Goal: Task Accomplishment & Management: Use online tool/utility

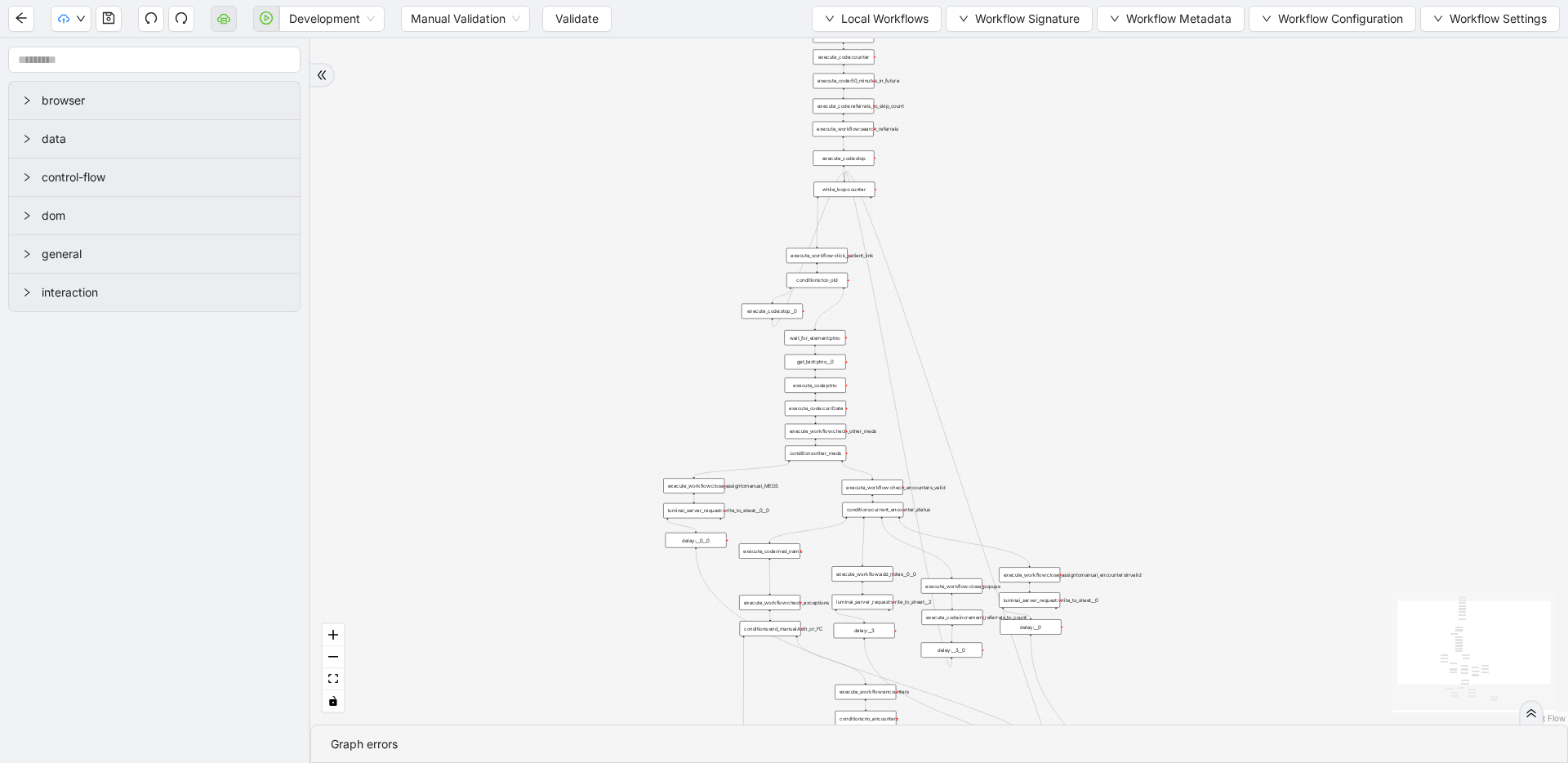
drag, startPoint x: 392, startPoint y: 189, endPoint x: 388, endPoint y: 329, distance: 140.1
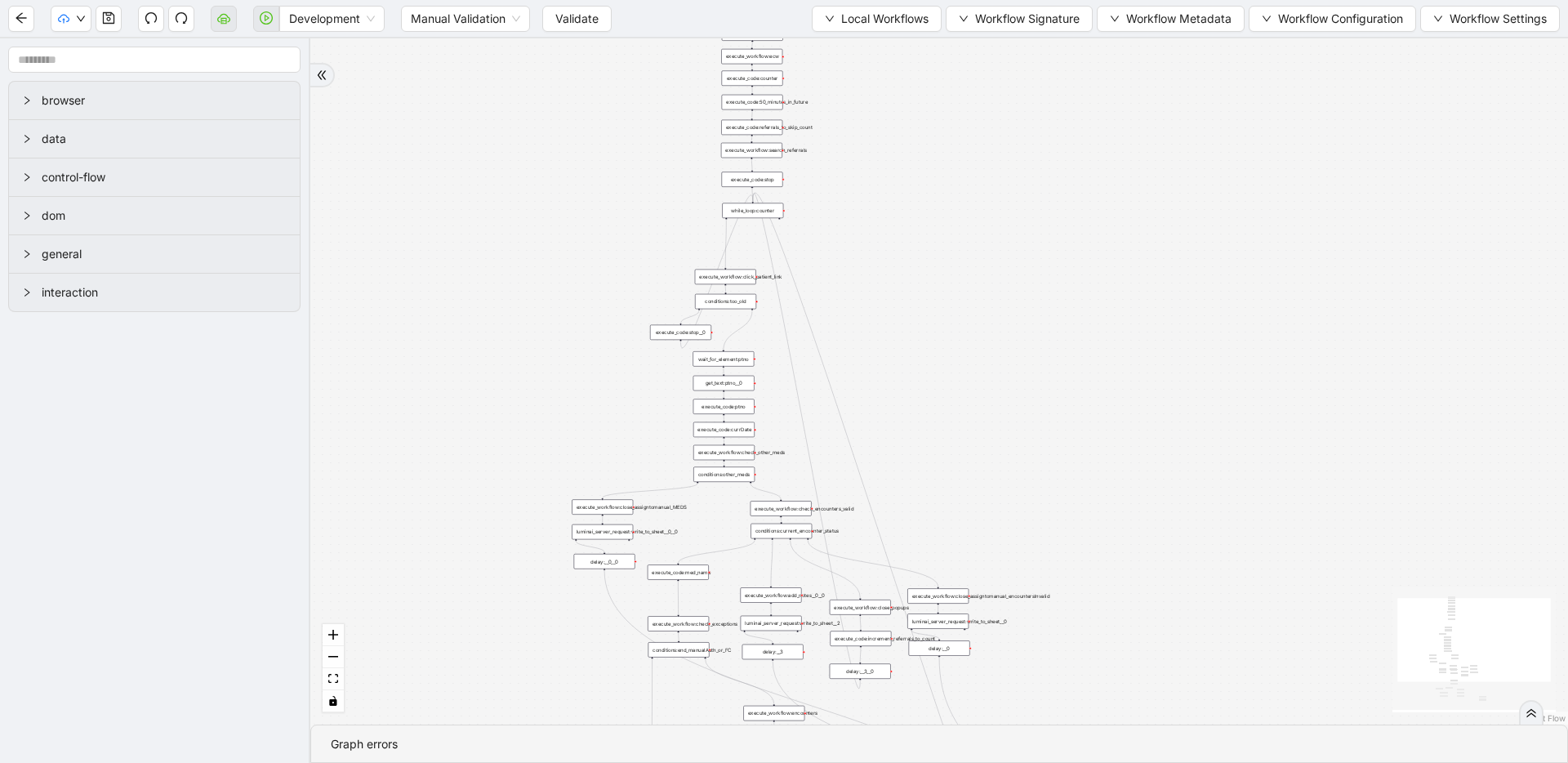
drag, startPoint x: 603, startPoint y: 236, endPoint x: 500, endPoint y: 98, distance: 172.2
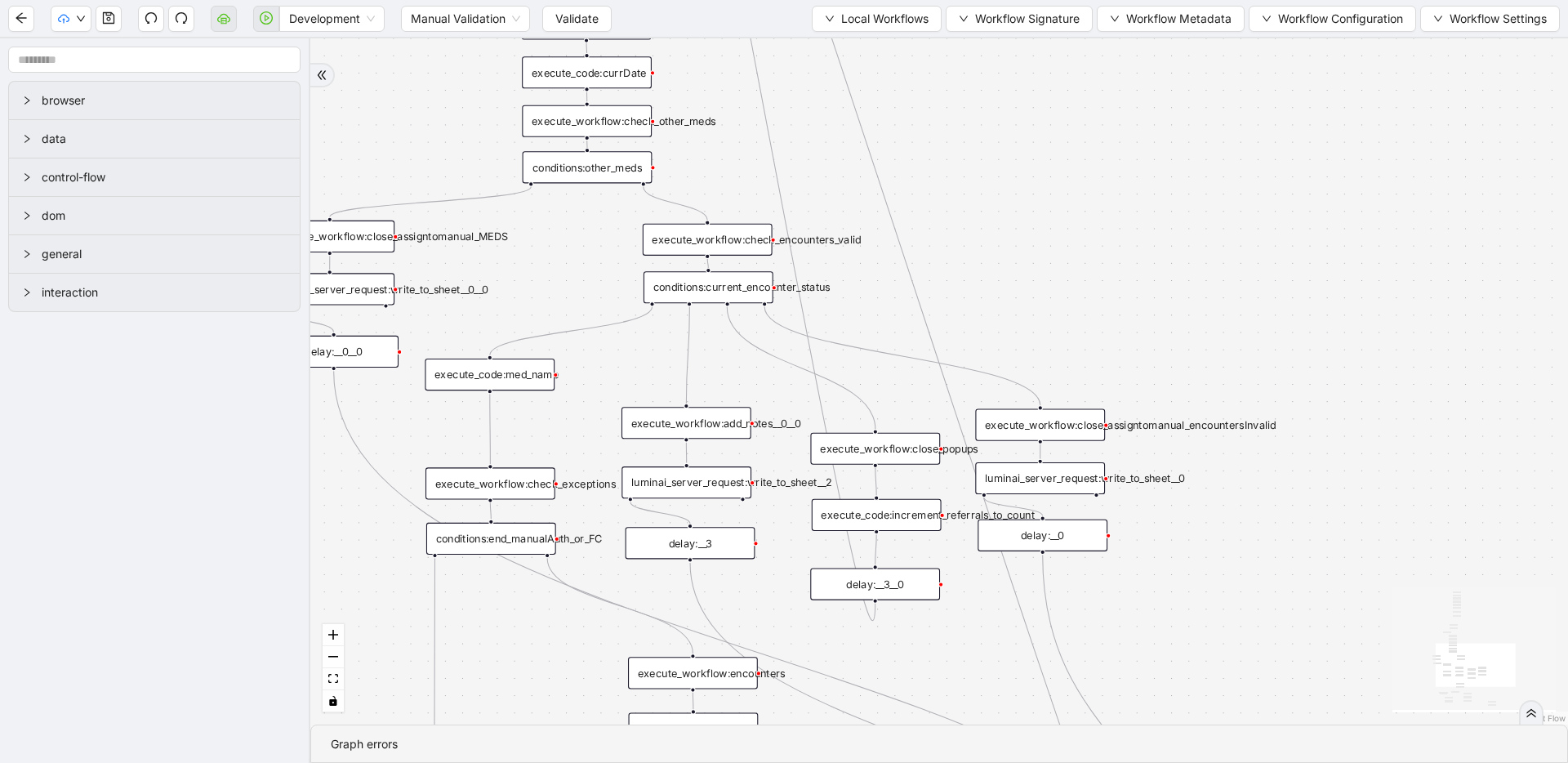
drag, startPoint x: 796, startPoint y: 448, endPoint x: 780, endPoint y: 519, distance: 72.8
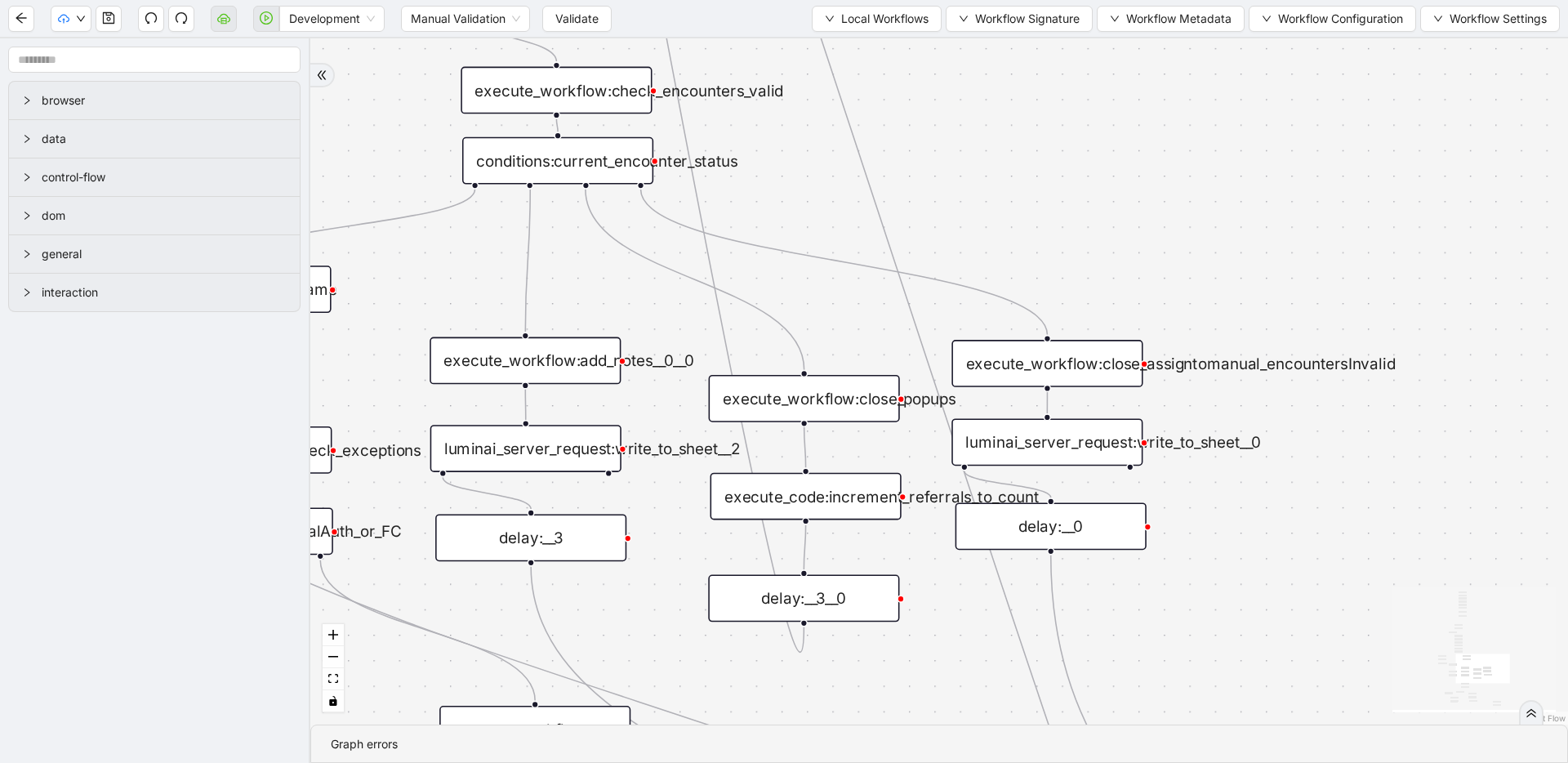
click at [839, 500] on div "execute_code:increment_referrals_to_count" at bounding box center [806, 496] width 192 height 47
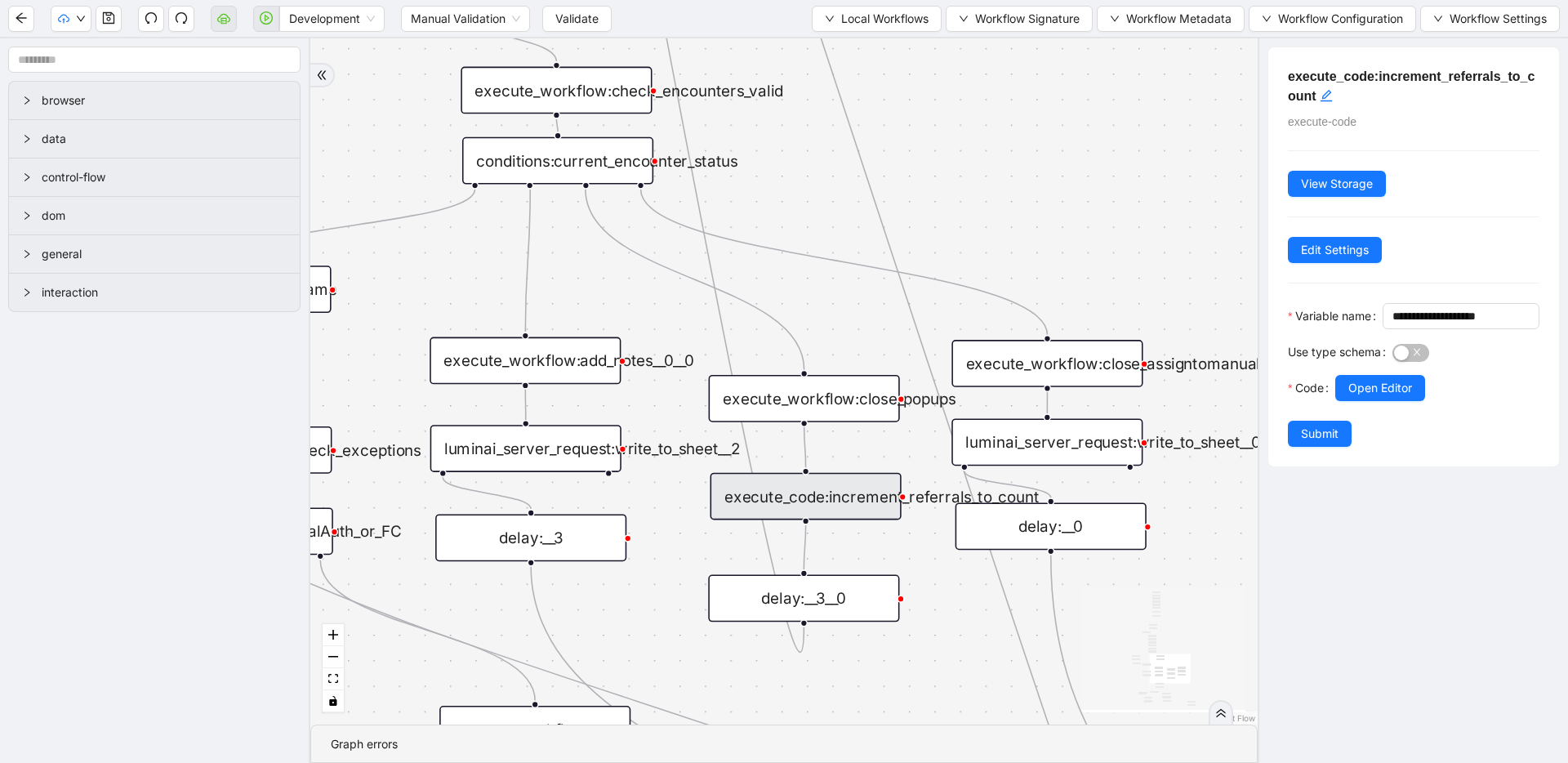
click at [1381, 83] on h5 "execute_code:increment_referrals_to_count" at bounding box center [1413, 87] width 251 height 39
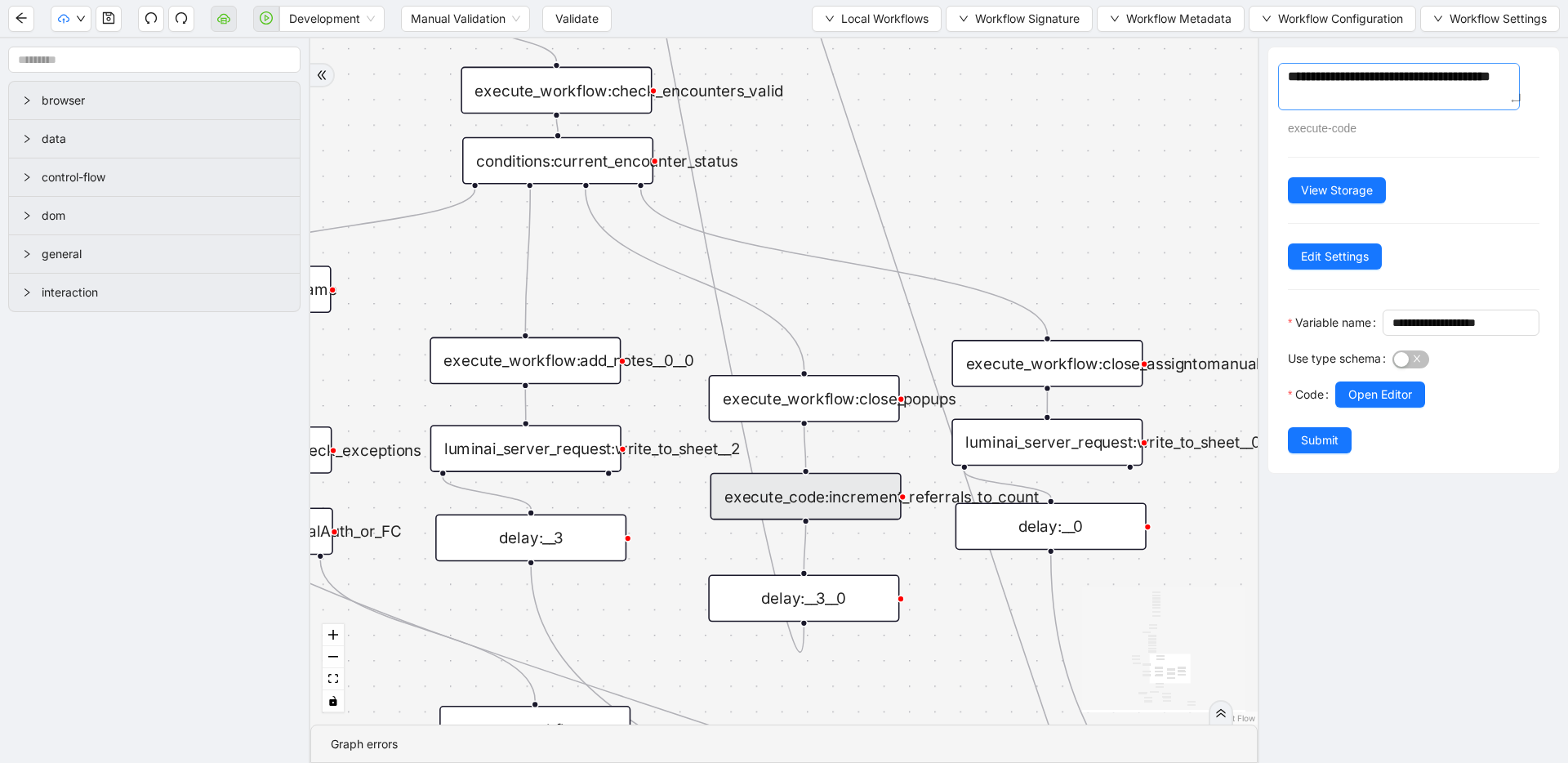
click at [1308, 98] on textarea "**********" at bounding box center [1399, 86] width 242 height 47
type textarea "**********"
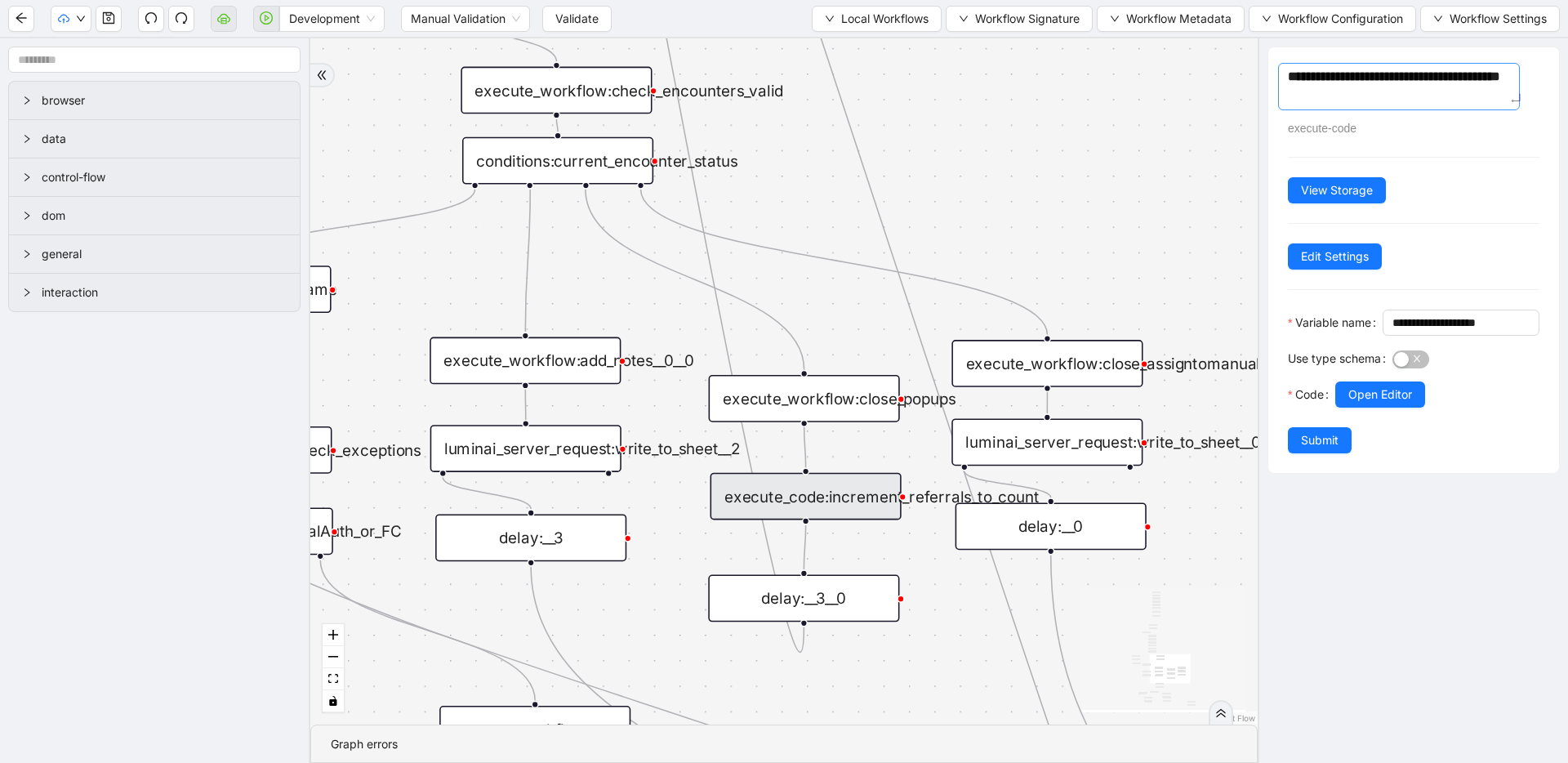
type textarea "**********"
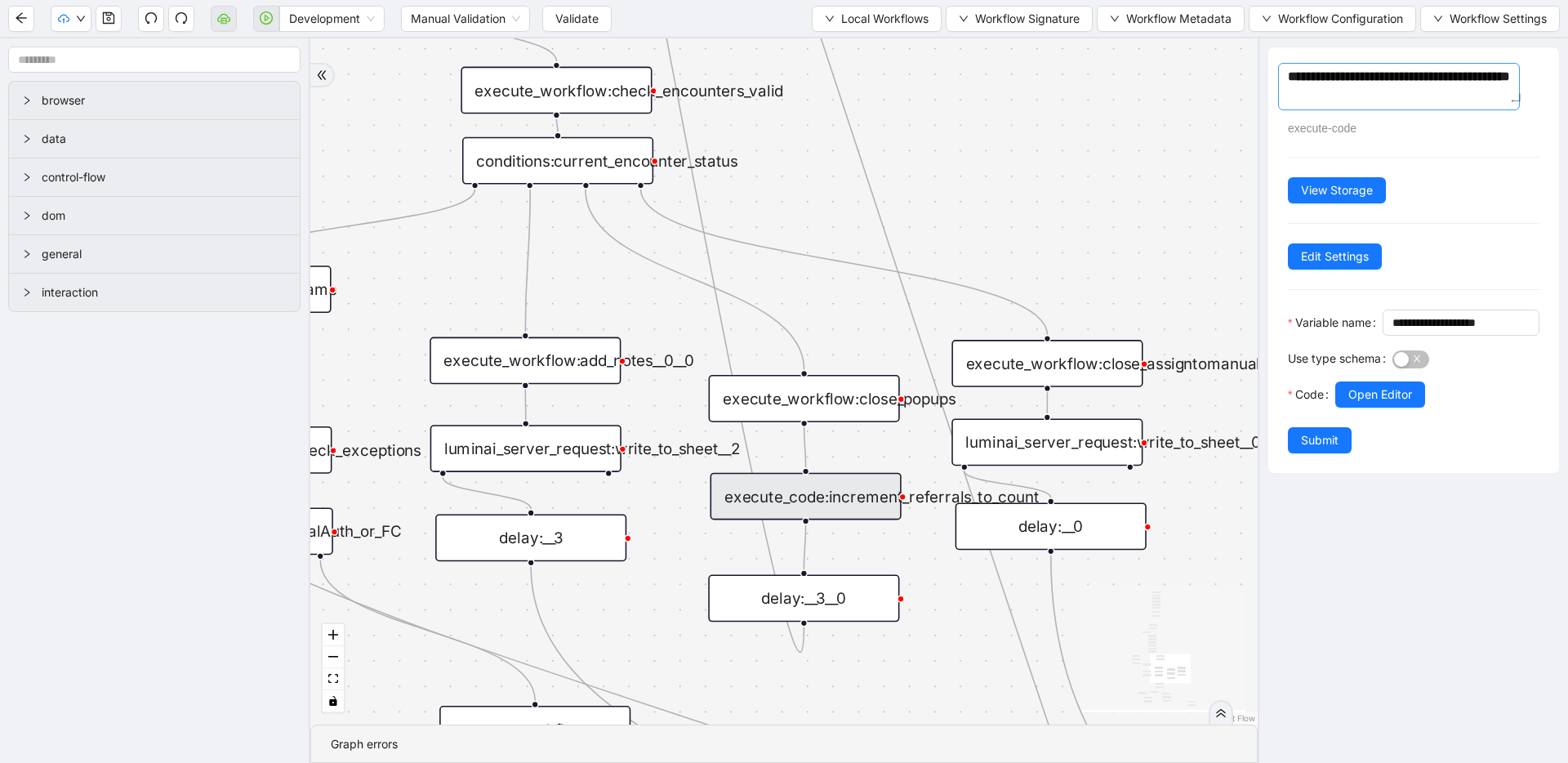
type textarea "**********"
click at [976, 150] on div "trigger execute_workflow:check_exceptions execute_workflow:encounters execute_w…" at bounding box center [784, 382] width 947 height 686
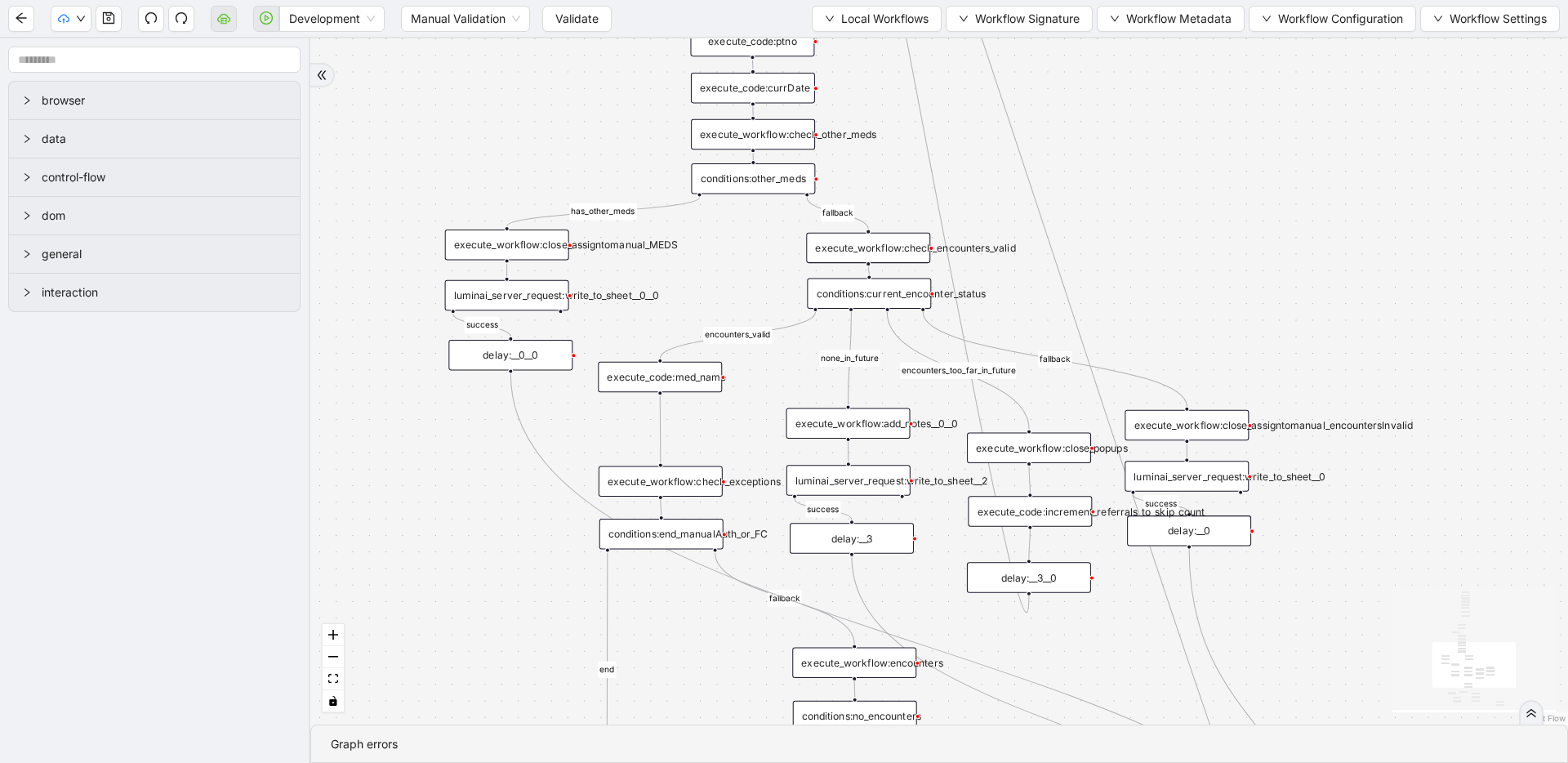
drag, startPoint x: 1129, startPoint y: 298, endPoint x: 1144, endPoint y: 308, distance: 18.0
click at [114, 16] on icon "save" at bounding box center [108, 18] width 12 height 12
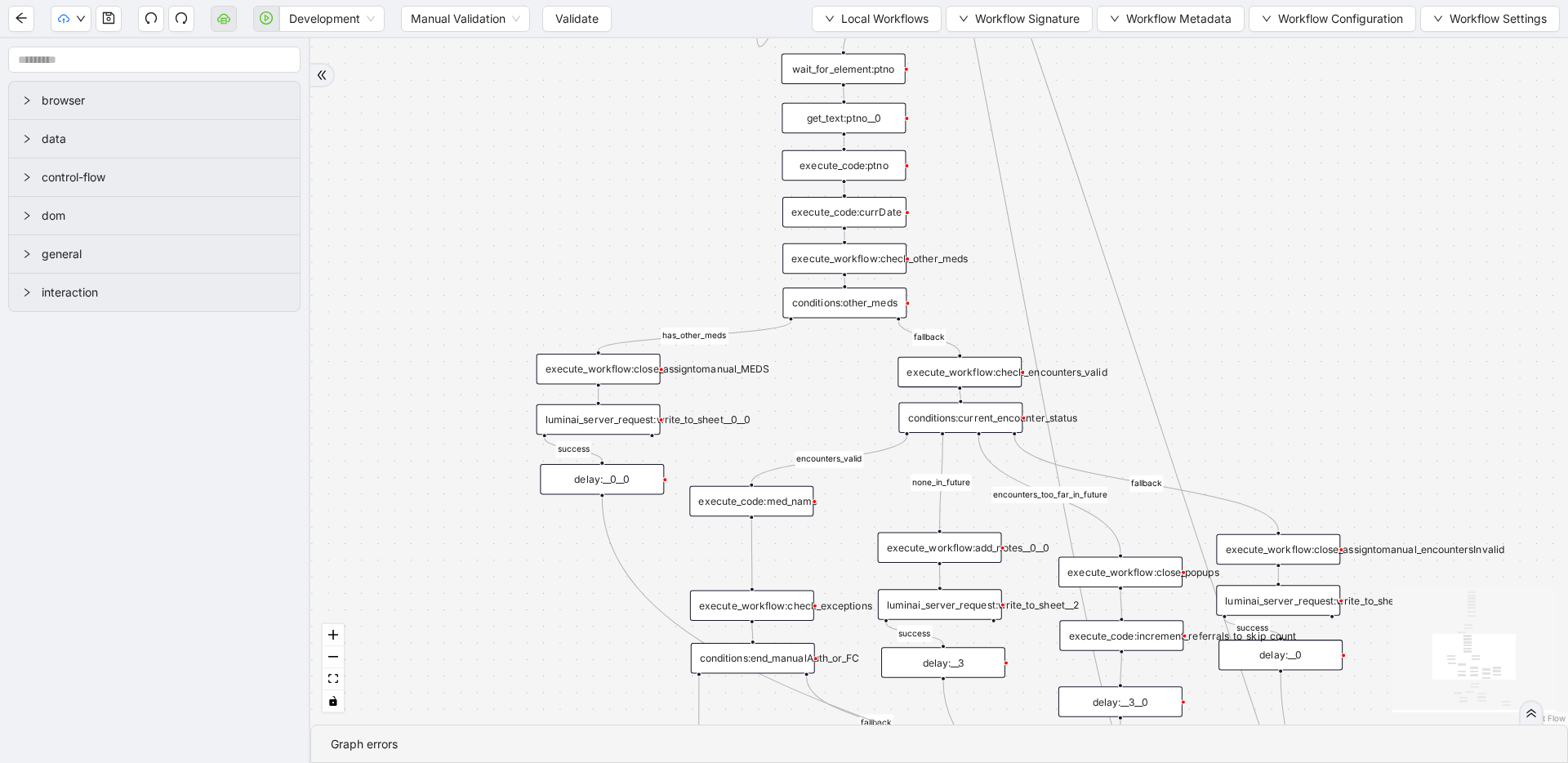
drag, startPoint x: 1052, startPoint y: 334, endPoint x: 1096, endPoint y: 392, distance: 72.8
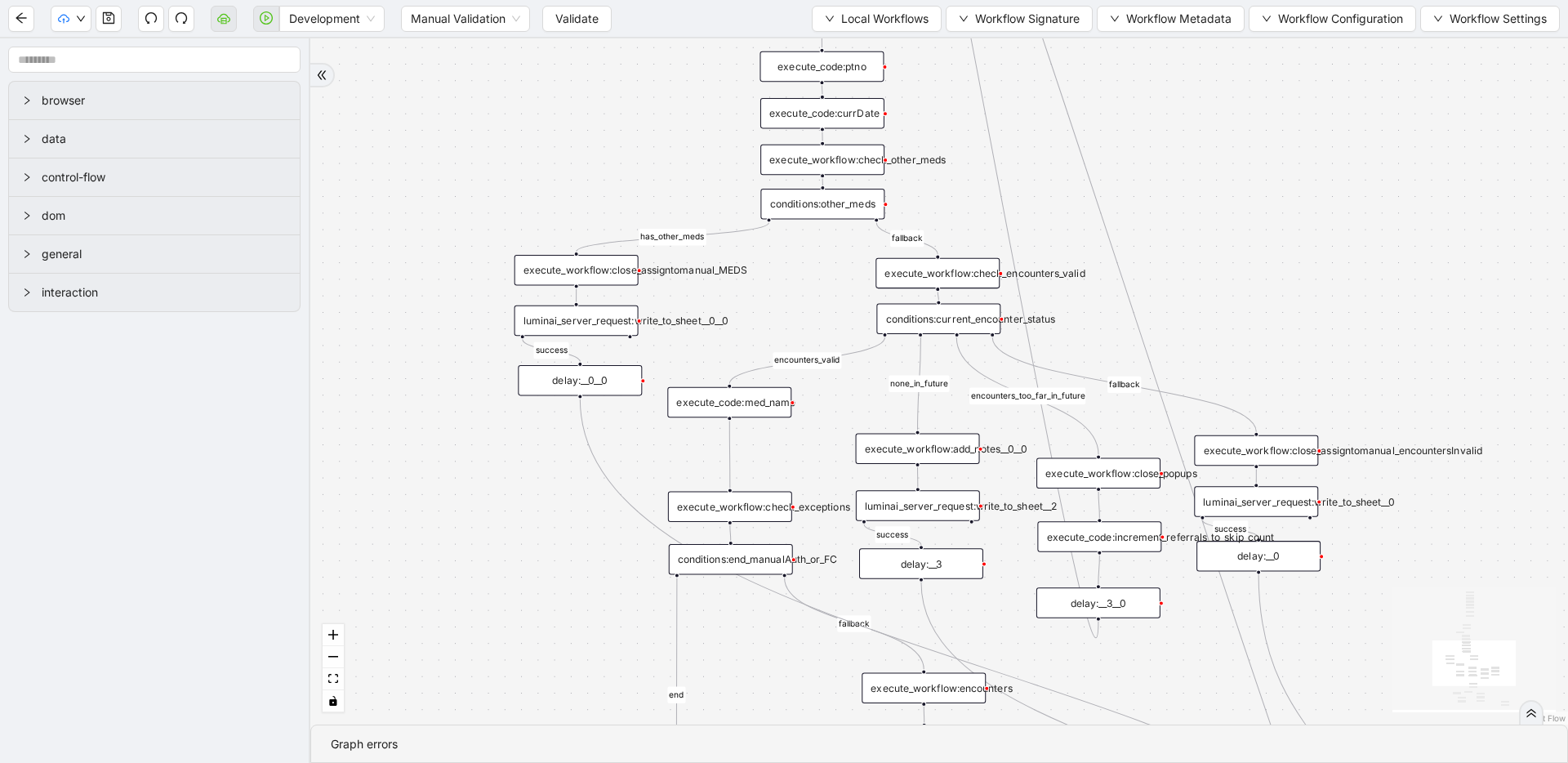
drag, startPoint x: 979, startPoint y: 304, endPoint x: 957, endPoint y: 205, distance: 101.4
click at [957, 205] on div "fallback success success fallback no_encounters end success success success old…" at bounding box center [939, 382] width 1257 height 686
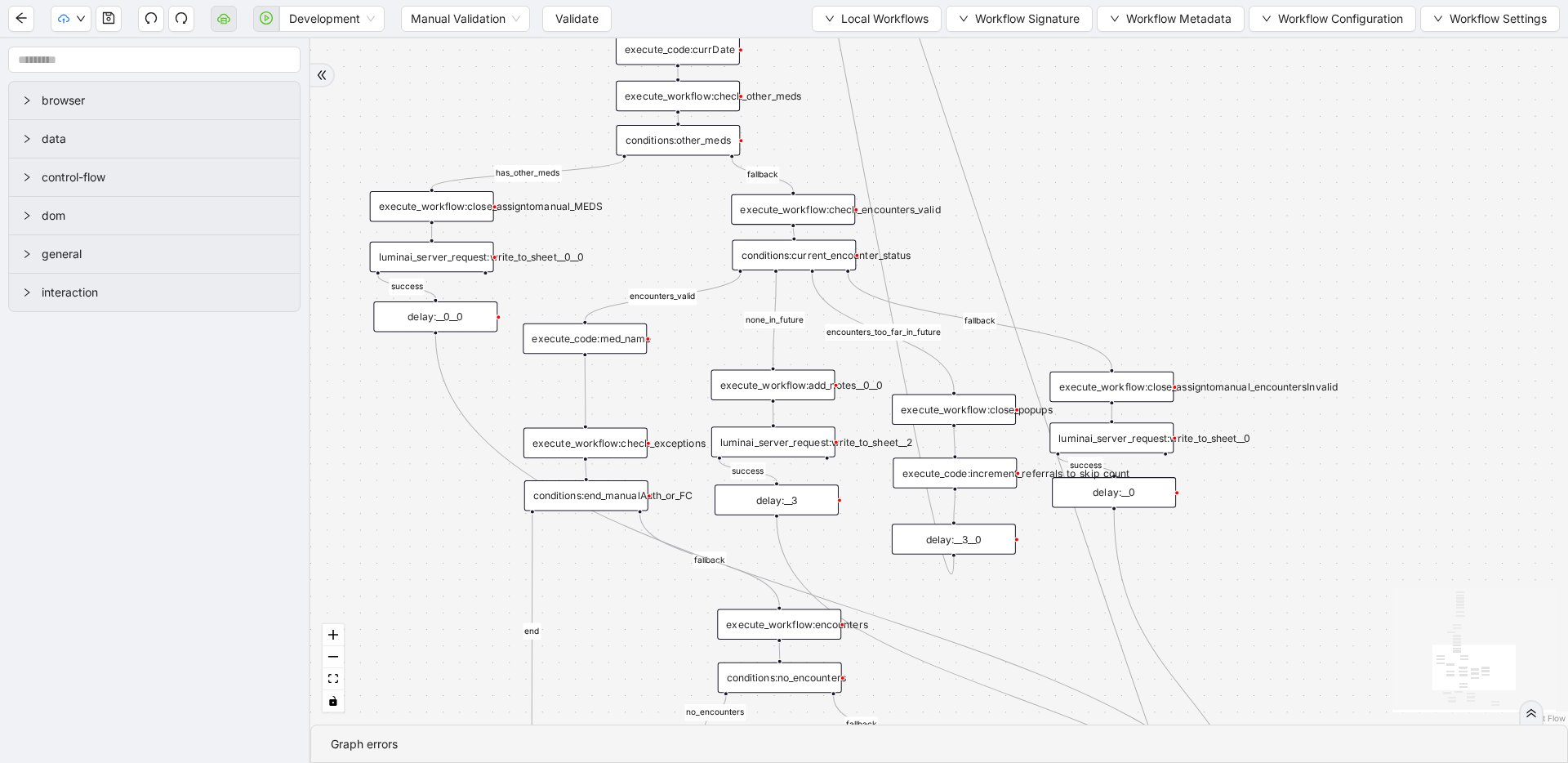
drag, startPoint x: 1184, startPoint y: 661, endPoint x: 1040, endPoint y: 597, distance: 157.6
click at [1040, 597] on div "fallback success success fallback no_encounters end success success success old…" at bounding box center [939, 382] width 1257 height 686
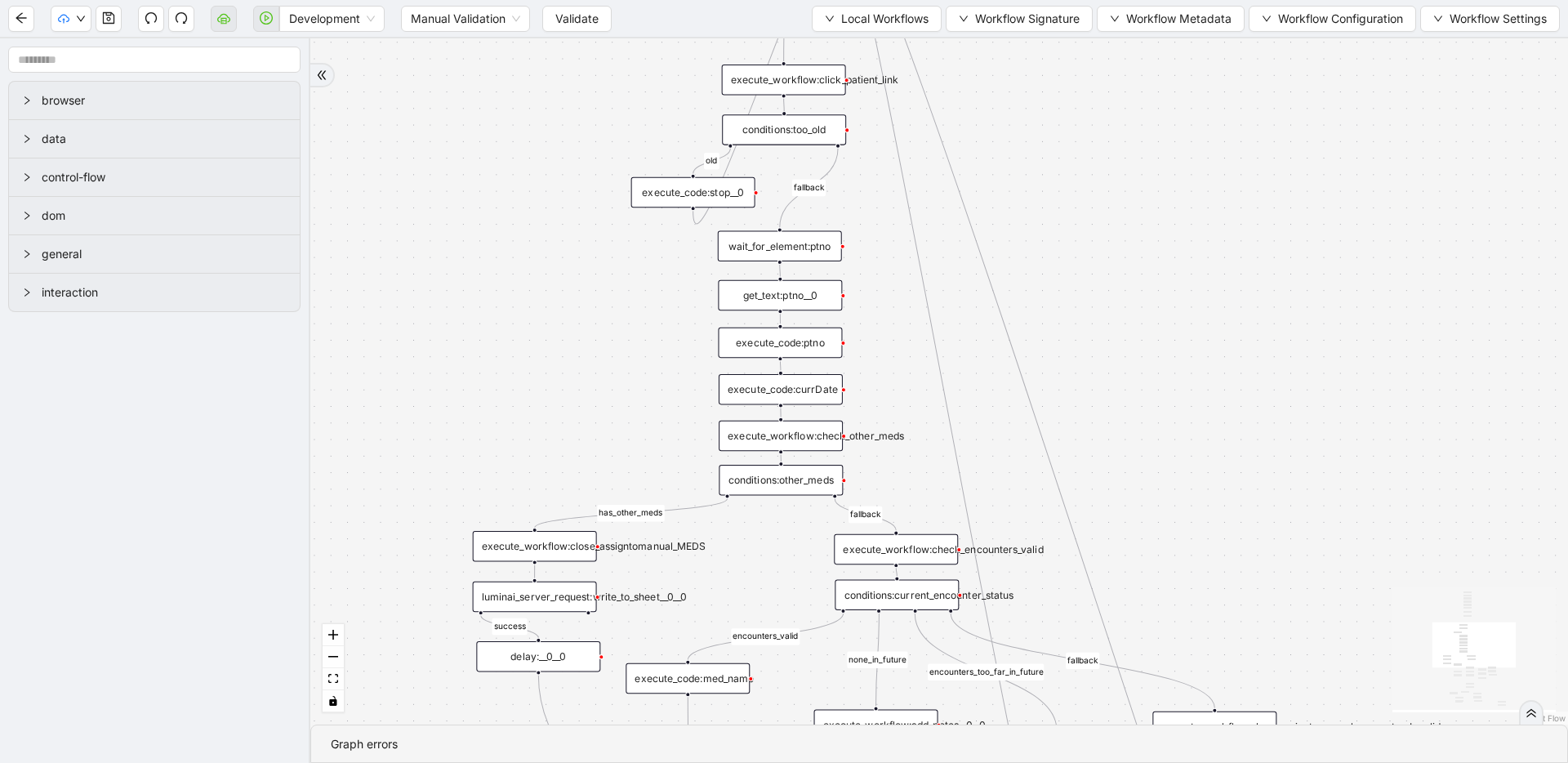
drag, startPoint x: 1126, startPoint y: 338, endPoint x: 1189, endPoint y: 578, distance: 248.1
click at [1189, 578] on div "fallback success success fallback no_encounters end success success success old…" at bounding box center [939, 382] width 1257 height 686
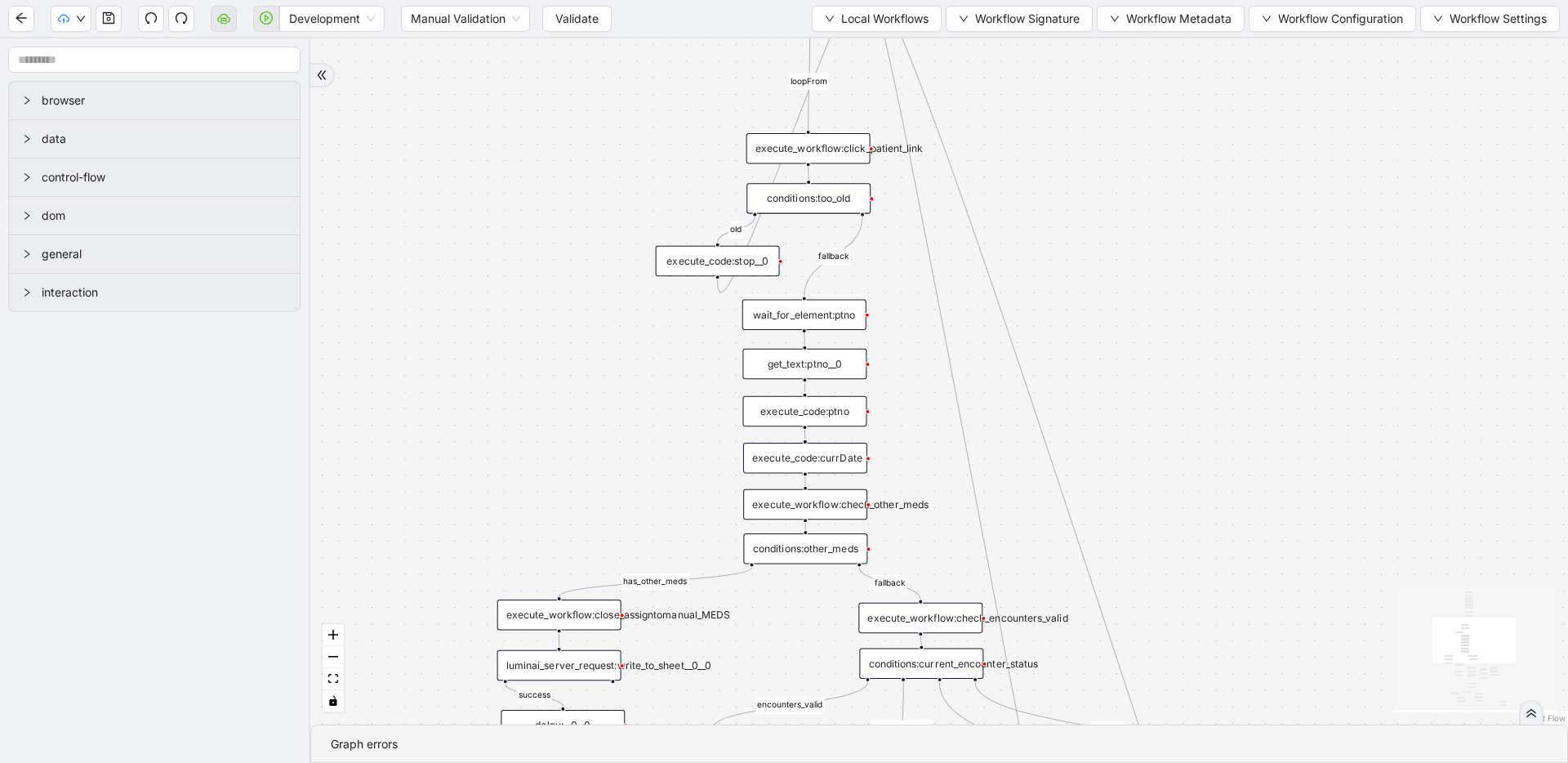
drag, startPoint x: 1169, startPoint y: 397, endPoint x: 1180, endPoint y: 430, distance: 34.8
click at [1180, 430] on div "fallback success success fallback no_encounters end success success success old…" at bounding box center [939, 382] width 1257 height 686
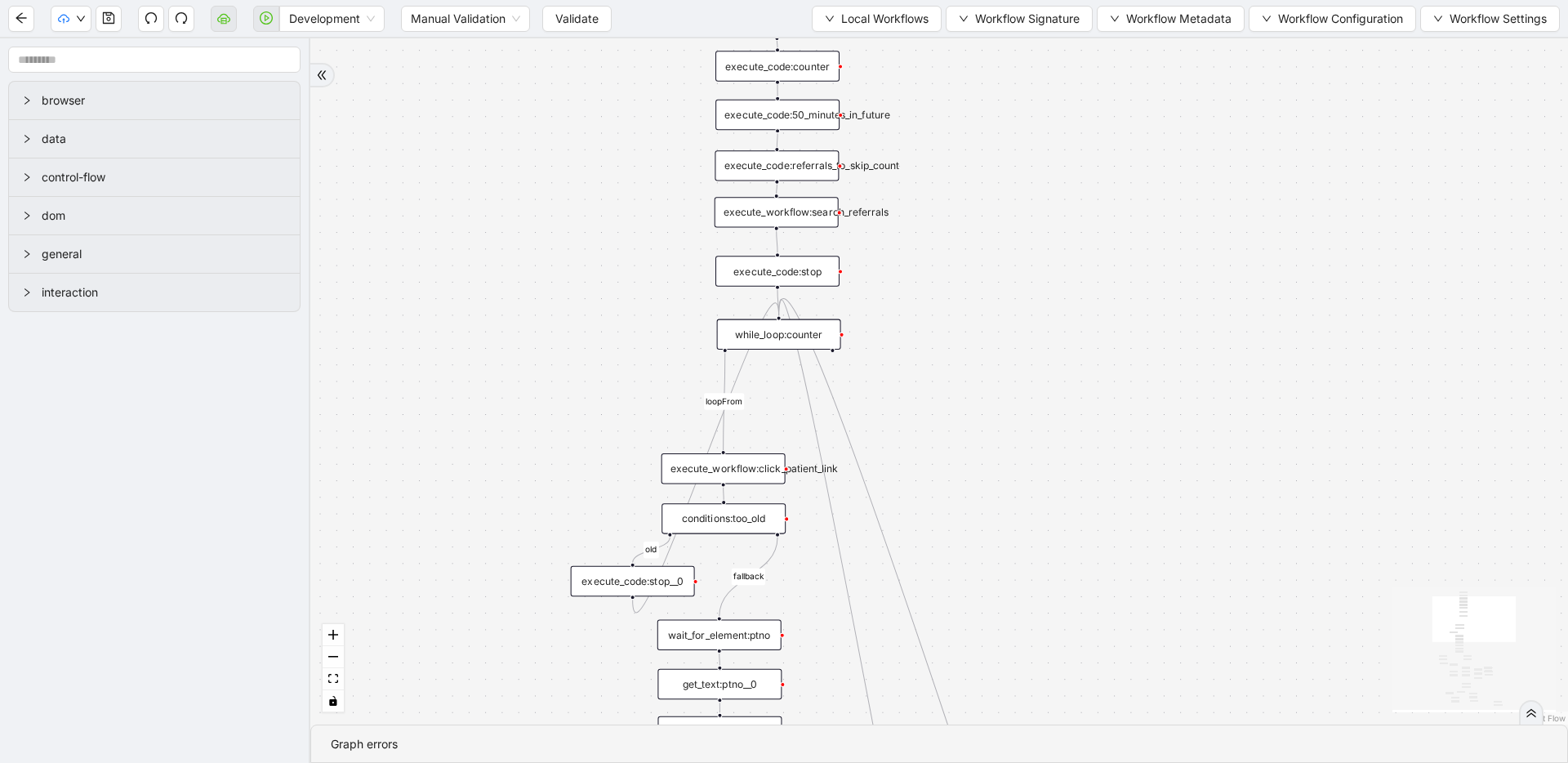
drag, startPoint x: 529, startPoint y: 418, endPoint x: 514, endPoint y: 399, distance: 24.2
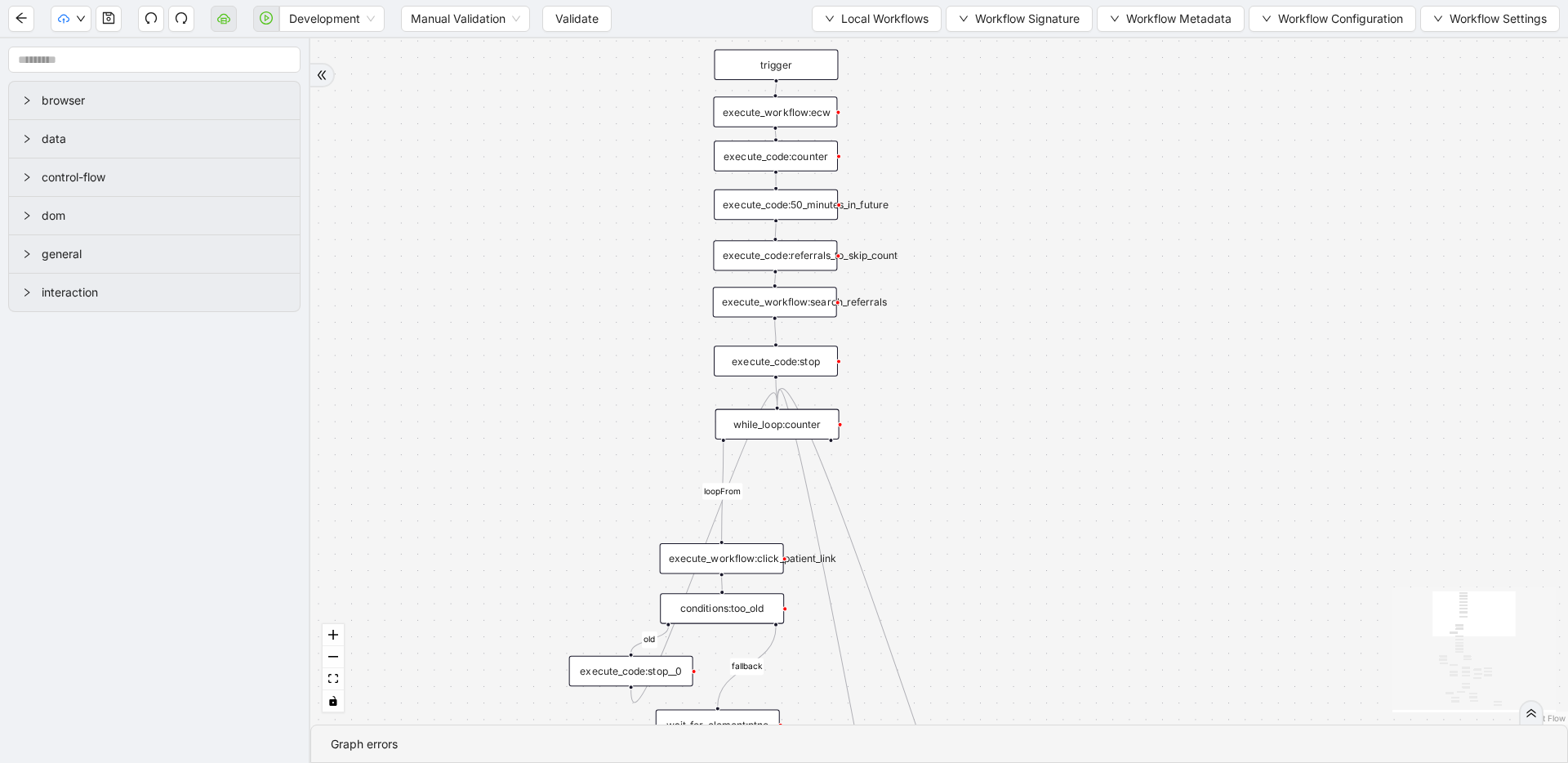
drag, startPoint x: 535, startPoint y: 279, endPoint x: 537, endPoint y: 515, distance: 236.0
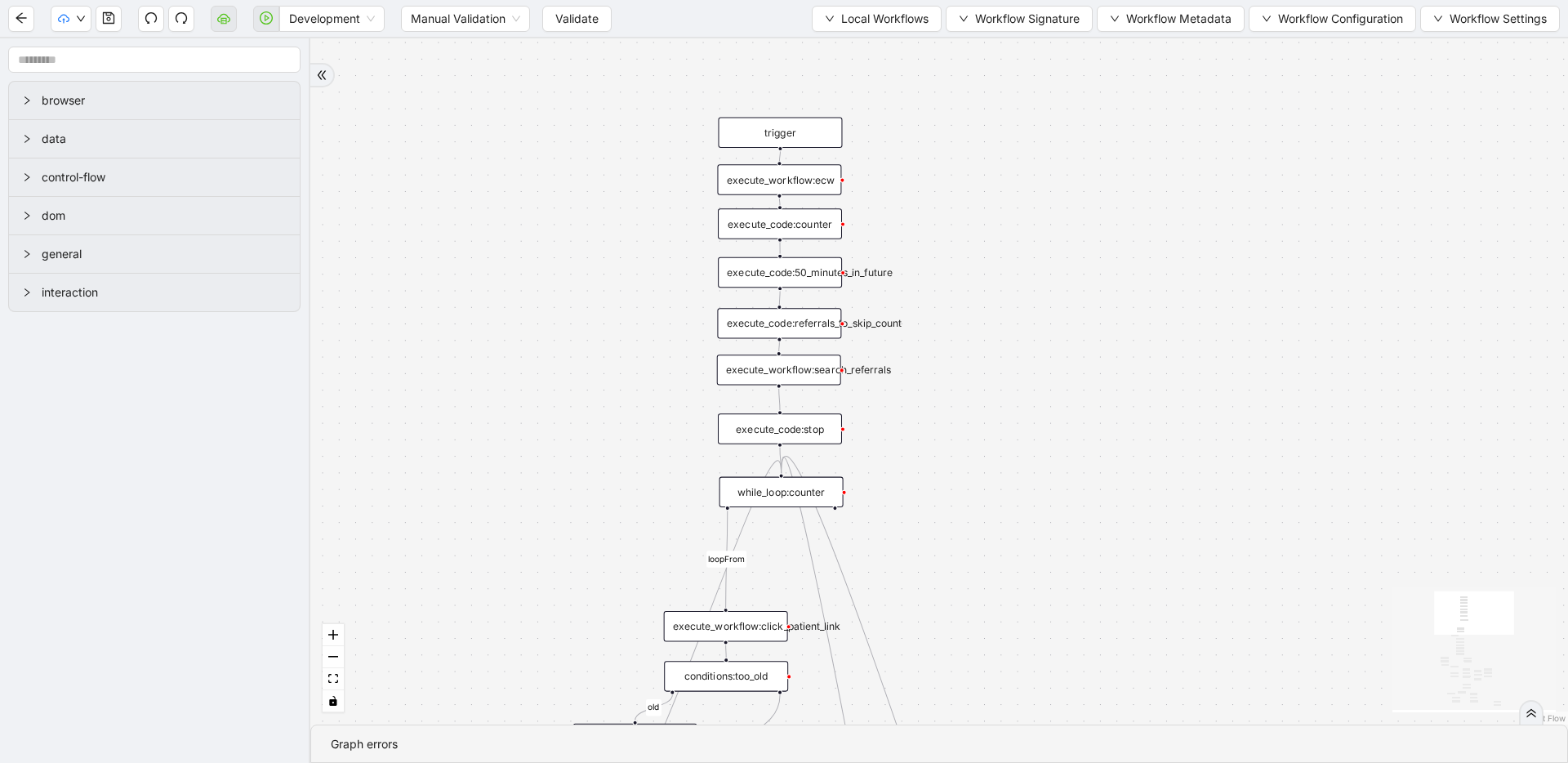
drag, startPoint x: 574, startPoint y: 371, endPoint x: 582, endPoint y: 247, distance: 124.3
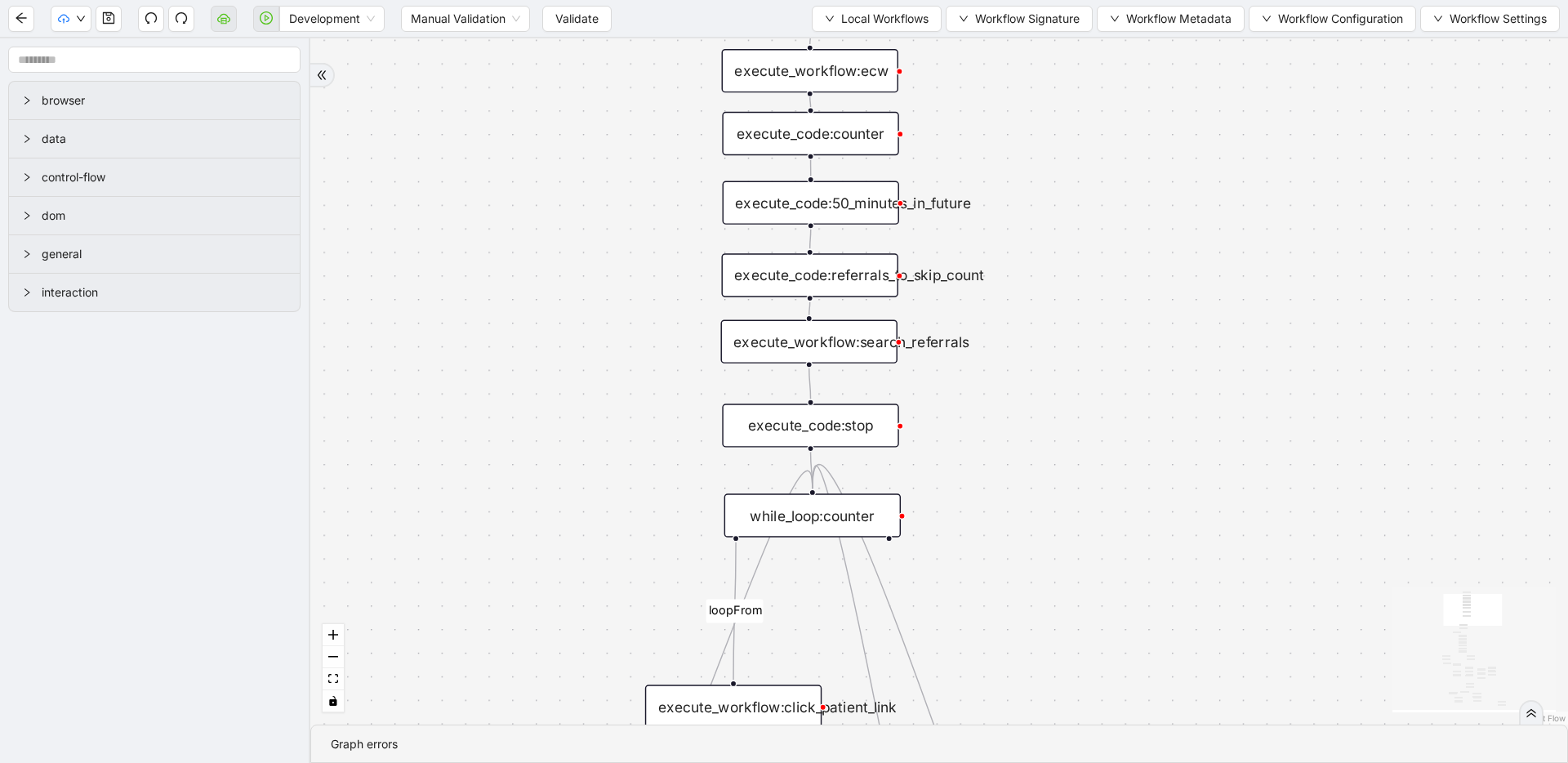
drag, startPoint x: 652, startPoint y: 418, endPoint x: 622, endPoint y: 309, distance: 113.1
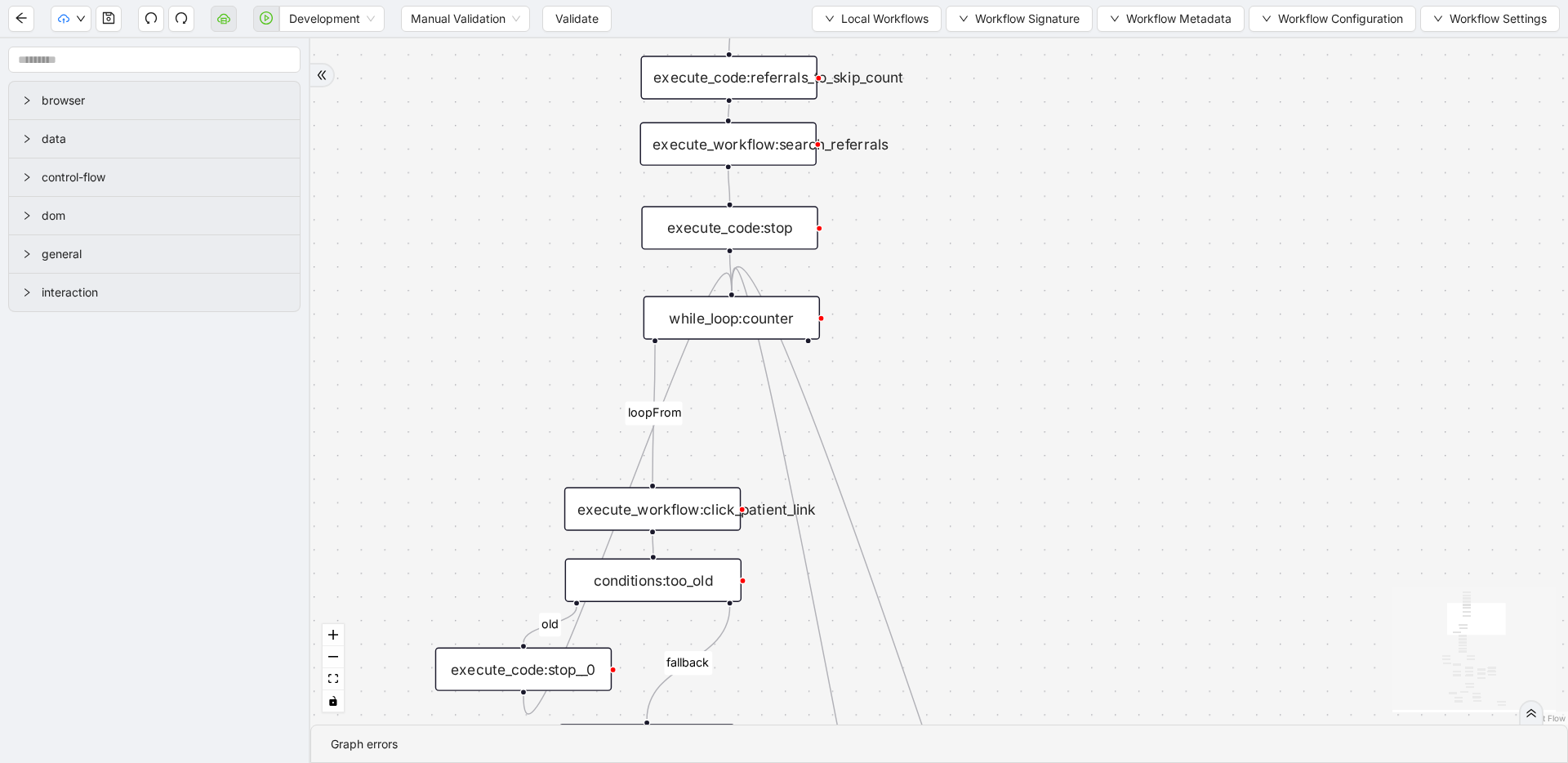
drag, startPoint x: 622, startPoint y: 442, endPoint x: 560, endPoint y: 304, distance: 151.3
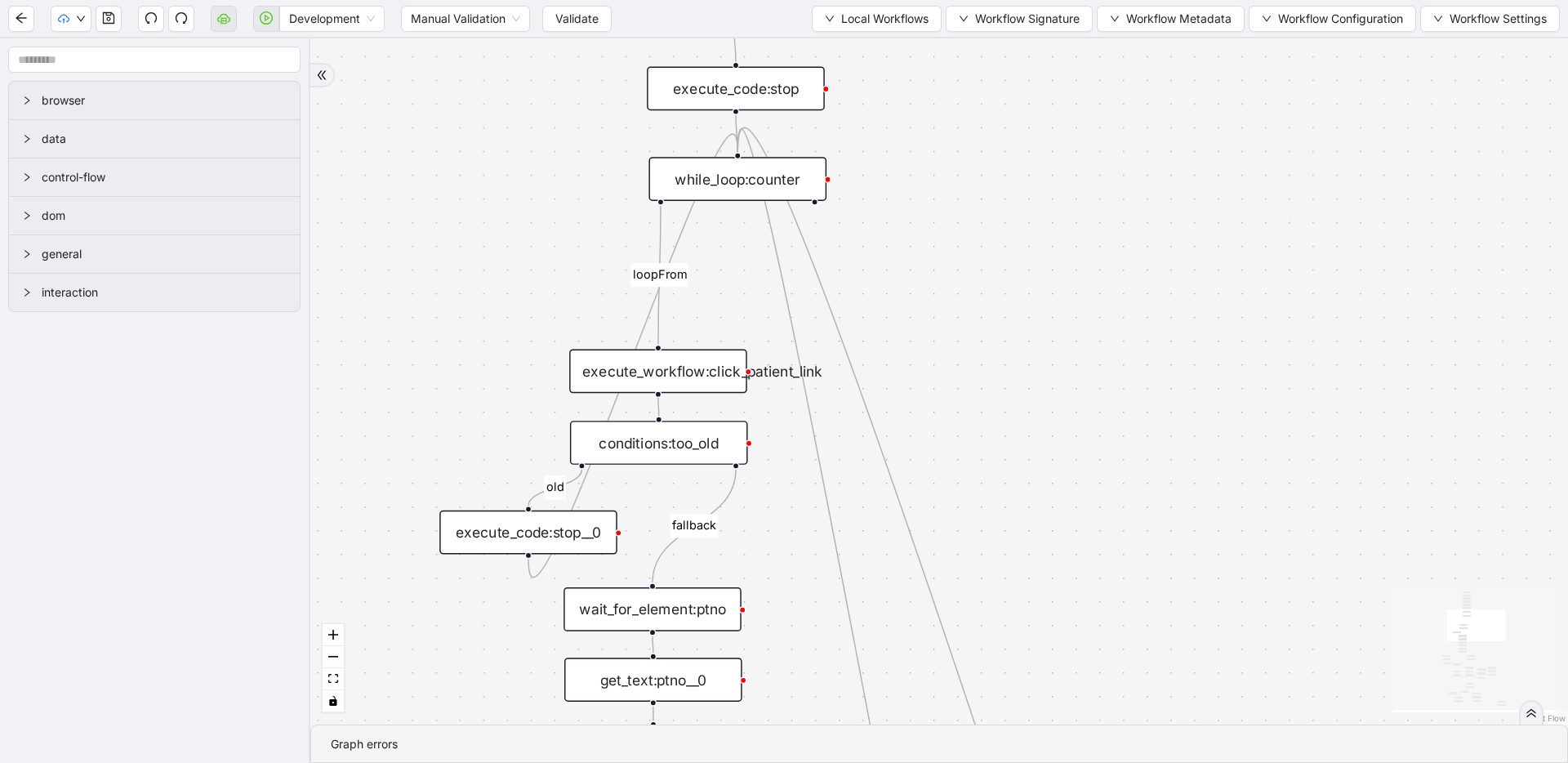
drag, startPoint x: 516, startPoint y: 457, endPoint x: 524, endPoint y: 321, distance: 136.2
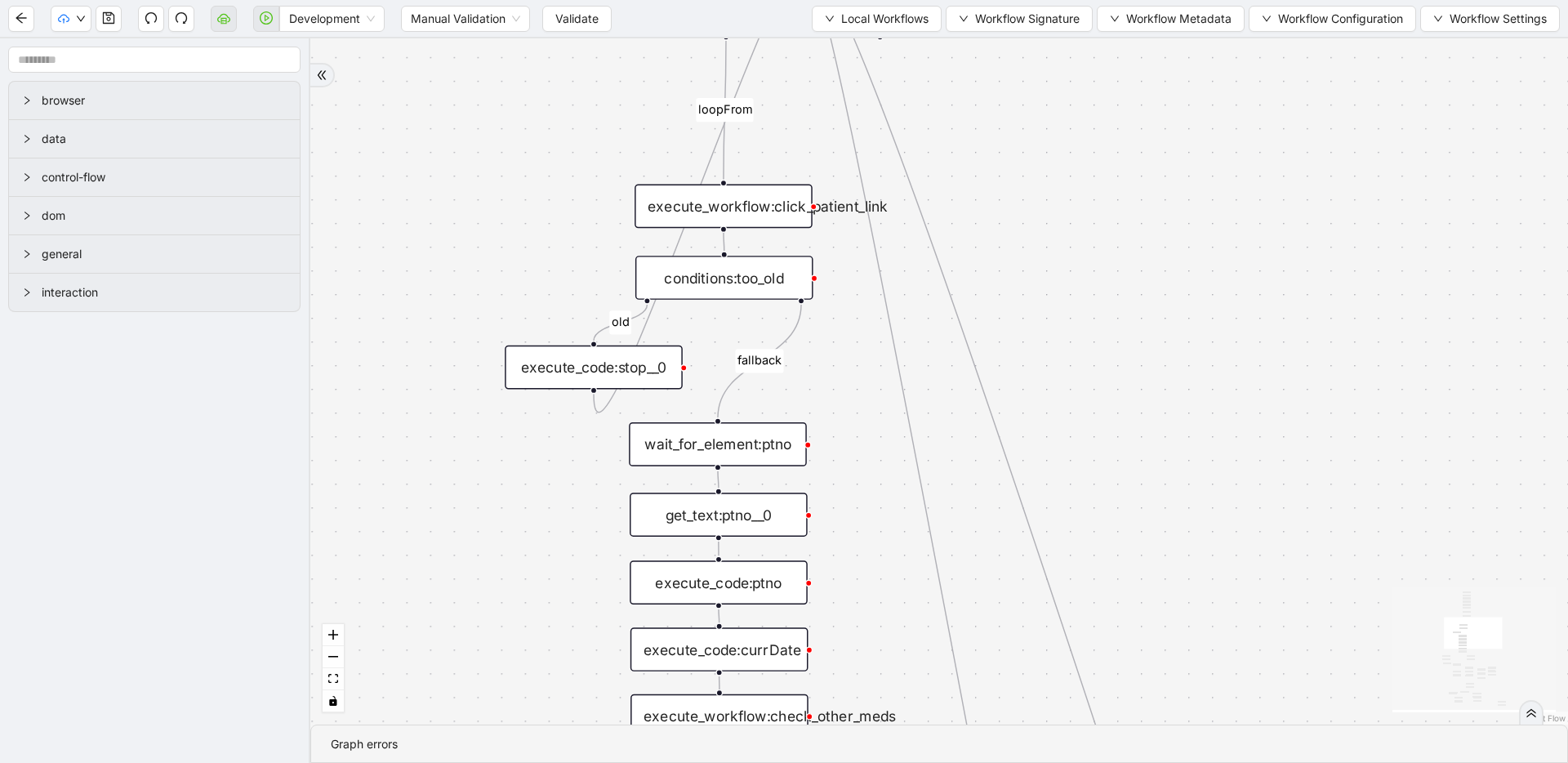
drag, startPoint x: 498, startPoint y: 446, endPoint x: 564, endPoint y: 281, distance: 177.7
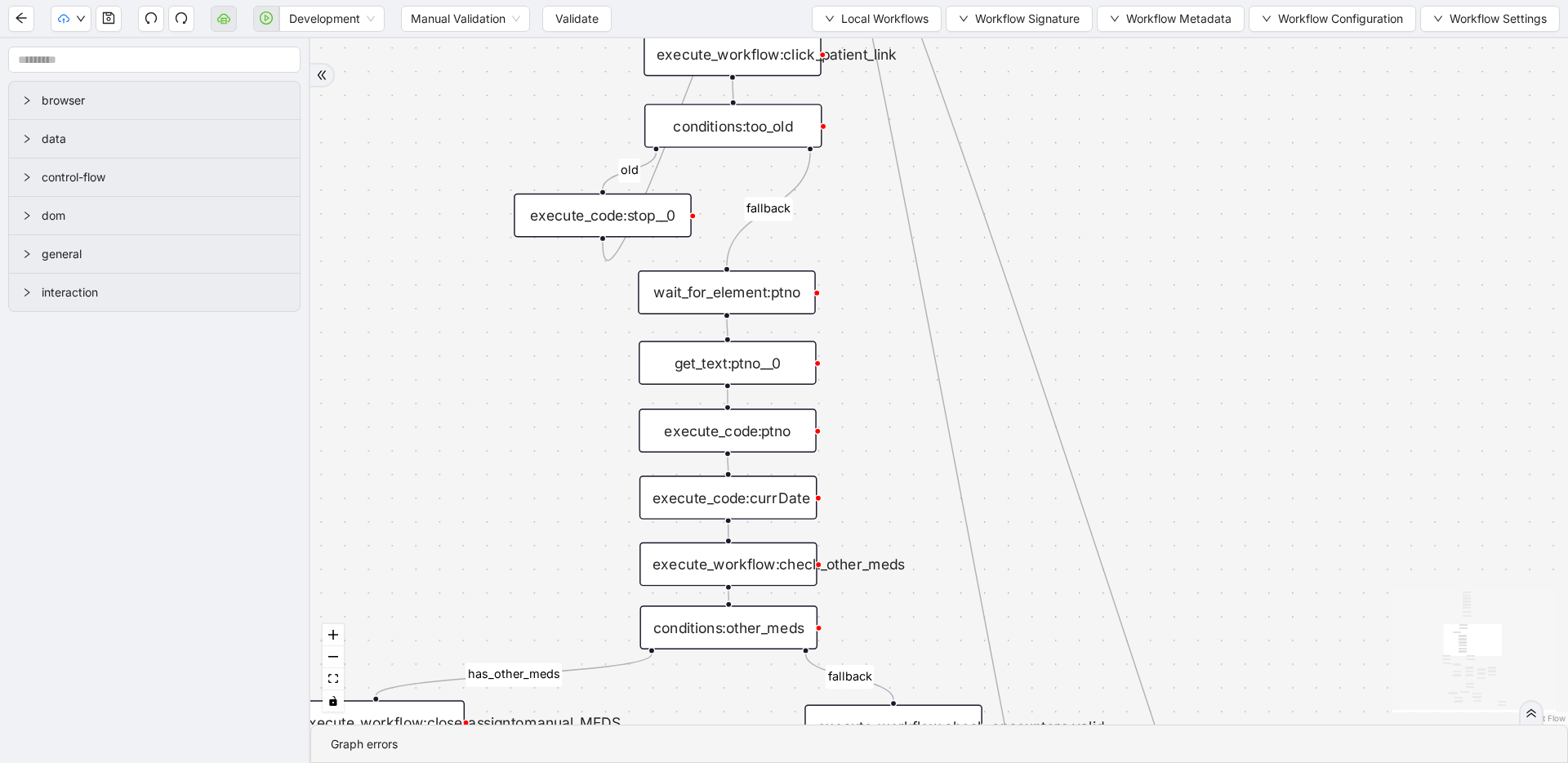
drag, startPoint x: 546, startPoint y: 469, endPoint x: 555, endPoint y: 324, distance: 145.3
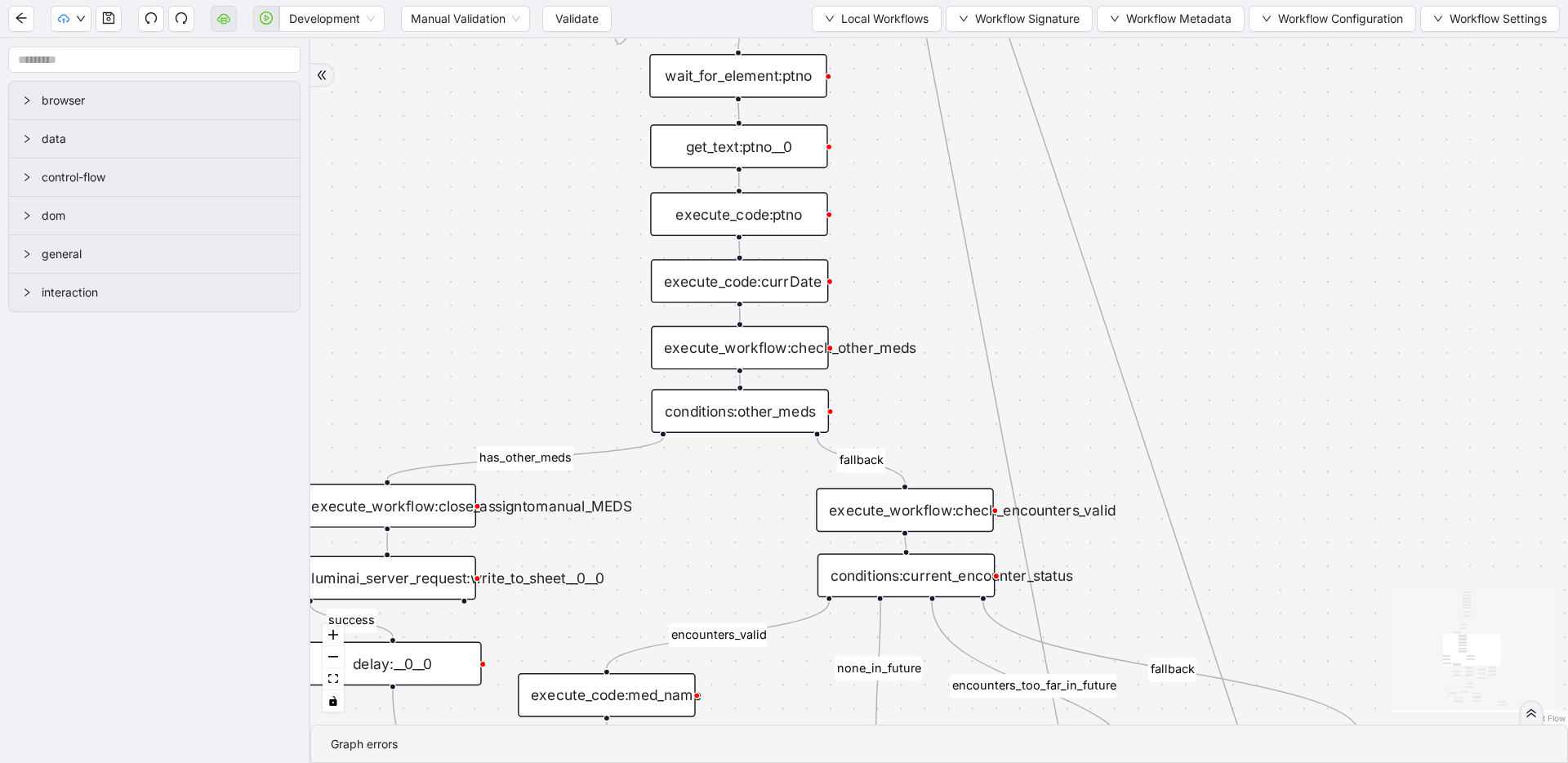
drag, startPoint x: 511, startPoint y: 508, endPoint x: 524, endPoint y: 291, distance: 217.4
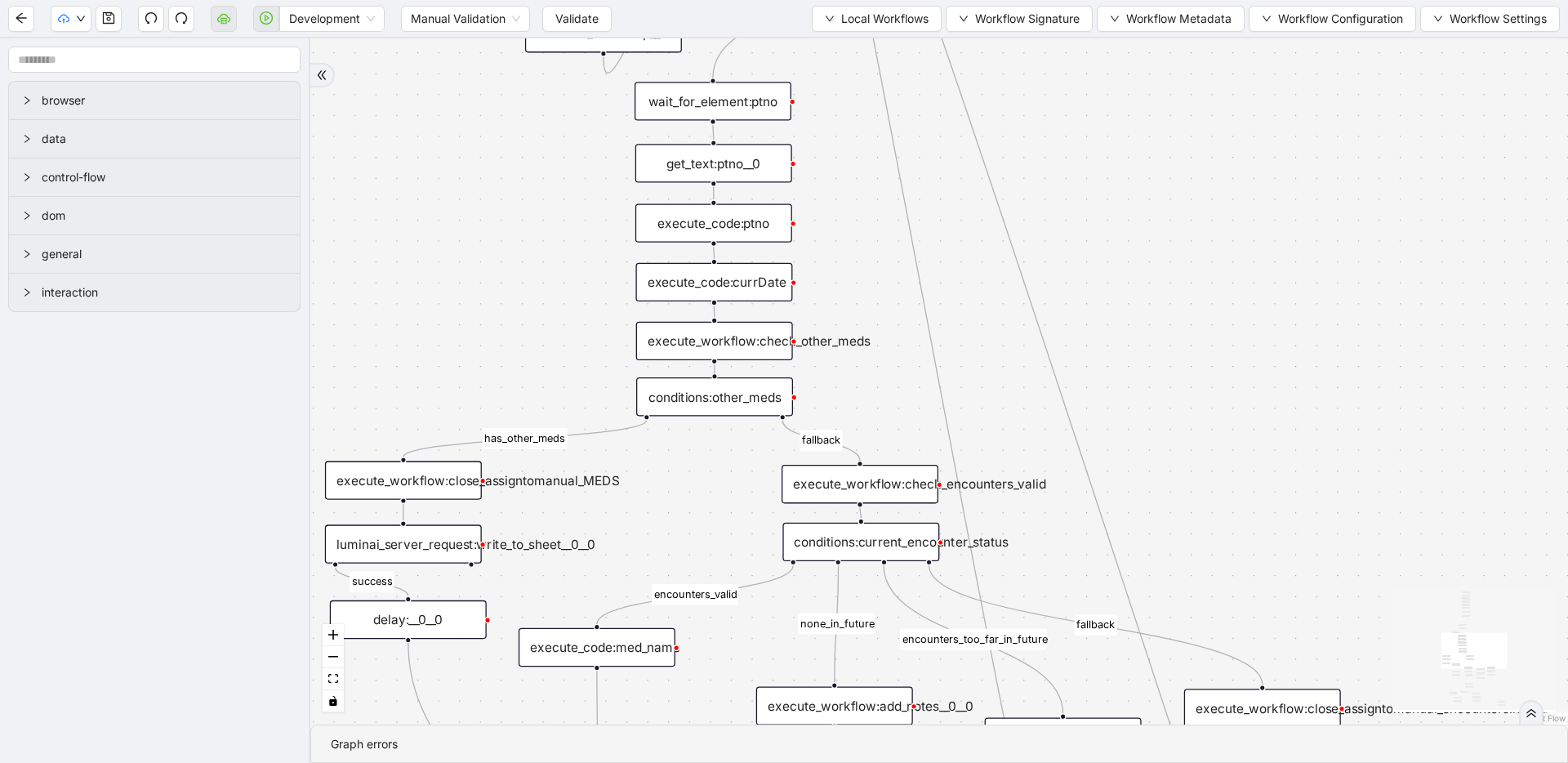
click at [718, 333] on div "execute_workflow:check_other_meds" at bounding box center [714, 341] width 157 height 39
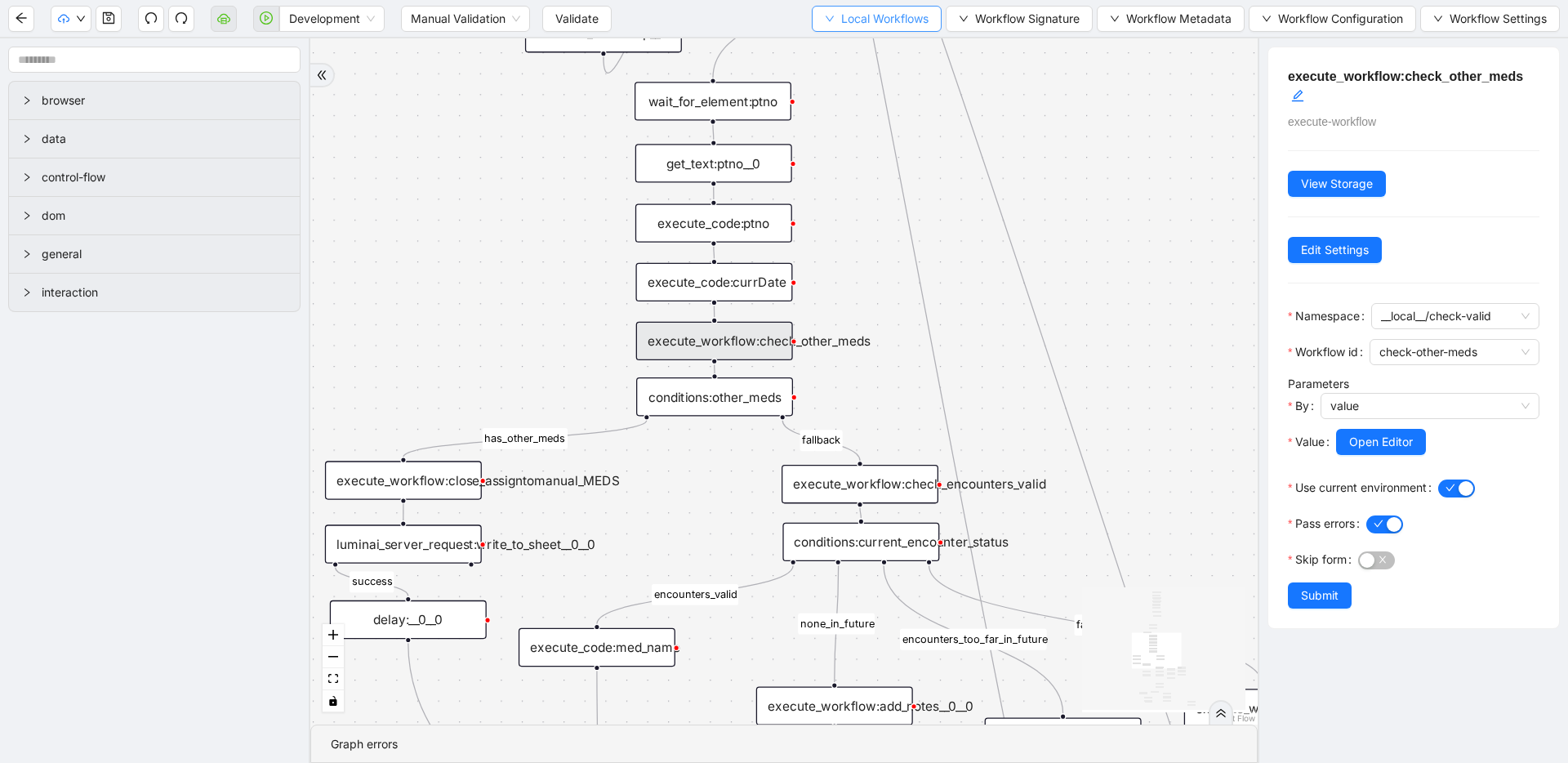
click at [843, 11] on span "Local Workflows" at bounding box center [885, 19] width 88 height 18
click at [844, 54] on span "Select" at bounding box center [872, 51] width 105 height 18
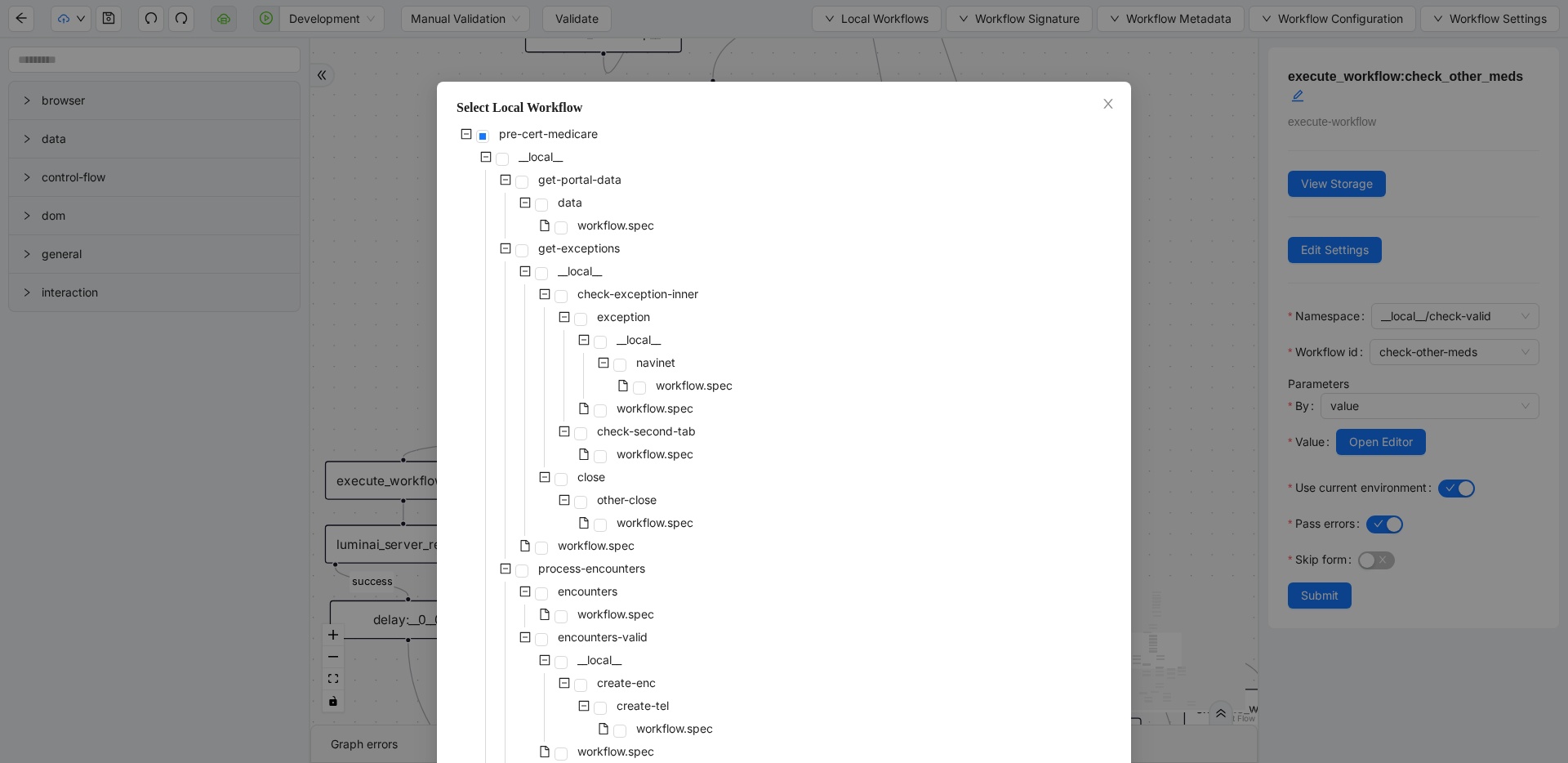
click at [705, 309] on div "pre-cert-medicare __local__ get-portal-data data workflow.spec get-exceptions _…" at bounding box center [784, 742] width 655 height 1236
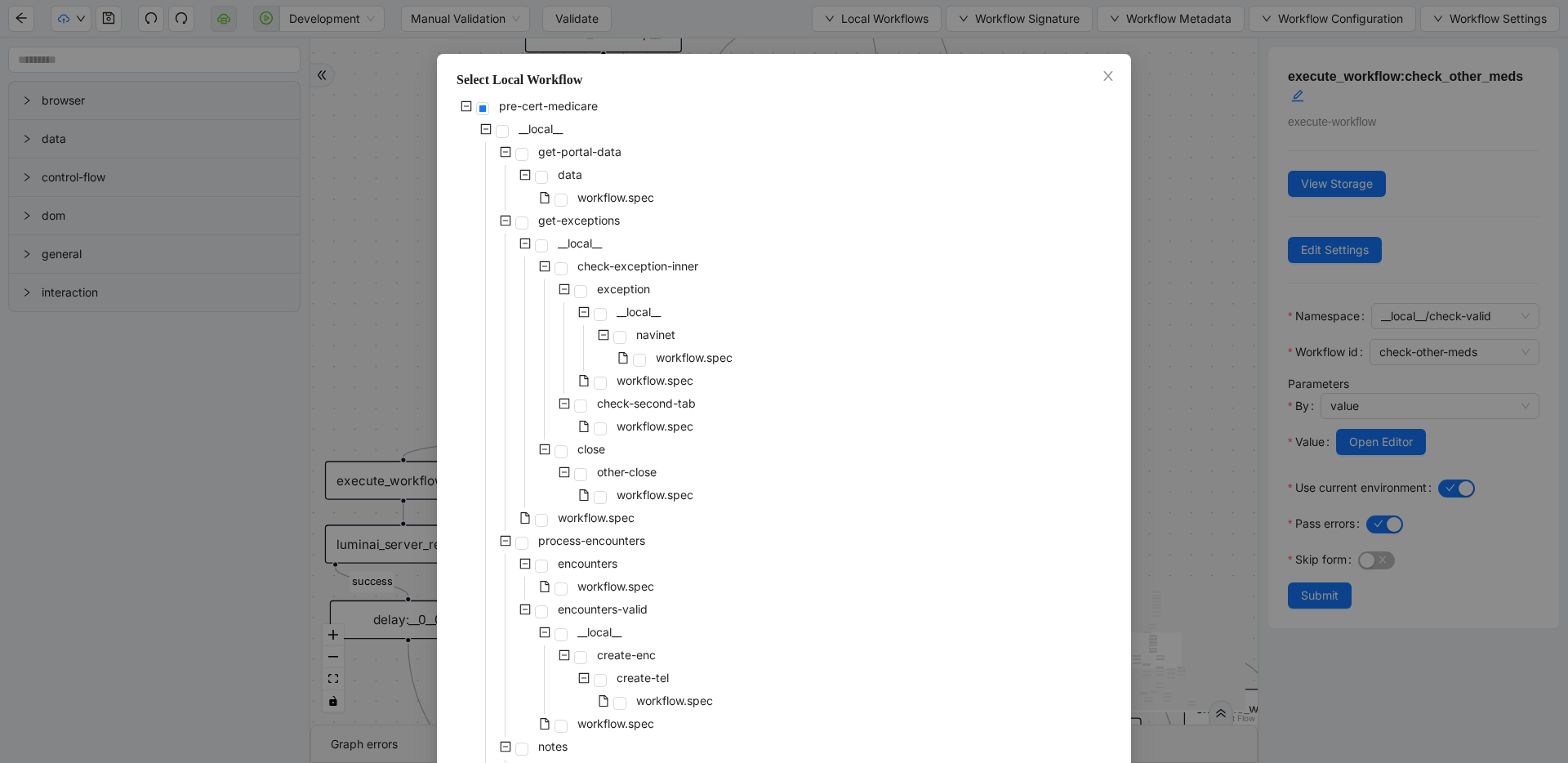
scroll to position [431, 0]
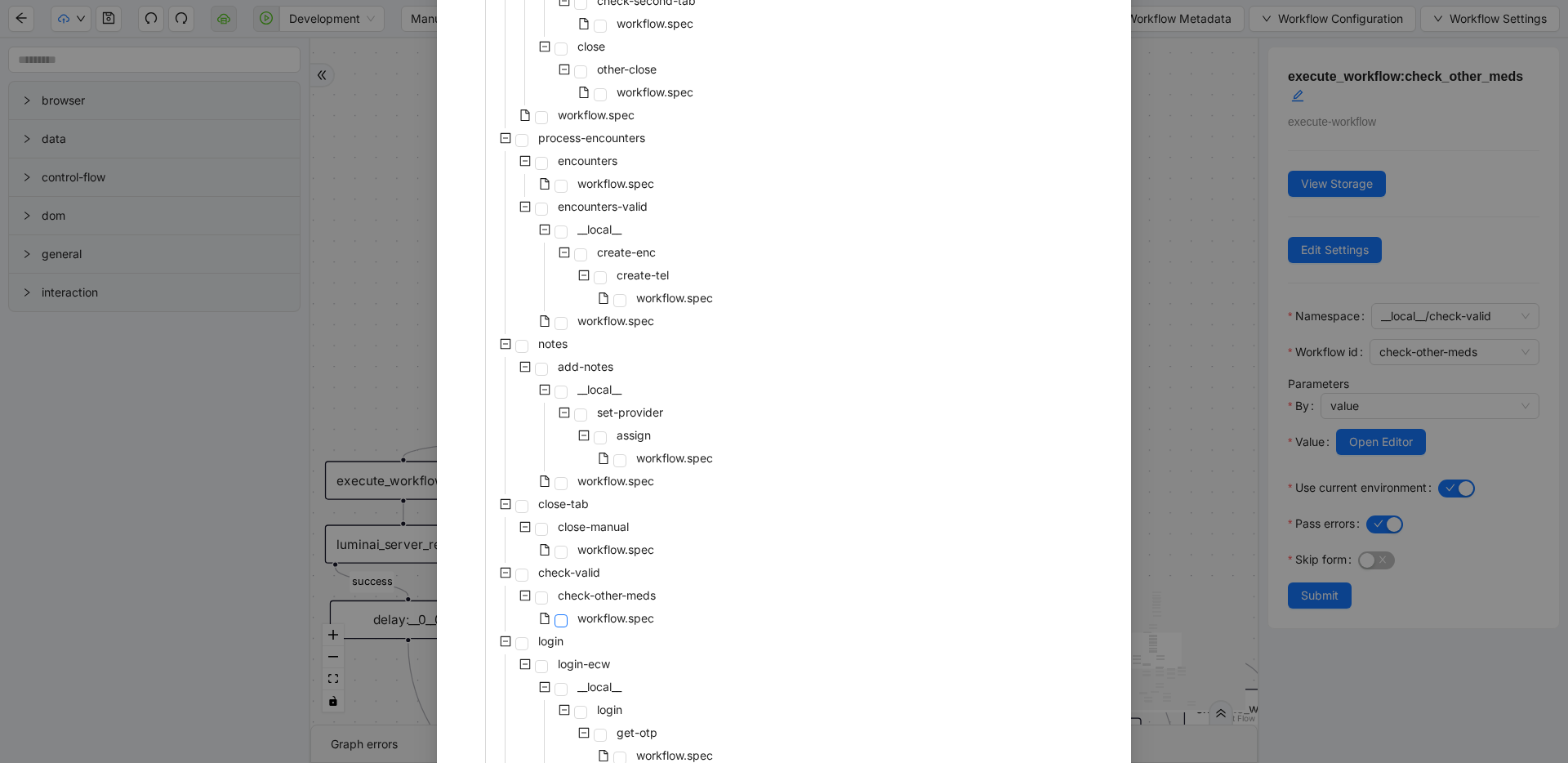
click at [555, 618] on span at bounding box center [561, 621] width 13 height 13
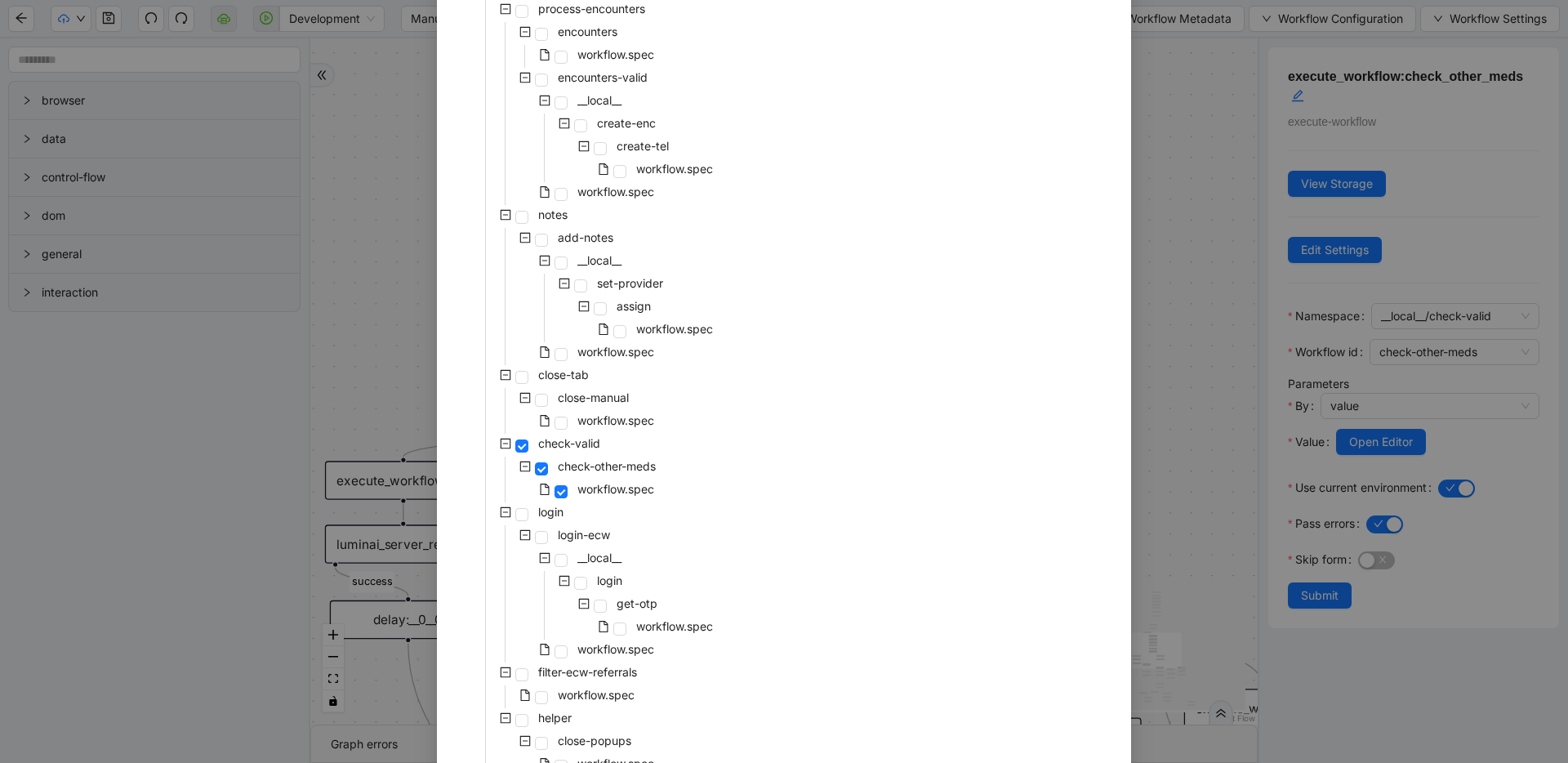
scroll to position [668, 0]
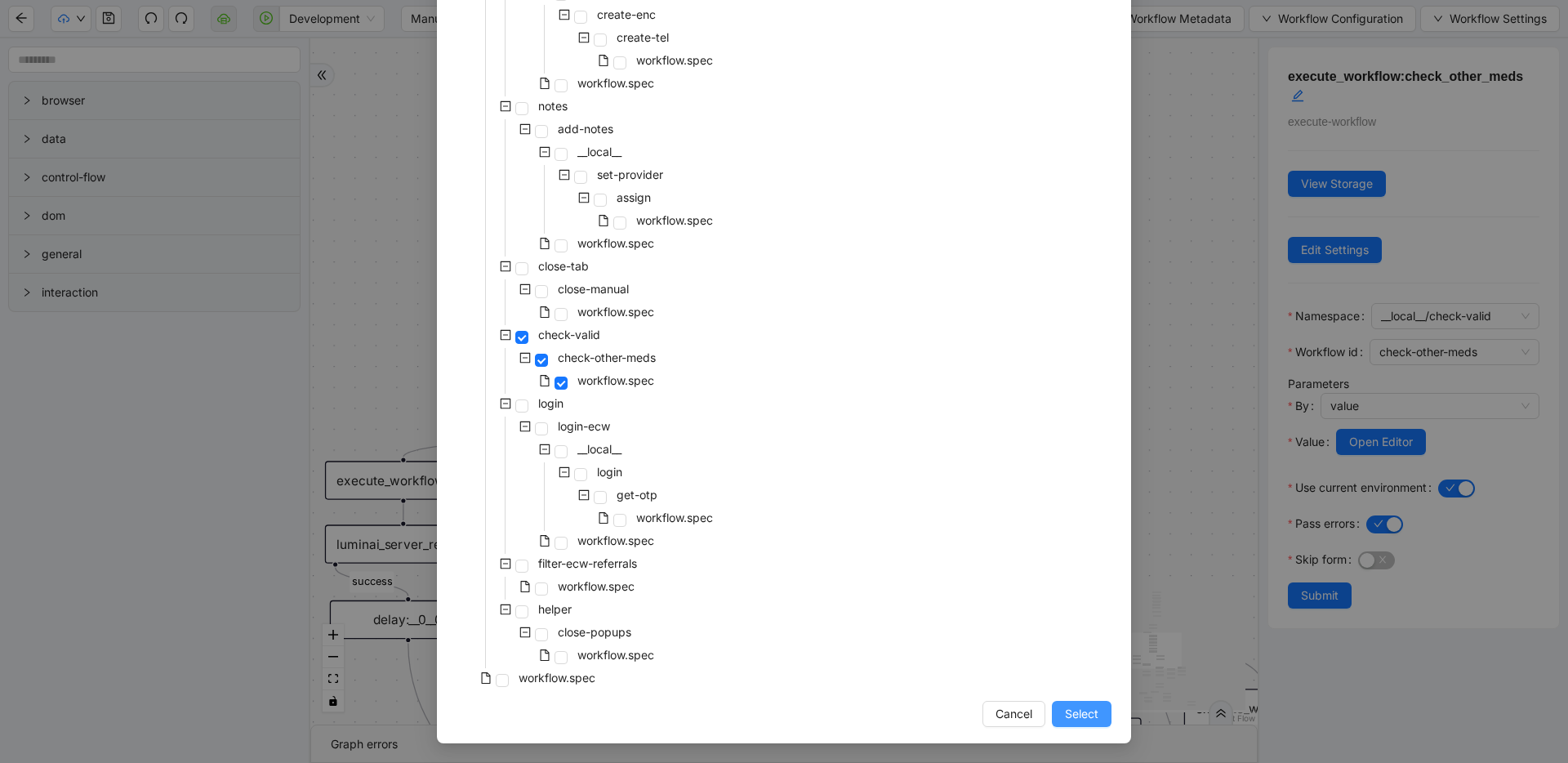
click at [1087, 716] on span "Select" at bounding box center [1081, 714] width 33 height 18
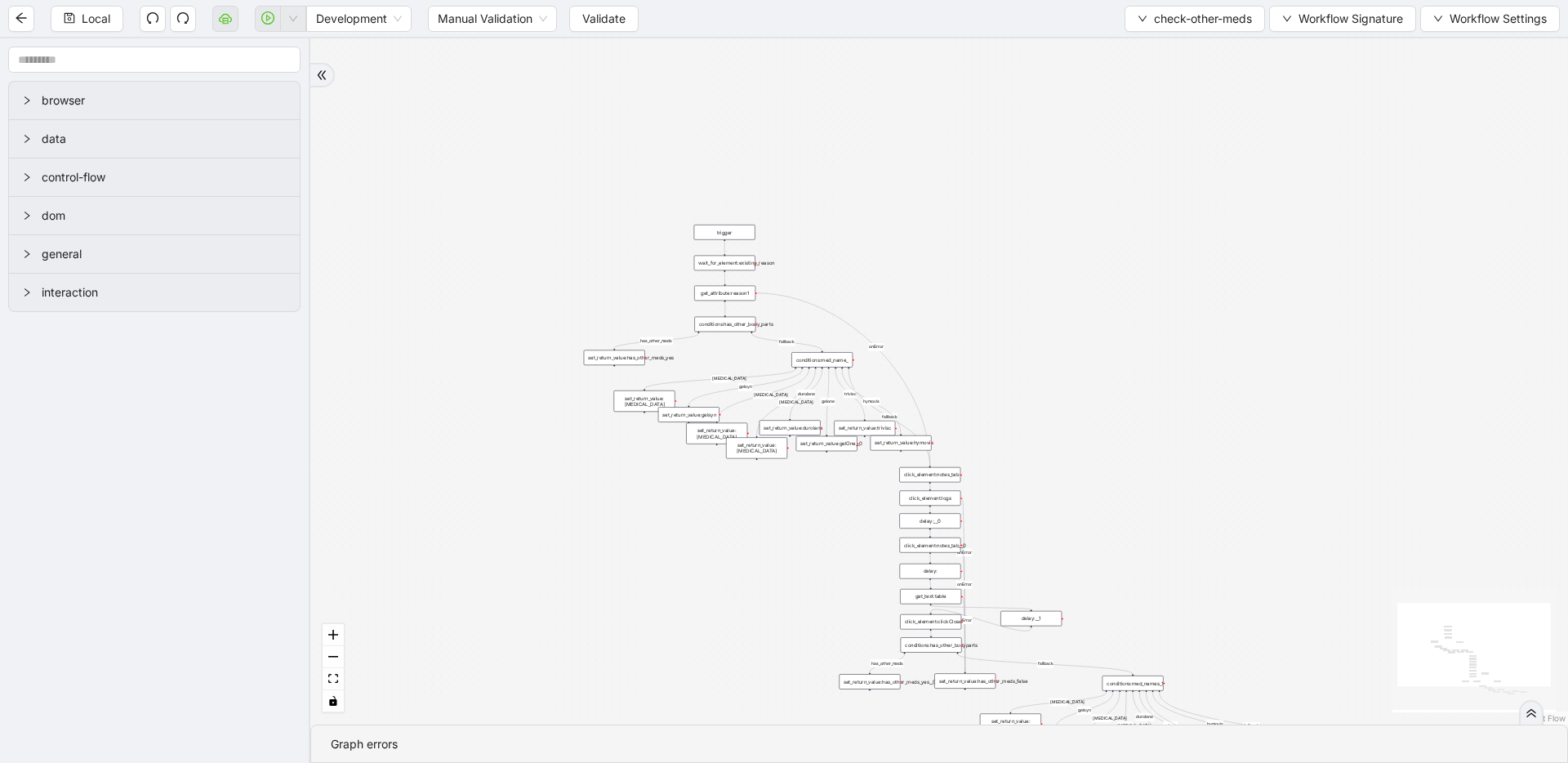
drag, startPoint x: 899, startPoint y: 487, endPoint x: 751, endPoint y: 66, distance: 446.3
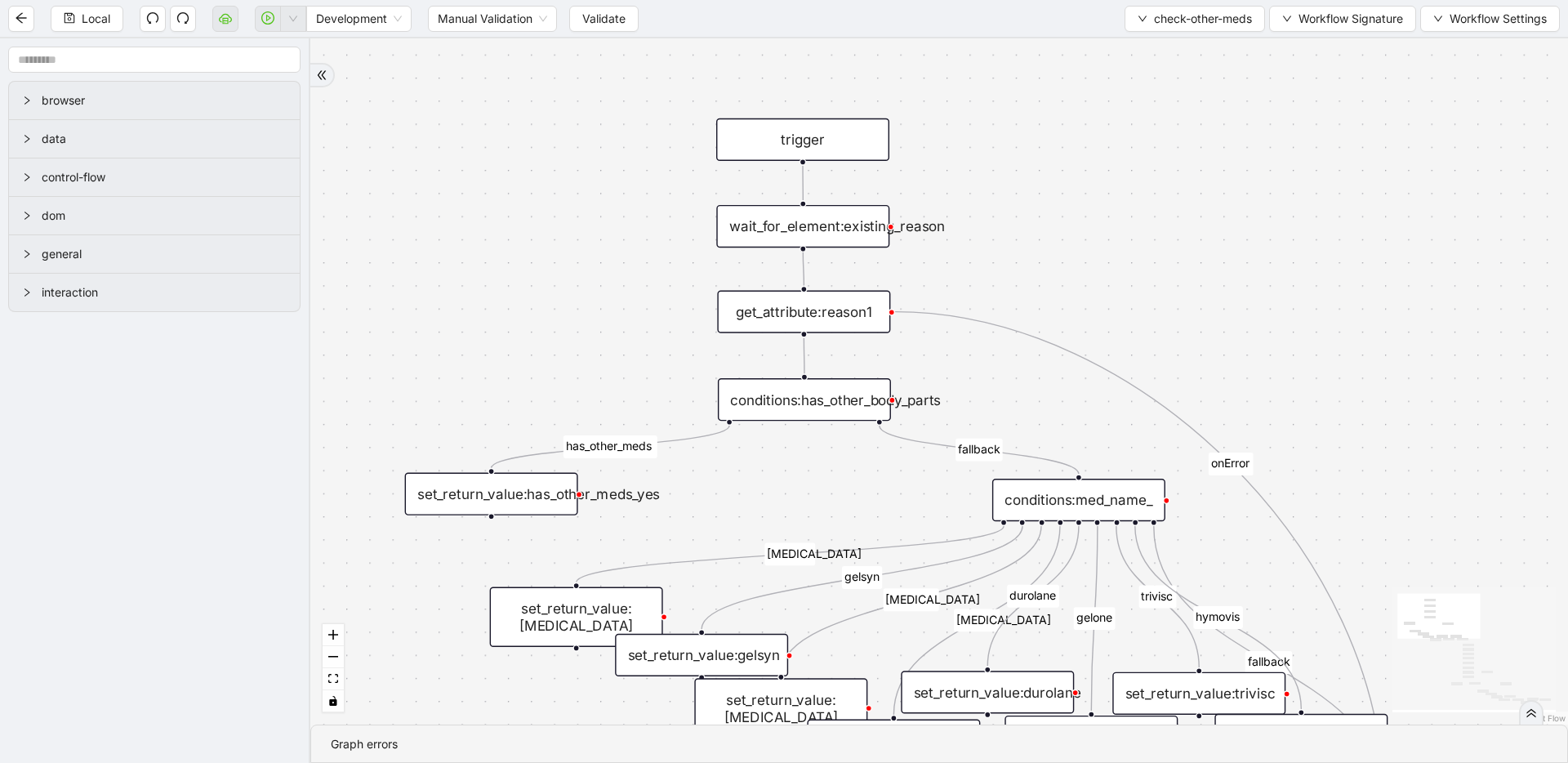
drag, startPoint x: 635, startPoint y: 356, endPoint x: 650, endPoint y: 298, distance: 59.9
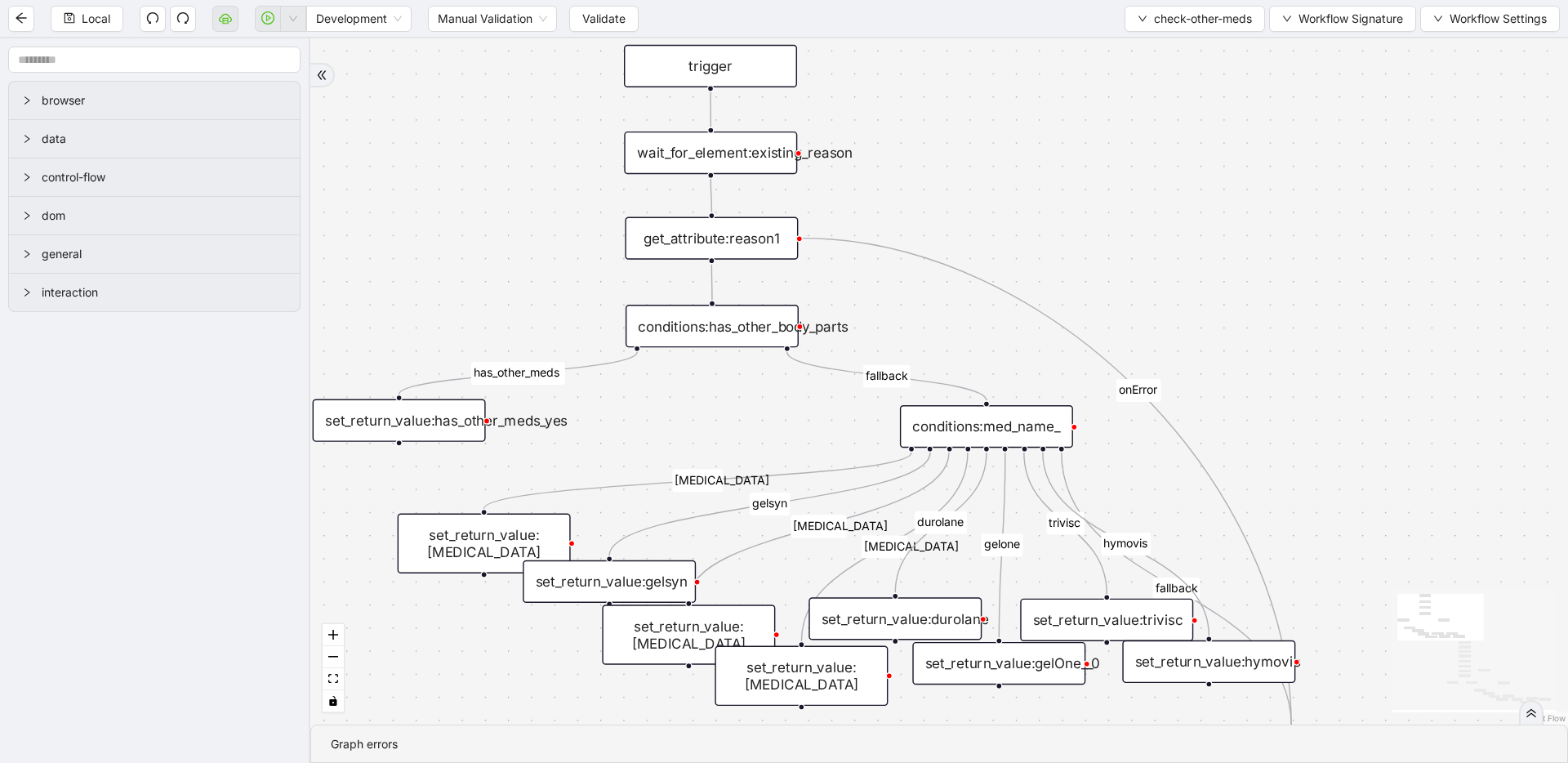
drag, startPoint x: 603, startPoint y: 346, endPoint x: 512, endPoint y: 272, distance: 117.3
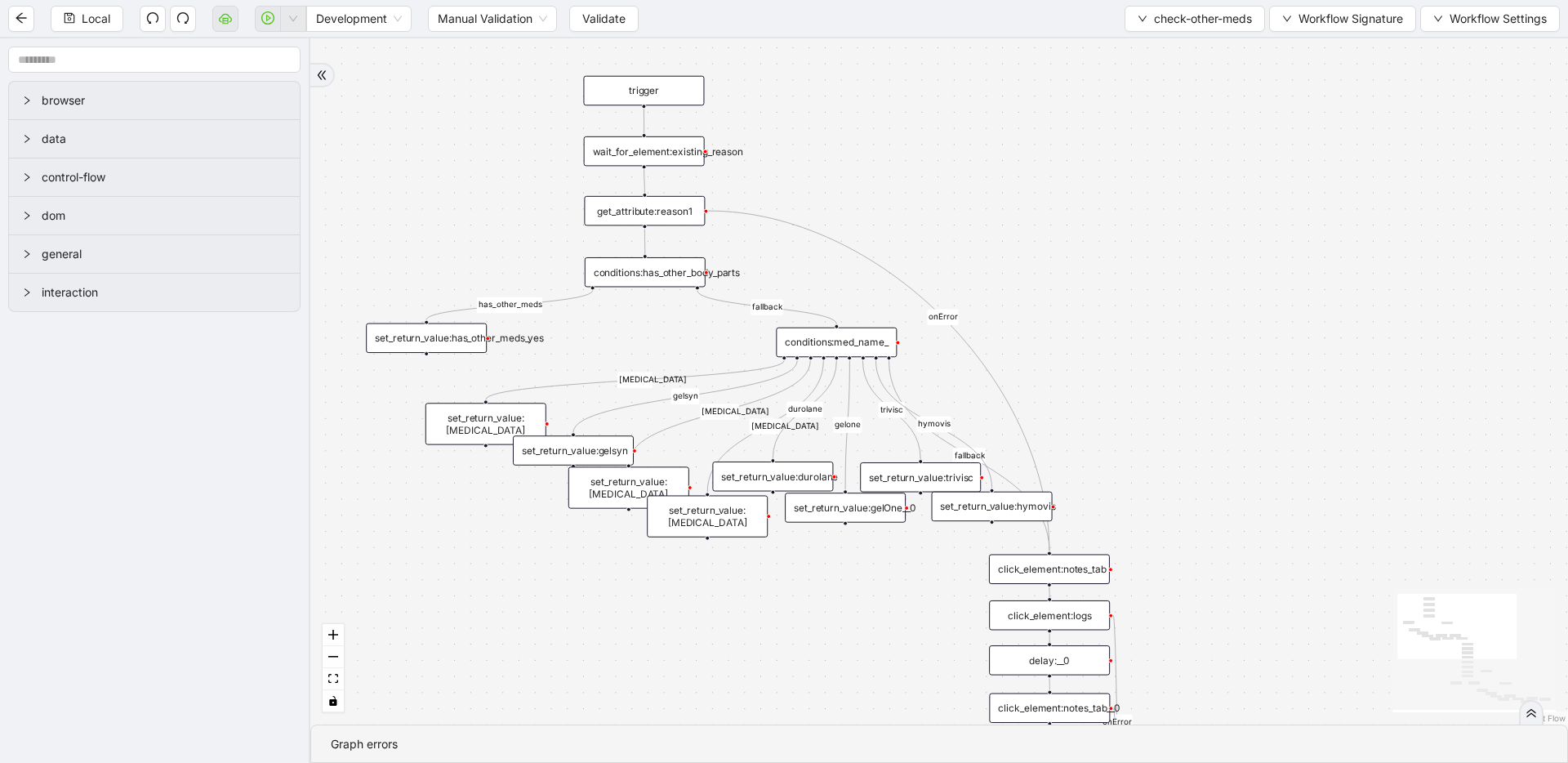
drag, startPoint x: 1098, startPoint y: 573, endPoint x: 1096, endPoint y: 545, distance: 28.1
click at [677, 159] on div "wait_for_element:existing_reason" at bounding box center [643, 151] width 121 height 30
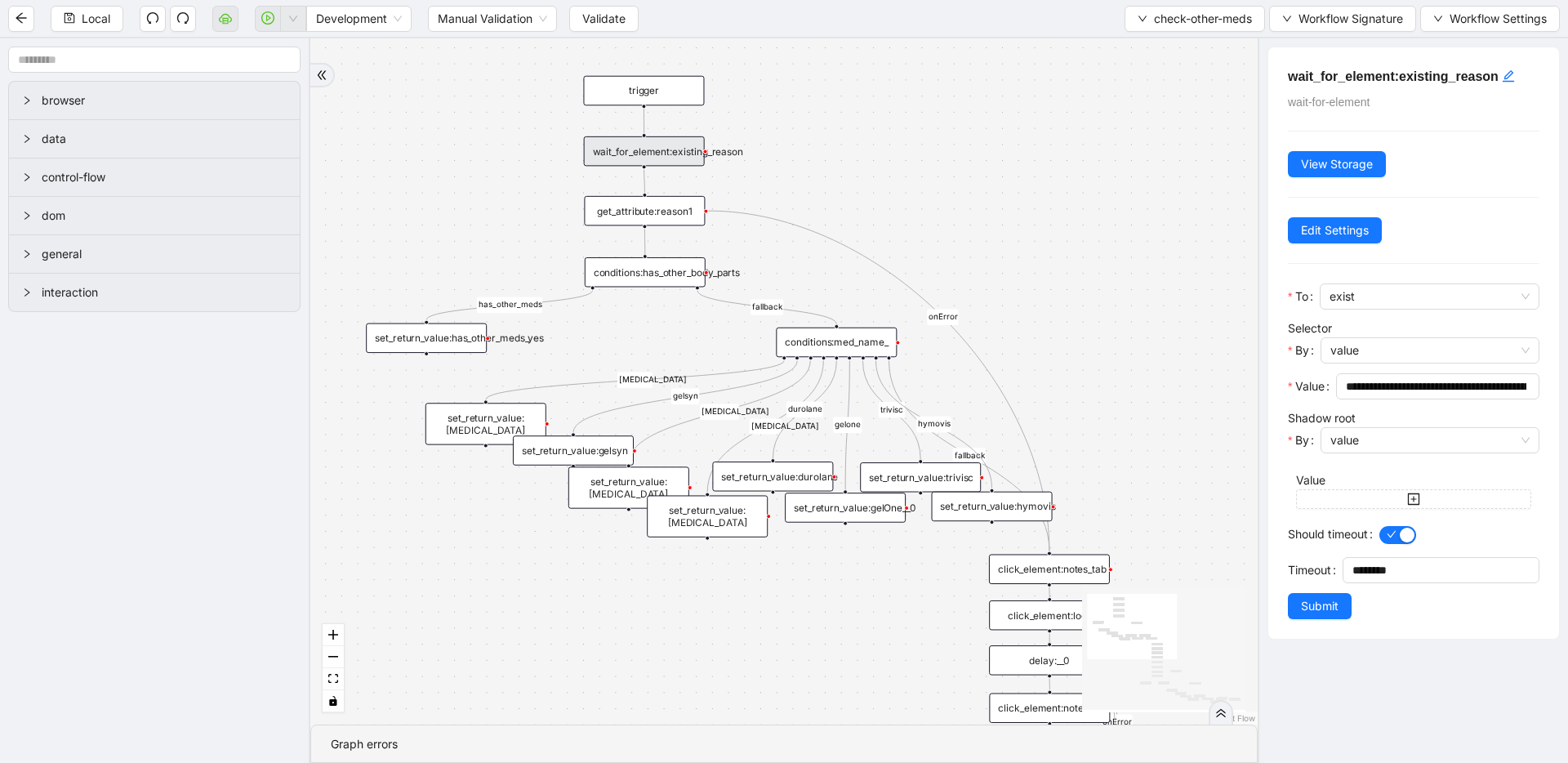
click at [677, 513] on div "set_return_value:[MEDICAL_DATA]" at bounding box center [707, 516] width 121 height 42
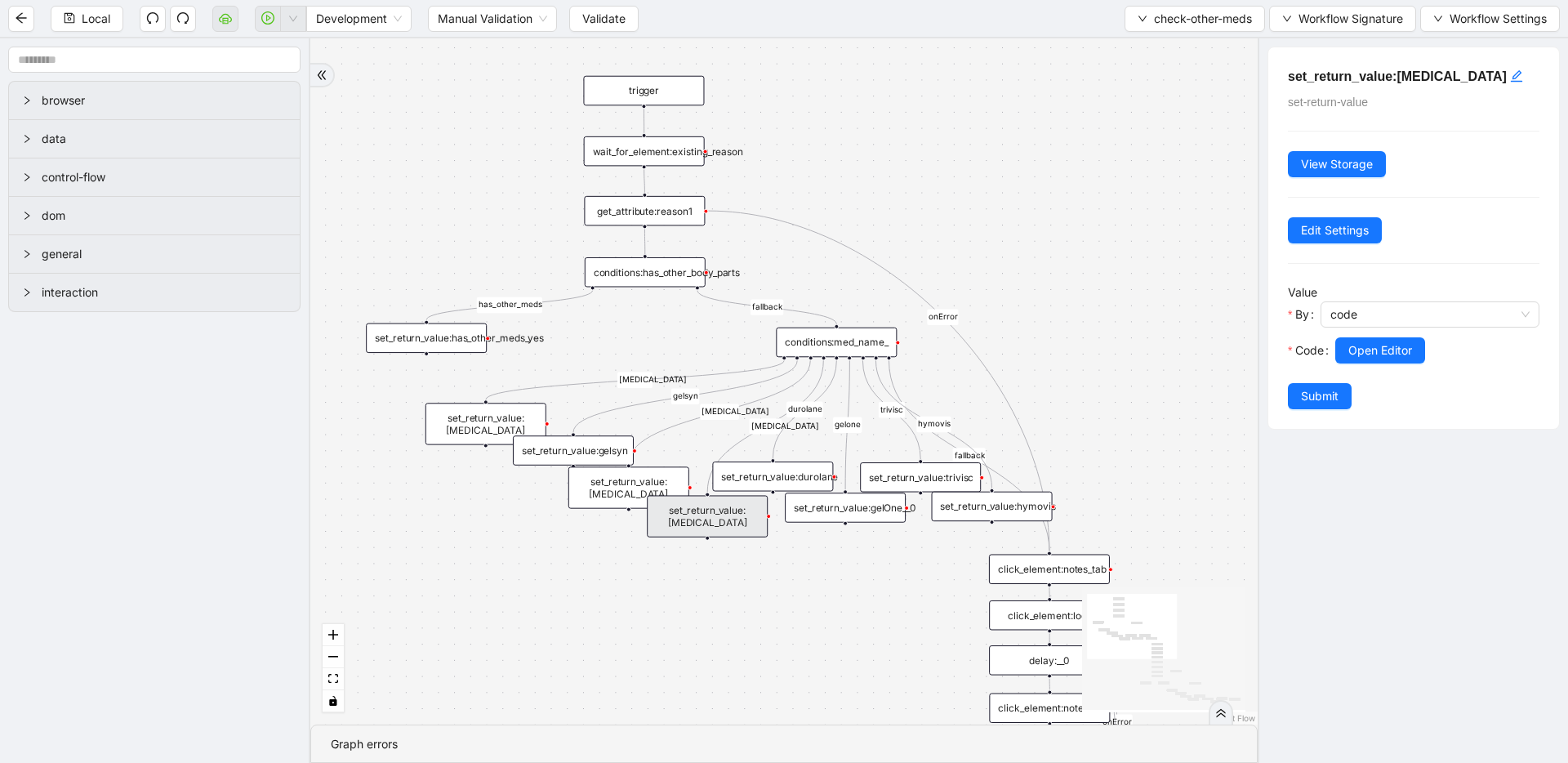
click at [1022, 248] on div "has_other_meds has_other_meds [MEDICAL_DATA] gelsyn [MEDICAL_DATA] [MEDICAL_DAT…" at bounding box center [784, 382] width 947 height 686
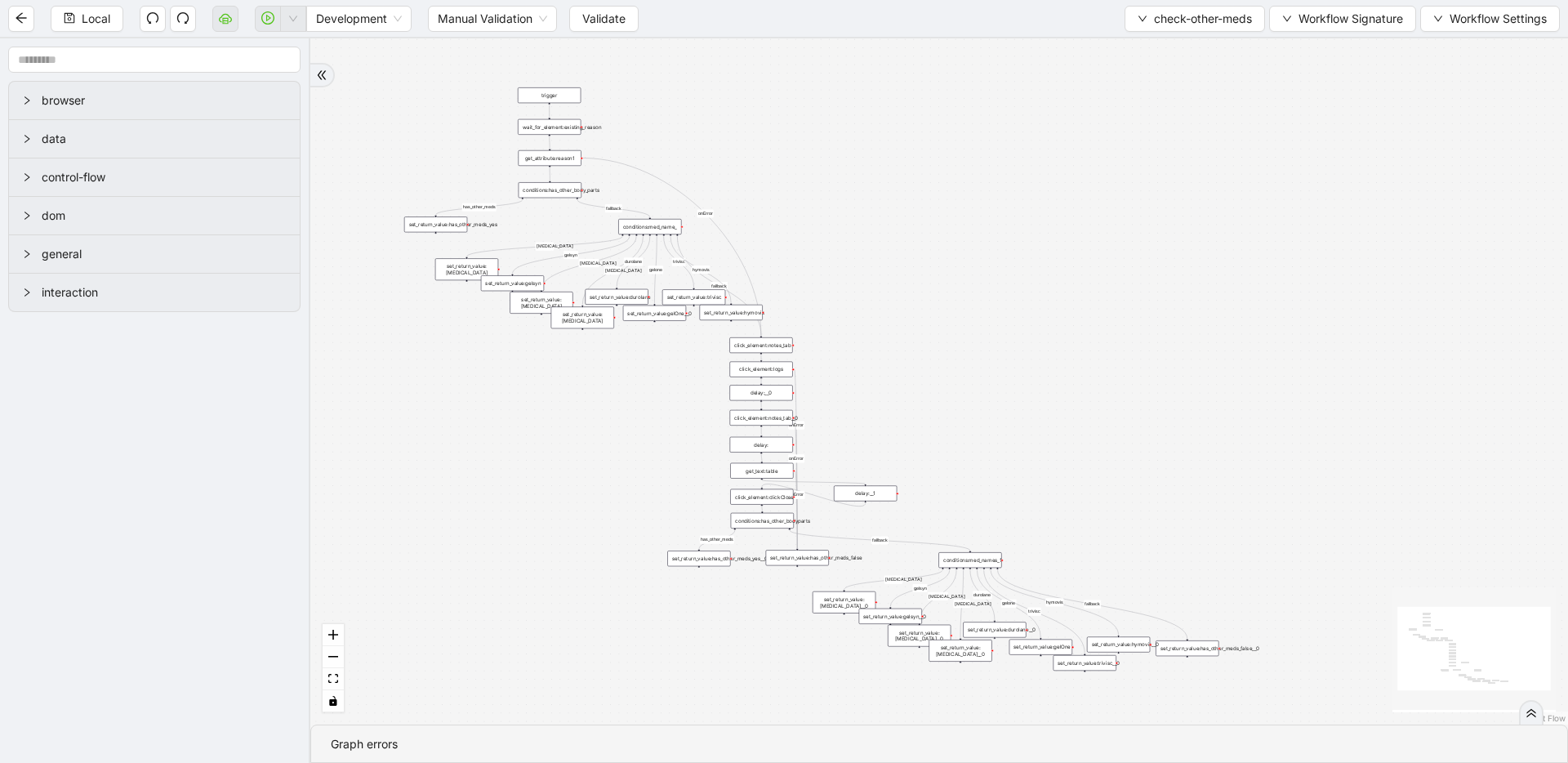
drag, startPoint x: 1054, startPoint y: 353, endPoint x: 856, endPoint y: 355, distance: 198.0
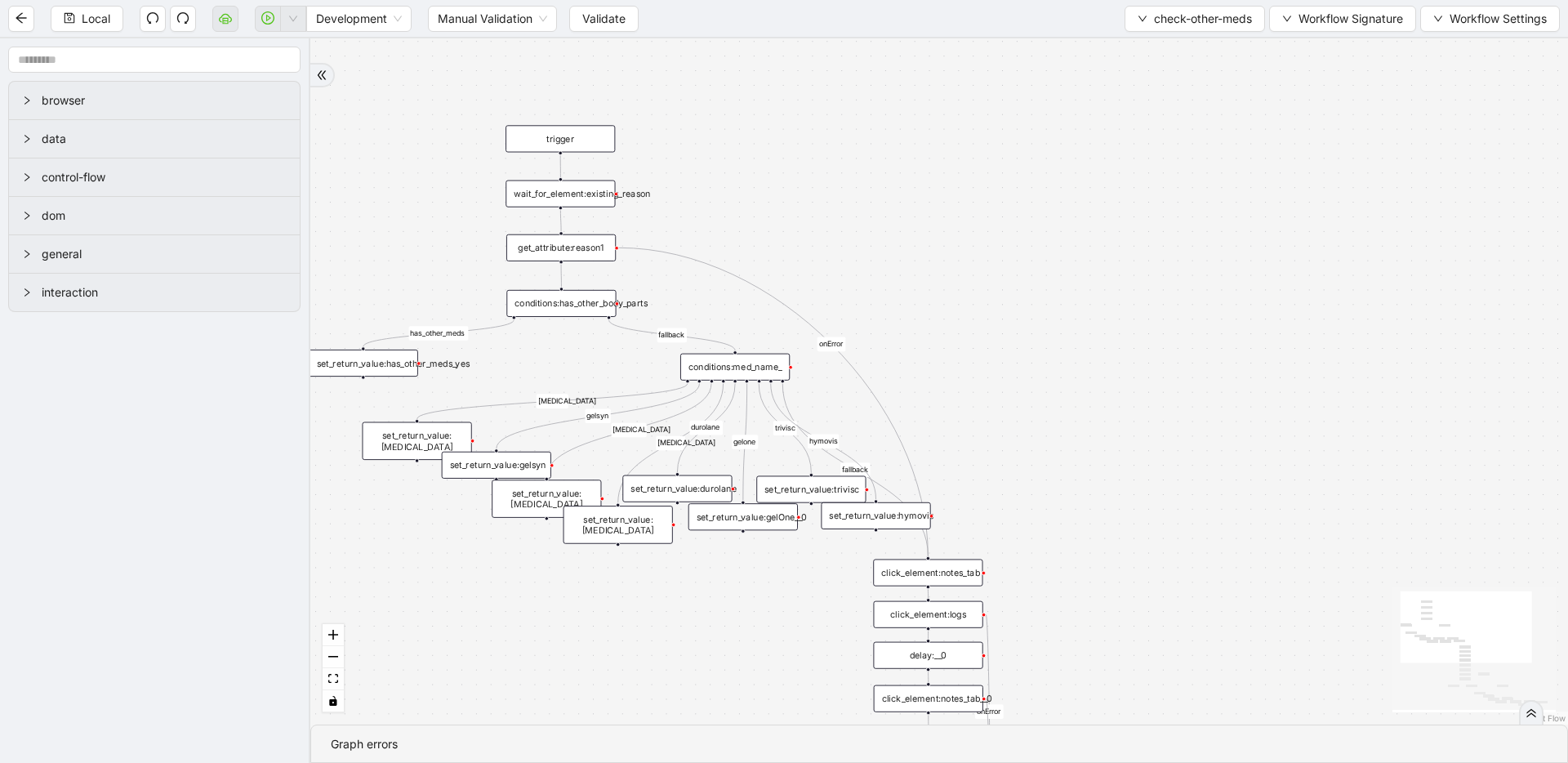
drag, startPoint x: 1211, startPoint y: 348, endPoint x: 1001, endPoint y: 403, distance: 217.1
drag, startPoint x: 572, startPoint y: 141, endPoint x: 942, endPoint y: 195, distance: 373.9
click at [942, 195] on div "trigger" at bounding box center [932, 192] width 109 height 27
drag, startPoint x: 932, startPoint y: 206, endPoint x: 932, endPoint y: 517, distance: 311.0
click at [933, 550] on div "has_other_meds has_other_meds [MEDICAL_DATA] gelsyn [MEDICAL_DATA] [MEDICAL_DAT…" at bounding box center [1068, 466] width 1125 height 614
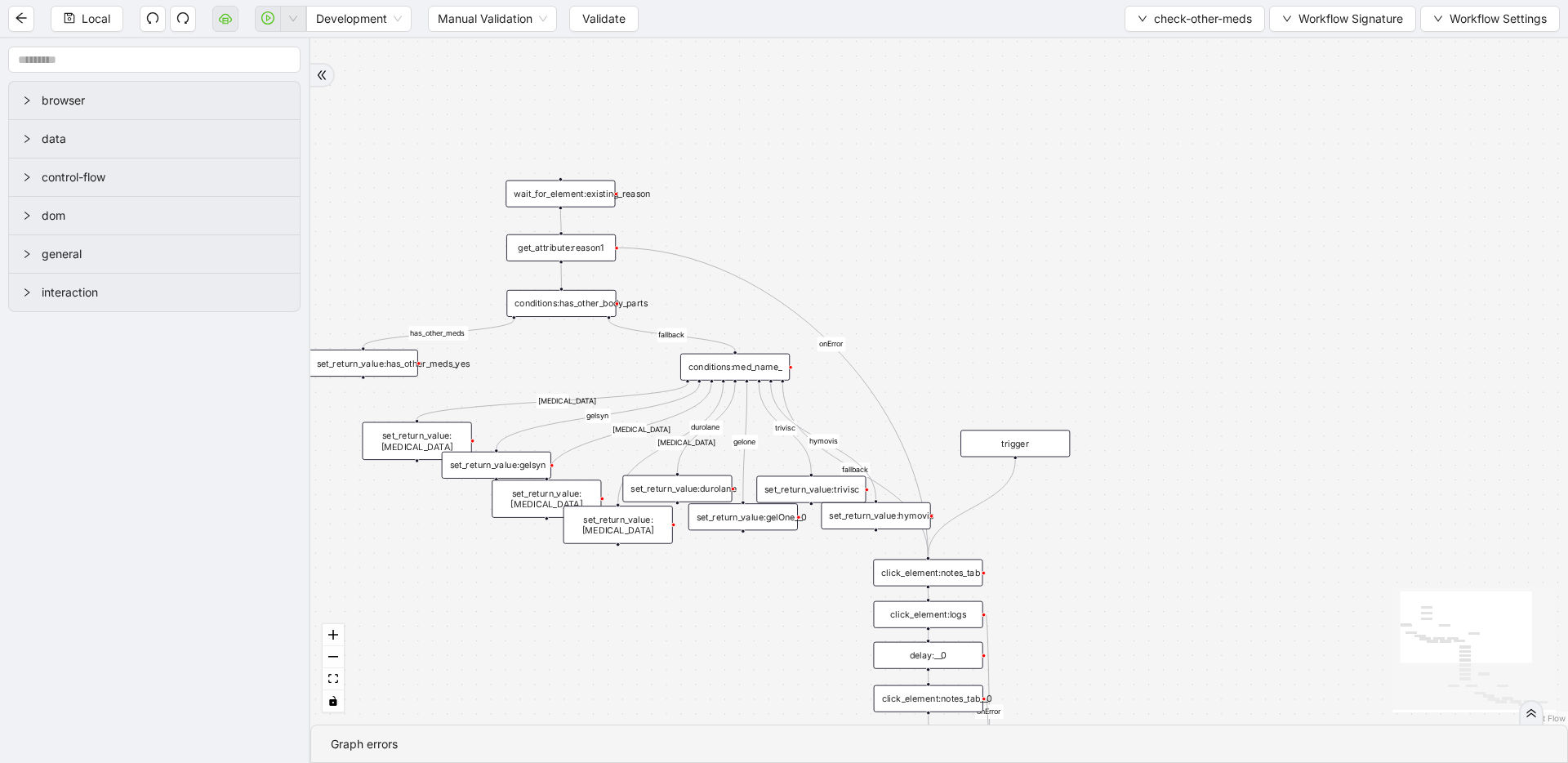
drag, startPoint x: 966, startPoint y: 210, endPoint x: 1050, endPoint y: 454, distance: 258.1
click at [1050, 454] on div "trigger" at bounding box center [1015, 443] width 109 height 27
click at [1144, 201] on div "has_other_meds has_other_meds [MEDICAL_DATA] gelsyn [MEDICAL_DATA] [MEDICAL_DAT…" at bounding box center [939, 382] width 1257 height 686
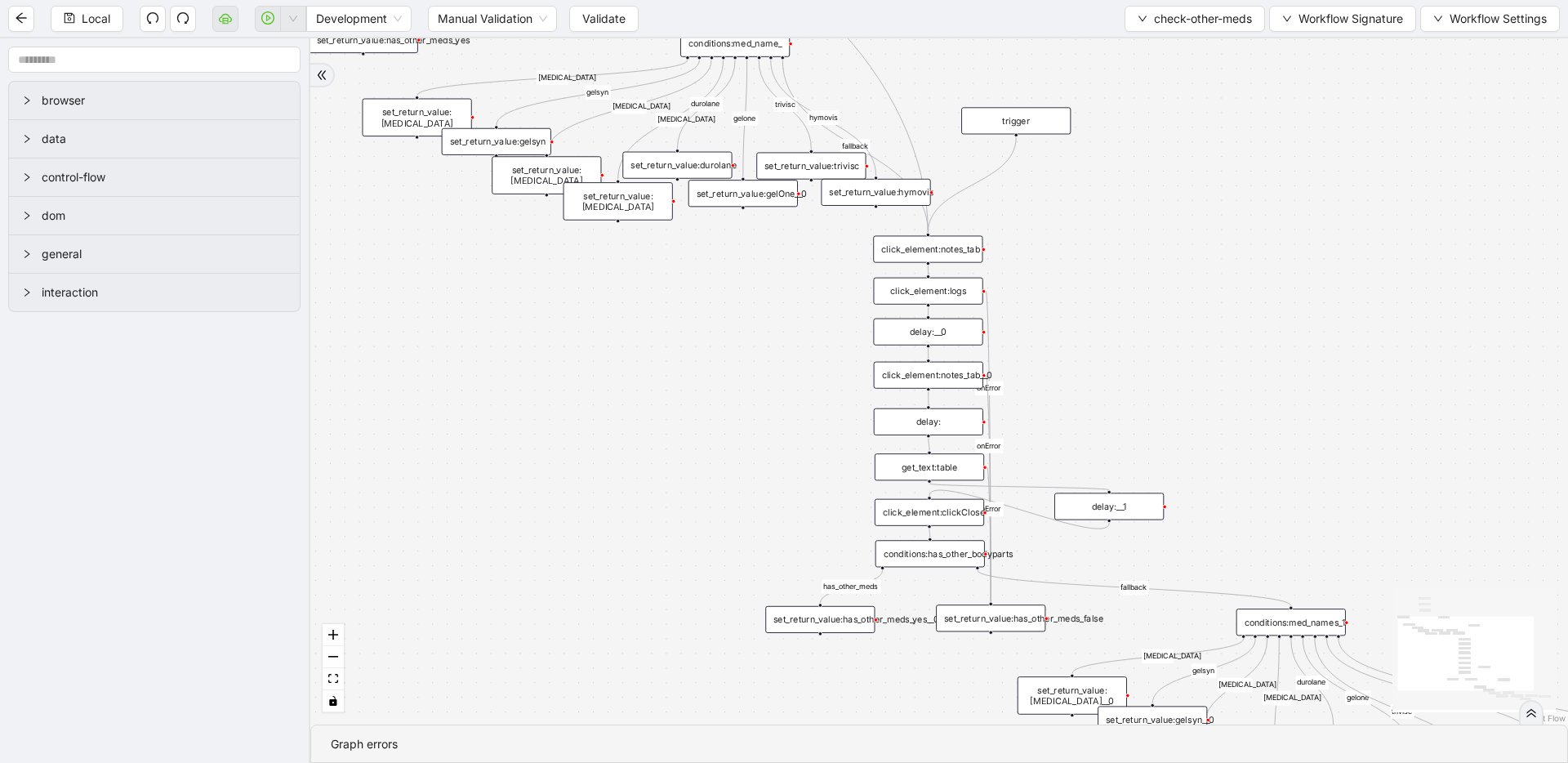
drag, startPoint x: 1166, startPoint y: 510, endPoint x: 1166, endPoint y: 187, distance: 323.0
click at [1166, 187] on div "has_other_meds has_other_meds [MEDICAL_DATA] gelsyn [MEDICAL_DATA] [MEDICAL_DAT…" at bounding box center [939, 382] width 1257 height 686
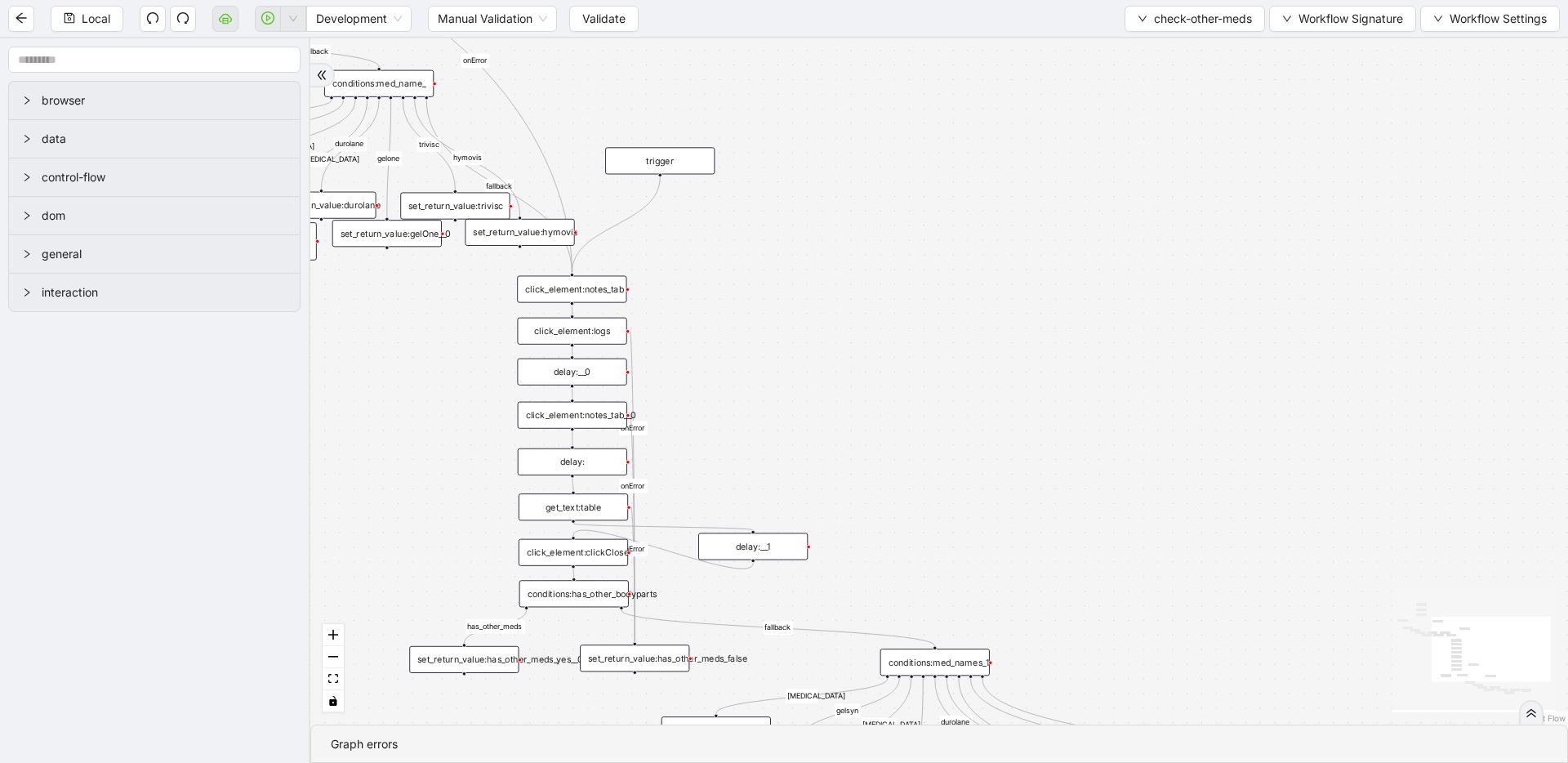
drag, startPoint x: 1219, startPoint y: 315, endPoint x: 865, endPoint y: 369, distance: 358.1
click at [865, 369] on div "has_other_meds has_other_meds [MEDICAL_DATA] gelsyn [MEDICAL_DATA] [MEDICAL_DAT…" at bounding box center [939, 382] width 1257 height 686
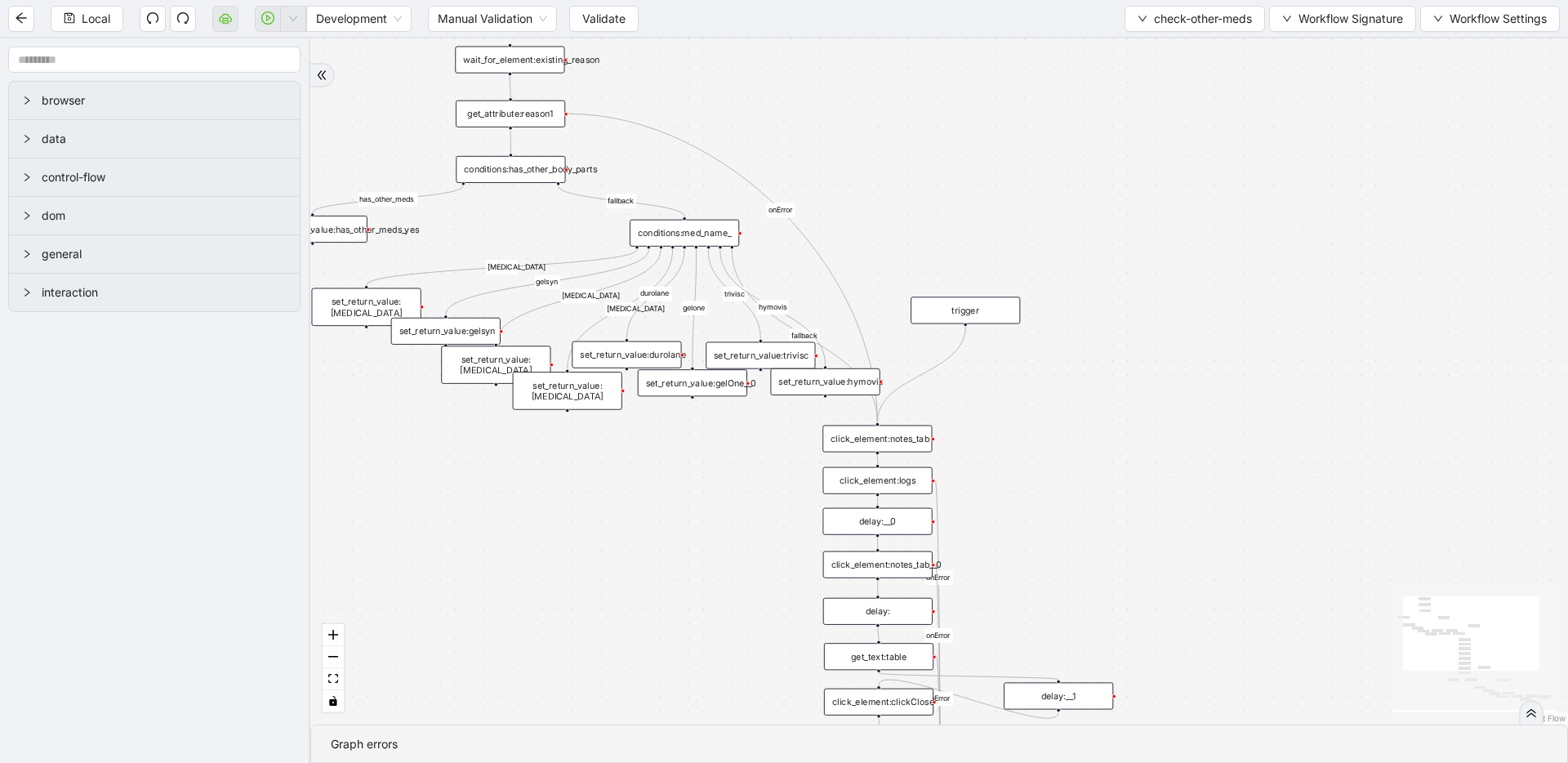
drag, startPoint x: 982, startPoint y: 304, endPoint x: 1193, endPoint y: 374, distance: 222.3
click at [1263, 424] on div "has_other_meds has_other_meds [MEDICAL_DATA] gelsyn [MEDICAL_DATA] [MEDICAL_DAT…" at bounding box center [939, 382] width 1257 height 686
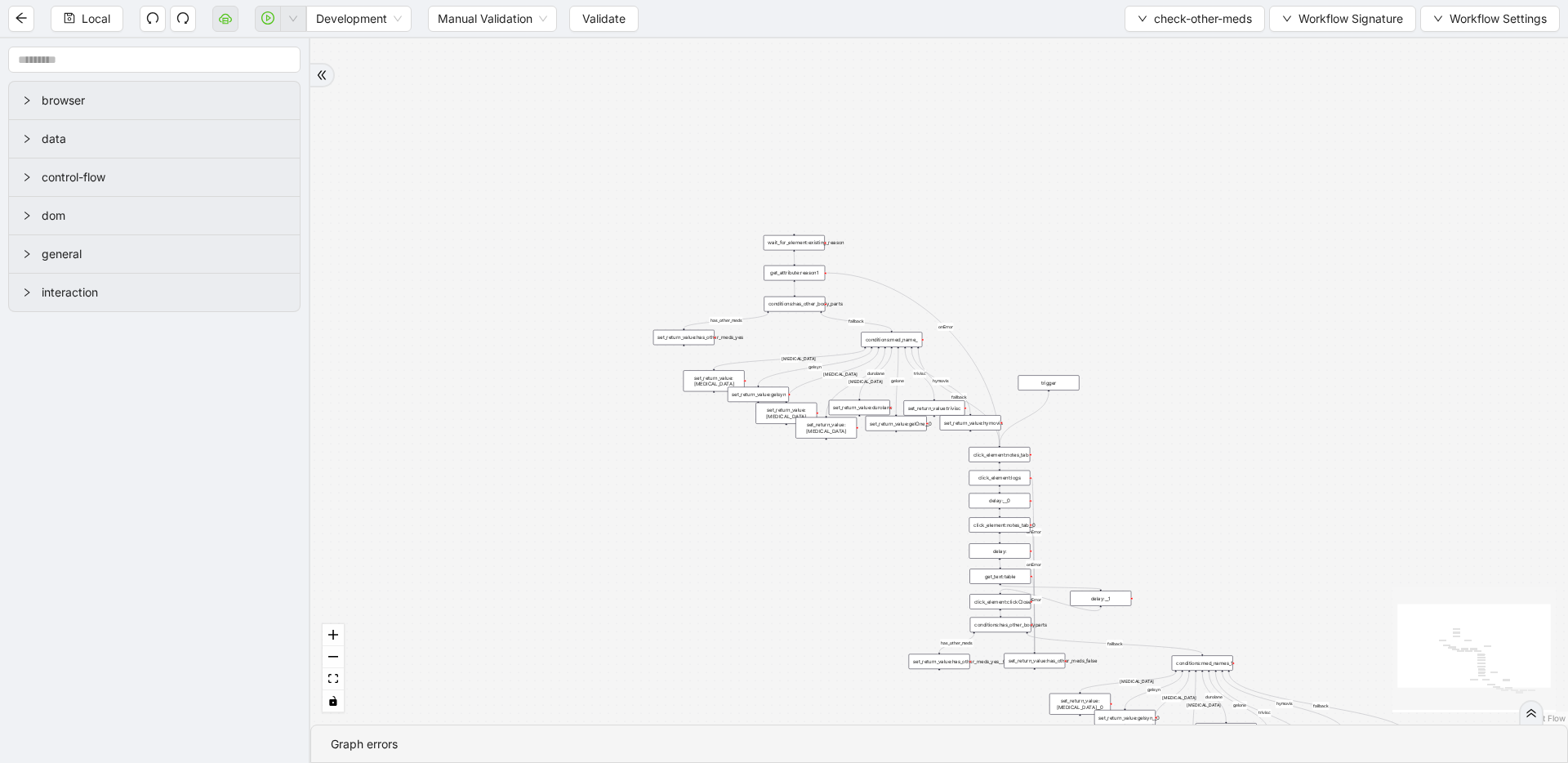
drag, startPoint x: 1173, startPoint y: 342, endPoint x: 1162, endPoint y: 394, distance: 53.2
click at [80, 19] on button "Local" at bounding box center [87, 18] width 72 height 26
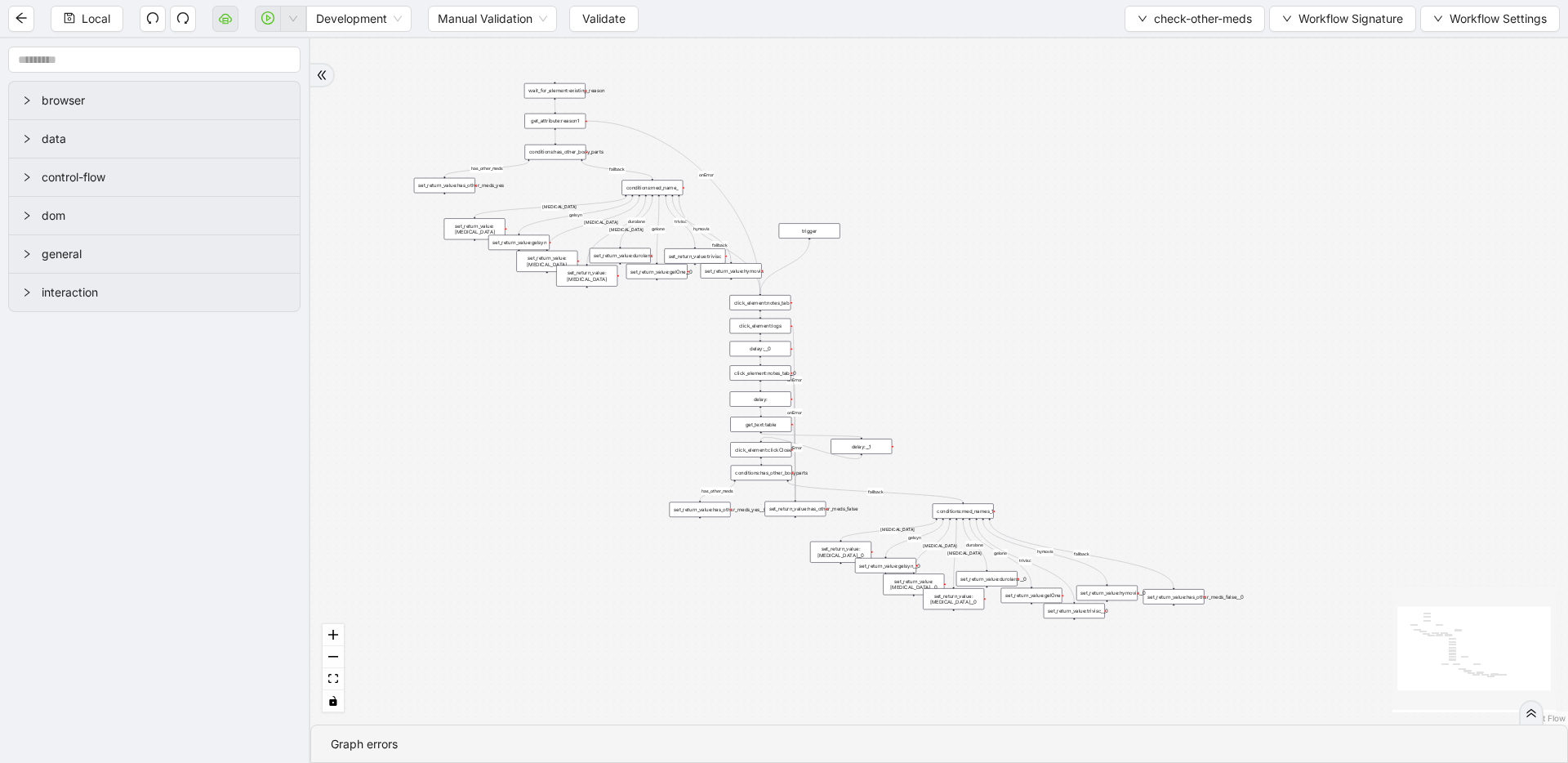
drag, startPoint x: 667, startPoint y: 546, endPoint x: 430, endPoint y: 399, distance: 278.9
click at [430, 399] on div "has_other_meds has_other_meds [MEDICAL_DATA] gelsyn [MEDICAL_DATA] [MEDICAL_DAT…" at bounding box center [939, 382] width 1257 height 686
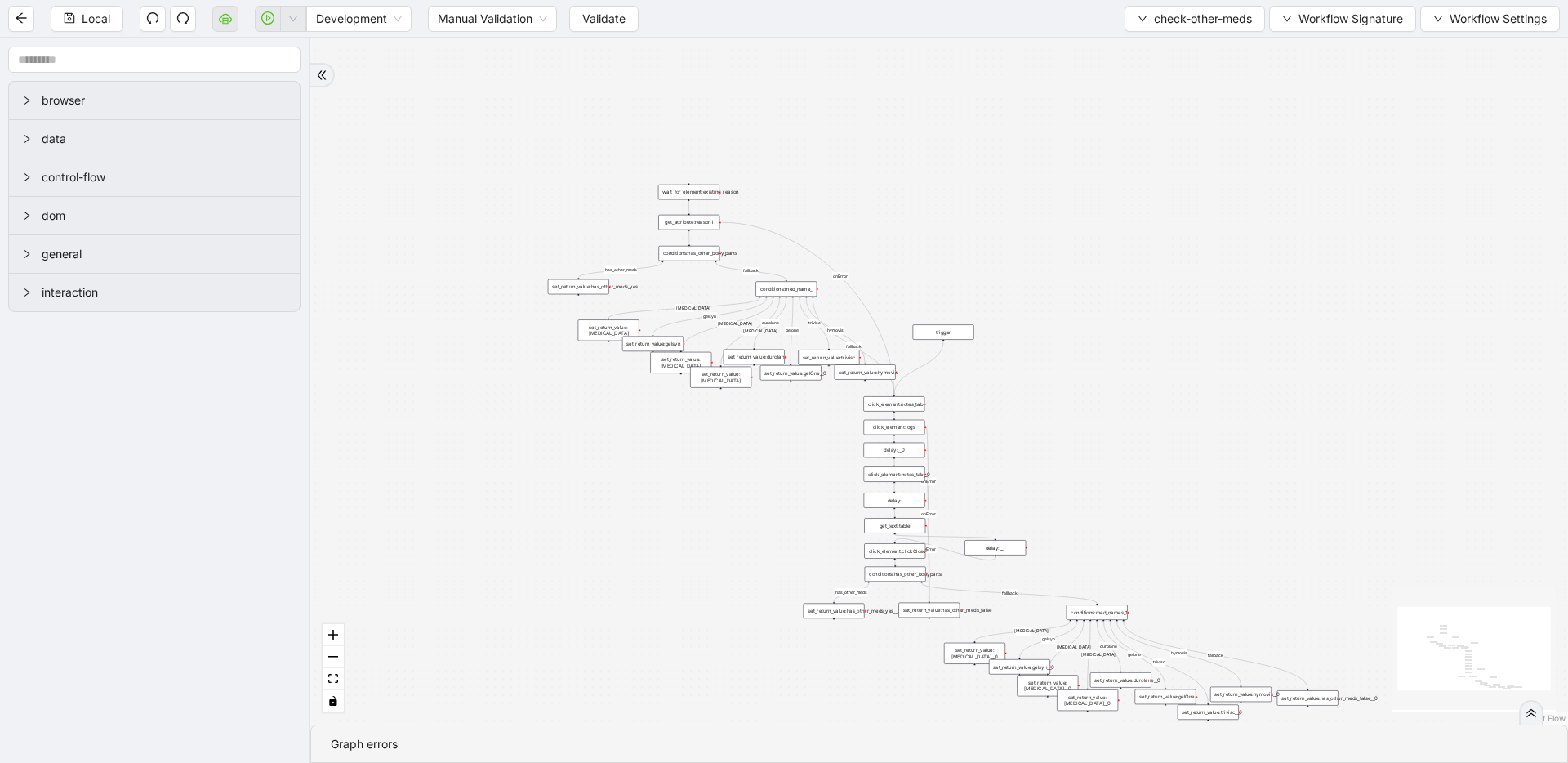
drag, startPoint x: 817, startPoint y: 151, endPoint x: 1007, endPoint y: 225, distance: 203.9
click at [952, 251] on div "has_other_meds has_other_meds [MEDICAL_DATA] gelsyn [MEDICAL_DATA] [MEDICAL_DAT…" at bounding box center [939, 382] width 1257 height 686
click at [1172, 21] on span "check-other-meds" at bounding box center [1202, 19] width 98 height 18
click at [1168, 43] on span "Select" at bounding box center [1192, 51] width 116 height 18
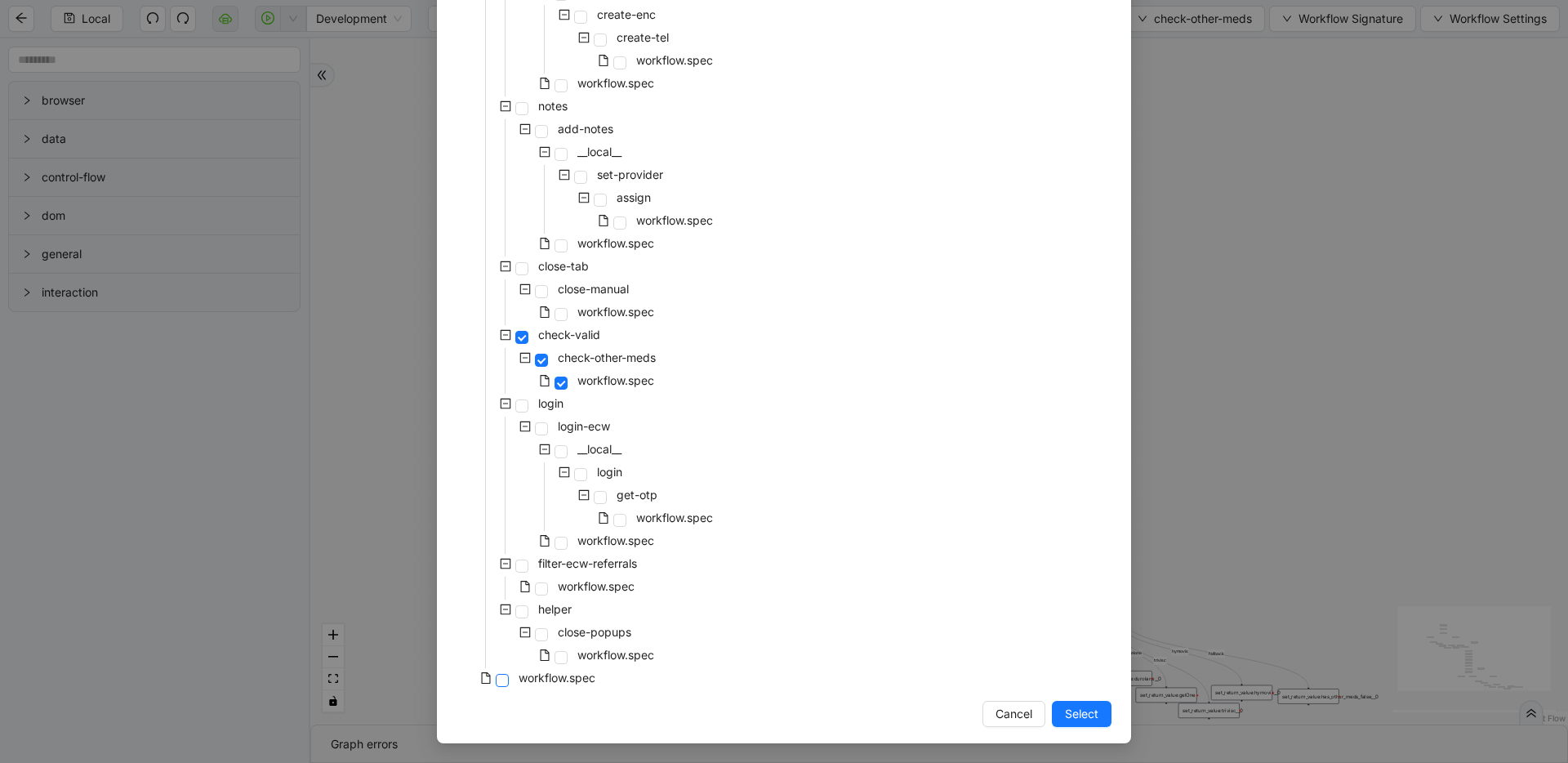
click at [499, 684] on span at bounding box center [502, 681] width 13 height 13
click at [1087, 711] on span "Select" at bounding box center [1081, 714] width 33 height 18
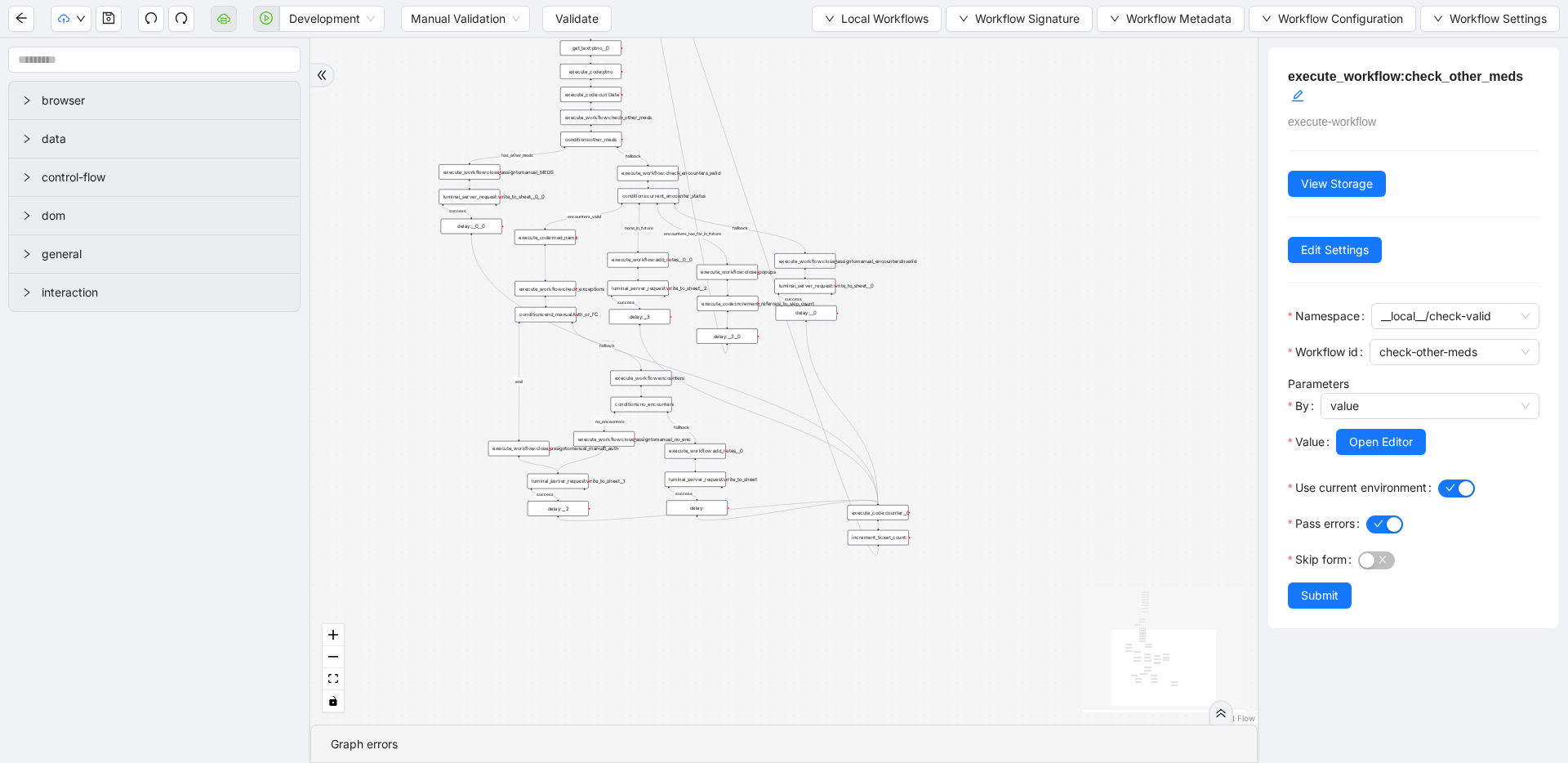
drag, startPoint x: 1041, startPoint y: 518, endPoint x: 1041, endPoint y: 556, distance: 38.0
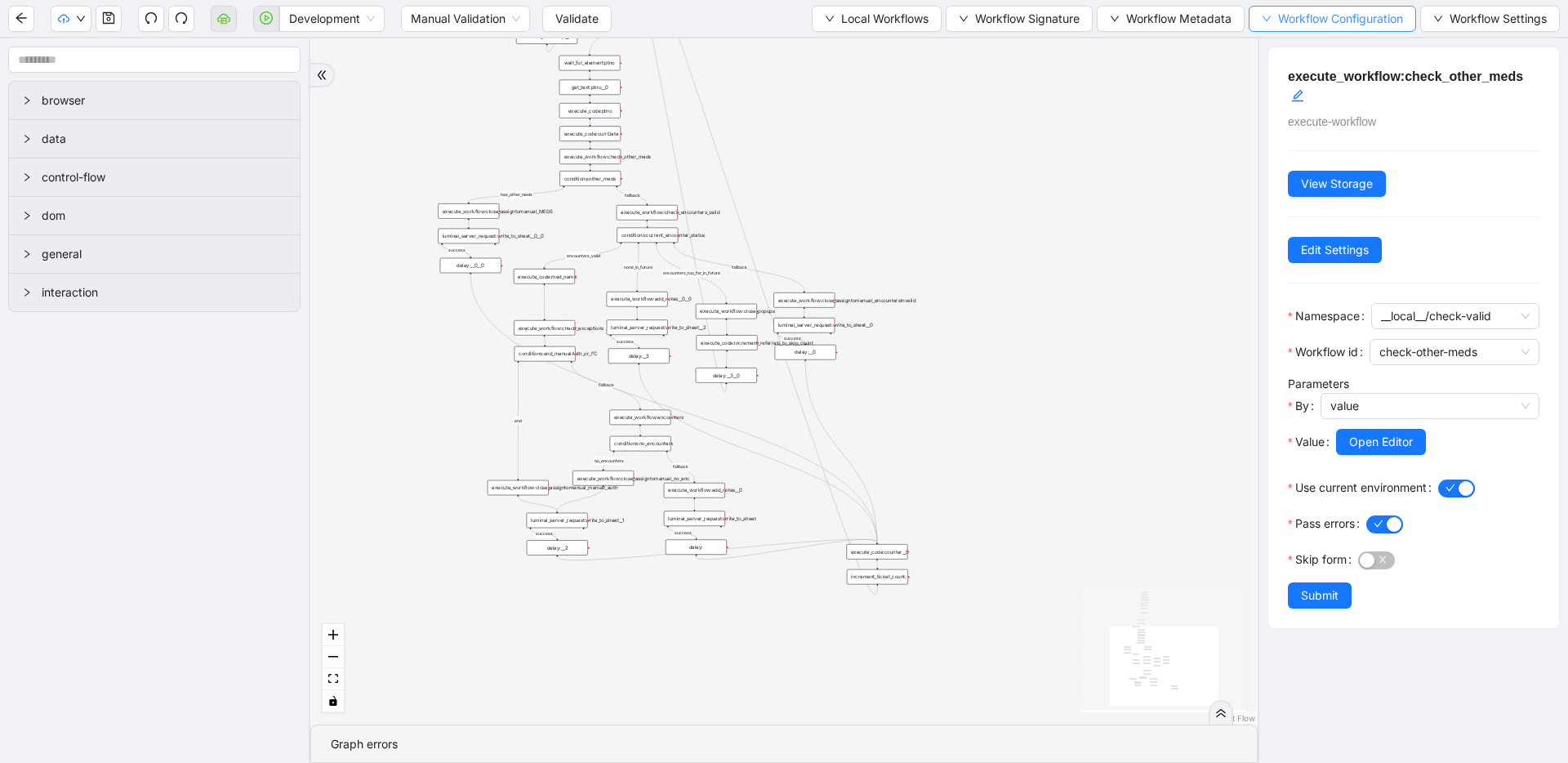
click at [1278, 23] on span "Workflow Configuration" at bounding box center [1341, 19] width 125 height 18
click at [1274, 71] on span "Value" at bounding box center [1330, 77] width 143 height 18
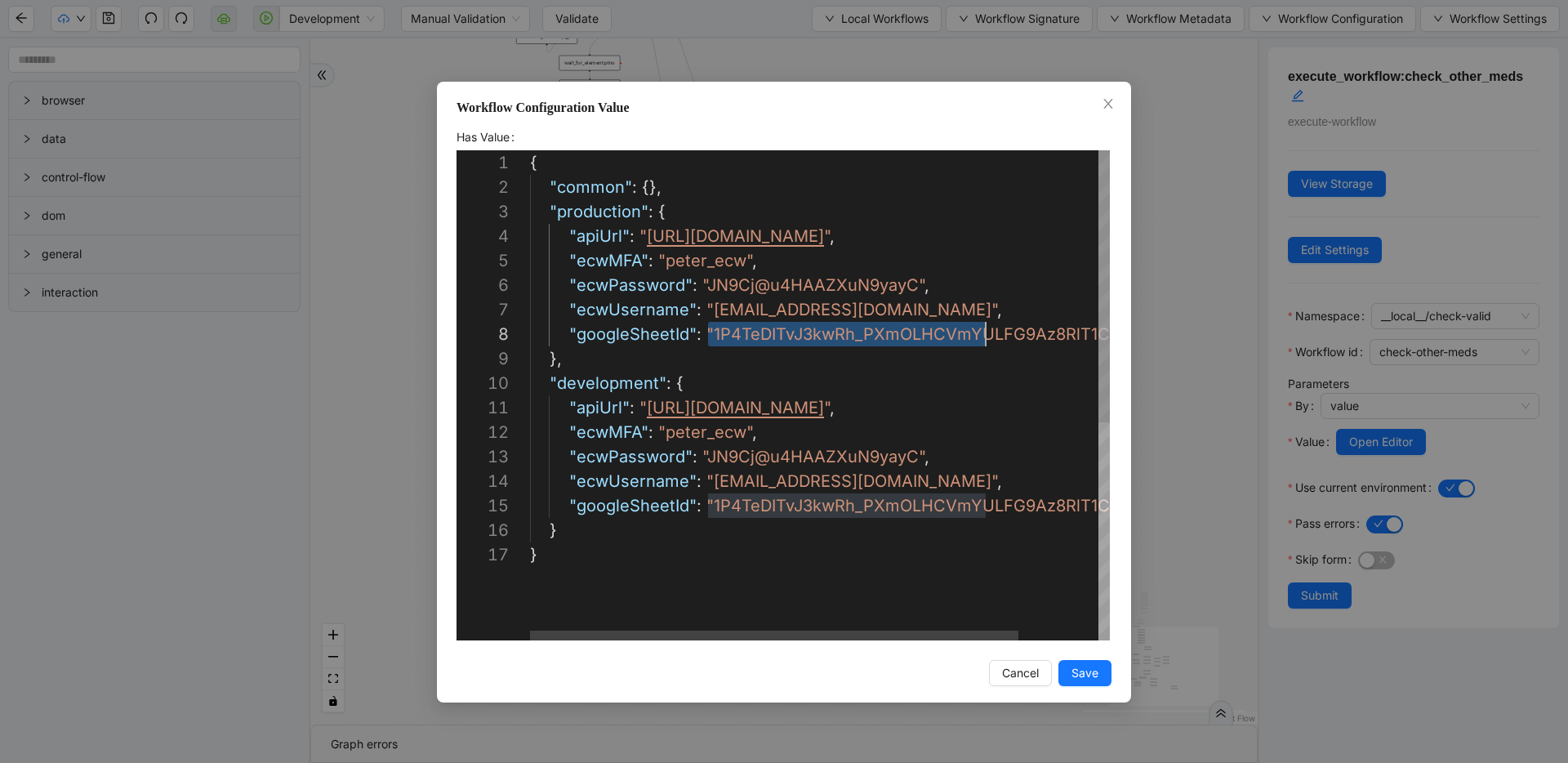
scroll to position [172, 625]
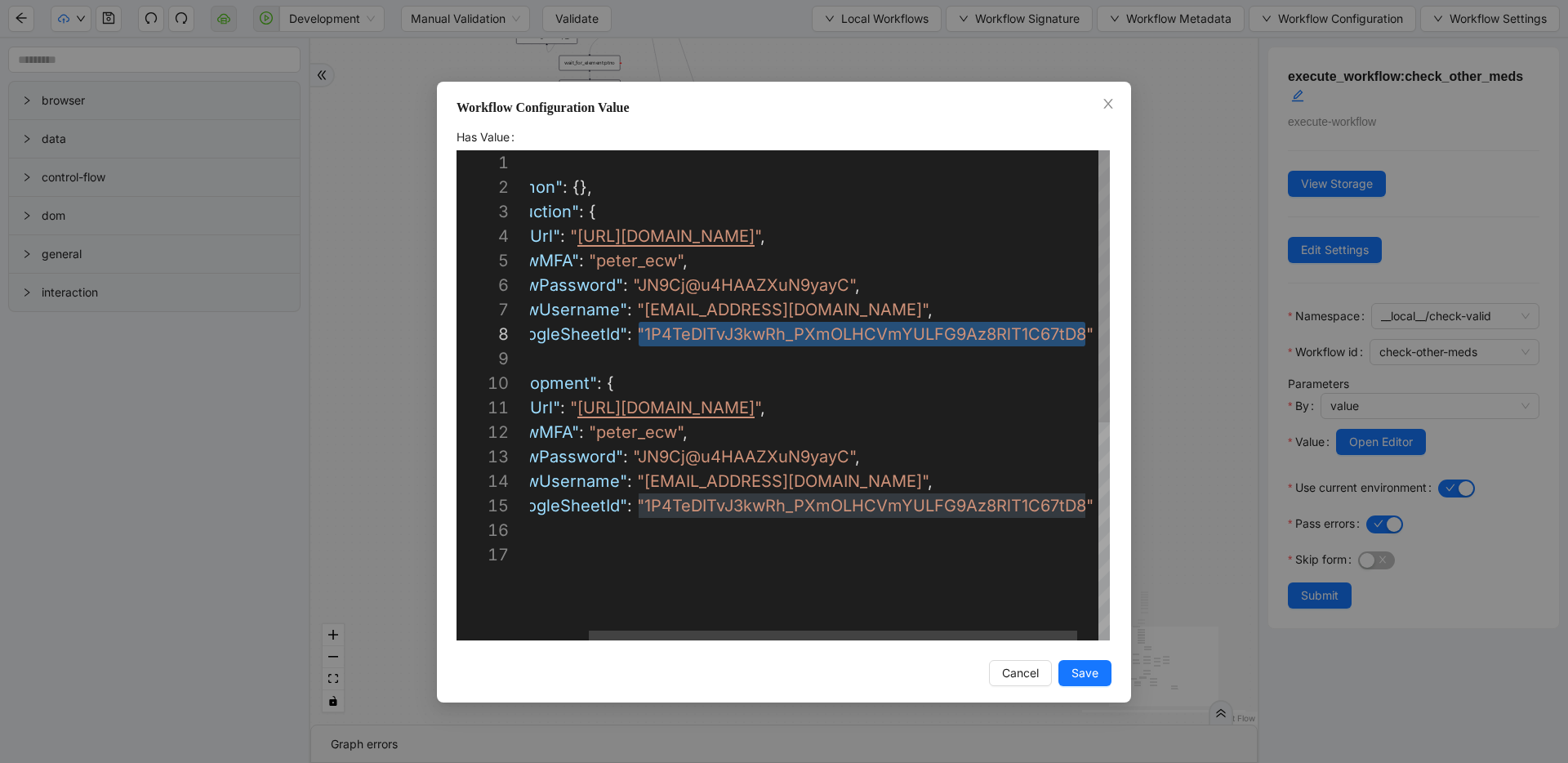
drag, startPoint x: 708, startPoint y: 330, endPoint x: 1176, endPoint y: 343, distance: 468.2
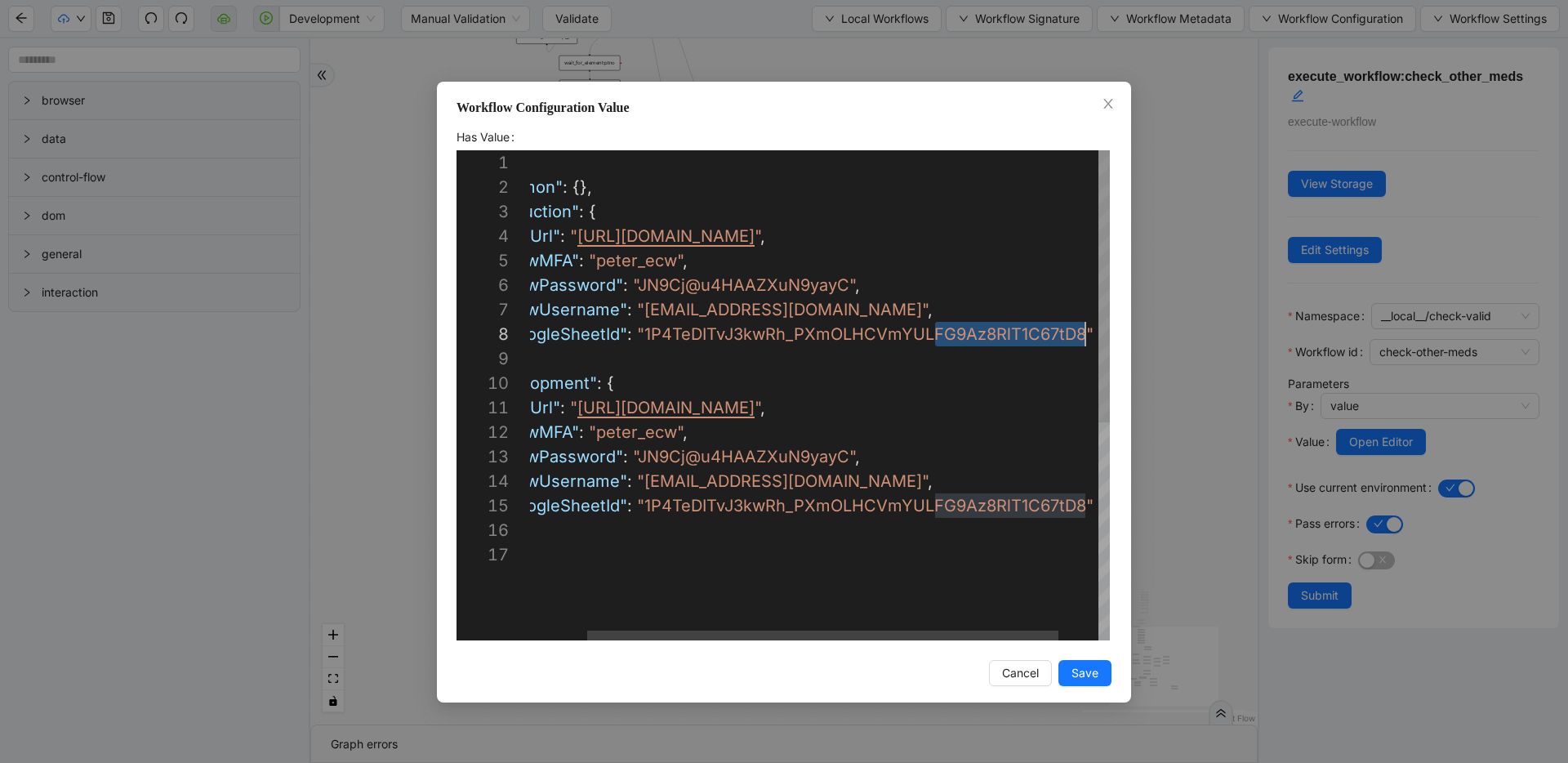
drag, startPoint x: 938, startPoint y: 340, endPoint x: 1085, endPoint y: 341, distance: 147.0
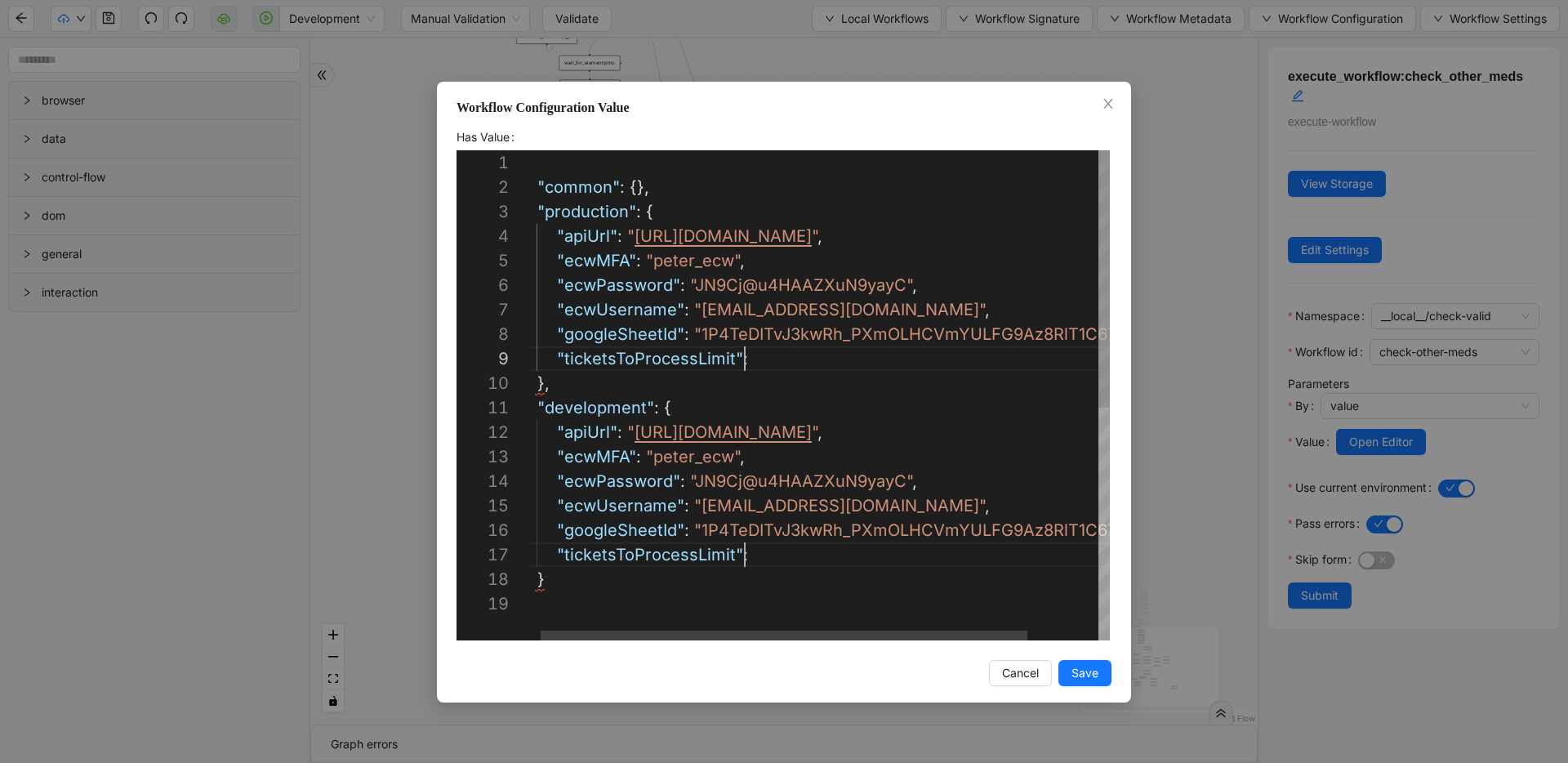
scroll to position [196, 234]
type textarea "**********"
click at [1066, 666] on button "Save" at bounding box center [1085, 673] width 53 height 26
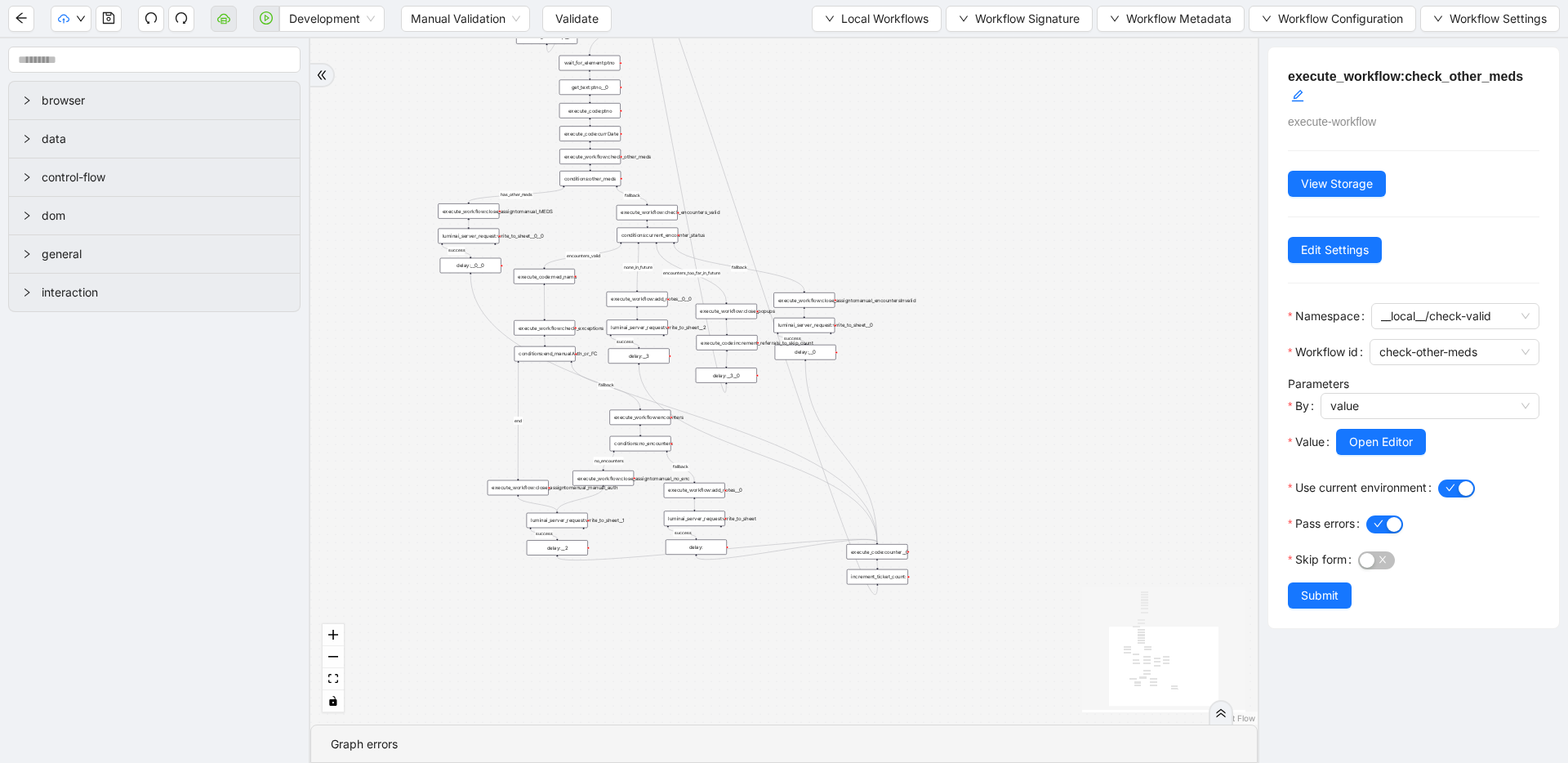
click at [135, 17] on div "Development Manual Validation Validate Local Workflows Workflow Signature Workf…" at bounding box center [784, 18] width 1568 height 37
click at [98, 19] on button "button" at bounding box center [108, 18] width 26 height 26
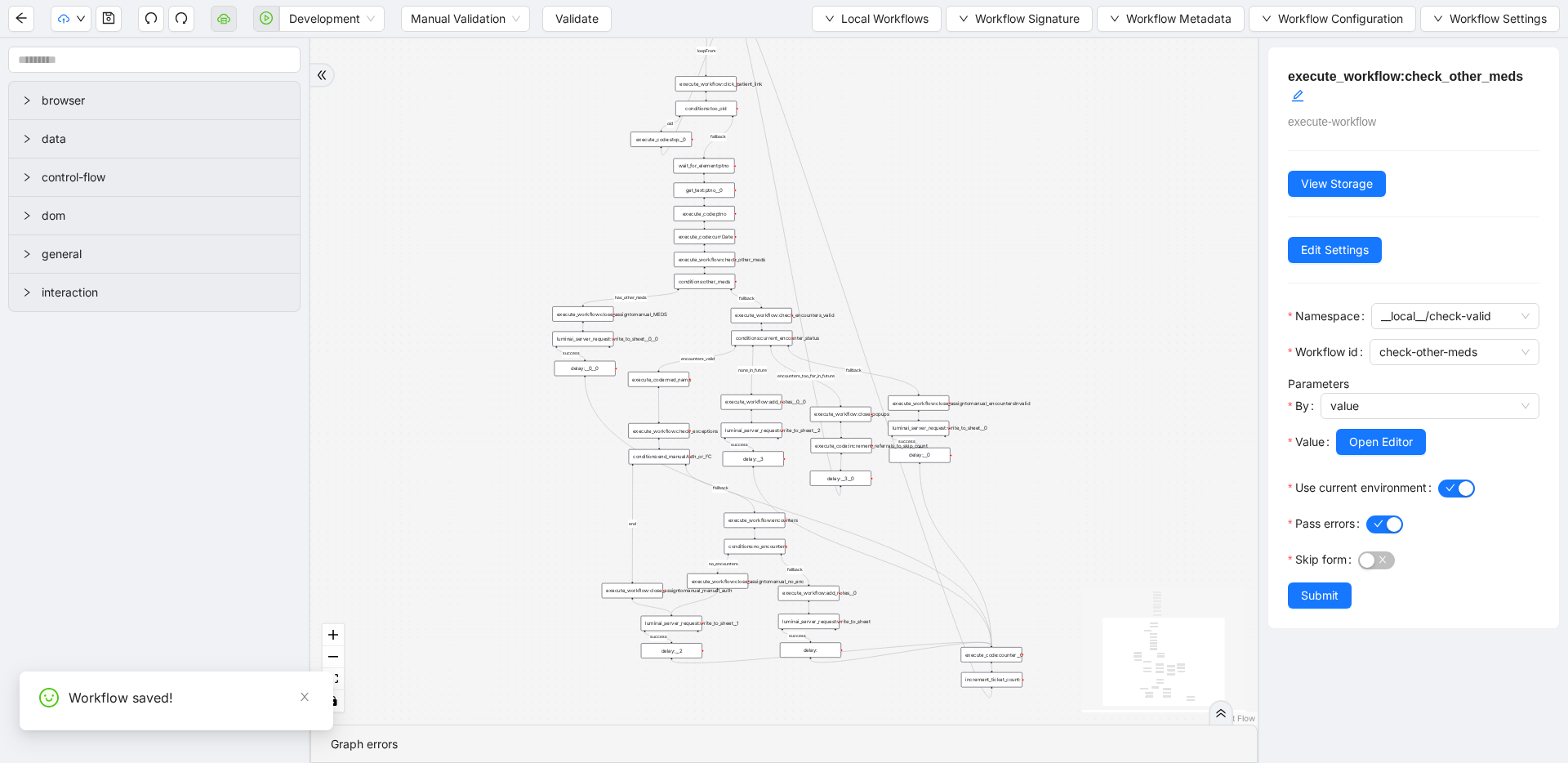
drag, startPoint x: 902, startPoint y: 437, endPoint x: 1017, endPoint y: 540, distance: 154.4
click at [1017, 540] on div "fallback success success fallback no_encounters end success success success old…" at bounding box center [784, 382] width 947 height 686
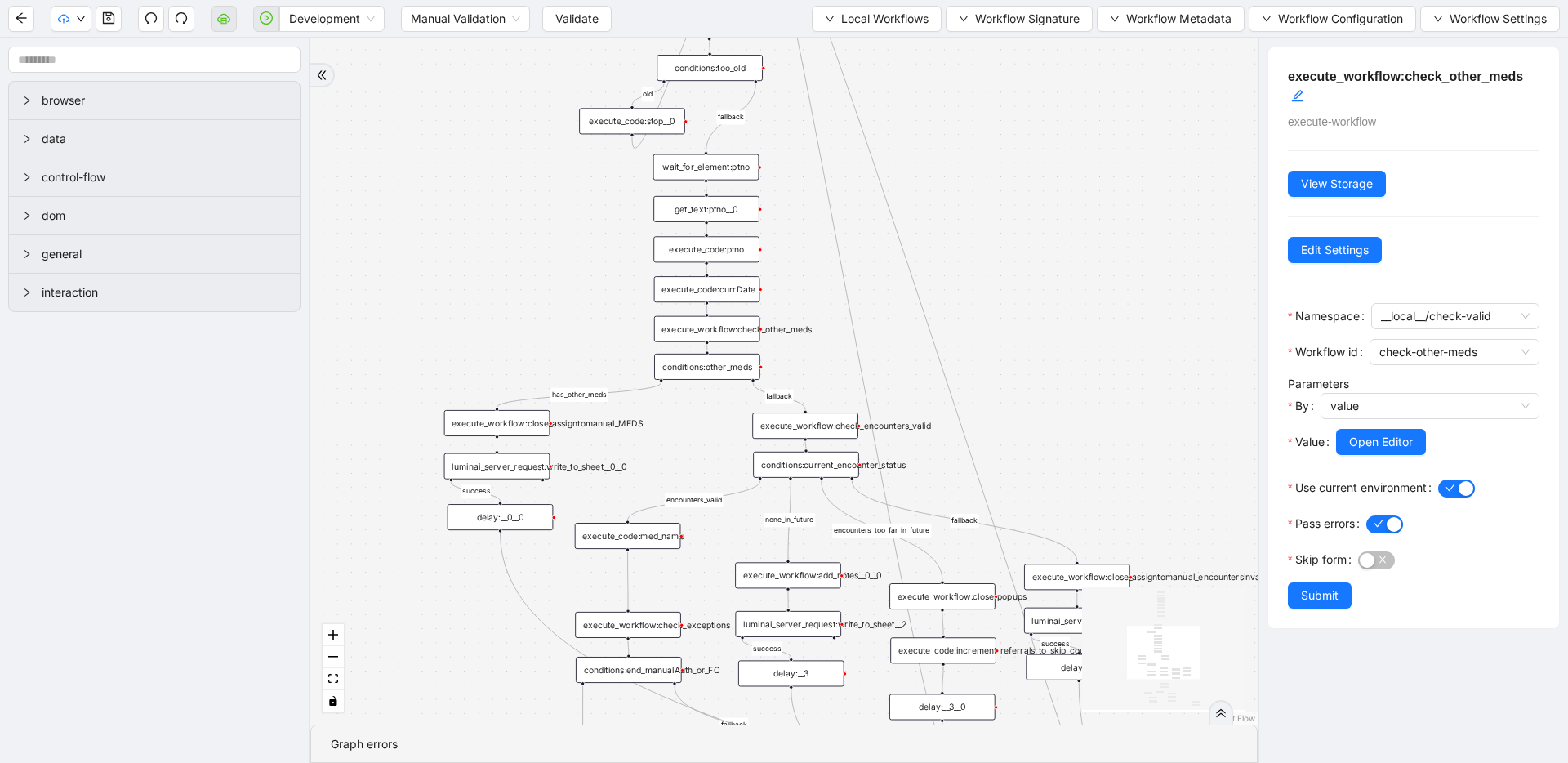
drag, startPoint x: 765, startPoint y: 188, endPoint x: 809, endPoint y: 351, distance: 168.8
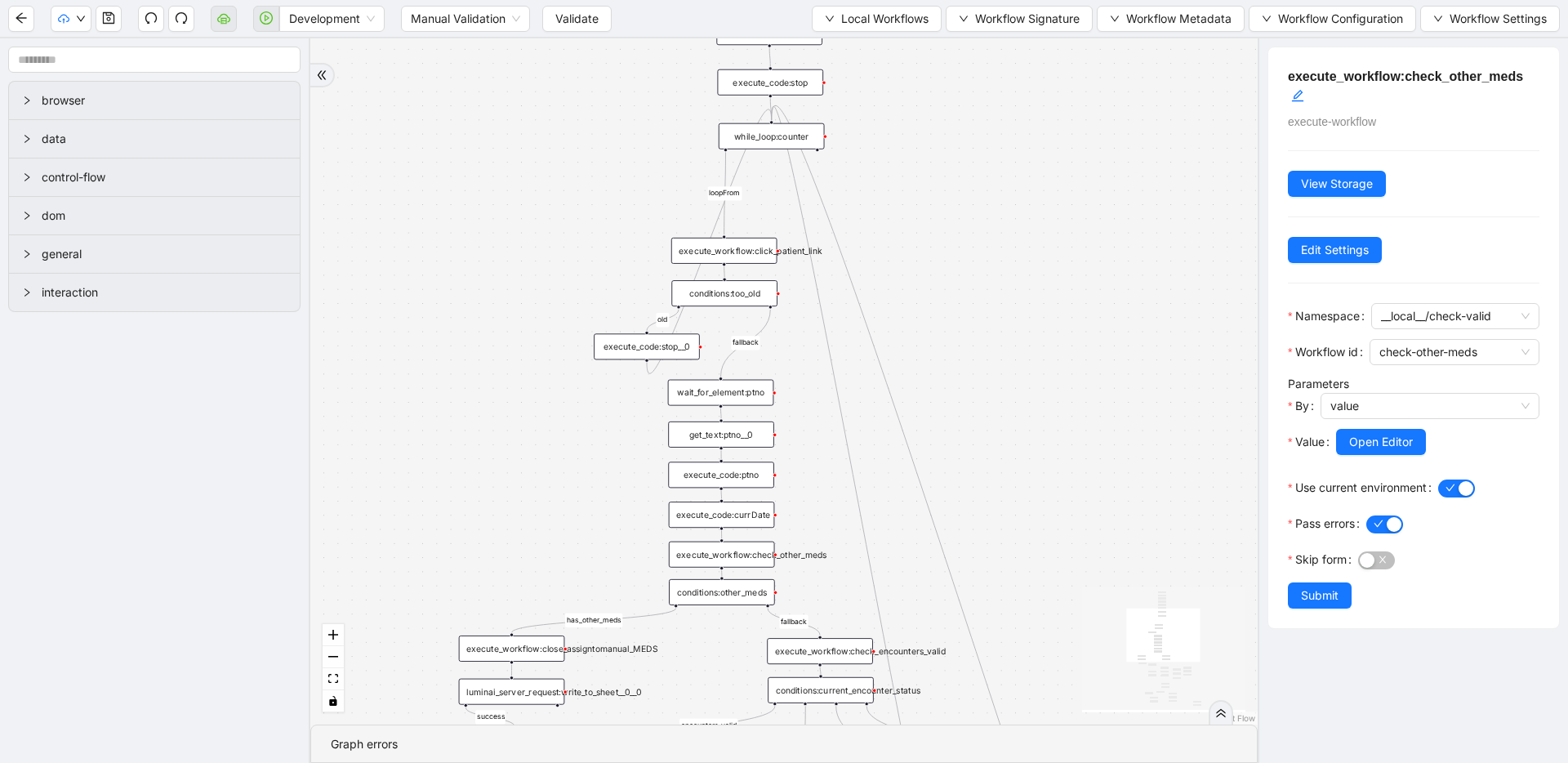
drag, startPoint x: 809, startPoint y: 351, endPoint x: 836, endPoint y: 386, distance: 44.2
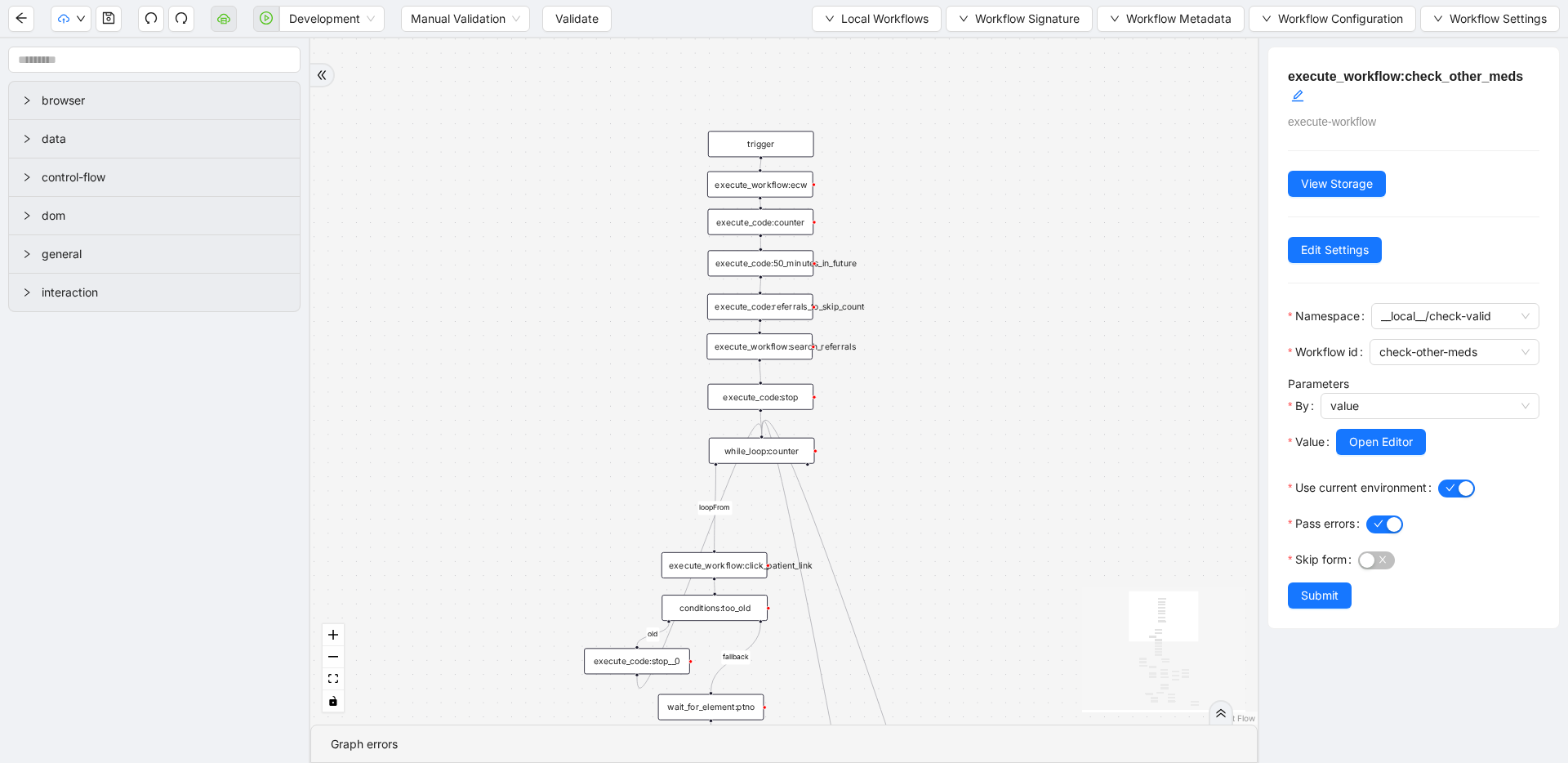
drag, startPoint x: 920, startPoint y: 310, endPoint x: 907, endPoint y: 560, distance: 250.3
click at [907, 560] on div "fallback success success fallback no_encounters end success success success old…" at bounding box center [784, 382] width 947 height 686
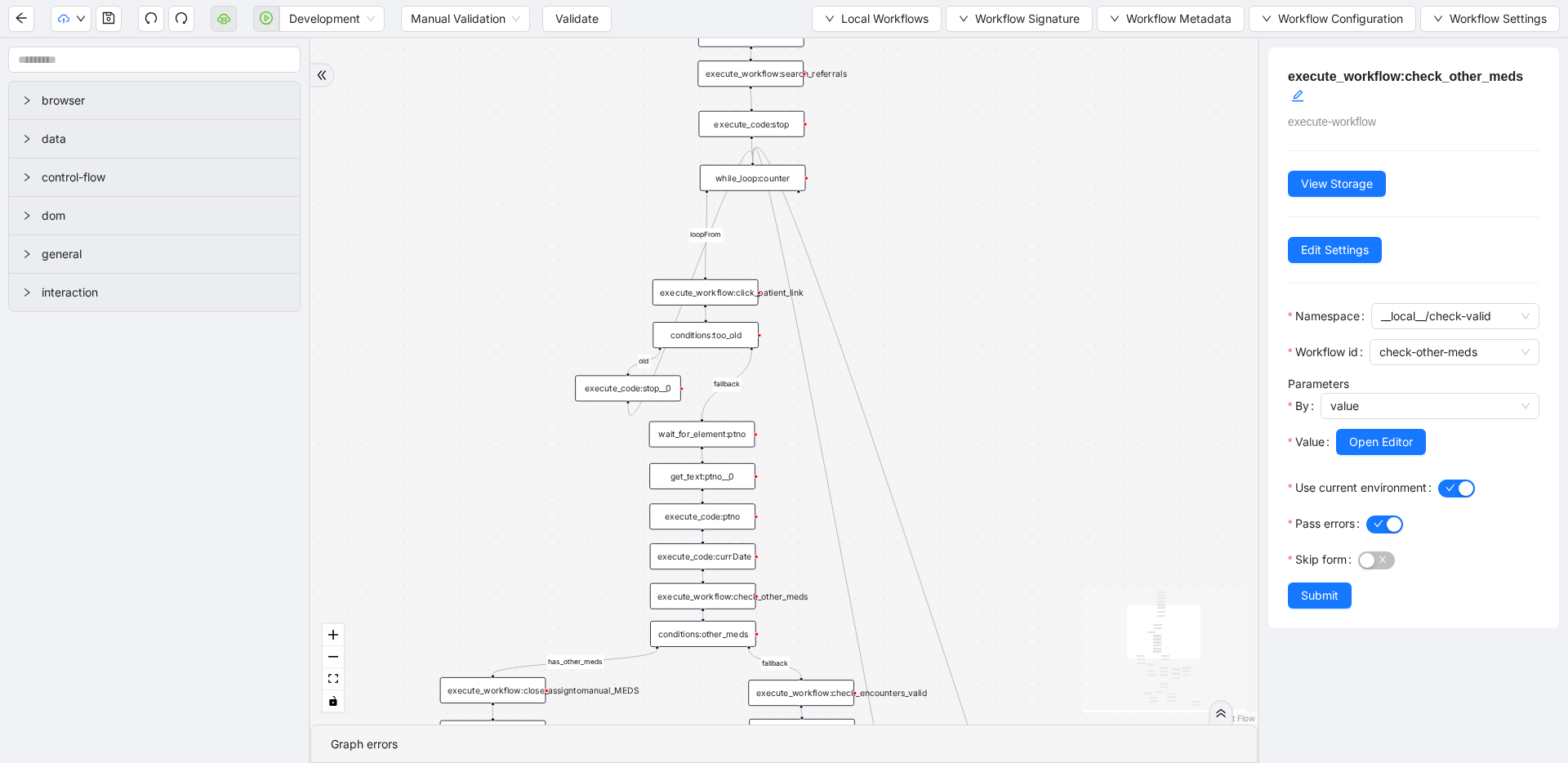
drag, startPoint x: 905, startPoint y: 519, endPoint x: 899, endPoint y: 281, distance: 238.1
click at [899, 281] on div "fallback success success fallback no_encounters end success success success old…" at bounding box center [784, 382] width 947 height 686
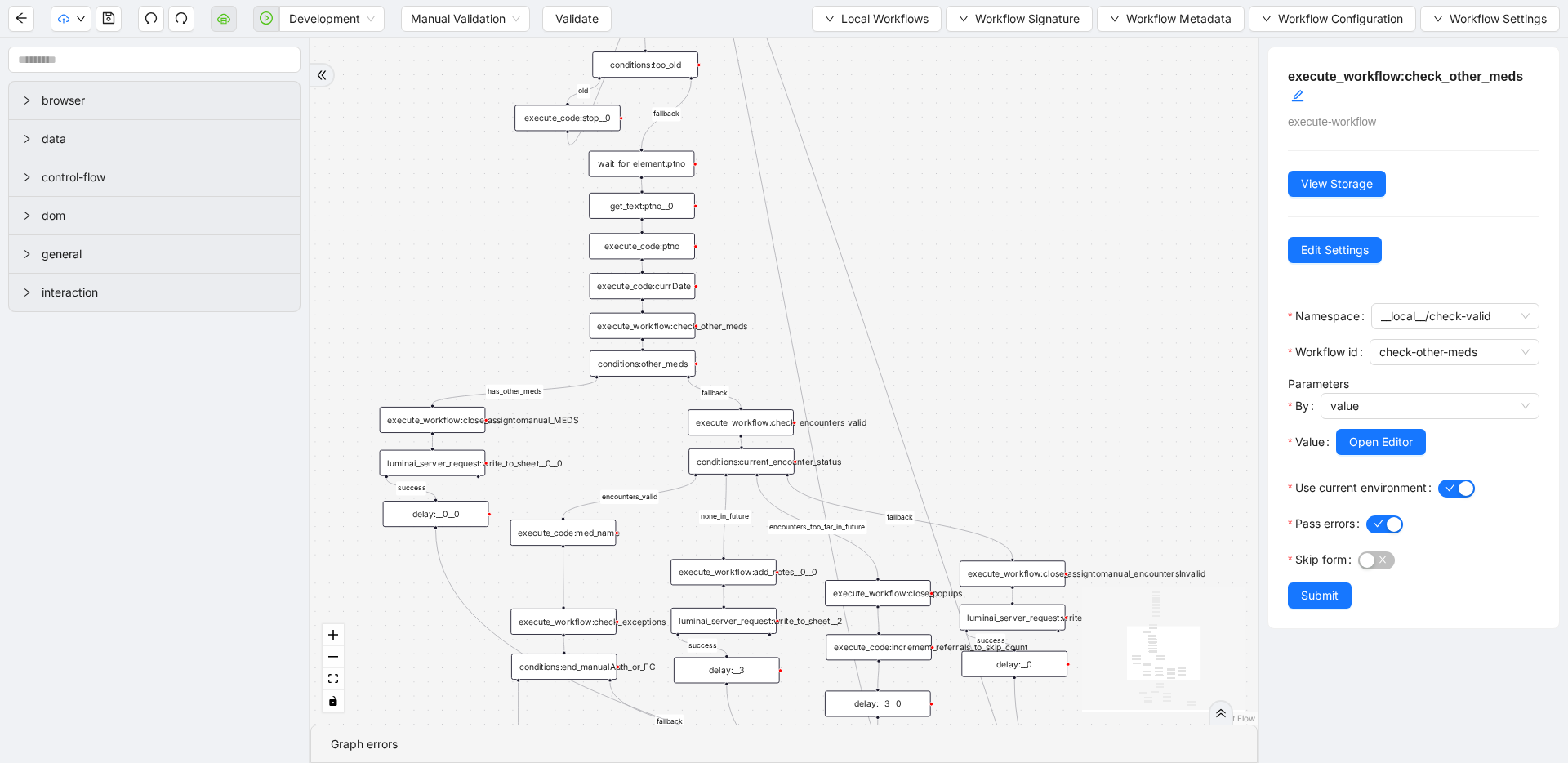
drag, startPoint x: 947, startPoint y: 438, endPoint x: 887, endPoint y: 176, distance: 268.8
click at [887, 176] on div "fallback success success fallback no_encounters end success success success old…" at bounding box center [784, 382] width 947 height 686
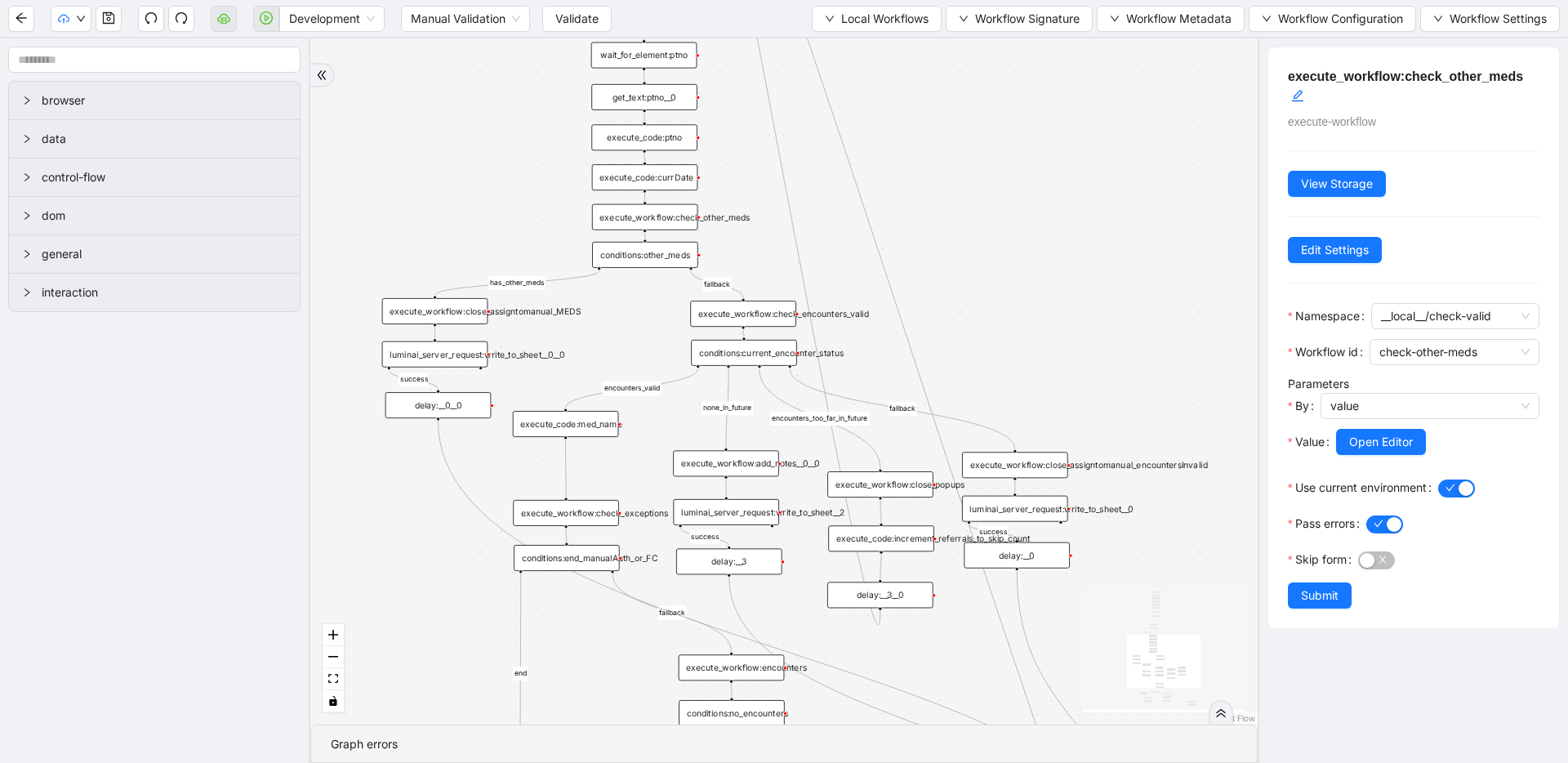
drag, startPoint x: 957, startPoint y: 321, endPoint x: 959, endPoint y: 212, distance: 109.0
click at [959, 212] on div "fallback success success fallback no_encounters end success success success old…" at bounding box center [784, 382] width 947 height 686
drag, startPoint x: 891, startPoint y: 593, endPoint x: 891, endPoint y: 581, distance: 12.0
click at [891, 581] on div "delay:__3__0" at bounding box center [882, 582] width 107 height 26
click at [892, 540] on div "execute_code:increment_referrals_to_skip_count" at bounding box center [881, 535] width 107 height 26
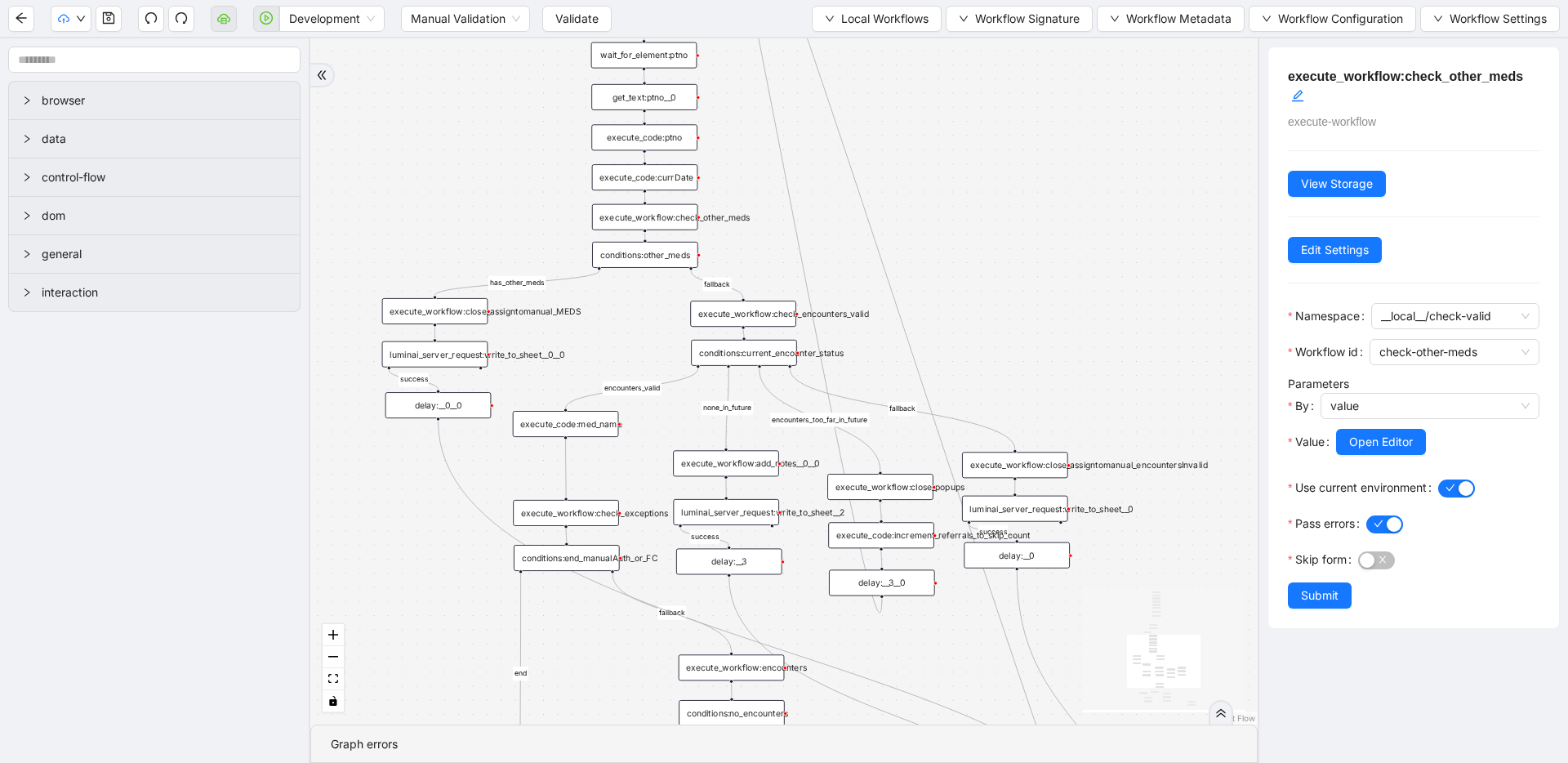
click at [897, 498] on div "execute_workflow:close_popups" at bounding box center [880, 486] width 107 height 26
click at [891, 580] on div "delay:__3__0" at bounding box center [881, 579] width 107 height 26
click at [107, 19] on icon "save" at bounding box center [108, 18] width 13 height 13
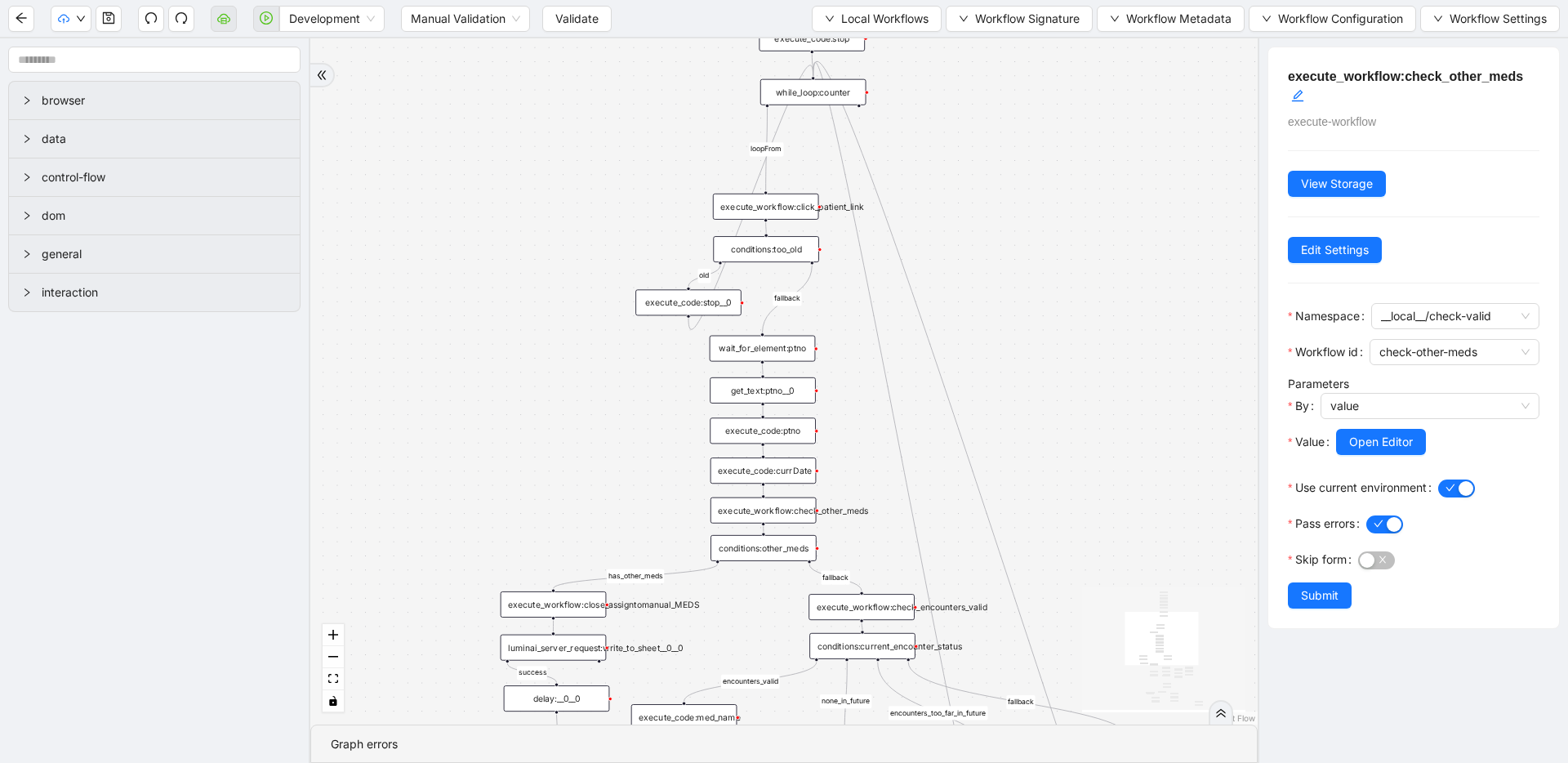
drag, startPoint x: 422, startPoint y: 146, endPoint x: 531, endPoint y: 407, distance: 282.8
click at [531, 407] on div "fallback success success fallback no_encounters end success success success old…" at bounding box center [784, 382] width 947 height 686
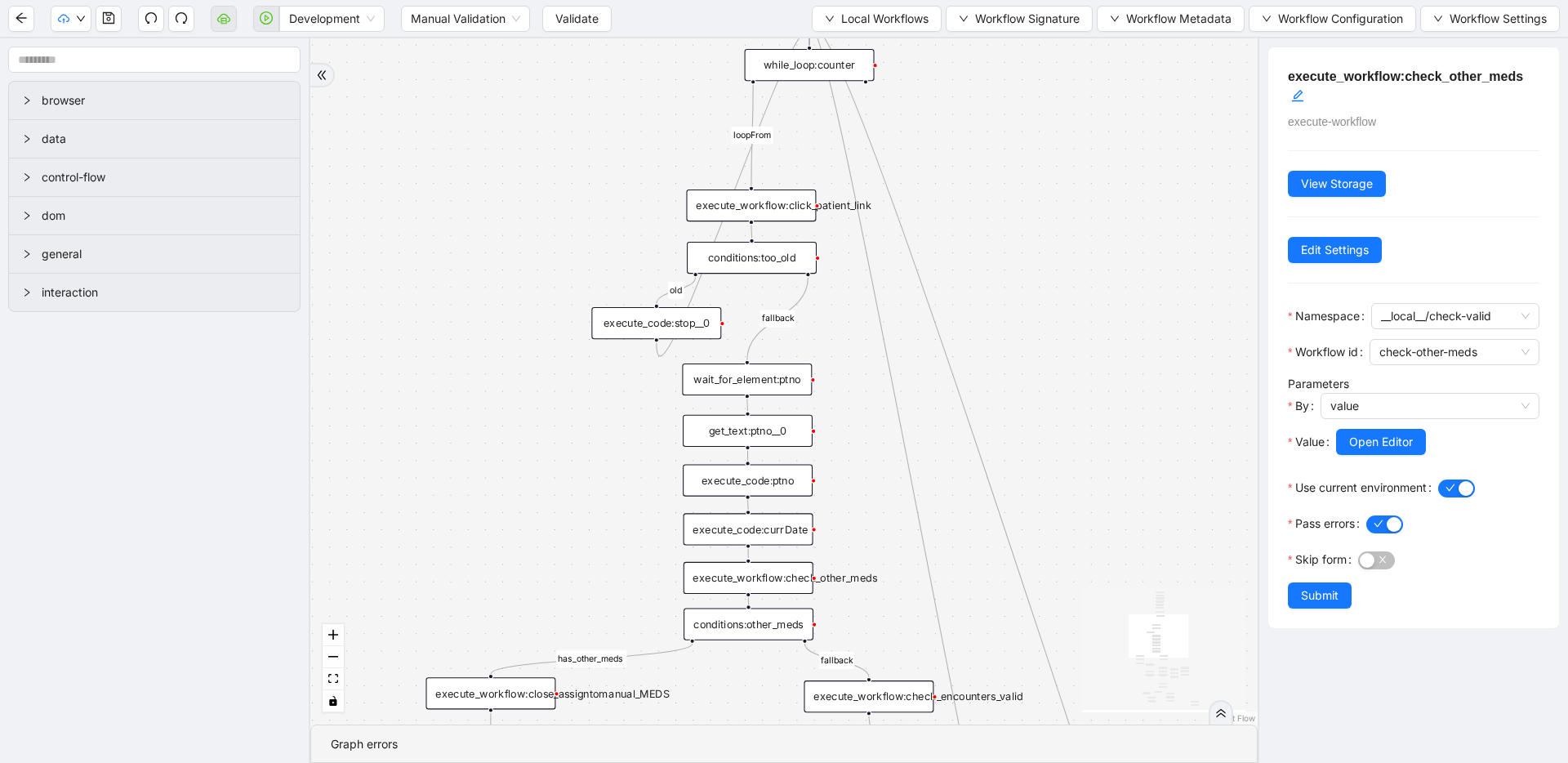
drag, startPoint x: 817, startPoint y: 566, endPoint x: 819, endPoint y: 647, distance: 81.0
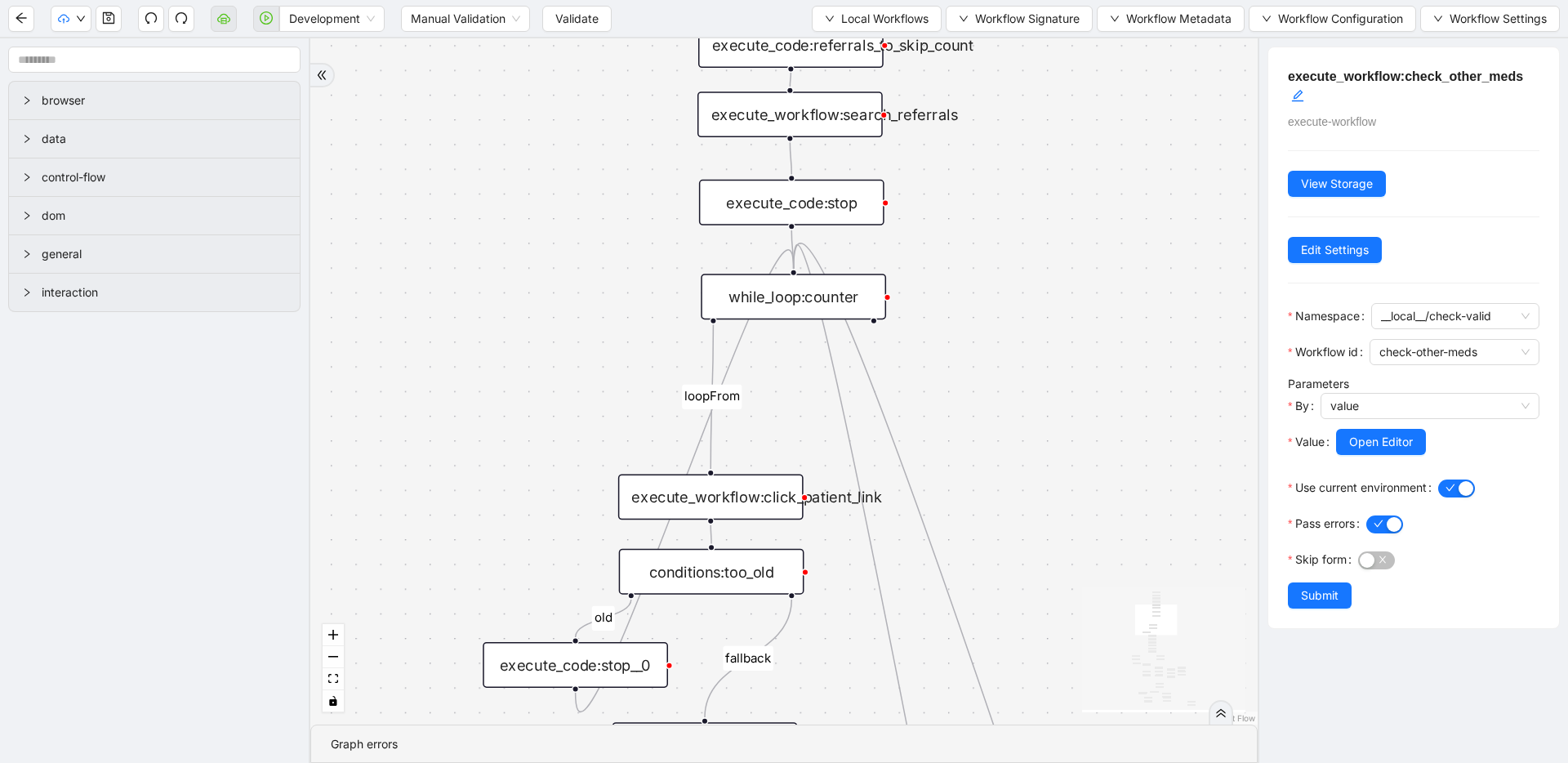
click at [835, 303] on div "while_loop:counter" at bounding box center [793, 296] width 185 height 46
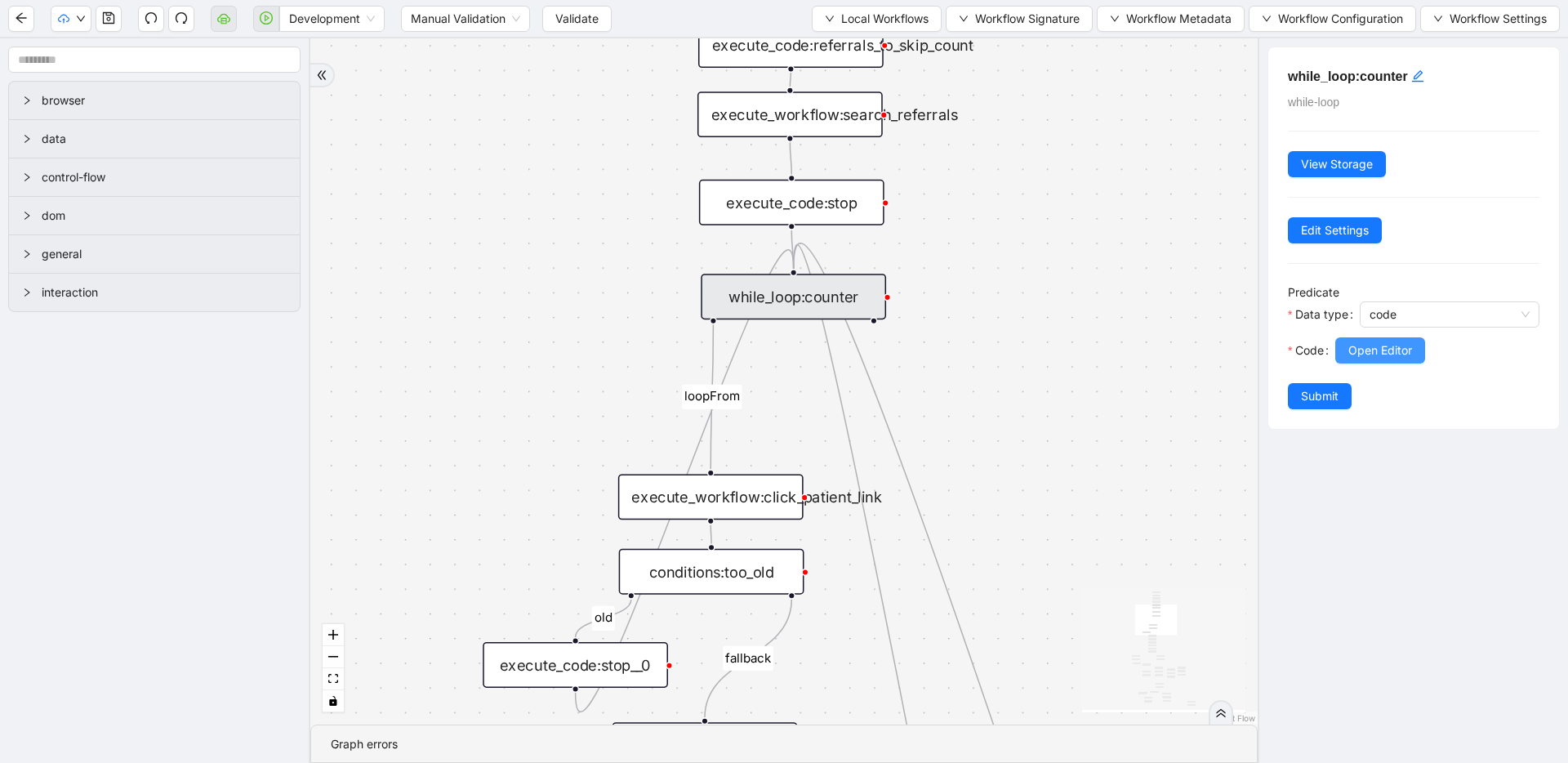
click at [1398, 350] on span "Open Editor" at bounding box center [1380, 350] width 64 height 18
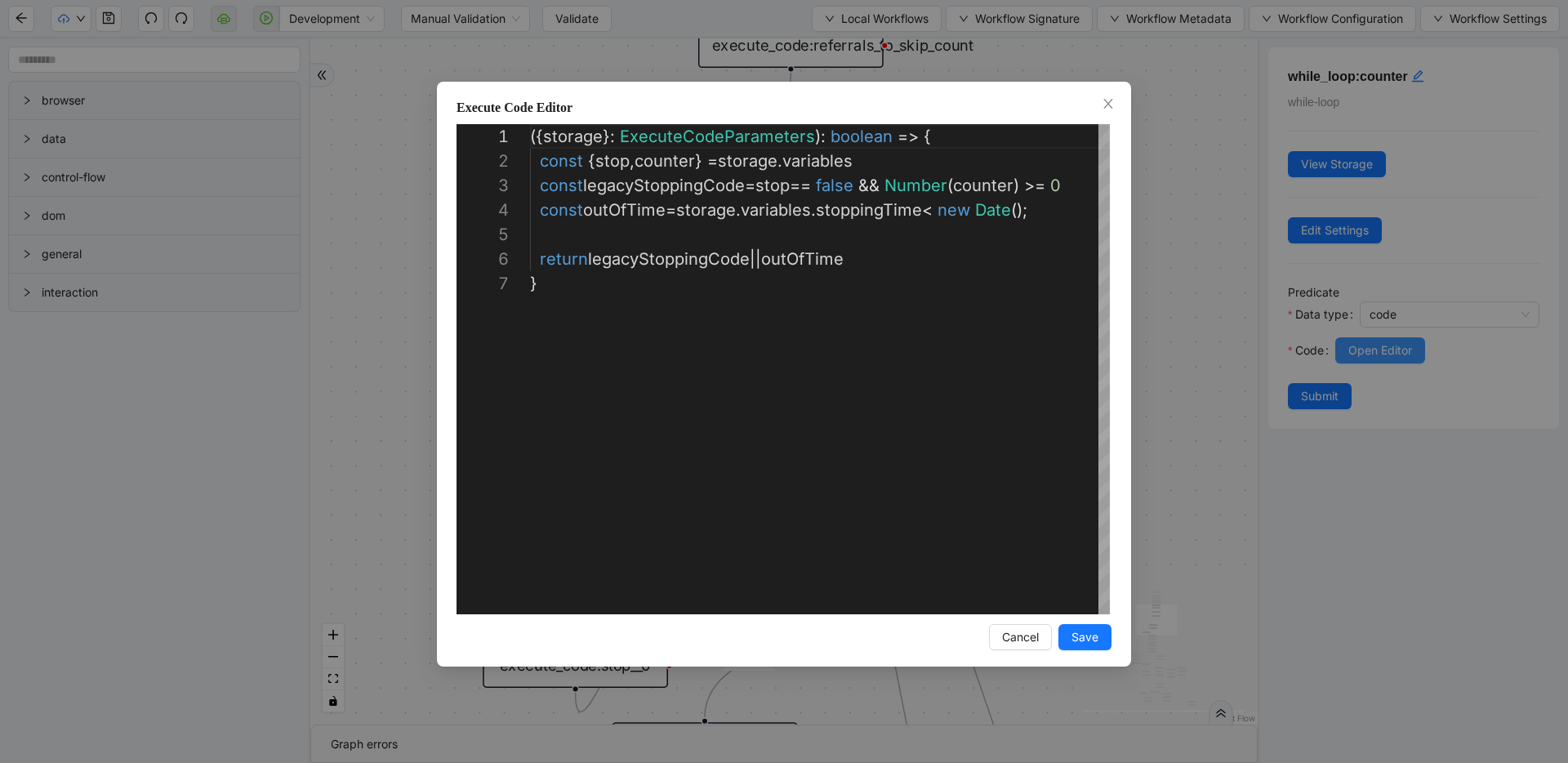
scroll to position [147, 0]
click at [657, 163] on div "({ storage }: ExecuteCodeParameters ): boolean => { const { stop , counter } = …" at bounding box center [826, 443] width 592 height 638
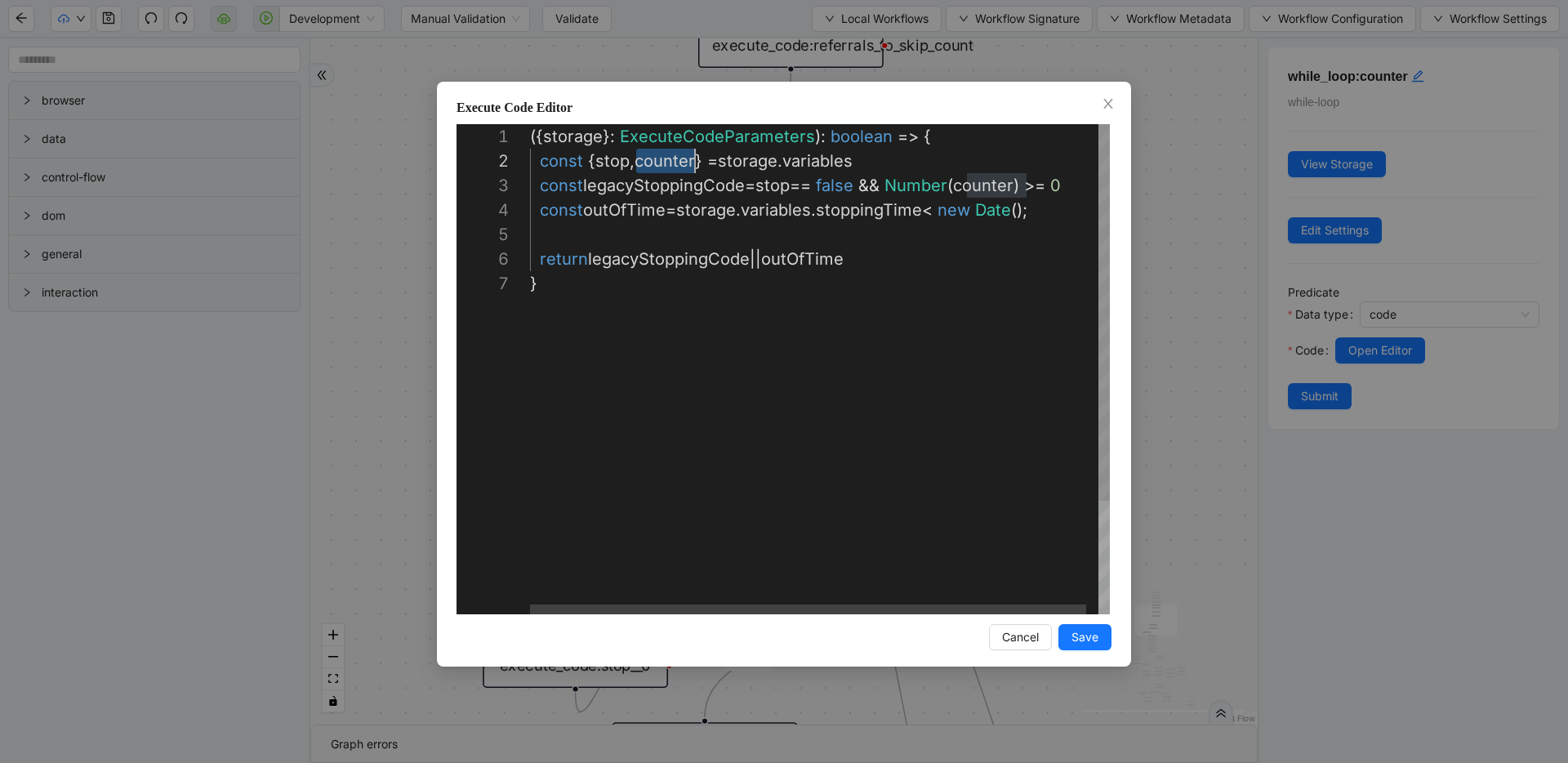
scroll to position [24, 165]
click at [1171, 210] on div "**********" at bounding box center [784, 382] width 1568 height 763
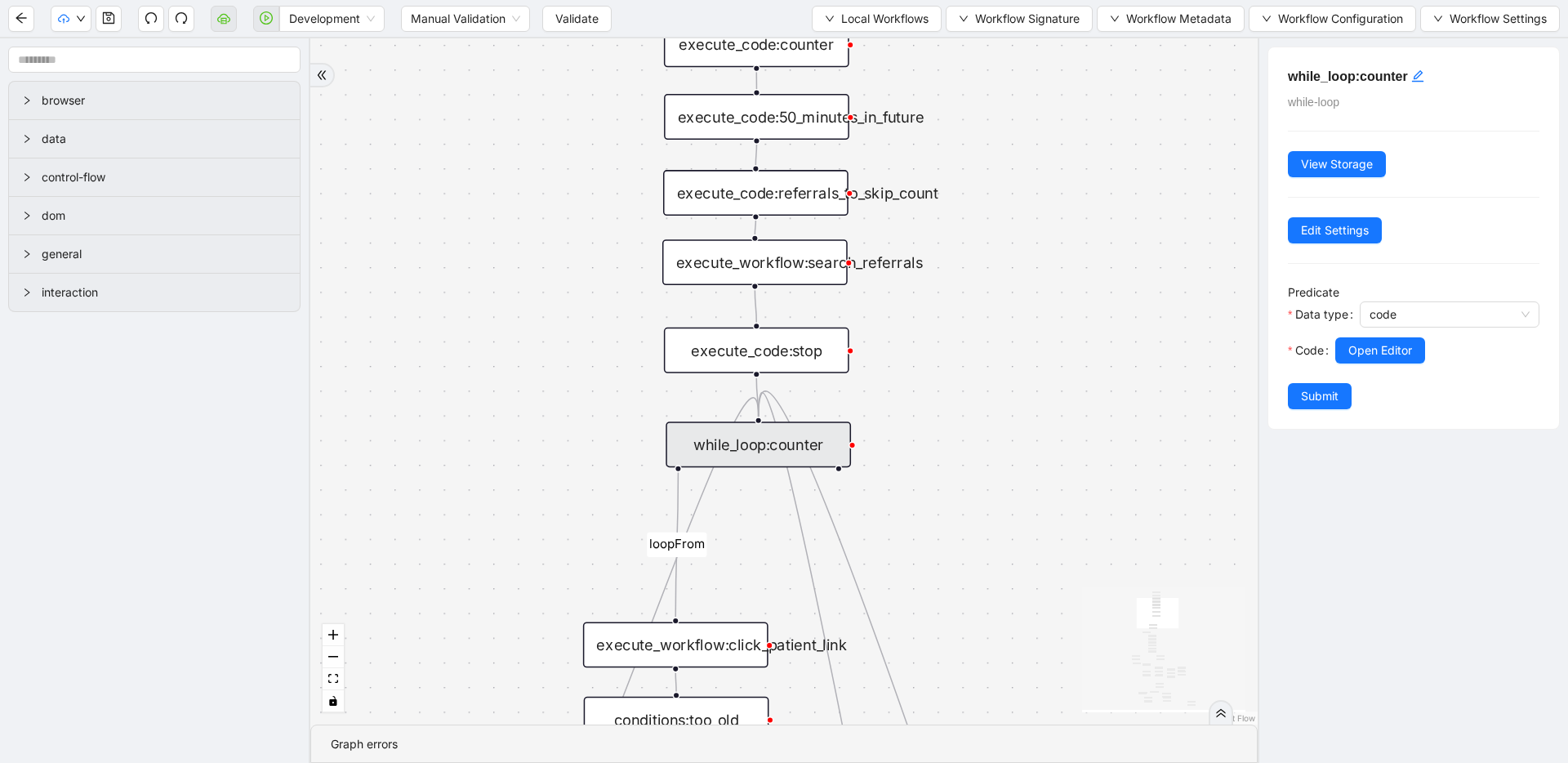
drag, startPoint x: 1072, startPoint y: 234, endPoint x: 1042, endPoint y: 359, distance: 128.5
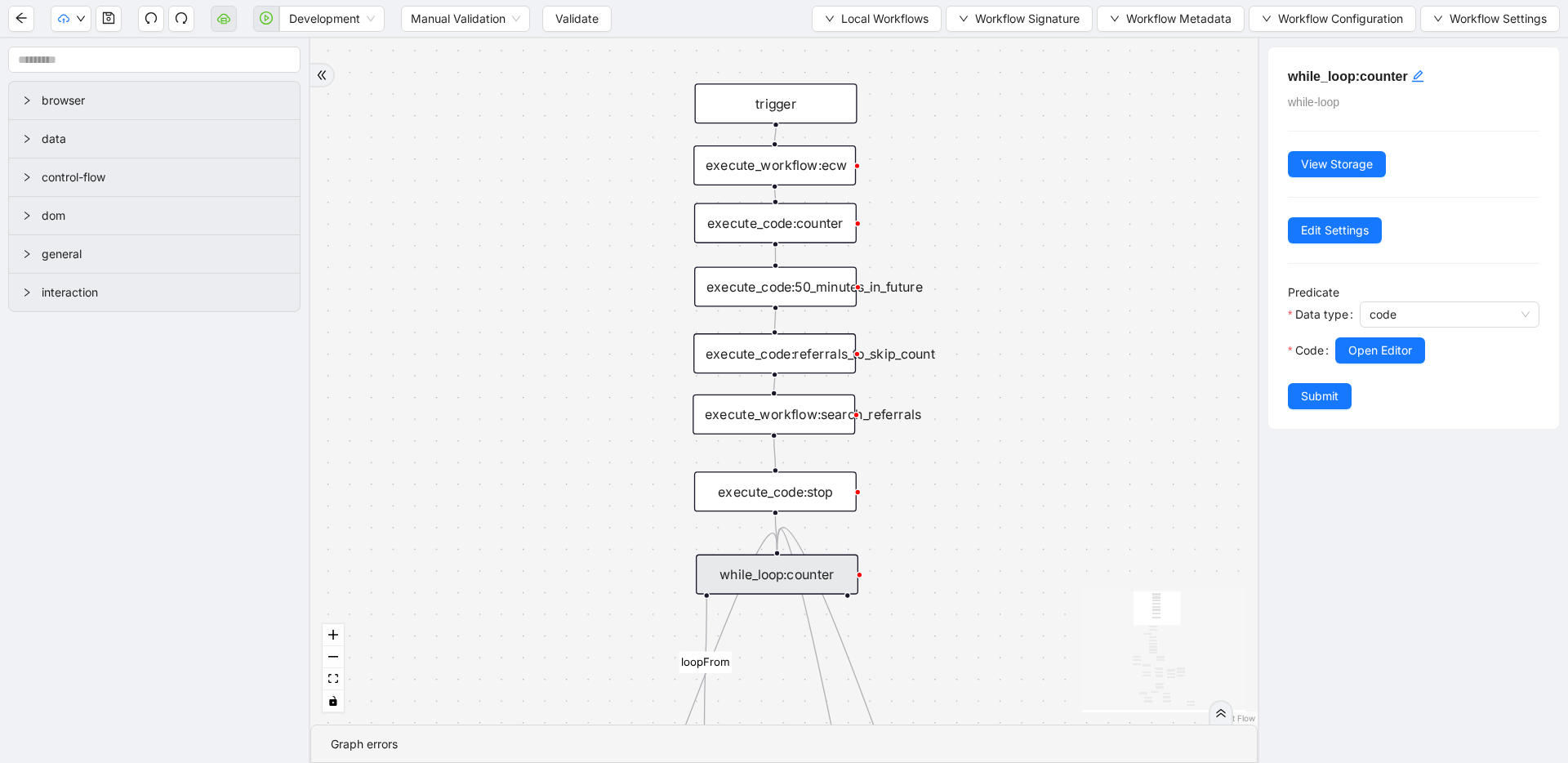
drag, startPoint x: 1010, startPoint y: 279, endPoint x: 998, endPoint y: 413, distance: 134.5
click at [837, 235] on div "execute_code:counter" at bounding box center [776, 224] width 163 height 40
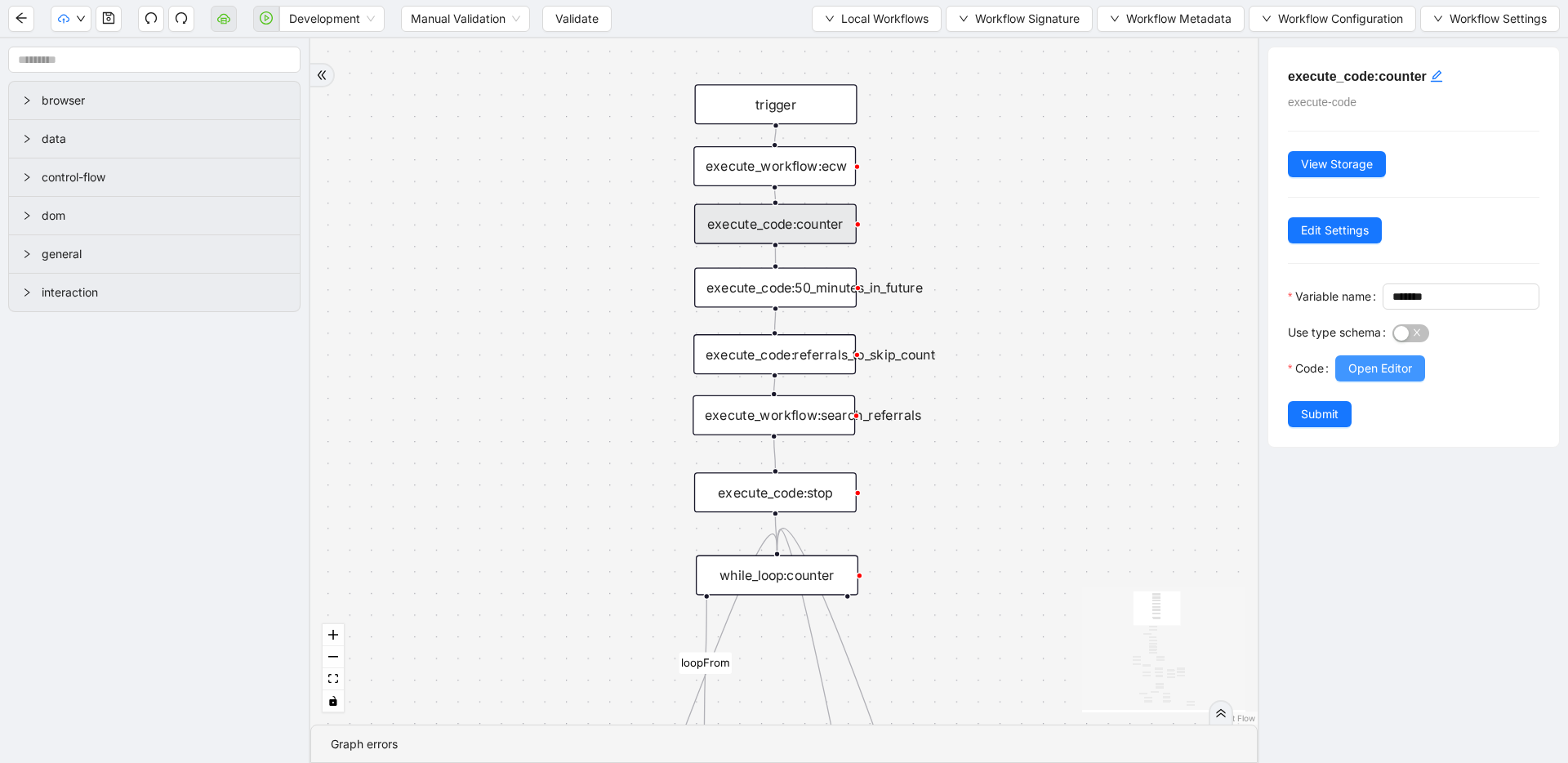
click at [1400, 378] on span "Open Editor" at bounding box center [1380, 368] width 64 height 18
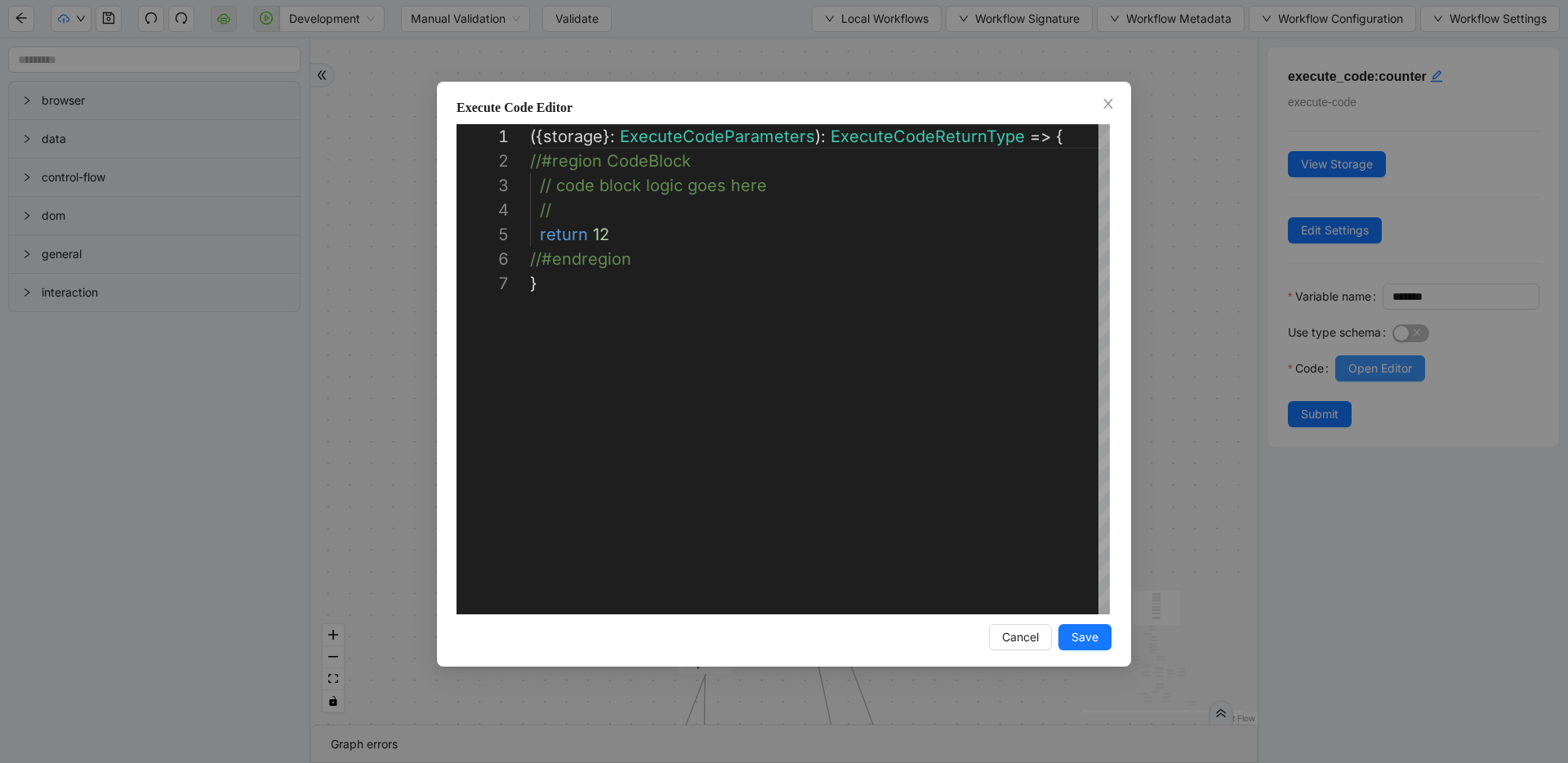
scroll to position [147, 0]
click at [1194, 291] on div "**********" at bounding box center [784, 382] width 1568 height 763
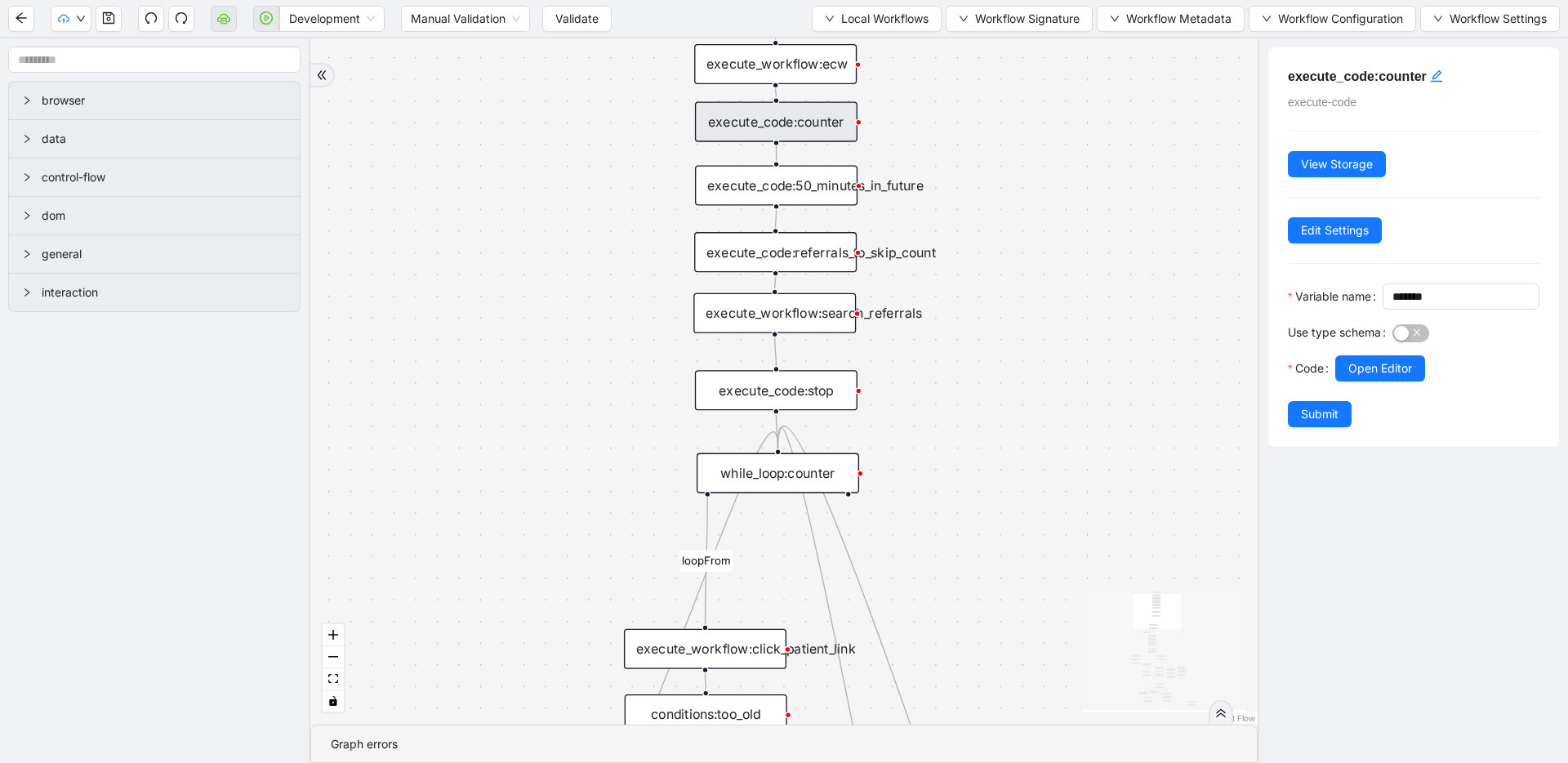
drag, startPoint x: 1143, startPoint y: 408, endPoint x: 1145, endPoint y: 306, distance: 102.0
click at [1396, 378] on span "Open Editor" at bounding box center [1380, 368] width 64 height 18
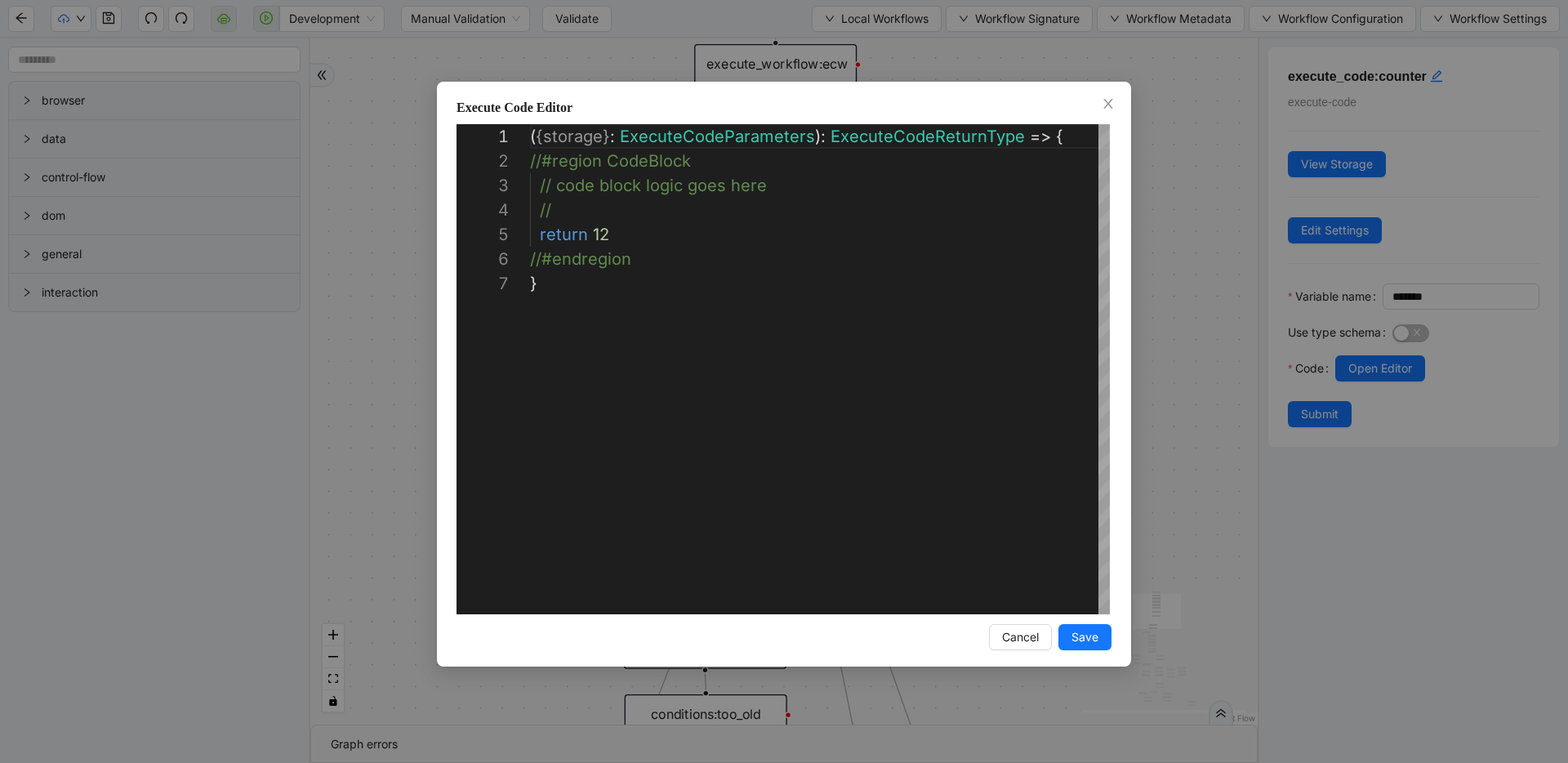
click at [1172, 238] on div "**********" at bounding box center [784, 382] width 1568 height 763
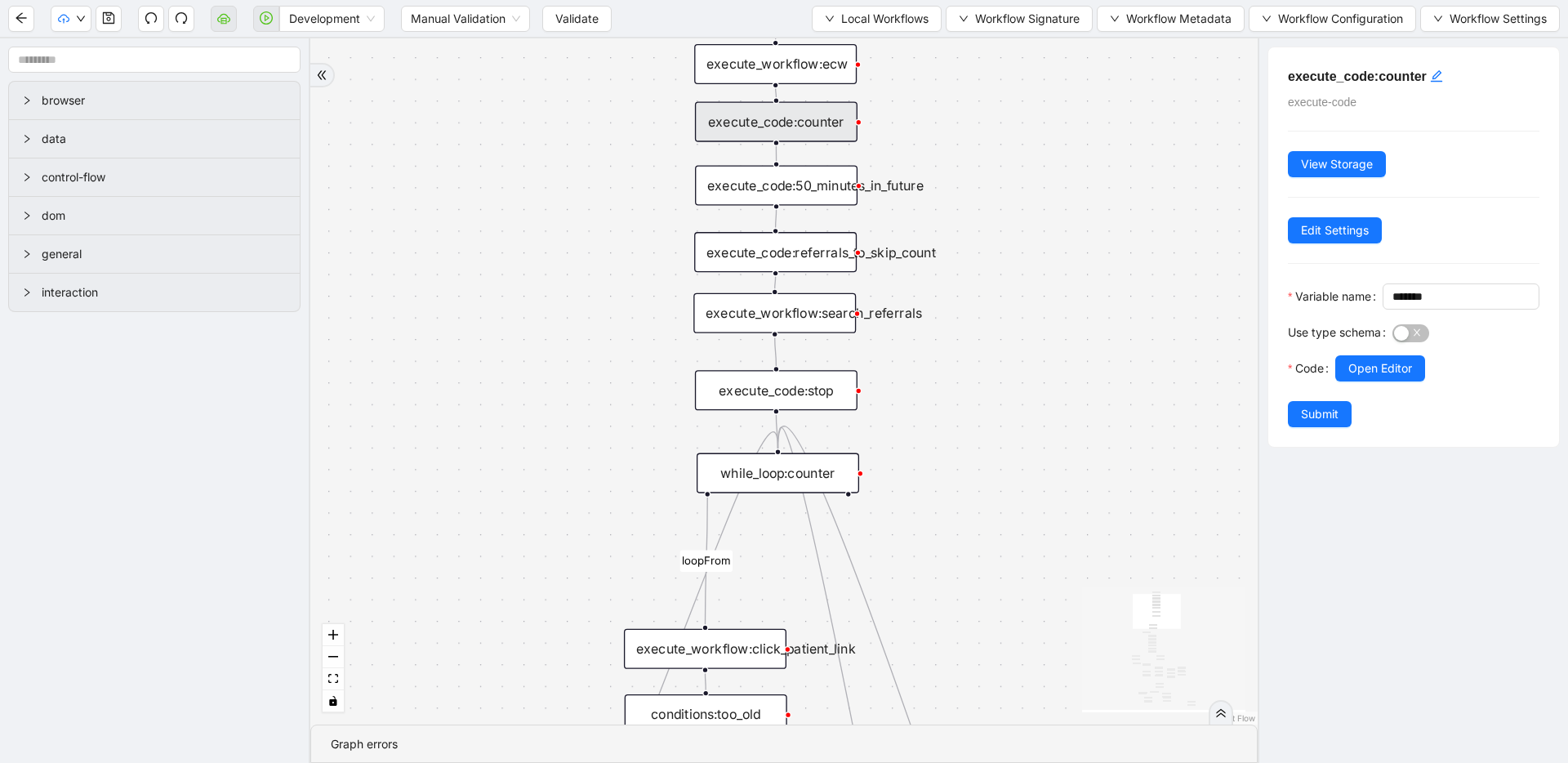
click at [825, 478] on div "while_loop:counter" at bounding box center [778, 473] width 163 height 40
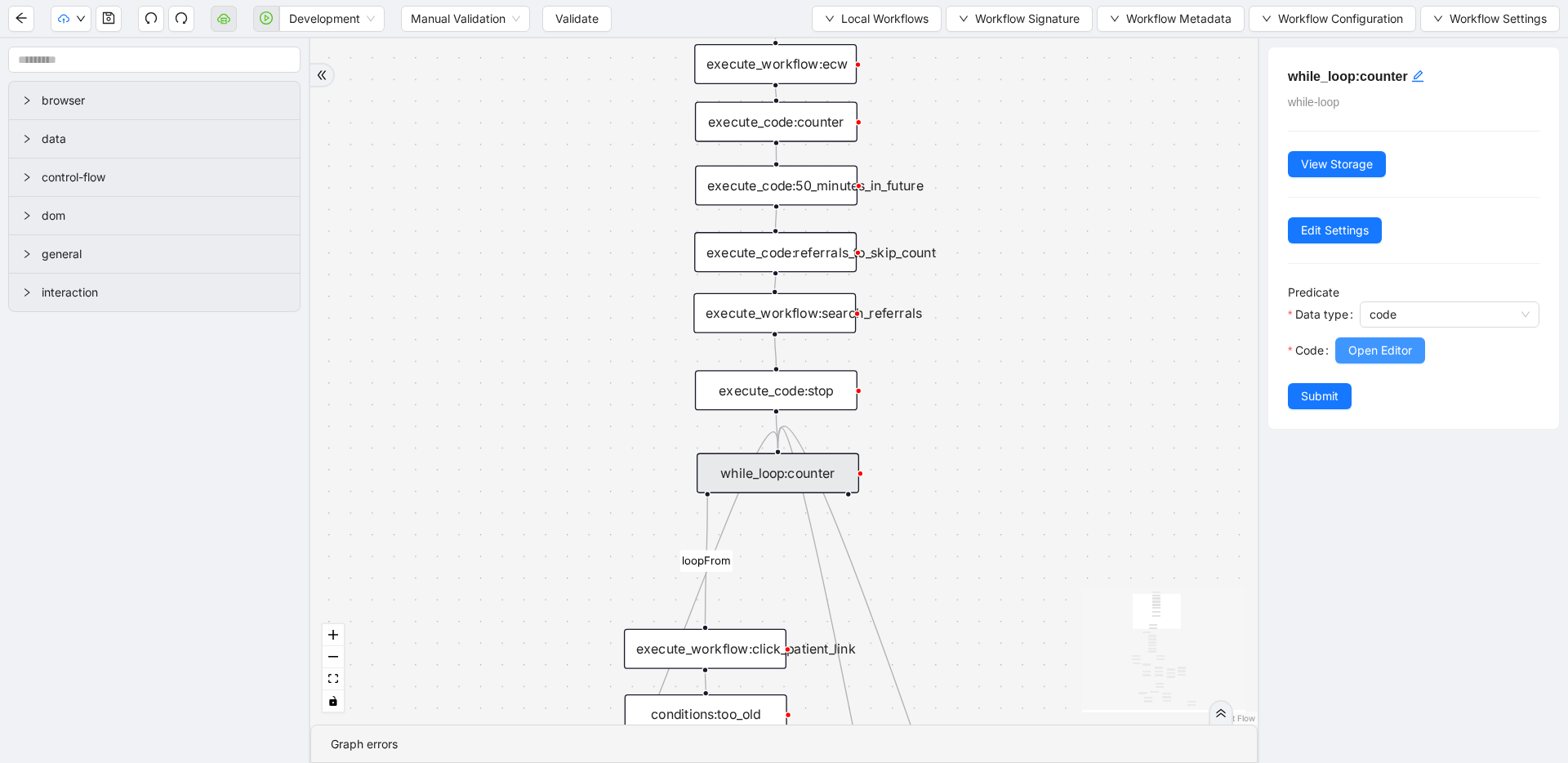
click at [1373, 361] on button "Open Editor" at bounding box center [1380, 350] width 89 height 26
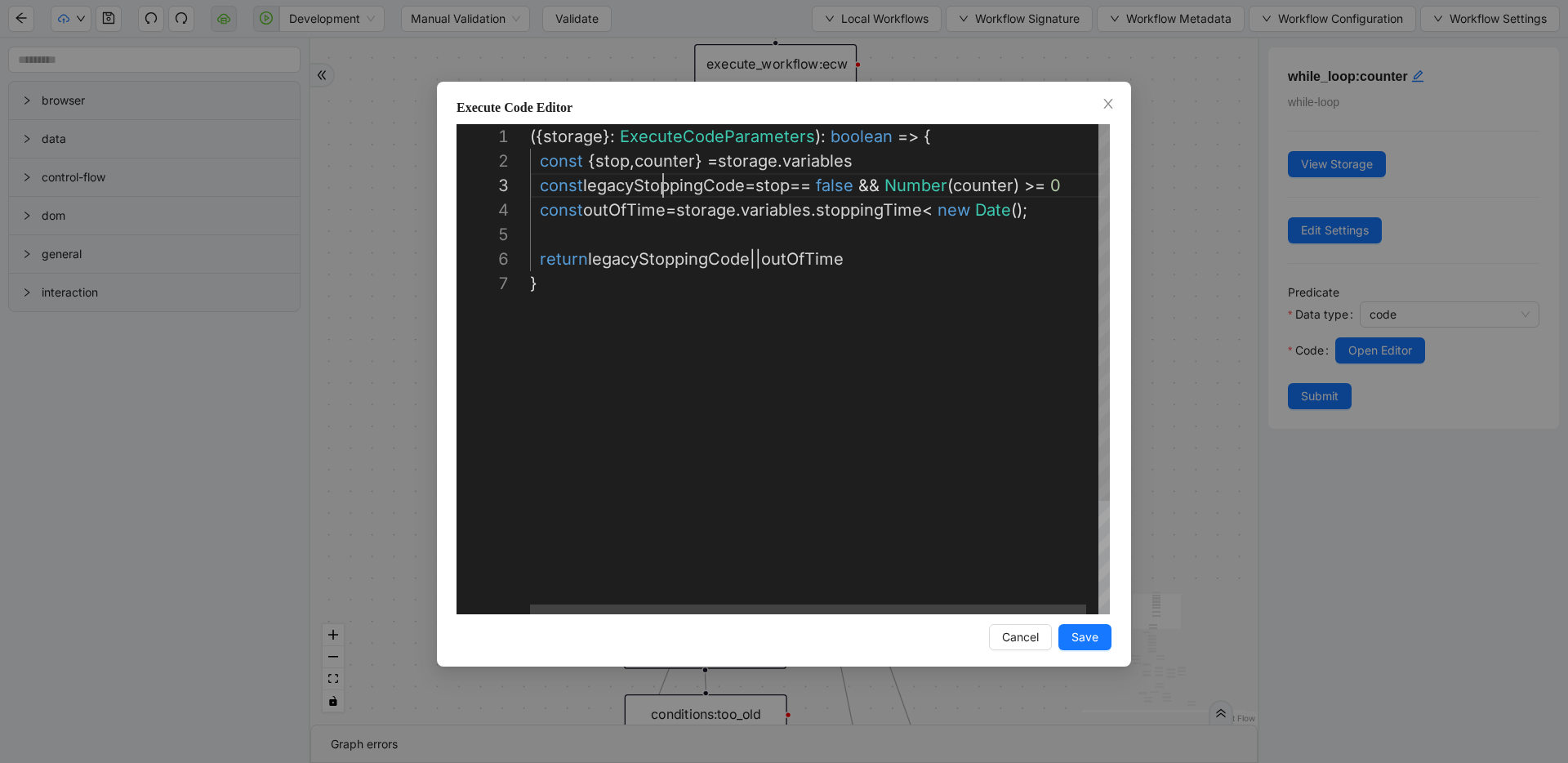
click at [662, 183] on div "({ storage }: ExecuteCodeParameters ): boolean => { const { stop , counter } = …" at bounding box center [826, 443] width 592 height 638
click at [1059, 210] on div "({ storage }: ExecuteCodeParameters ): boolean => { const { stop , counter } = …" at bounding box center [826, 443] width 592 height 638
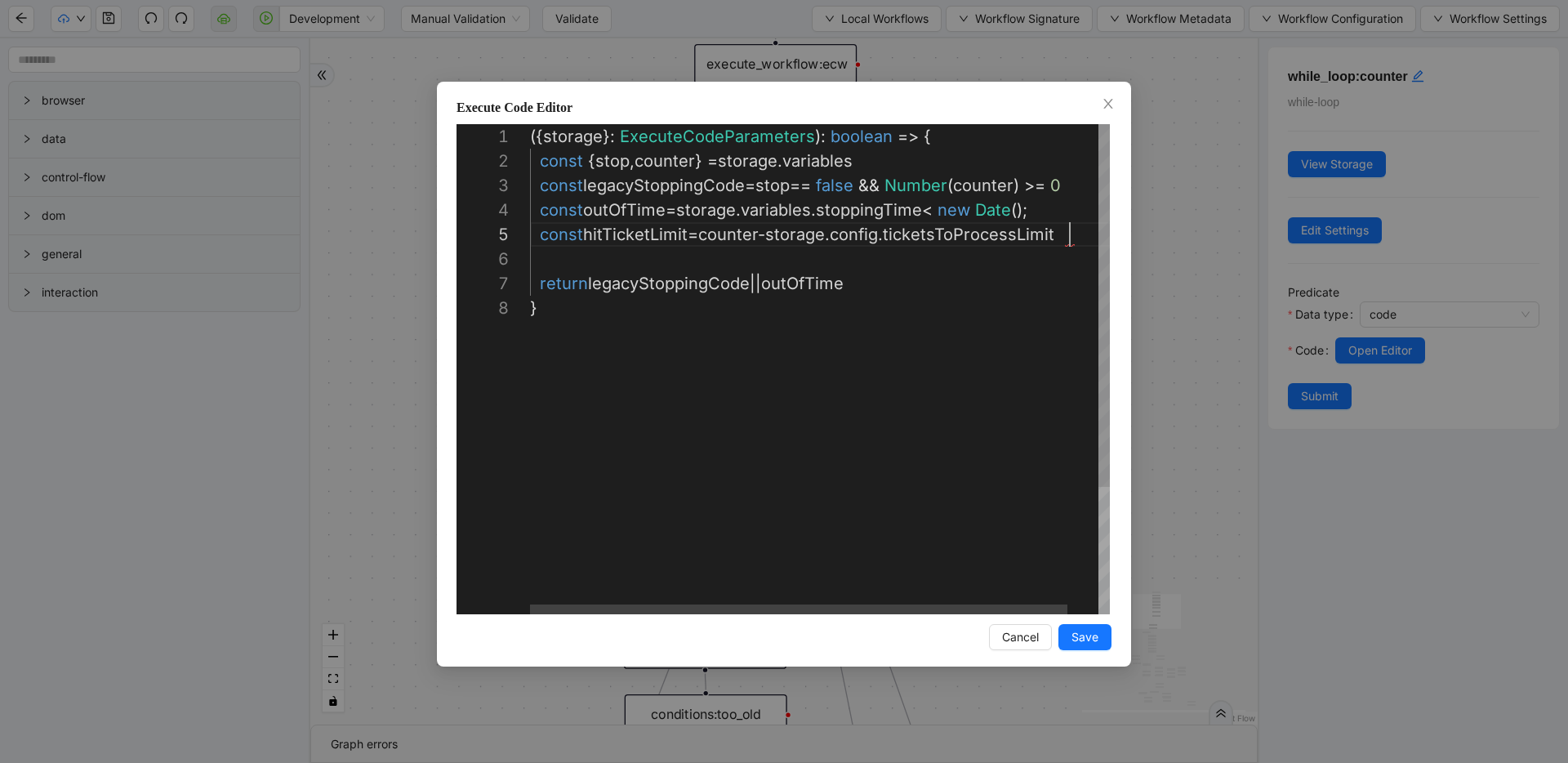
scroll to position [98, 540]
click at [730, 235] on div "({ storage }: ExecuteCodeParameters ): boolean => { const { stop , counter } = …" at bounding box center [826, 455] width 592 height 662
click at [819, 234] on div "({ storage }: ExecuteCodeParameters ): boolean => { const { stop , counter } = …" at bounding box center [842, 455] width 626 height 662
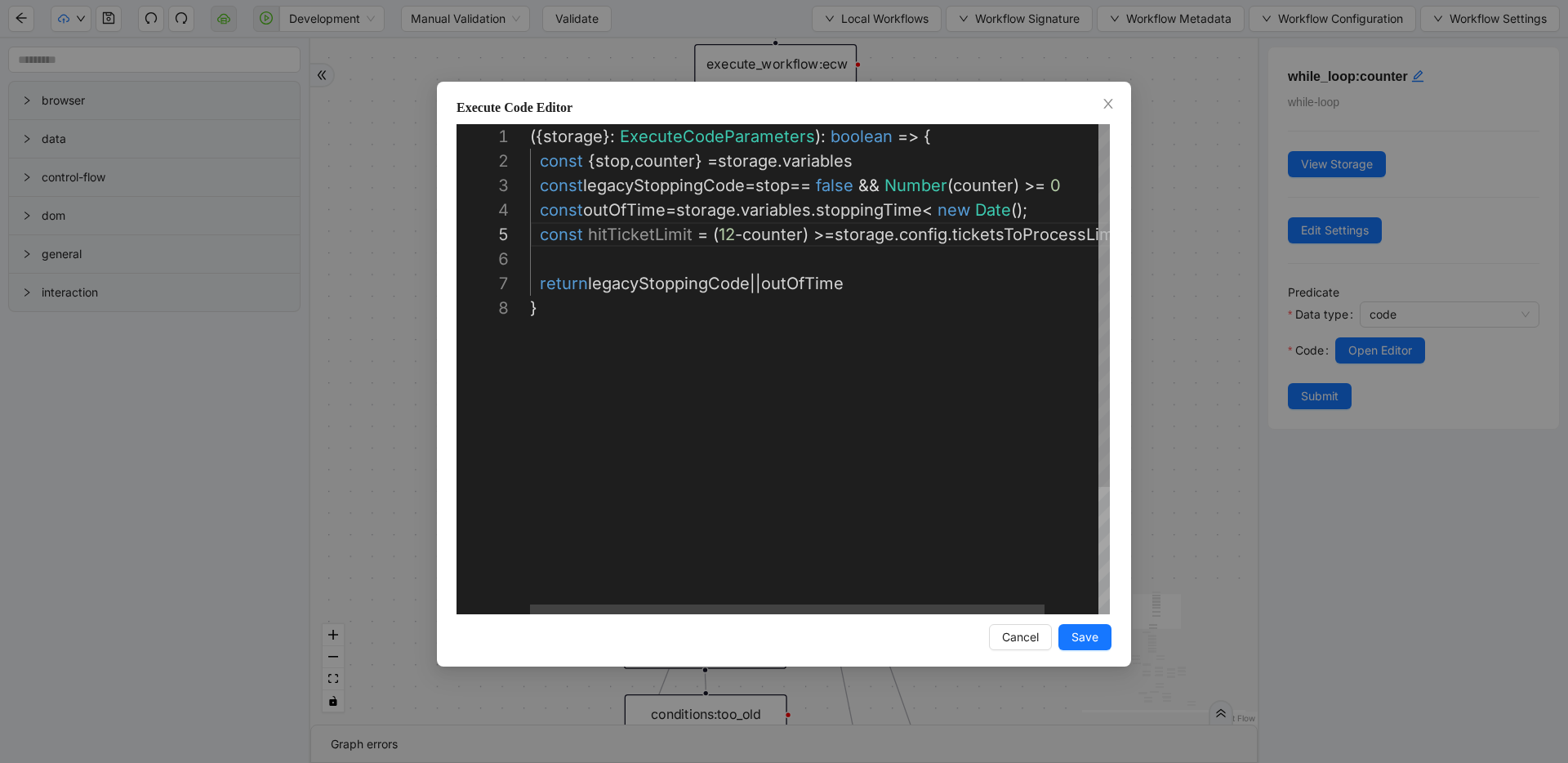
click at [916, 292] on div "({ storage }: ExecuteCodeParameters ): boolean => { const { stop , counter } = …" at bounding box center [849, 455] width 640 height 662
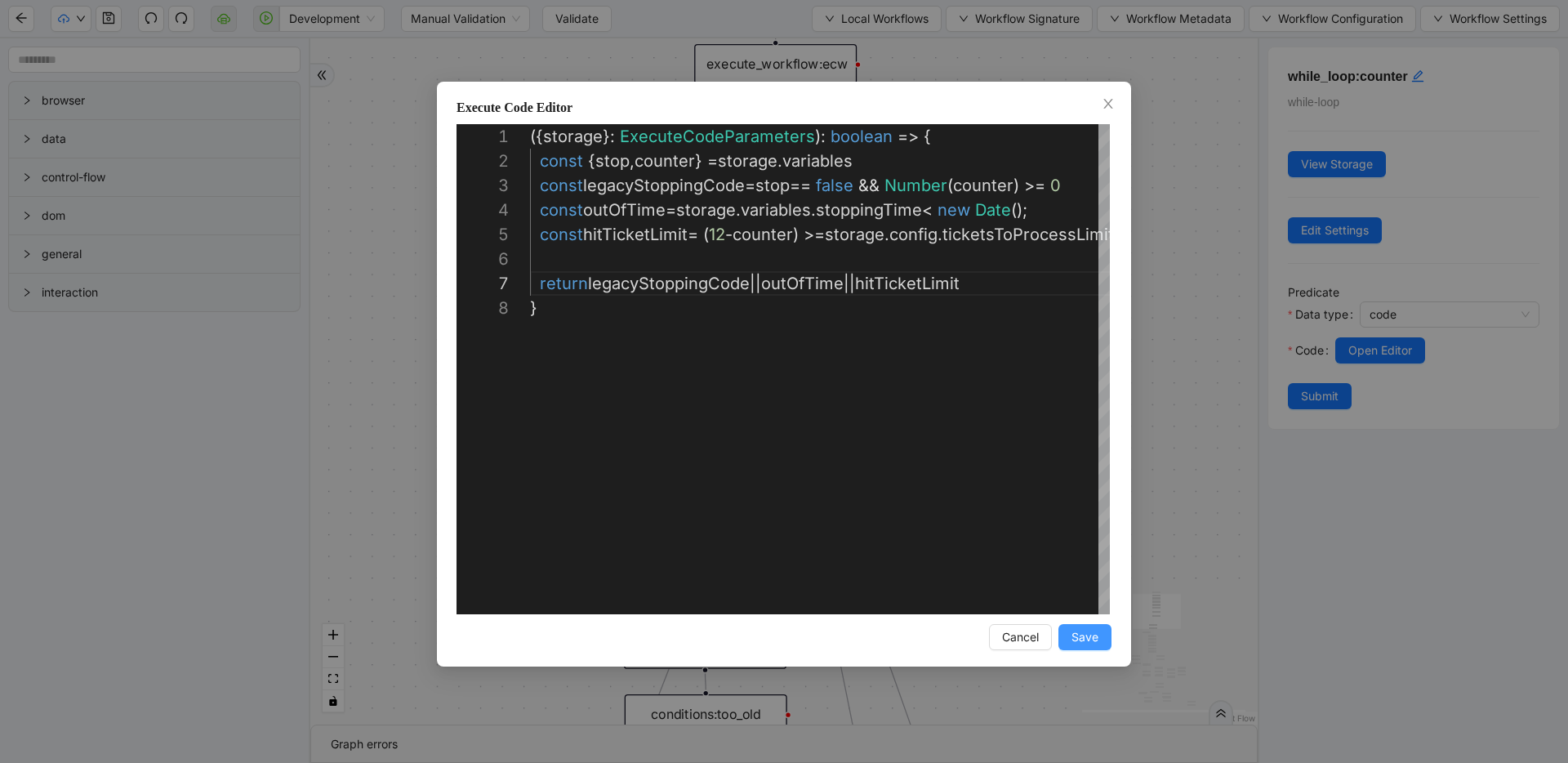
type textarea "**********"
click at [1093, 639] on span "Save" at bounding box center [1085, 638] width 27 height 18
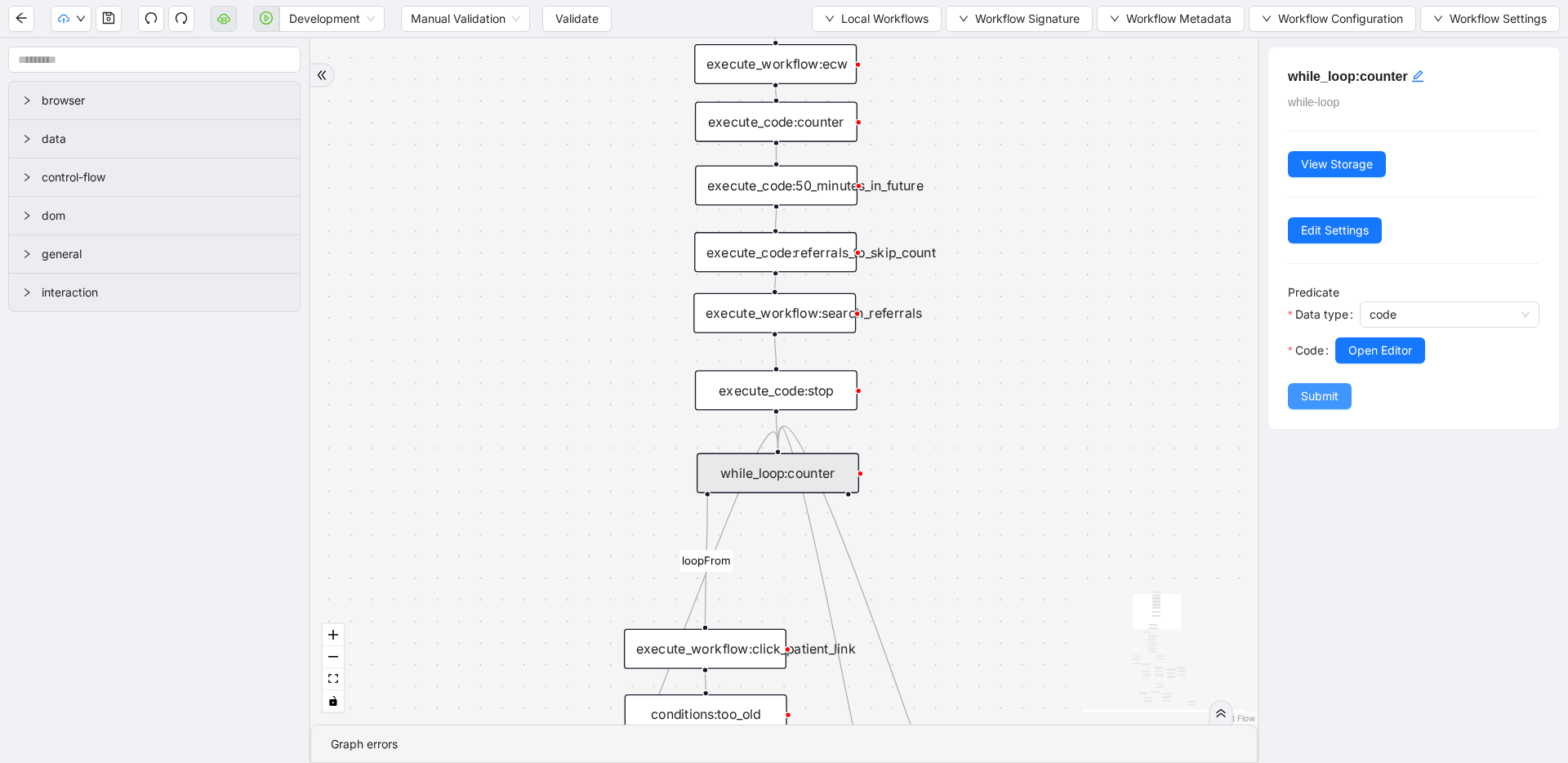
click at [1344, 397] on button "Submit" at bounding box center [1319, 396] width 64 height 26
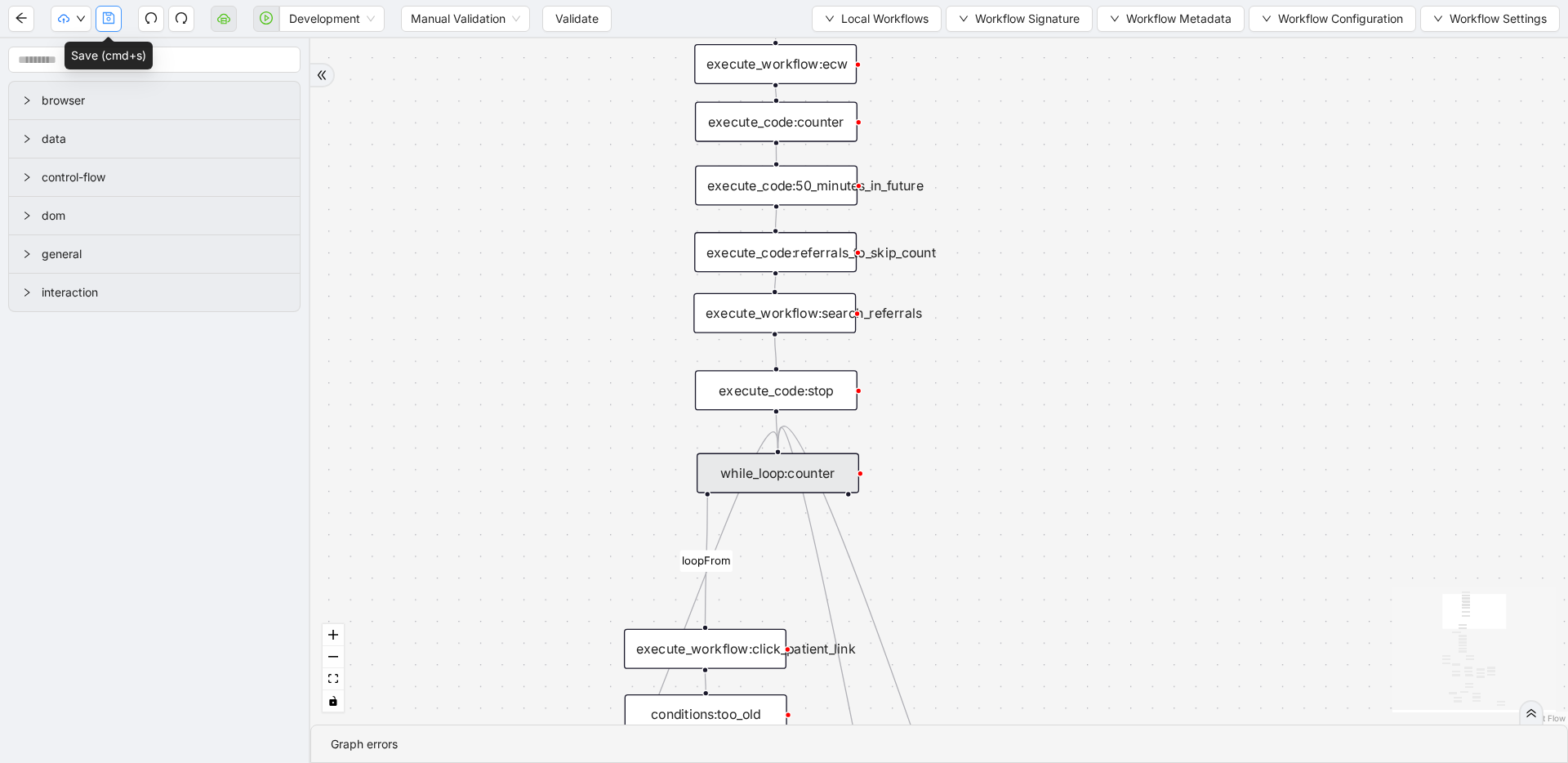
click at [119, 18] on button "button" at bounding box center [108, 18] width 26 height 26
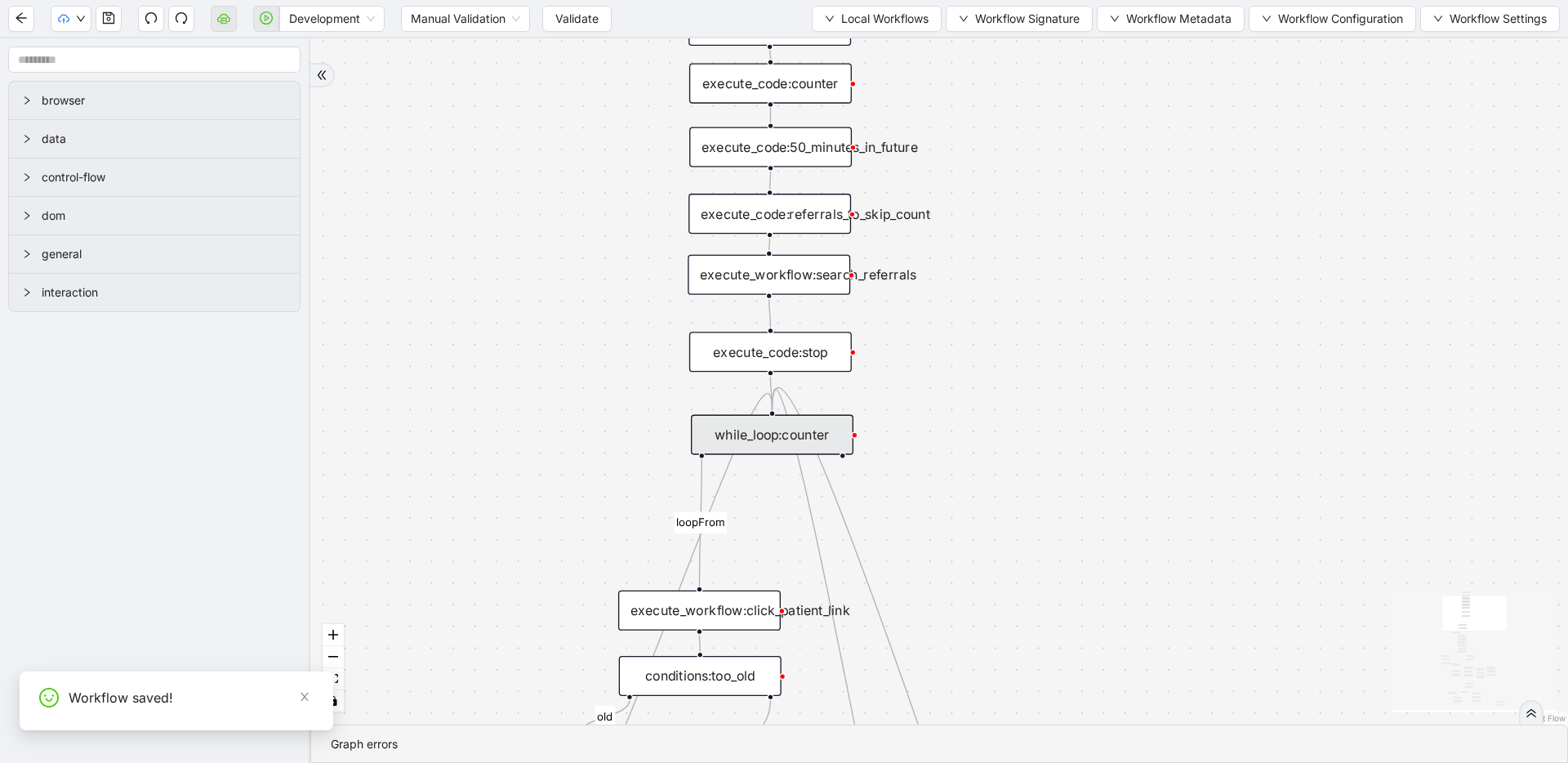
drag, startPoint x: 519, startPoint y: 371, endPoint x: 504, endPoint y: 210, distance: 161.7
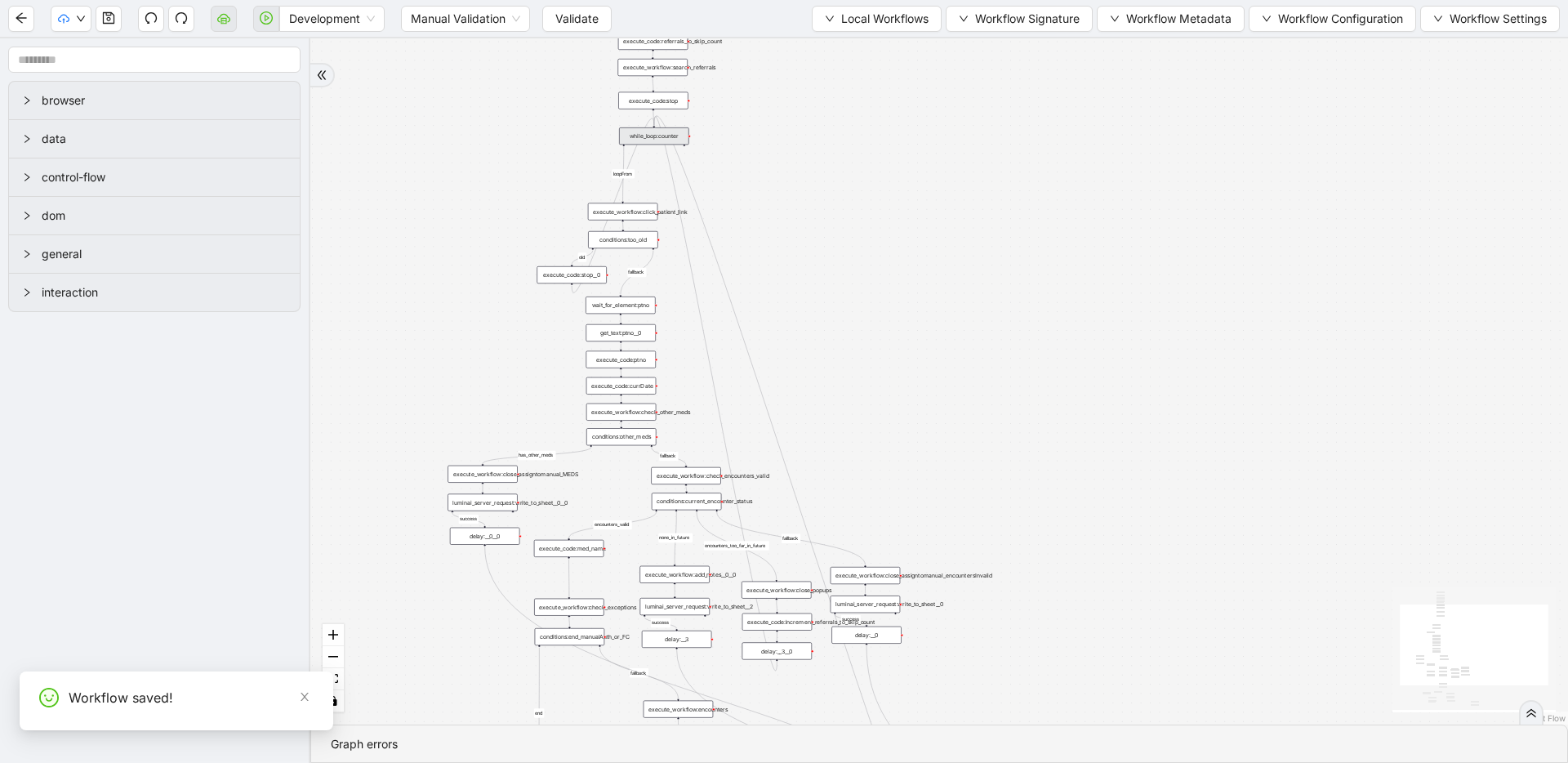
drag, startPoint x: 679, startPoint y: 543, endPoint x: 720, endPoint y: 418, distance: 131.6
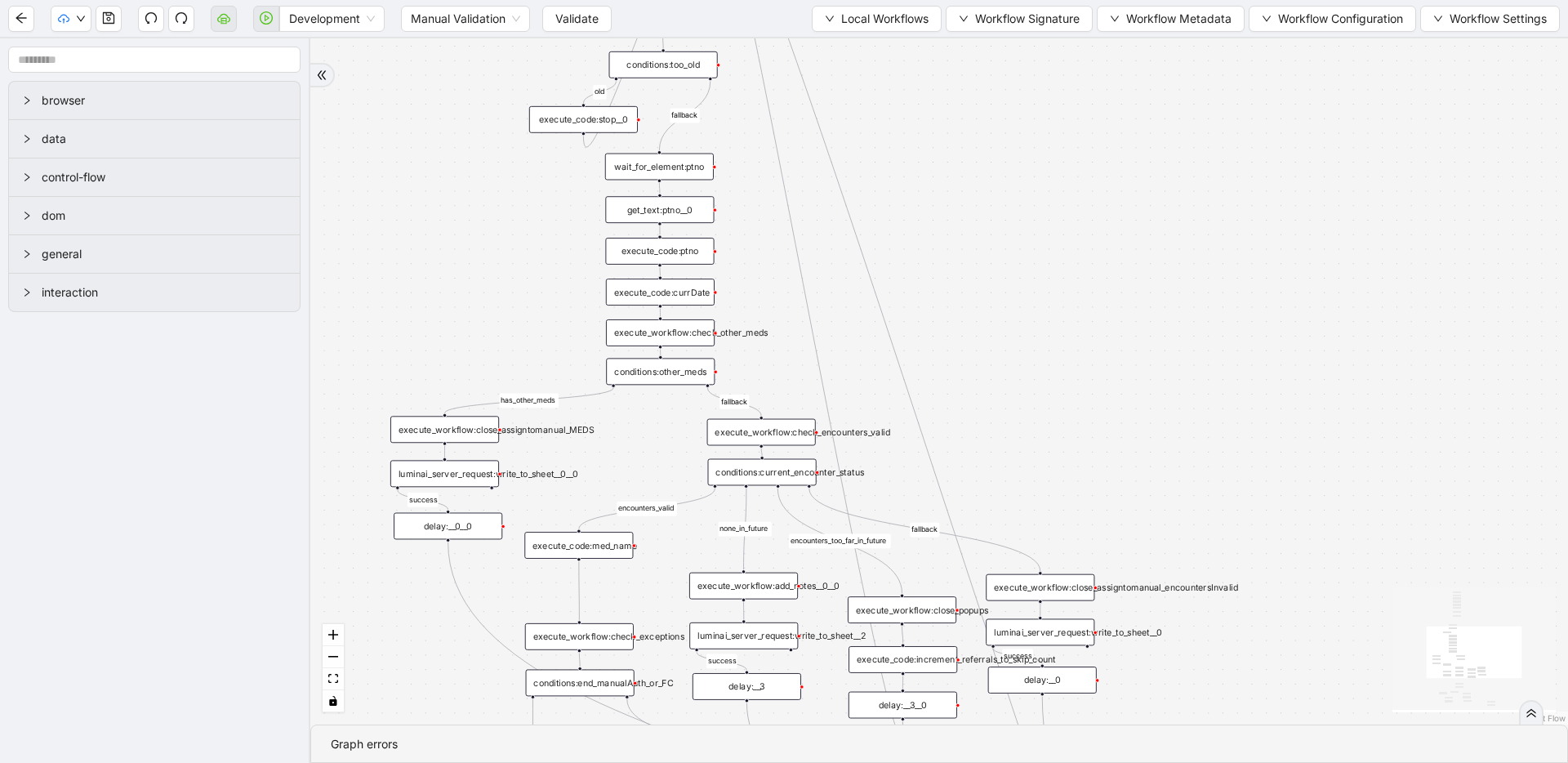
drag, startPoint x: 677, startPoint y: 376, endPoint x: 751, endPoint y: 246, distance: 149.6
click at [111, 21] on icon "save" at bounding box center [108, 18] width 13 height 13
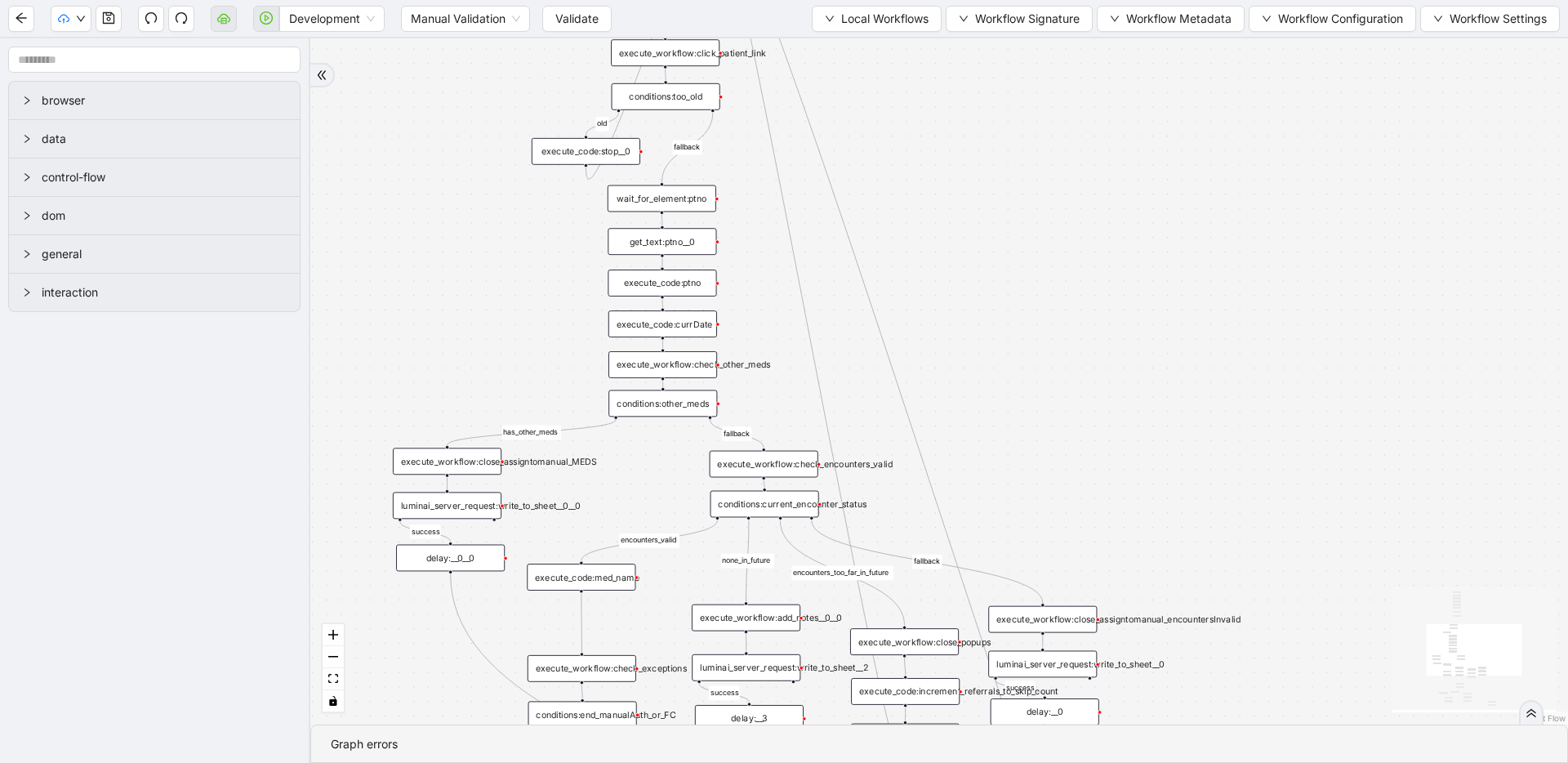
drag, startPoint x: 458, startPoint y: 162, endPoint x: 461, endPoint y: 191, distance: 29.2
click at [461, 191] on div "fallback success success fallback no_encounters end success success success old…" at bounding box center [939, 382] width 1257 height 686
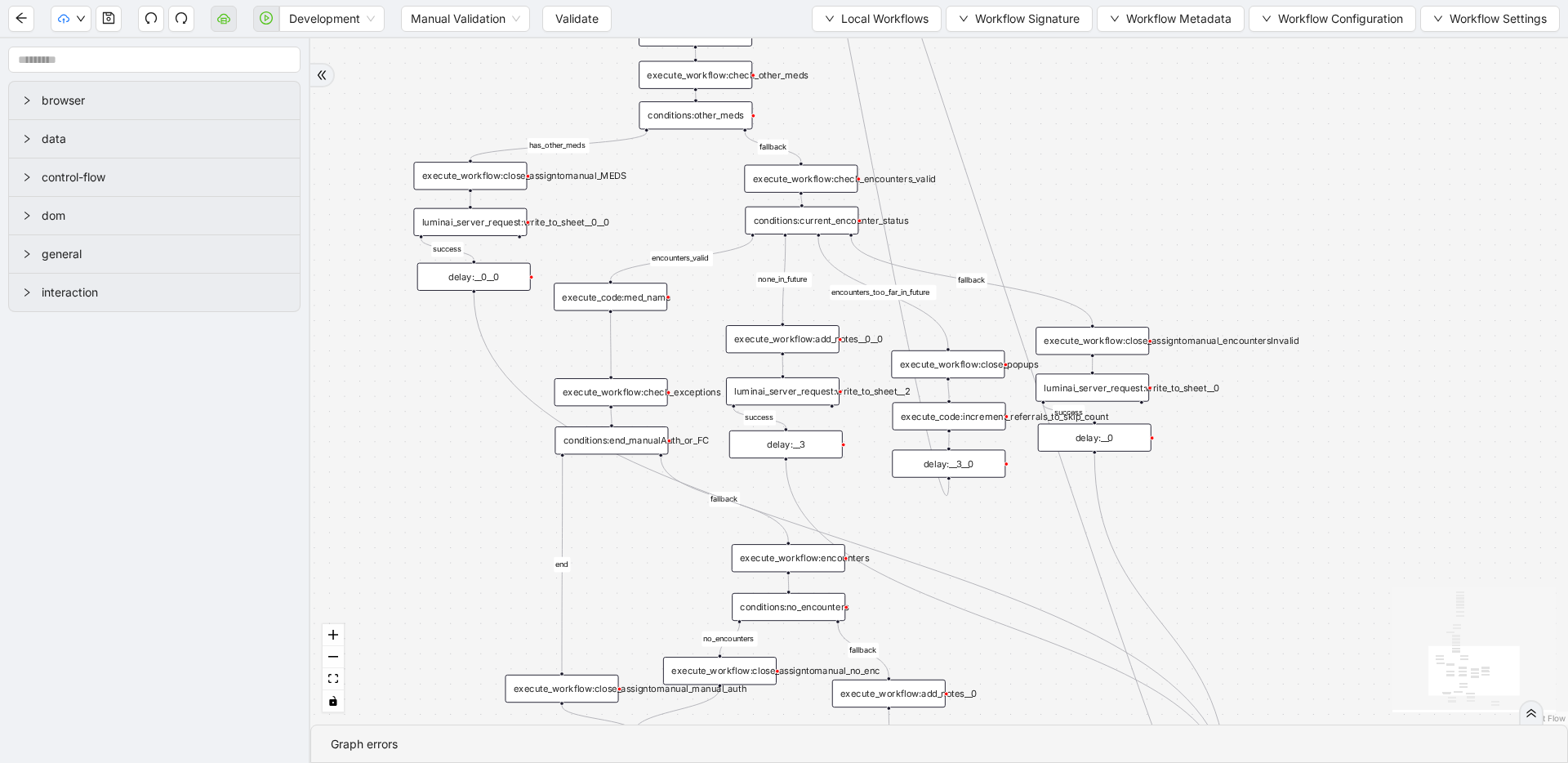
drag, startPoint x: 657, startPoint y: 442, endPoint x: 721, endPoint y: 177, distance: 272.6
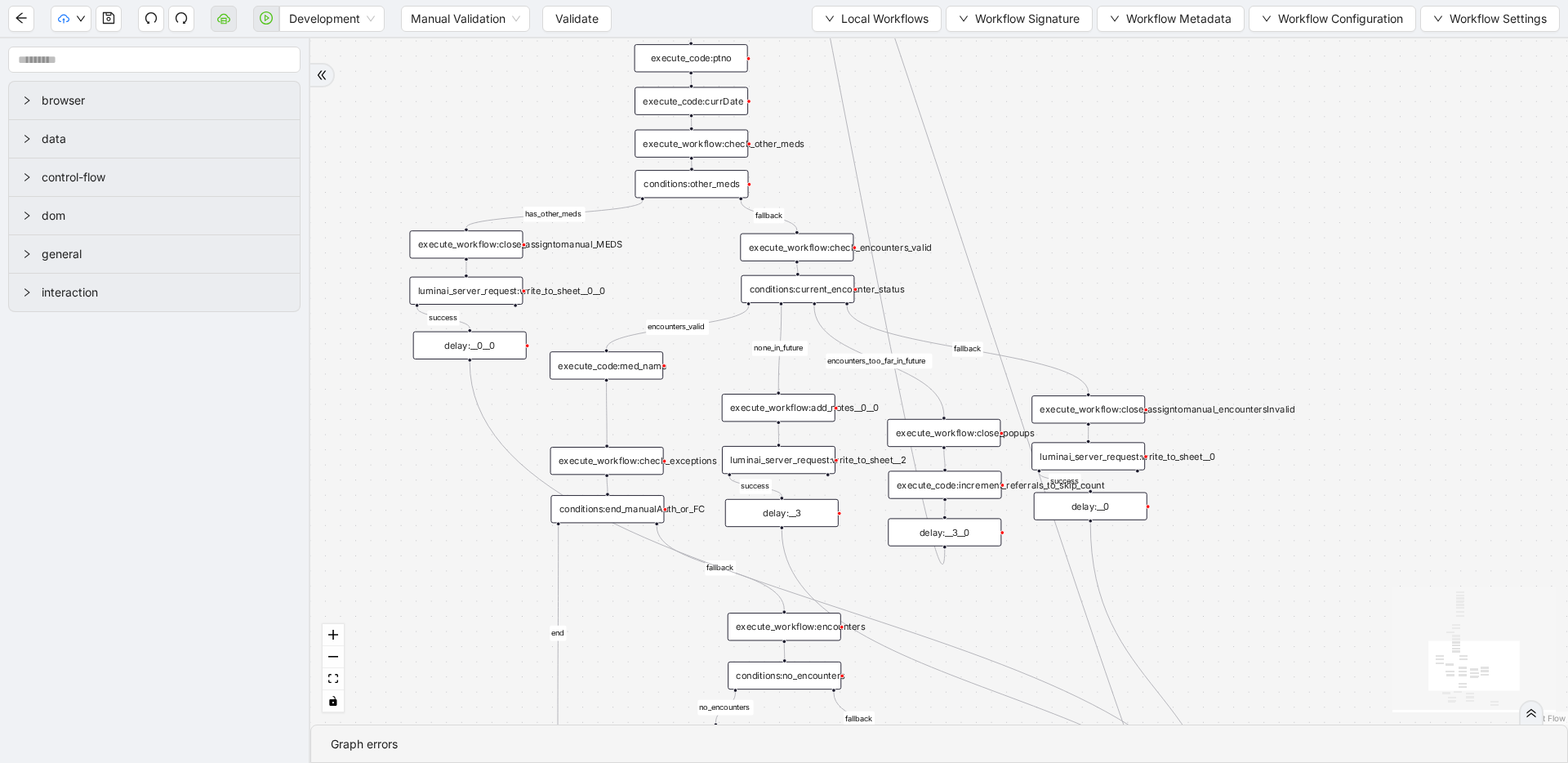
drag, startPoint x: 707, startPoint y: 234, endPoint x: 704, endPoint y: 303, distance: 69.1
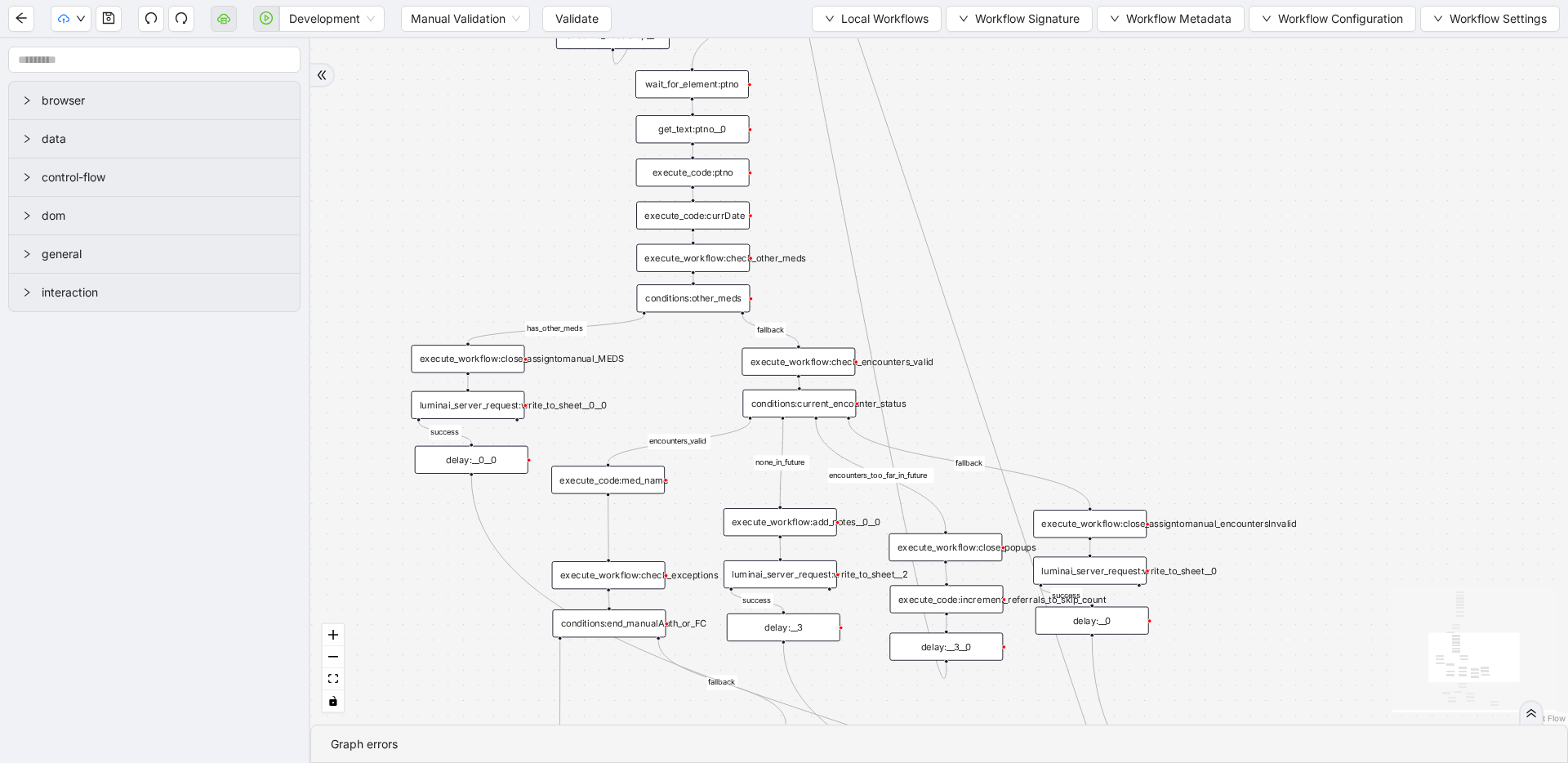
drag, startPoint x: 630, startPoint y: 219, endPoint x: 632, endPoint y: 333, distance: 114.0
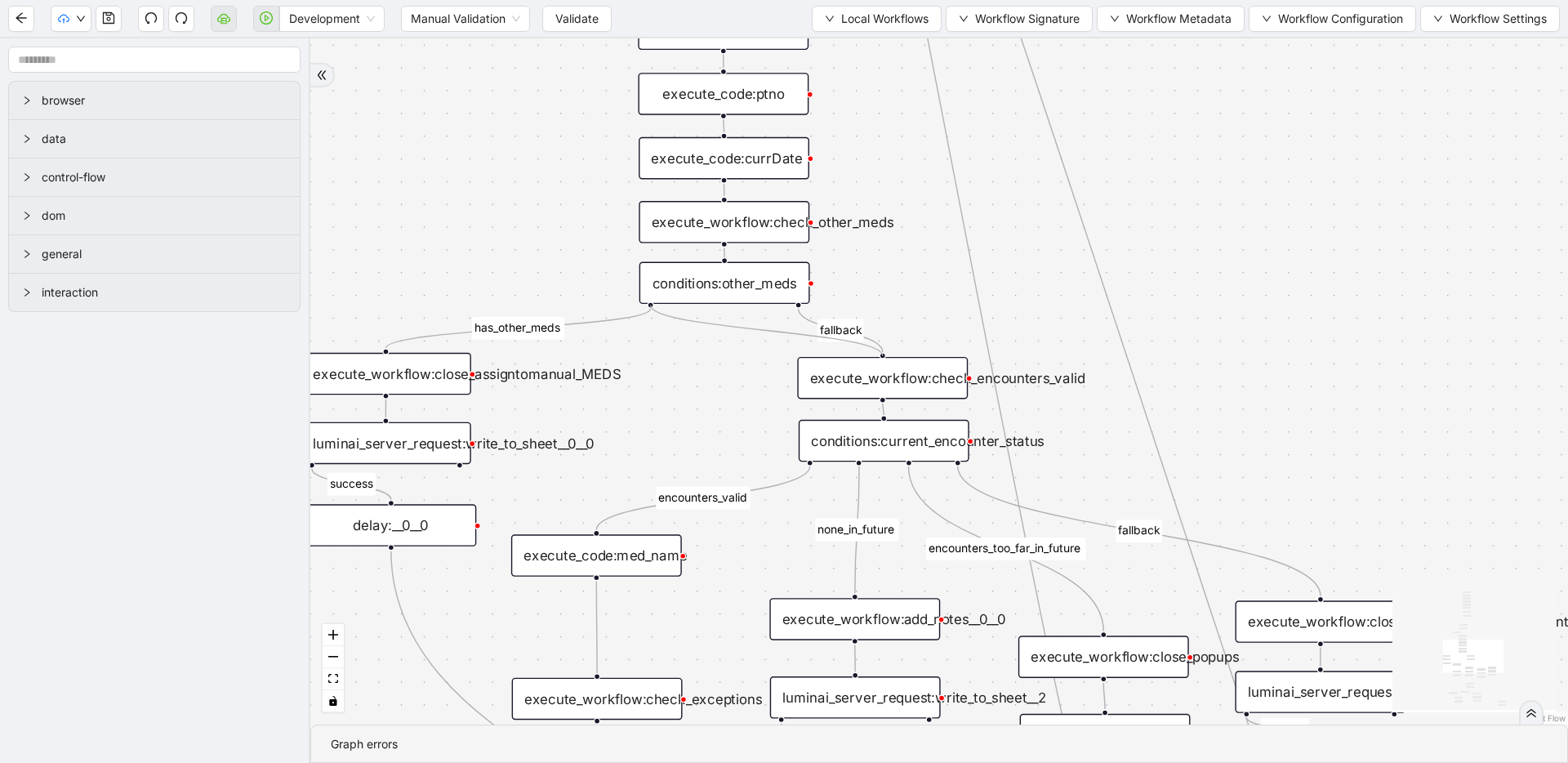
drag, startPoint x: 650, startPoint y: 306, endPoint x: 895, endPoint y: 361, distance: 251.1
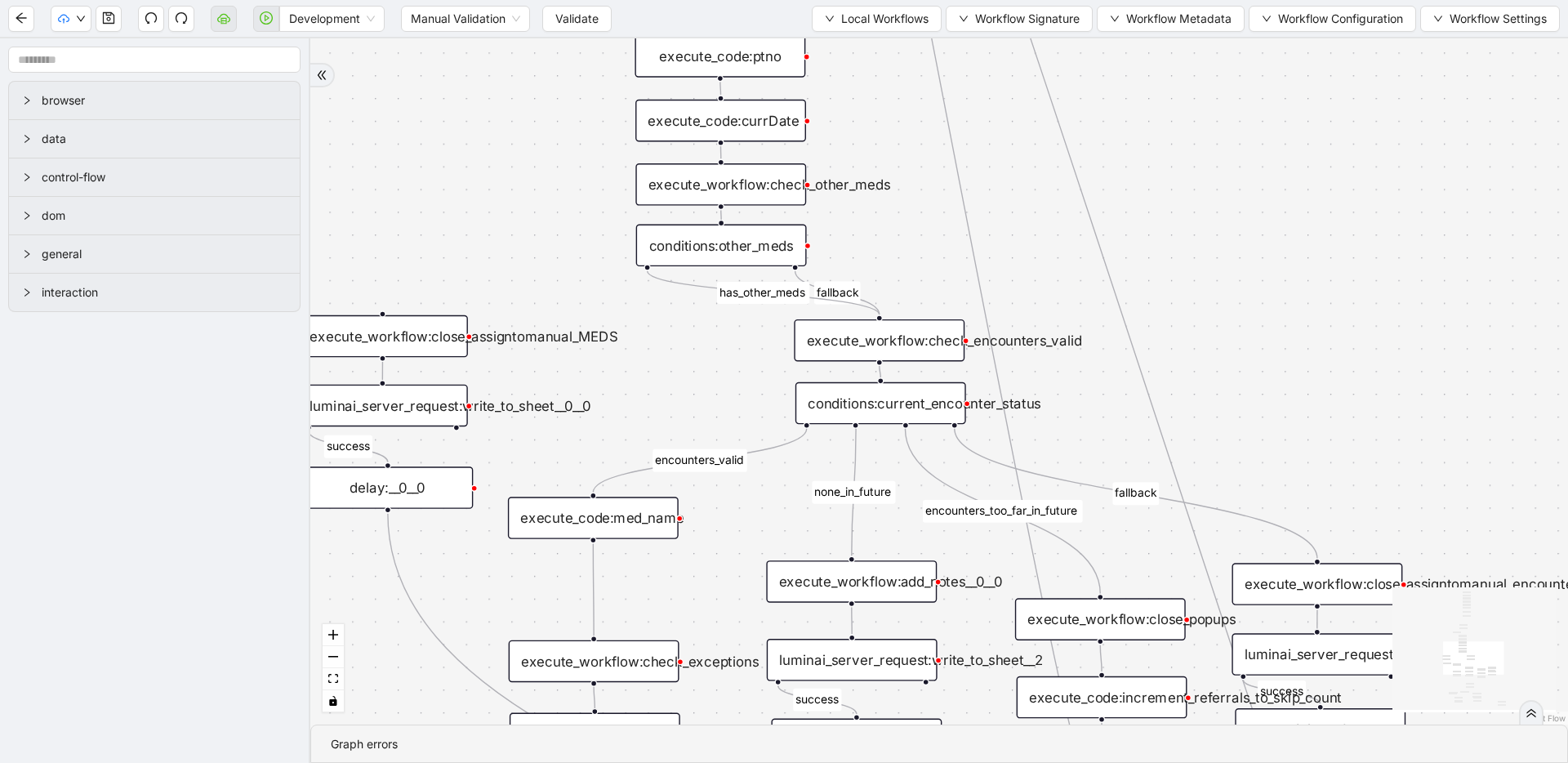
drag, startPoint x: 981, startPoint y: 492, endPoint x: 978, endPoint y: 454, distance: 38.1
click at [117, 17] on button "button" at bounding box center [108, 18] width 26 height 26
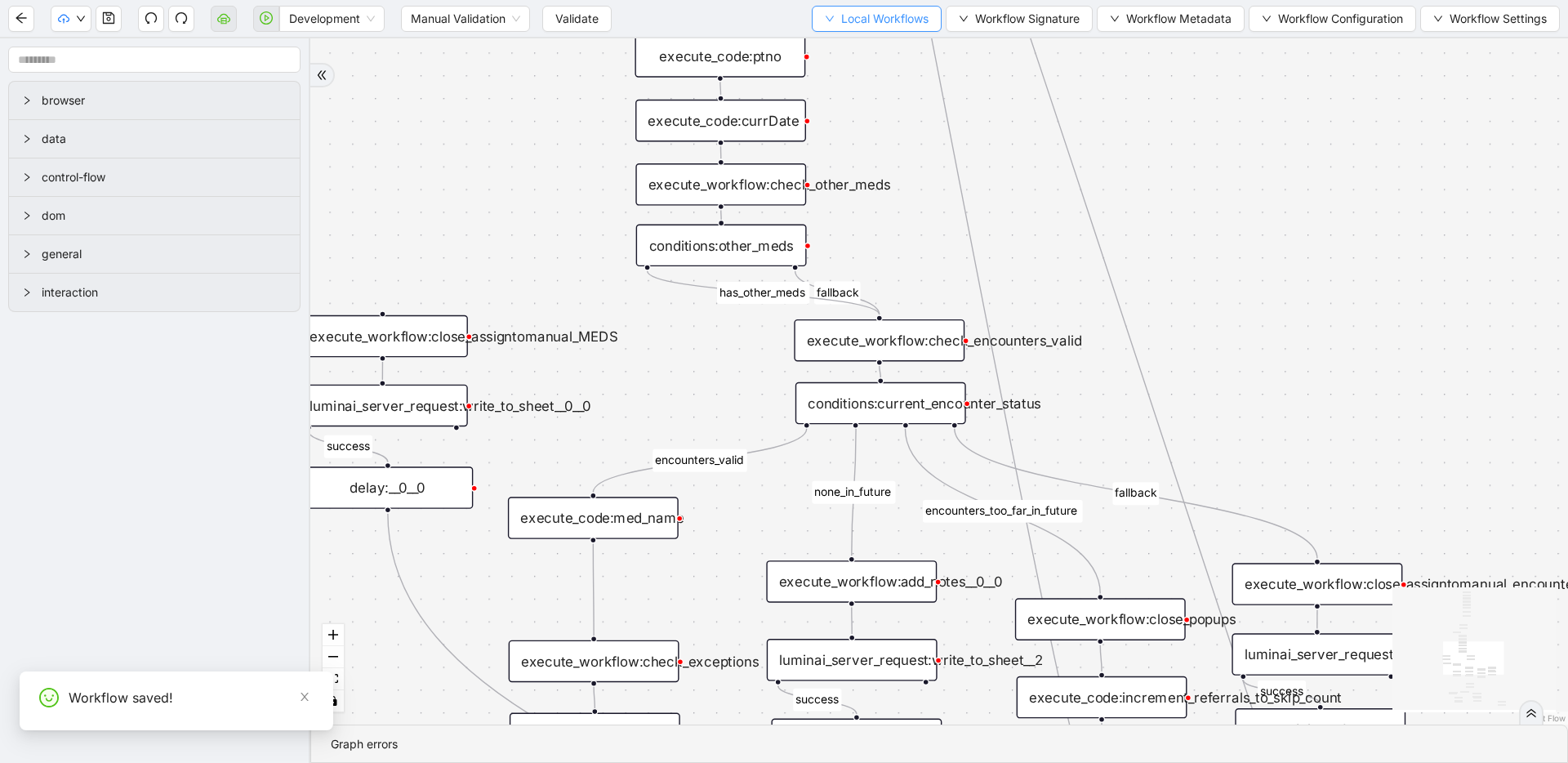
click at [824, 10] on button "Local Workflows" at bounding box center [876, 18] width 130 height 26
click at [827, 50] on span "Select" at bounding box center [872, 51] width 105 height 18
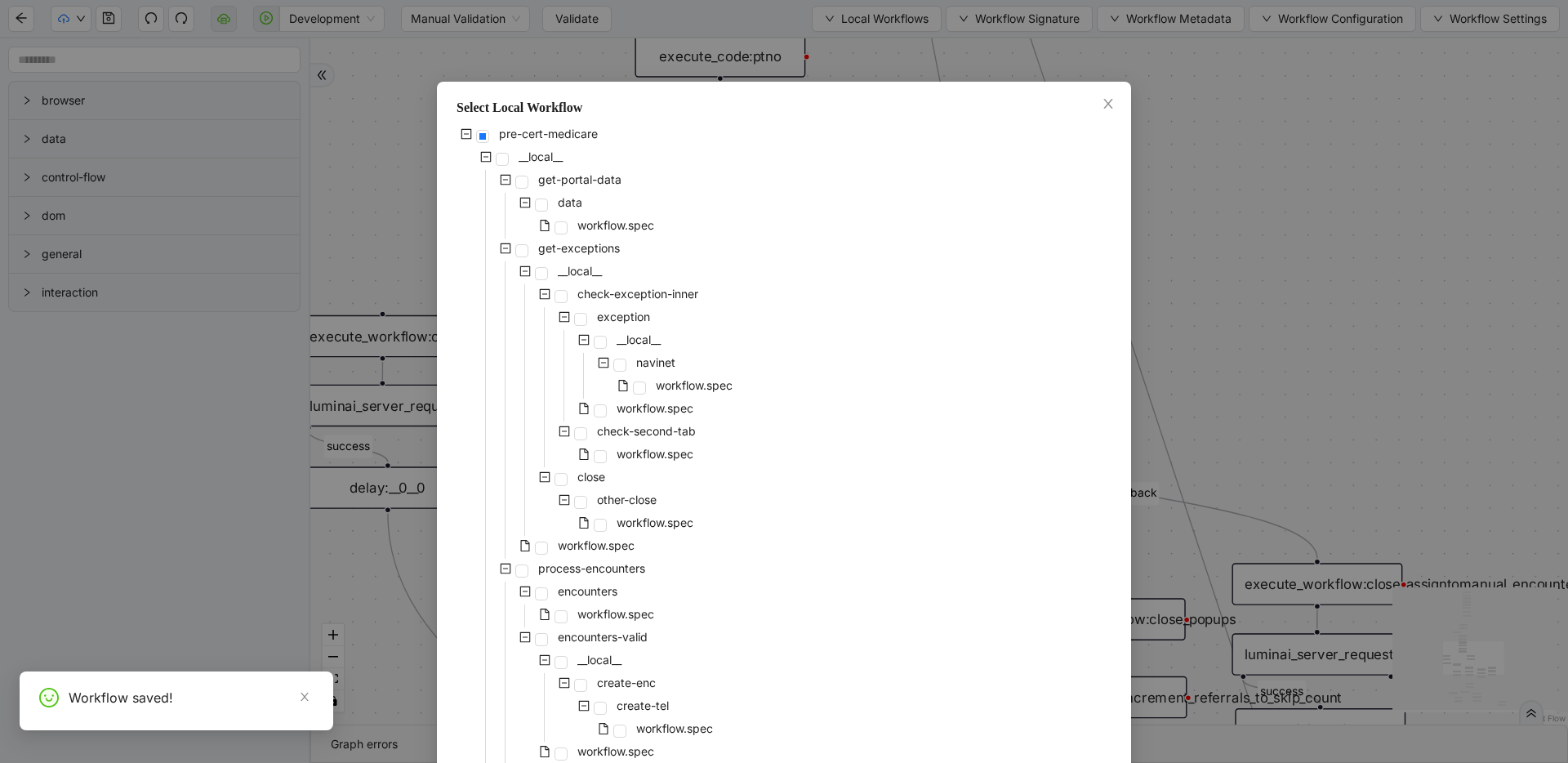
click at [713, 338] on div "pre-cert-medicare __local__ get-portal-data data workflow.spec get-exceptions _…" at bounding box center [784, 742] width 655 height 1236
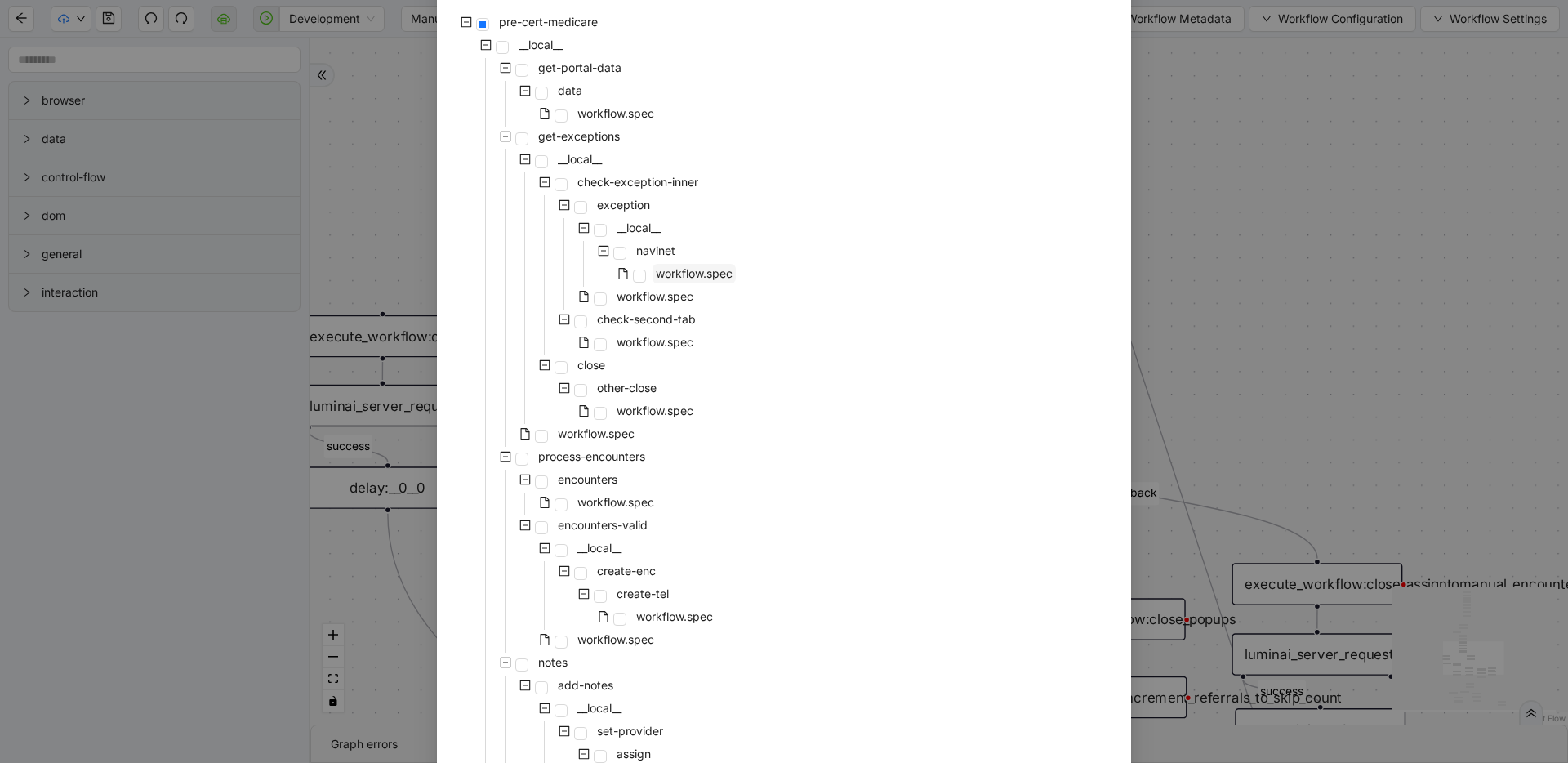
scroll to position [114, 0]
click at [558, 640] on span at bounding box center [561, 640] width 13 height 13
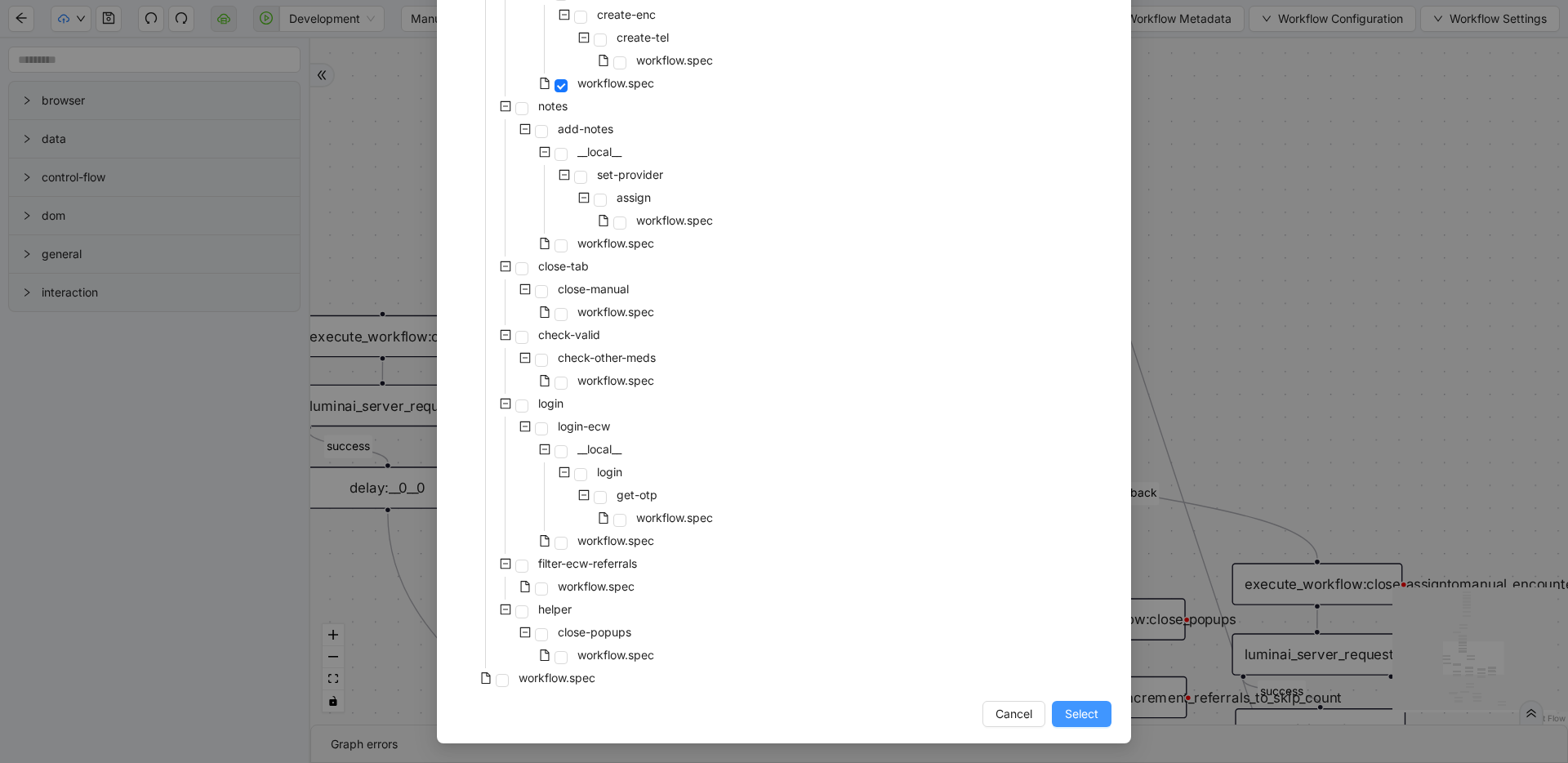
click at [1087, 705] on span "Select" at bounding box center [1081, 714] width 33 height 18
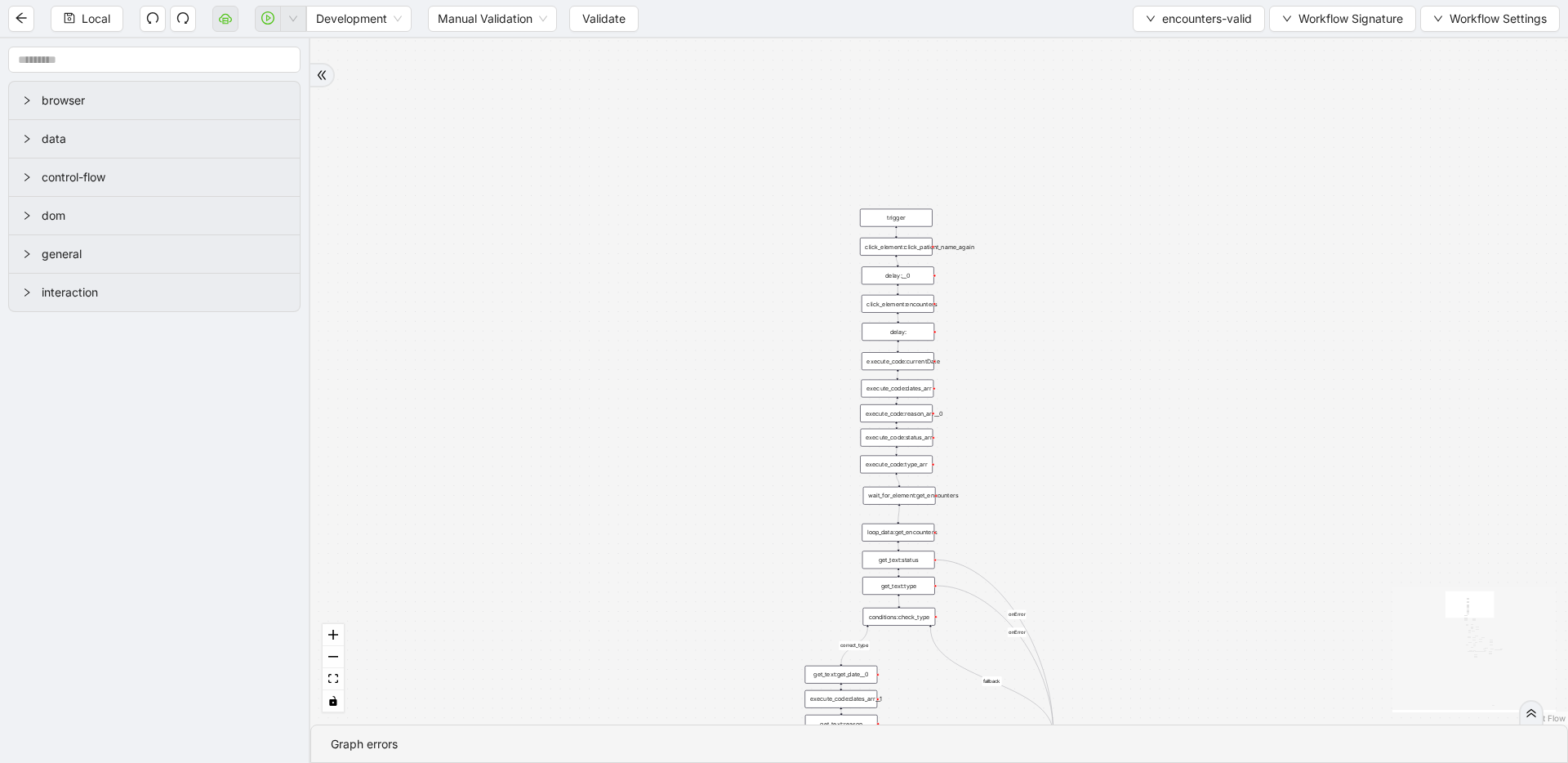
drag, startPoint x: 1061, startPoint y: 448, endPoint x: 1025, endPoint y: 219, distance: 231.8
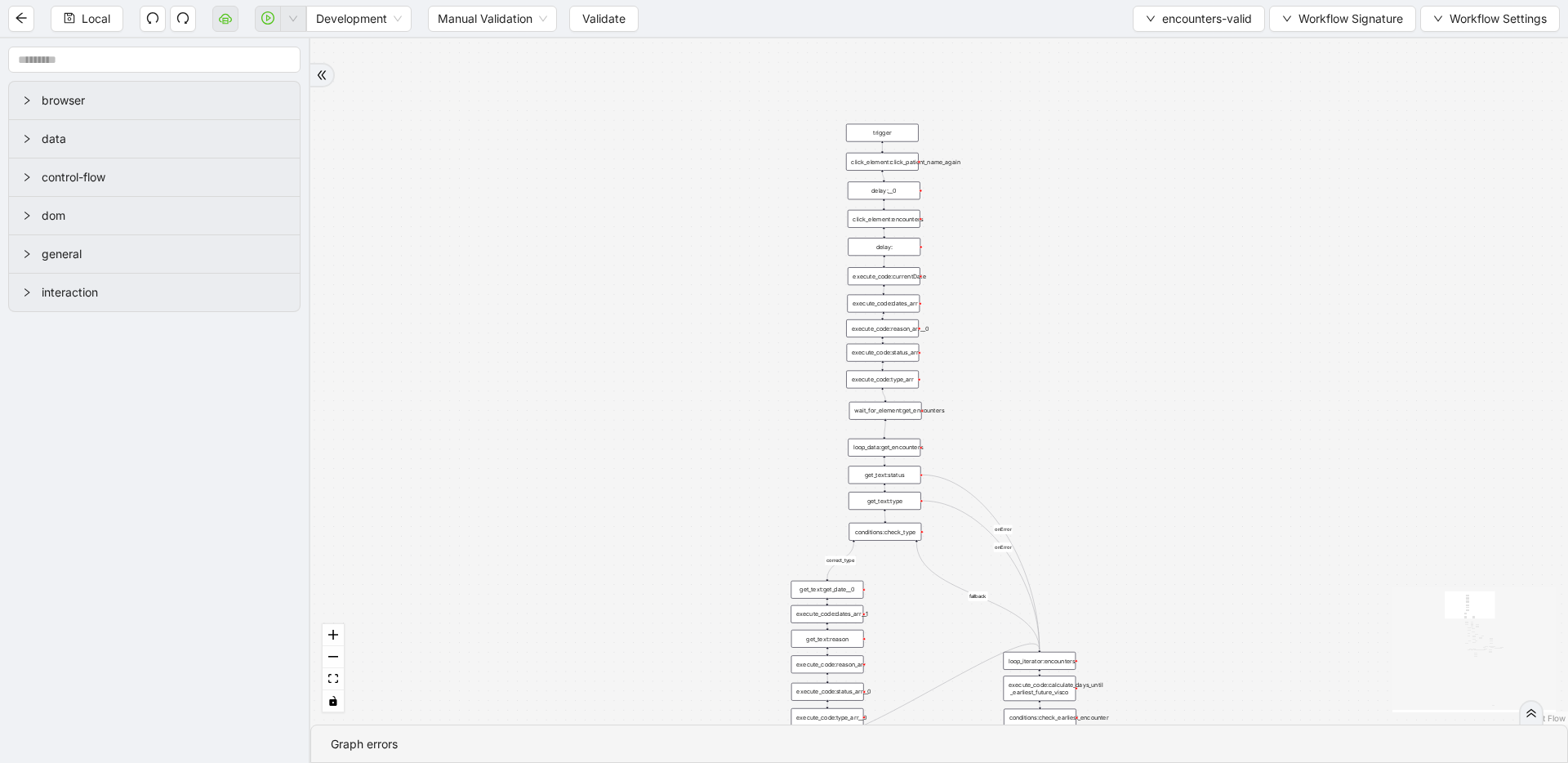
drag, startPoint x: 1031, startPoint y: 488, endPoint x: 1002, endPoint y: 290, distance: 200.1
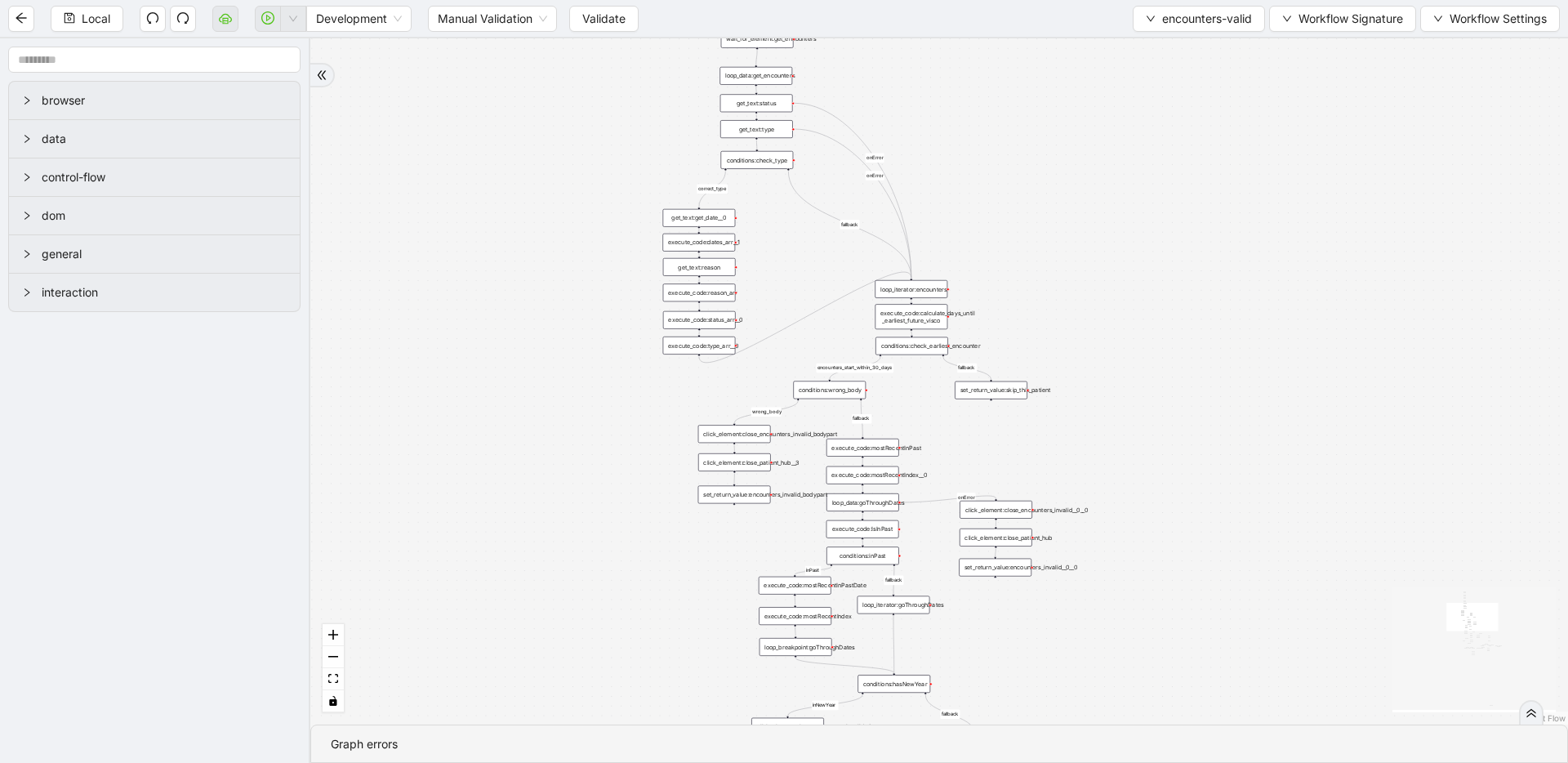
drag, startPoint x: 1231, startPoint y: 507, endPoint x: 1133, endPoint y: 332, distance: 200.6
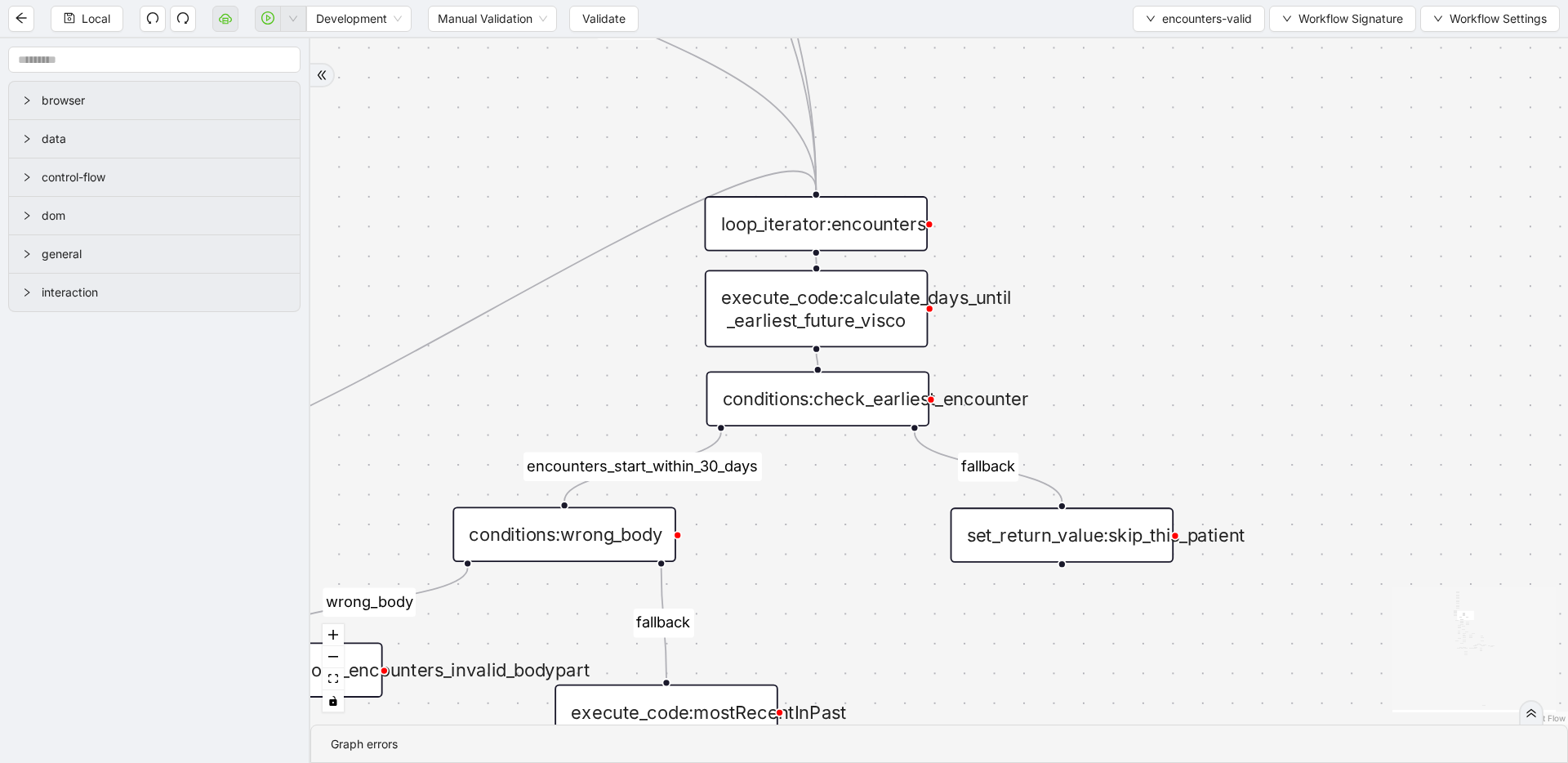
drag, startPoint x: 838, startPoint y: 323, endPoint x: 829, endPoint y: 582, distance: 259.2
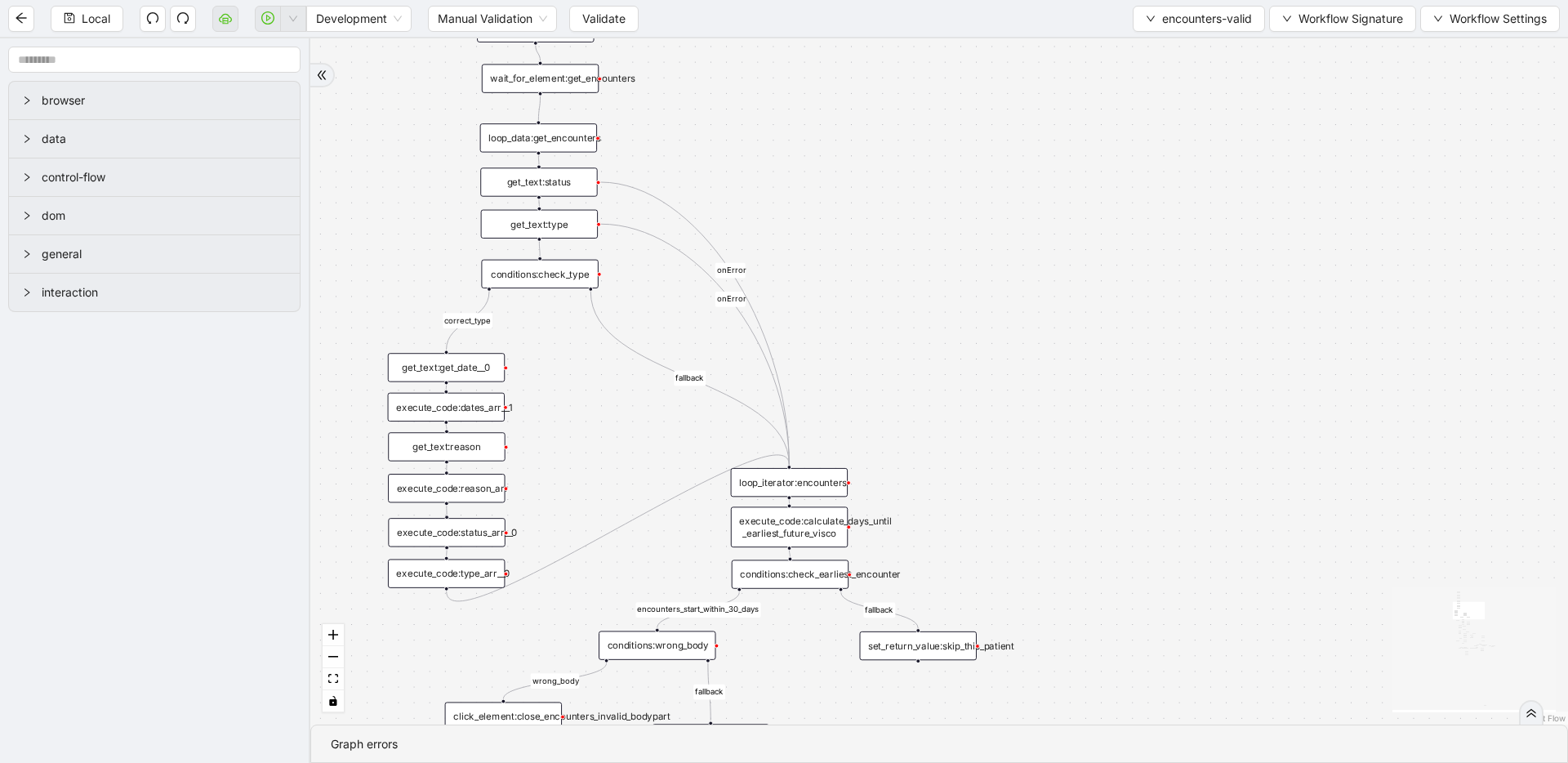
drag, startPoint x: 803, startPoint y: 619, endPoint x: 789, endPoint y: 636, distance: 22.0
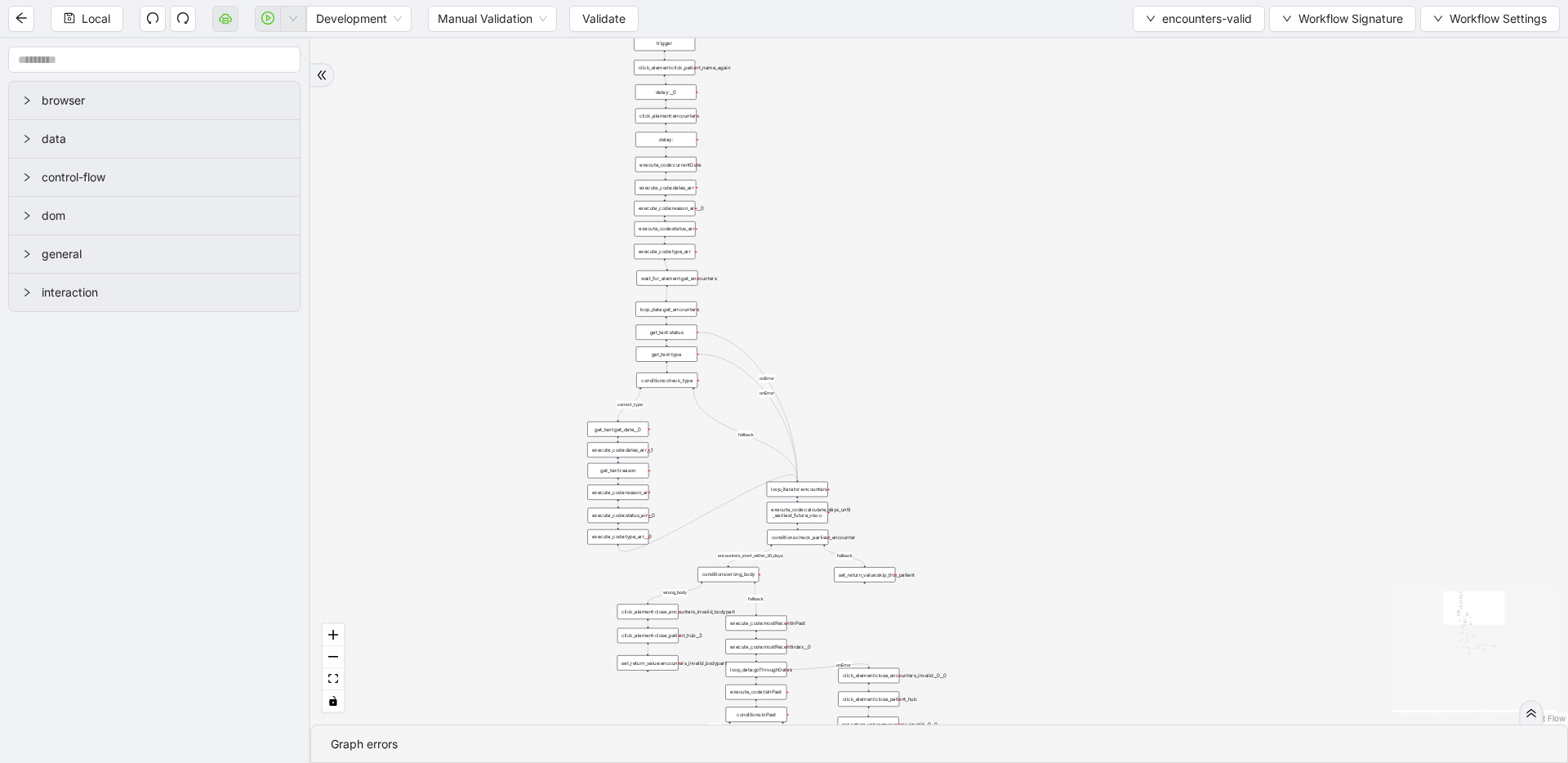
drag, startPoint x: 827, startPoint y: 459, endPoint x: 816, endPoint y: 570, distance: 111.5
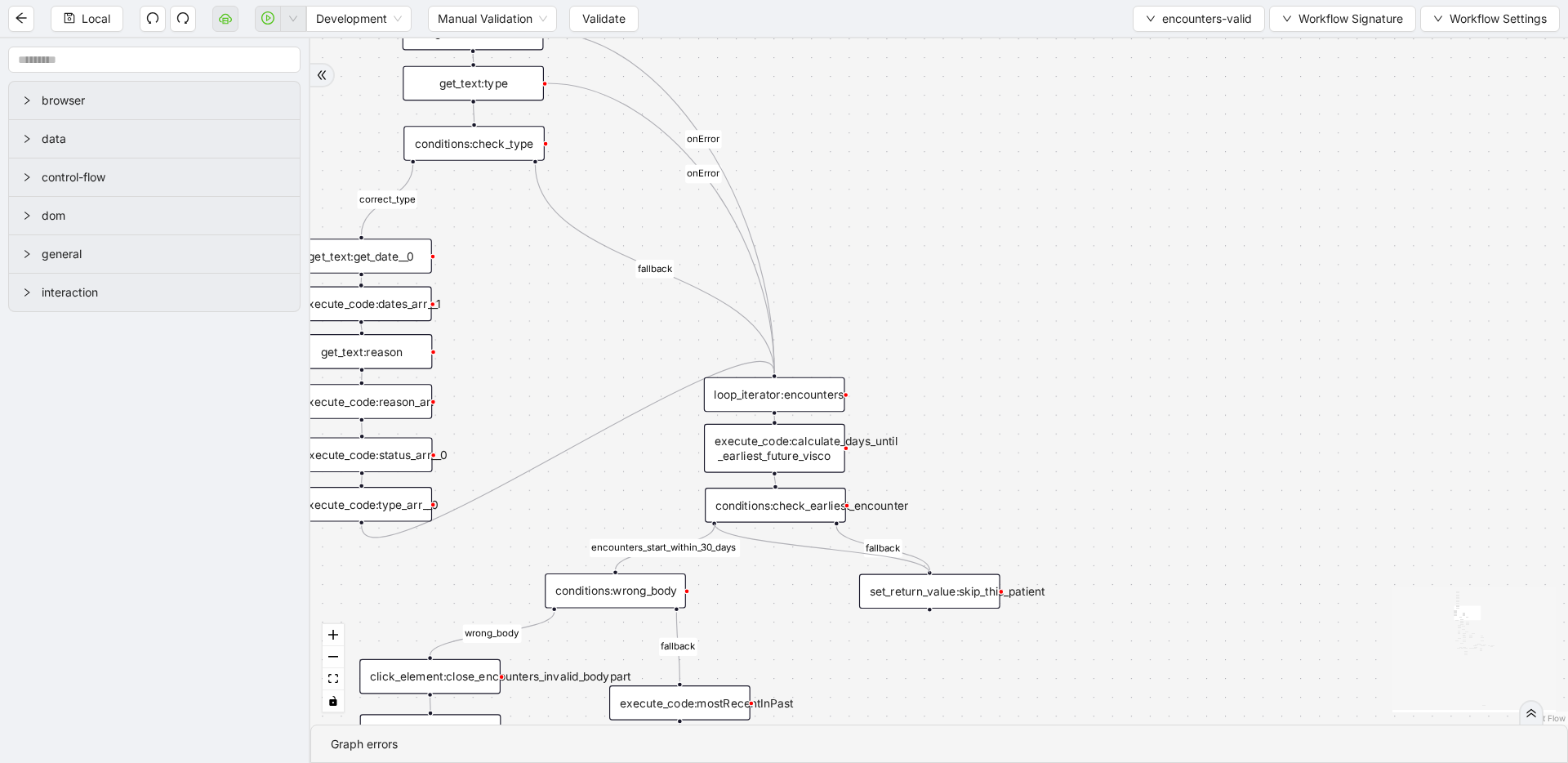
drag, startPoint x: 712, startPoint y: 523, endPoint x: 922, endPoint y: 577, distance: 216.8
click at [922, 565] on div "trigger get_text:get_date__0 execute_code:last_date_valid execute_code:currentD…" at bounding box center [1178, 170] width 1449 height 790
click at [84, 23] on span "Local" at bounding box center [96, 19] width 29 height 18
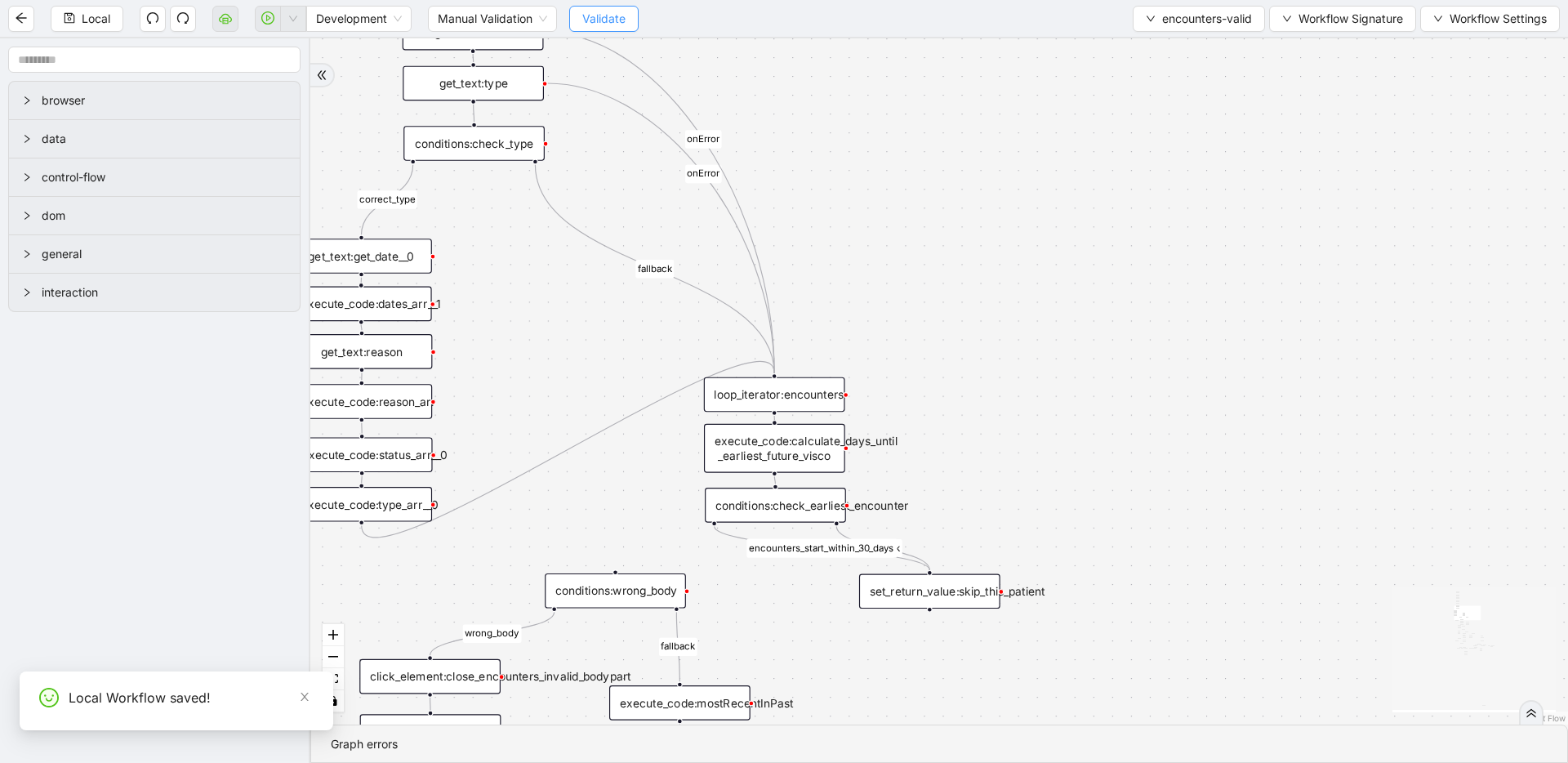
click at [590, 23] on span "Validate" at bounding box center [604, 19] width 43 height 18
click at [596, 22] on span "Validate" at bounding box center [604, 19] width 43 height 18
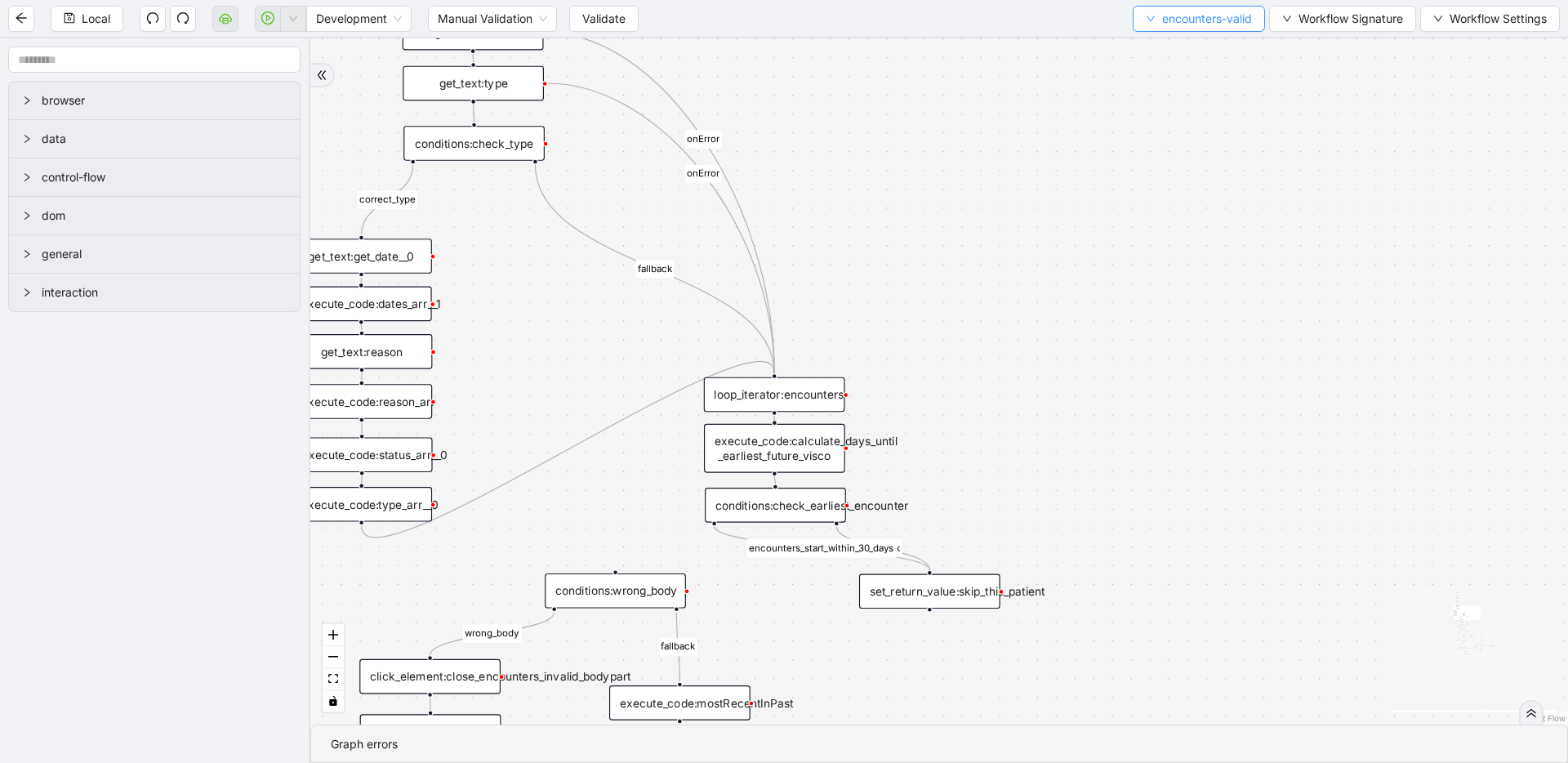
click at [1201, 23] on span "encounters-valid" at bounding box center [1206, 19] width 89 height 18
click at [1193, 43] on span "Select" at bounding box center [1197, 51] width 107 height 18
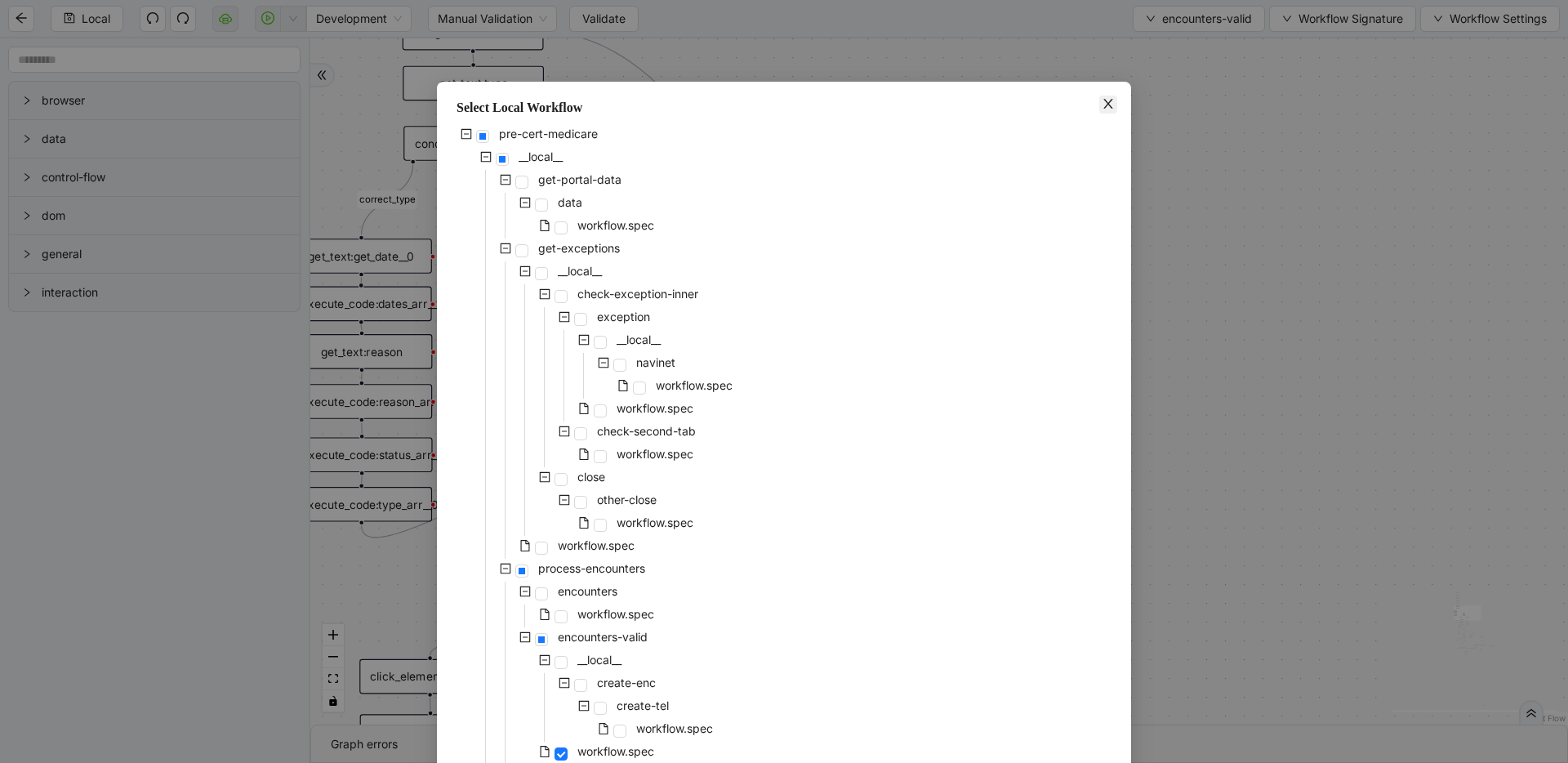
click at [1102, 99] on icon "close" at bounding box center [1108, 104] width 13 height 13
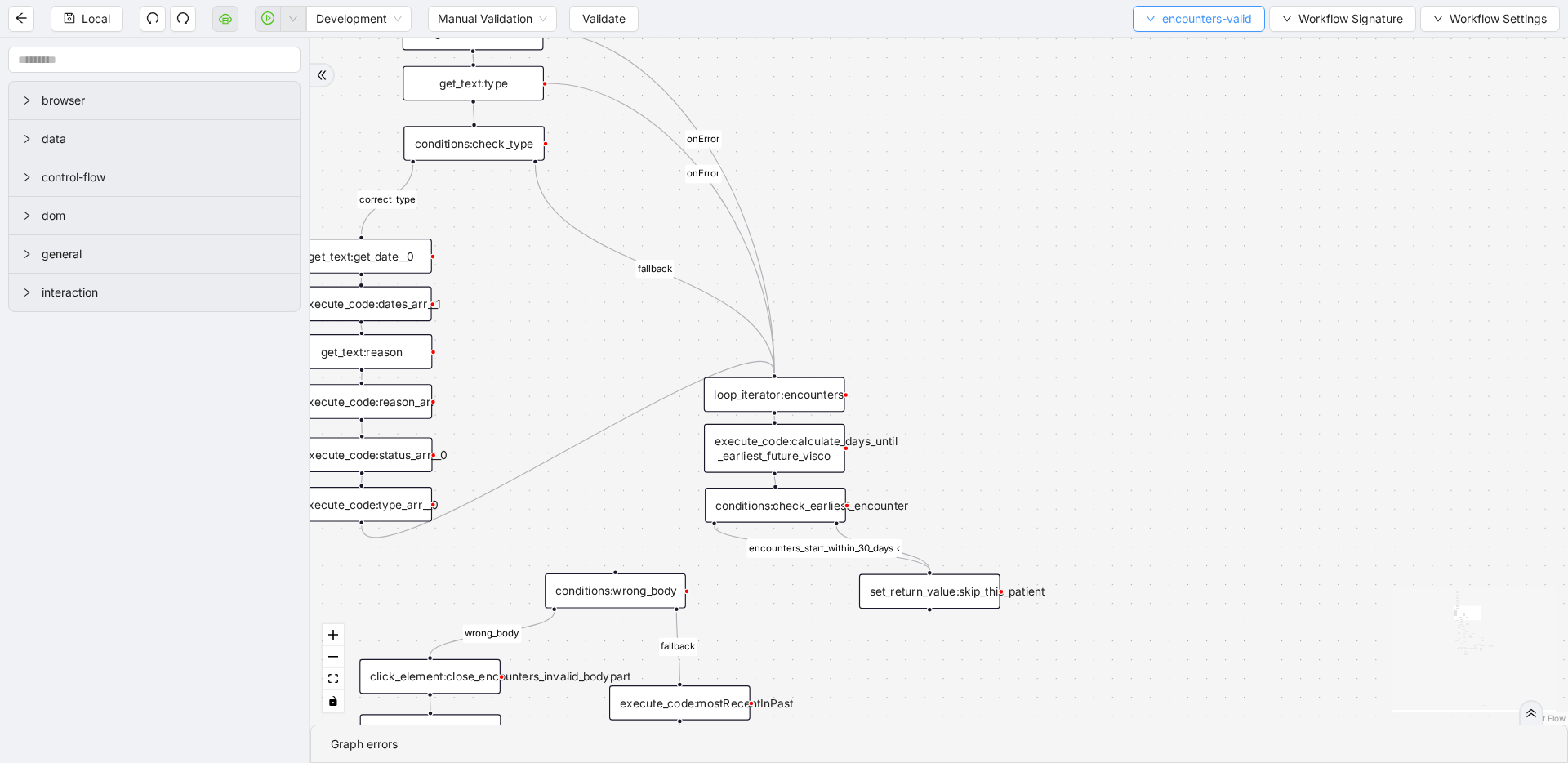
click at [1199, 14] on span "encounters-valid" at bounding box center [1206, 19] width 89 height 18
click at [1186, 51] on span "Select" at bounding box center [1197, 51] width 107 height 18
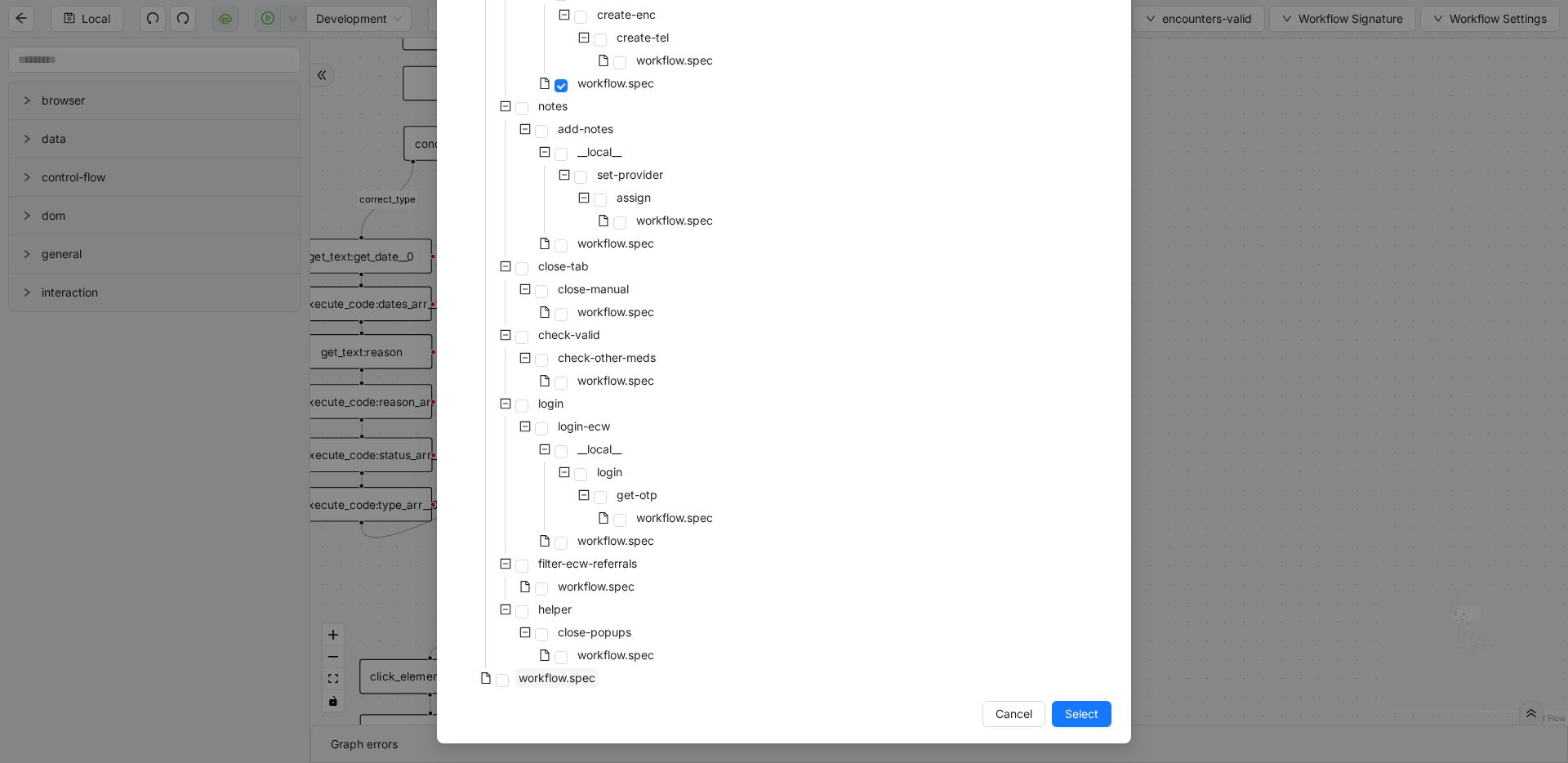
click at [535, 681] on span "workflow.spec" at bounding box center [557, 678] width 77 height 14
click at [1054, 705] on button "Select" at bounding box center [1081, 714] width 60 height 26
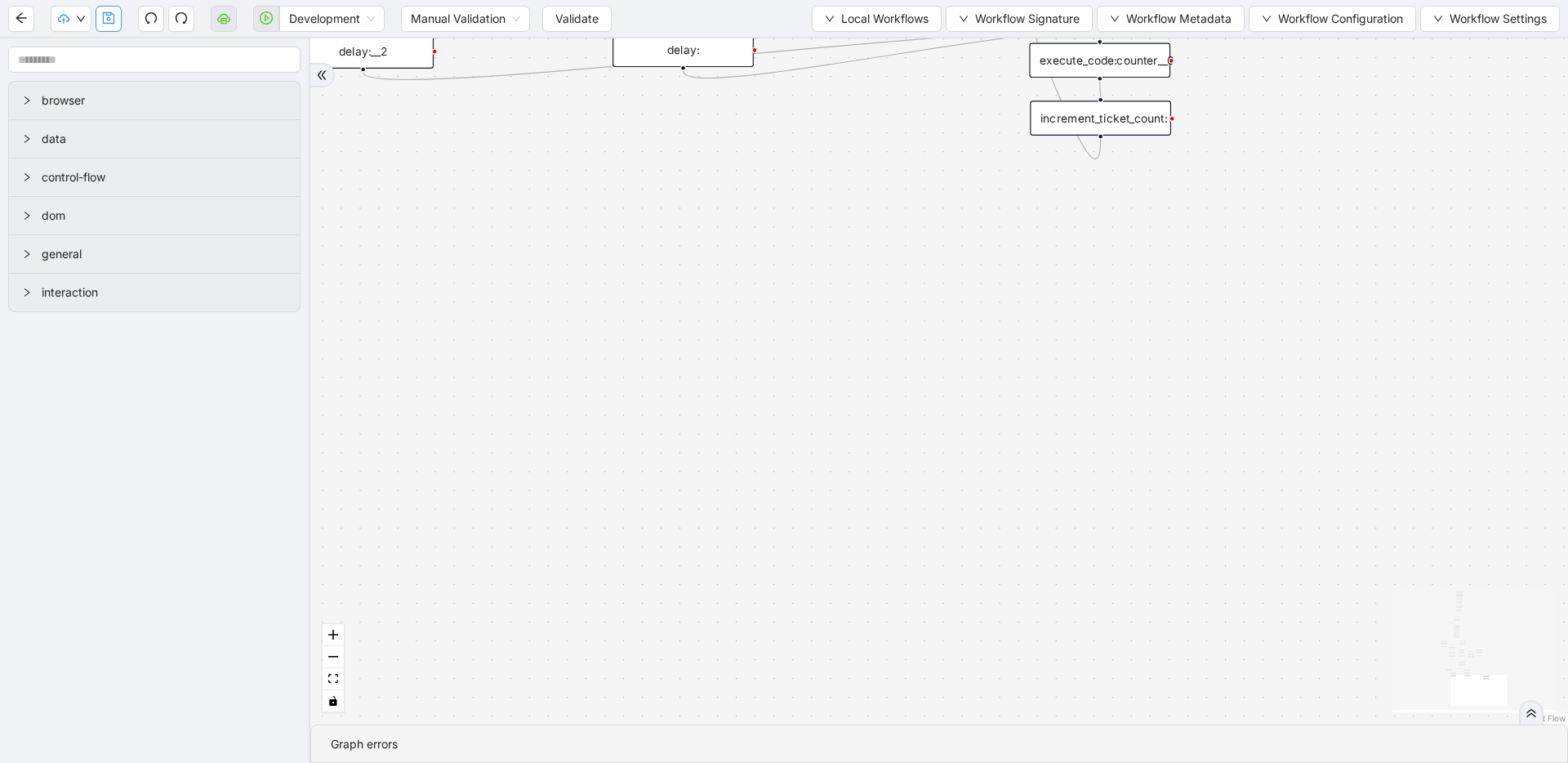
click at [110, 28] on button "button" at bounding box center [108, 18] width 26 height 26
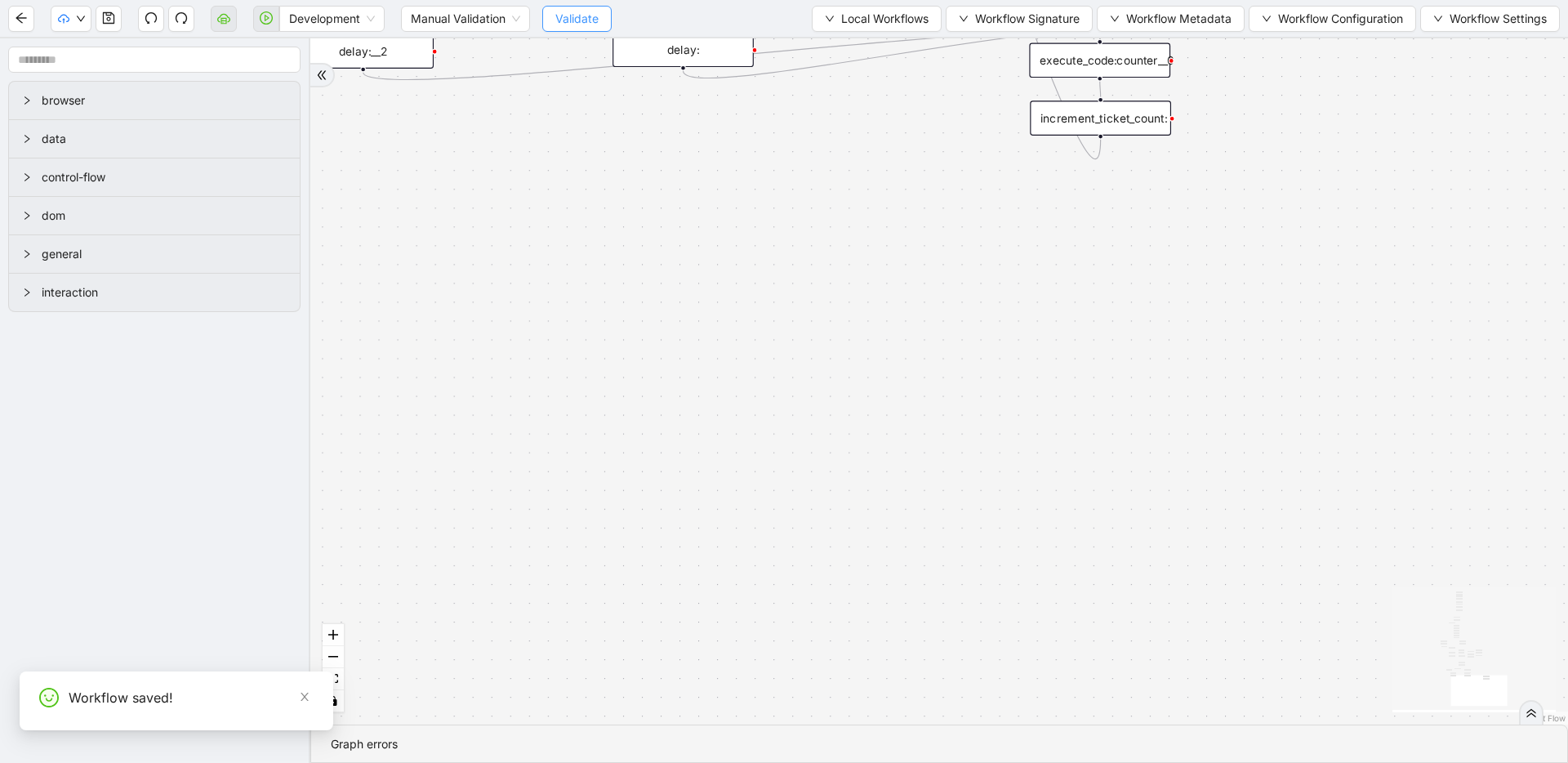
click at [578, 19] on span "Validate" at bounding box center [576, 19] width 43 height 18
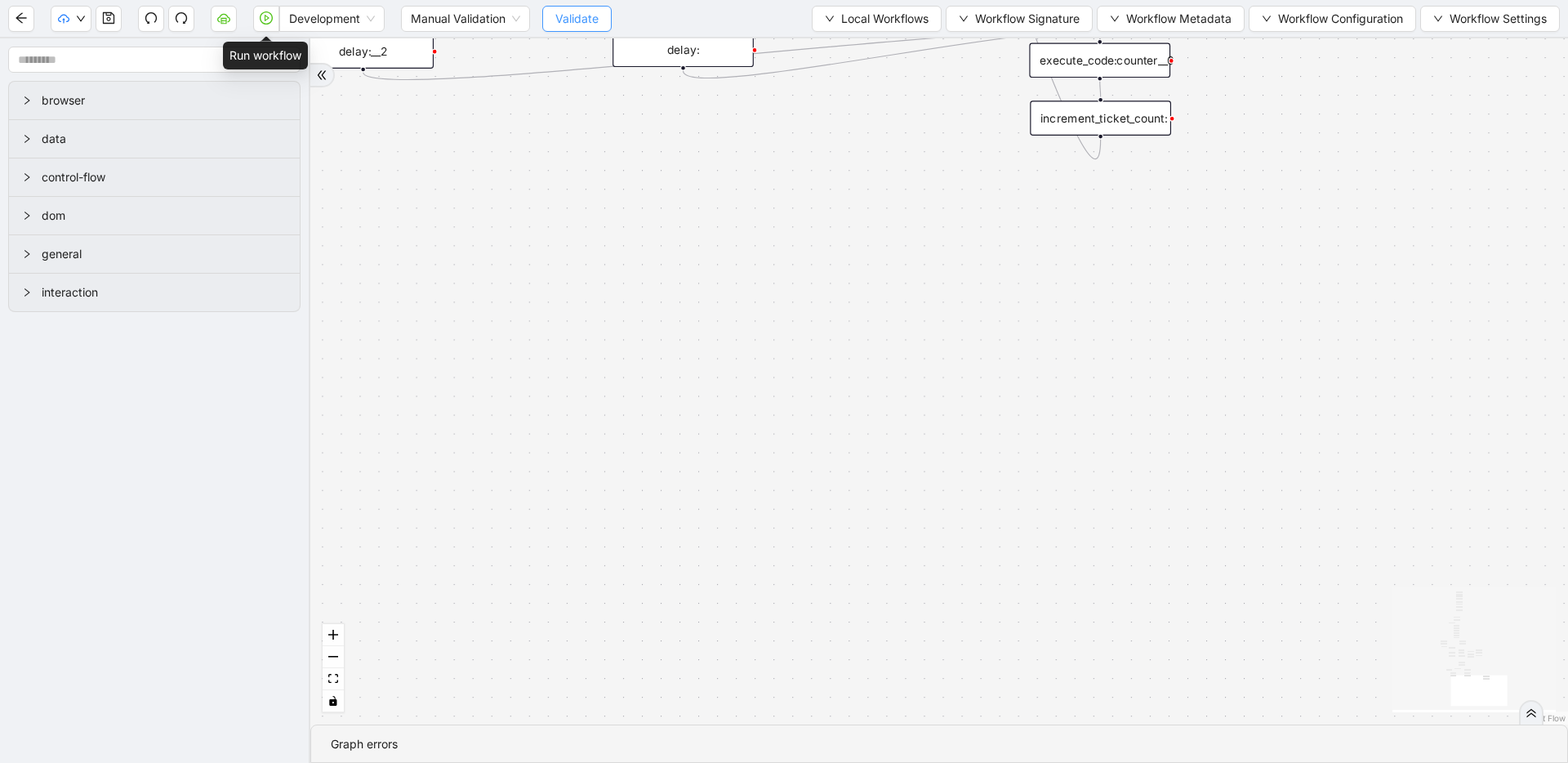
click at [267, 21] on icon "play-circle" at bounding box center [266, 18] width 13 height 13
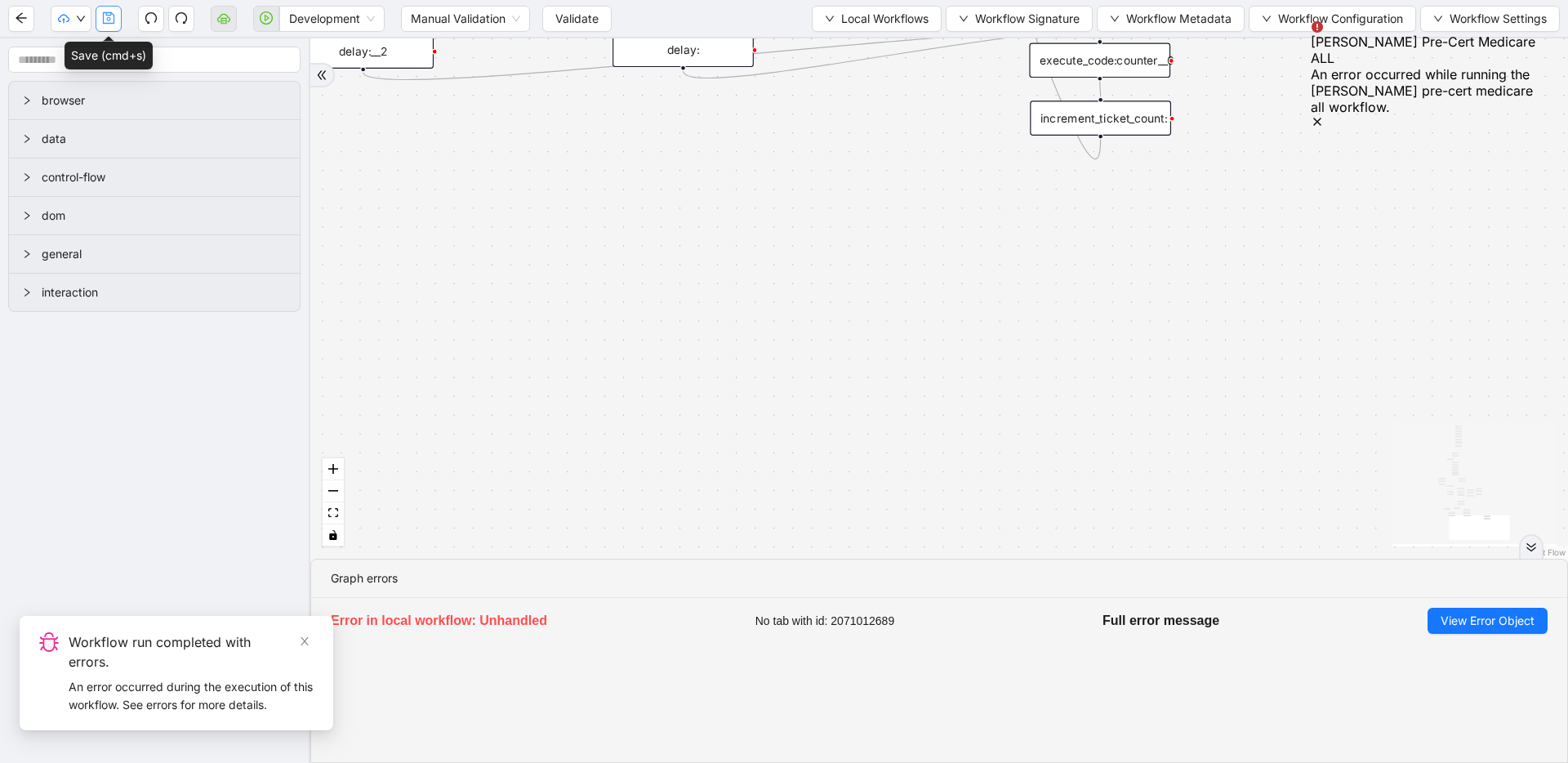
click at [114, 25] on button "button" at bounding box center [108, 18] width 26 height 26
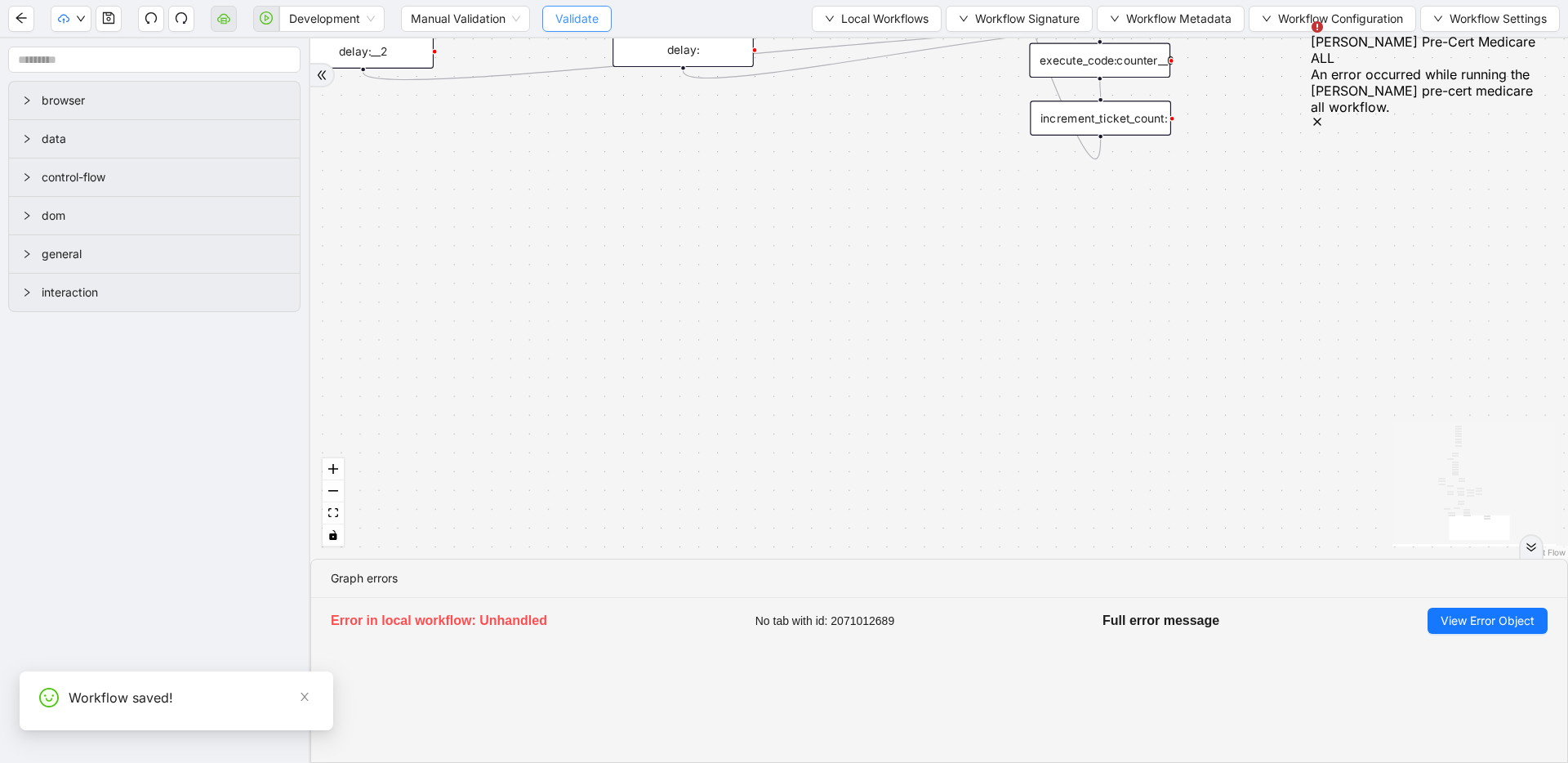
click at [553, 14] on button "Validate" at bounding box center [577, 18] width 70 height 26
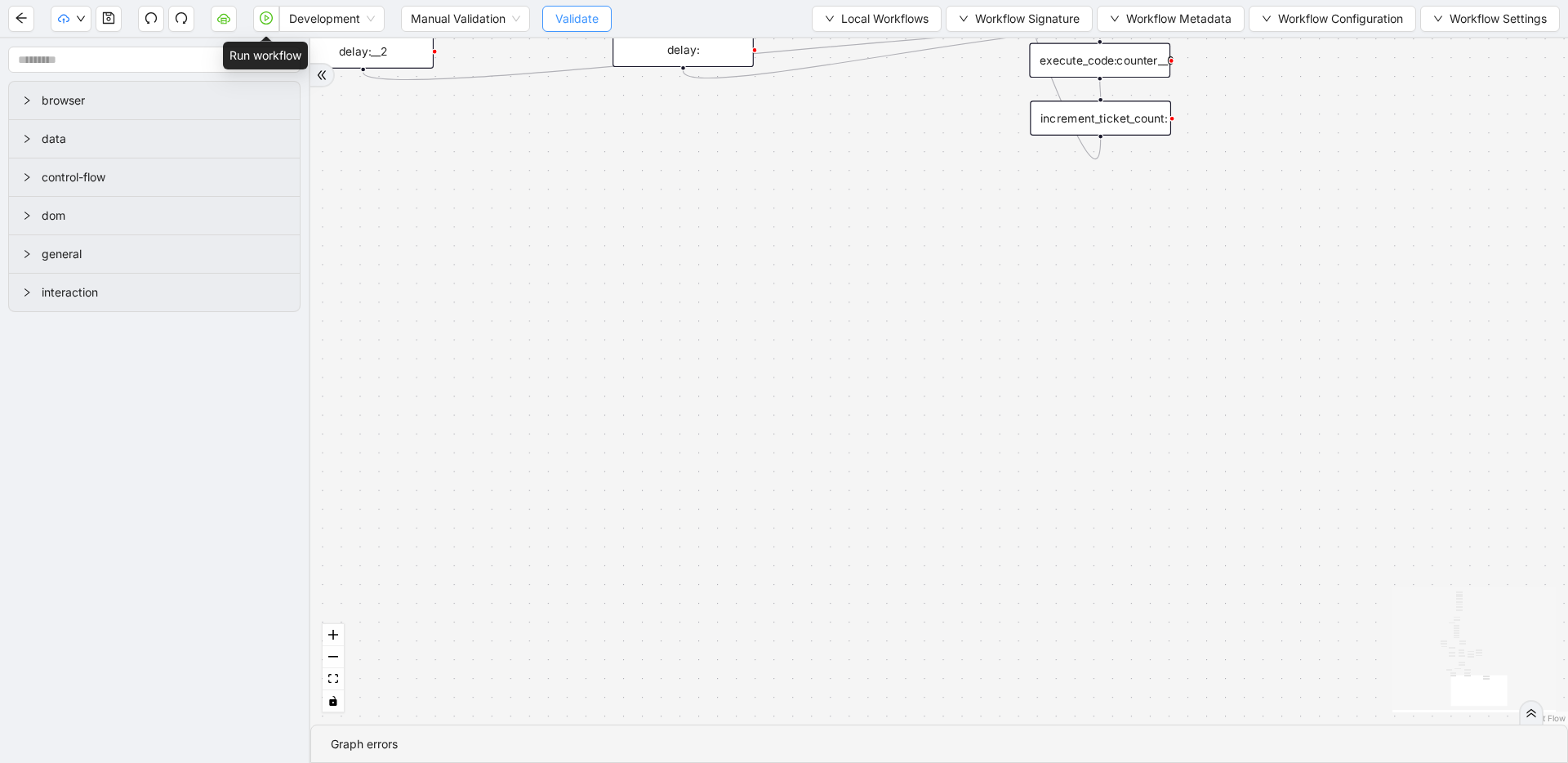
click at [265, 20] on icon "play-circle" at bounding box center [267, 17] width 4 height 6
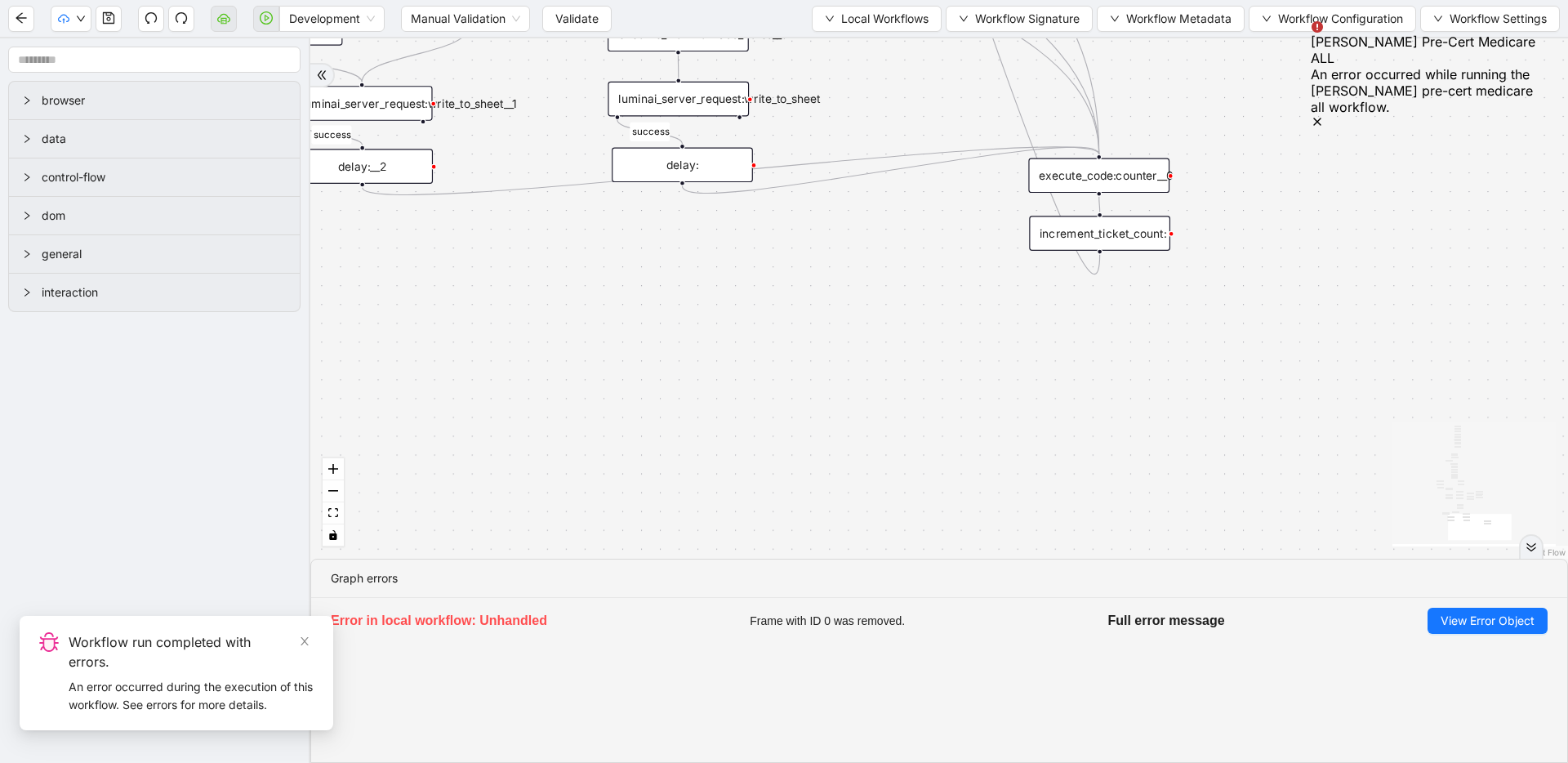
drag, startPoint x: 958, startPoint y: 292, endPoint x: 959, endPoint y: 427, distance: 135.0
click at [959, 427] on div "fallback success success fallback no_encounters end success success success old…" at bounding box center [939, 298] width 1257 height 520
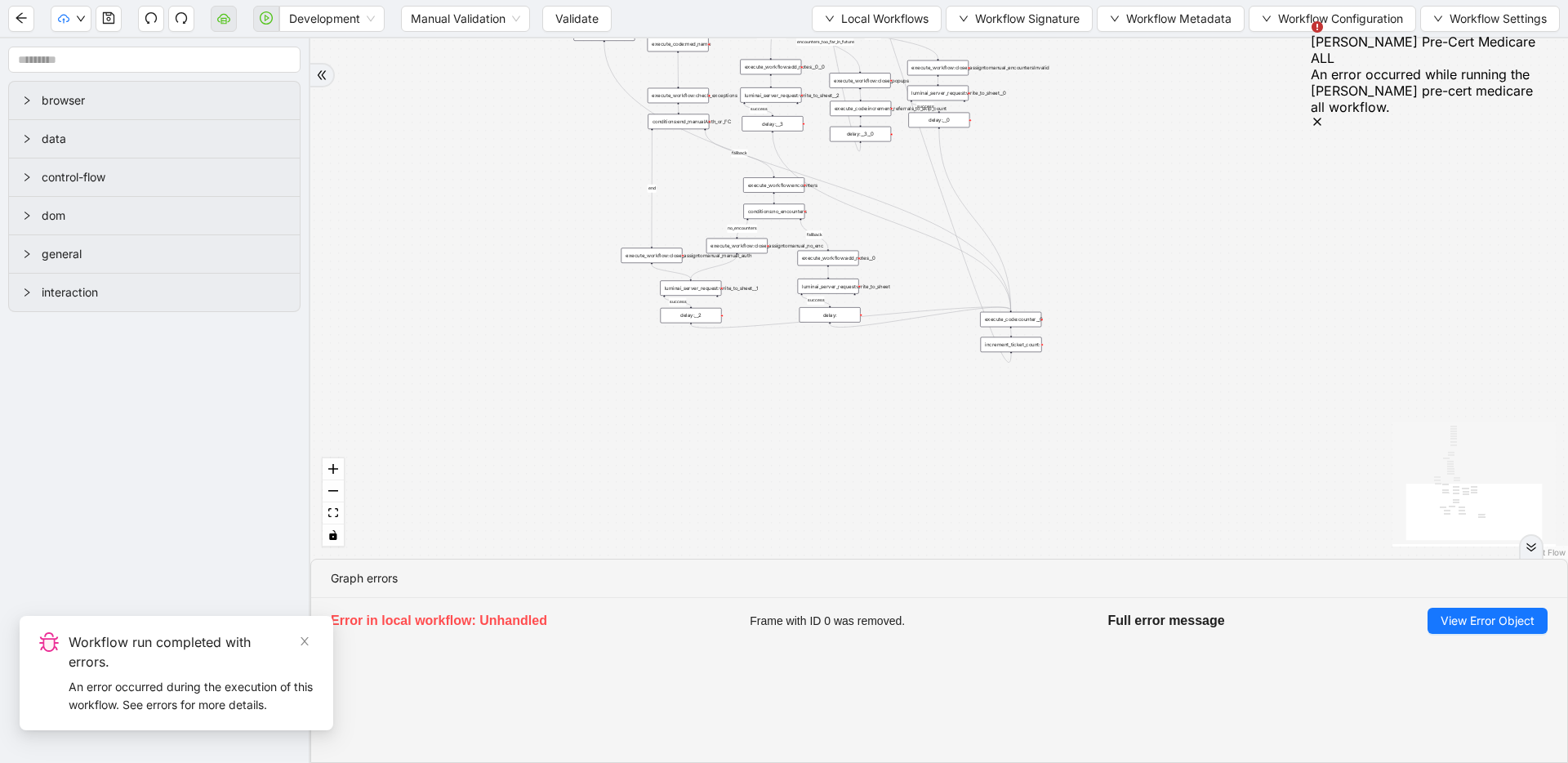
drag, startPoint x: 938, startPoint y: 241, endPoint x: 933, endPoint y: 489, distance: 248.1
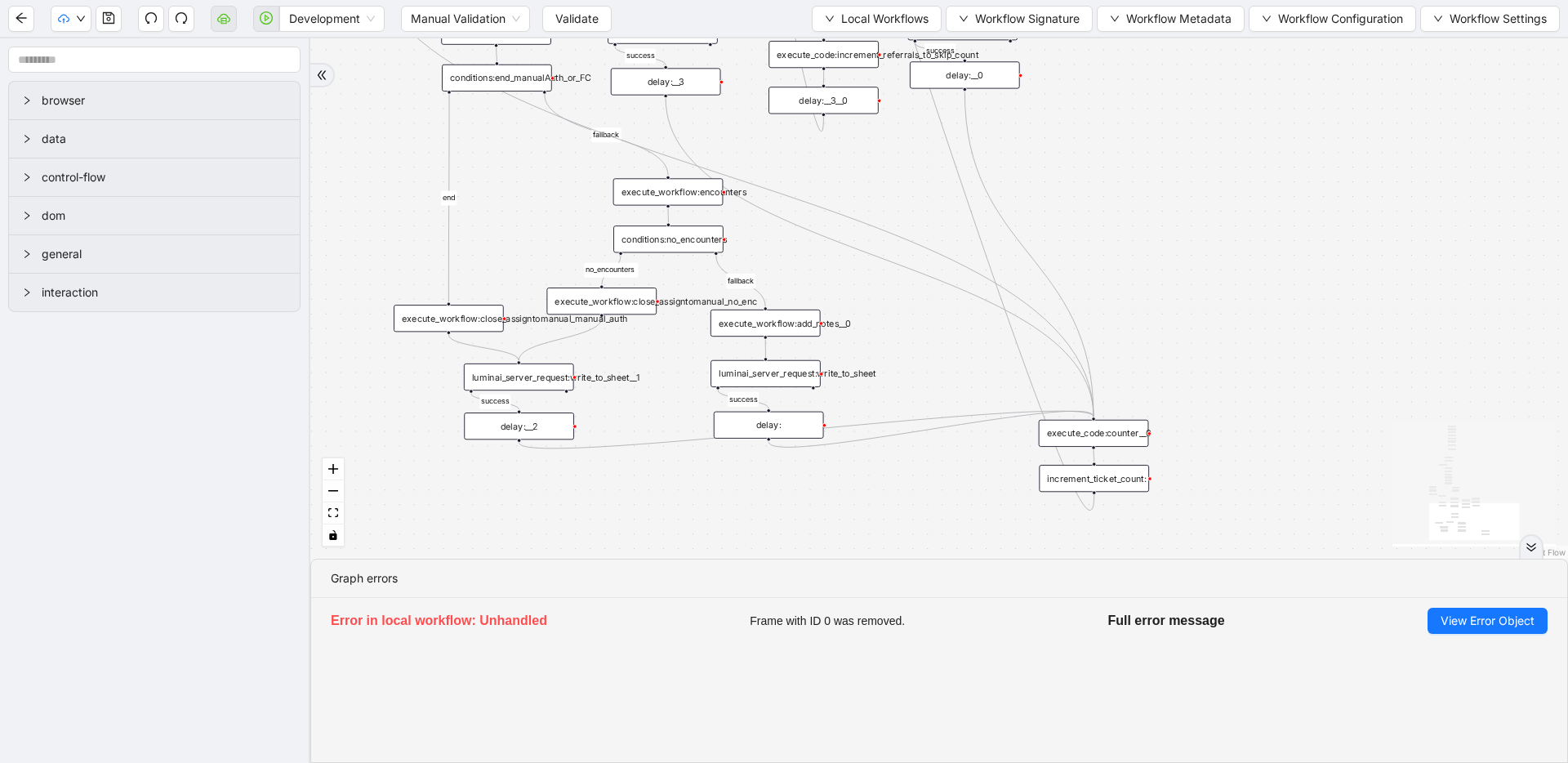
drag, startPoint x: 883, startPoint y: 407, endPoint x: 873, endPoint y: 109, distance: 298.2
drag, startPoint x: 1001, startPoint y: 269, endPoint x: 991, endPoint y: 287, distance: 20.6
click at [1066, 434] on div "execute_code:counter__0" at bounding box center [1080, 439] width 110 height 27
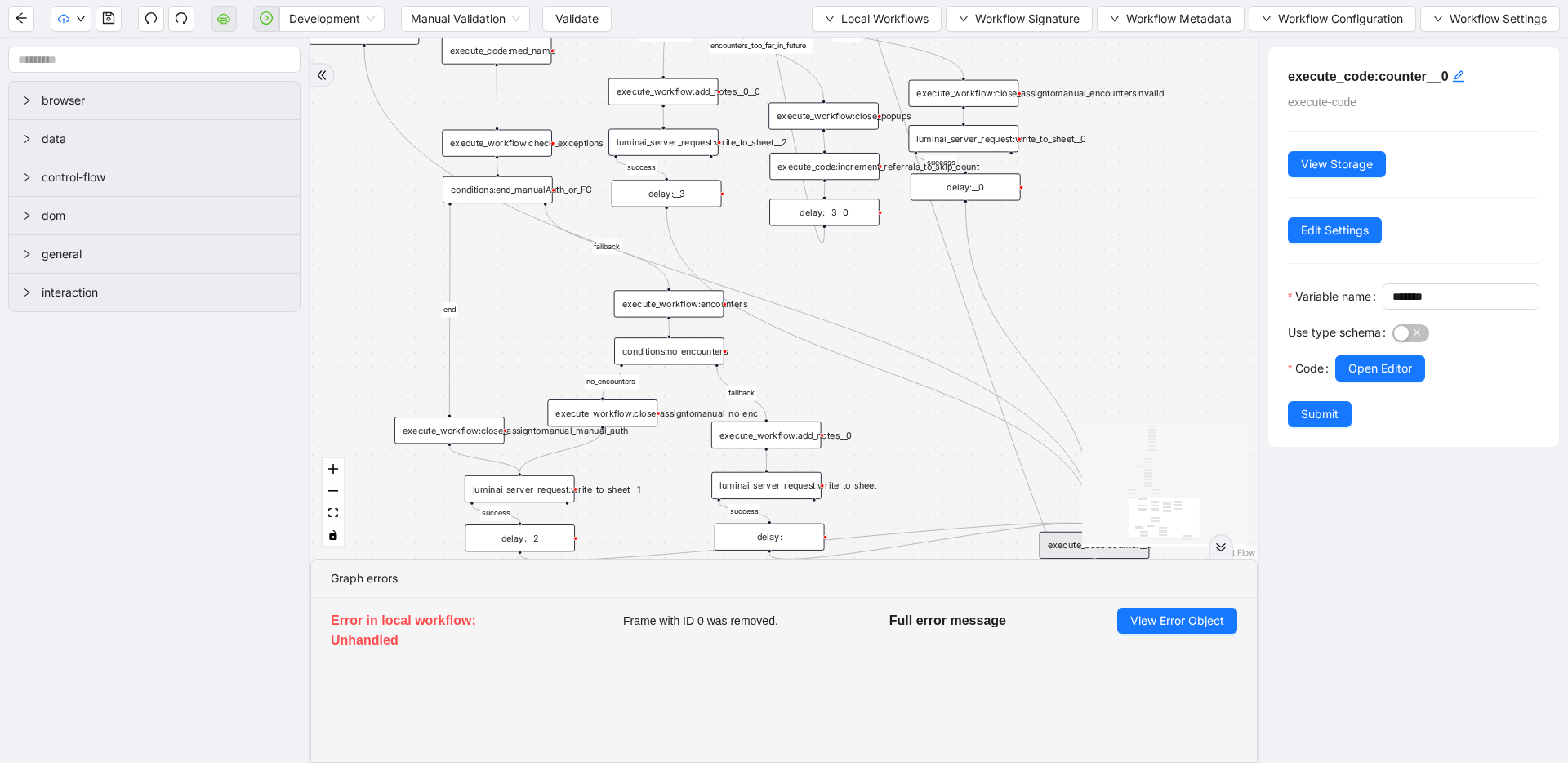
drag, startPoint x: 888, startPoint y: 217, endPoint x: 1137, endPoint y: 308, distance: 265.1
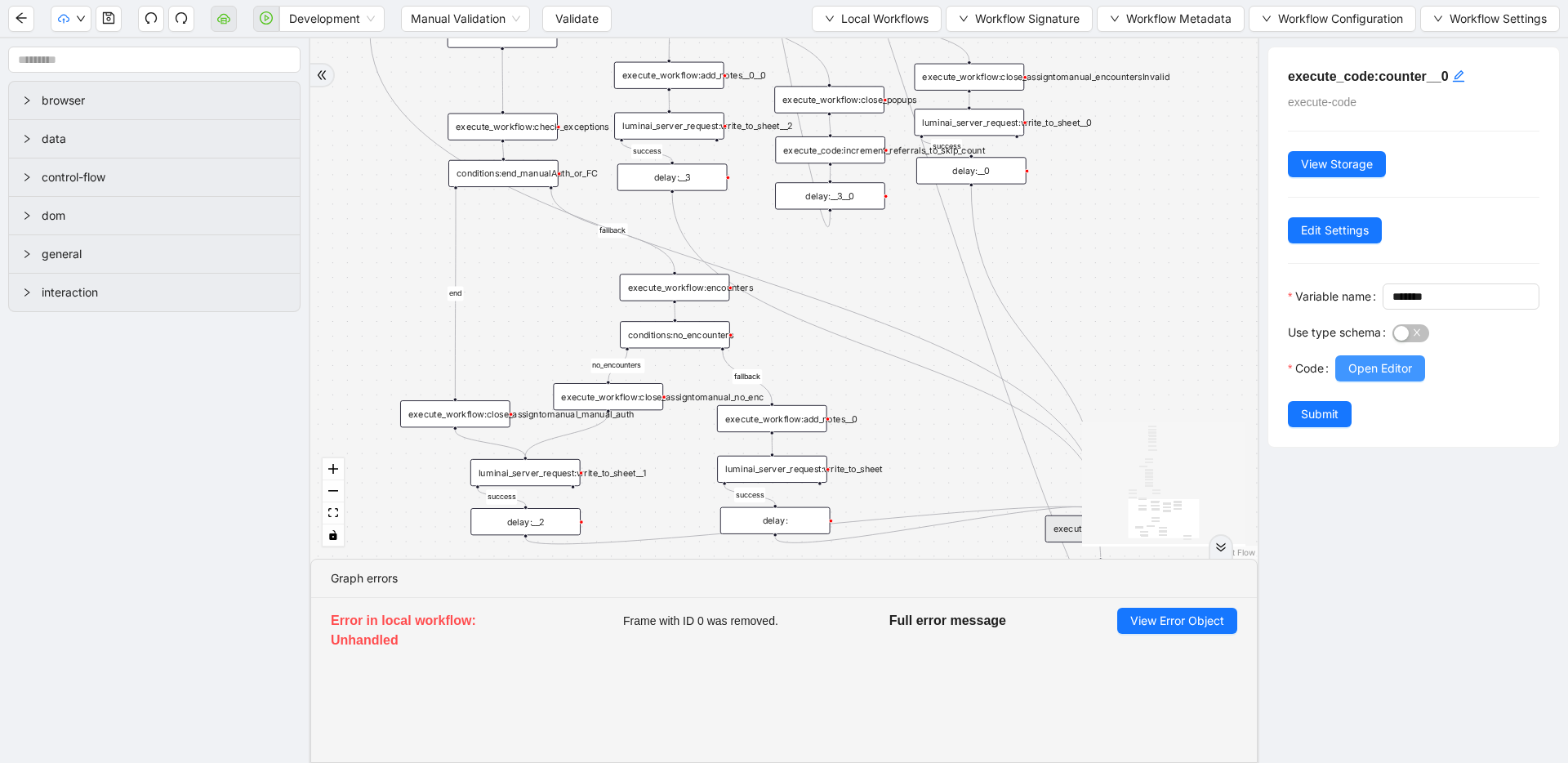
click at [1394, 378] on span "Open Editor" at bounding box center [1380, 368] width 64 height 18
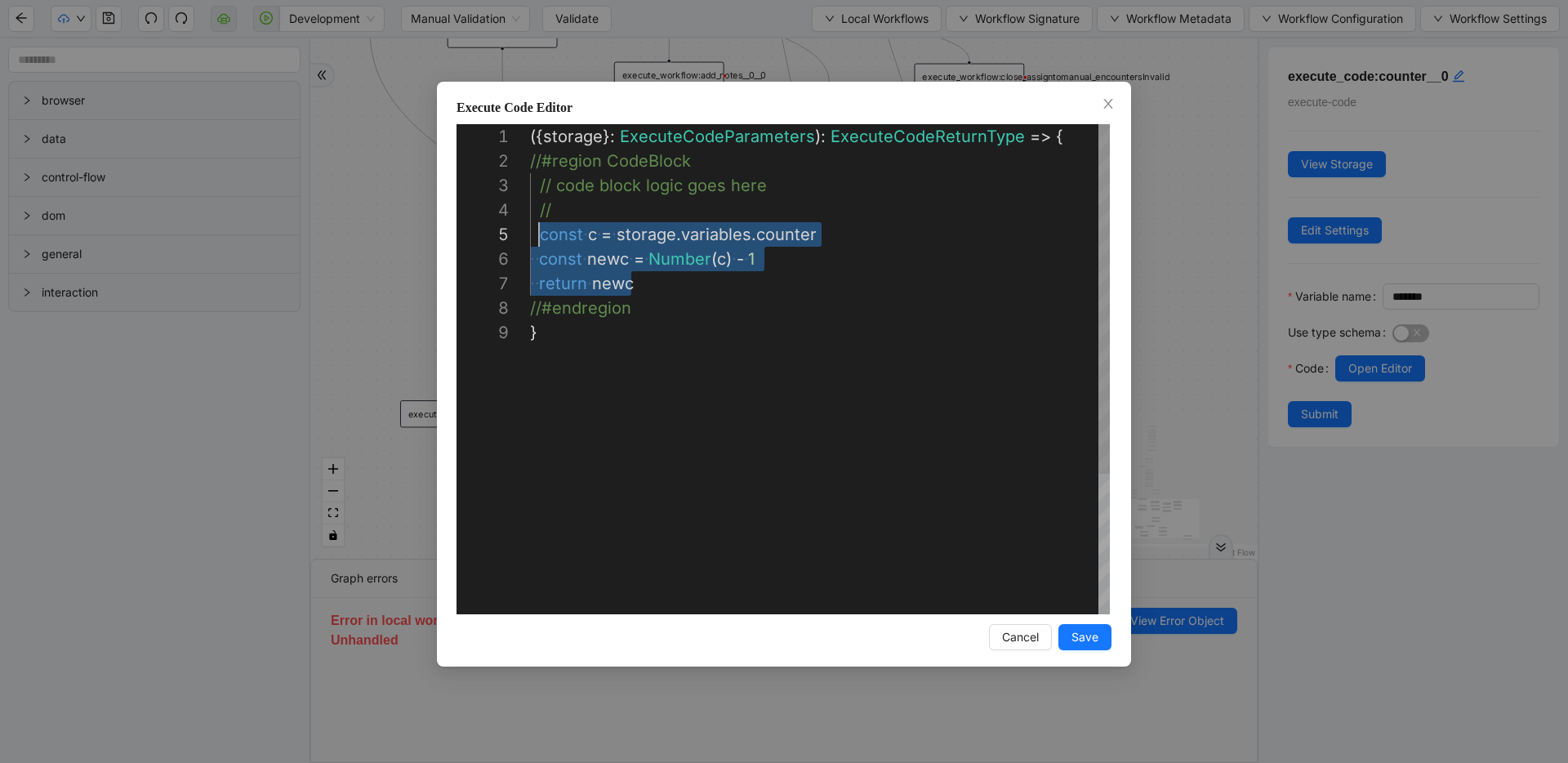
scroll to position [98, 9]
drag, startPoint x: 635, startPoint y: 284, endPoint x: 538, endPoint y: 238, distance: 107.4
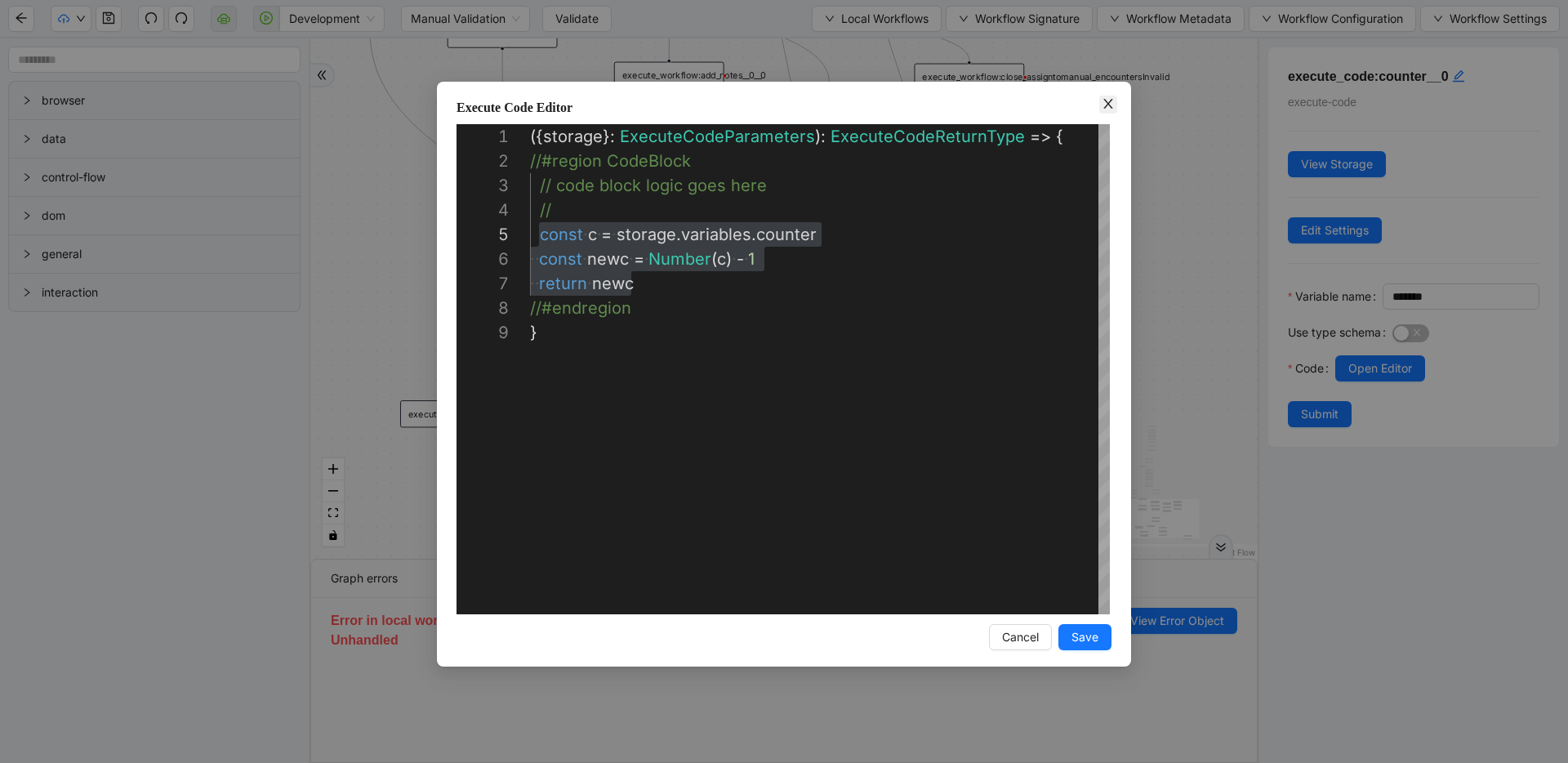
click at [1103, 99] on icon "close" at bounding box center [1108, 104] width 13 height 13
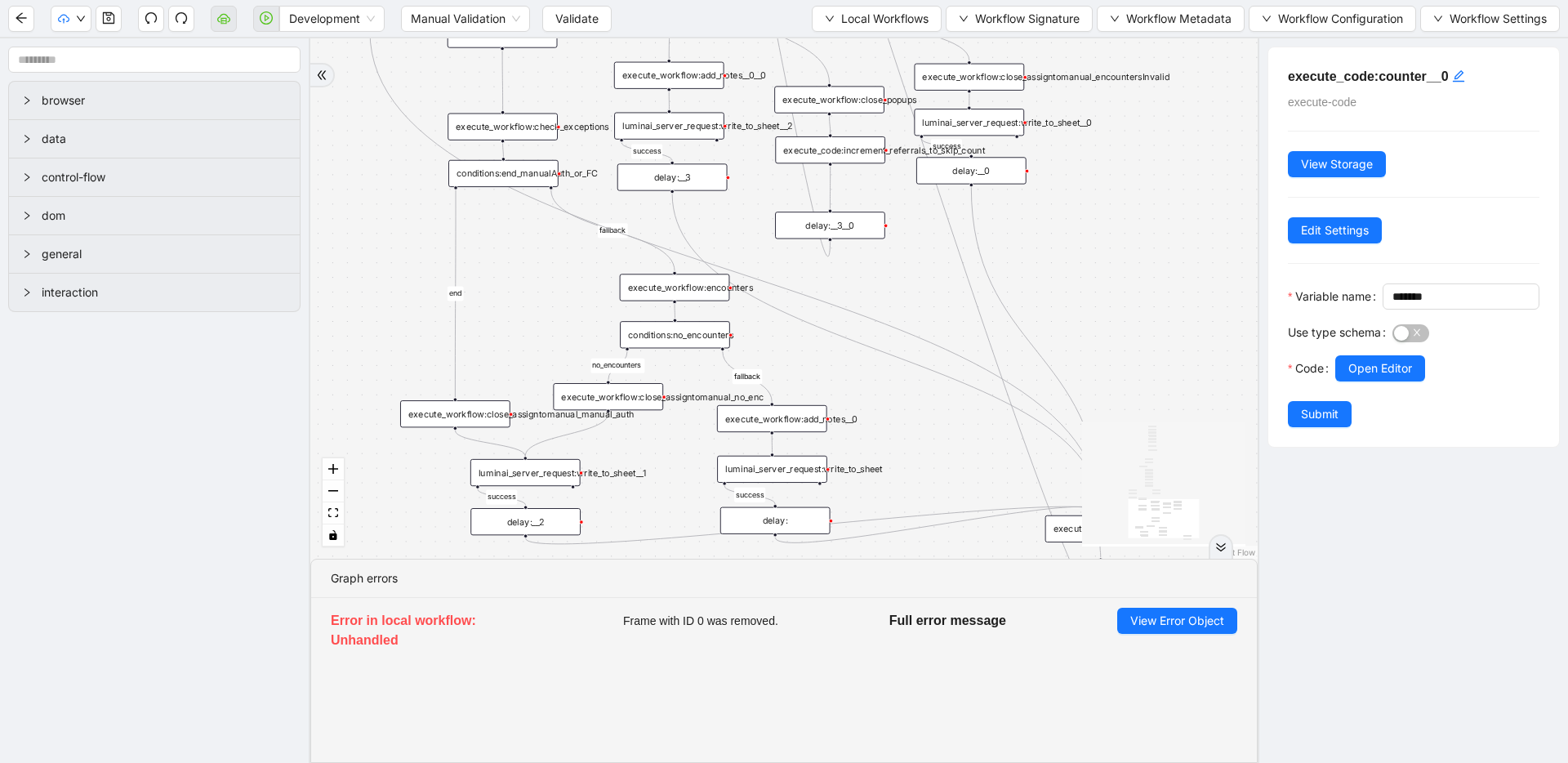
drag, startPoint x: 860, startPoint y: 202, endPoint x: 860, endPoint y: 232, distance: 30.0
click at [860, 232] on div "delay:__3__0" at bounding box center [830, 225] width 110 height 27
click at [830, 187] on icon "Edge from execute_code:increment_referrals_to_skip_count to delay:__3__0" at bounding box center [830, 187] width 0 height 42
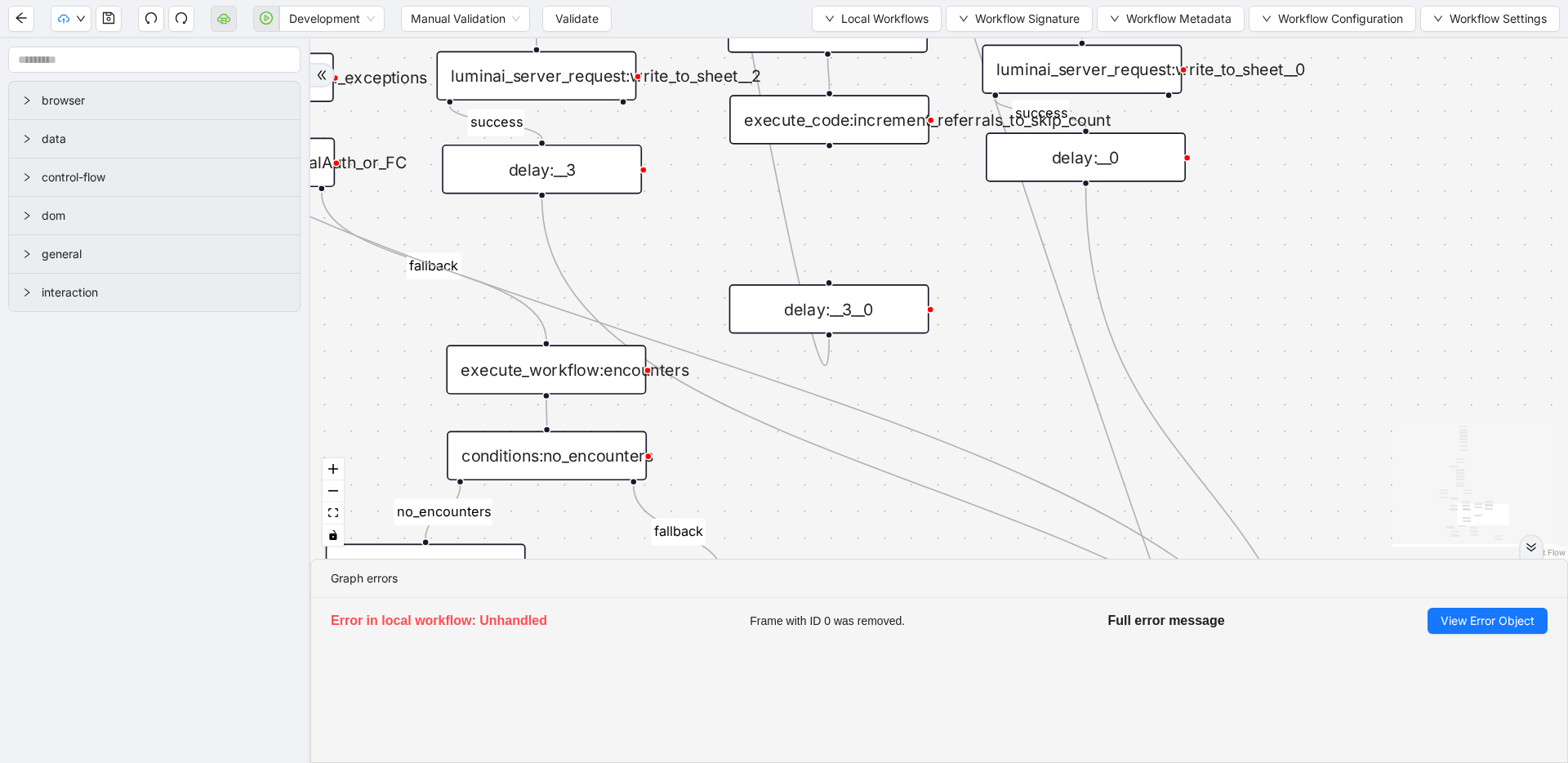
drag, startPoint x: 828, startPoint y: 271, endPoint x: 828, endPoint y: 323, distance: 52.0
click at [828, 323] on div "delay:__3__0" at bounding box center [830, 309] width 200 height 49
click at [824, 182] on icon "plus-circle" at bounding box center [830, 181] width 14 height 14
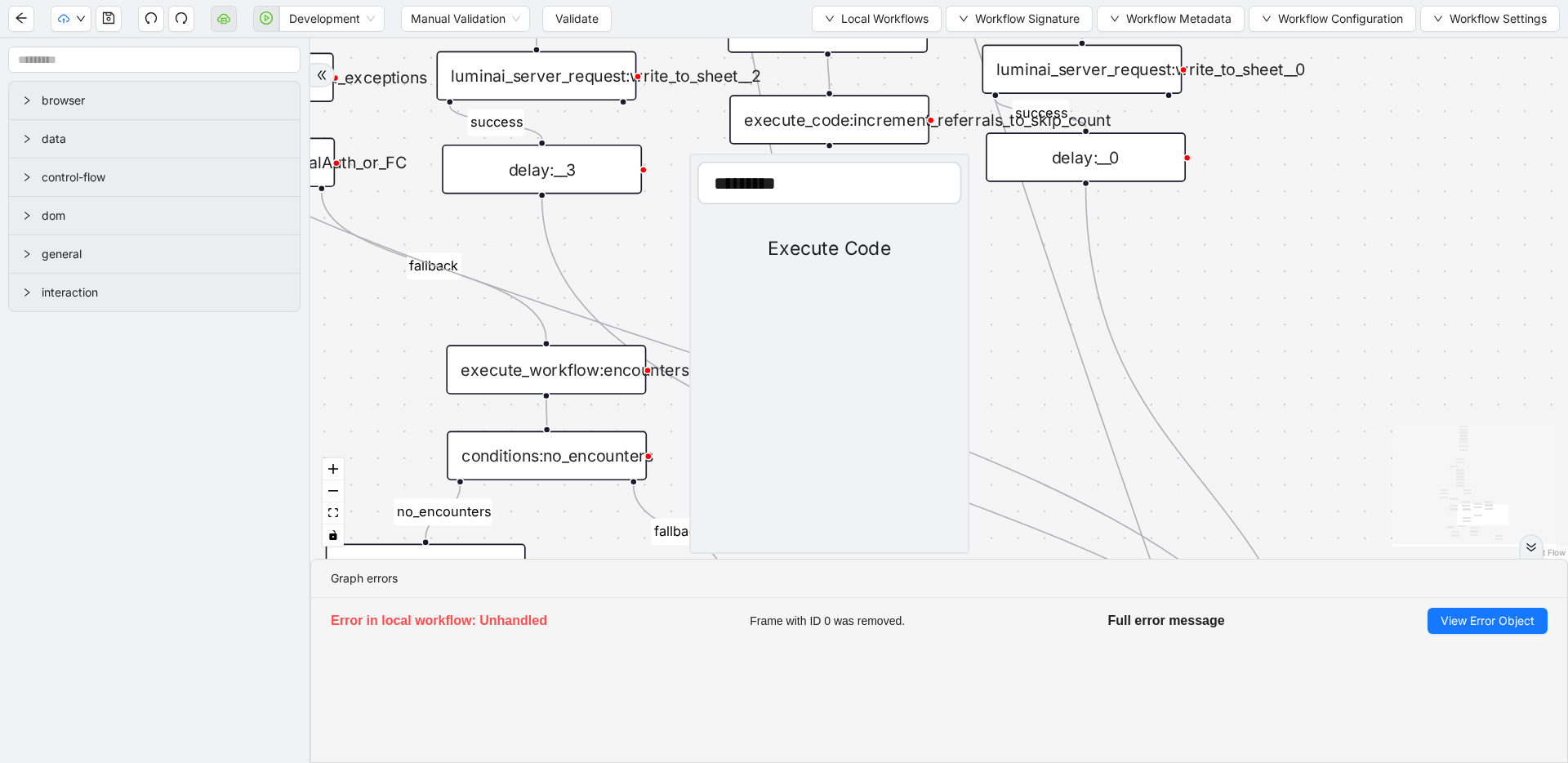
type input "*********"
click at [845, 246] on div "Execute Code" at bounding box center [829, 249] width 264 height 30
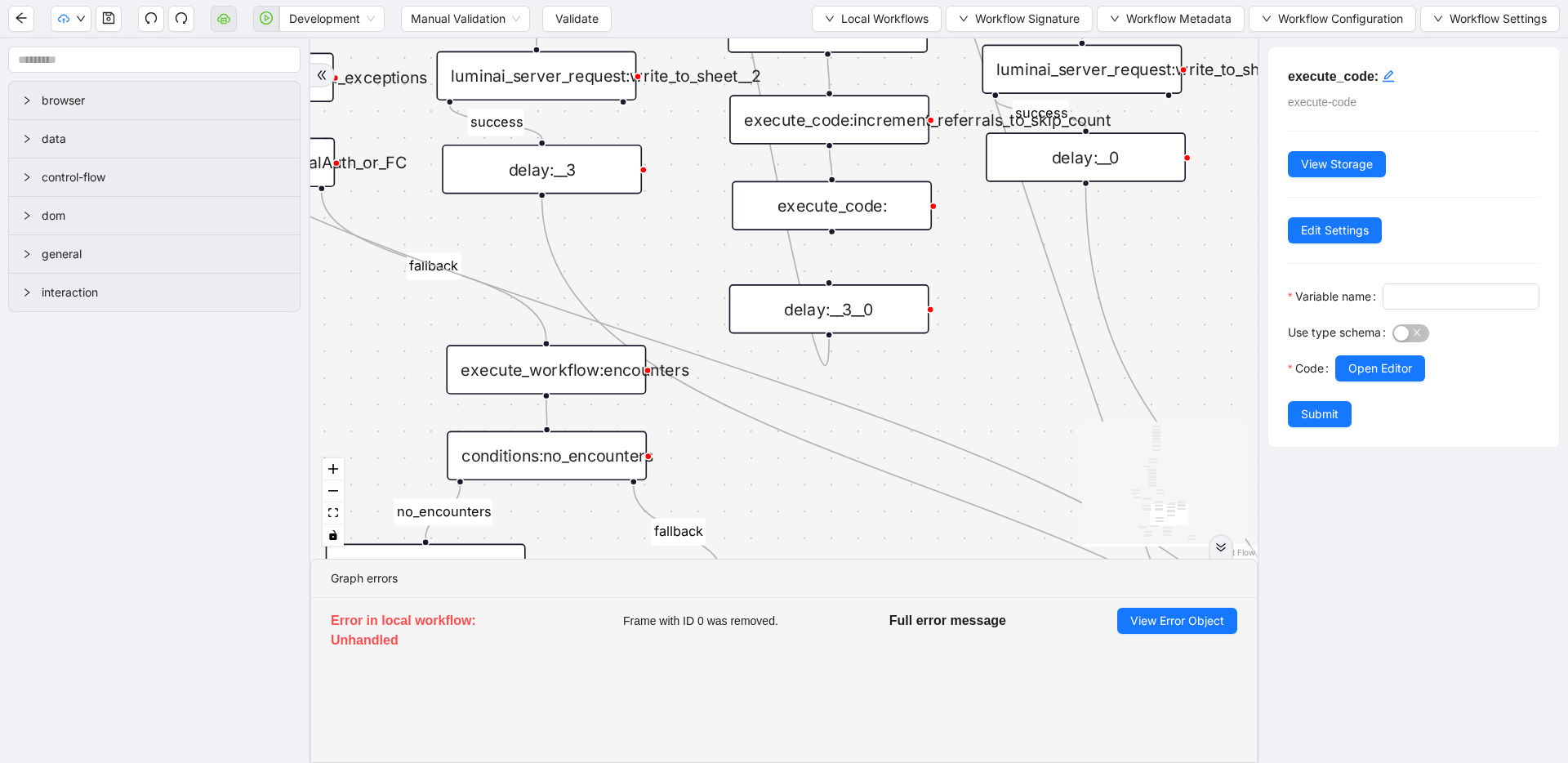
drag, startPoint x: 870, startPoint y: 252, endPoint x: 873, endPoint y: 204, distance: 48.1
click at [873, 204] on div "execute_code:" at bounding box center [832, 206] width 200 height 49
drag, startPoint x: 832, startPoint y: 231, endPoint x: 824, endPoint y: 278, distance: 47.7
click at [855, 212] on div "execute_code:" at bounding box center [827, 210] width 200 height 49
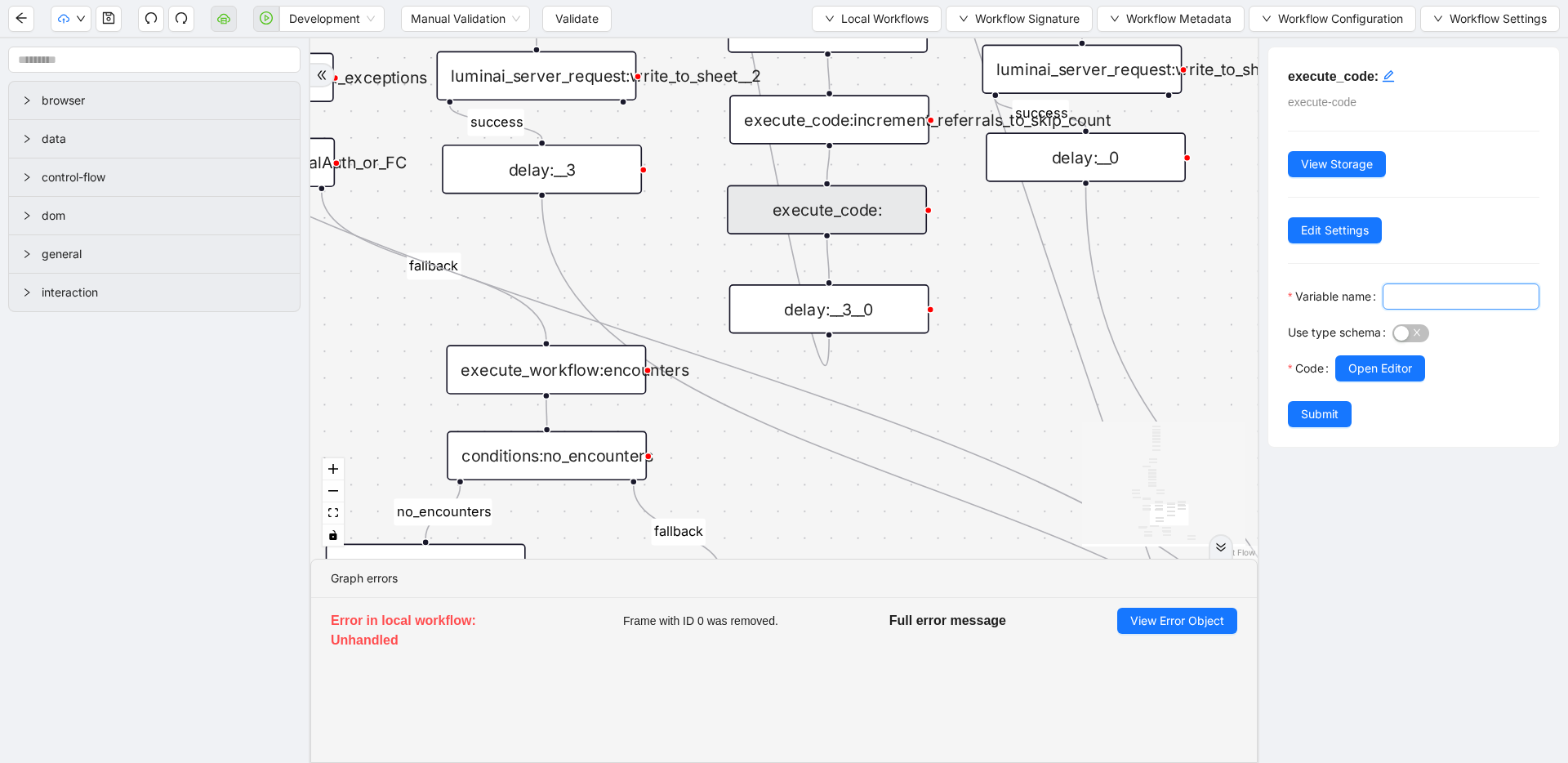
click at [1393, 305] on input "Variable name" at bounding box center [1460, 296] width 134 height 18
type input "*******"
click at [1365, 378] on span "Open Editor" at bounding box center [1380, 368] width 64 height 18
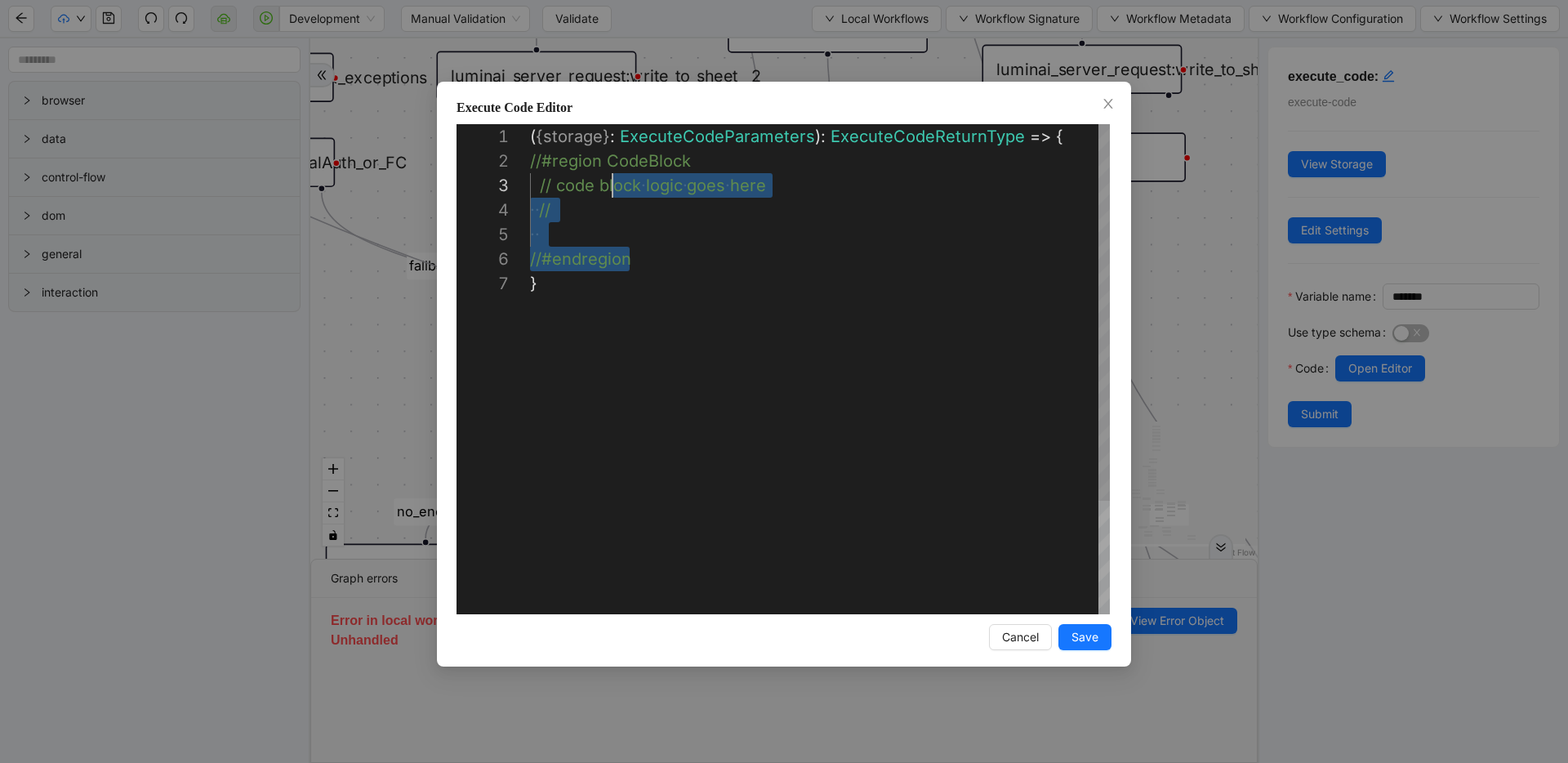
scroll to position [49, 14]
drag, startPoint x: 677, startPoint y: 249, endPoint x: 518, endPoint y: 167, distance: 178.9
drag, startPoint x: 638, startPoint y: 253, endPoint x: 520, endPoint y: 157, distance: 152.1
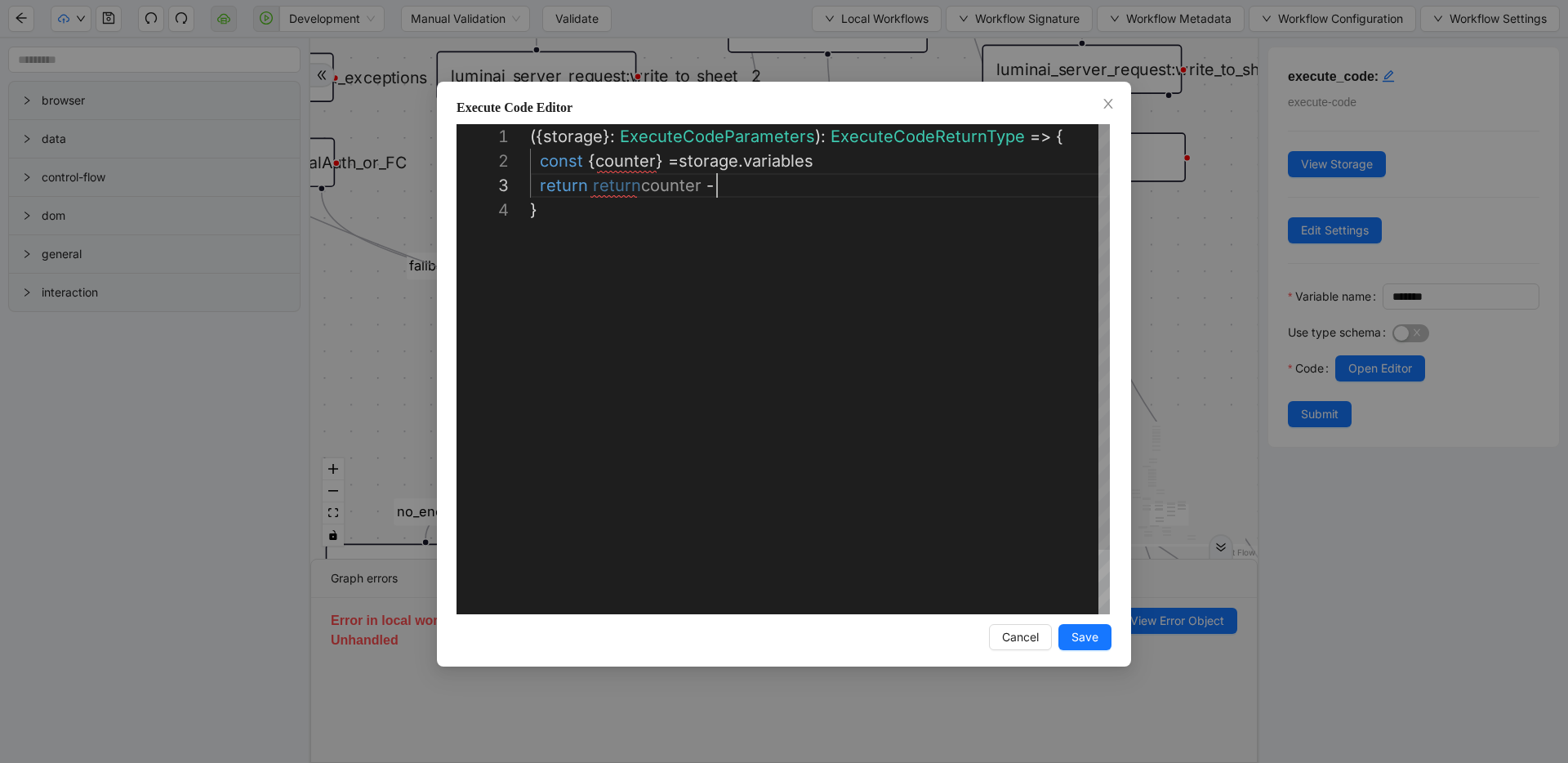
scroll to position [49, 195]
click at [559, 182] on div "({ storage }: ExecuteCodeParameters ): ExecuteCodeReturnType => { const { count…" at bounding box center [820, 407] width 580 height 564
type textarea "**********"
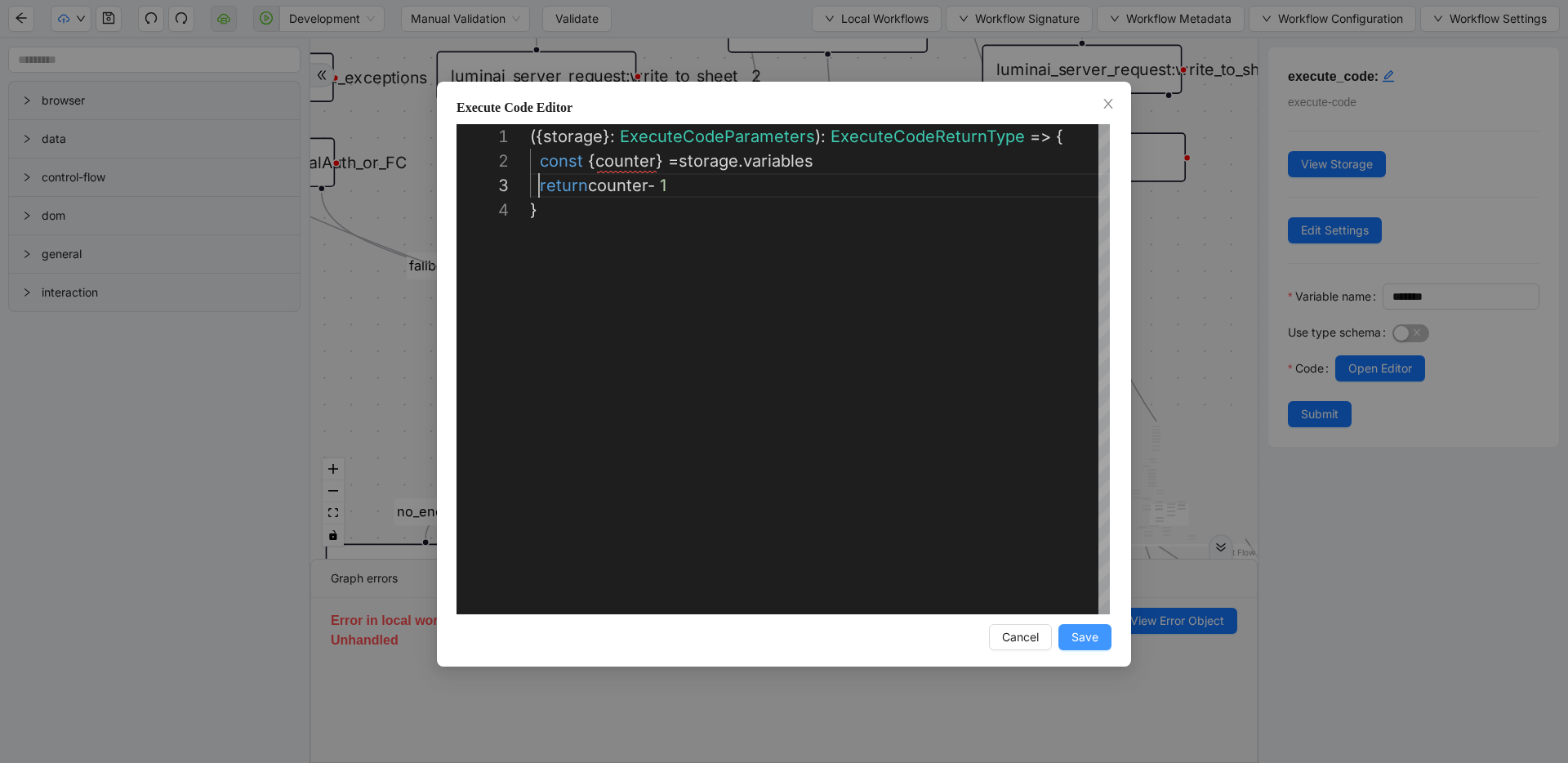
click at [1101, 639] on button "Save" at bounding box center [1085, 637] width 53 height 26
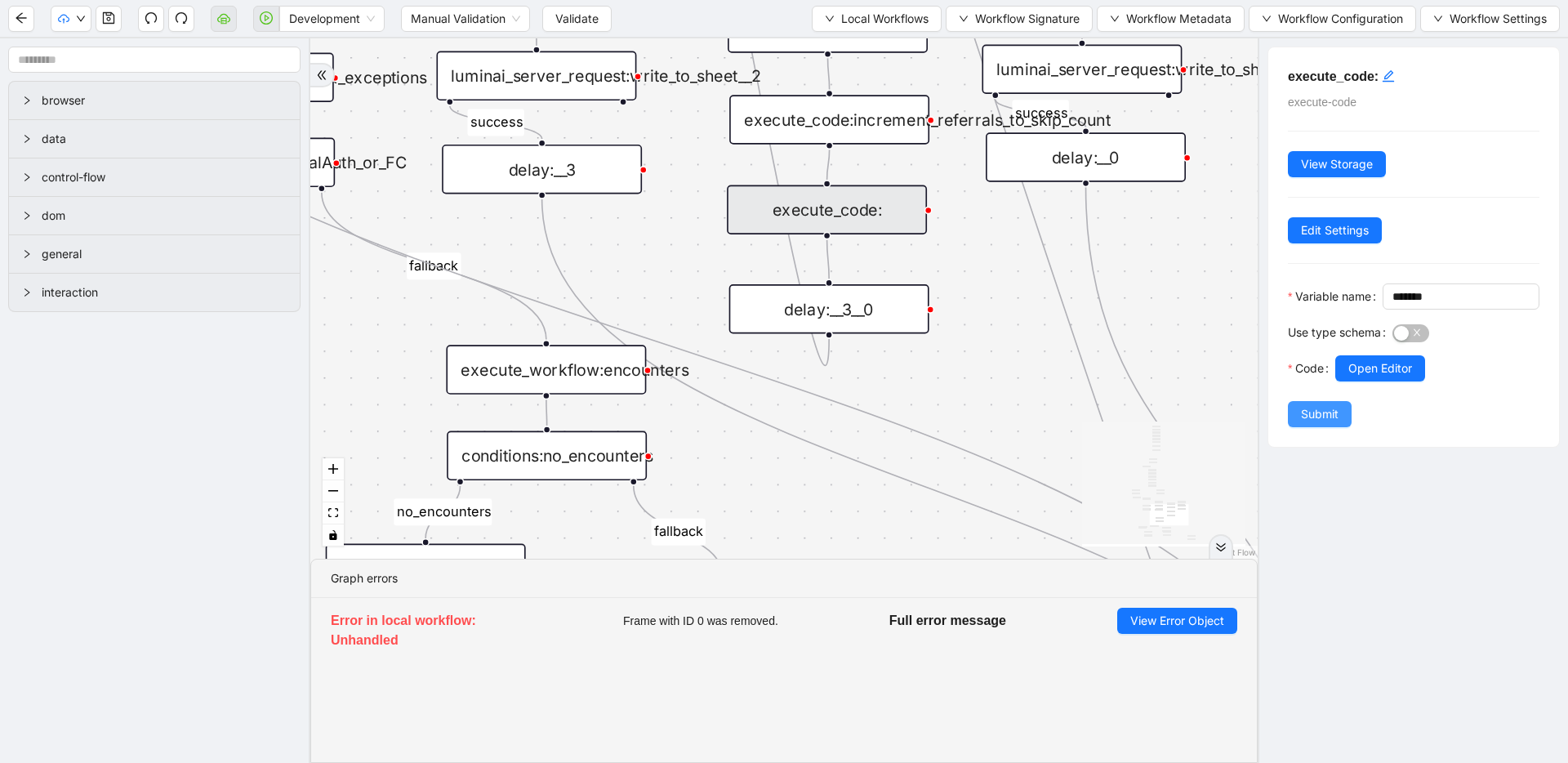
click at [1334, 424] on span "Submit" at bounding box center [1320, 415] width 38 height 18
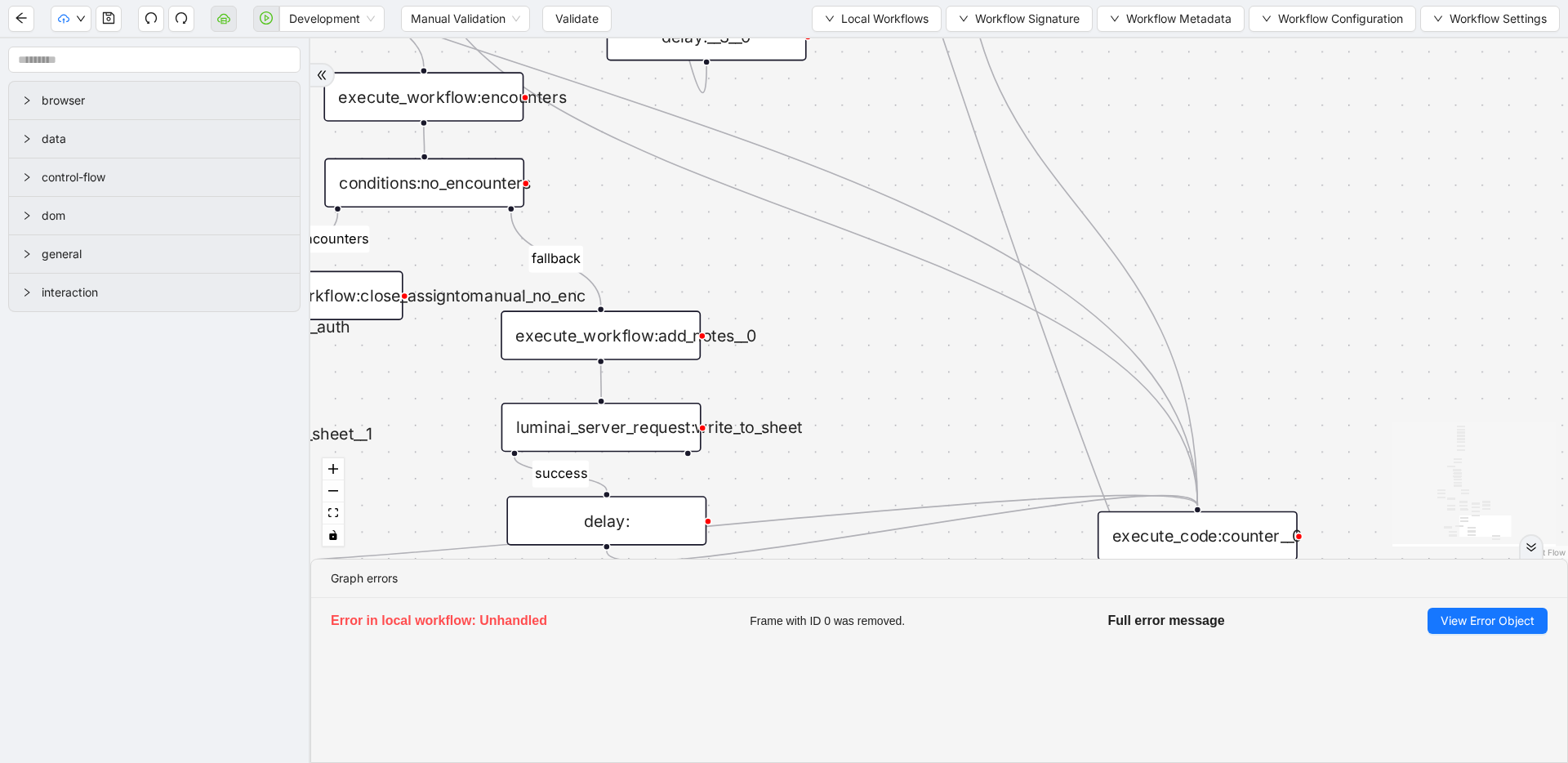
drag, startPoint x: 1048, startPoint y: 443, endPoint x: 926, endPoint y: 170, distance: 299.0
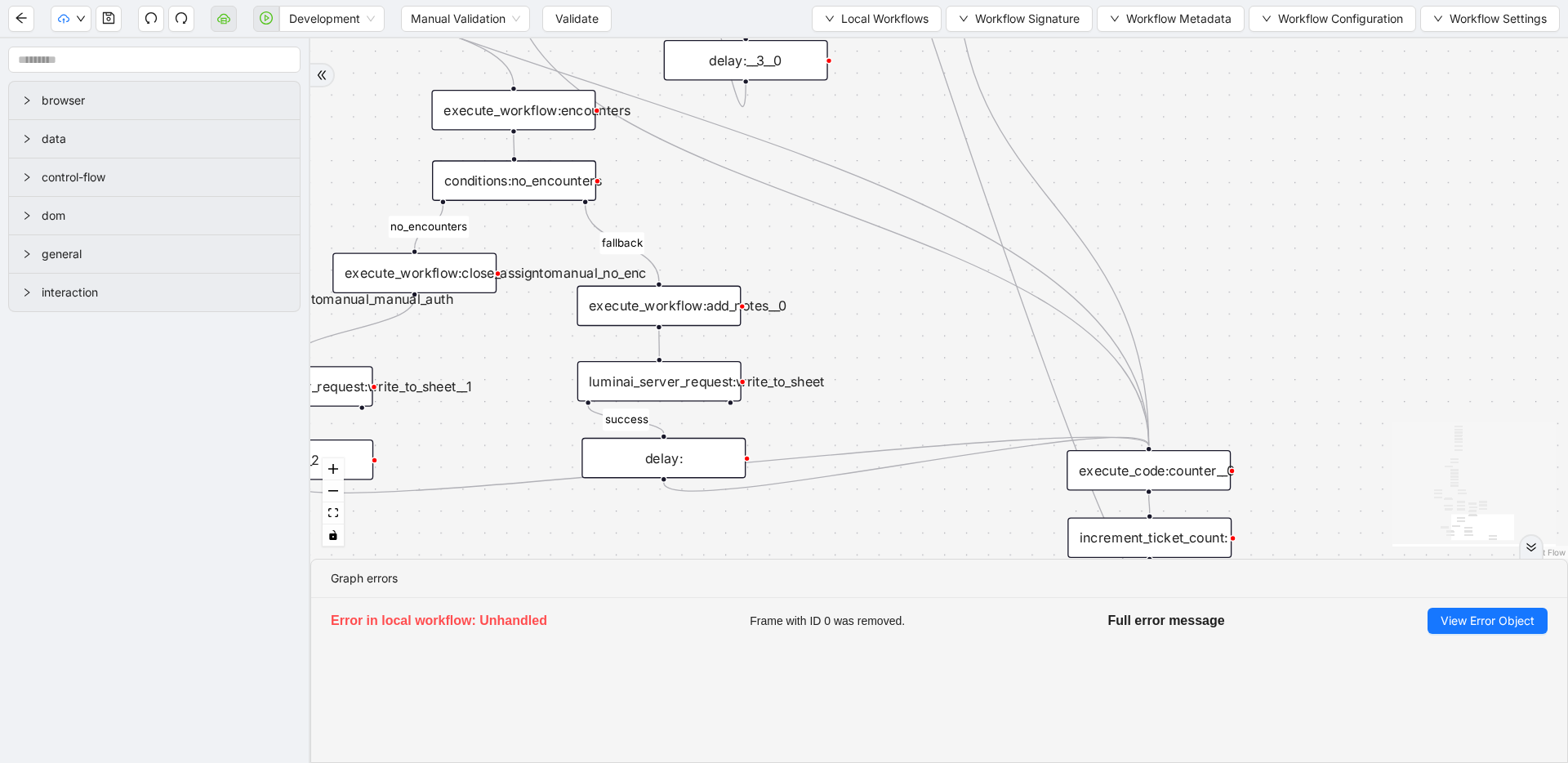
click at [1136, 469] on div "execute_code:counter__0" at bounding box center [1148, 471] width 164 height 41
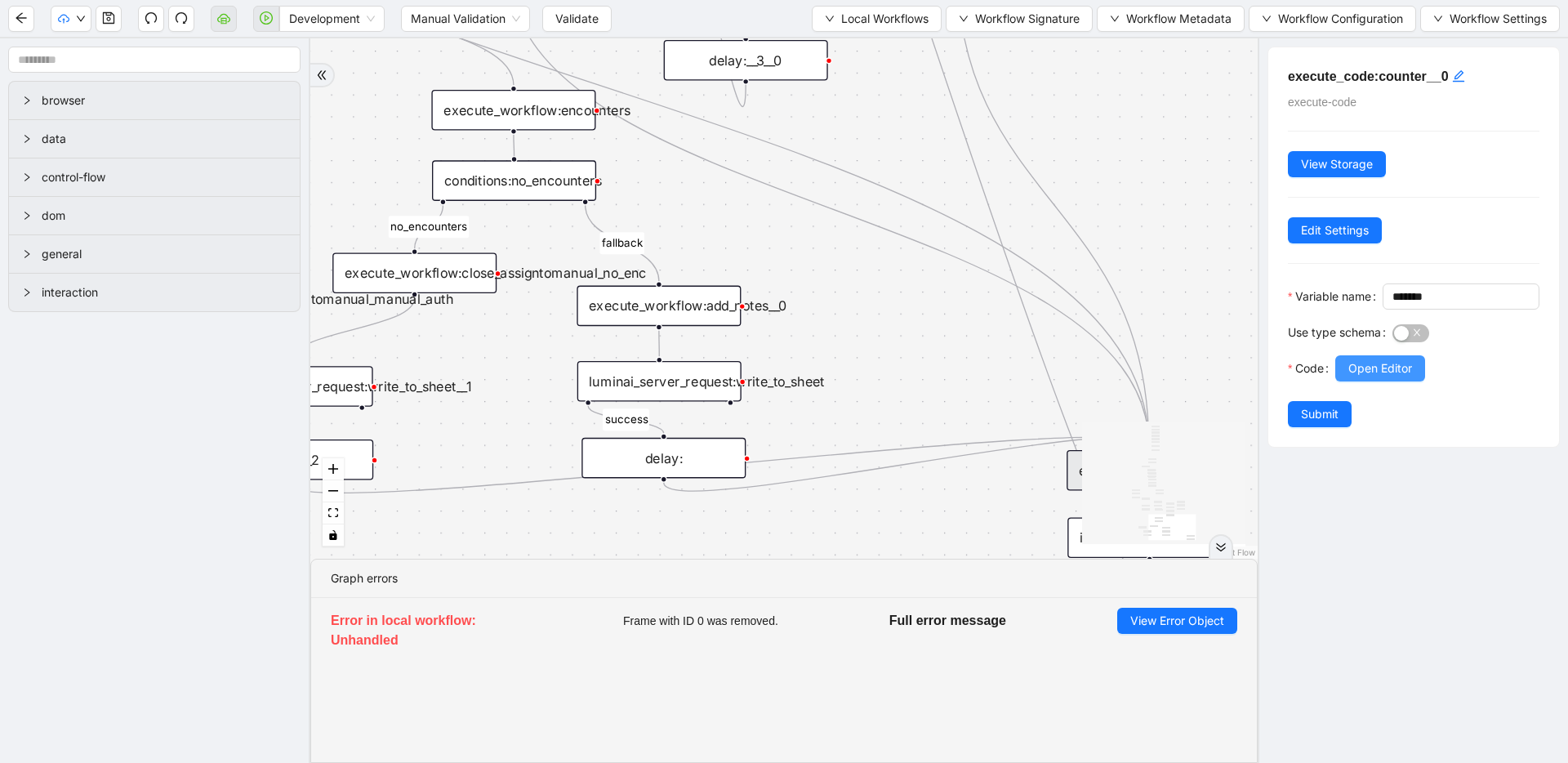
click at [1352, 378] on span "Open Editor" at bounding box center [1380, 368] width 64 height 18
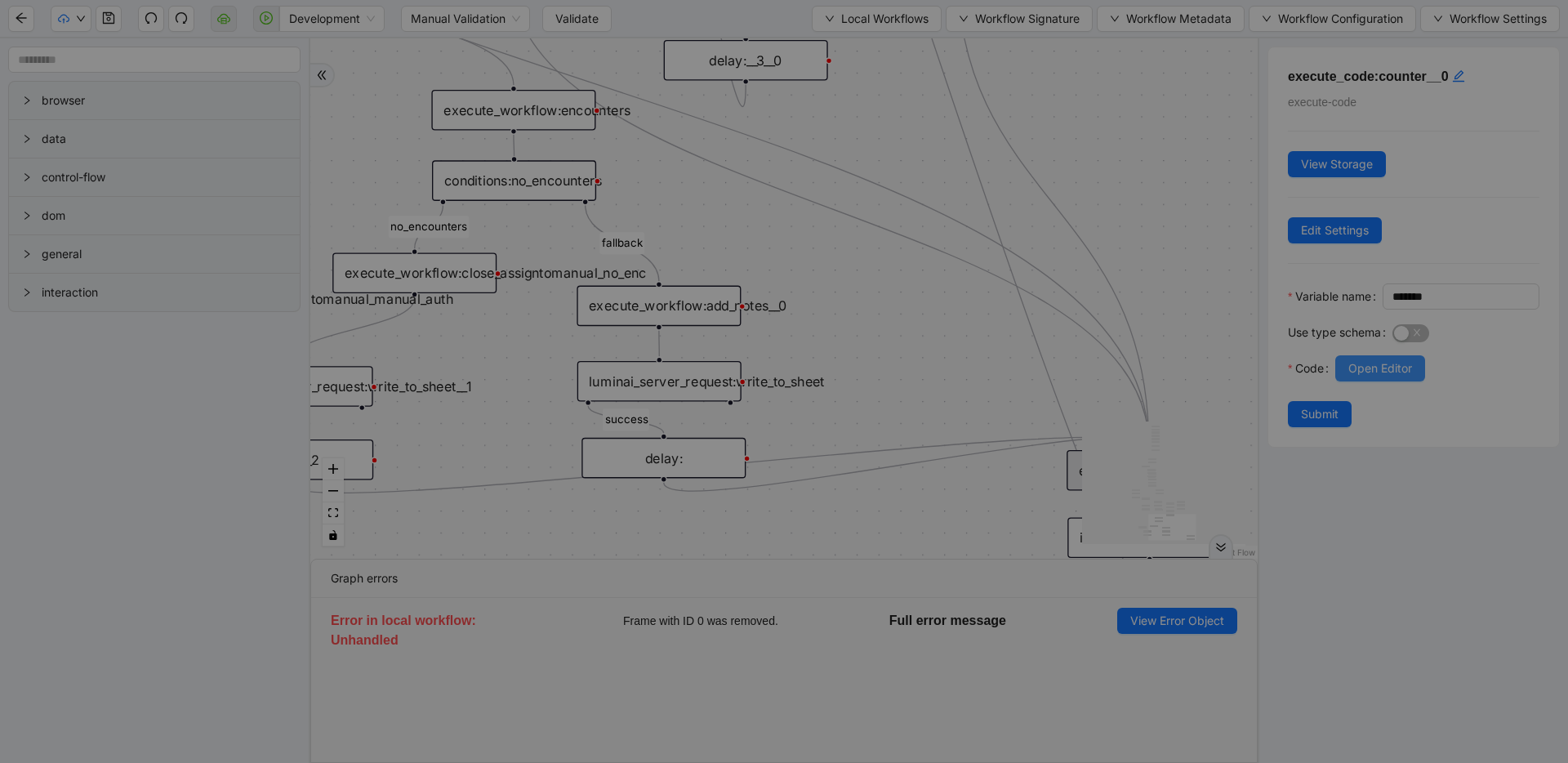
scroll to position [196, 0]
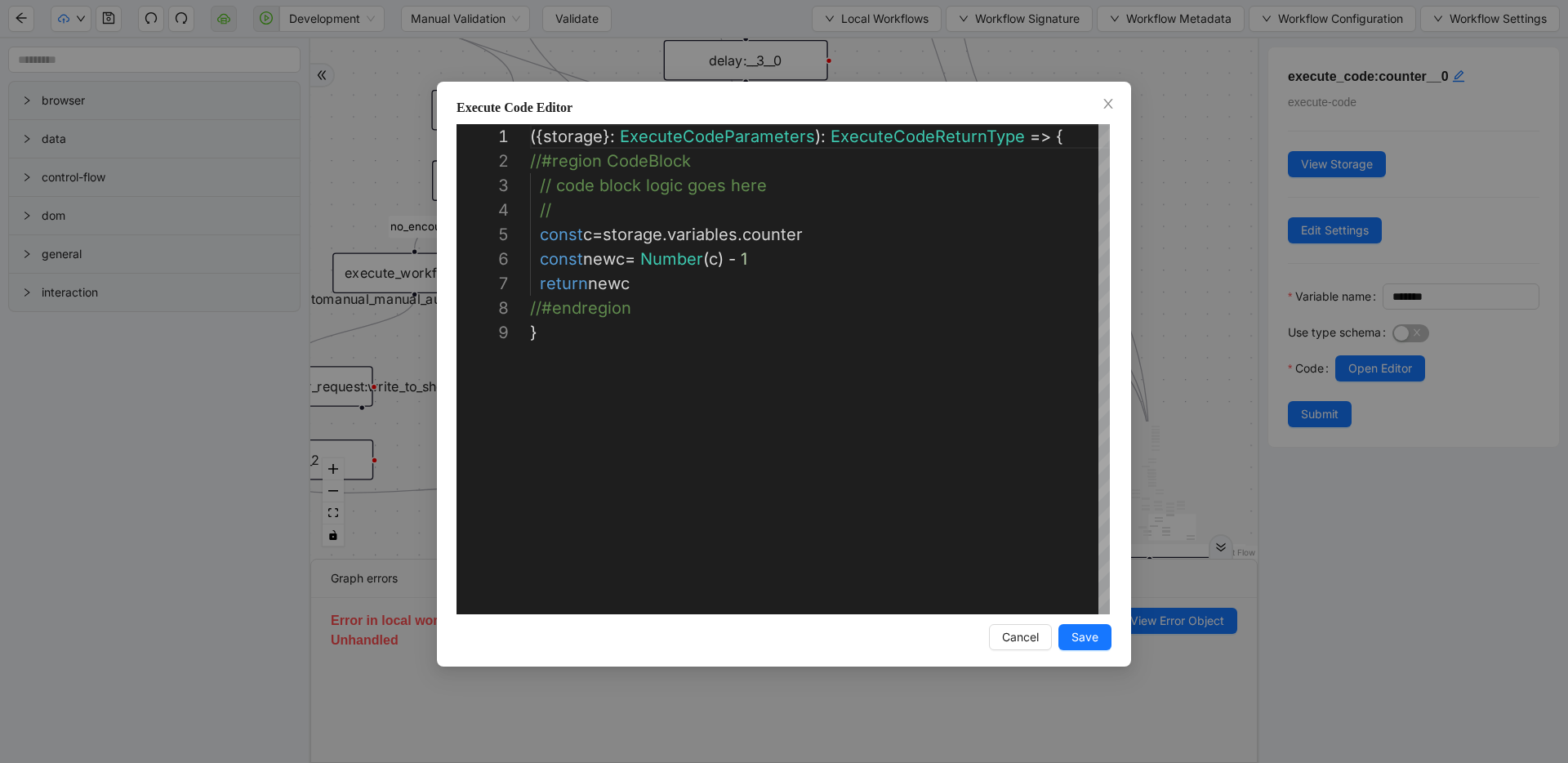
click at [1172, 210] on div "**********" at bounding box center [784, 382] width 1568 height 763
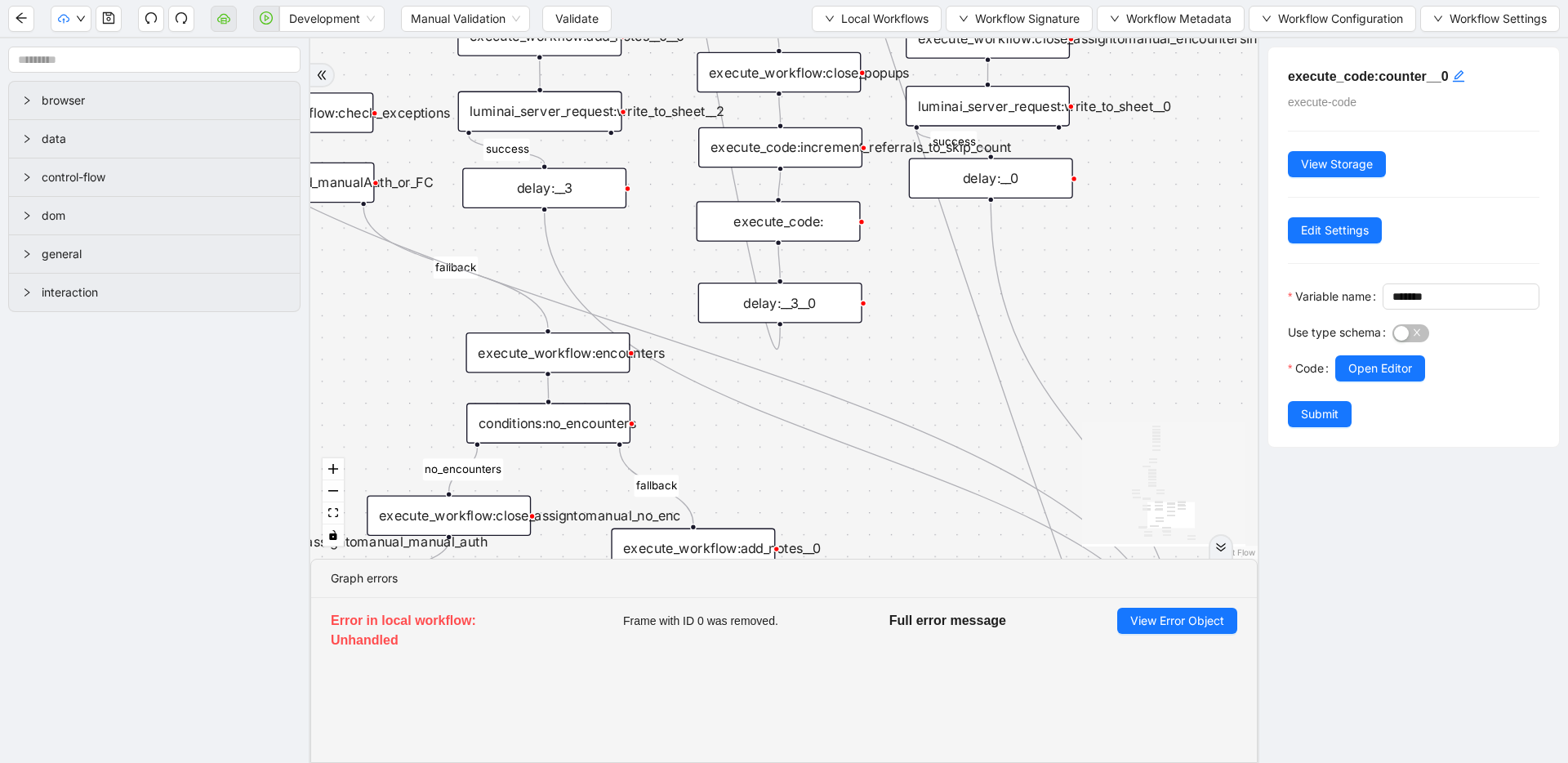
drag, startPoint x: 775, startPoint y: 349, endPoint x: 781, endPoint y: 412, distance: 63.3
click at [788, 223] on div "execute_code:" at bounding box center [778, 221] width 164 height 41
click at [1388, 378] on span "Open Editor" at bounding box center [1380, 368] width 64 height 18
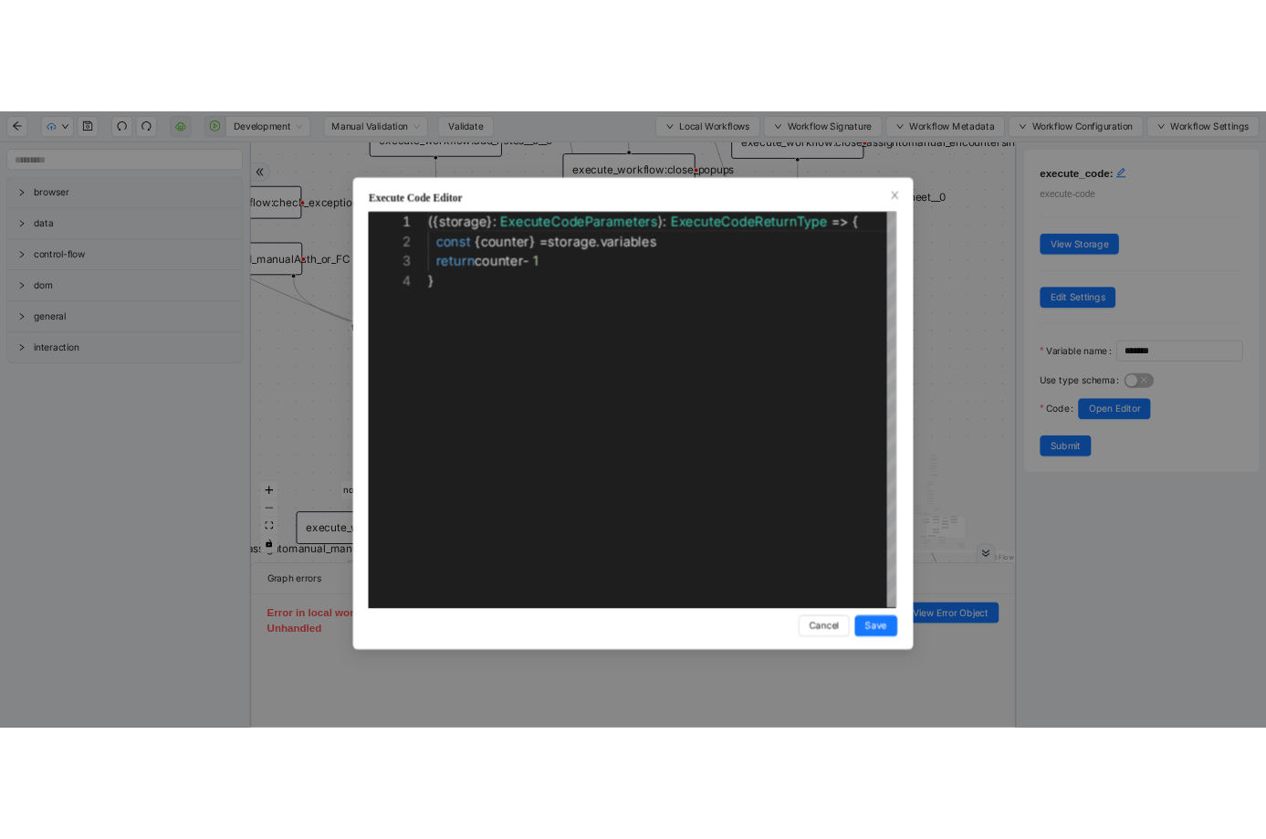
scroll to position [82, 0]
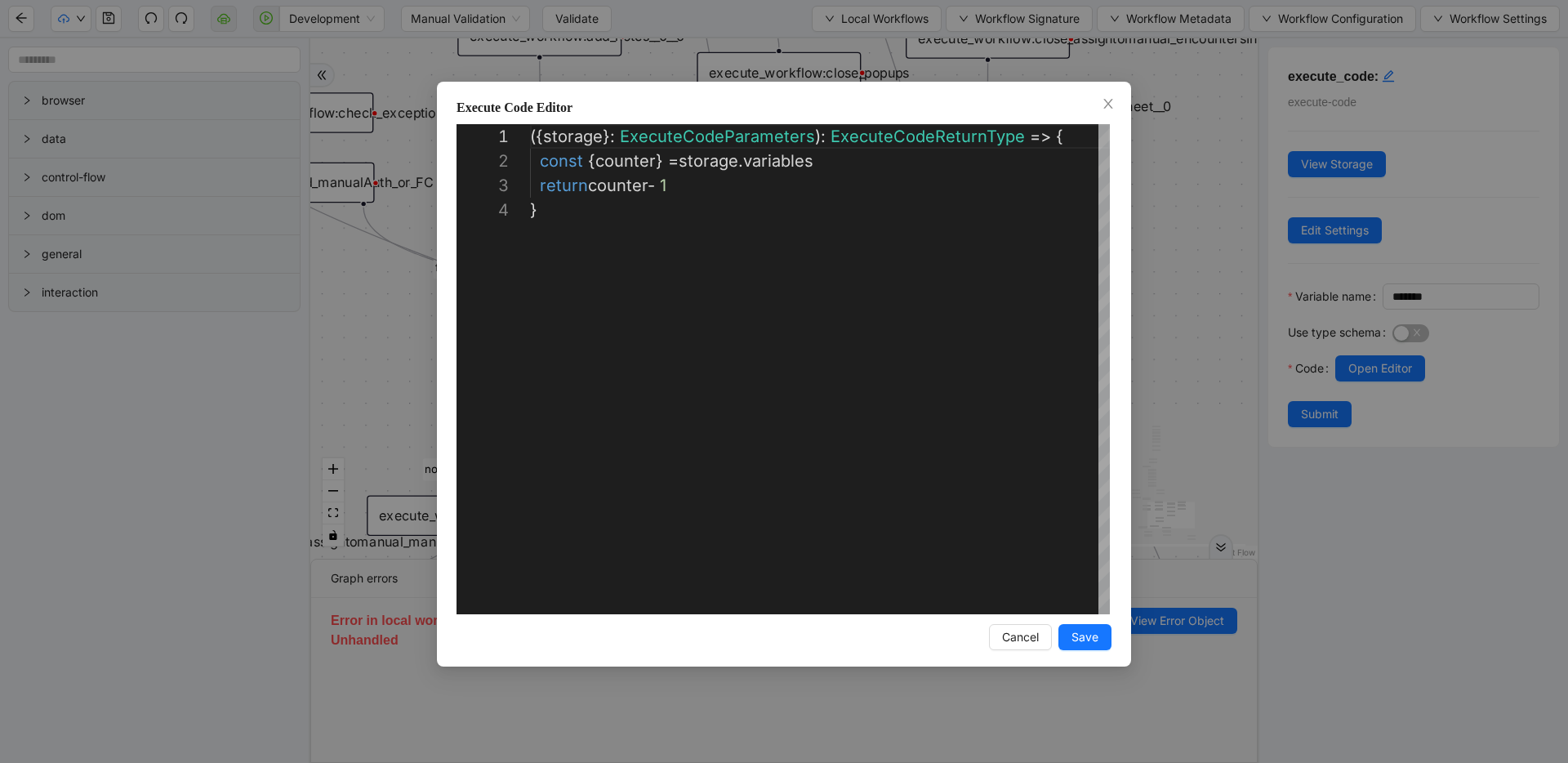
click at [1207, 332] on div "**********" at bounding box center [784, 382] width 1568 height 763
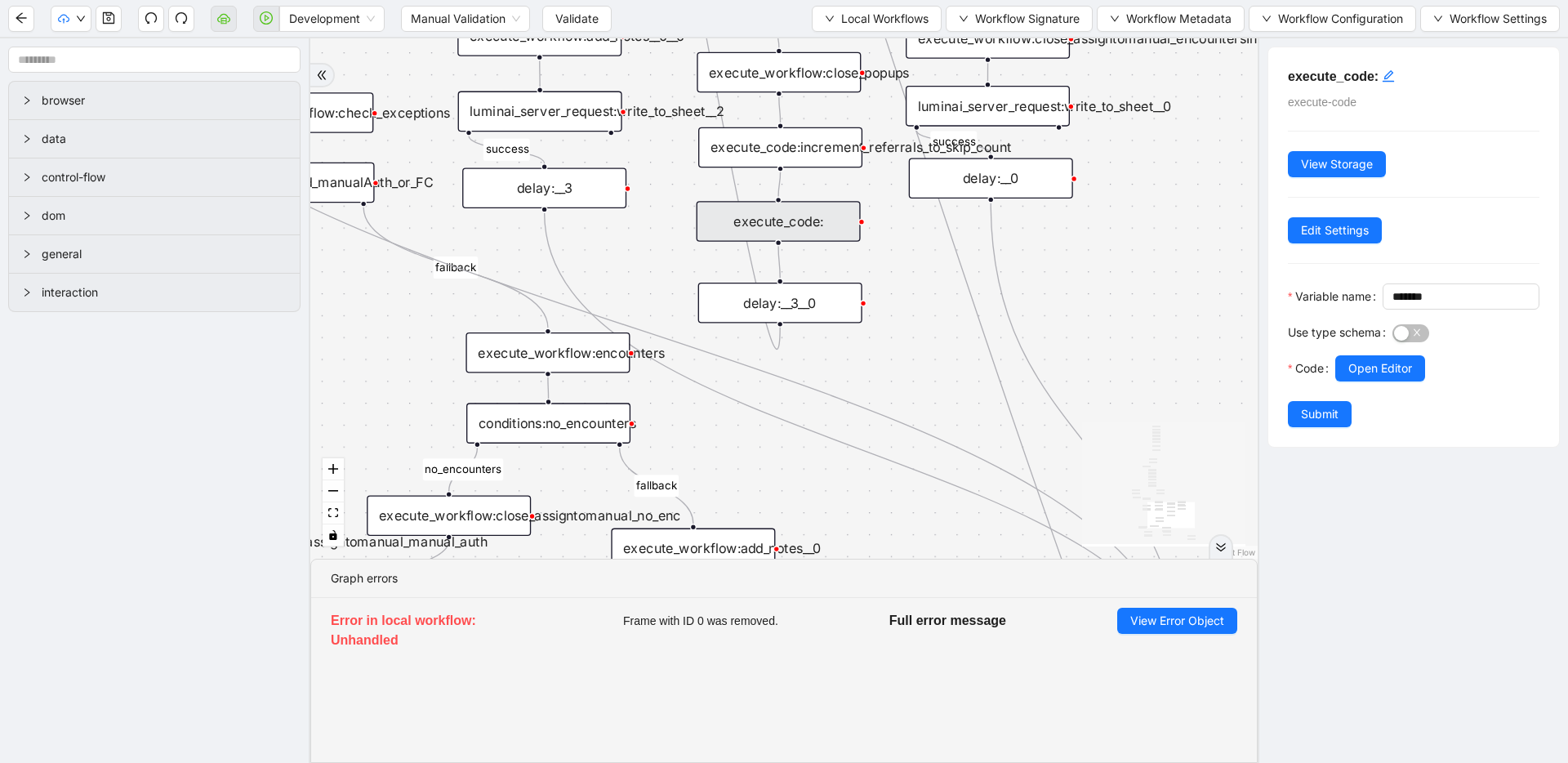
click at [777, 220] on div "execute_code:" at bounding box center [778, 221] width 164 height 41
click at [1391, 74] on icon "edit" at bounding box center [1388, 75] width 12 height 12
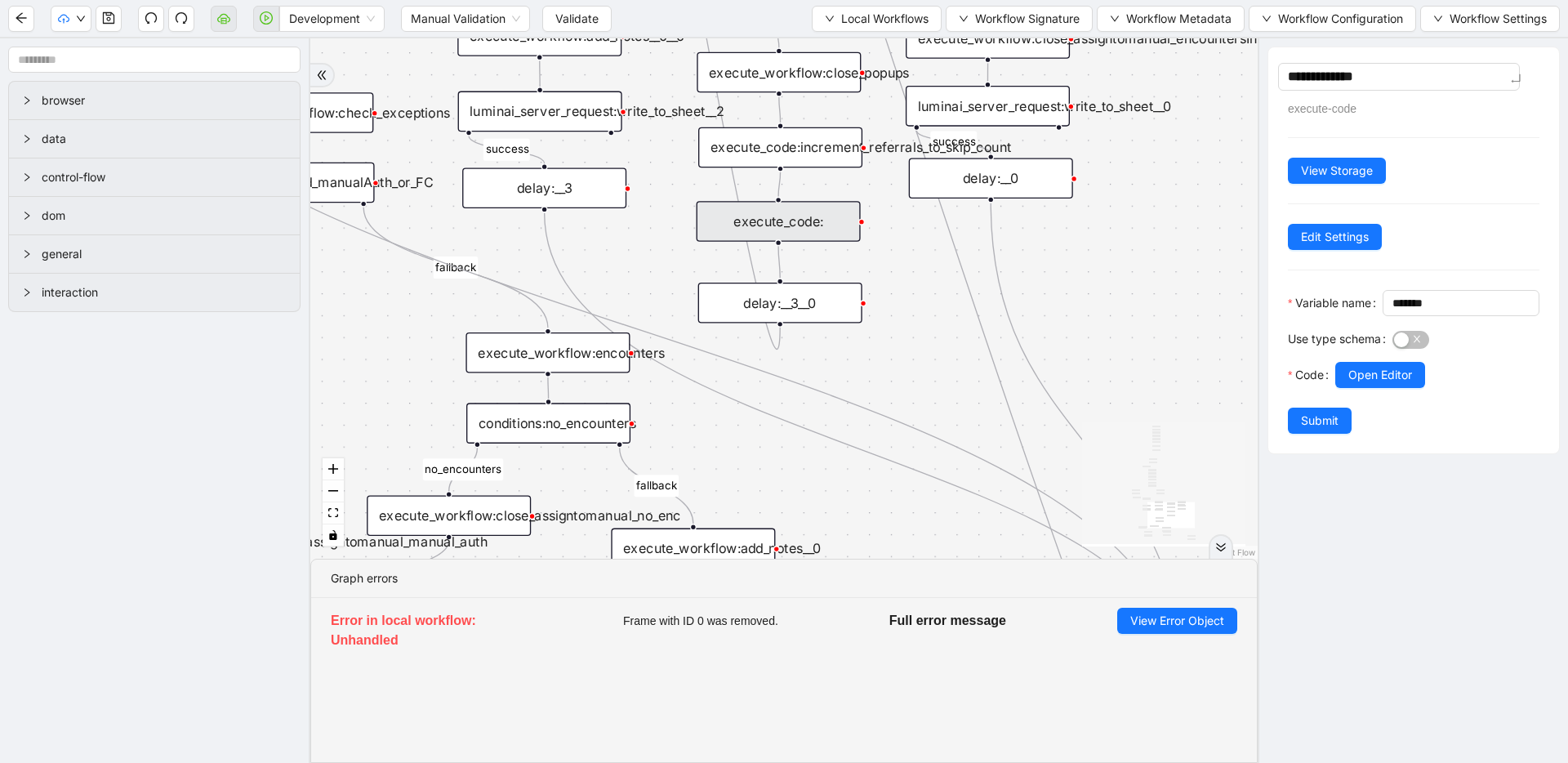
type textarea "**********"
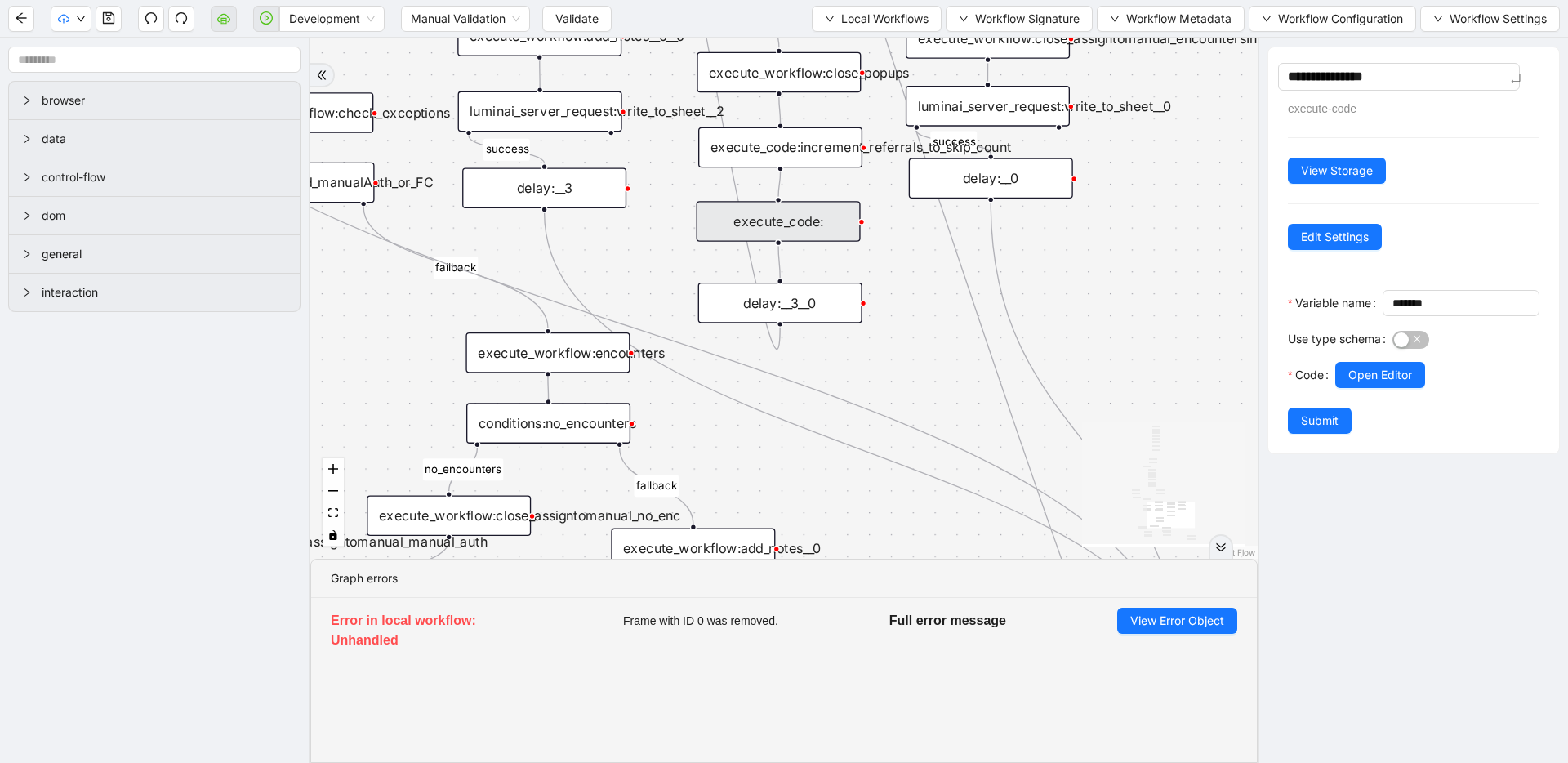
type textarea "**********"
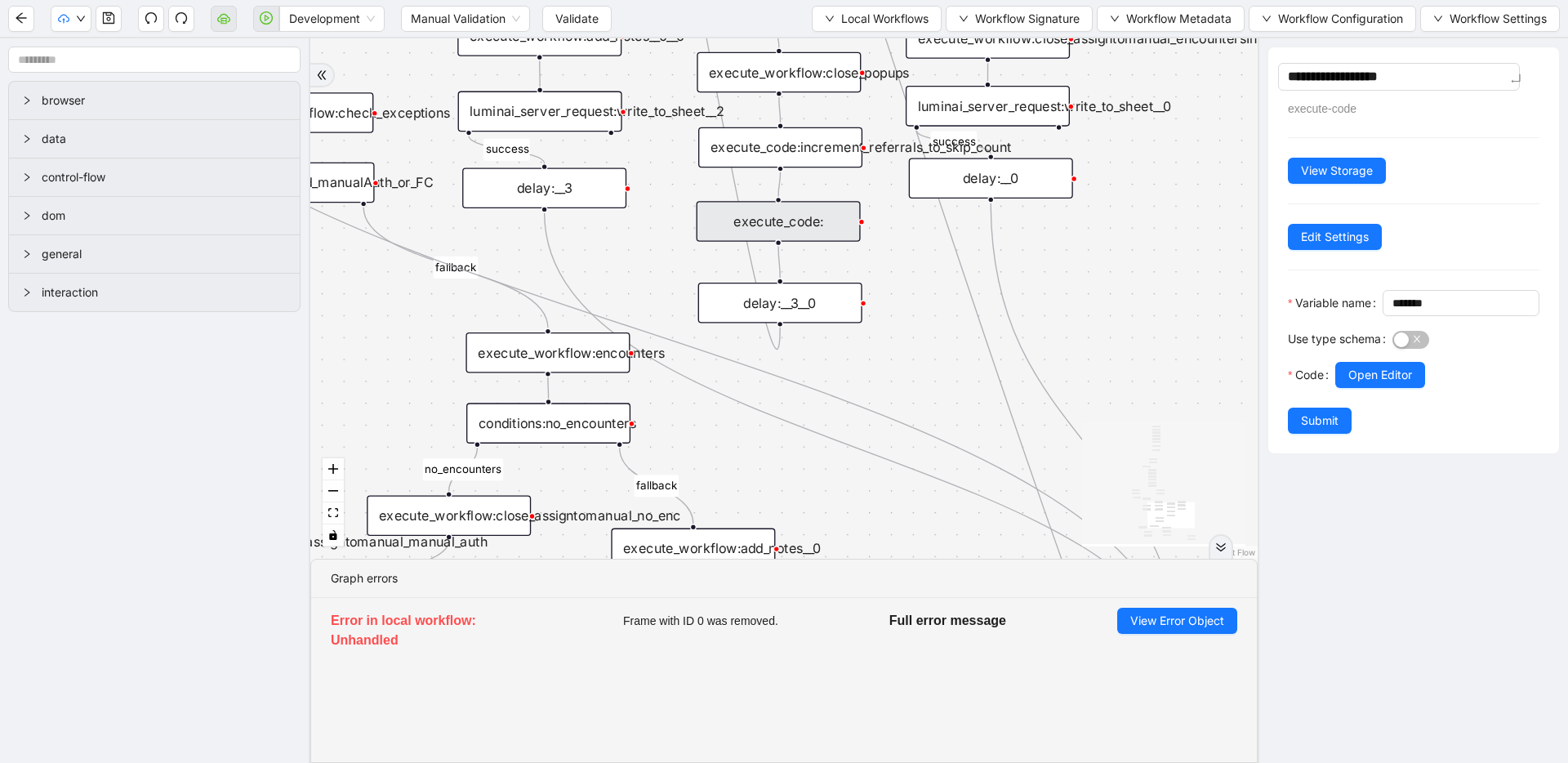
type textarea "**********"
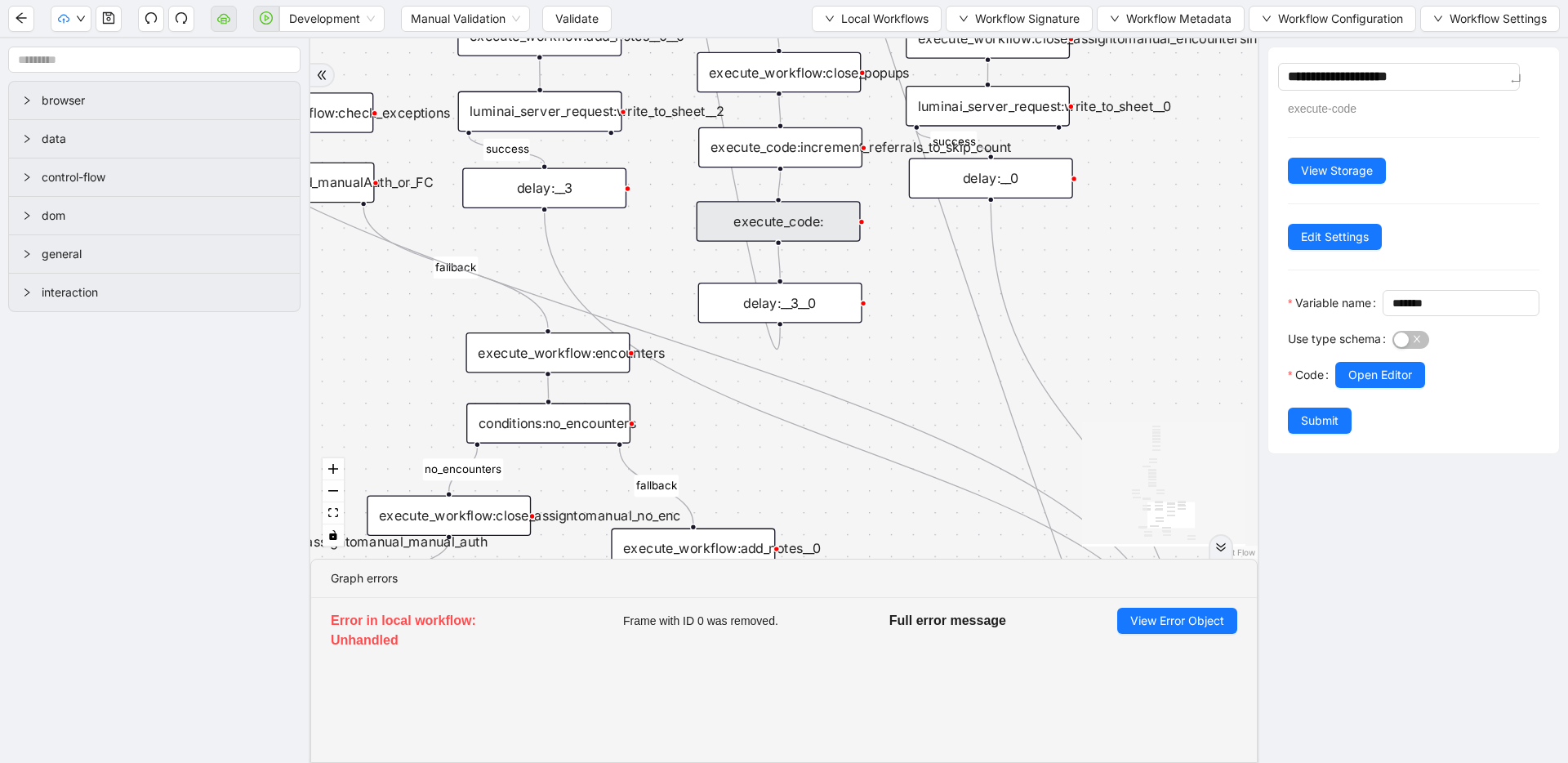
type textarea "**********"
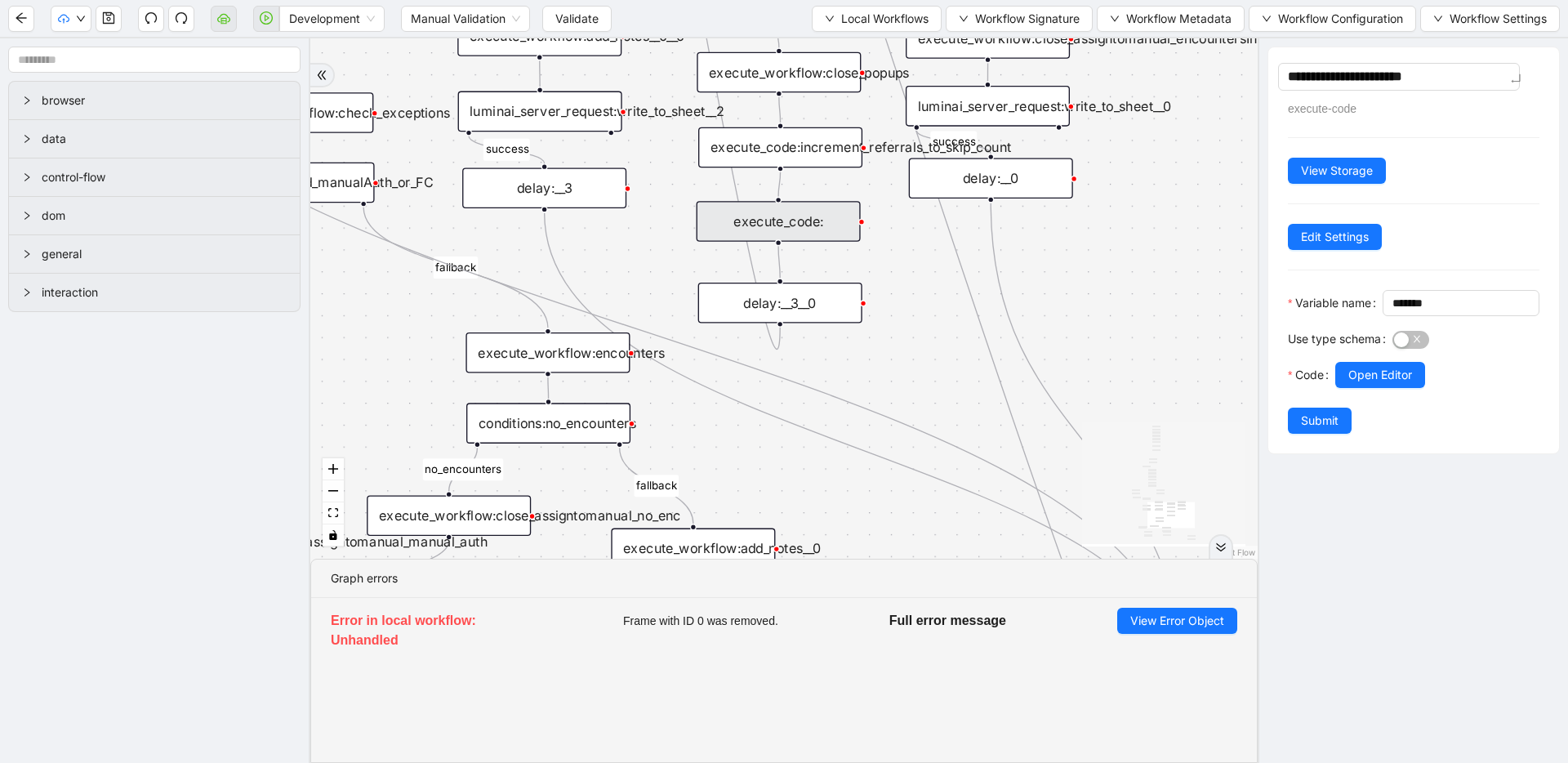
type textarea "**********"
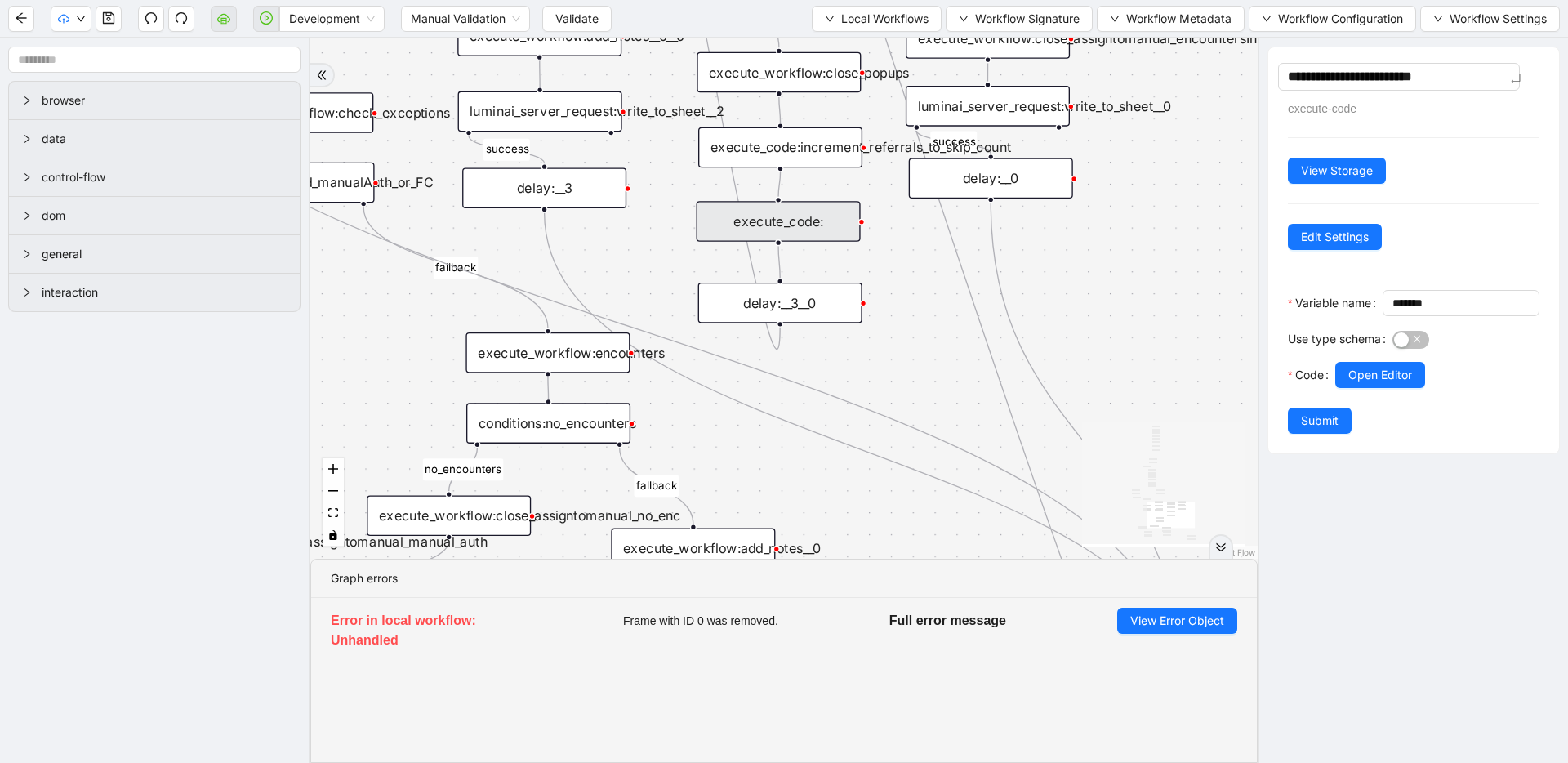
type textarea "**********"
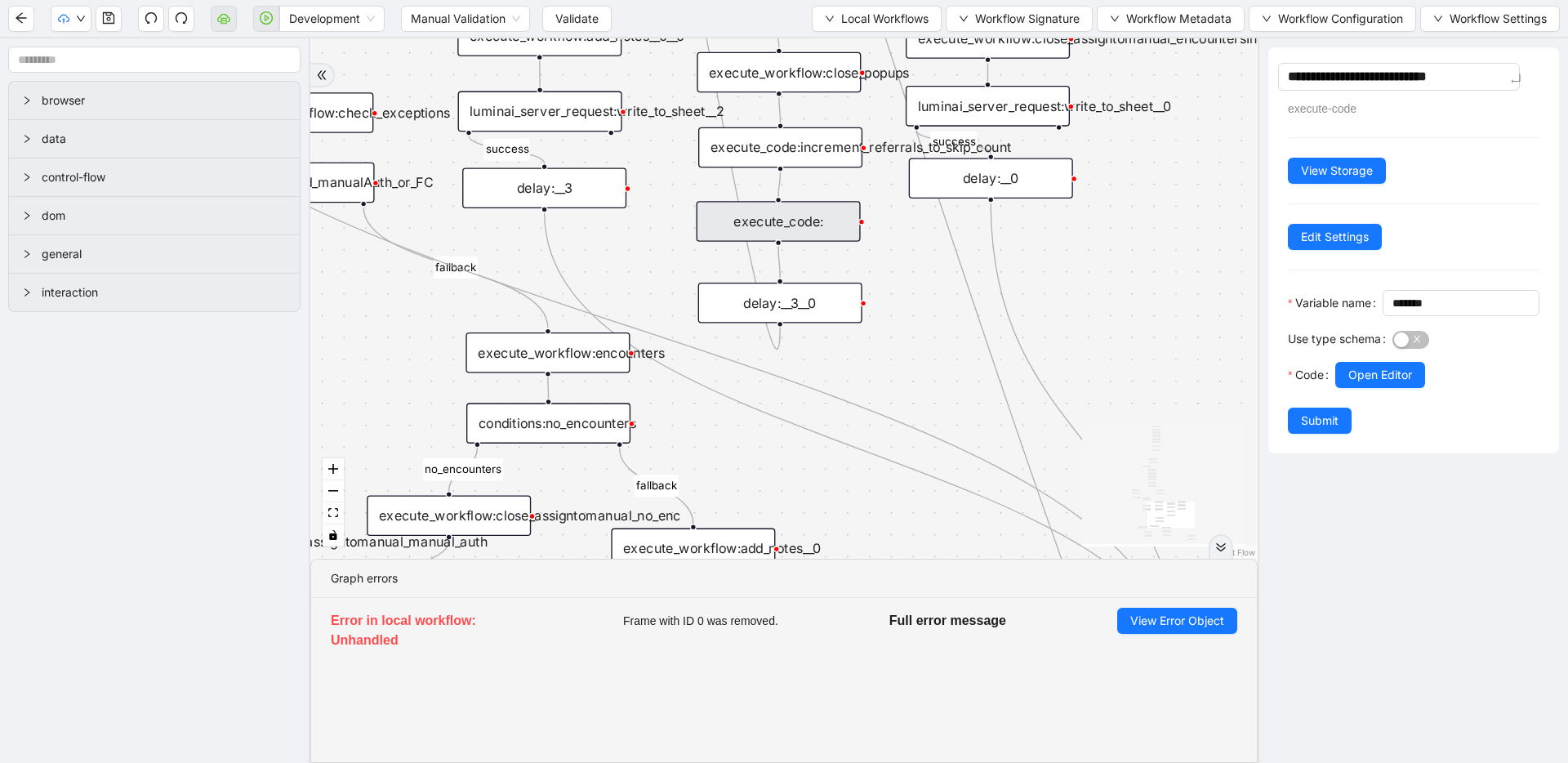
type textarea "**********"
click at [926, 305] on div "fallback success success fallback no_encounters end success success success old…" at bounding box center [784, 298] width 947 height 520
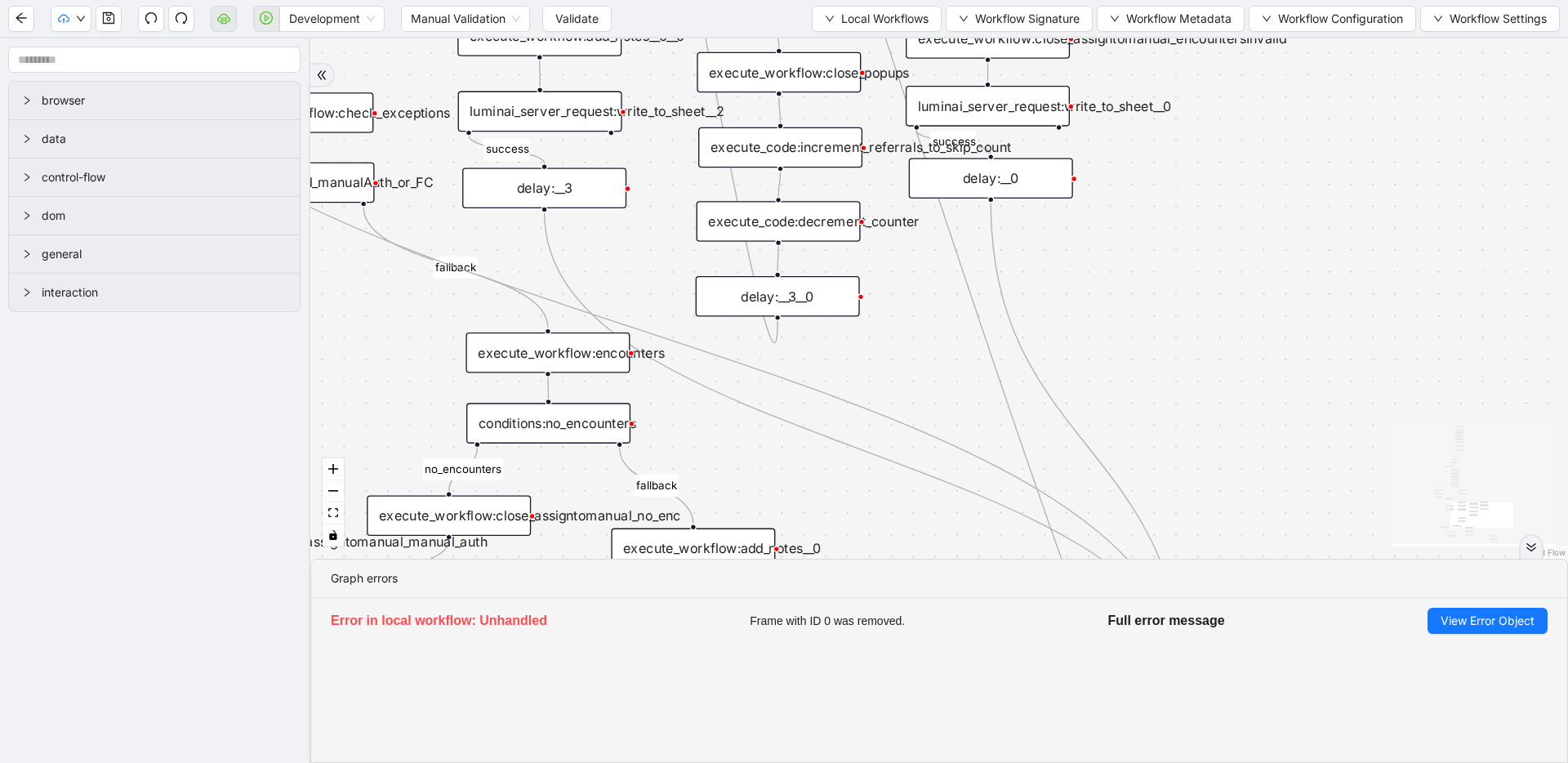
click at [813, 297] on div "delay:__3__0" at bounding box center [777, 296] width 164 height 41
click at [110, 16] on icon "save" at bounding box center [108, 18] width 13 height 13
click at [569, 14] on span "Validate" at bounding box center [576, 19] width 43 height 18
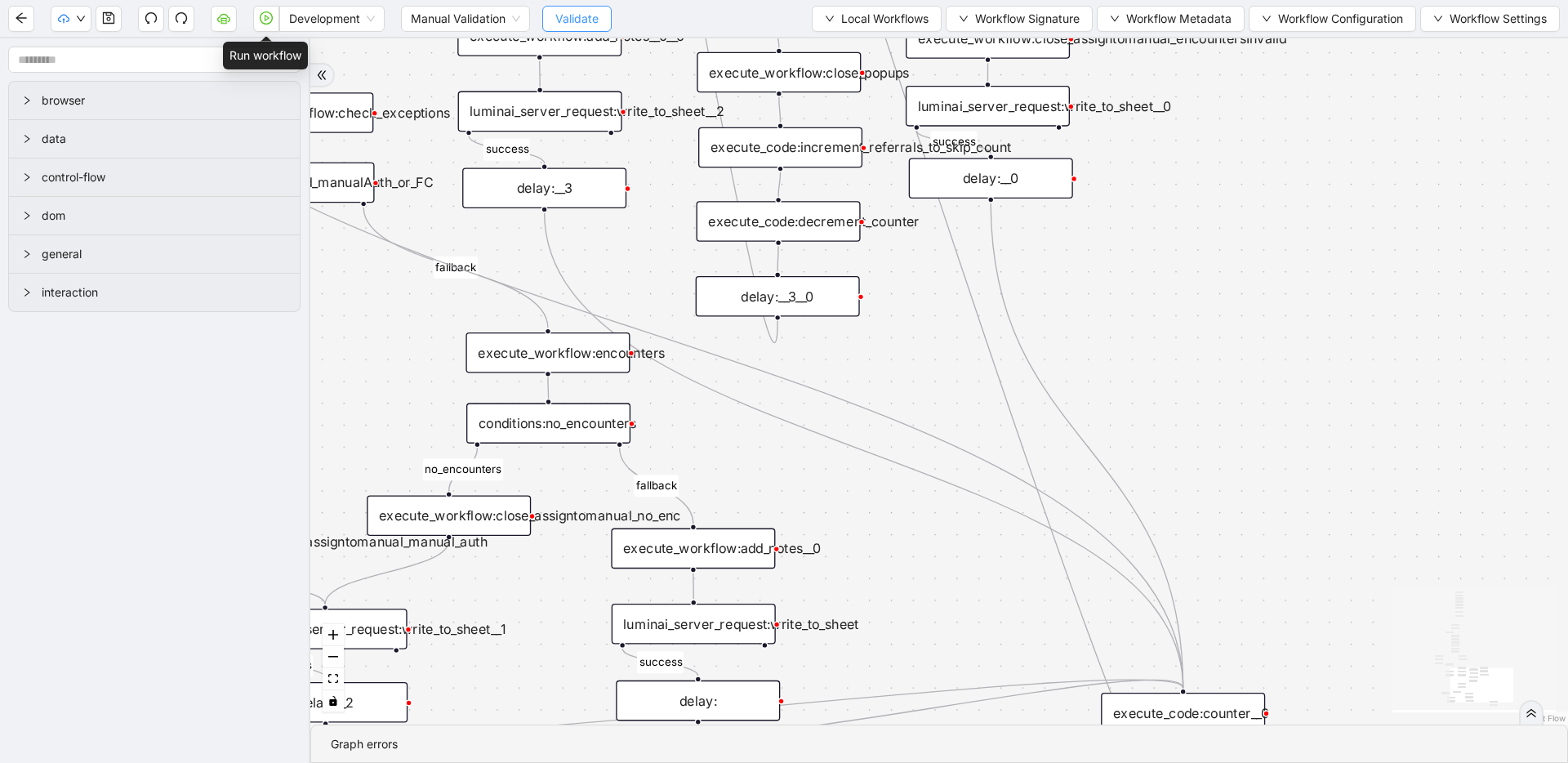
click at [267, 23] on icon "play-circle" at bounding box center [266, 18] width 13 height 13
click at [115, 21] on icon "save" at bounding box center [108, 18] width 13 height 13
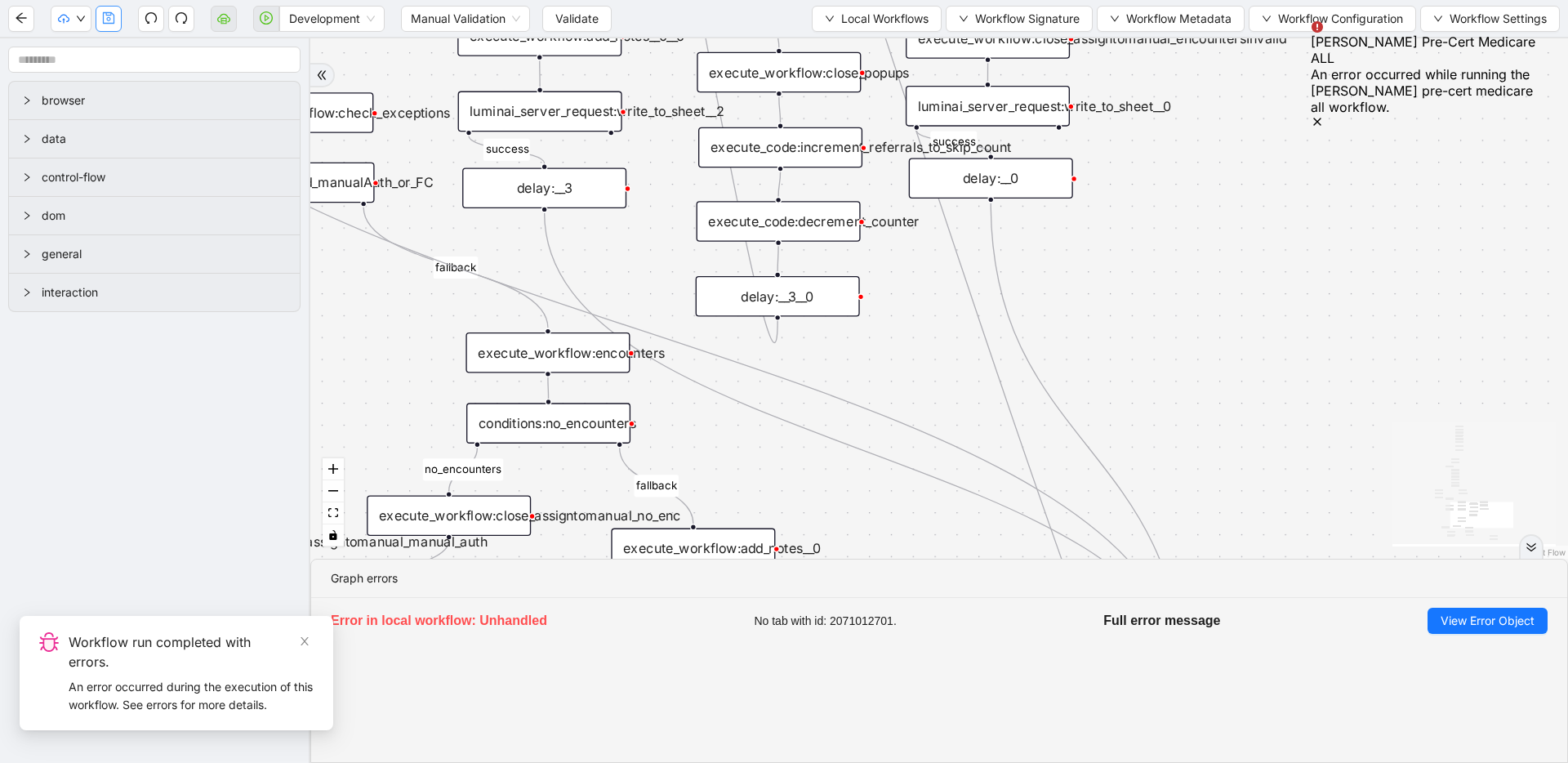
click at [107, 17] on icon "save" at bounding box center [108, 18] width 13 height 13
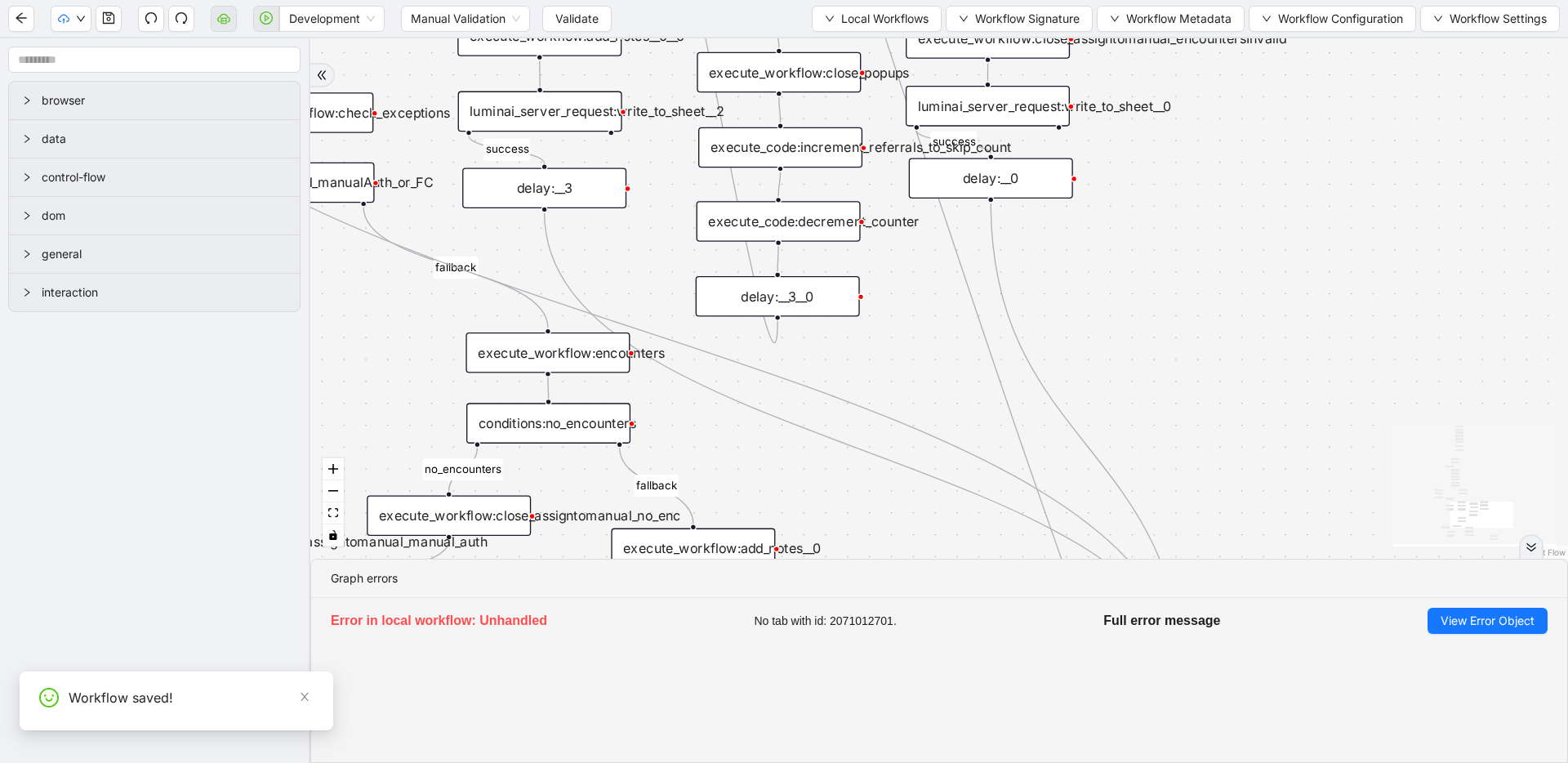
click at [569, 21] on span "Validate" at bounding box center [576, 19] width 43 height 18
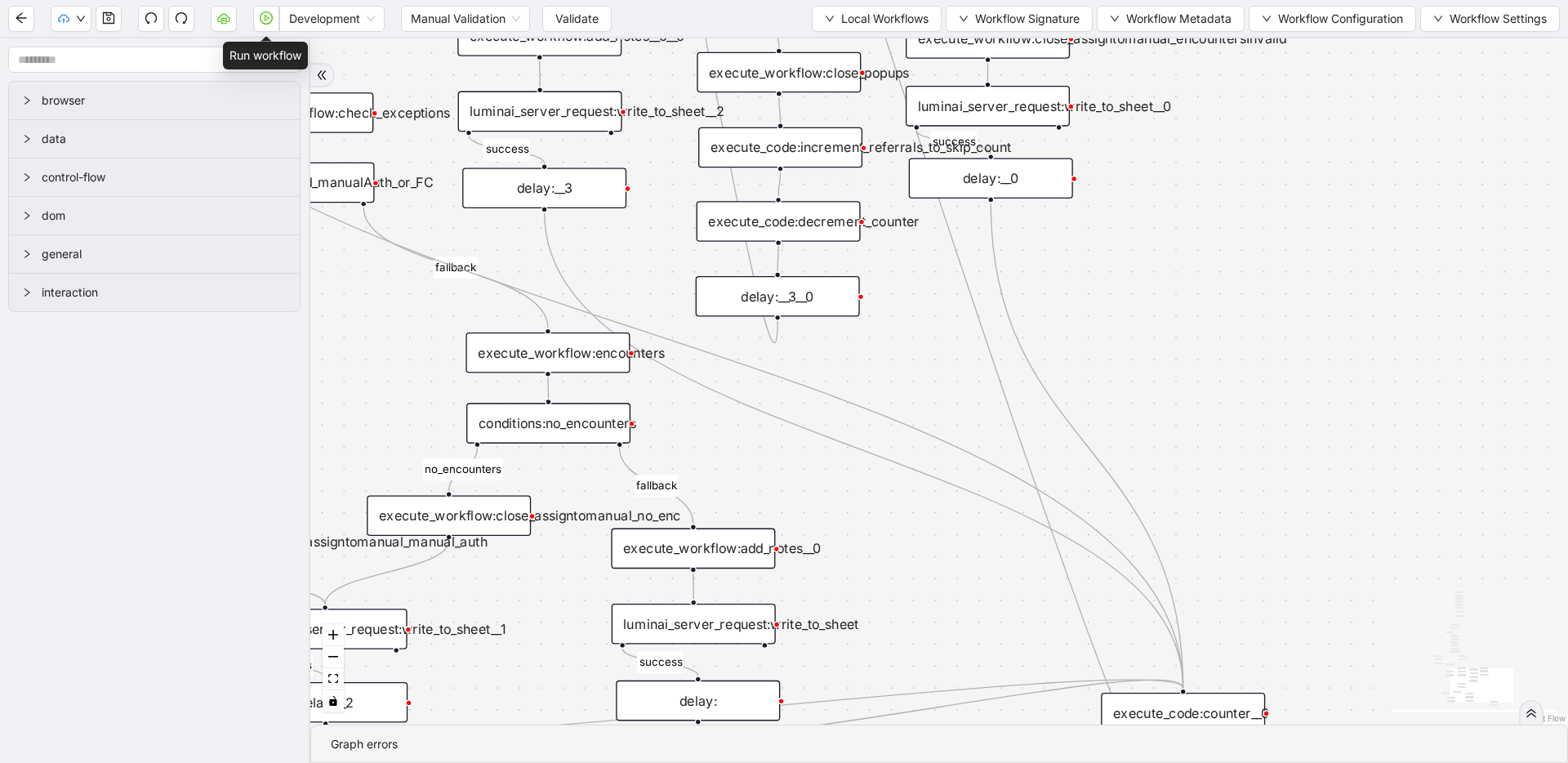
click at [276, 22] on button "button" at bounding box center [266, 18] width 26 height 26
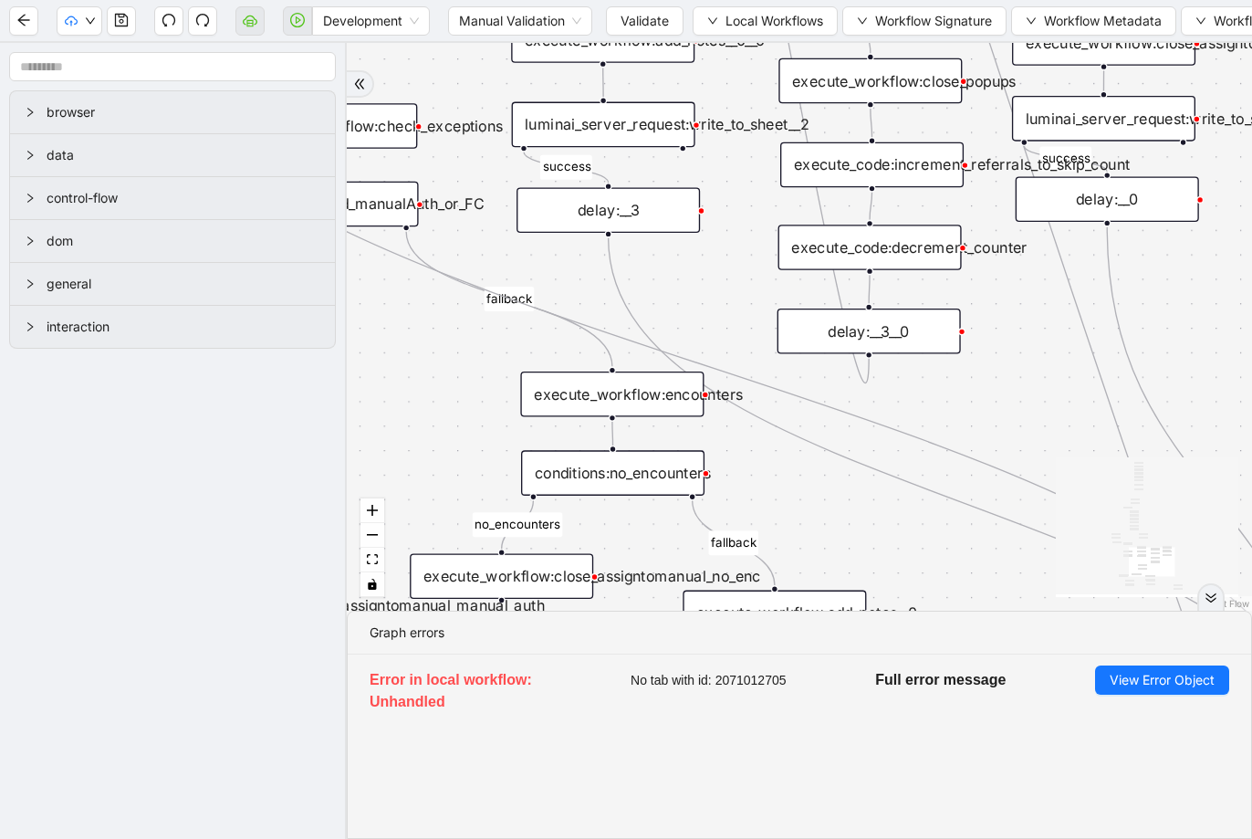
click at [918, 251] on div "execute_code:decrement_counter" at bounding box center [869, 247] width 183 height 46
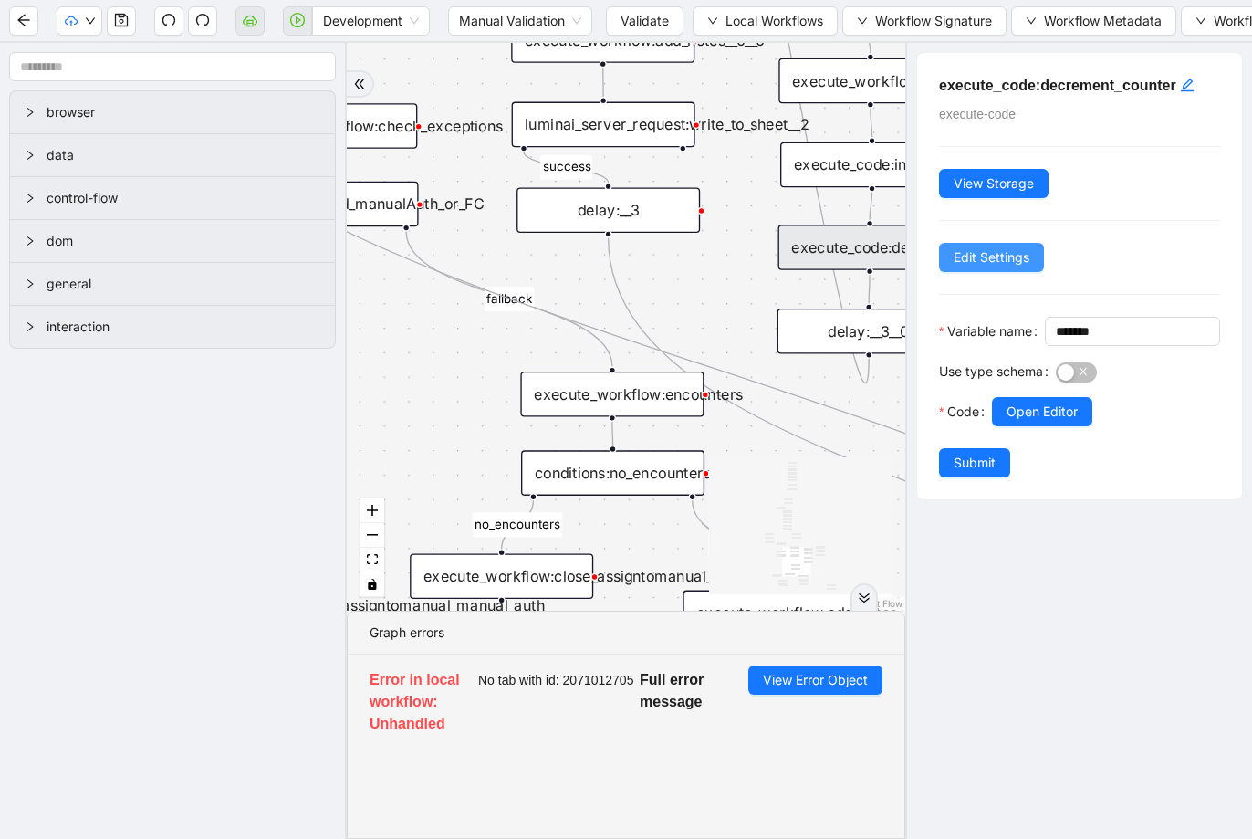
click at [995, 258] on span "Edit Settings" at bounding box center [992, 257] width 76 height 20
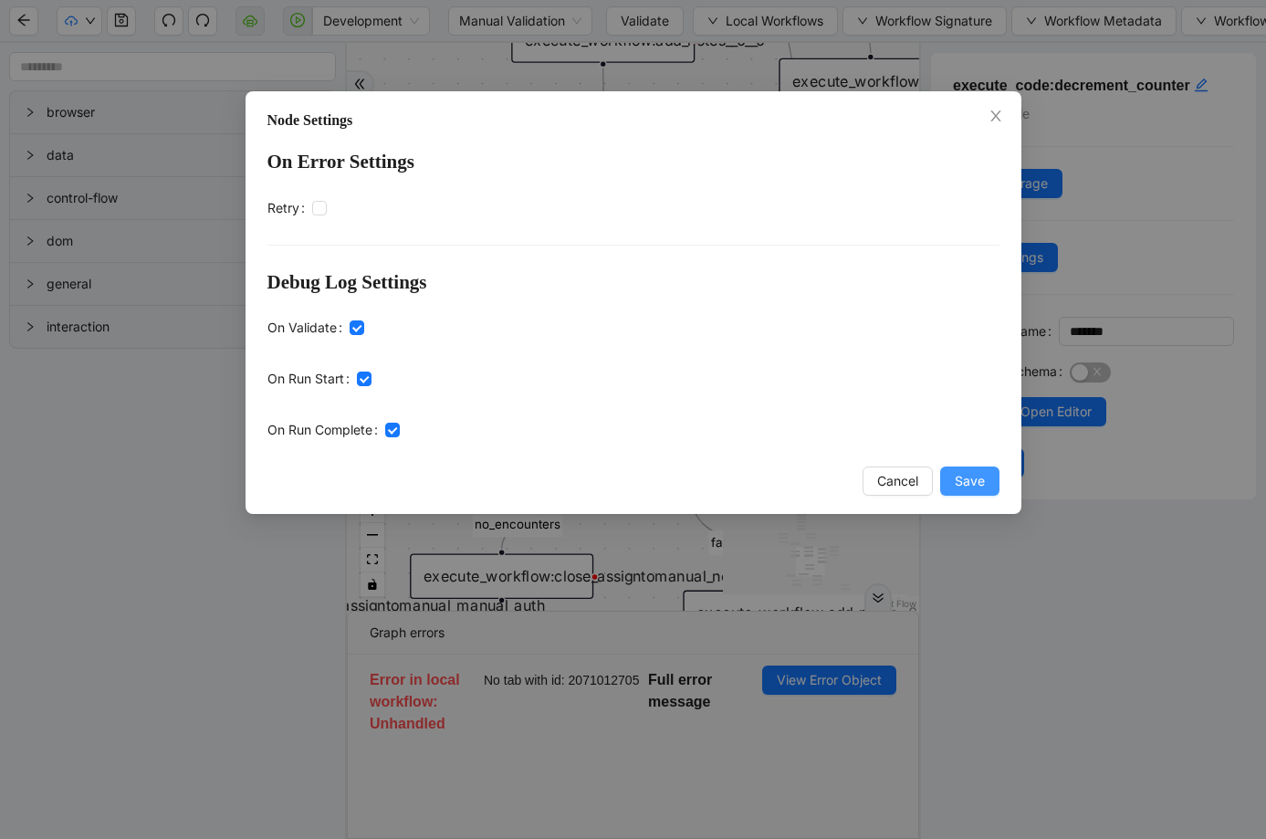
click at [976, 472] on span "Save" at bounding box center [969, 481] width 30 height 20
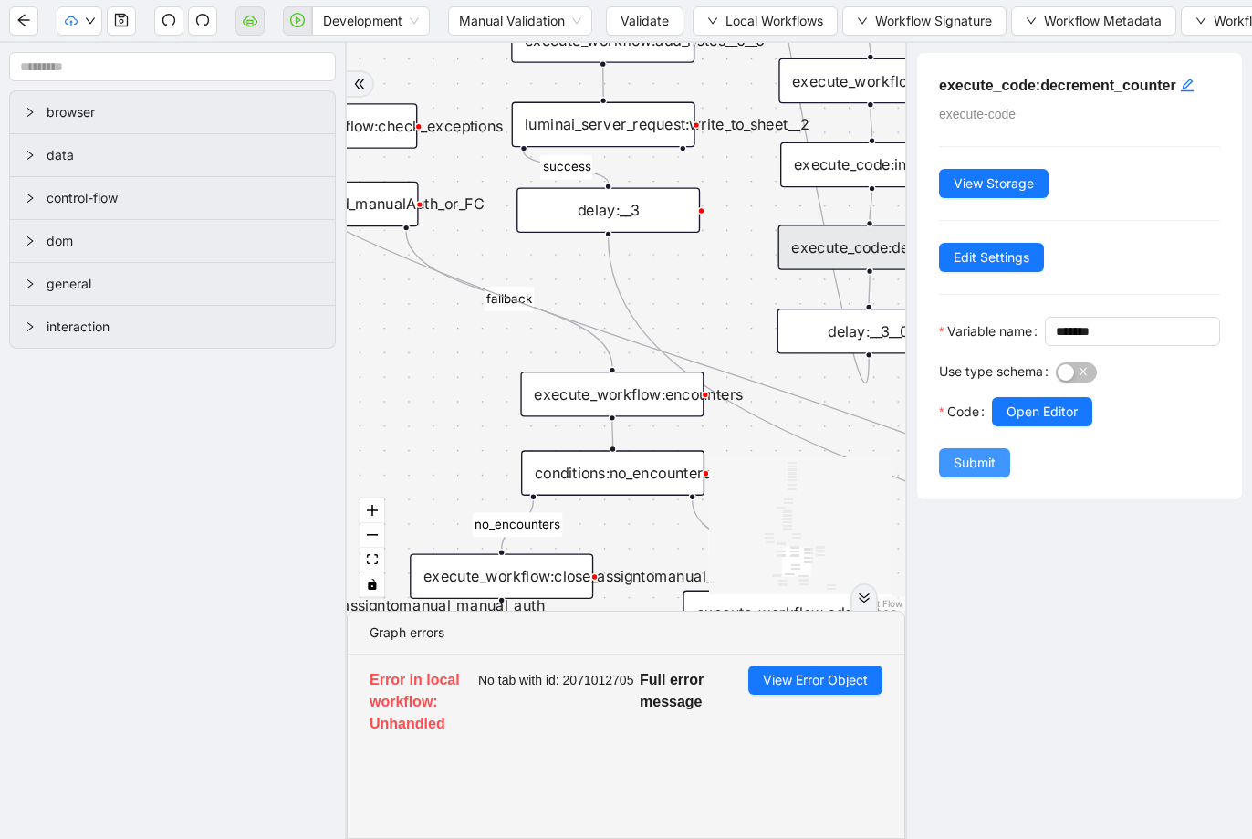
click at [970, 473] on span "Submit" at bounding box center [975, 463] width 42 height 20
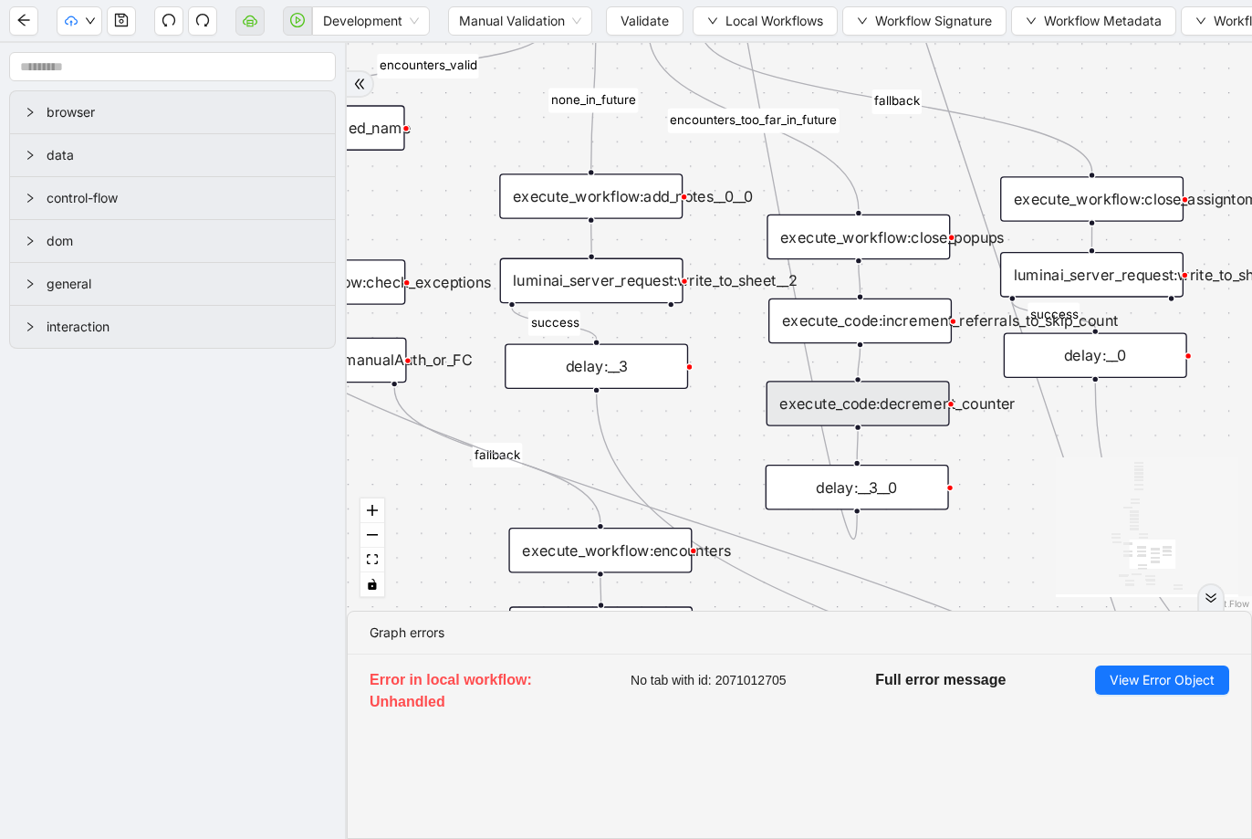
drag, startPoint x: 925, startPoint y: 296, endPoint x: 914, endPoint y: 452, distance: 156.4
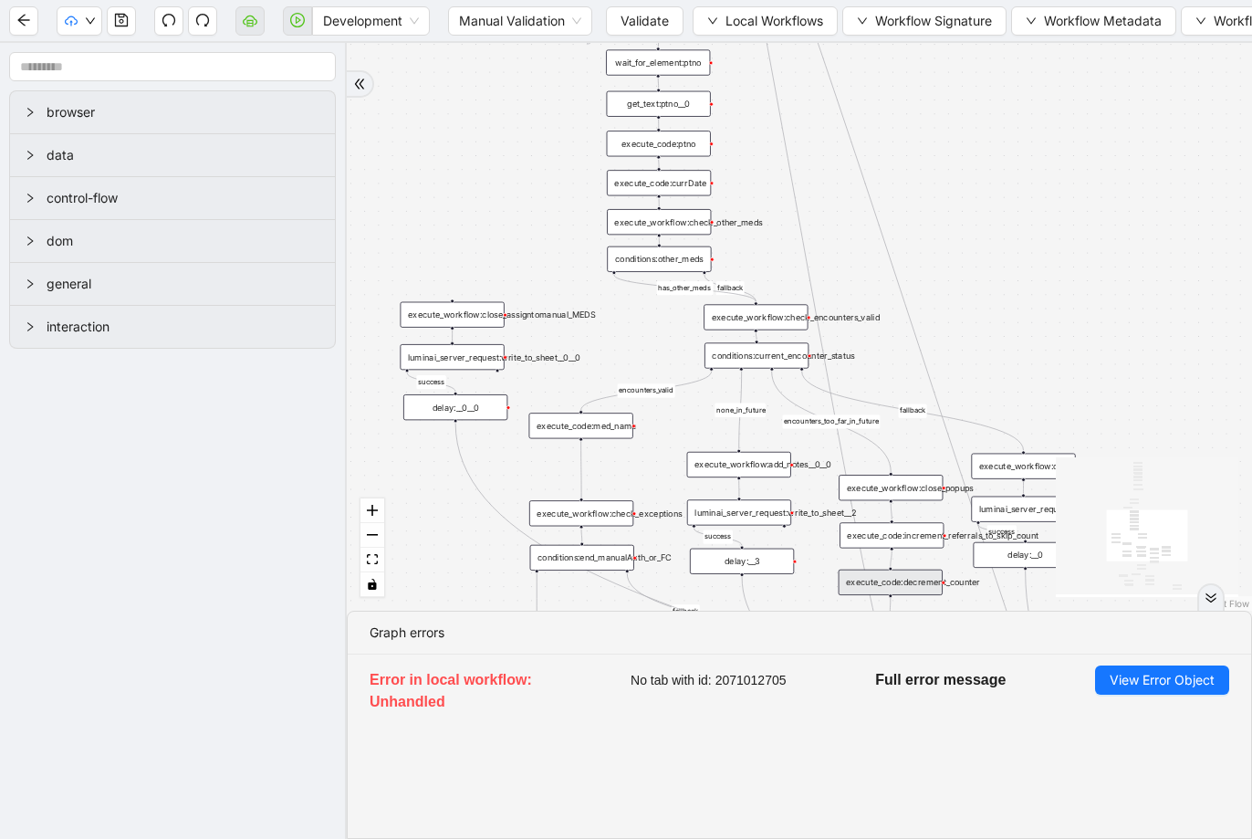
drag, startPoint x: 871, startPoint y: 292, endPoint x: 880, endPoint y: 446, distance: 154.5
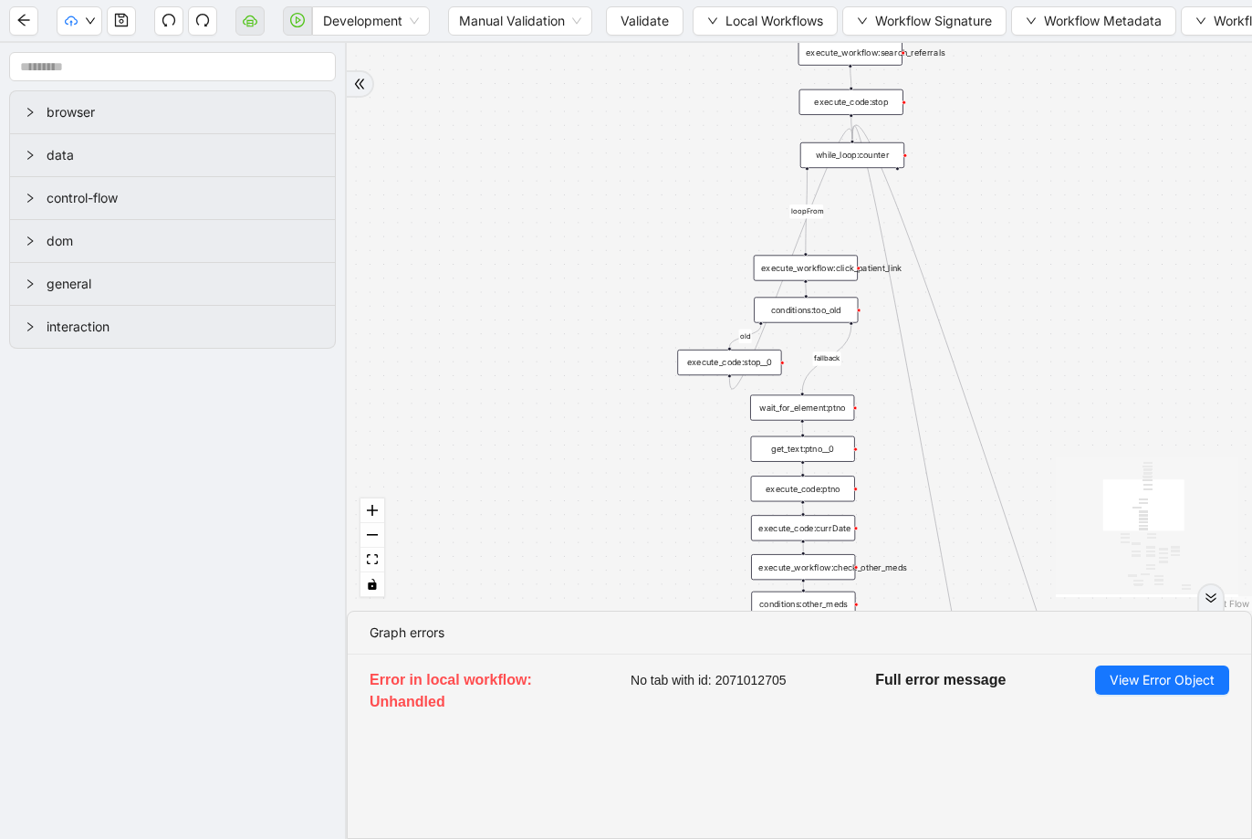
drag, startPoint x: 747, startPoint y: 255, endPoint x: 892, endPoint y: 600, distance: 373.8
click at [892, 600] on div "fallback success success fallback no_encounters end success success success old…" at bounding box center [799, 327] width 905 height 568
click at [837, 162] on div "while_loop:counter" at bounding box center [852, 155] width 104 height 26
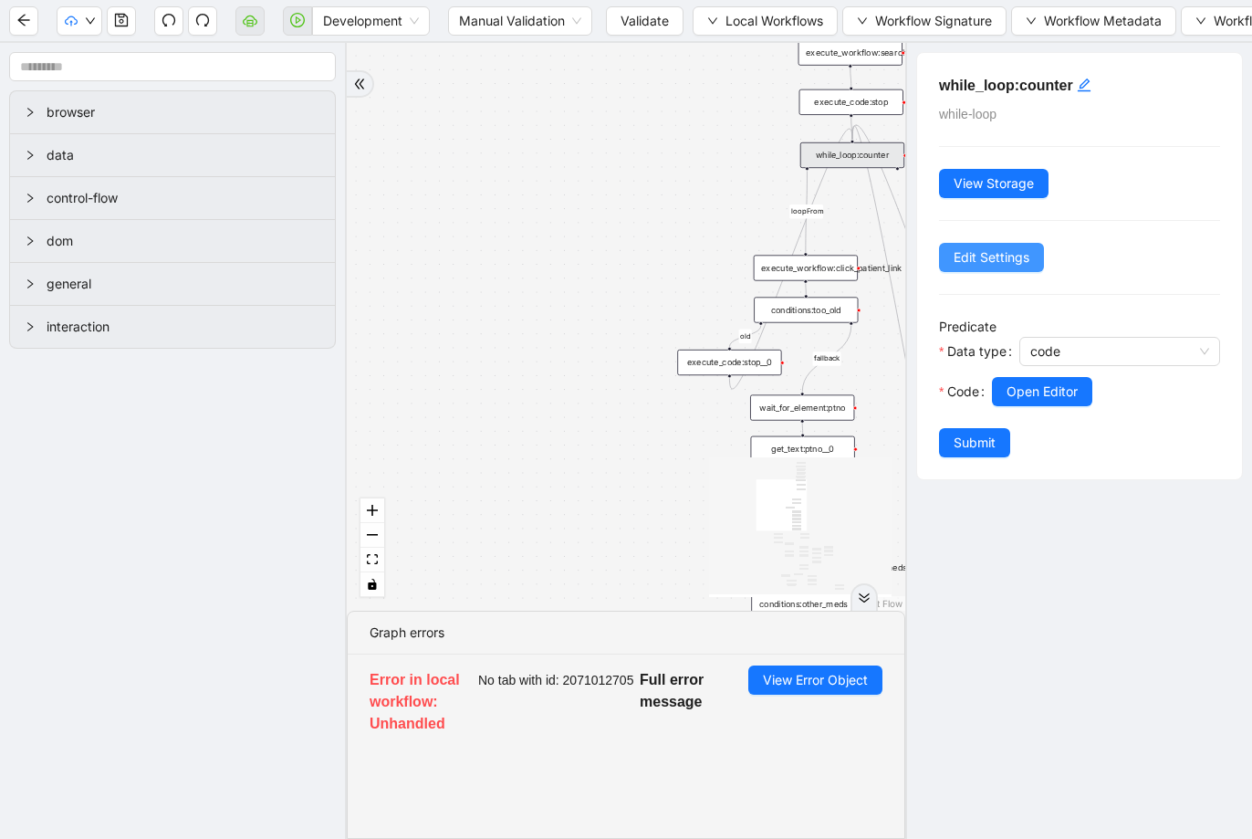
click at [1017, 267] on button "Edit Settings" at bounding box center [991, 257] width 105 height 29
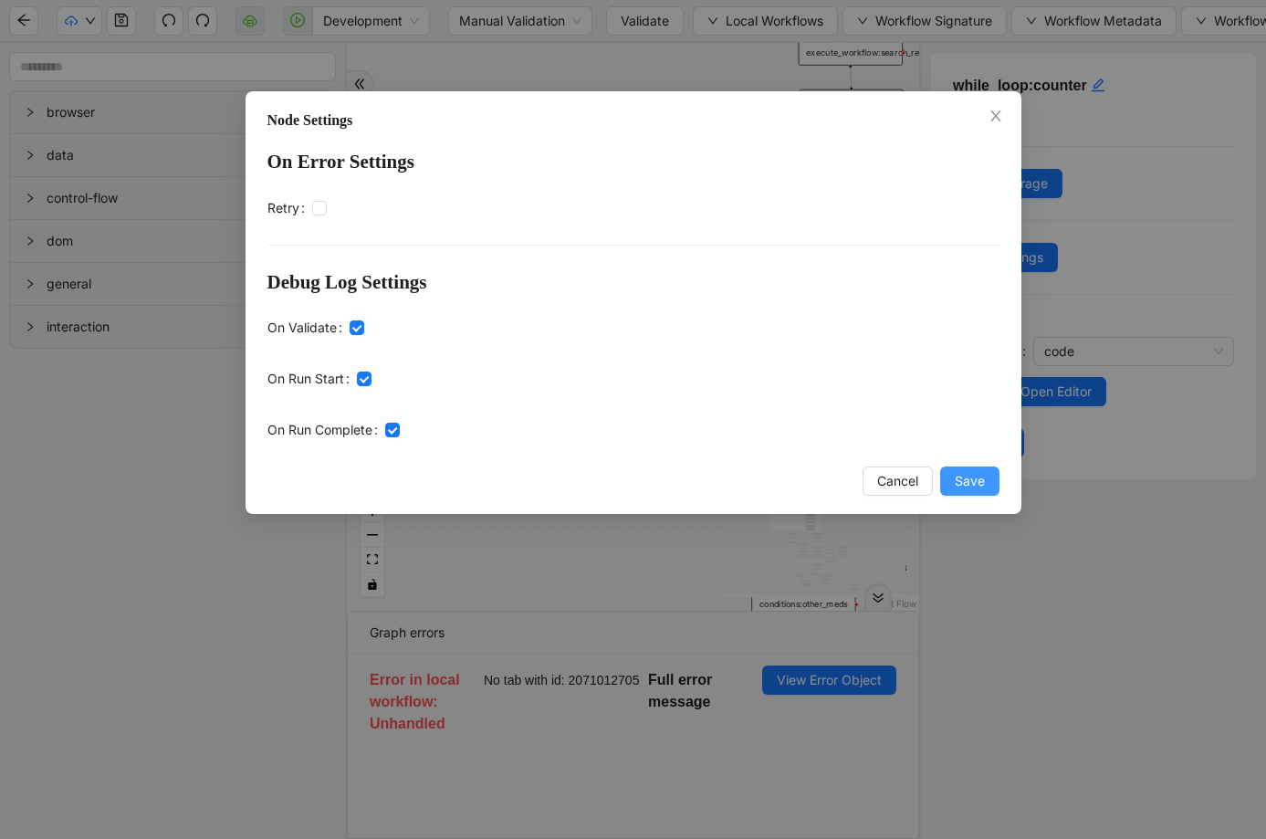
click at [967, 477] on span "Save" at bounding box center [969, 481] width 30 height 20
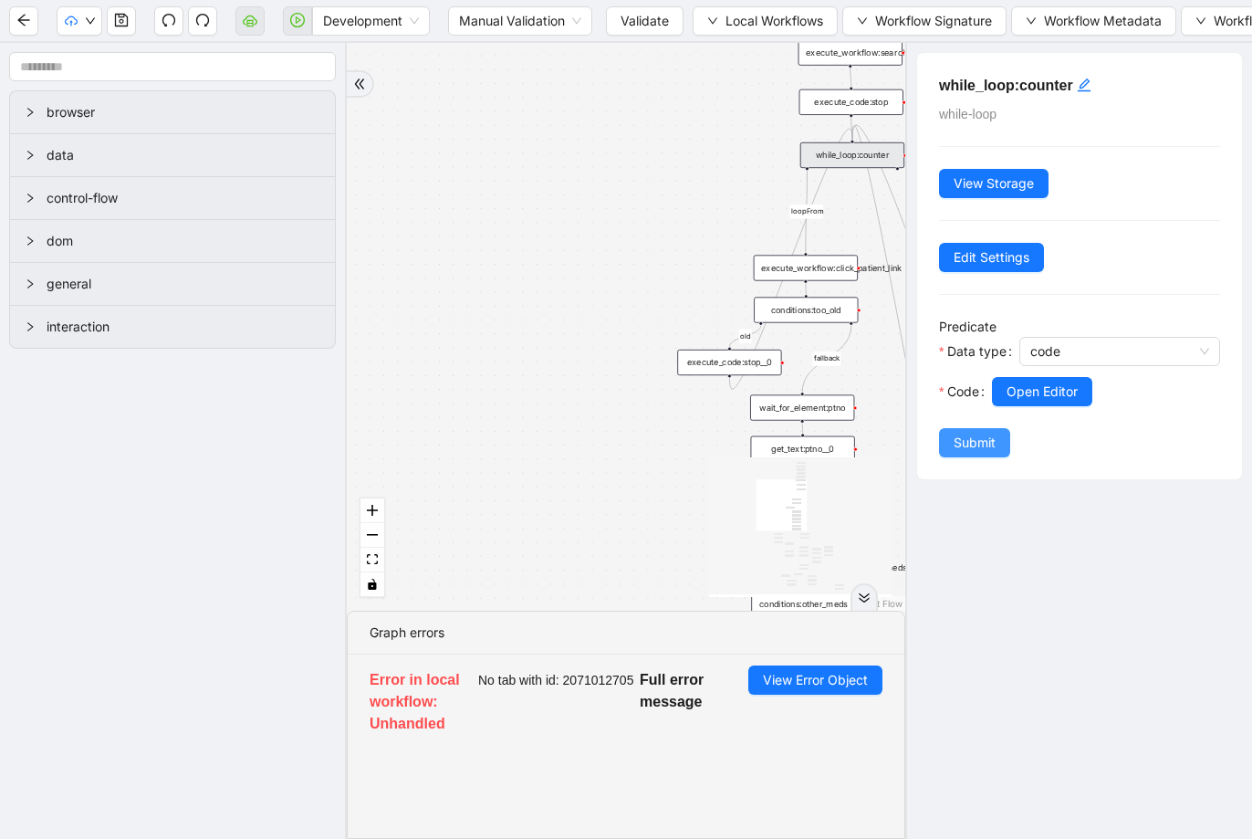
click at [972, 443] on span "Submit" at bounding box center [975, 443] width 42 height 20
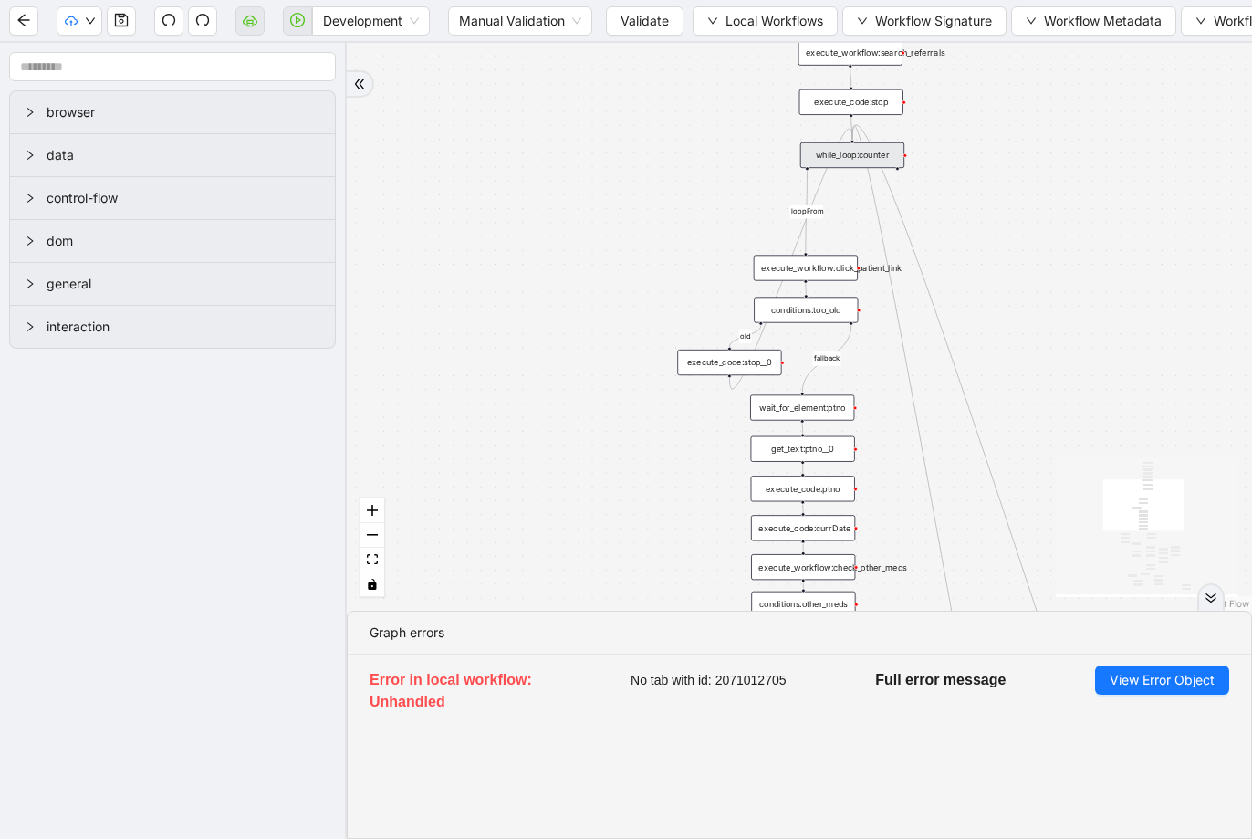
click at [819, 162] on div "while_loop:counter" at bounding box center [852, 155] width 104 height 26
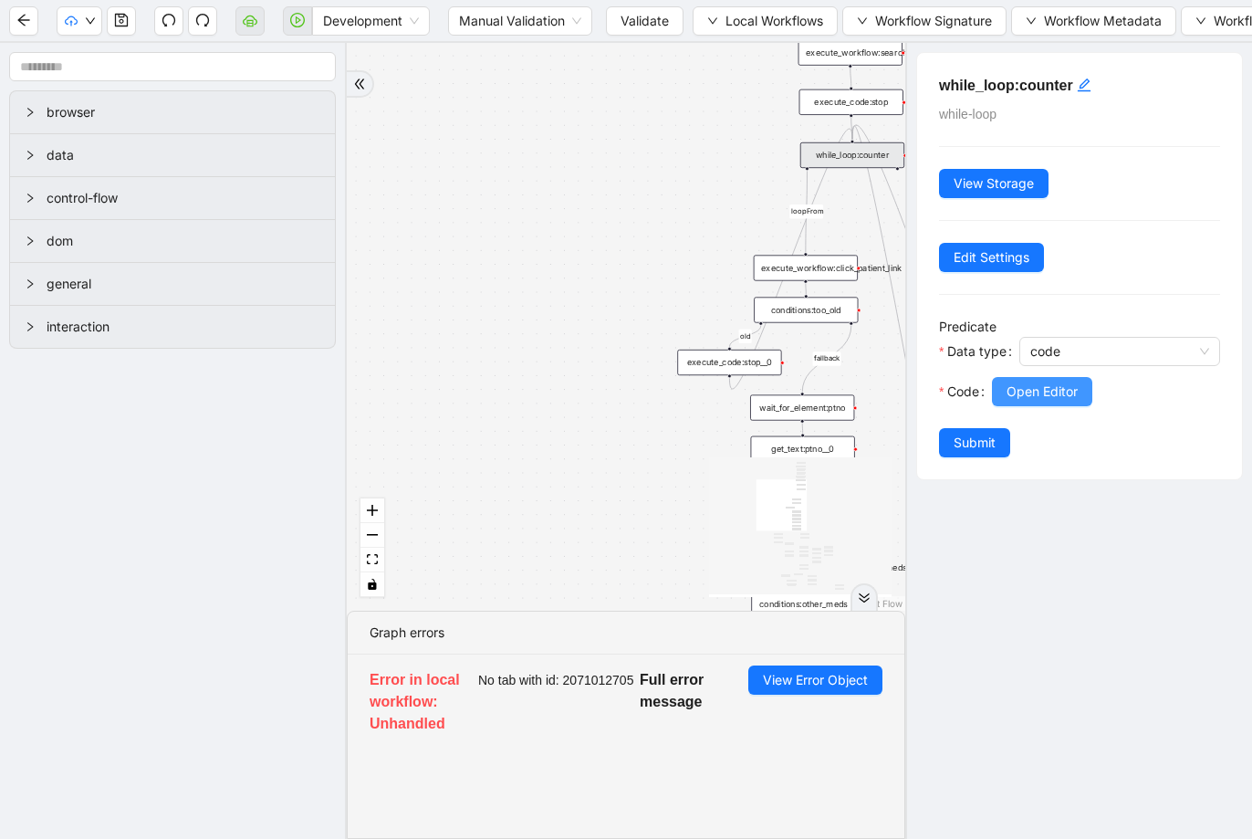
click at [1078, 389] on span "Open Editor" at bounding box center [1041, 391] width 71 height 20
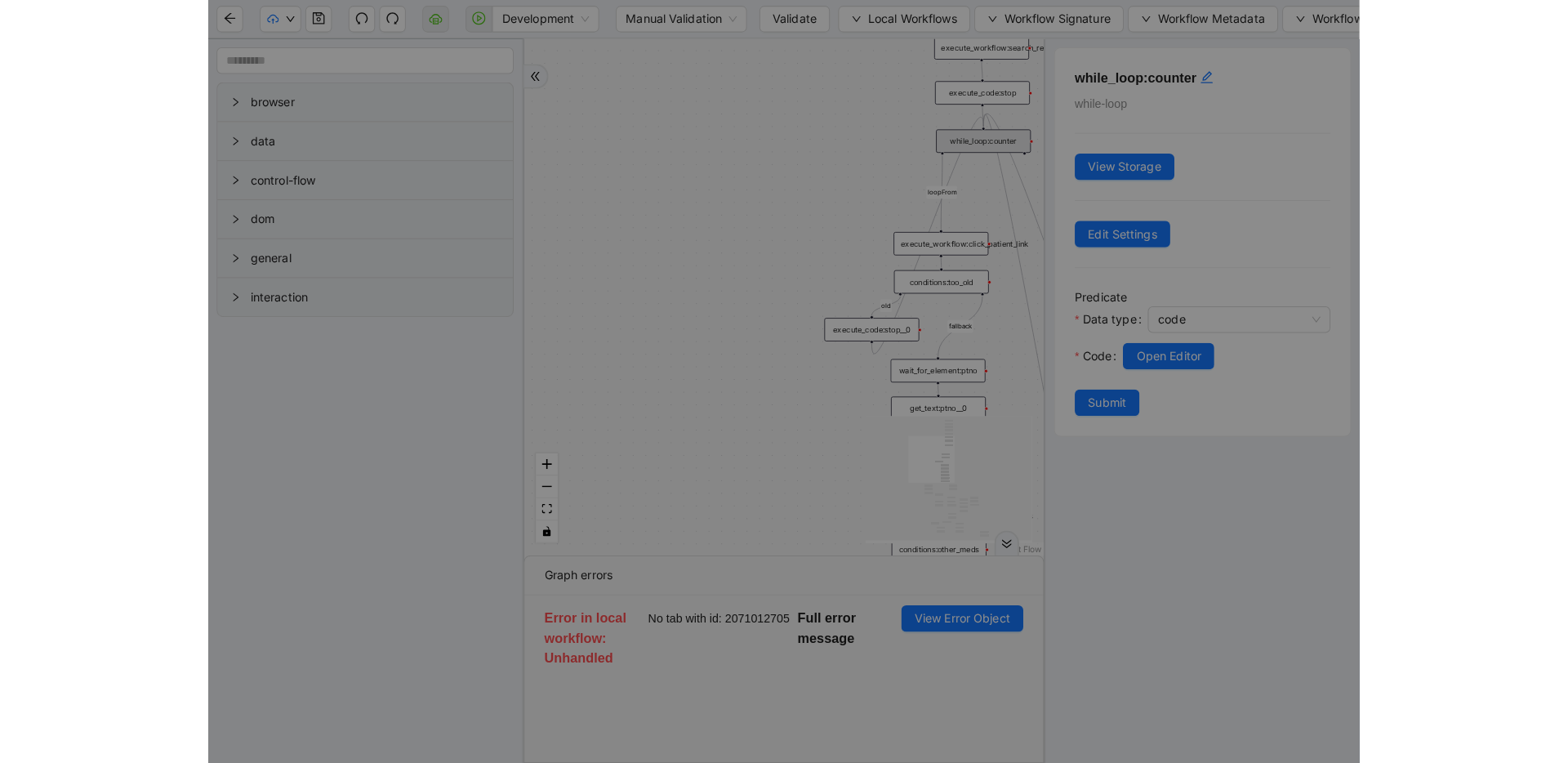
scroll to position [172, 0]
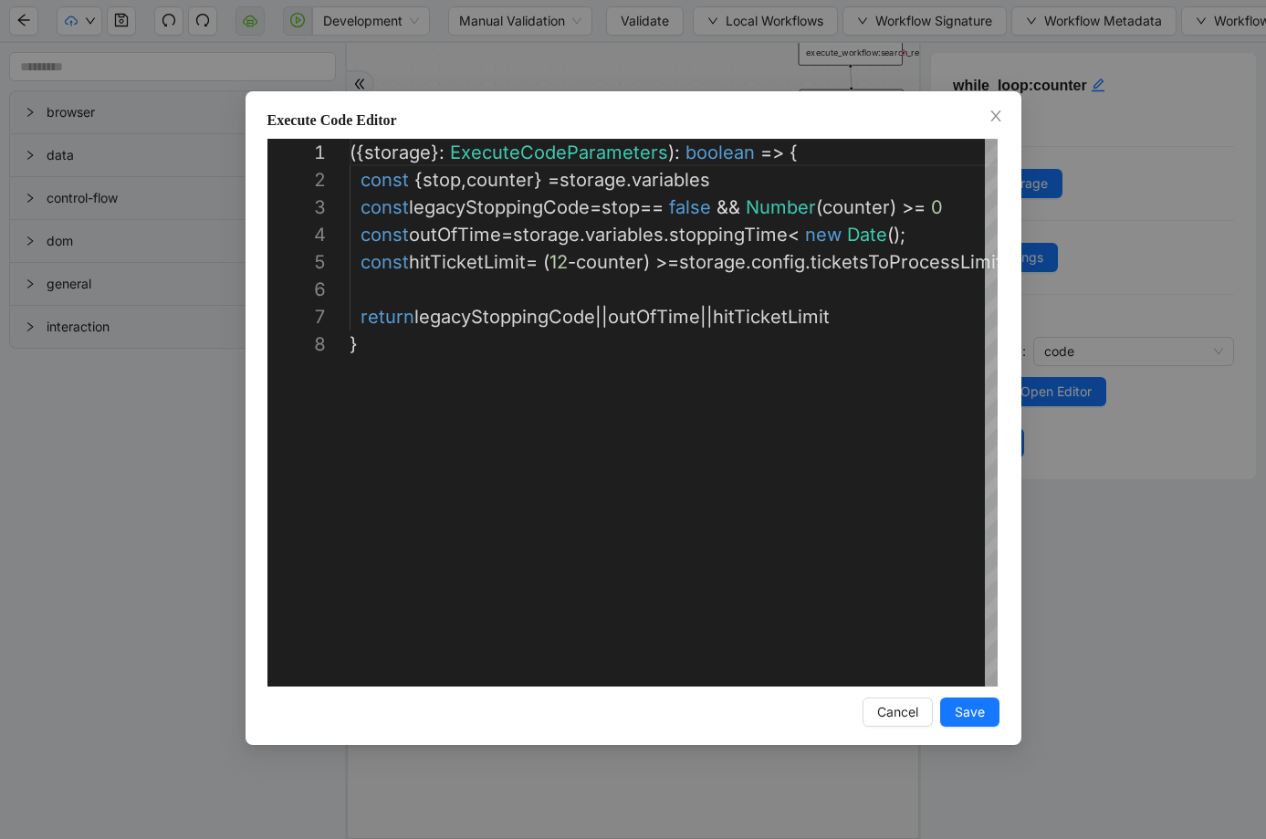
click at [1112, 336] on div "**********" at bounding box center [633, 419] width 1266 height 839
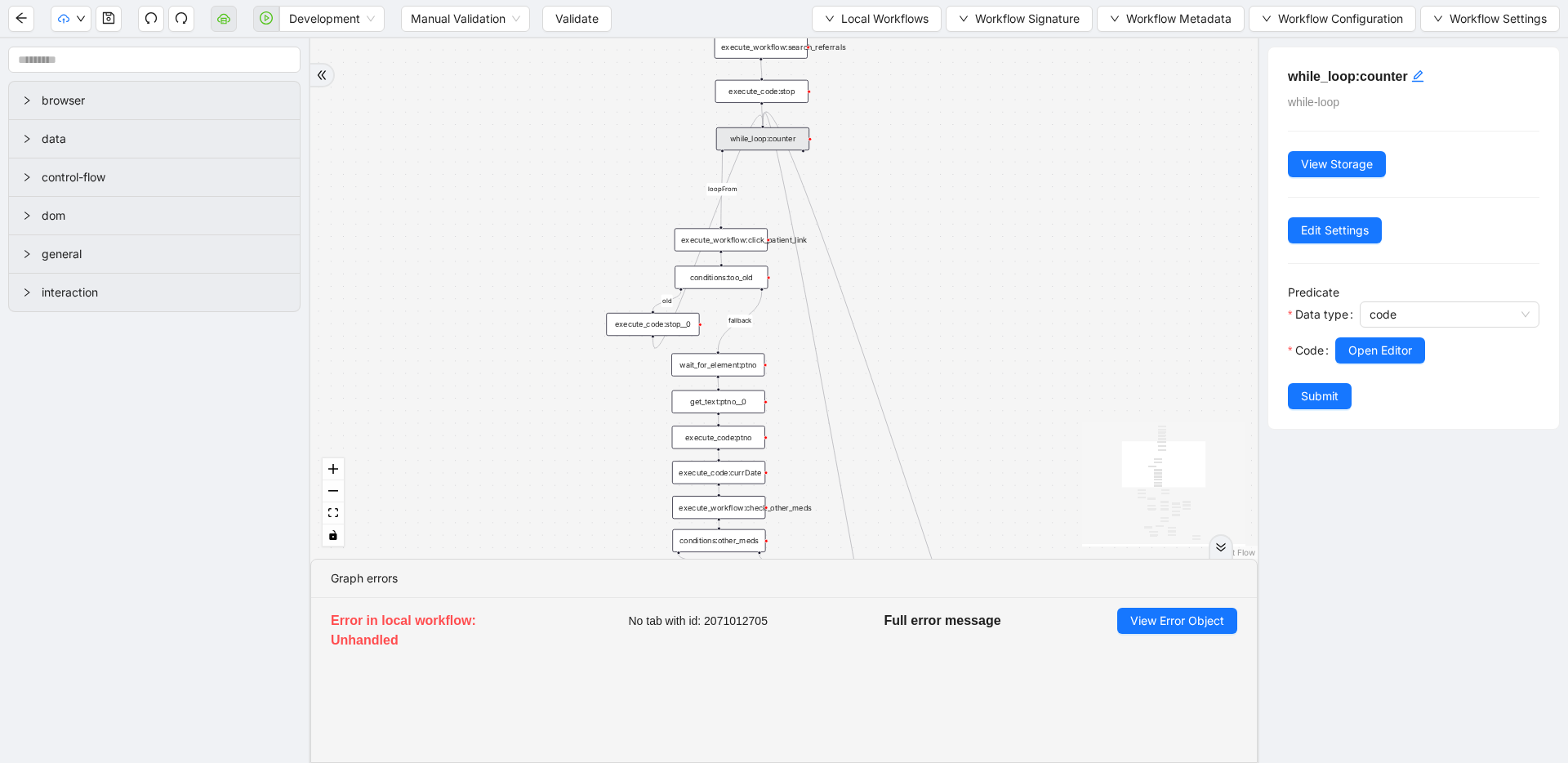
click at [784, 145] on div "while_loop:counter" at bounding box center [763, 139] width 93 height 23
click at [1361, 341] on span "Open Editor" at bounding box center [1380, 350] width 64 height 18
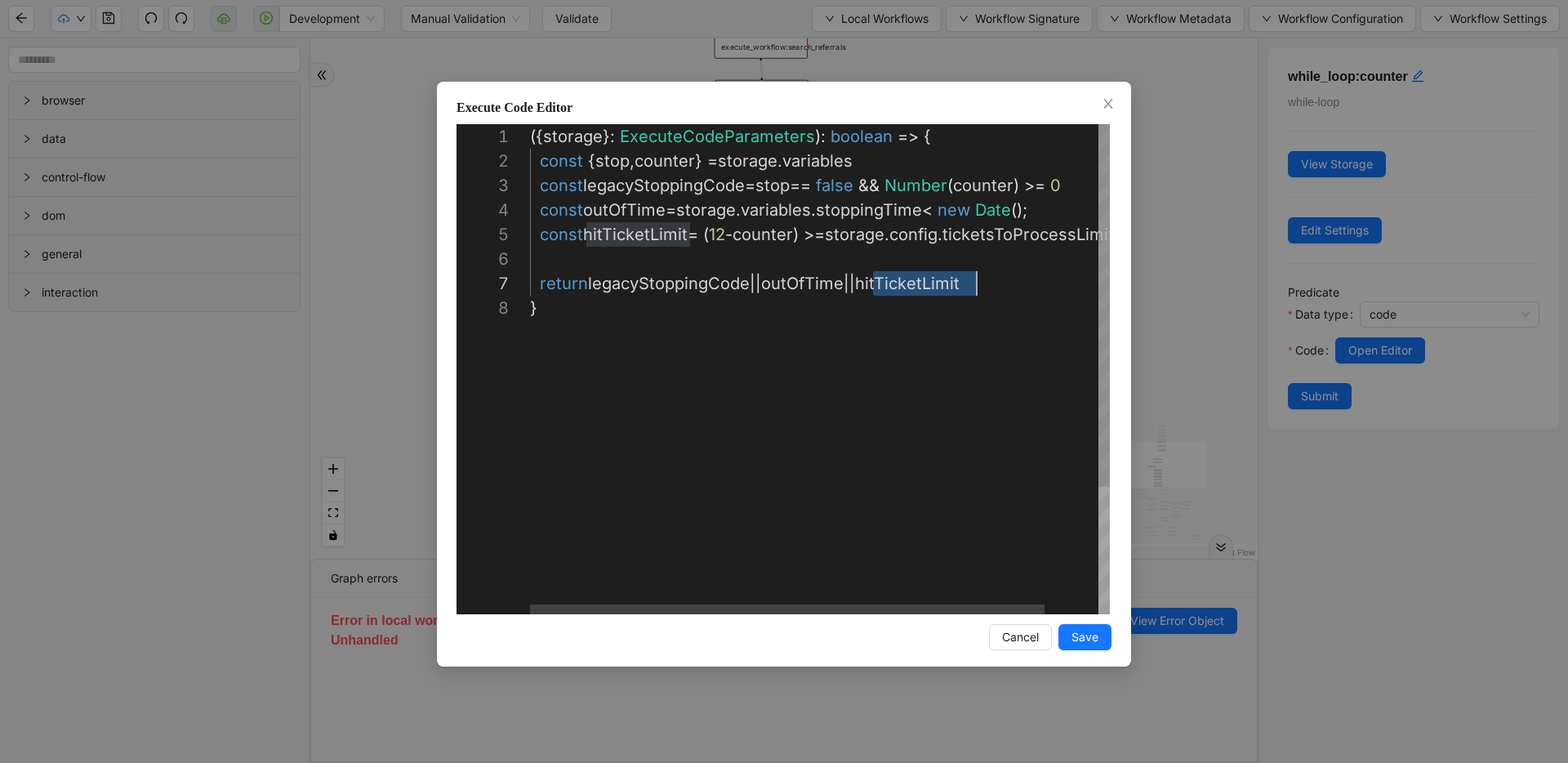
scroll to position [147, 447]
drag, startPoint x: 875, startPoint y: 285, endPoint x: 1060, endPoint y: 290, distance: 185.1
click at [870, 287] on div "({ storage }: ExecuteCodeParameters ): boolean => { const { stop , counter } = …" at bounding box center [849, 455] width 640 height 662
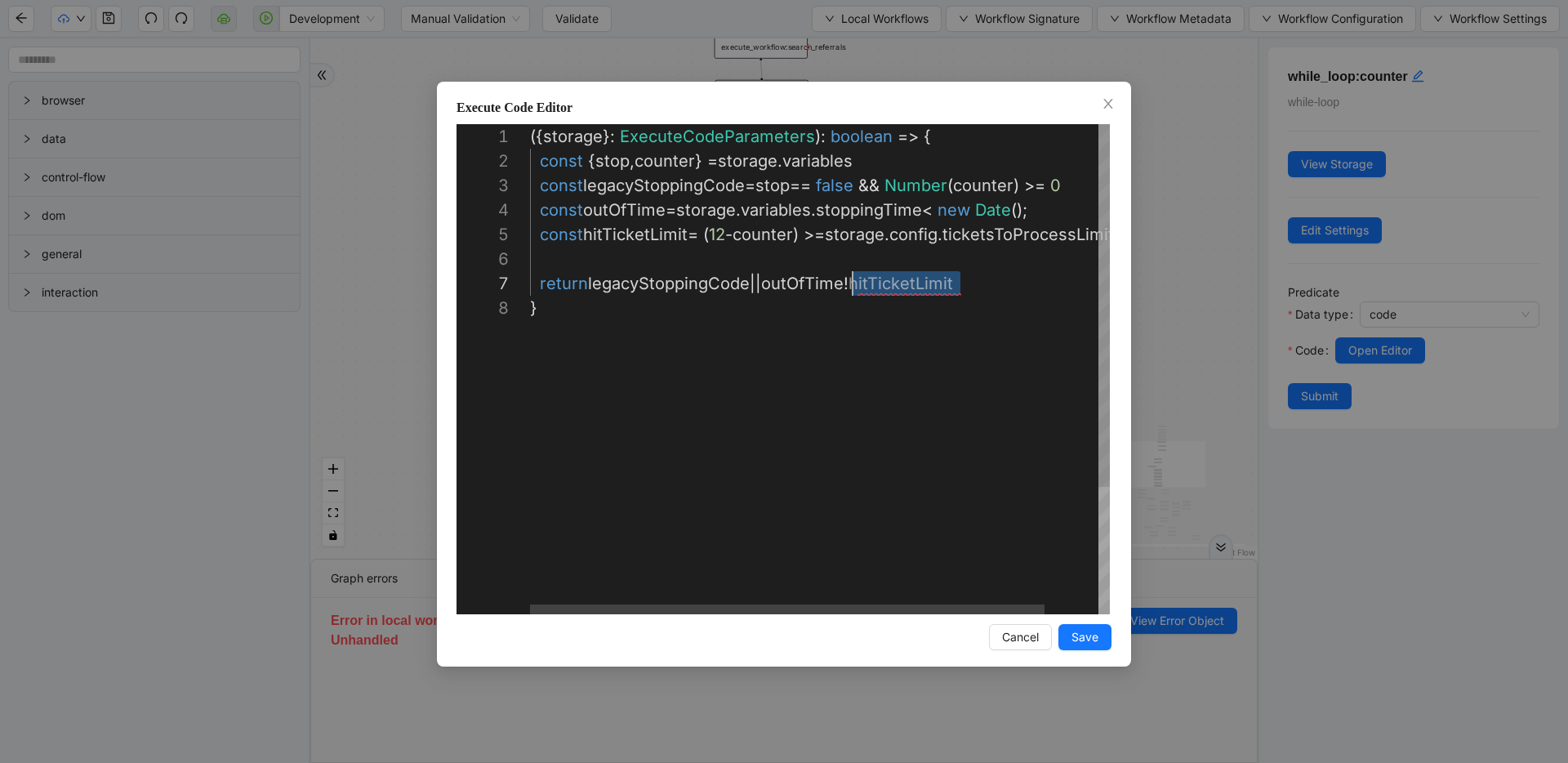
drag, startPoint x: 1008, startPoint y: 285, endPoint x: 854, endPoint y: 285, distance: 154.0
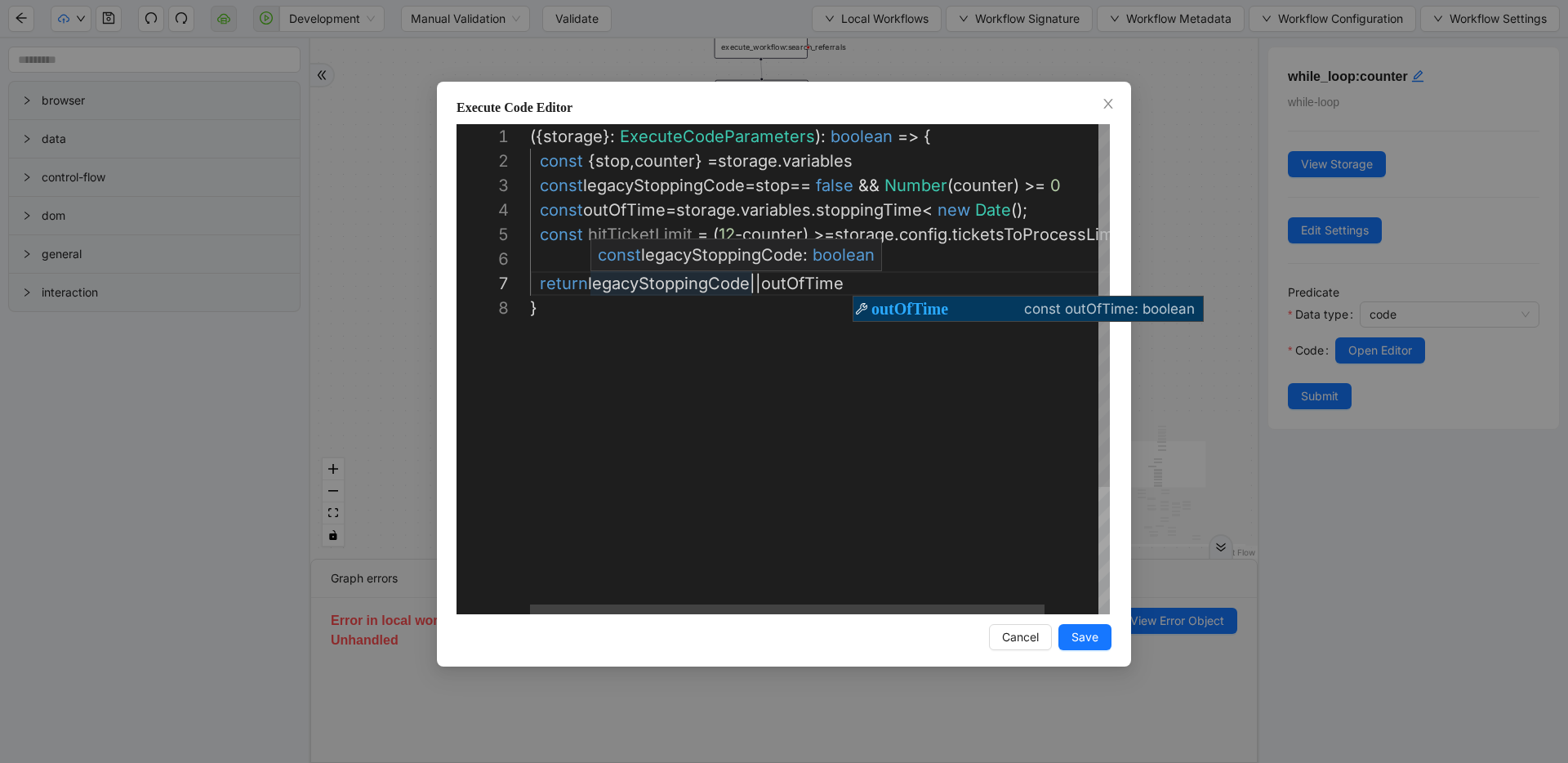
click at [592, 283] on div "({ storage }: ExecuteCodeParameters ): boolean => { const { stop , counter } = …" at bounding box center [849, 455] width 640 height 662
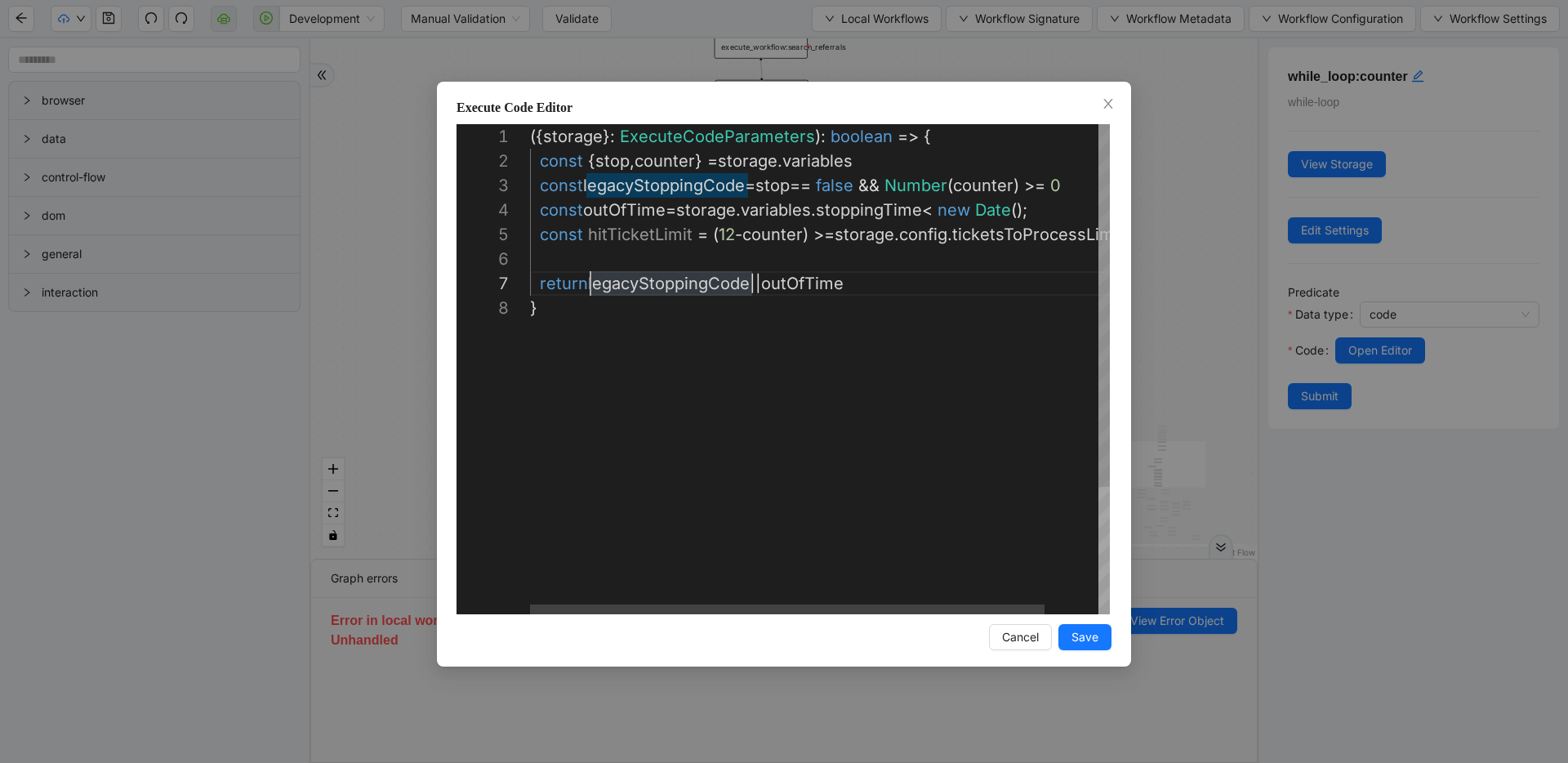
paste textarea "**********"
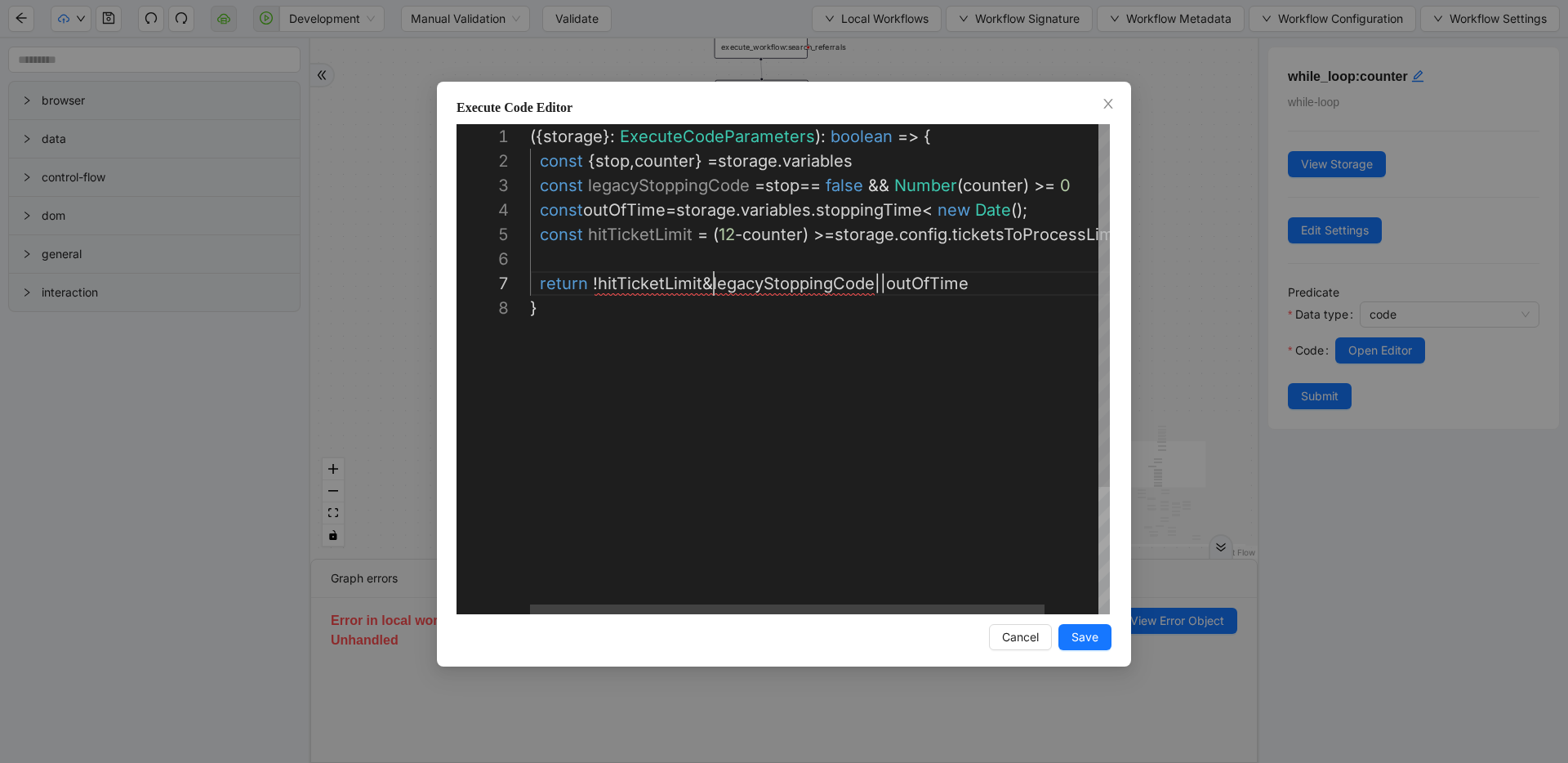
scroll to position [147, 199]
click at [908, 284] on div "({ storage }: ExecuteCodeParameters ): boolean => { const { stop , counter } = …" at bounding box center [849, 455] width 640 height 662
drag, startPoint x: 914, startPoint y: 283, endPoint x: 1024, endPoint y: 285, distance: 110.0
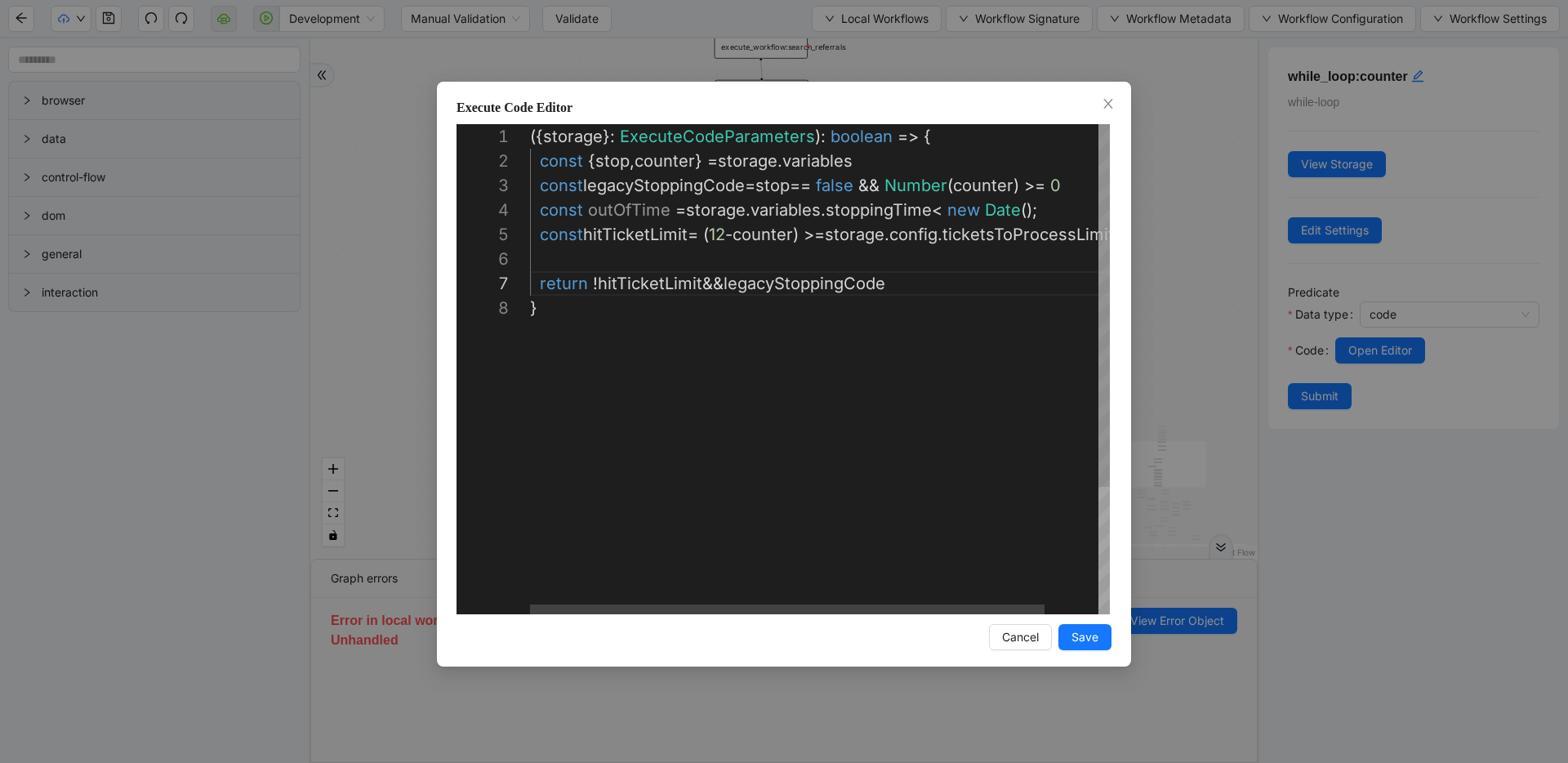
click at [720, 283] on div "({ storage }: ExecuteCodeParameters ): boolean => { const { stop , counter } = …" at bounding box center [849, 455] width 640 height 662
paste textarea "**********"
click at [736, 283] on div "({ storage }: ExecuteCodeParameters ): boolean => { const { stop , counter } = …" at bounding box center [849, 455] width 640 height 662
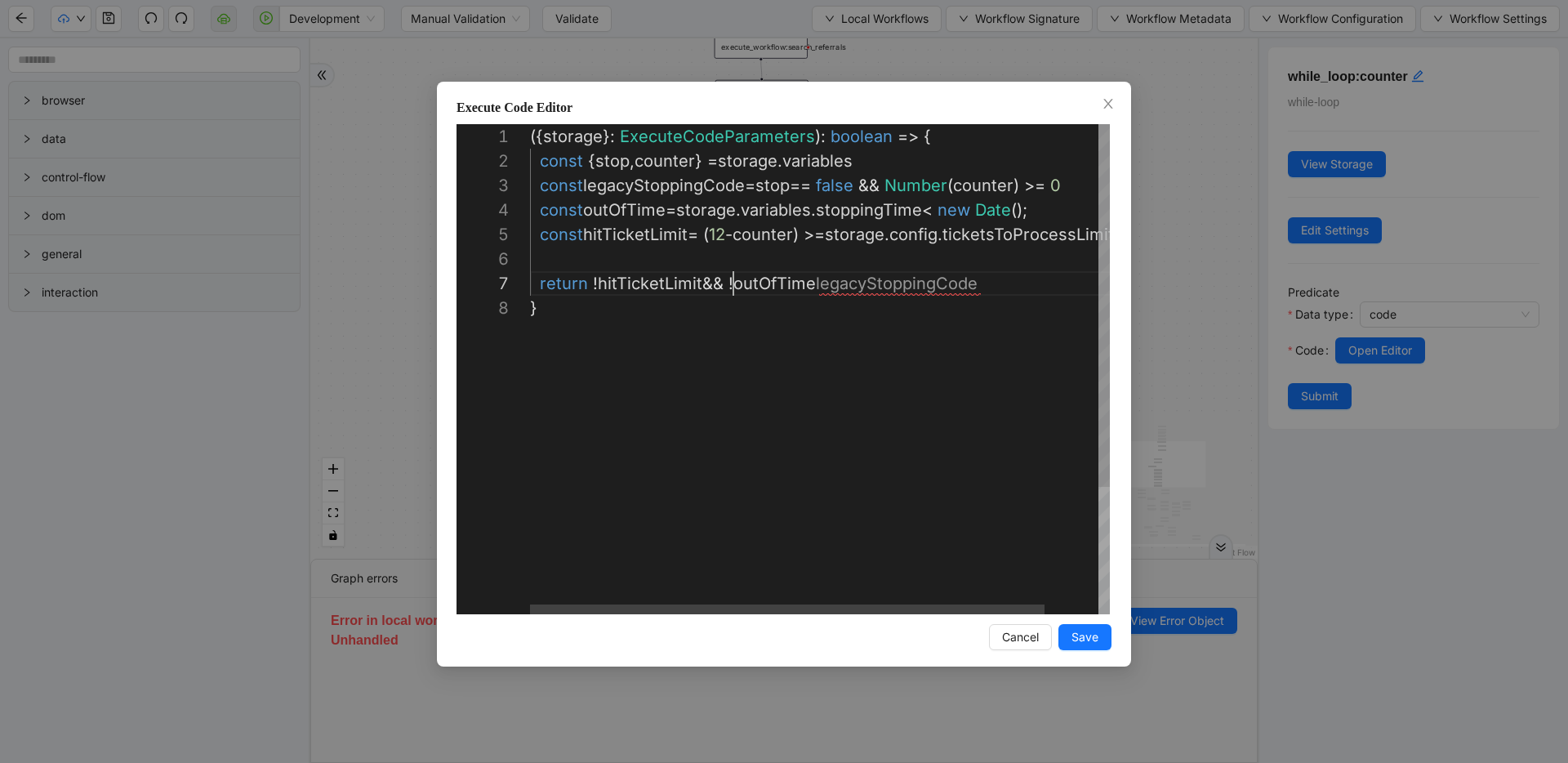
scroll to position [147, 203]
click at [814, 286] on div "({ storage }: ExecuteCodeParameters ): boolean => { const { stop , counter } = …" at bounding box center [849, 455] width 640 height 662
drag, startPoint x: 816, startPoint y: 286, endPoint x: 591, endPoint y: 294, distance: 225.1
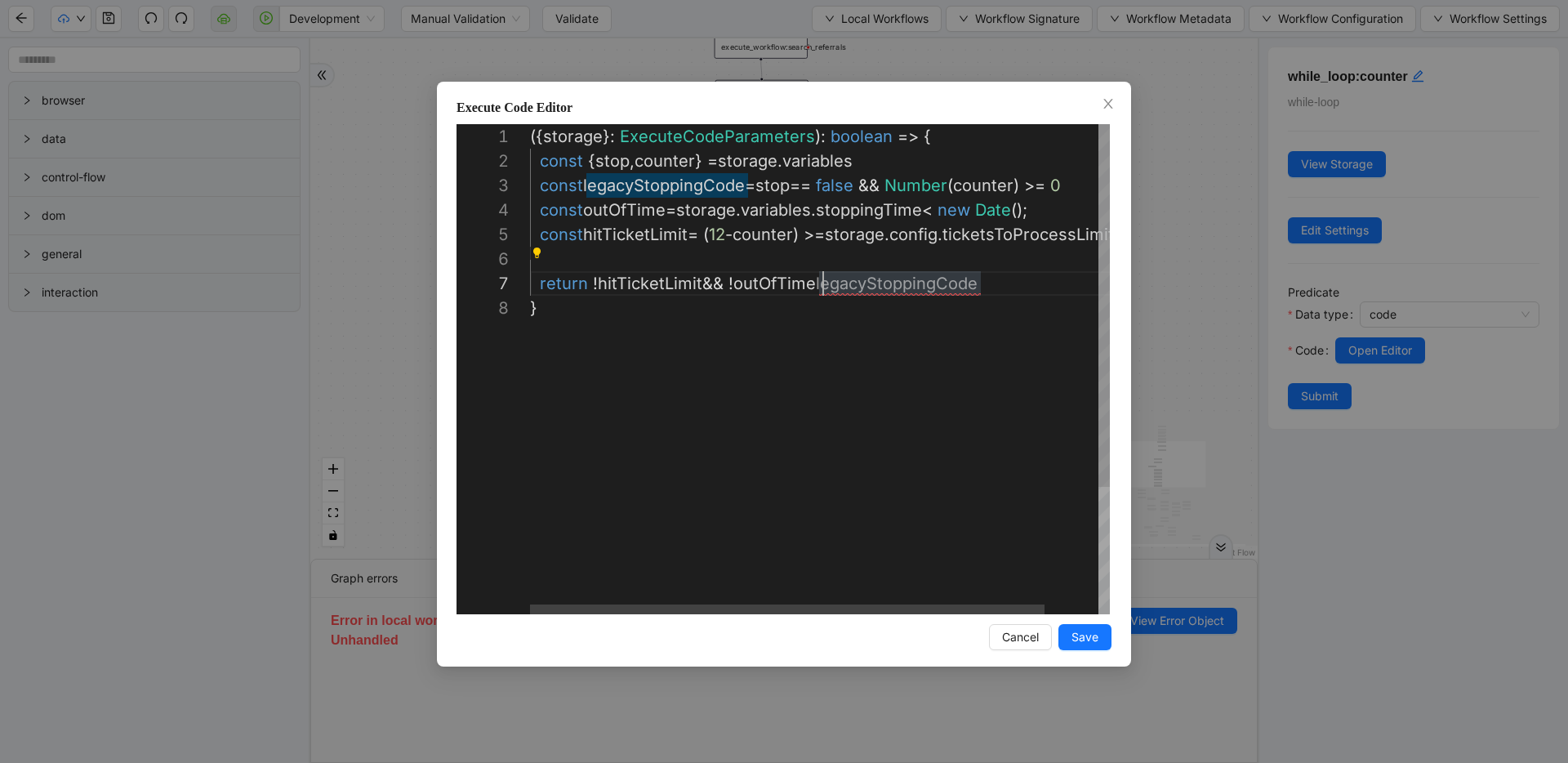
click at [817, 283] on div "({ storage }: ExecuteCodeParameters ): boolean => { const { stop , counter } = …" at bounding box center [849, 455] width 640 height 662
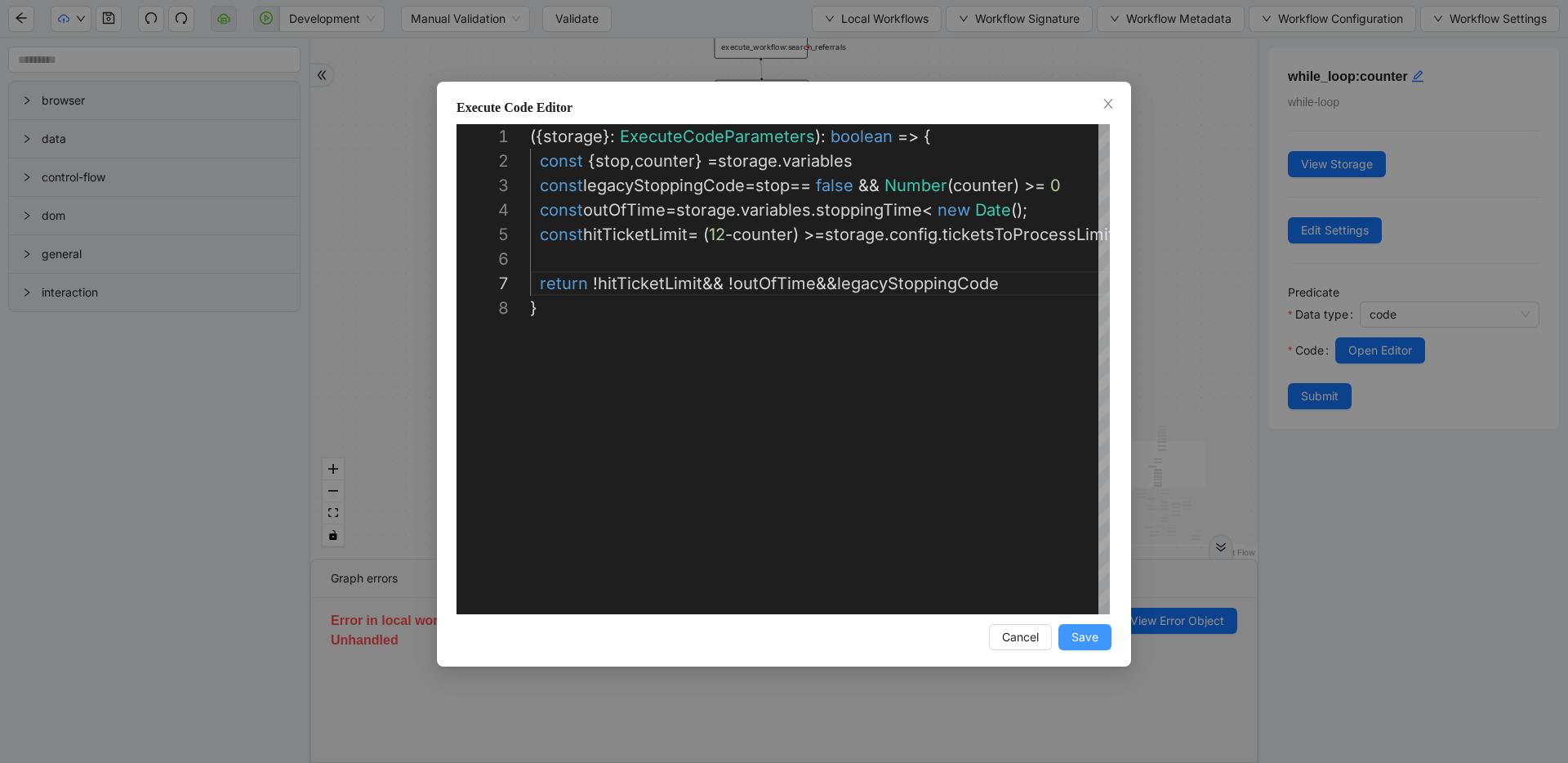
type textarea "**********"
click at [1078, 639] on span "Save" at bounding box center [1085, 638] width 27 height 18
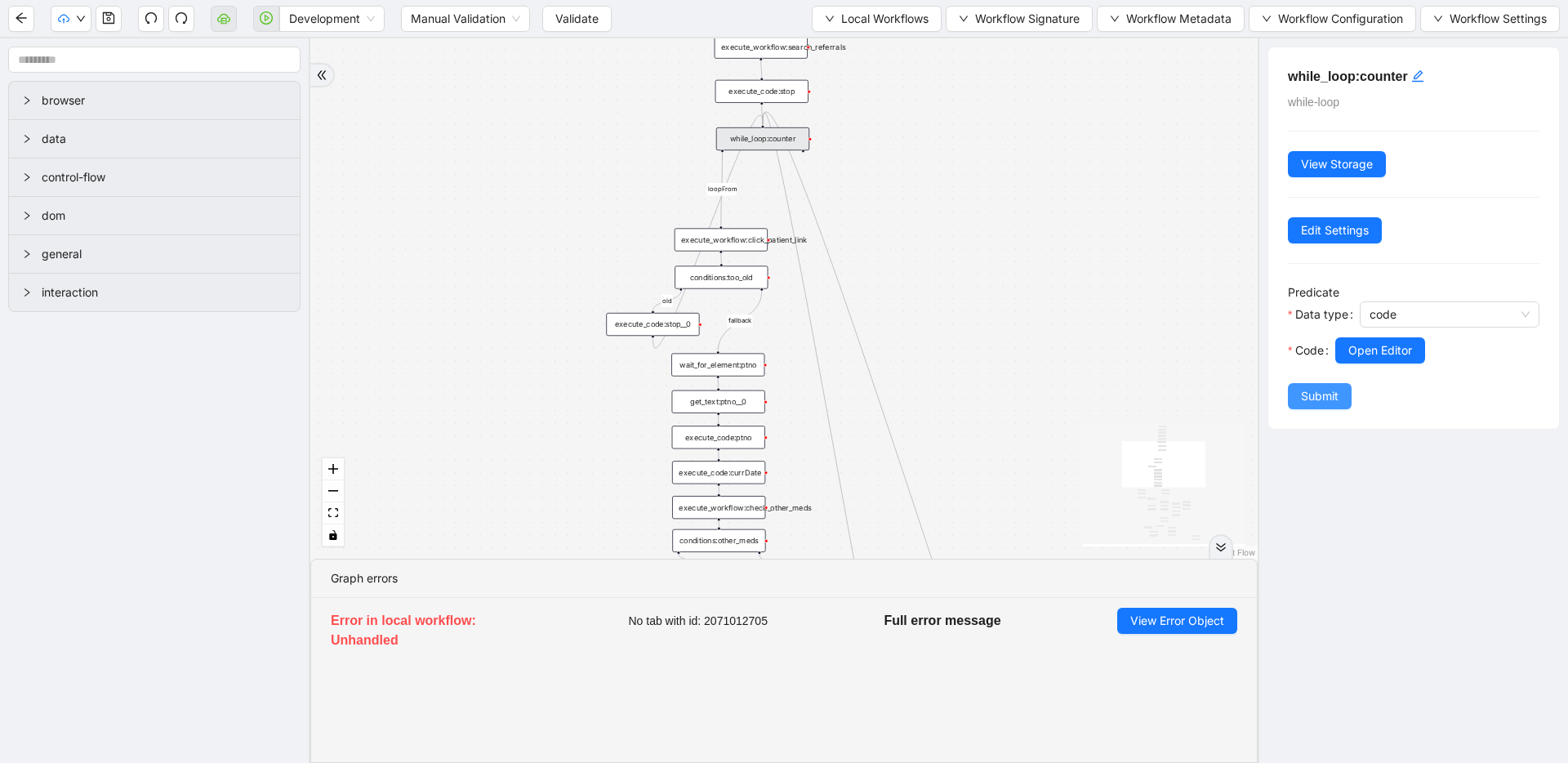
click at [1300, 406] on button "Submit" at bounding box center [1319, 396] width 64 height 26
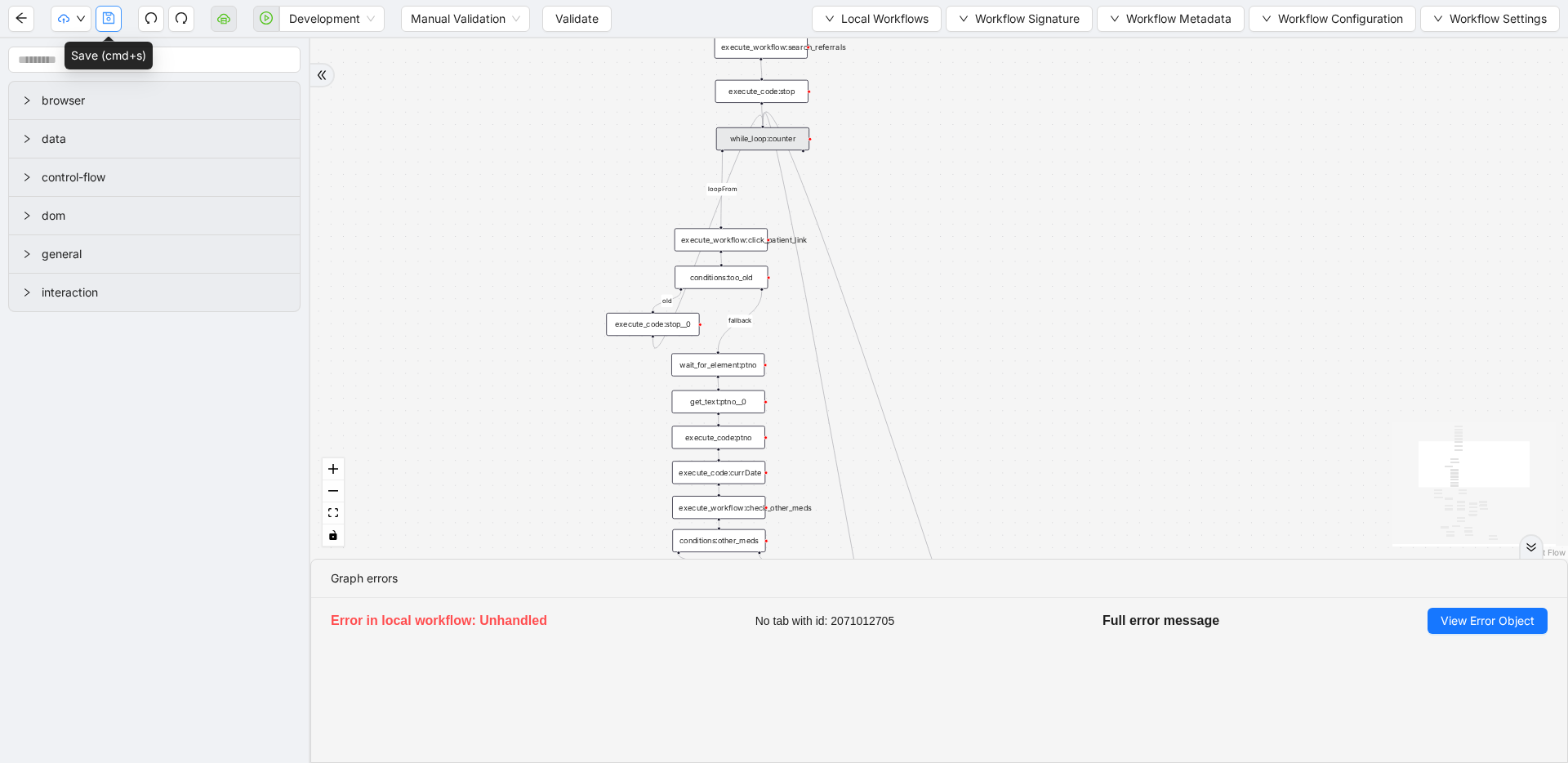
click at [110, 13] on icon "save" at bounding box center [108, 18] width 12 height 12
click at [568, 24] on span "Validate" at bounding box center [576, 19] width 43 height 18
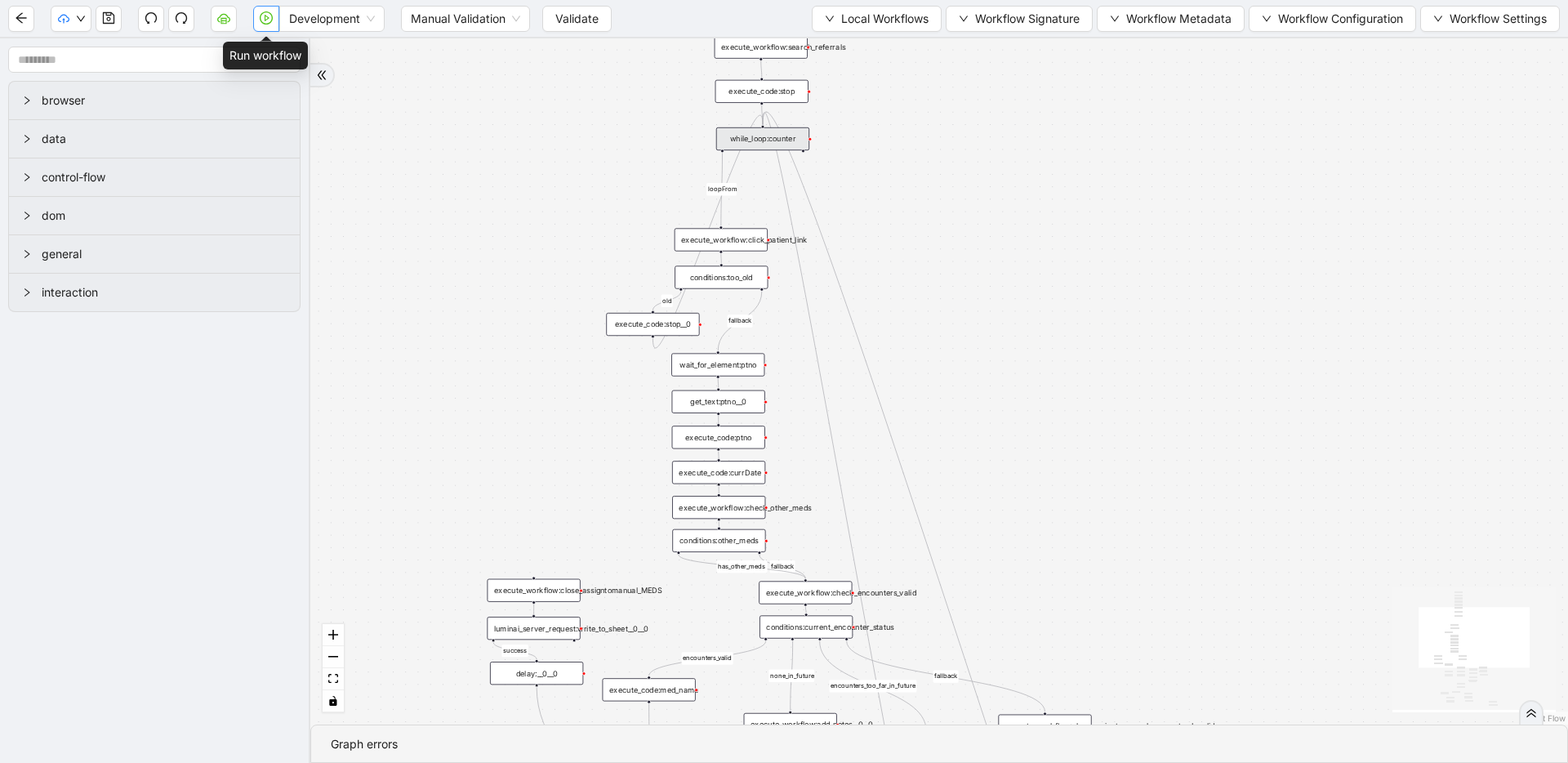
click at [272, 23] on icon "play-circle" at bounding box center [266, 18] width 13 height 13
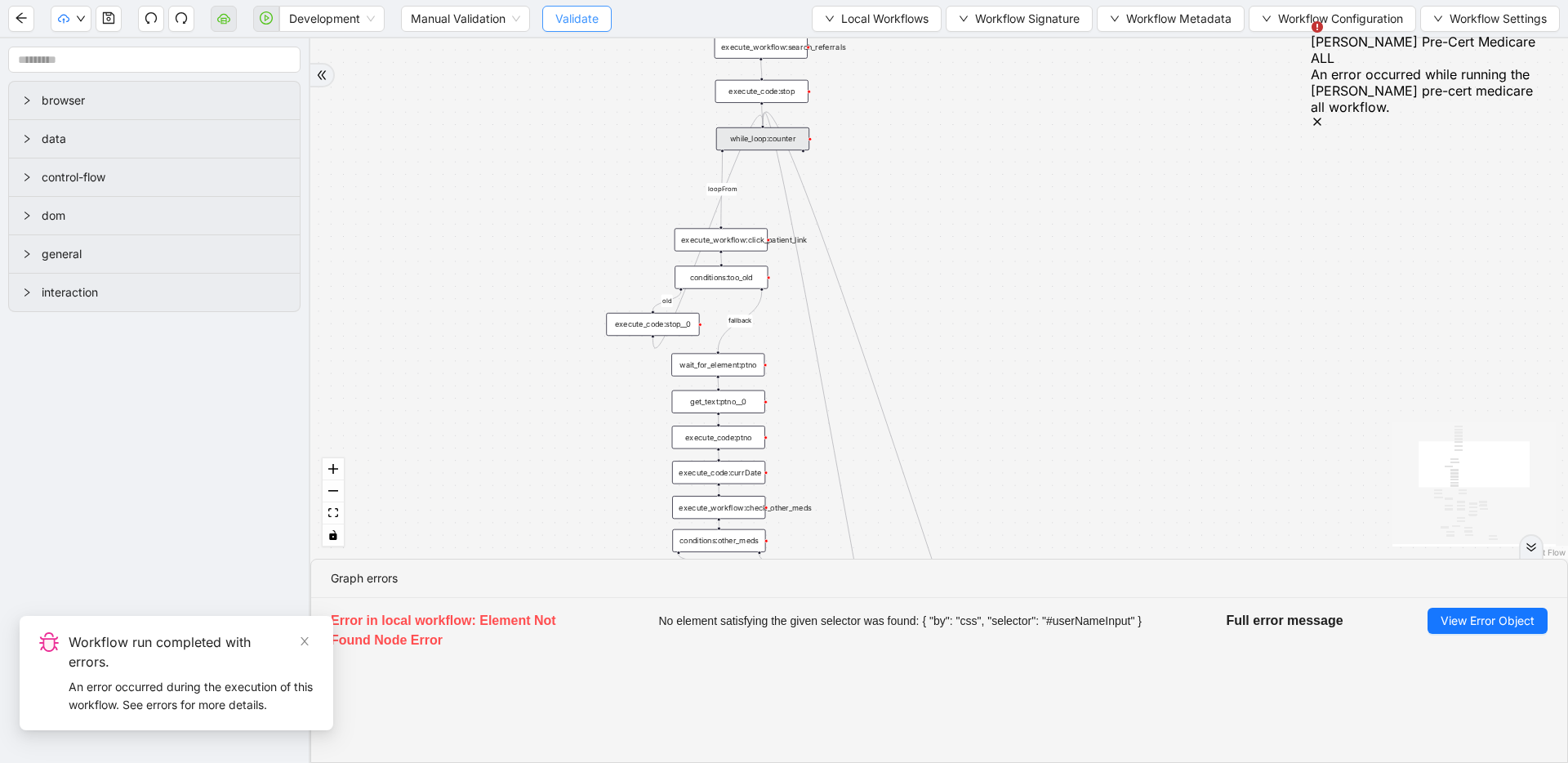
click at [587, 13] on span "Validate" at bounding box center [576, 19] width 43 height 18
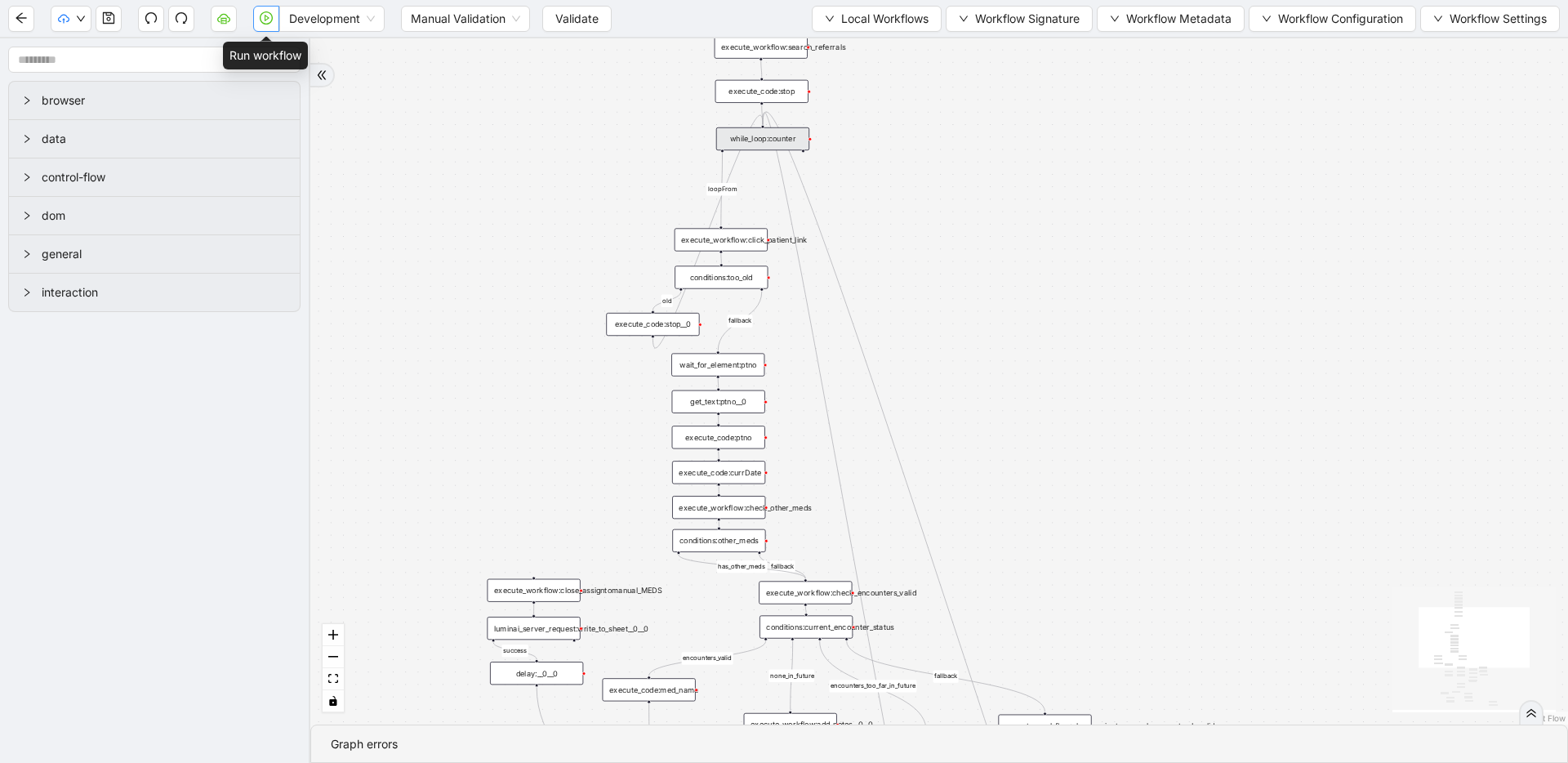
click at [262, 22] on icon "play-circle" at bounding box center [266, 18] width 13 height 13
click at [1290, 14] on span "Workflow Configuration" at bounding box center [1341, 19] width 125 height 18
click at [1283, 68] on span "Value" at bounding box center [1330, 77] width 143 height 18
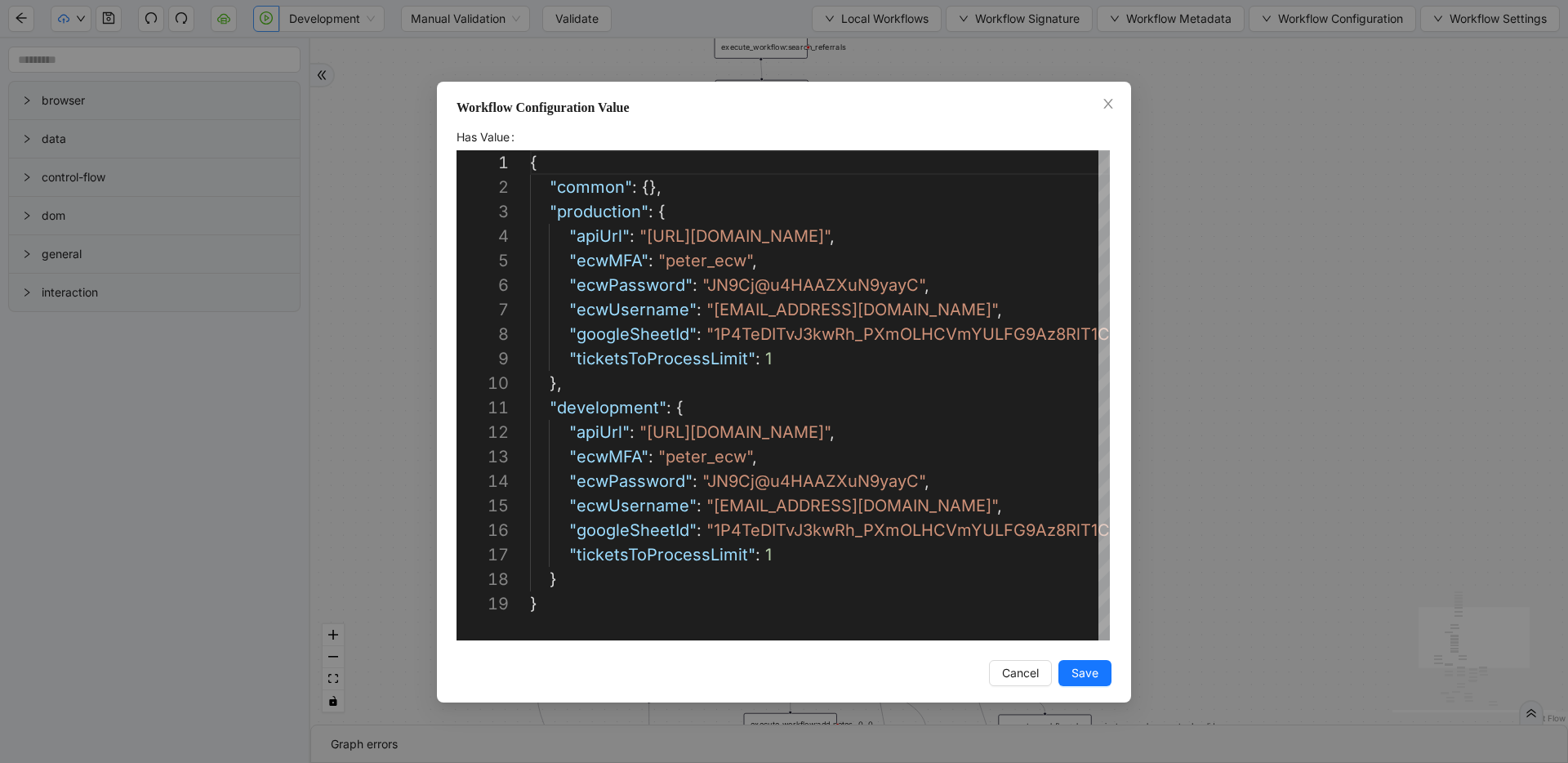
scroll to position [245, 0]
click at [782, 359] on div "{ "common" : {}, "production" : { "apiUrl" : " [URL][DOMAIN_NAME] " , "ecwMFA" …" at bounding box center [868, 616] width 677 height 931
click at [651, 358] on div "{ "common" : {}, "production" : { "apiUrl" : " [URL][DOMAIN_NAME] " , "ecwMFA" …" at bounding box center [868, 616] width 677 height 931
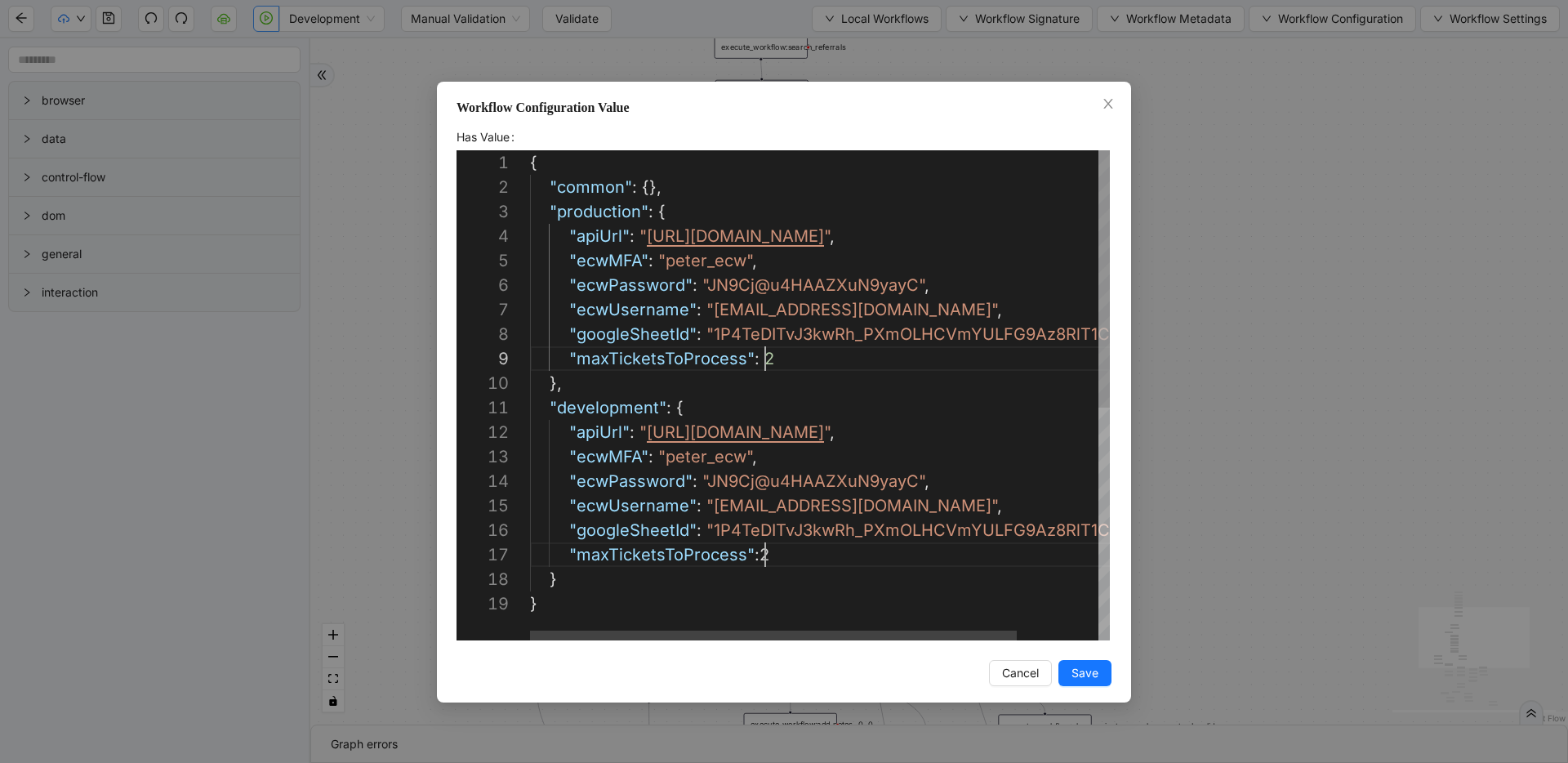
scroll to position [196, 235]
type textarea "**********"
click at [1069, 672] on button "Save" at bounding box center [1085, 673] width 53 height 26
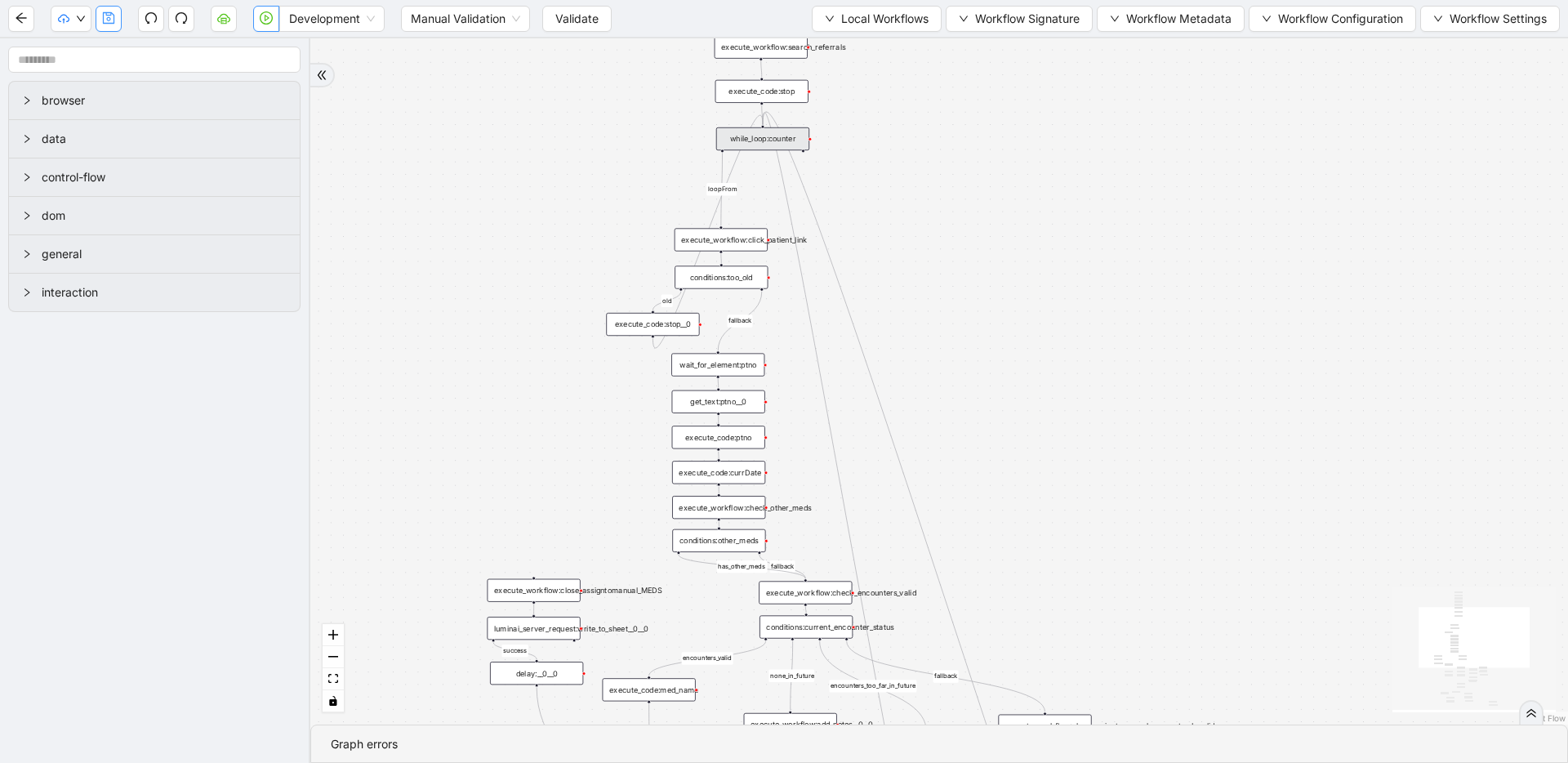
click at [116, 21] on button "button" at bounding box center [108, 18] width 26 height 26
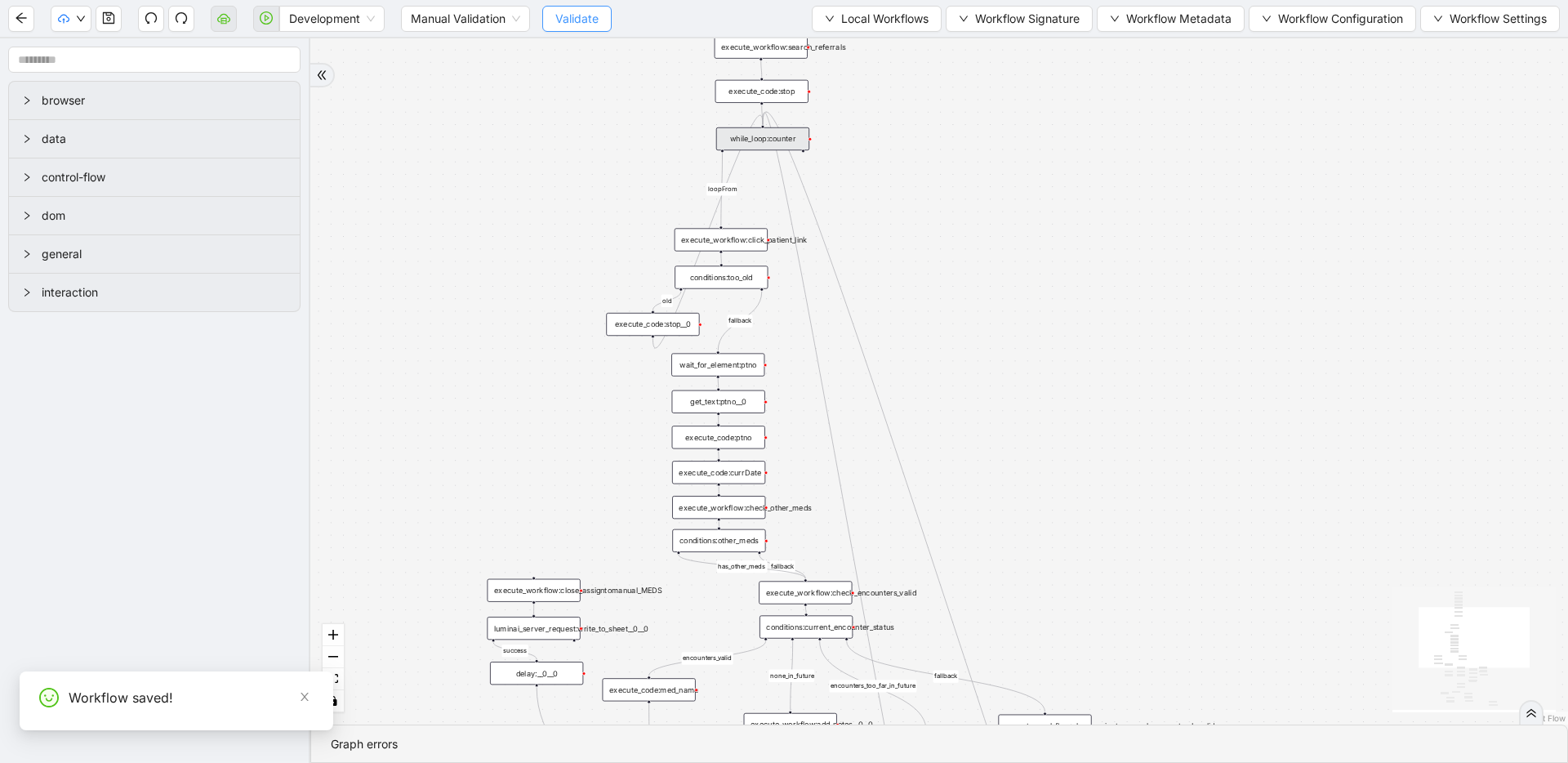
click at [585, 15] on span "Validate" at bounding box center [576, 19] width 43 height 18
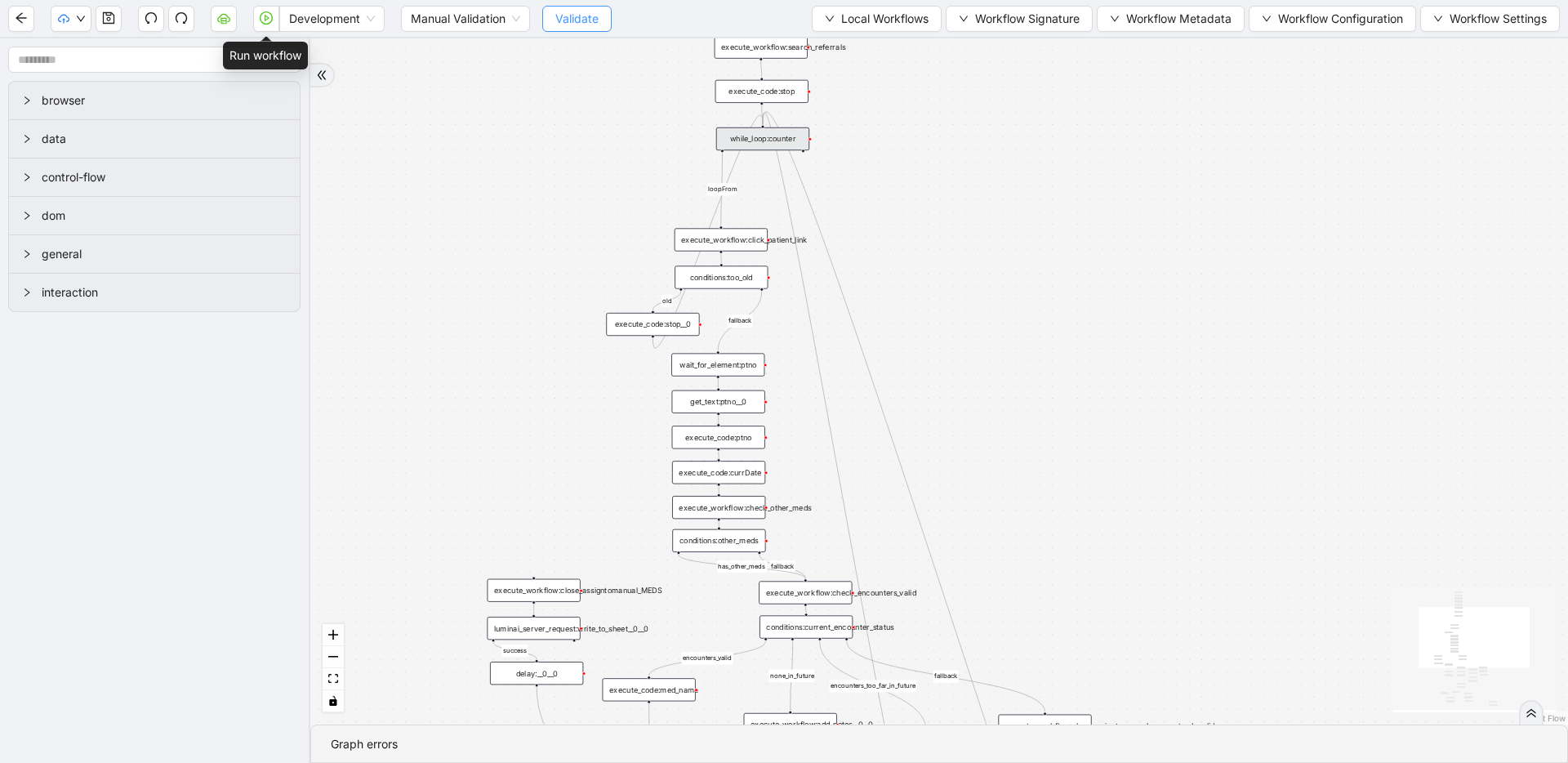
click at [272, 19] on icon "play-circle" at bounding box center [266, 18] width 13 height 13
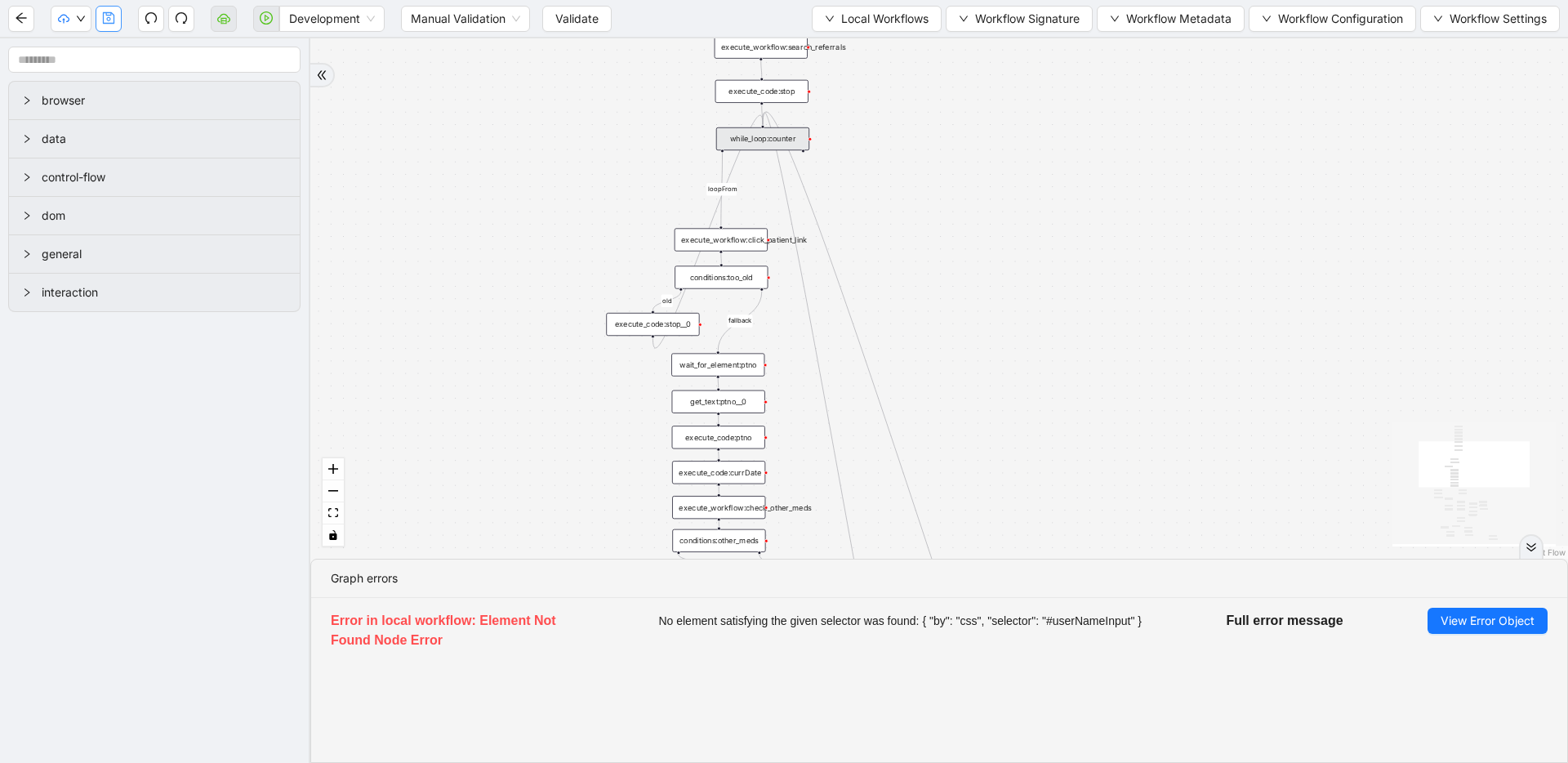
click at [103, 22] on icon "save" at bounding box center [108, 18] width 12 height 12
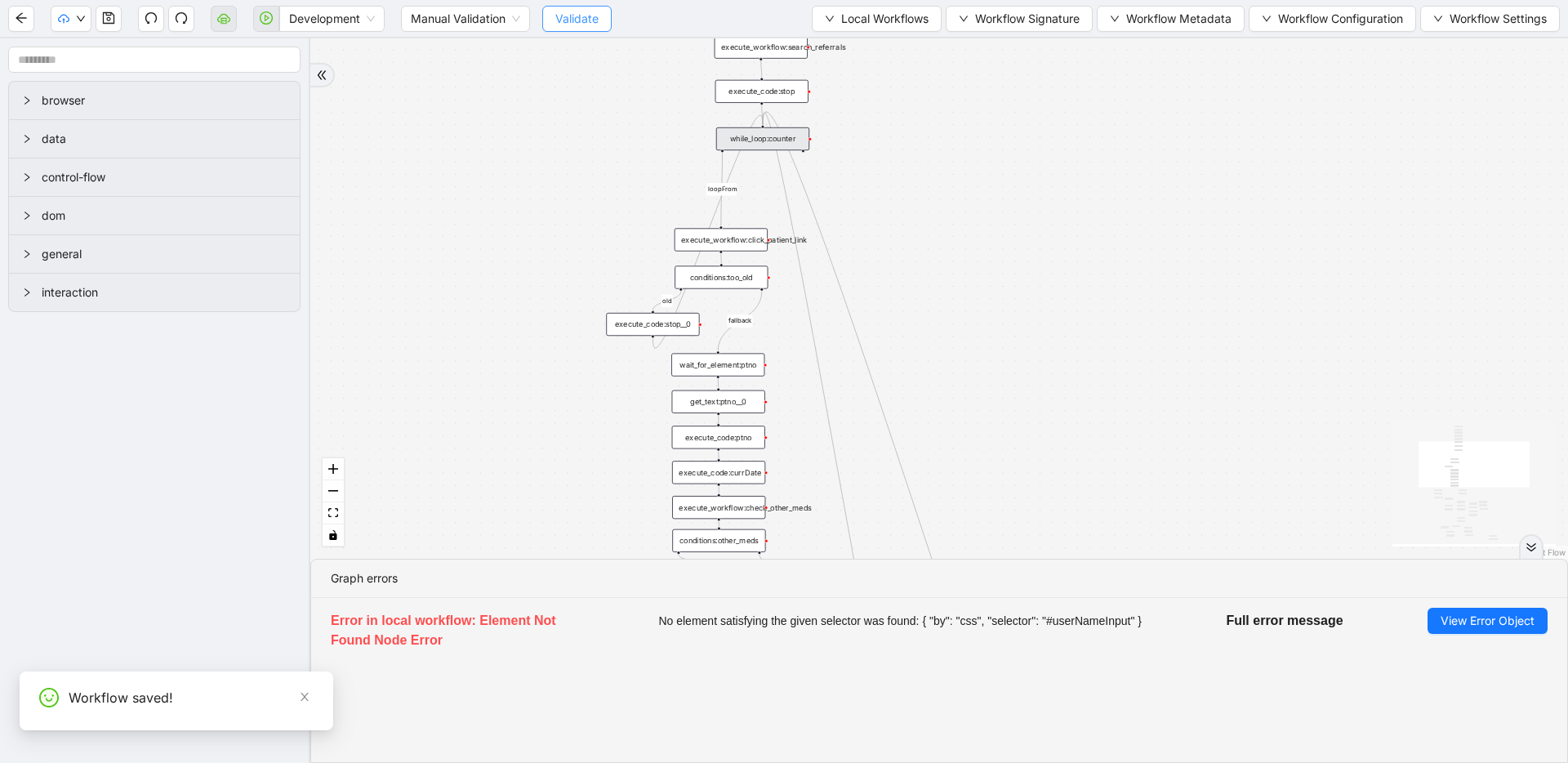
click at [564, 23] on span "Validate" at bounding box center [576, 19] width 43 height 18
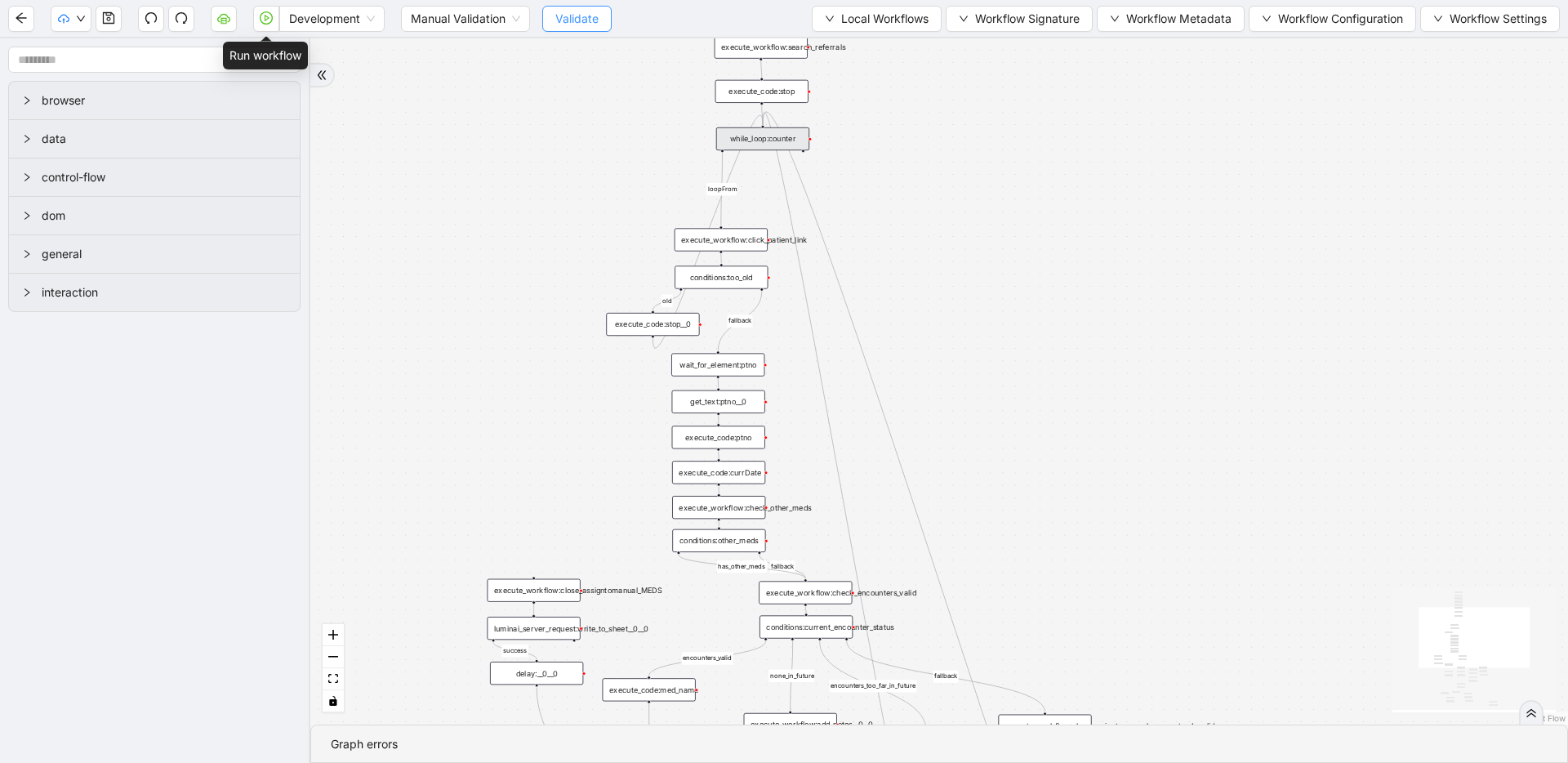
click at [260, 21] on icon "play-circle" at bounding box center [266, 18] width 13 height 13
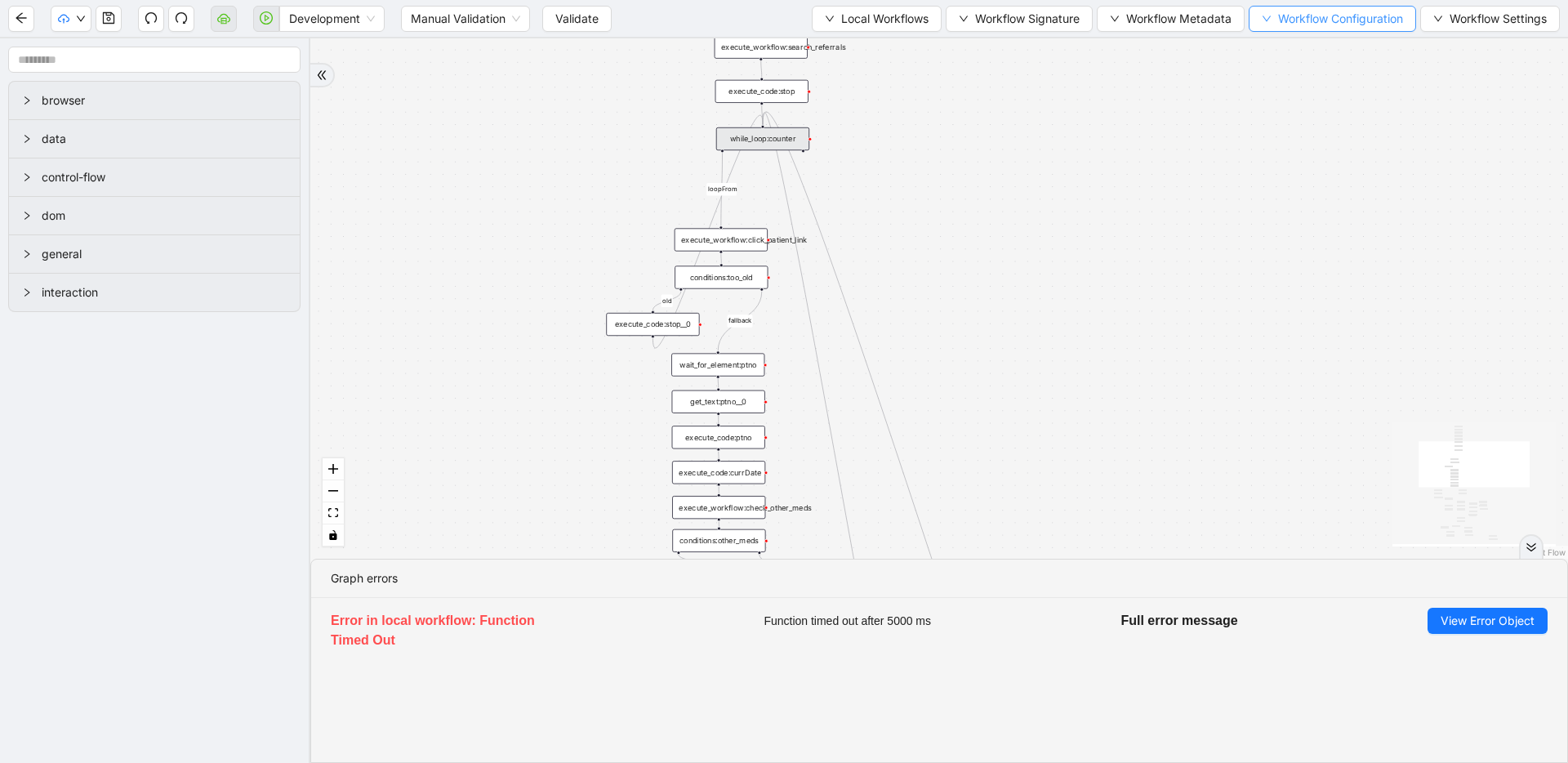
click at [1300, 23] on span "Workflow Configuration" at bounding box center [1341, 19] width 125 height 18
click at [1288, 83] on span "Value" at bounding box center [1330, 77] width 143 height 18
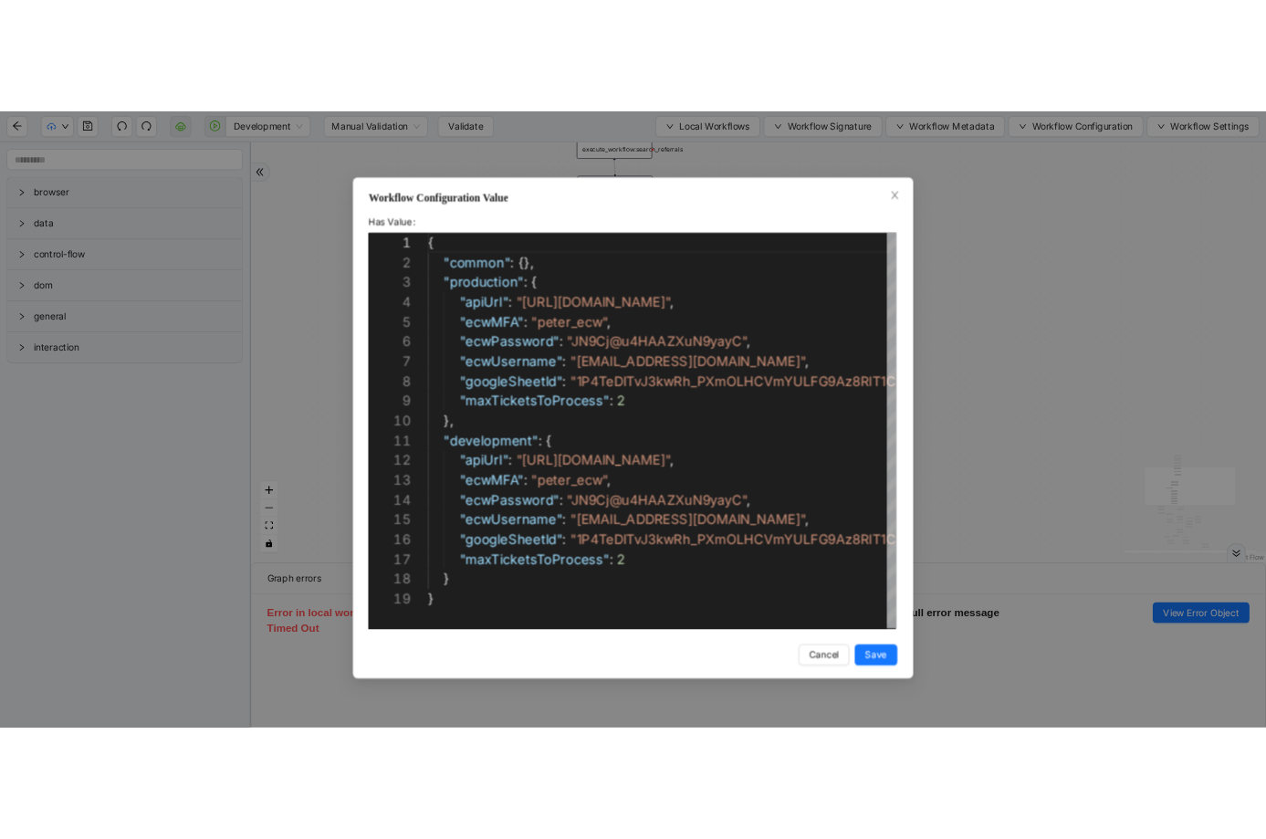
scroll to position [274, 0]
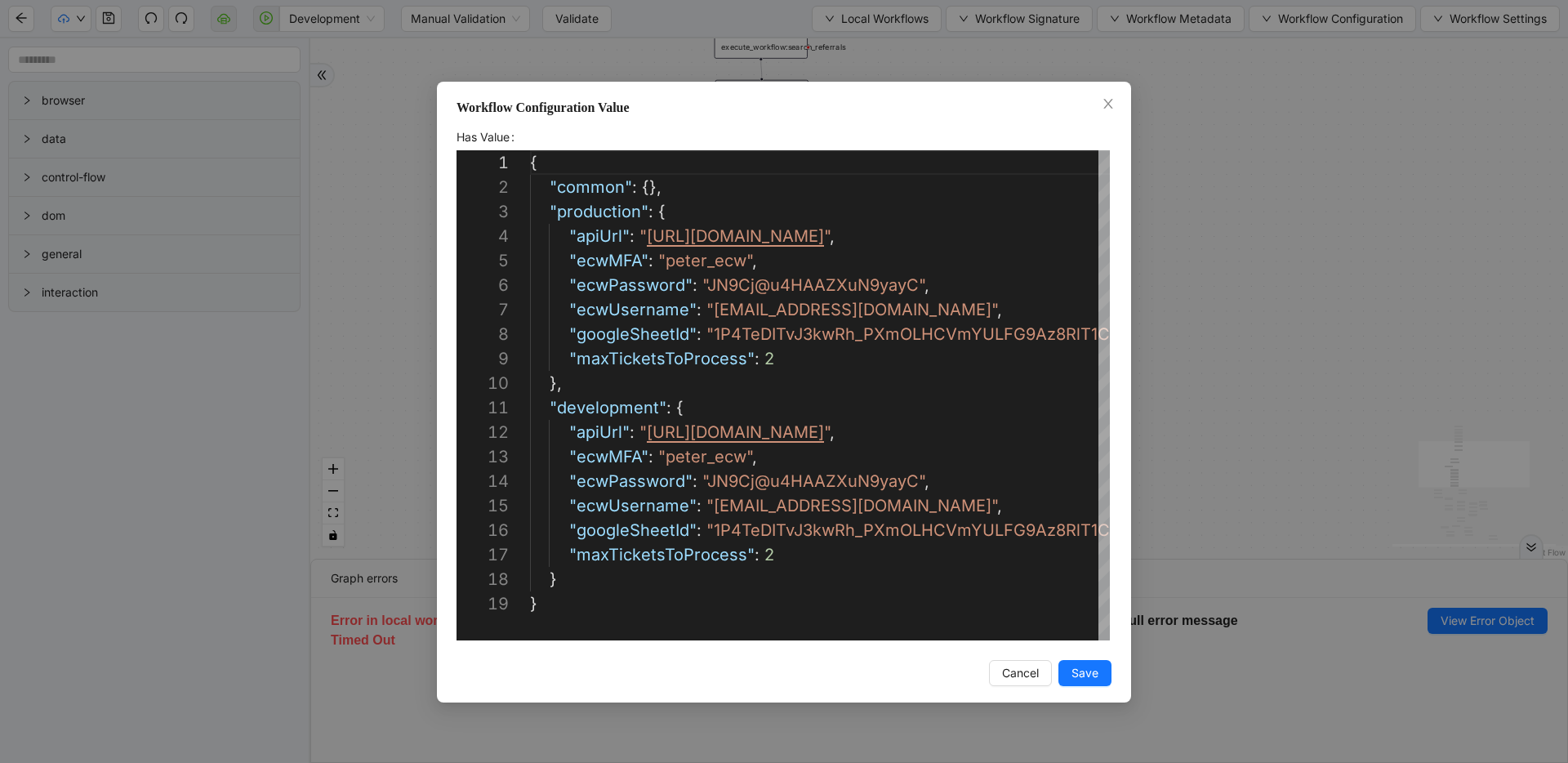
click at [1251, 192] on div "Workflow Configuration Value Has Value 1 2 3 4 5 6 7 8 9 10 11 12 13 14 15 16 1…" at bounding box center [784, 382] width 1568 height 763
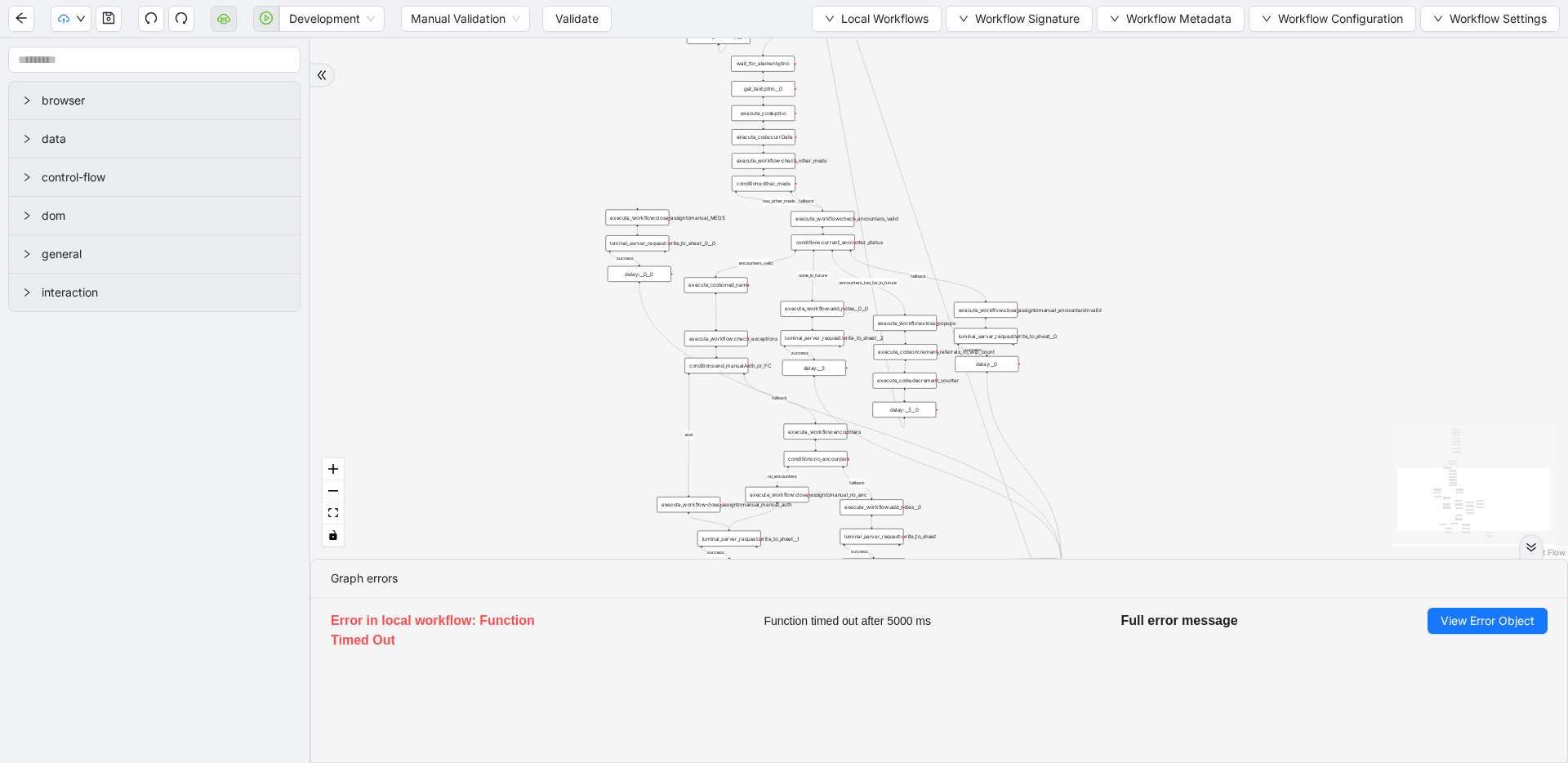
drag, startPoint x: 1065, startPoint y: 361, endPoint x: 1041, endPoint y: 113, distance: 249.2
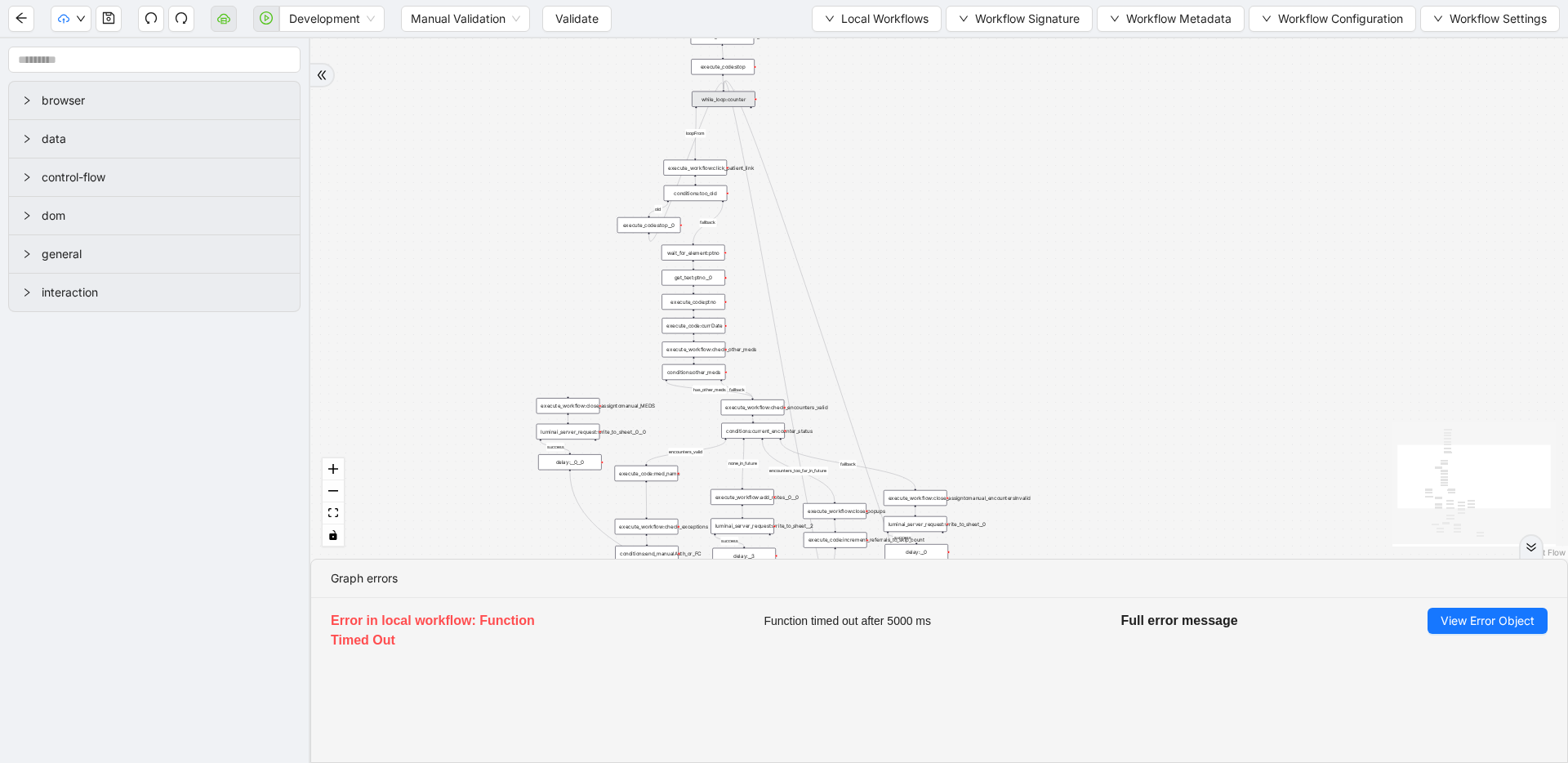
drag, startPoint x: 878, startPoint y: 194, endPoint x: 818, endPoint y: 413, distance: 227.1
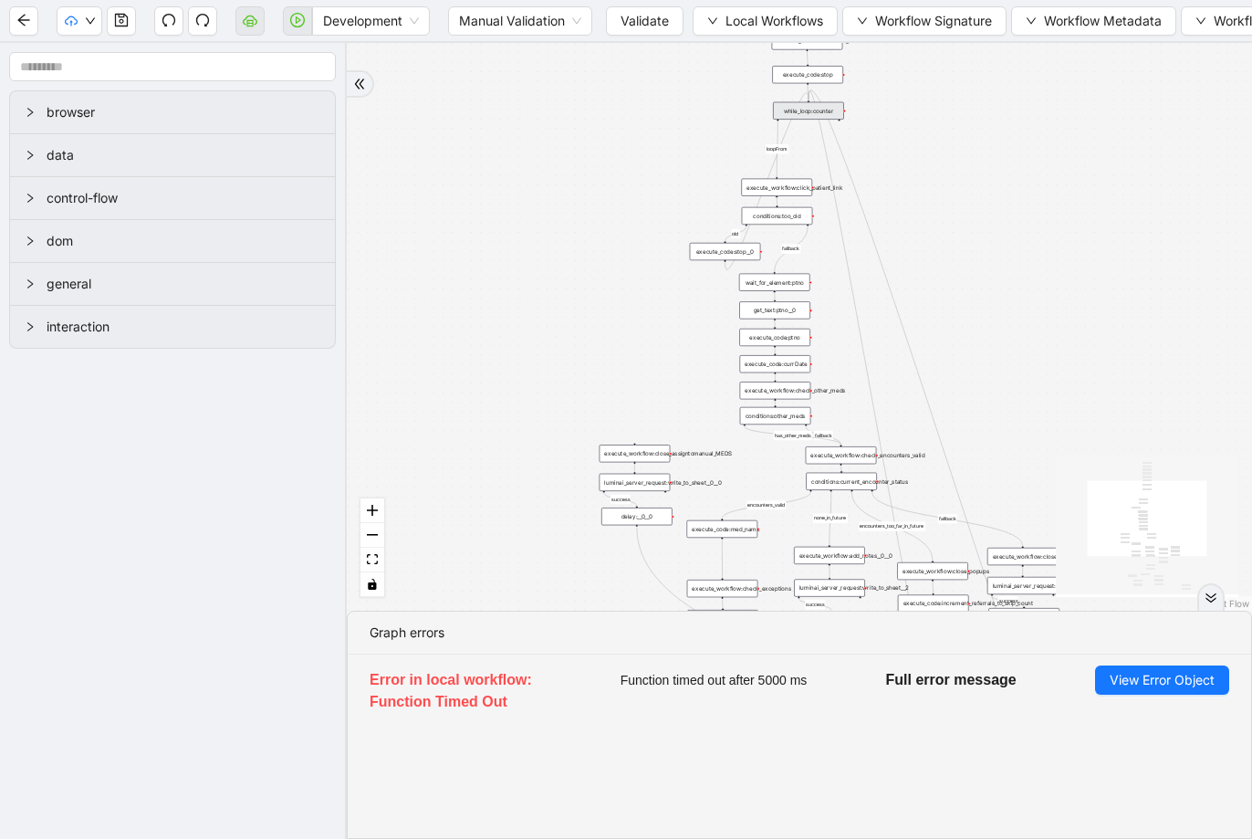
click at [826, 110] on div "while_loop:counter" at bounding box center [808, 110] width 71 height 17
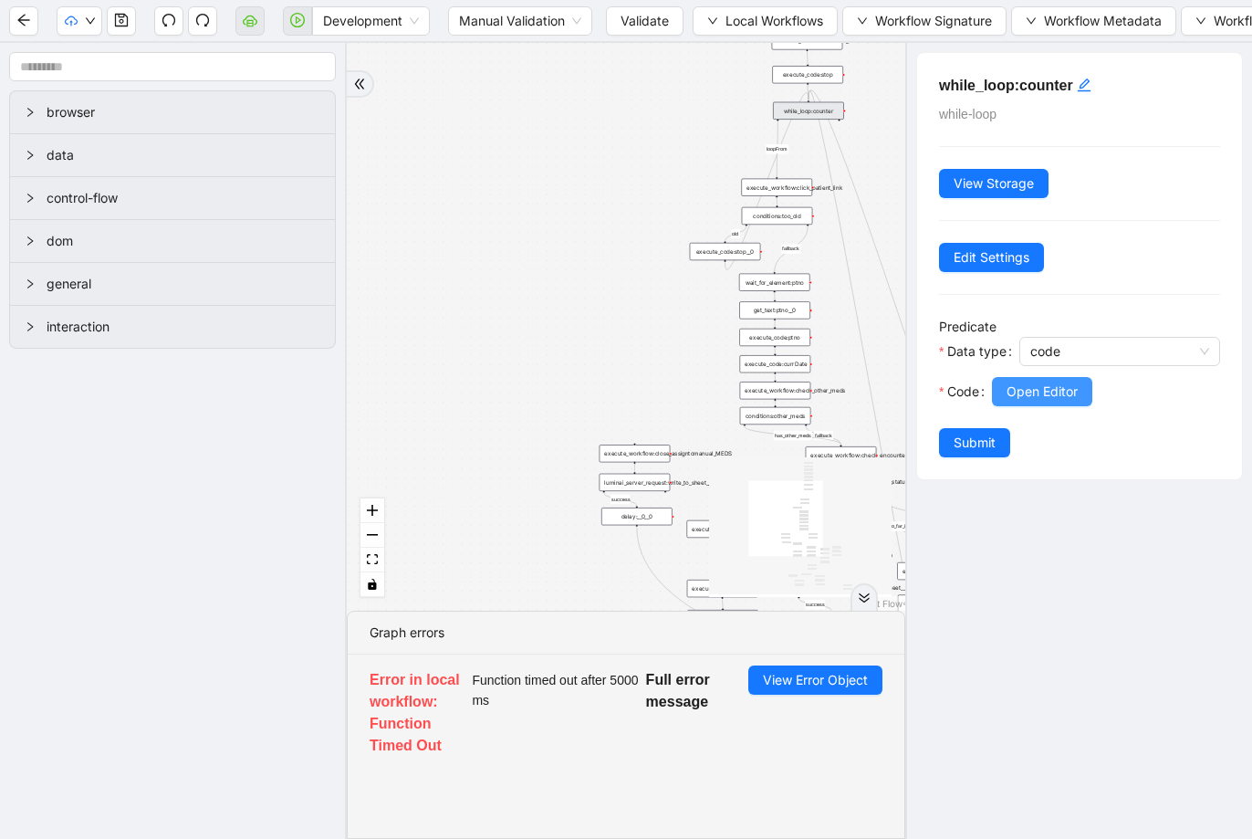
click at [1049, 394] on span "Open Editor" at bounding box center [1041, 391] width 71 height 20
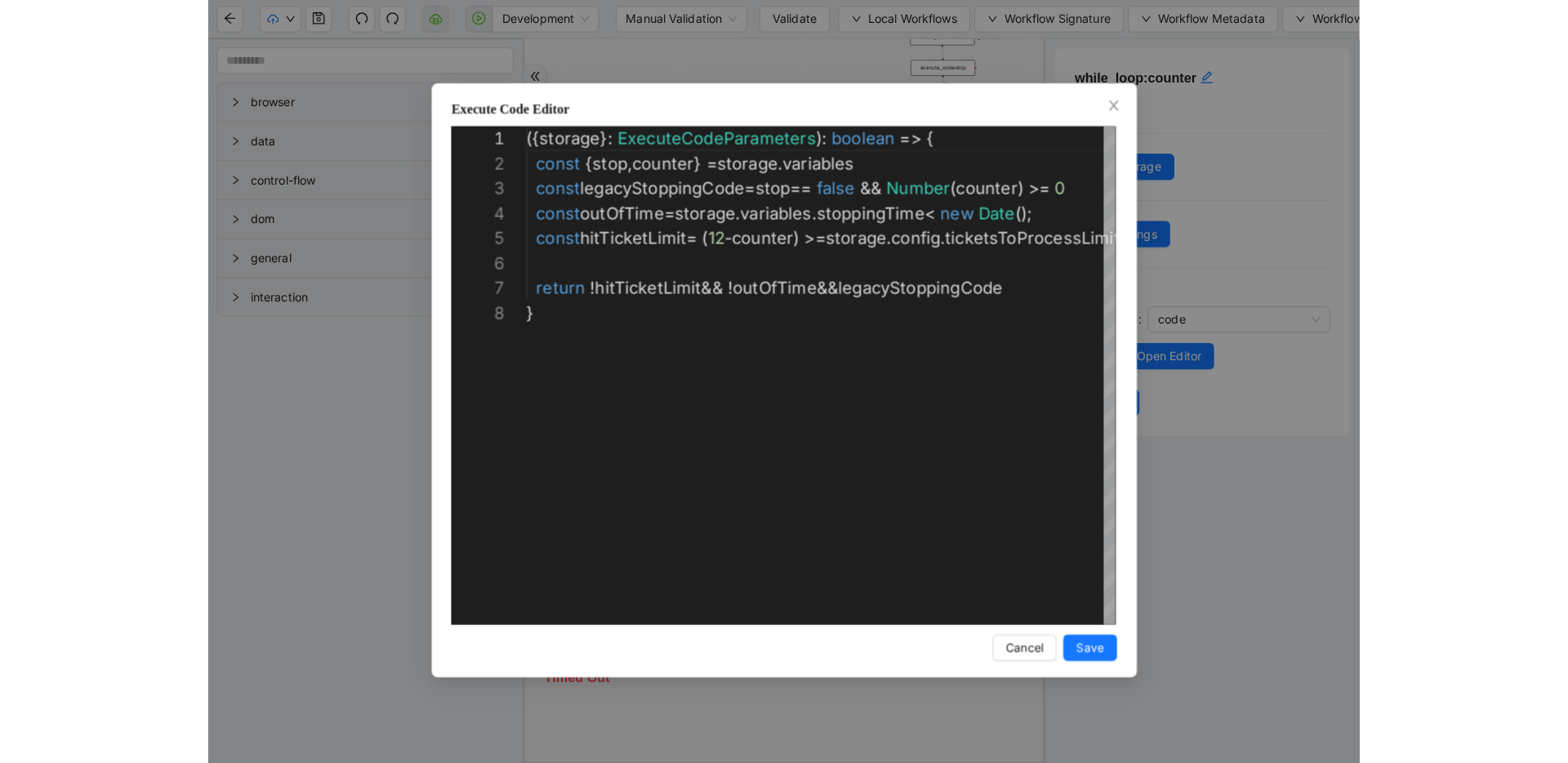
scroll to position [172, 0]
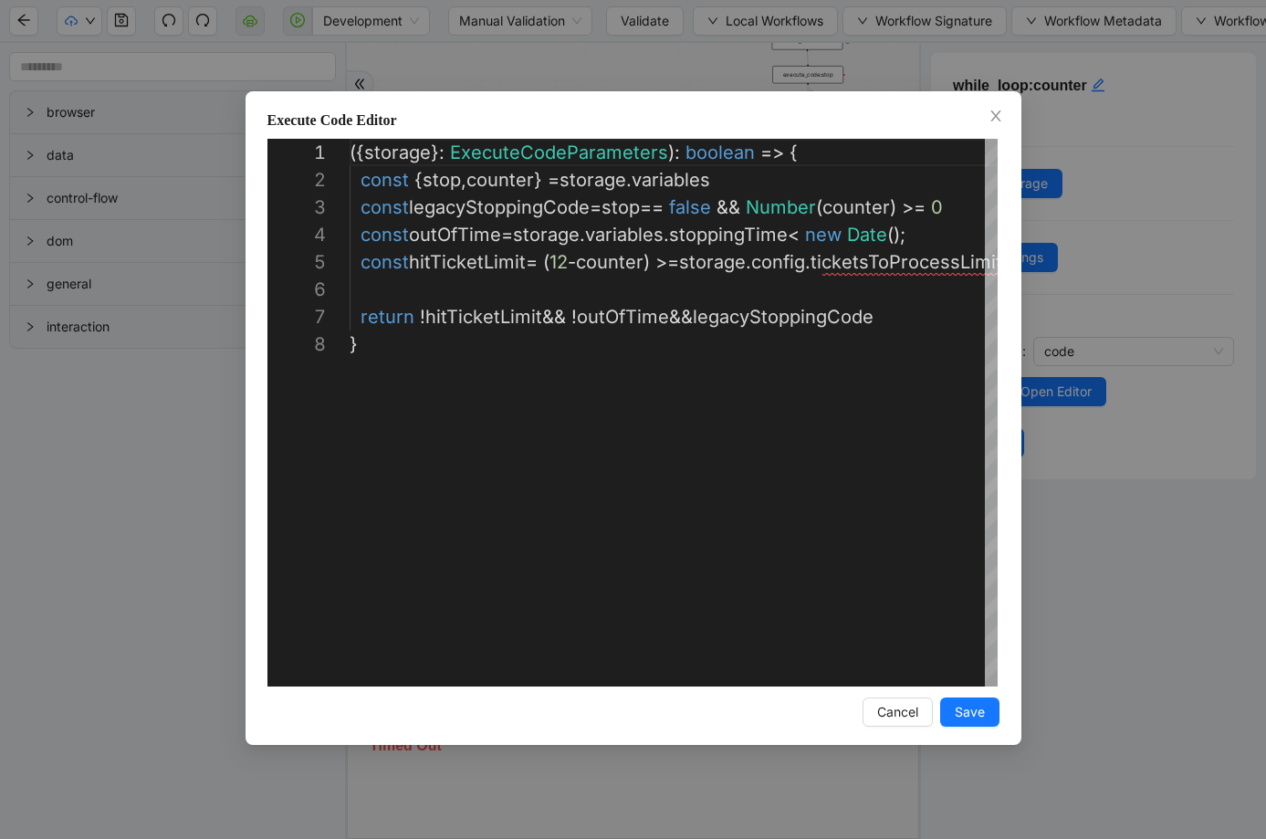
click at [1115, 215] on div "**********" at bounding box center [633, 419] width 1266 height 839
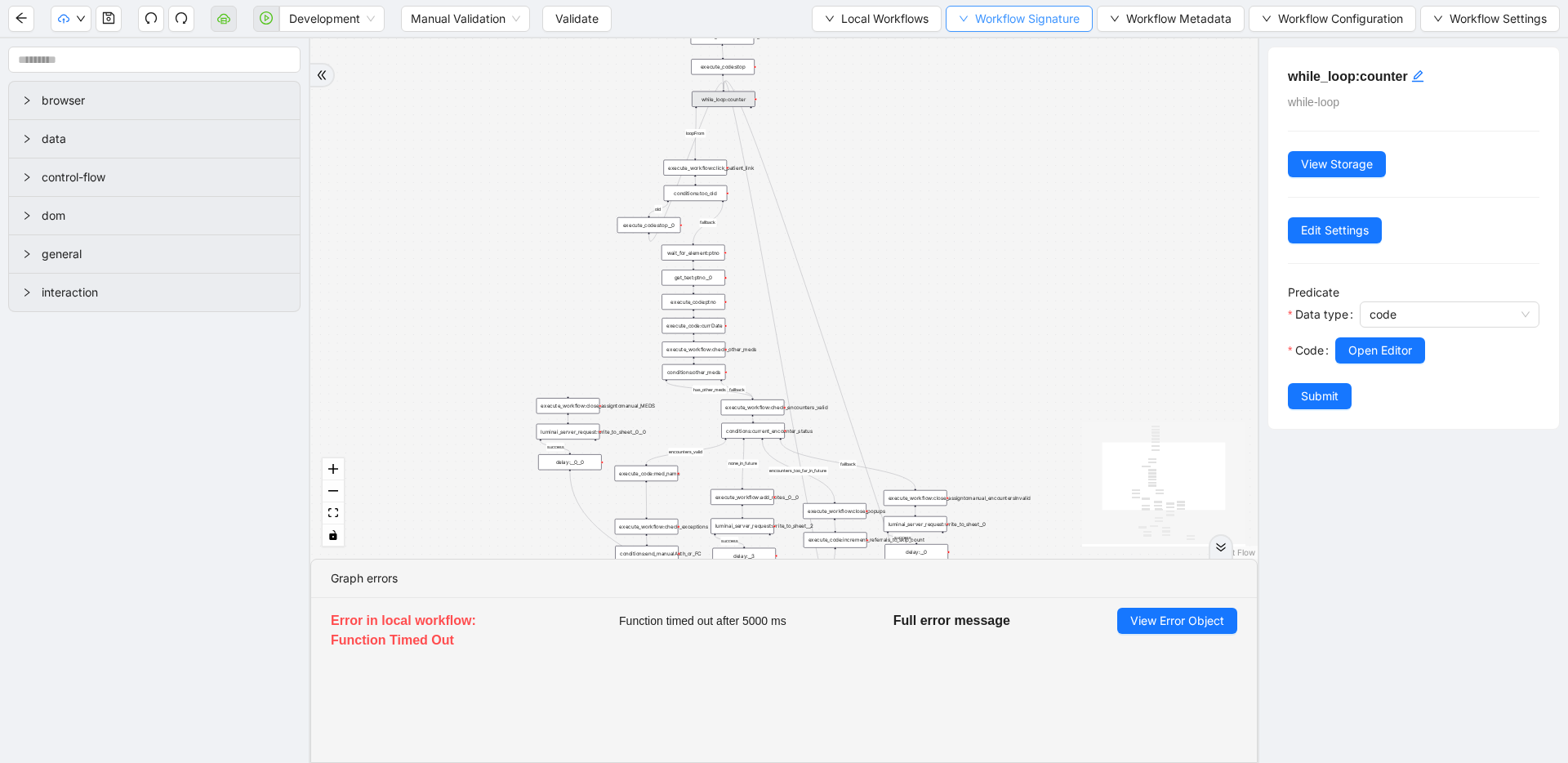
click at [1031, 23] on span "Workflow Signature" at bounding box center [1027, 19] width 105 height 18
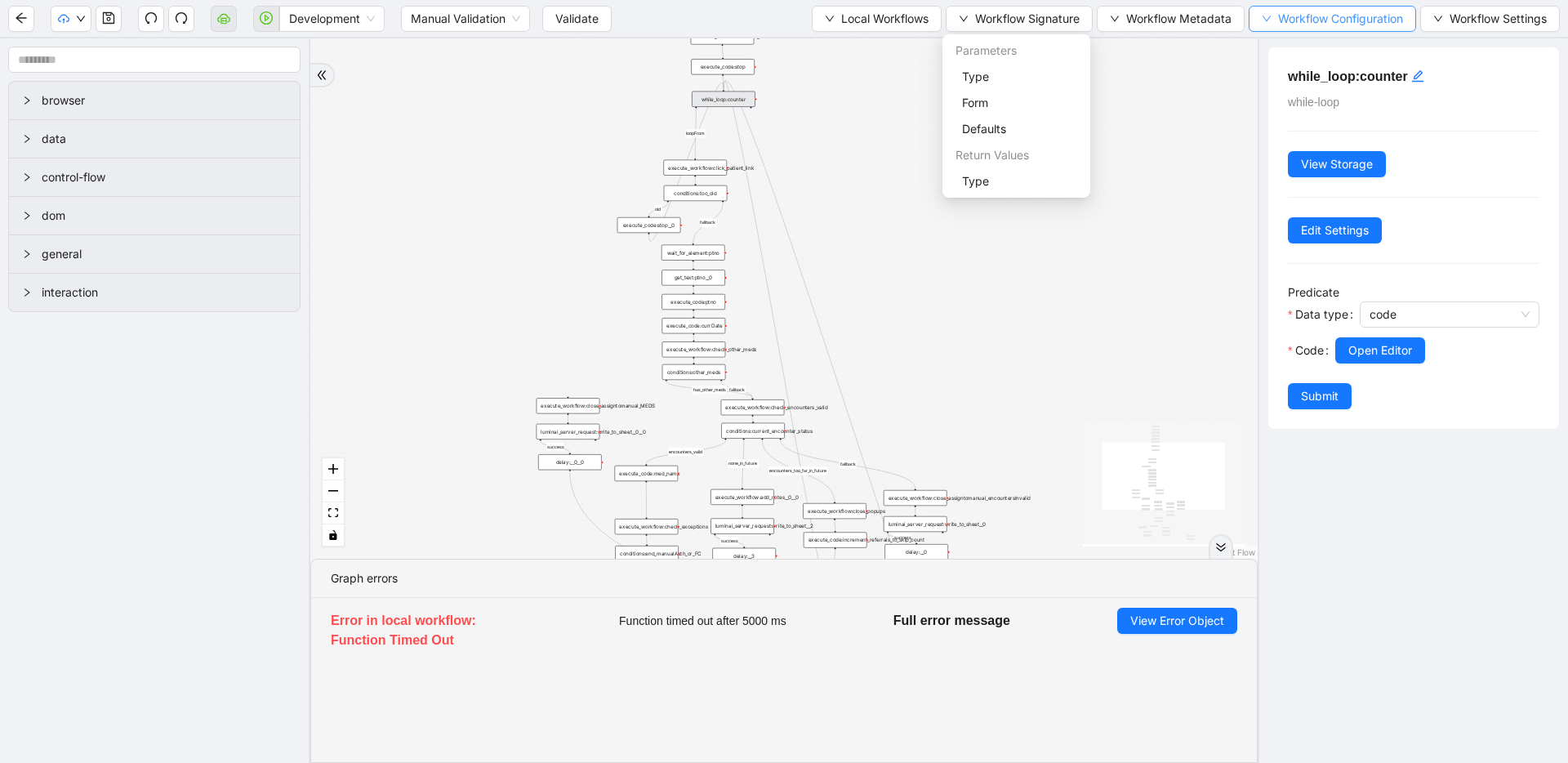
click at [1351, 20] on span "Workflow Configuration" at bounding box center [1341, 19] width 125 height 18
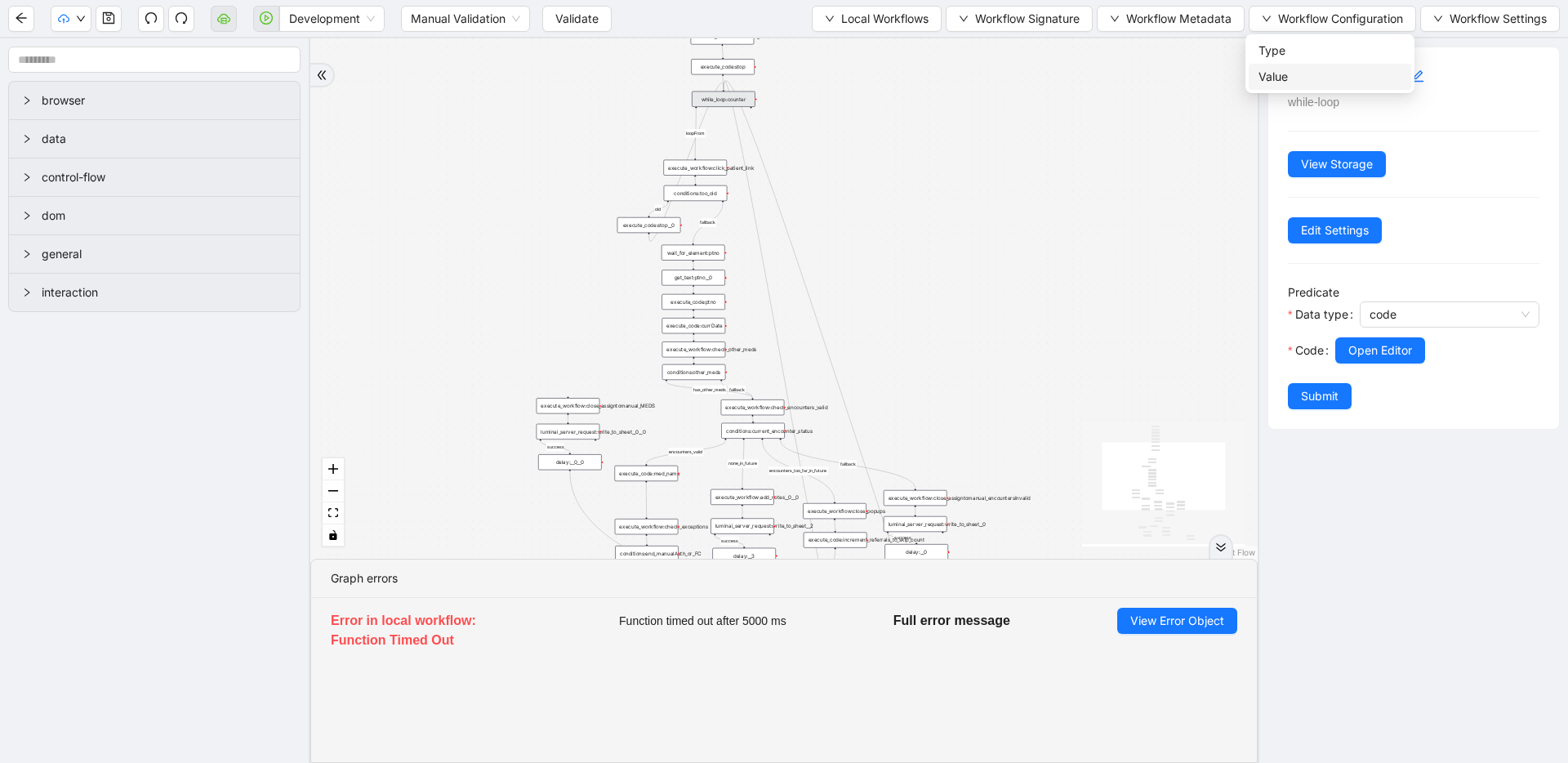
click at [1299, 80] on span "Value" at bounding box center [1330, 77] width 143 height 18
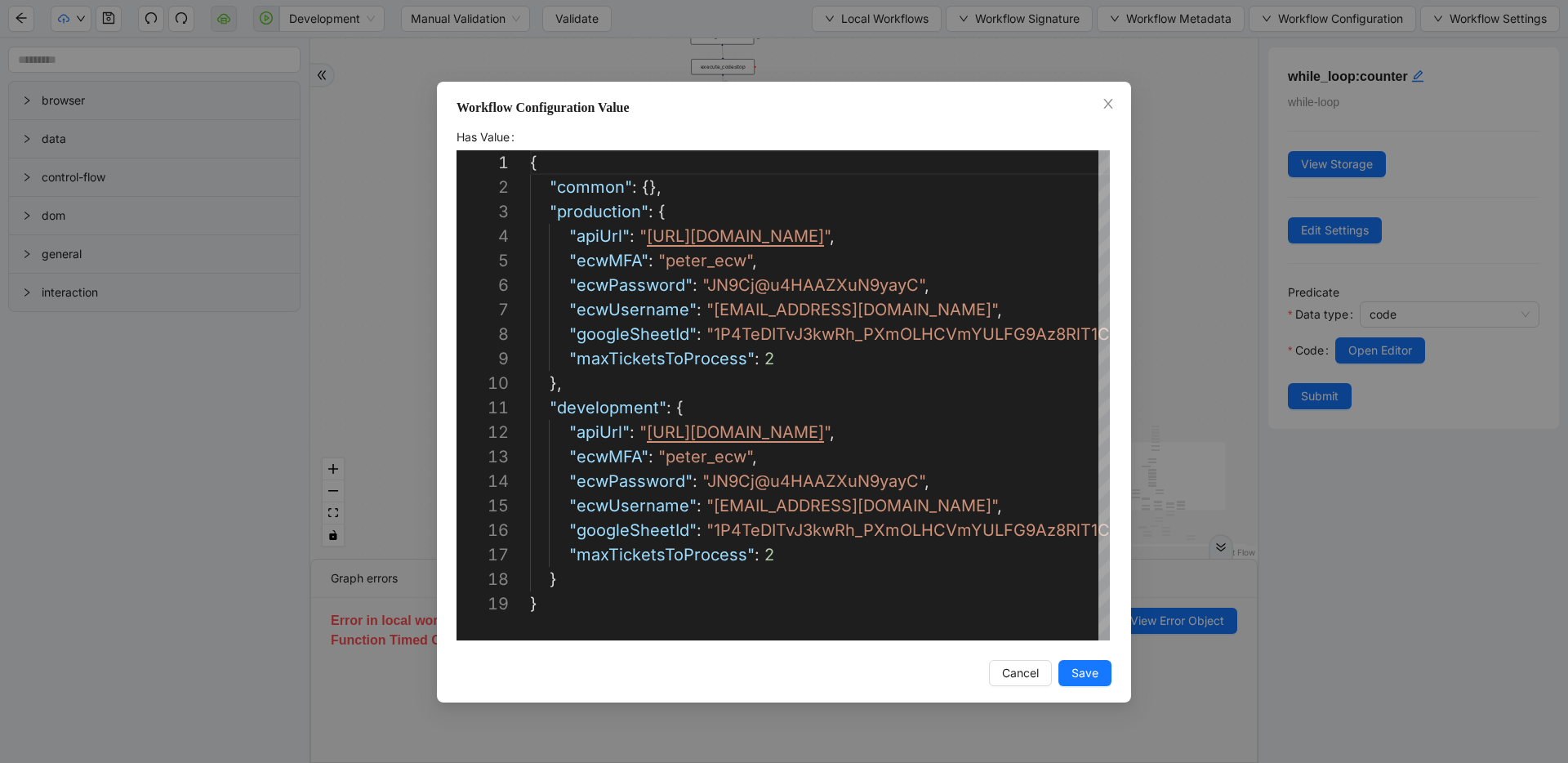
scroll to position [245, 0]
click at [660, 362] on div "{ "common" : {}, "production" : { "apiUrl" : " [URL][DOMAIN_NAME] " , "ecwMFA" …" at bounding box center [868, 616] width 677 height 931
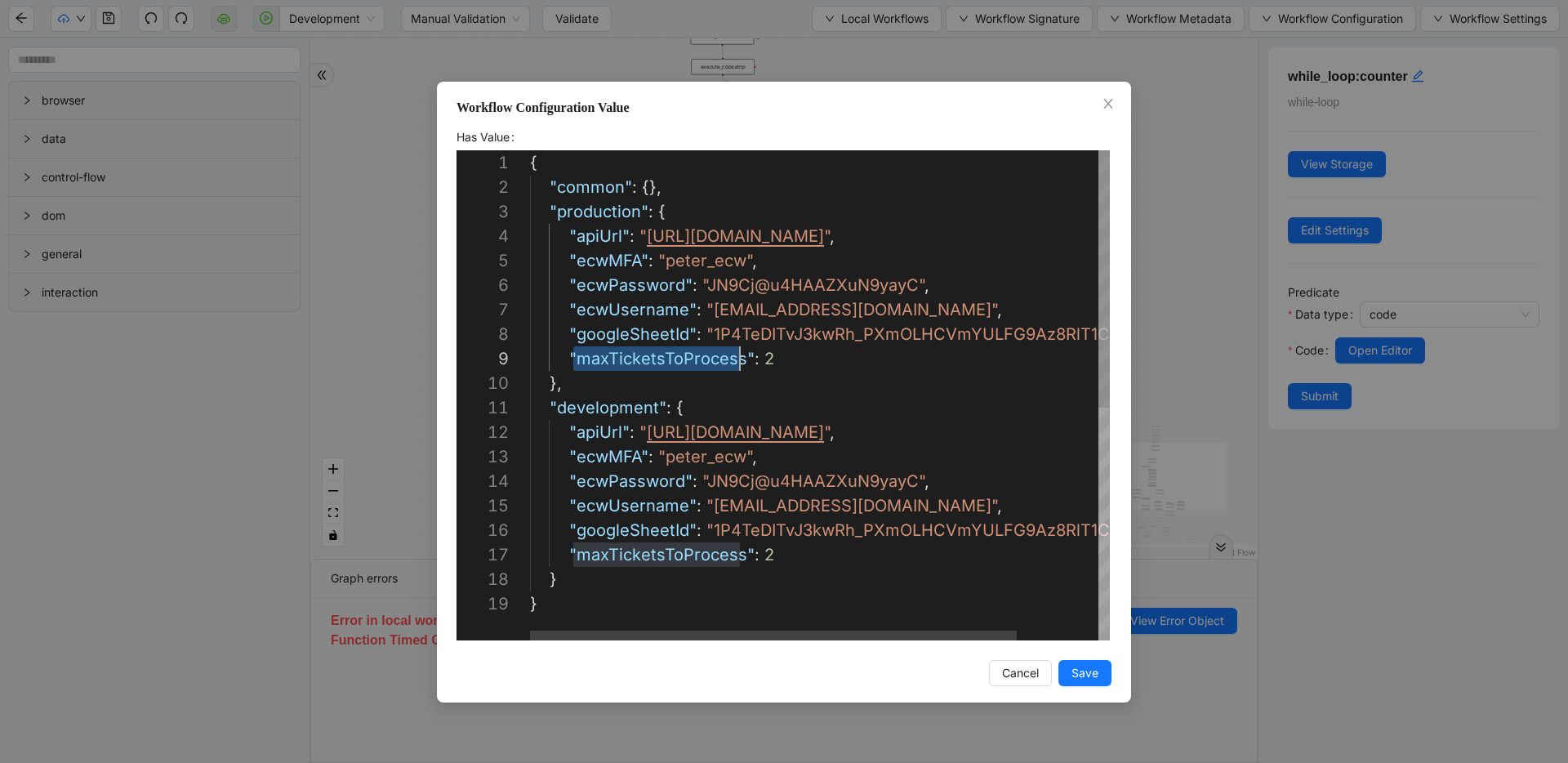
scroll to position [196, 210]
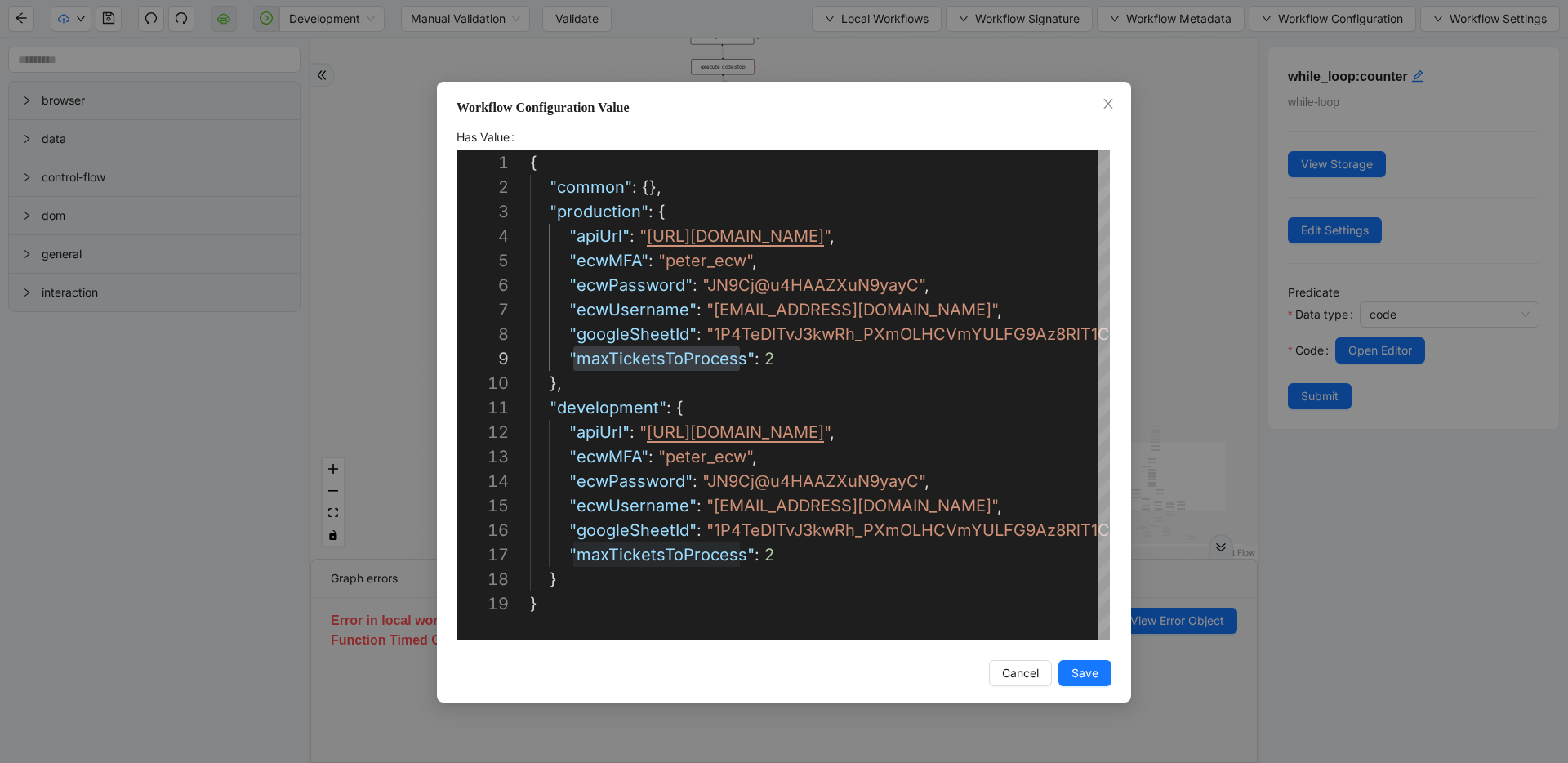
click at [1199, 180] on div "Workflow Configuration Value Has Value 1 2 3 4 5 6 7 8 9 10 11 12 13 14 15 16 1…" at bounding box center [784, 382] width 1568 height 763
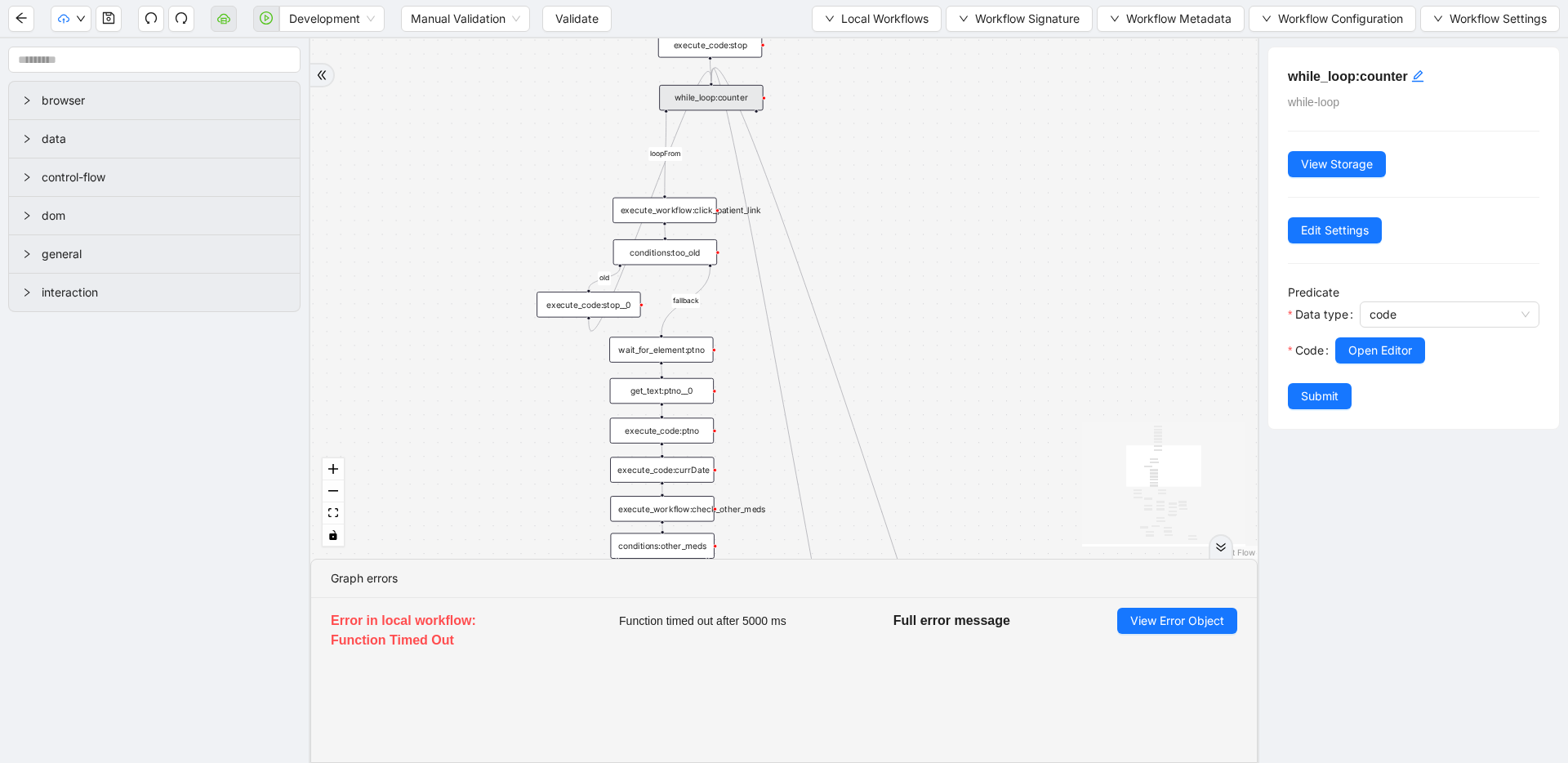
click at [743, 98] on div "while_loop:counter" at bounding box center [711, 98] width 104 height 25
click at [1379, 338] on button "Open Editor" at bounding box center [1380, 350] width 89 height 26
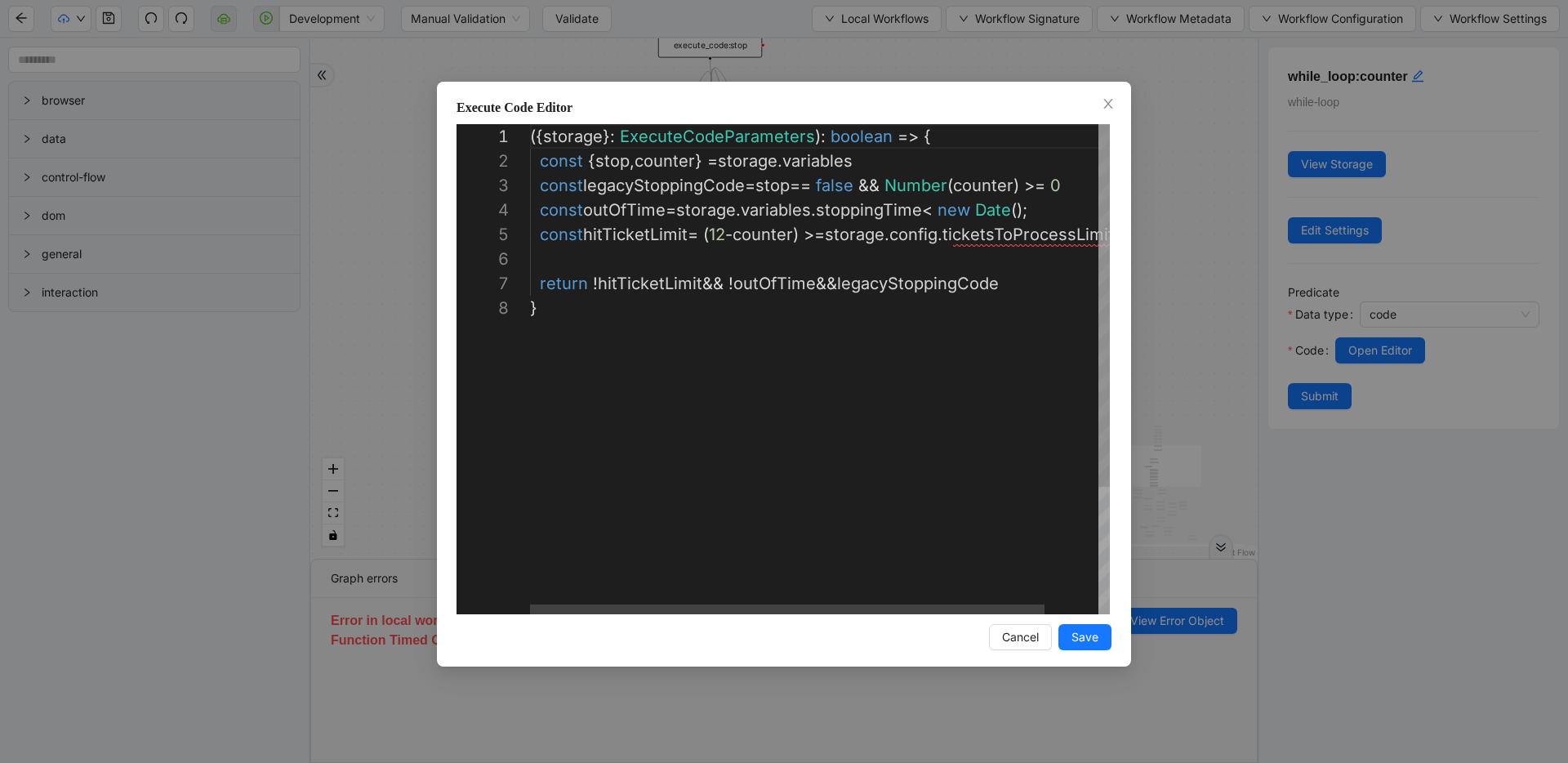
click at [1001, 236] on div "({ storage }: ExecuteCodeParameters ): boolean => { const { stop , counter } = …" at bounding box center [849, 455] width 640 height 662
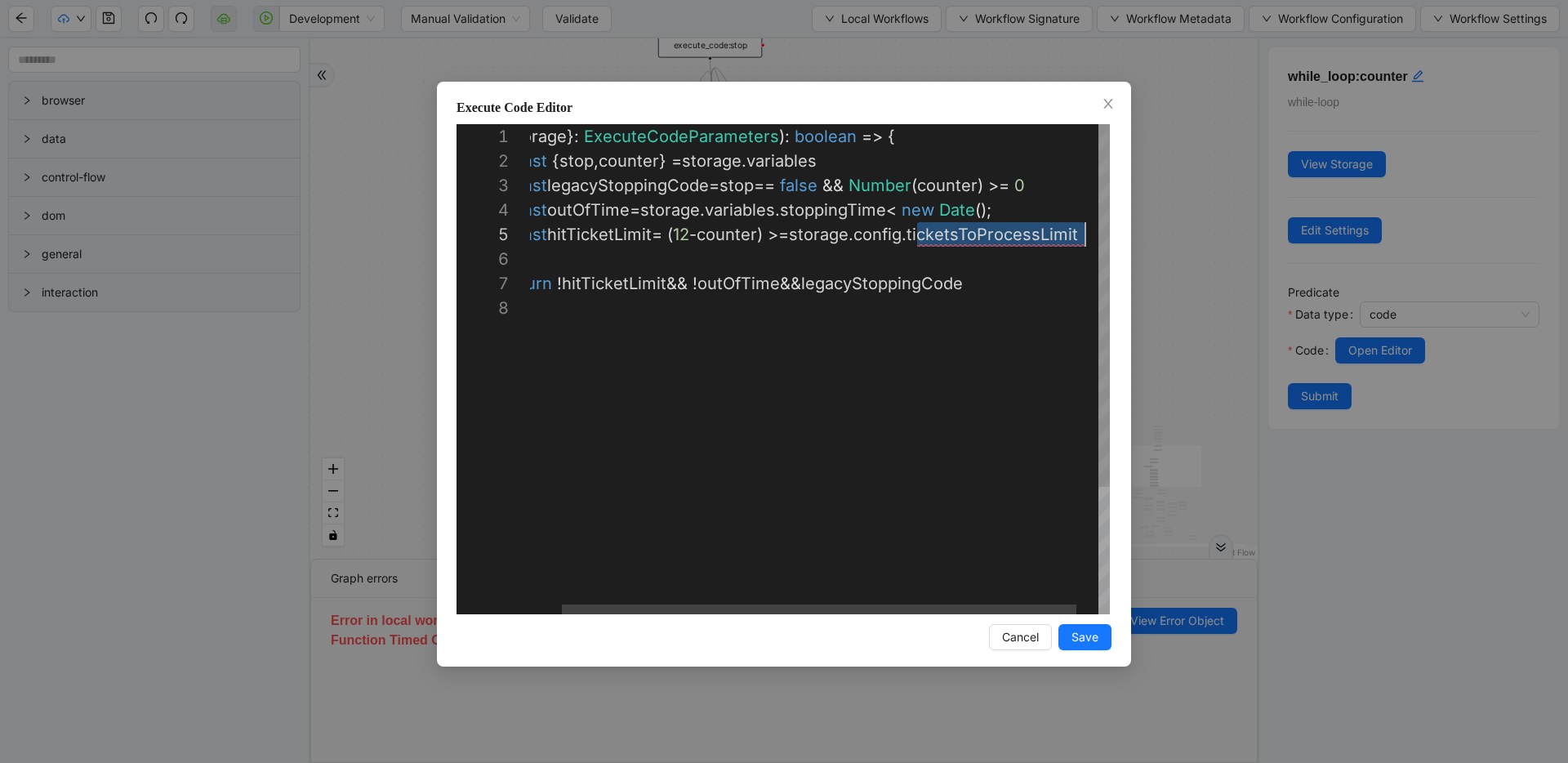
paste textarea "Editor content;Press Alt+F1 for Accessibility Options."
type textarea "**********"
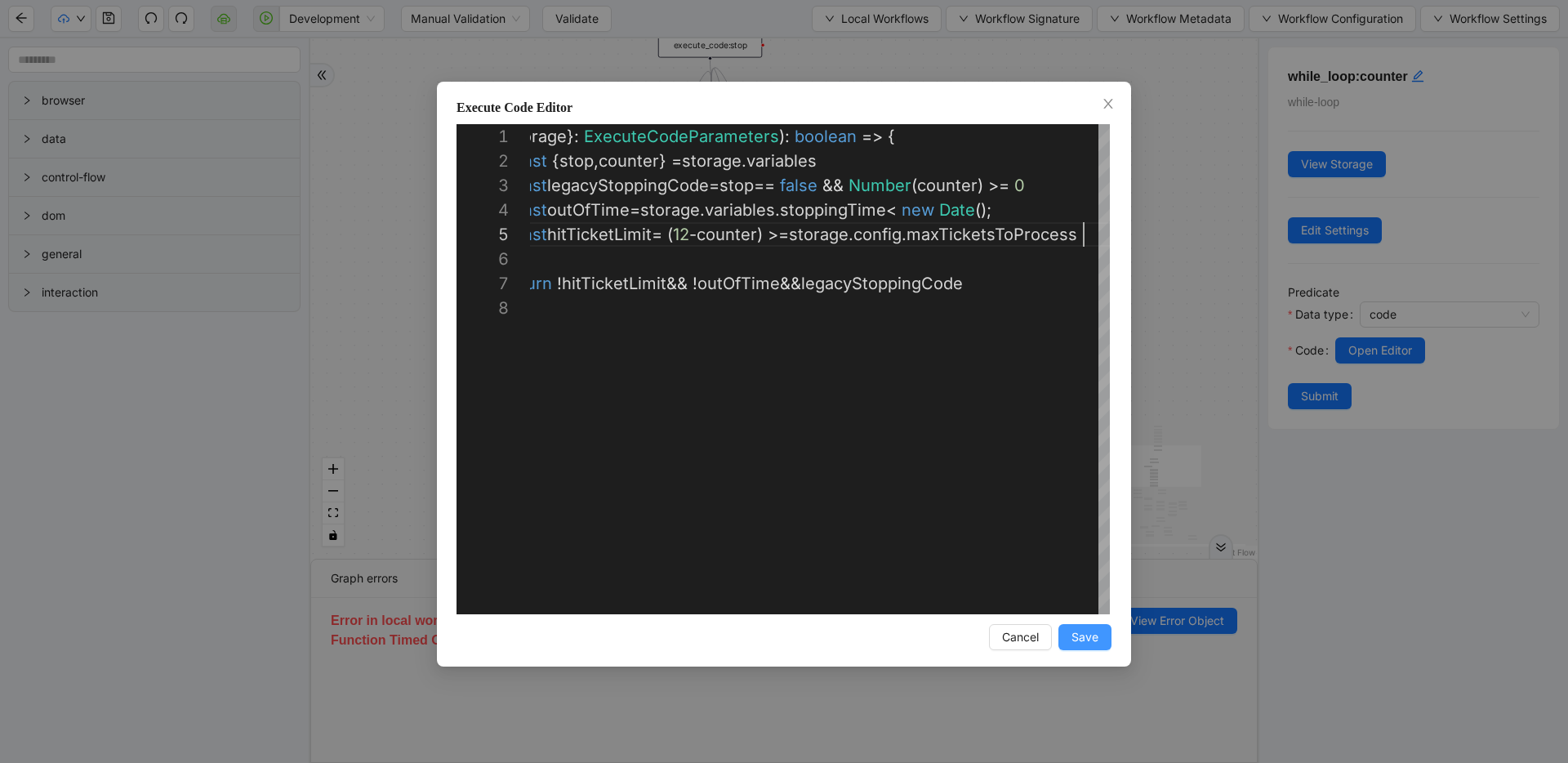
click at [1063, 633] on button "Save" at bounding box center [1085, 637] width 53 height 26
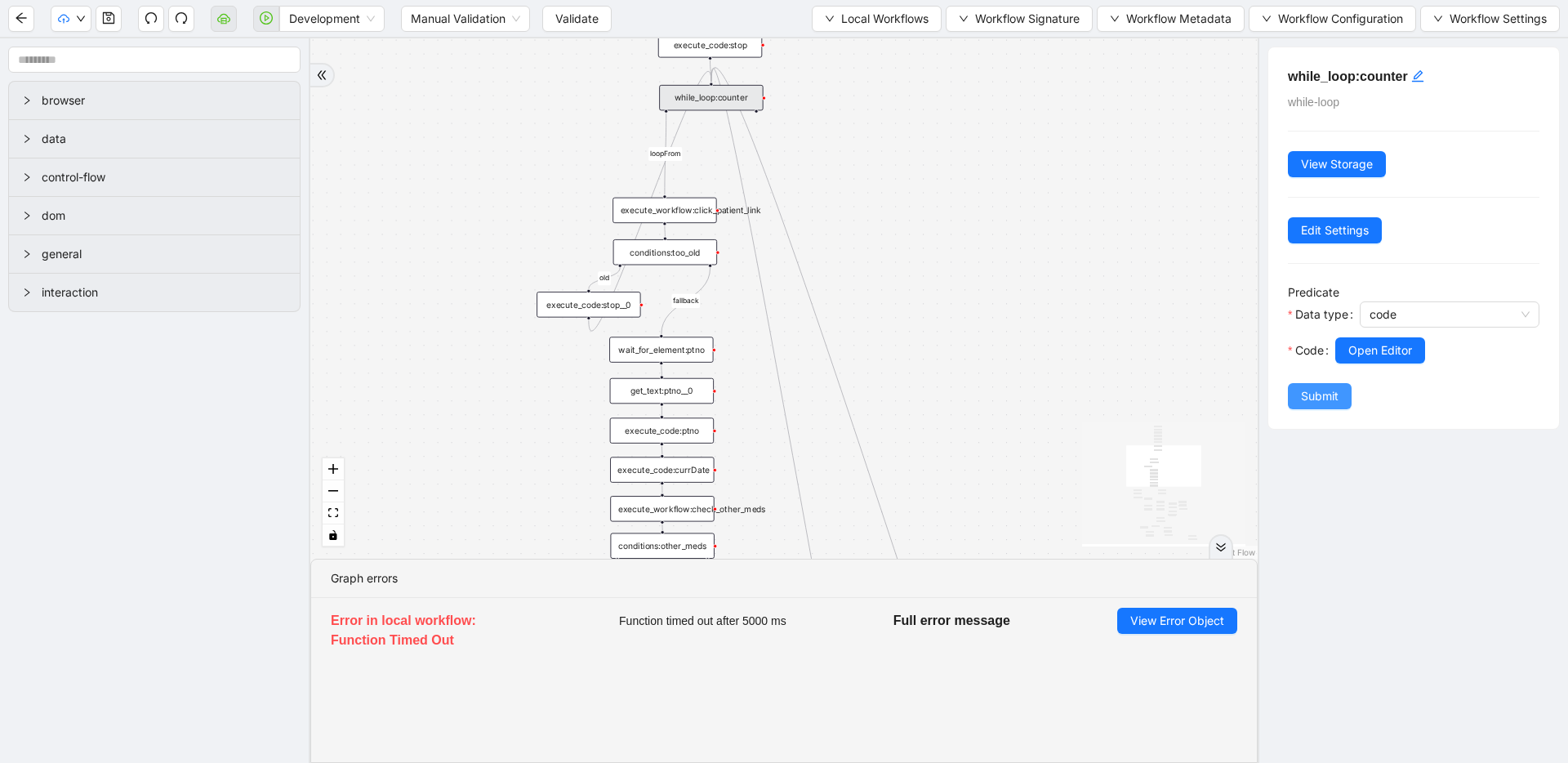
click at [1332, 404] on span "Submit" at bounding box center [1320, 397] width 38 height 18
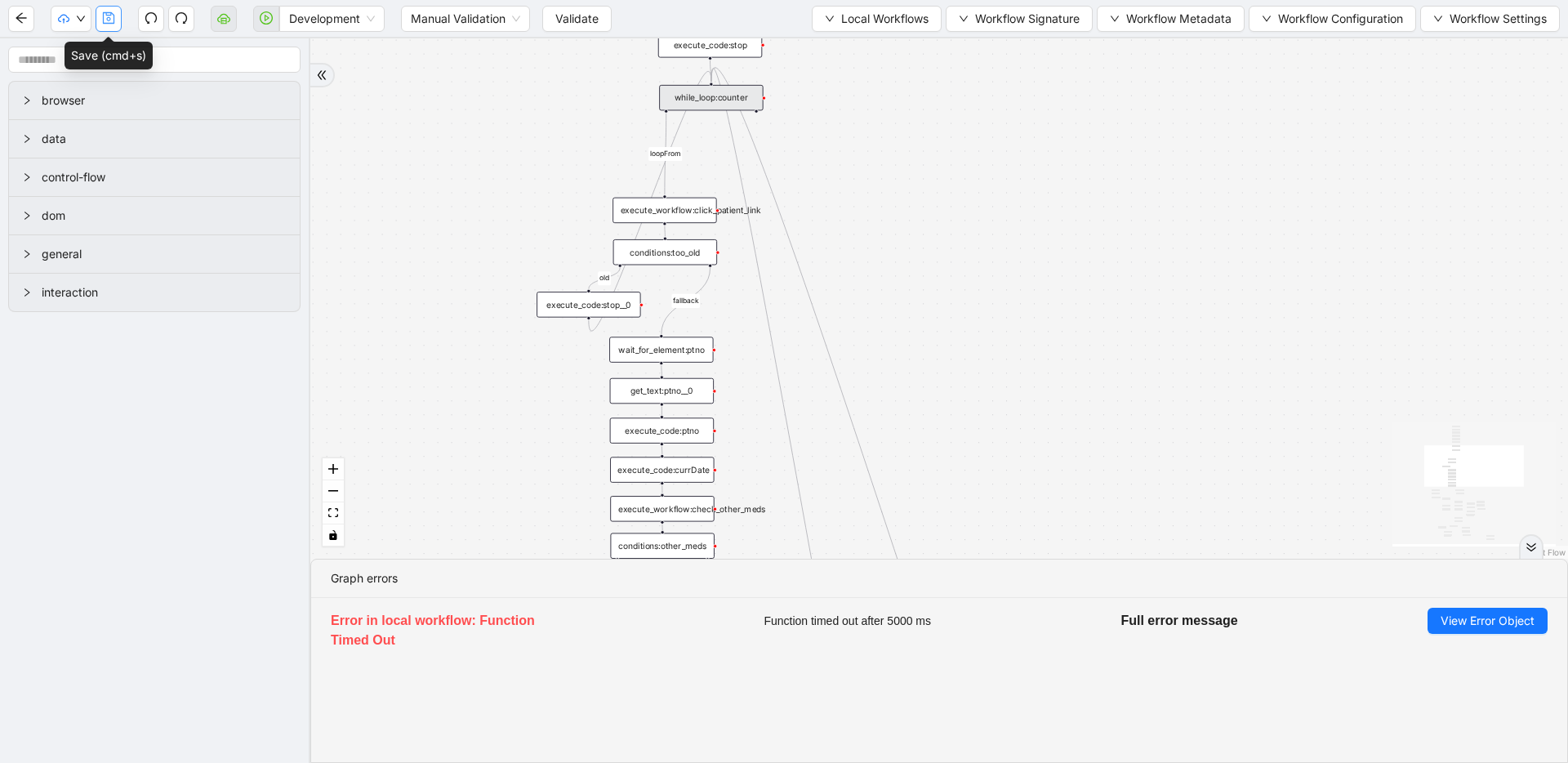
click at [107, 17] on icon "save" at bounding box center [108, 18] width 12 height 12
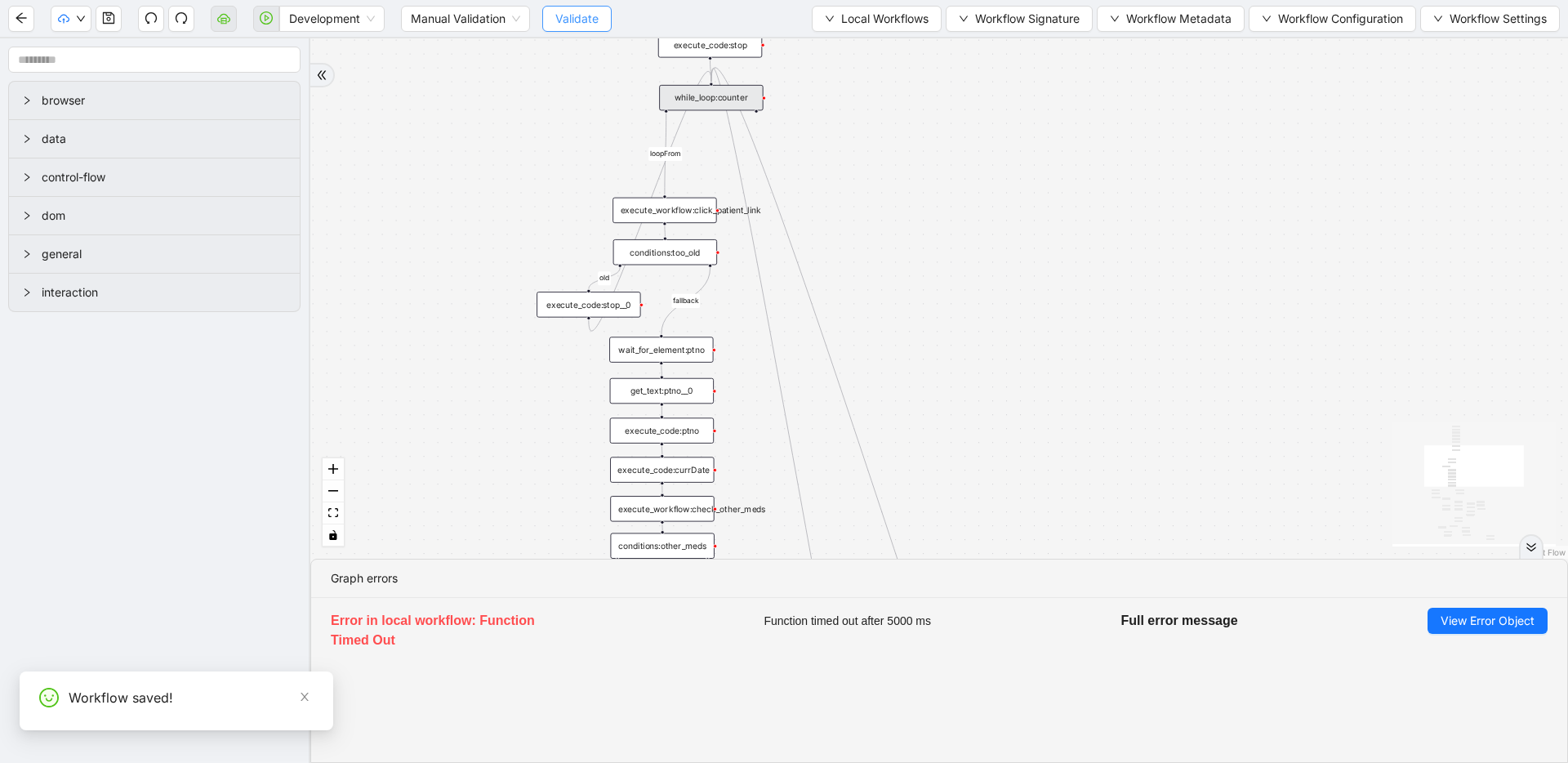
click at [582, 26] on span "Validate" at bounding box center [576, 19] width 43 height 18
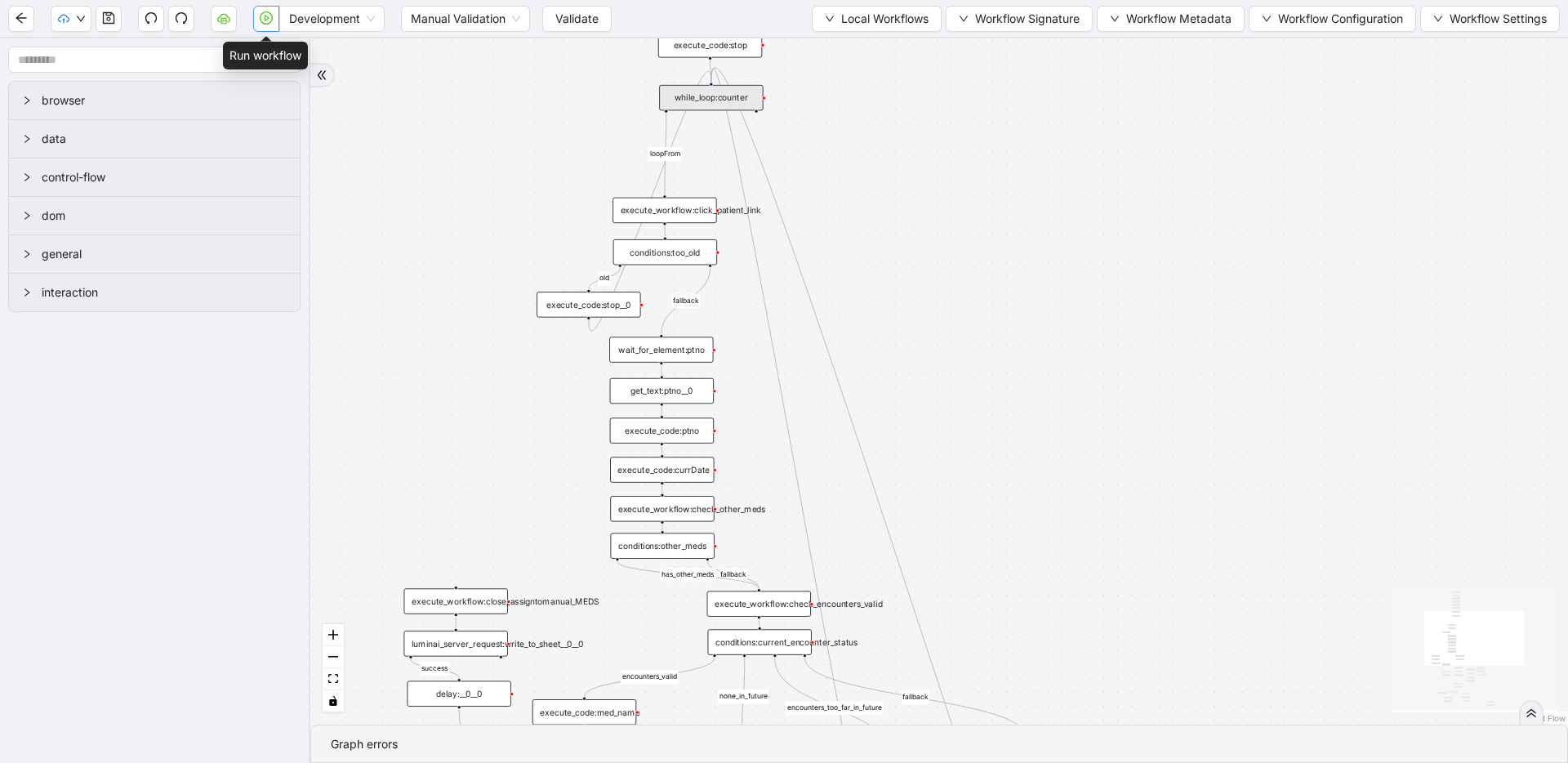
click at [274, 21] on button "button" at bounding box center [266, 18] width 26 height 26
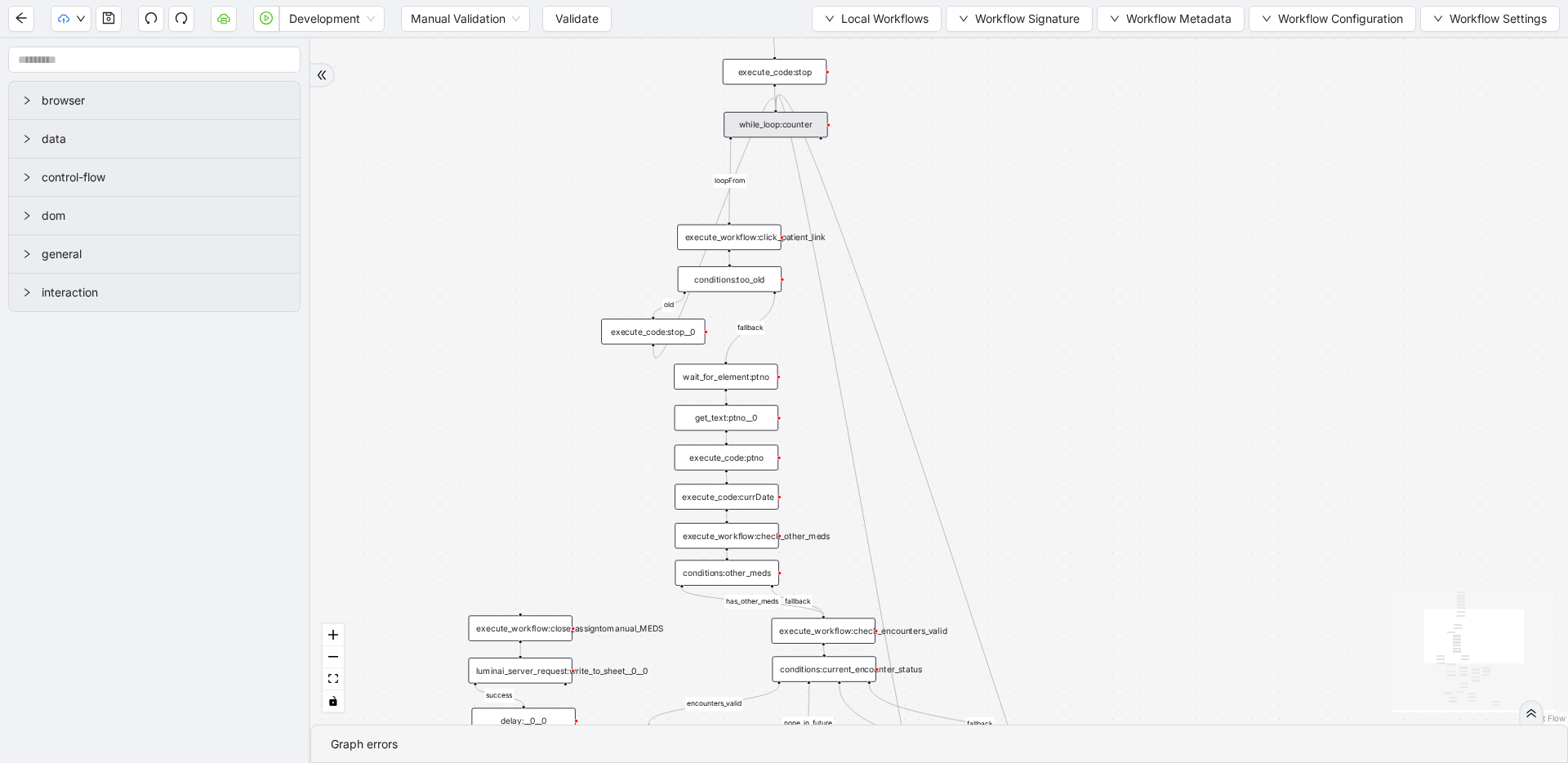
drag, startPoint x: 609, startPoint y: 277, endPoint x: 677, endPoint y: 136, distance: 156.5
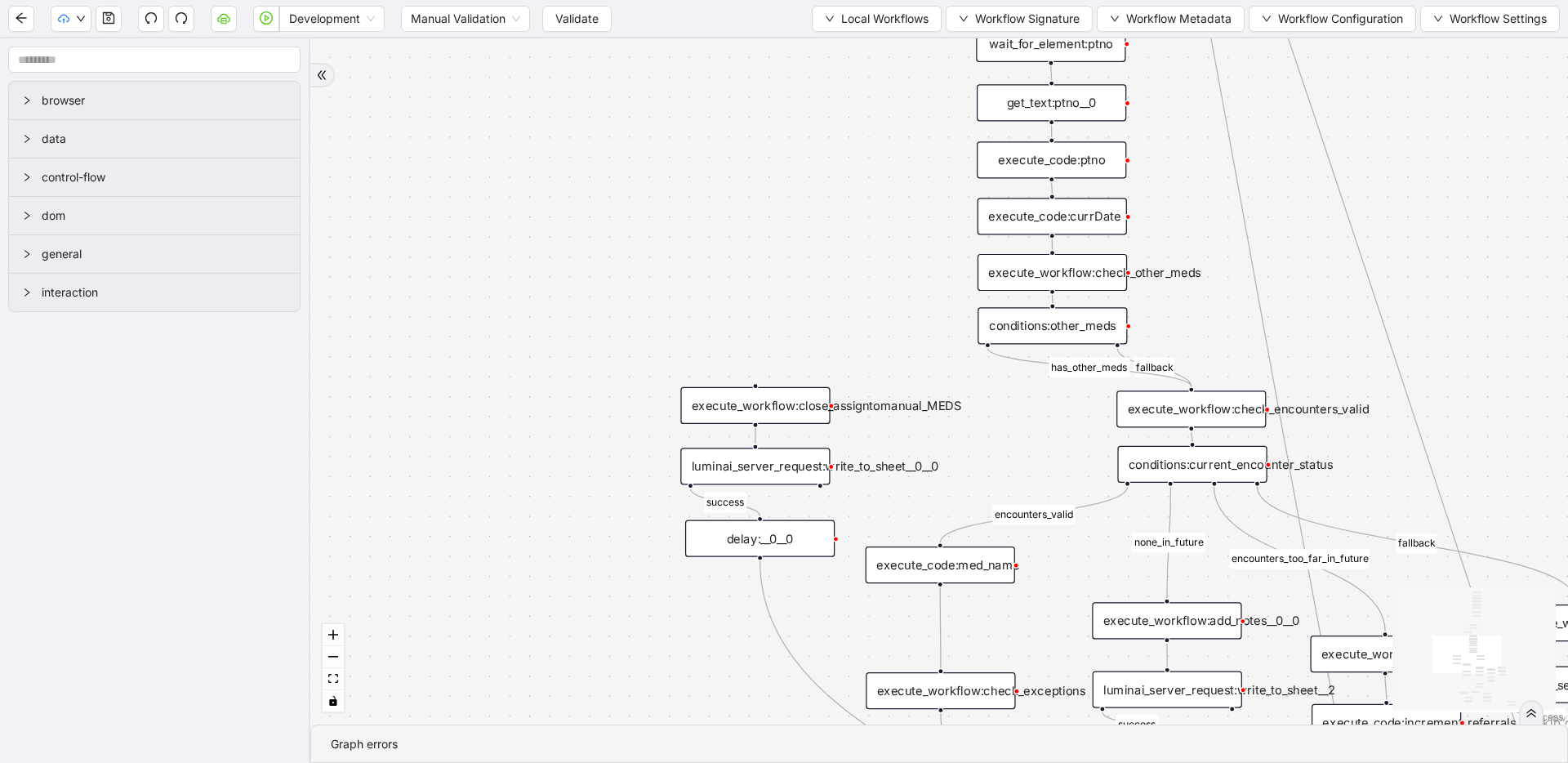
drag, startPoint x: 508, startPoint y: 234, endPoint x: 761, endPoint y: 242, distance: 253.1
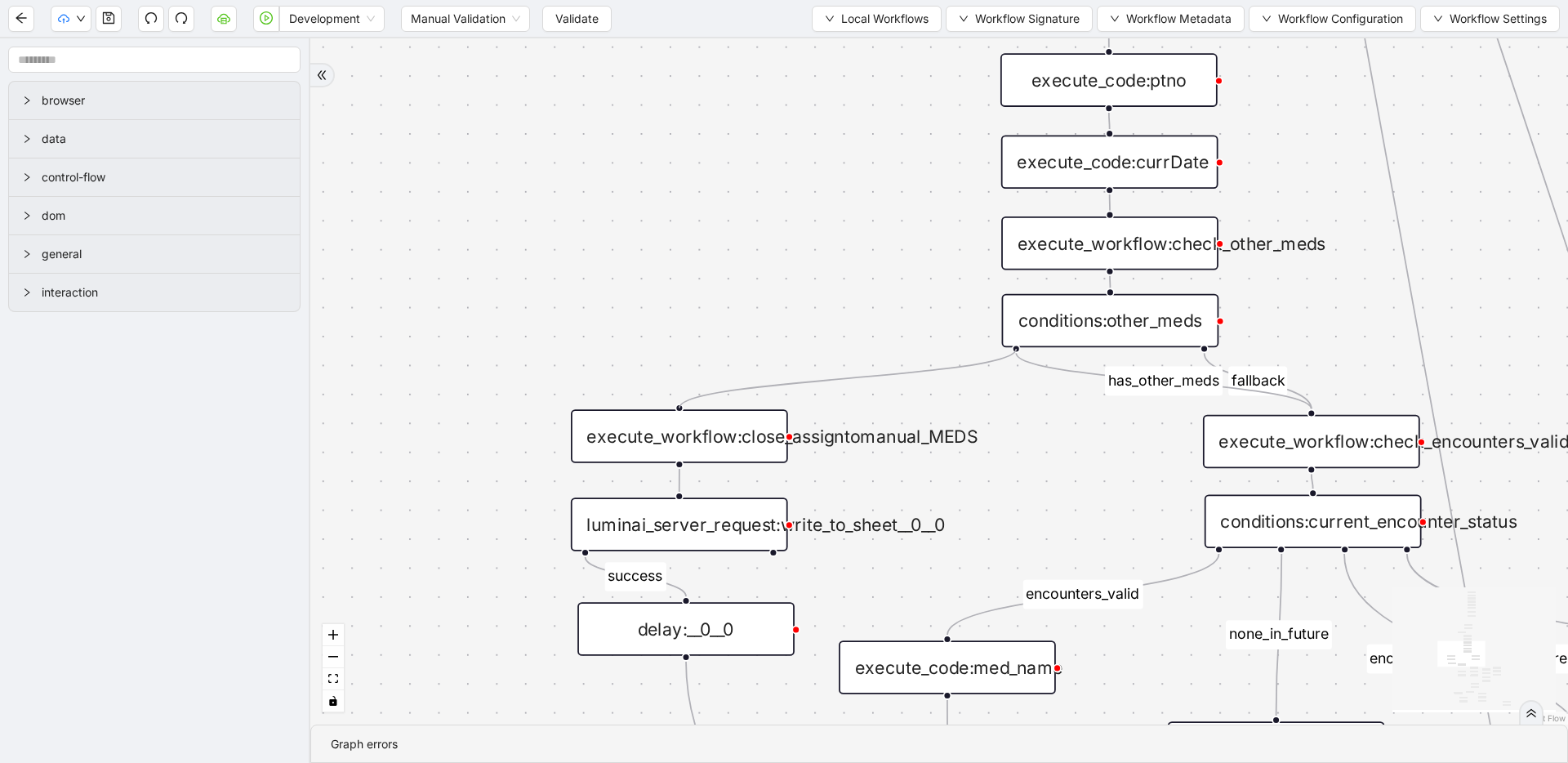
drag, startPoint x: 1013, startPoint y: 348, endPoint x: 689, endPoint y: 408, distance: 329.5
click at [107, 22] on icon "save" at bounding box center [108, 18] width 13 height 13
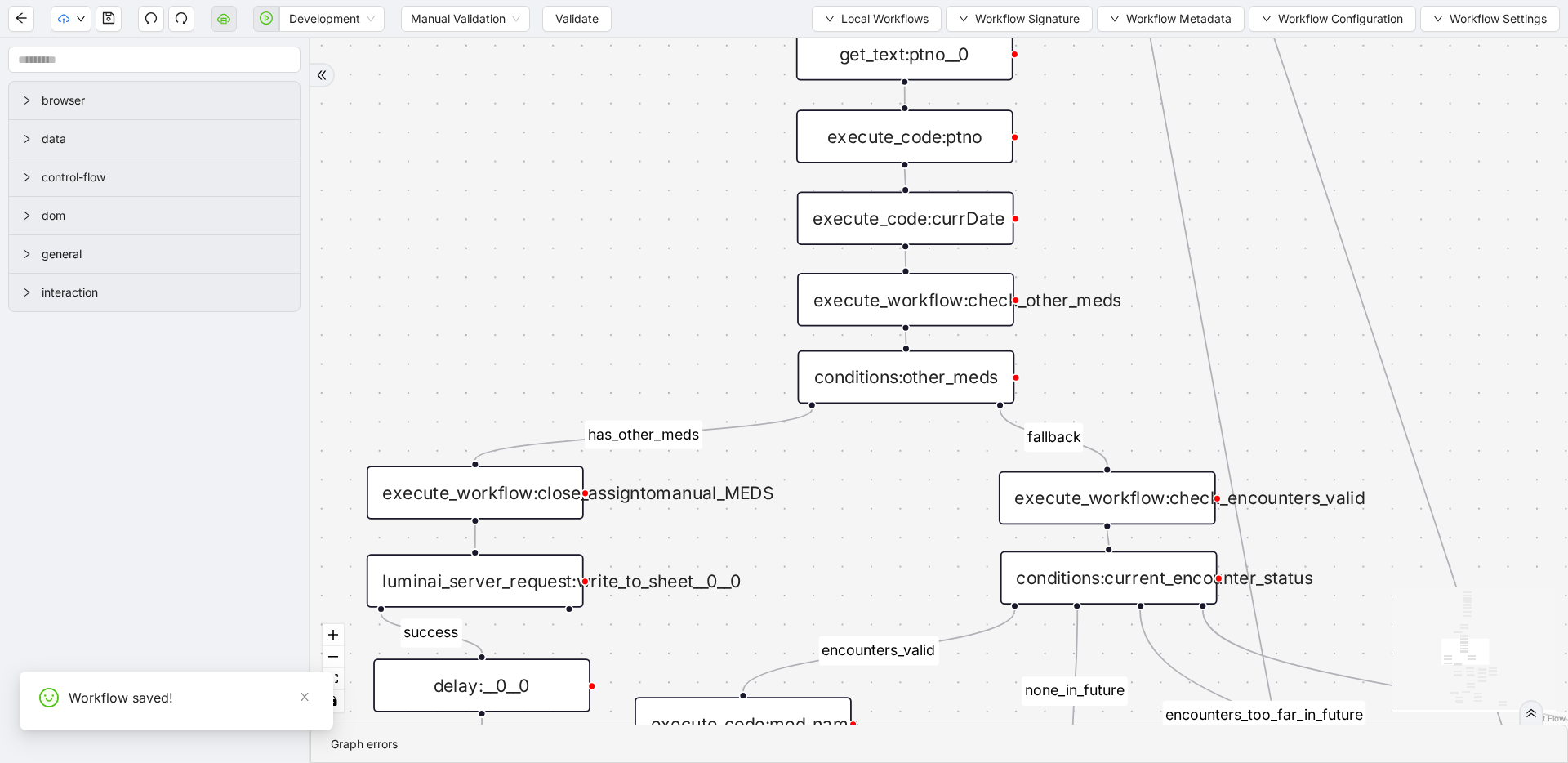
drag, startPoint x: 770, startPoint y: 201, endPoint x: 545, endPoint y: 261, distance: 232.9
click at [545, 261] on div "fallback success success fallback no_encounters end success success success old…" at bounding box center [939, 382] width 1257 height 686
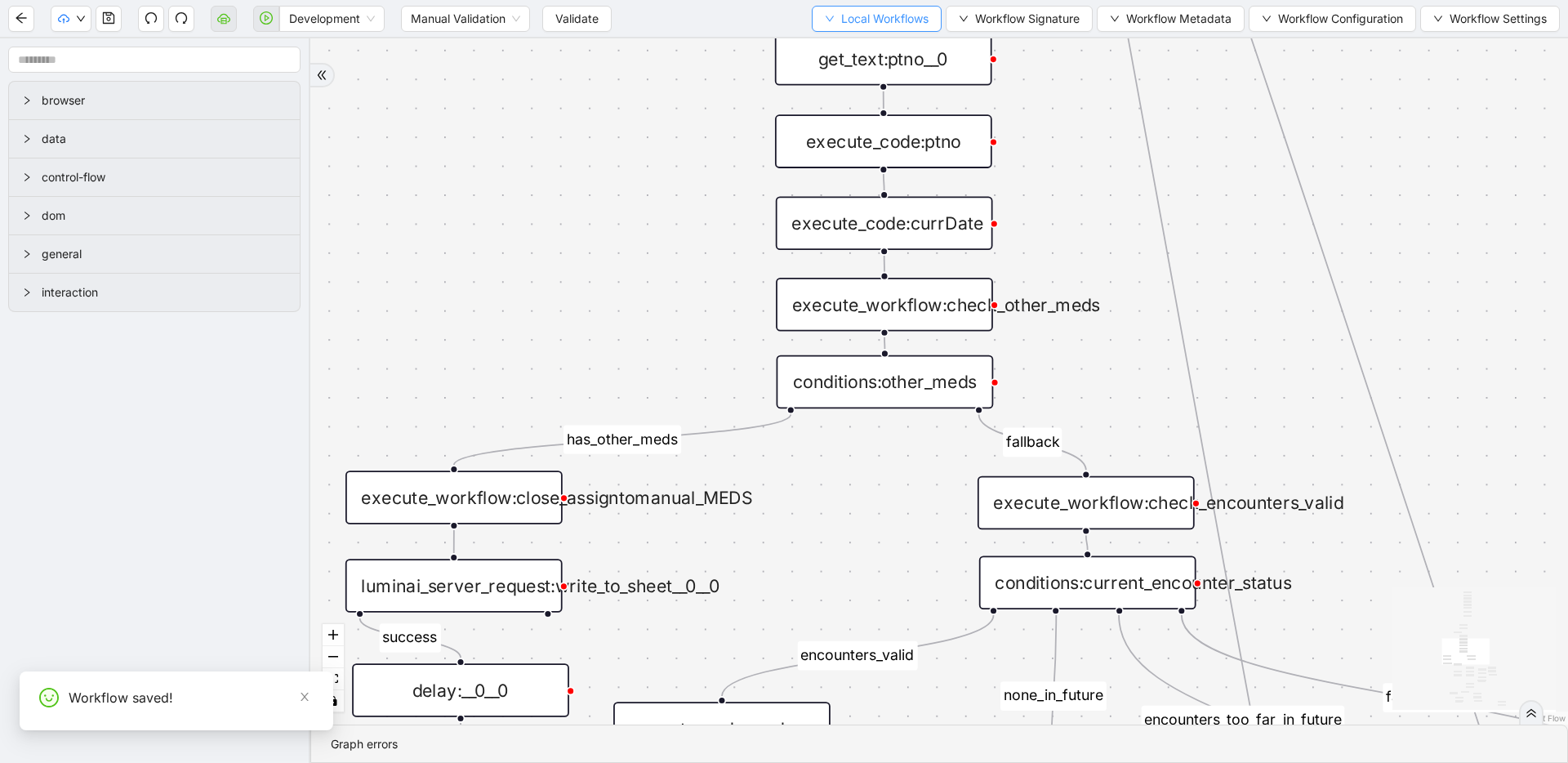
click at [852, 26] on span "Local Workflows" at bounding box center [885, 19] width 88 height 18
click at [851, 44] on span "Select" at bounding box center [872, 51] width 105 height 18
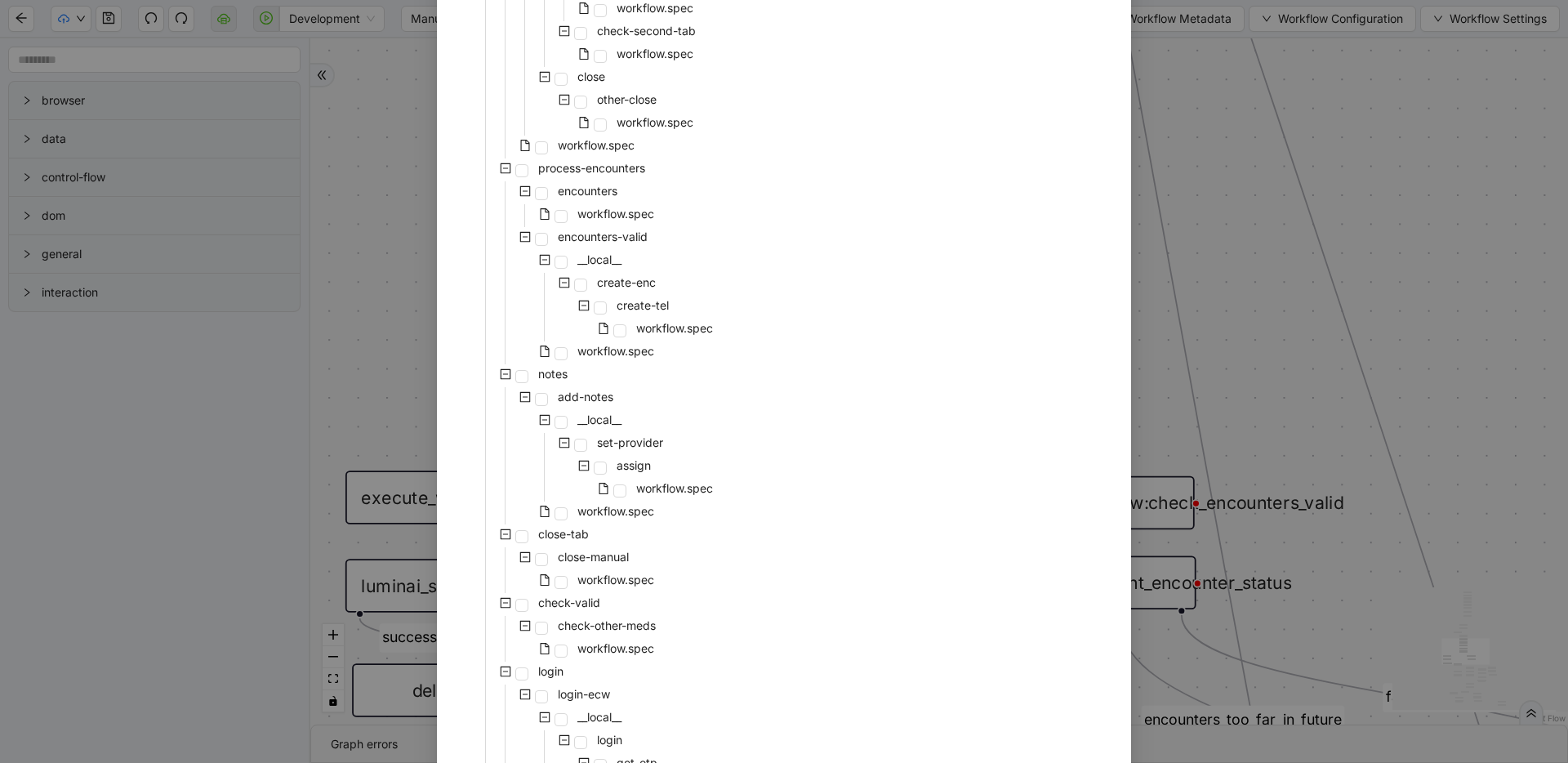
scroll to position [654, 0]
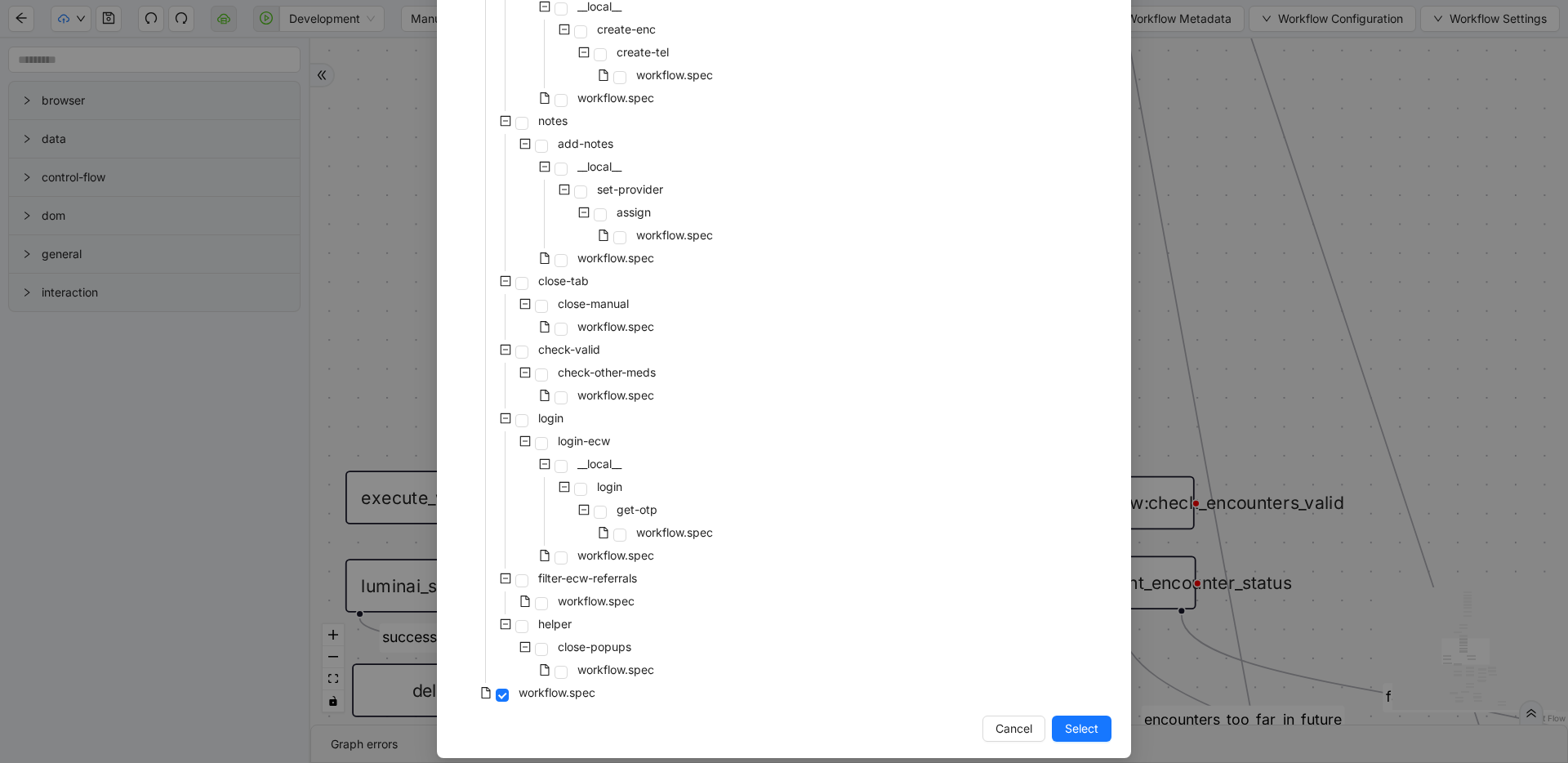
click at [773, 419] on div "pre-cert-medicare __local__ get-portal-data data workflow.spec get-exceptions _…" at bounding box center [784, 89] width 655 height 1236
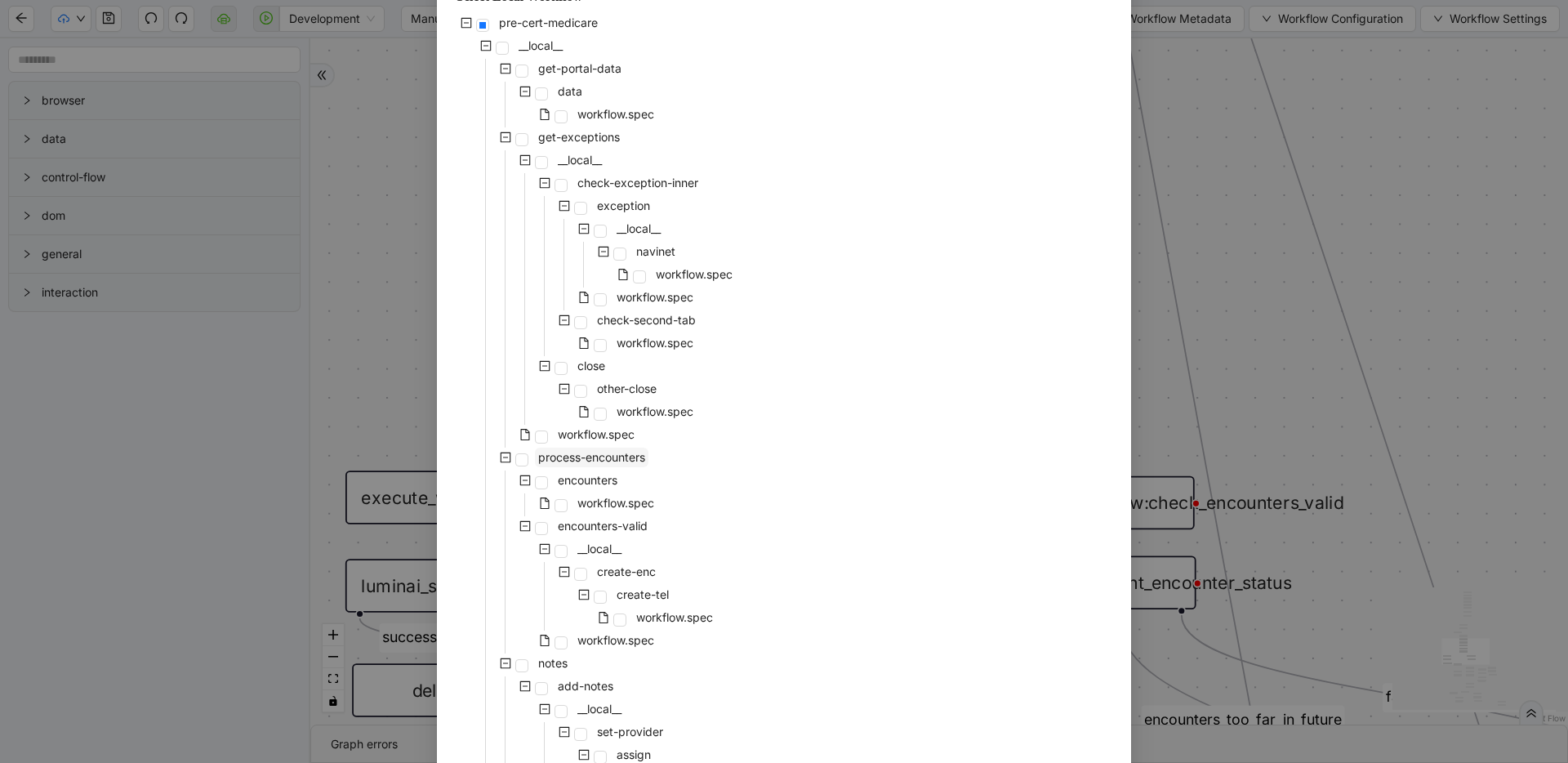
scroll to position [114, 0]
click at [558, 645] on span at bounding box center [561, 640] width 13 height 13
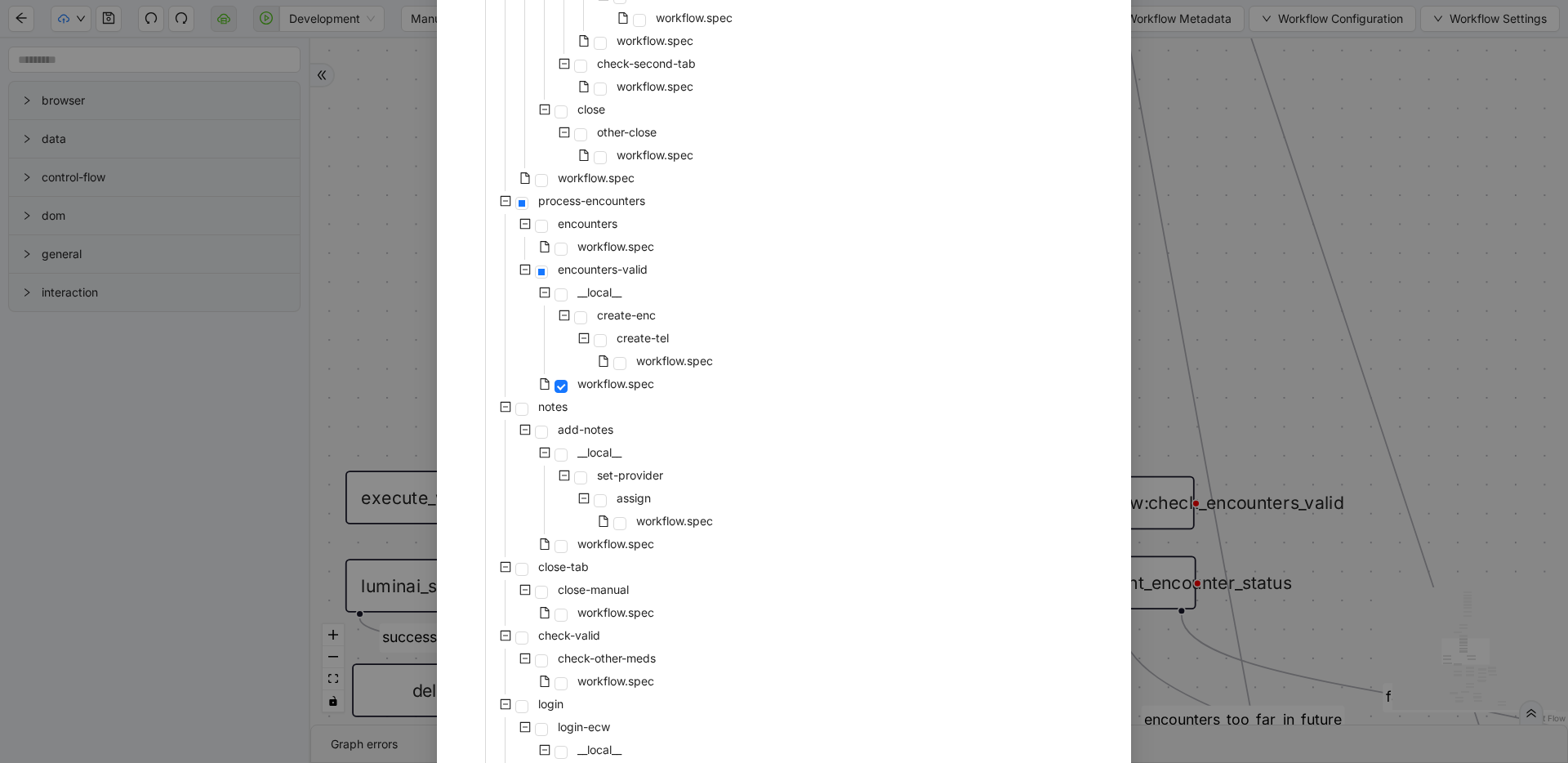
scroll to position [668, 0]
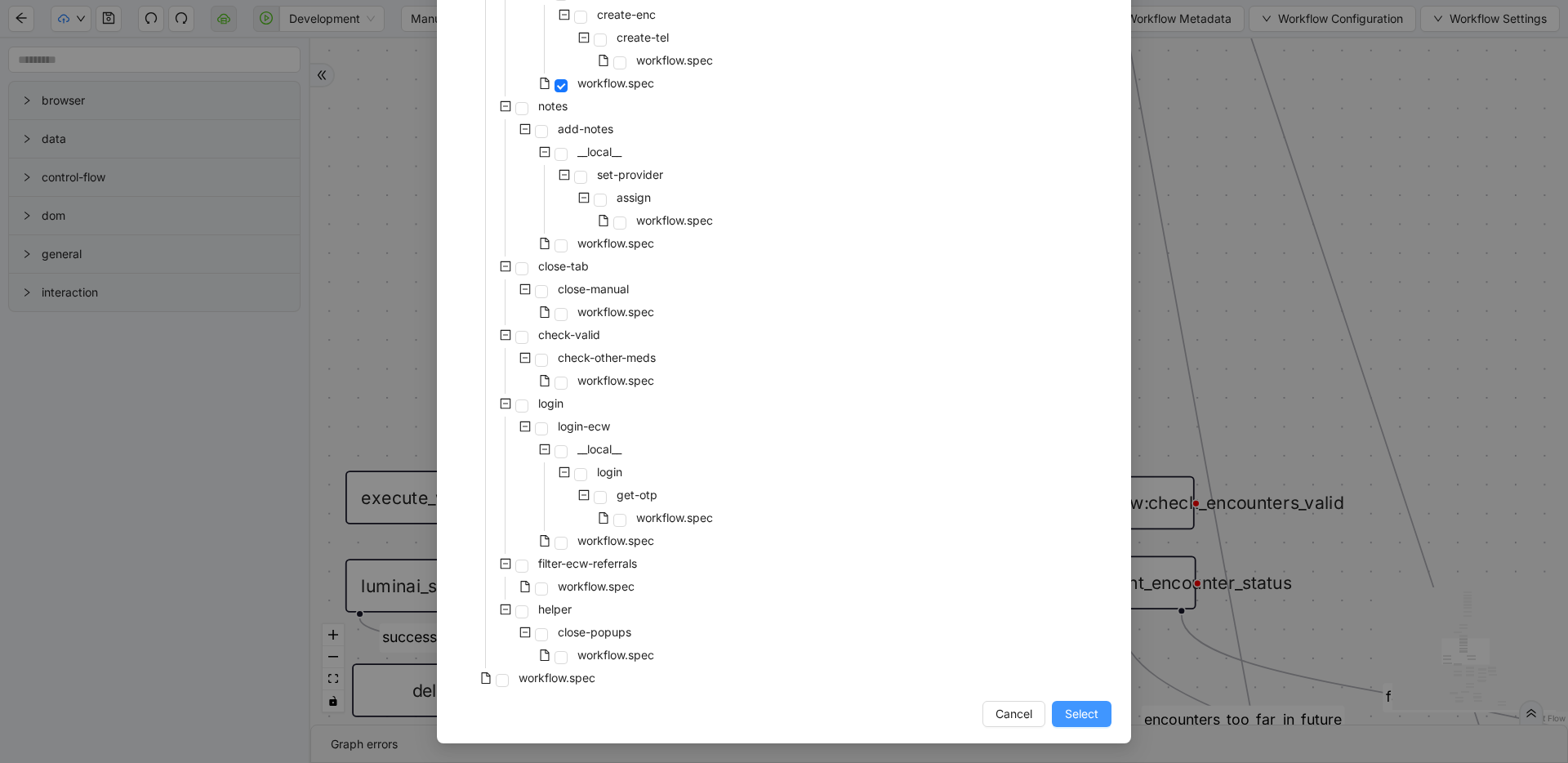
click at [1083, 718] on span "Select" at bounding box center [1081, 714] width 33 height 18
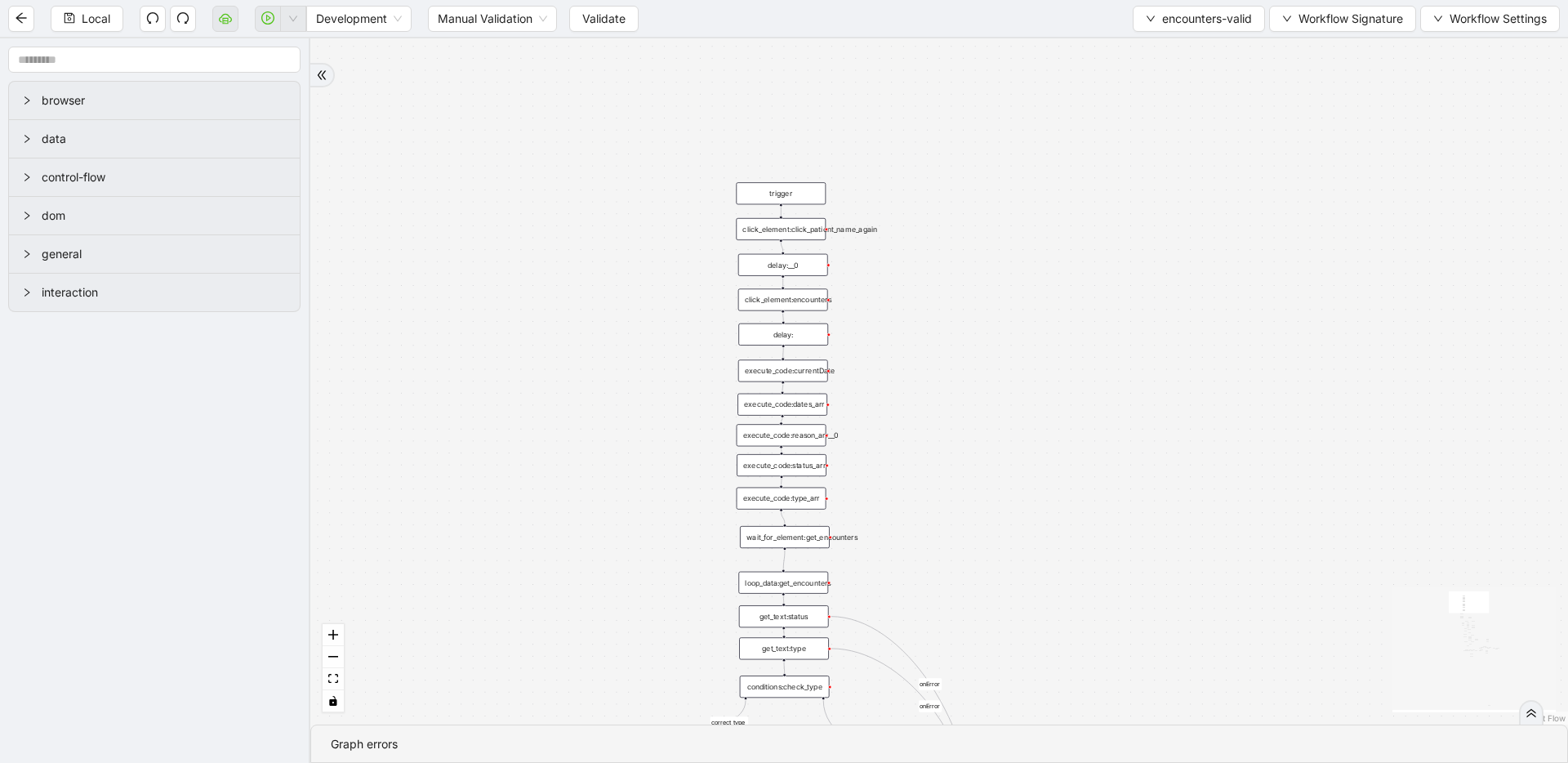
drag, startPoint x: 900, startPoint y: 433, endPoint x: 770, endPoint y: 113, distance: 345.4
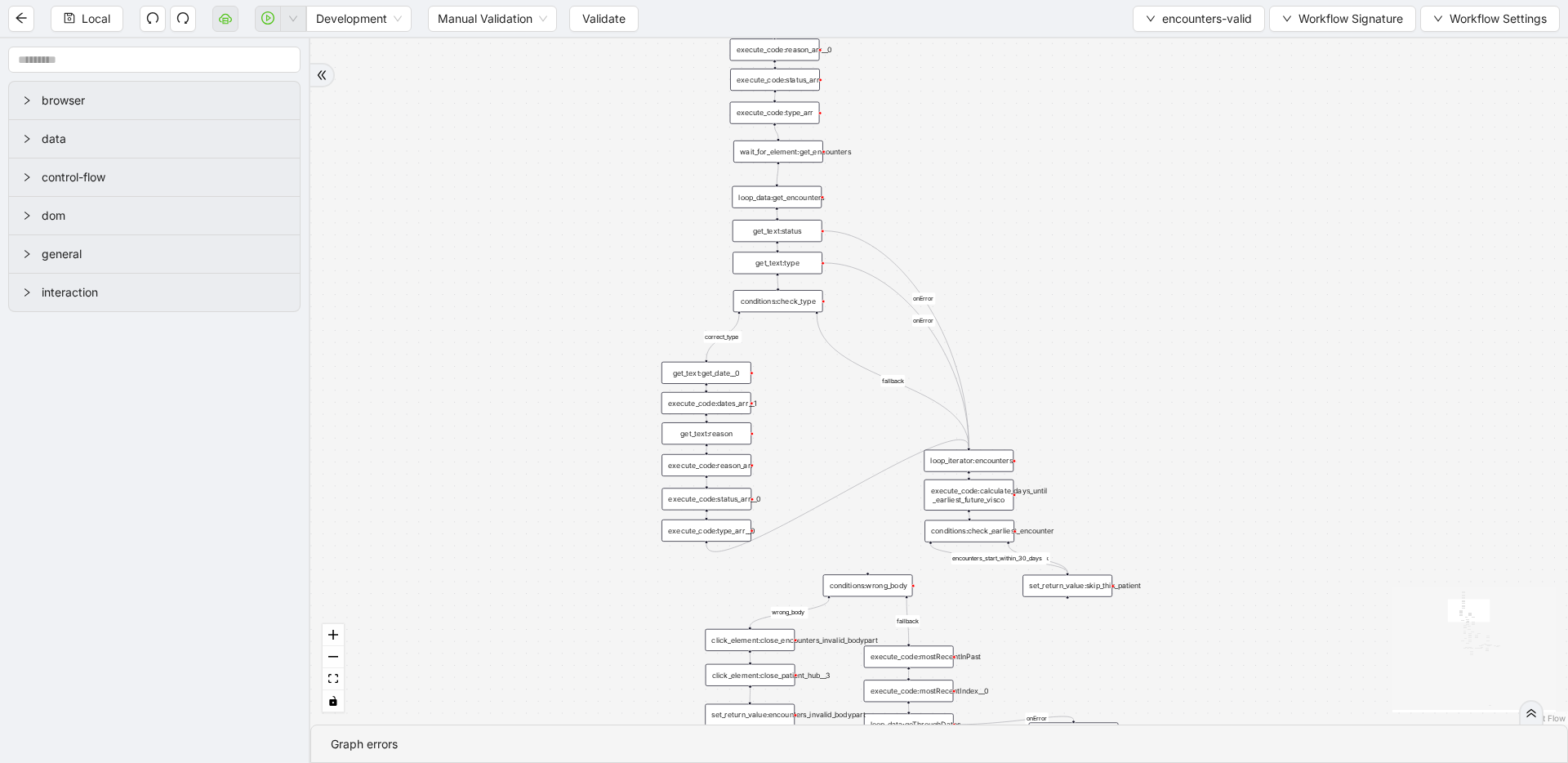
drag, startPoint x: 873, startPoint y: 558, endPoint x: 866, endPoint y: 173, distance: 385.1
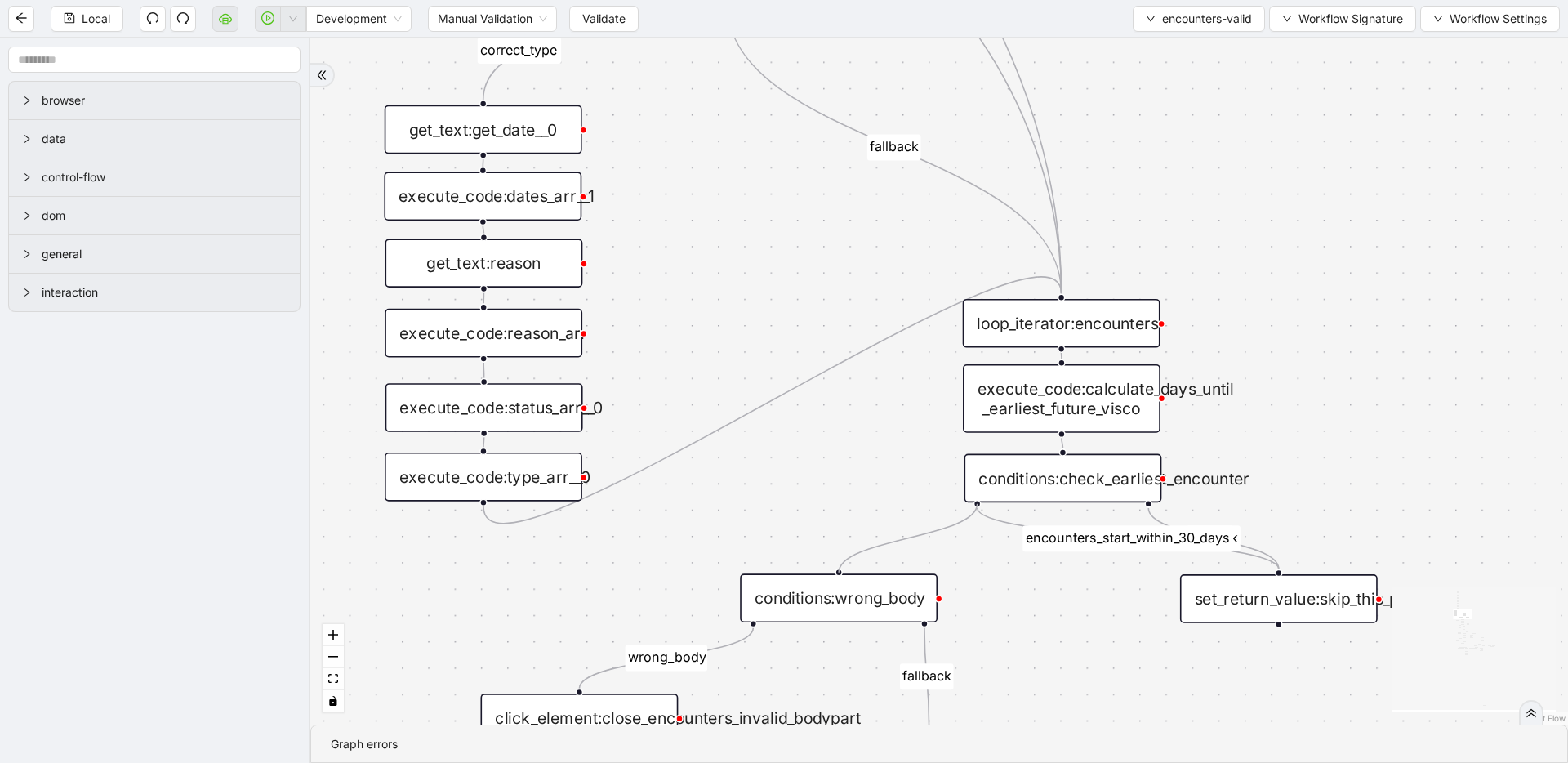
drag, startPoint x: 976, startPoint y: 502, endPoint x: 853, endPoint y: 579, distance: 145.1
click at [100, 23] on span "Local" at bounding box center [96, 19] width 29 height 18
click at [584, 19] on span "Validate" at bounding box center [604, 19] width 43 height 18
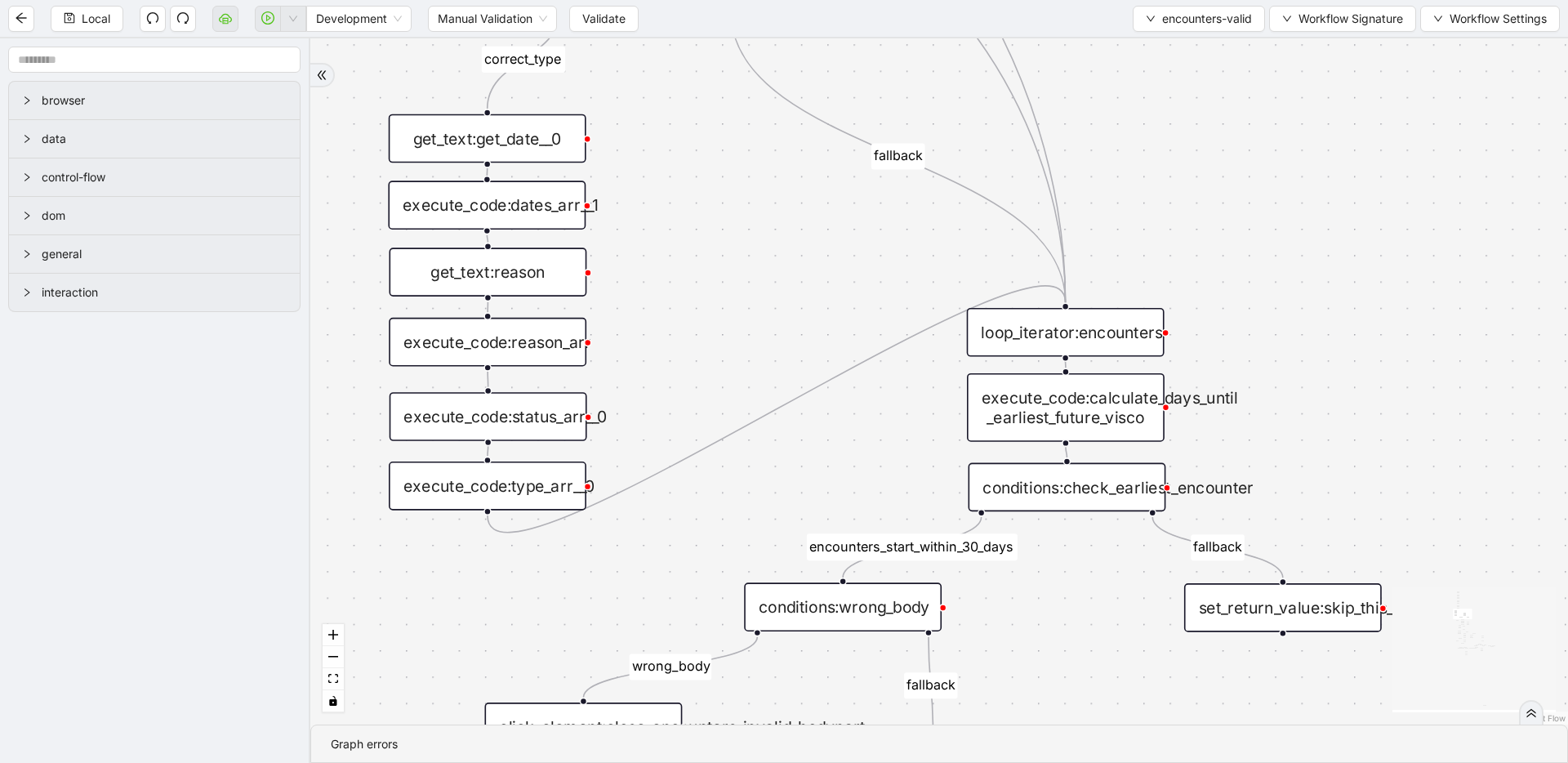
drag, startPoint x: 611, startPoint y: 306, endPoint x: 637, endPoint y: 373, distance: 71.9
click at [630, 378] on div "fallback inPast hasInPast fallback wrong_body inNewYear fallback fallback allIn…" at bounding box center [939, 382] width 1257 height 686
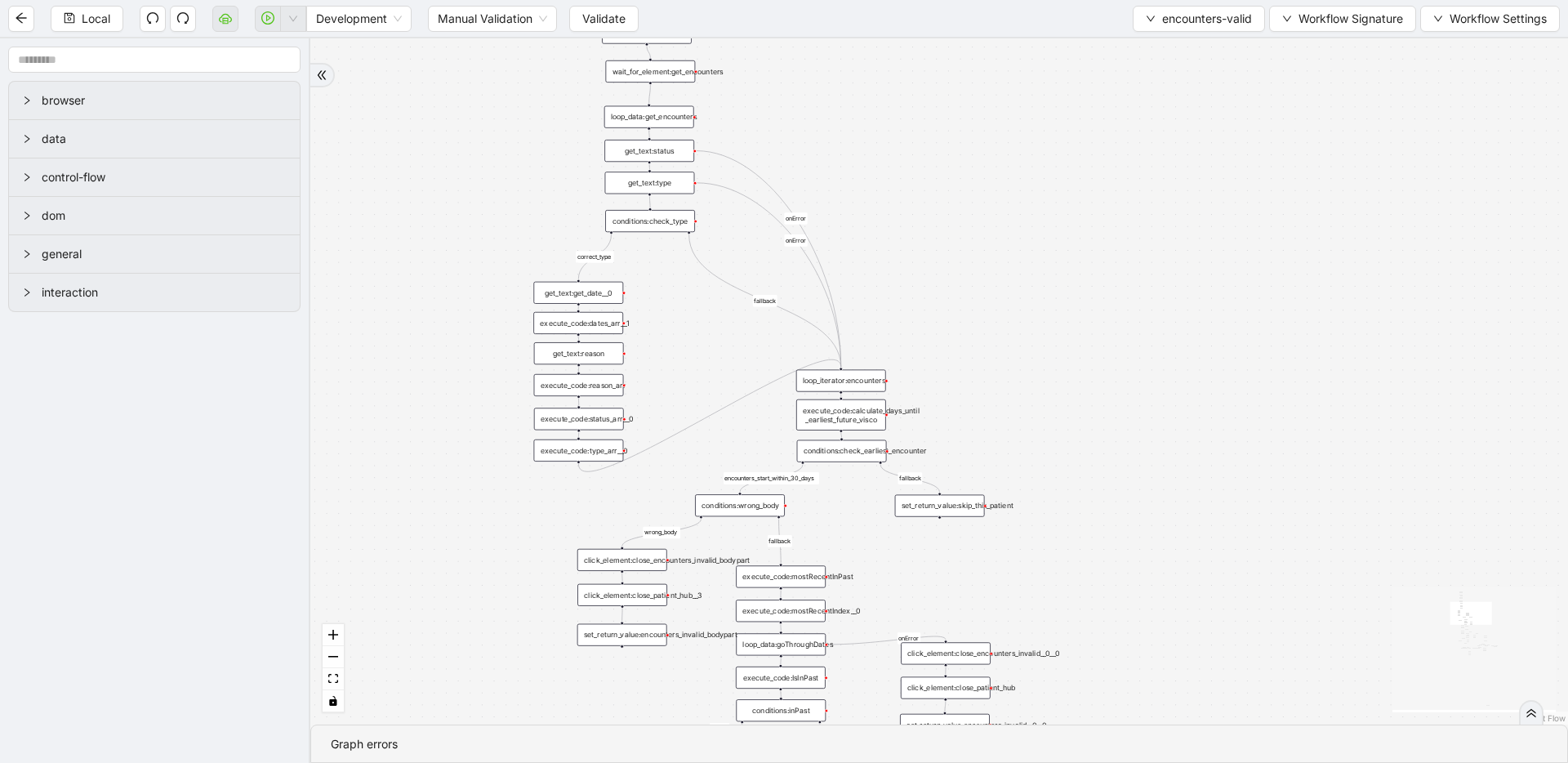
drag, startPoint x: 648, startPoint y: 343, endPoint x: 647, endPoint y: 352, distance: 9.1
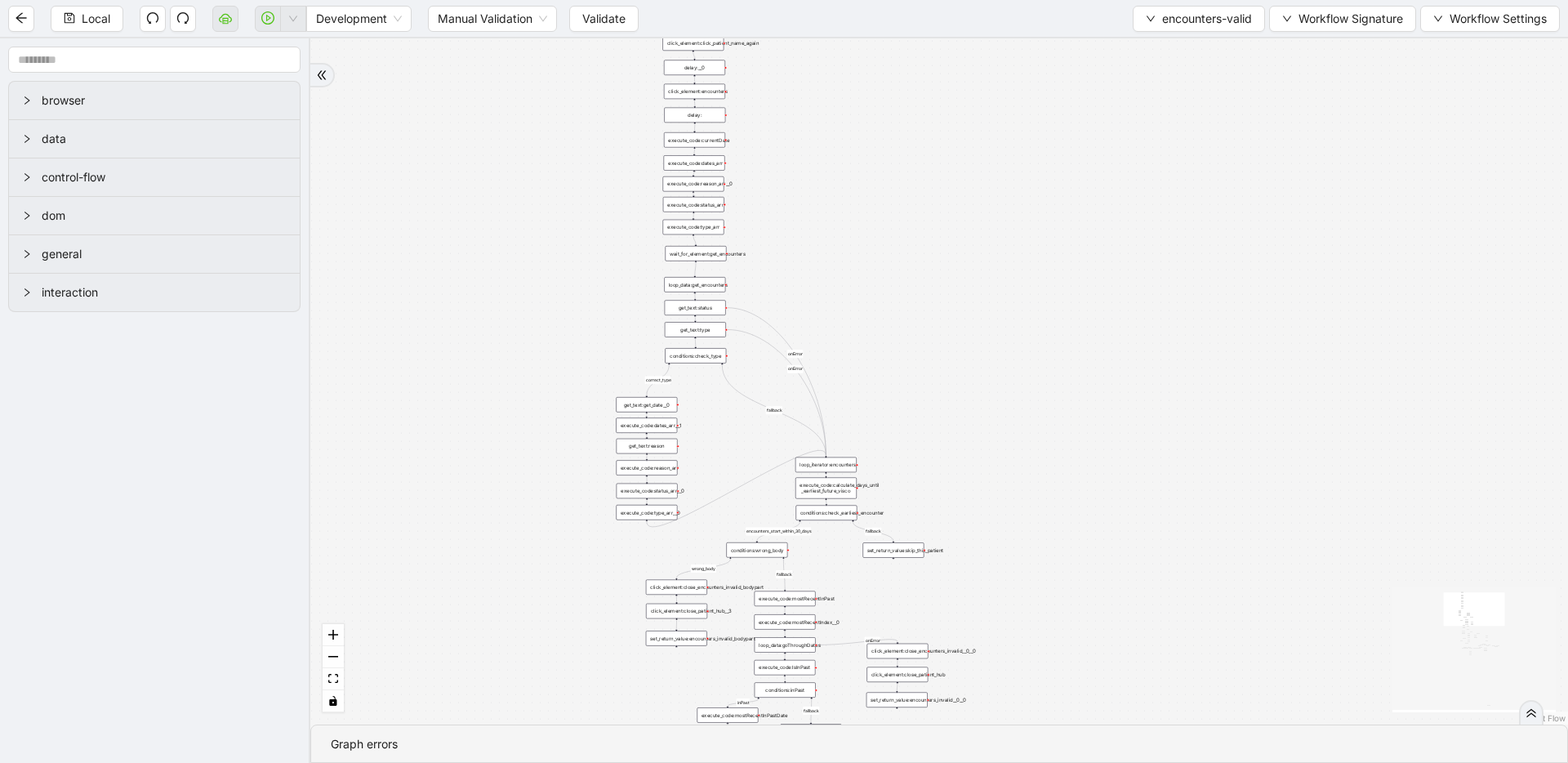
drag, startPoint x: 827, startPoint y: 231, endPoint x: 874, endPoint y: 324, distance: 104.2
click at [1210, 26] on span "encounters-valid" at bounding box center [1206, 19] width 89 height 18
click at [1205, 51] on span "Select" at bounding box center [1197, 51] width 107 height 18
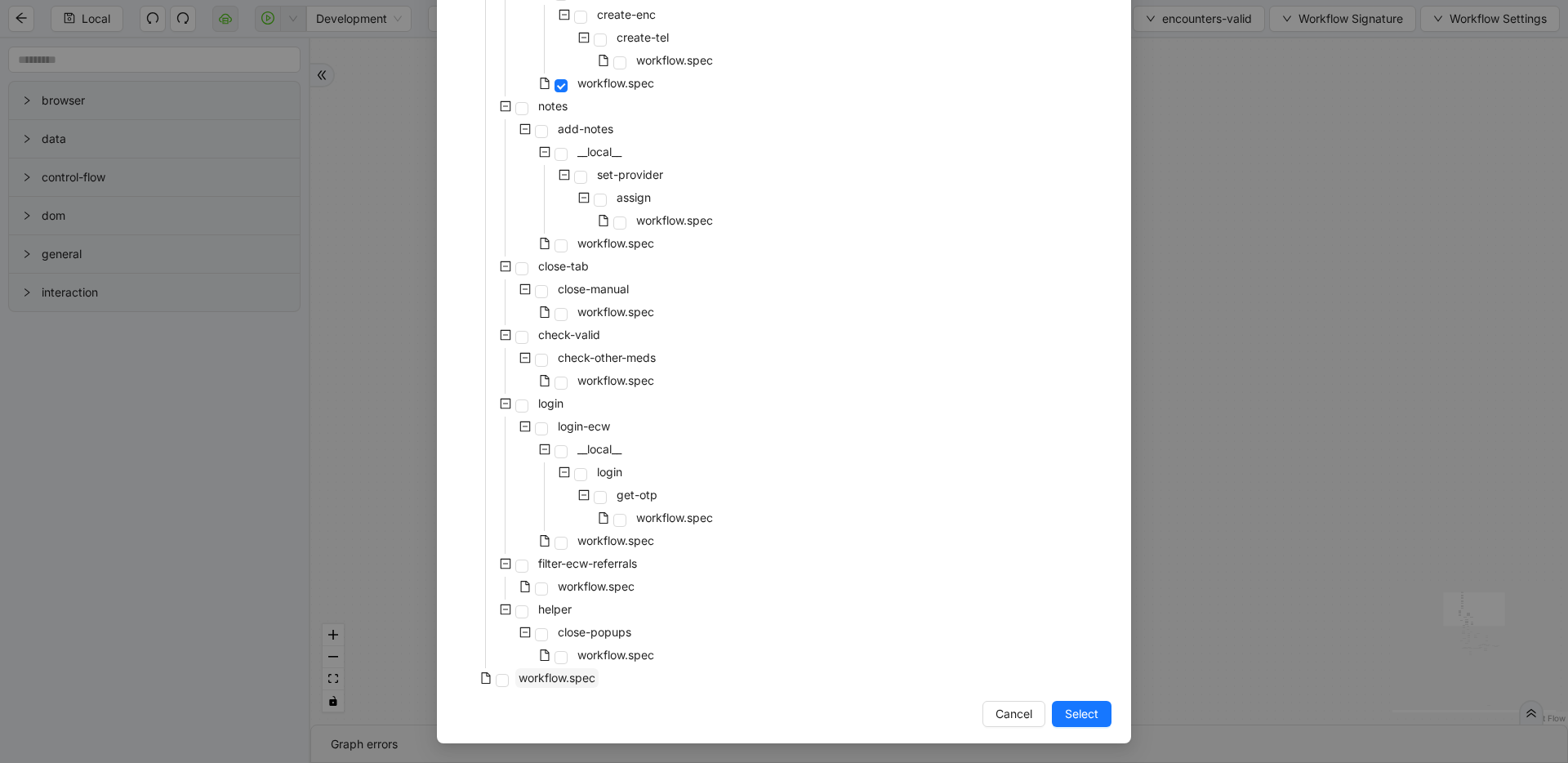
click at [543, 678] on span "workflow.spec" at bounding box center [557, 678] width 77 height 14
click at [1052, 702] on button "Select" at bounding box center [1081, 714] width 60 height 26
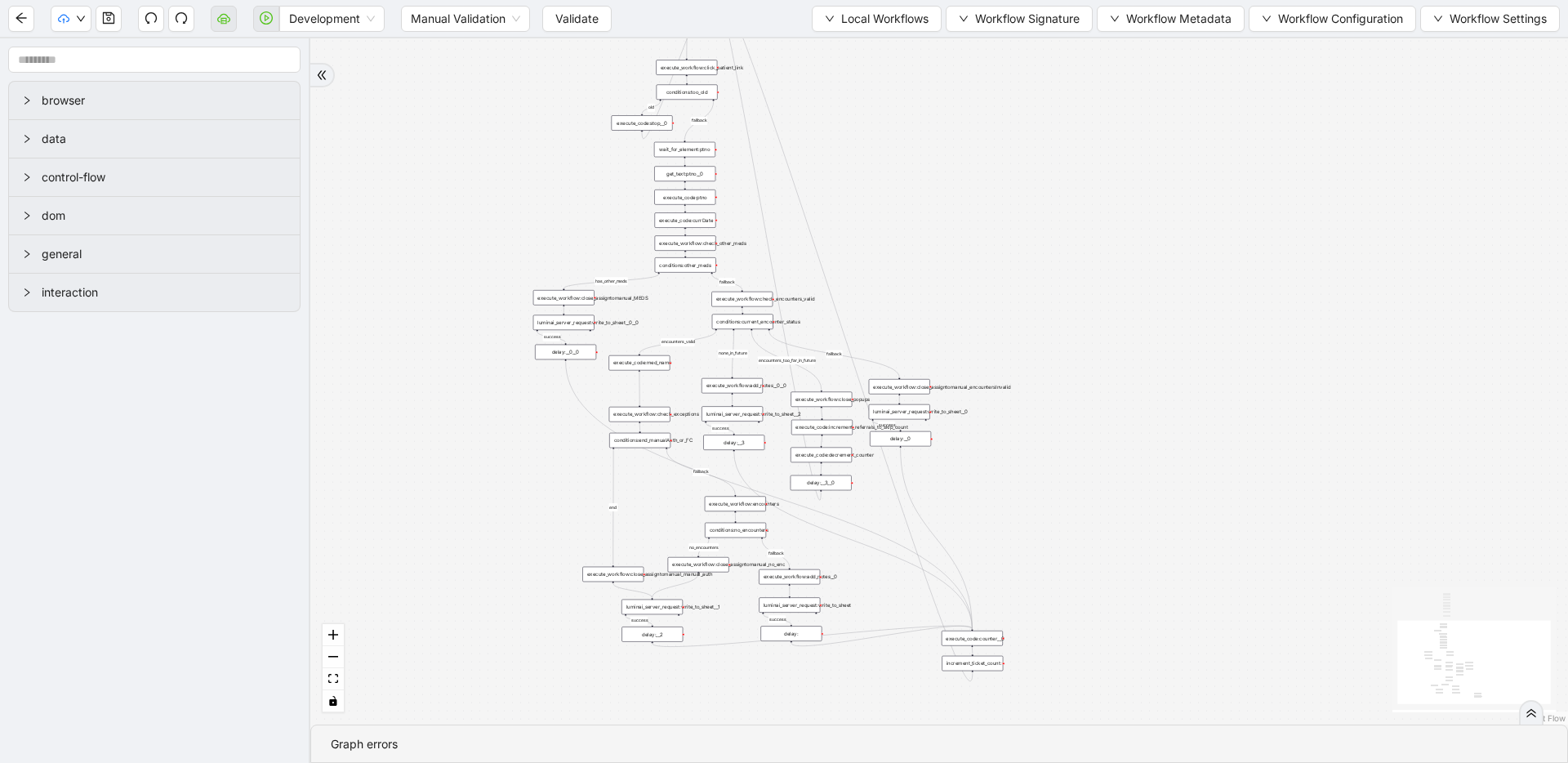
drag, startPoint x: 478, startPoint y: 294, endPoint x: 482, endPoint y: 613, distance: 319.0
click at [482, 613] on div "fallback success success fallback no_encounters end success success success old…" at bounding box center [939, 382] width 1257 height 686
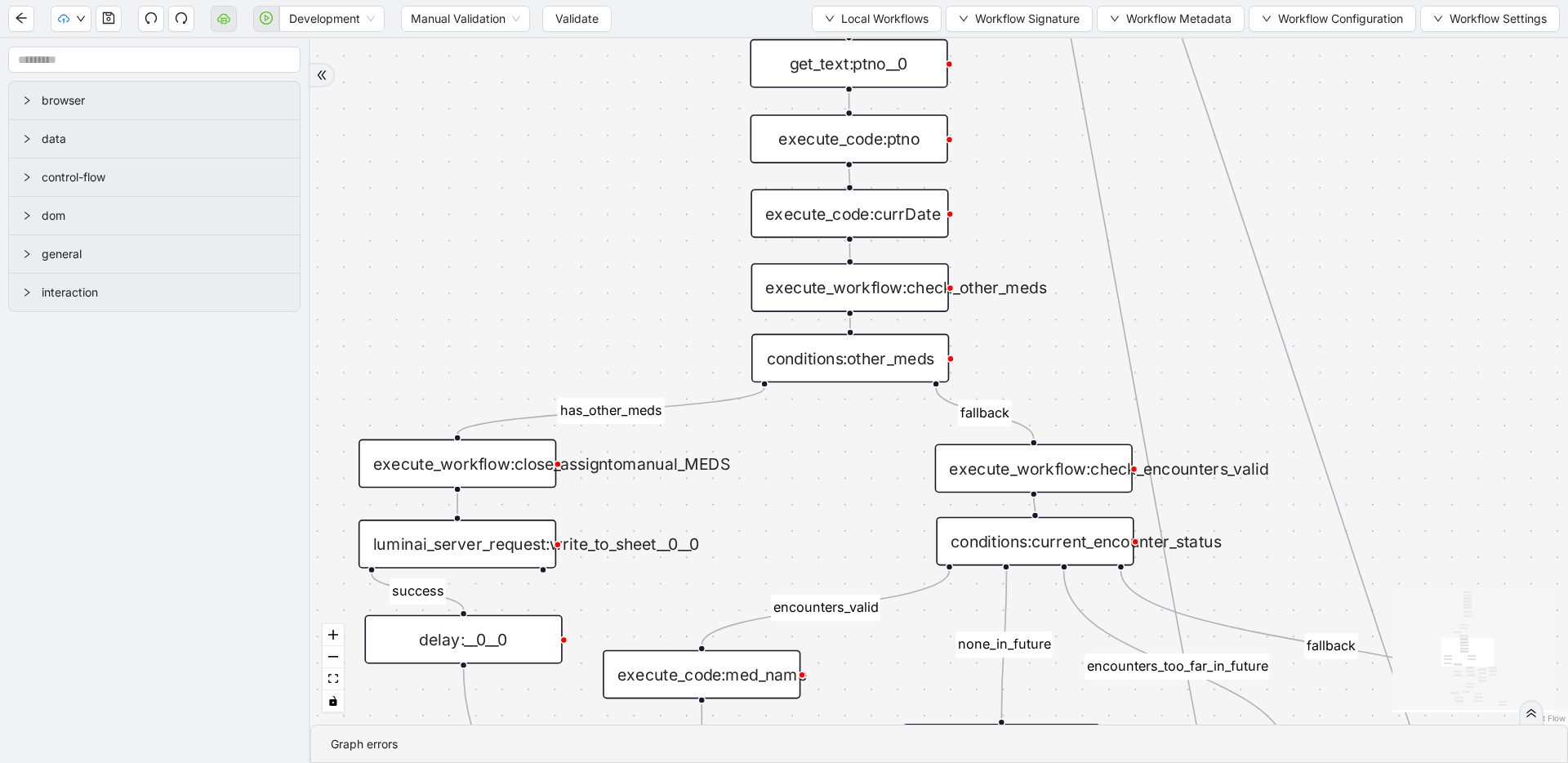
drag, startPoint x: 724, startPoint y: 462, endPoint x: 697, endPoint y: 502, distance: 48.3
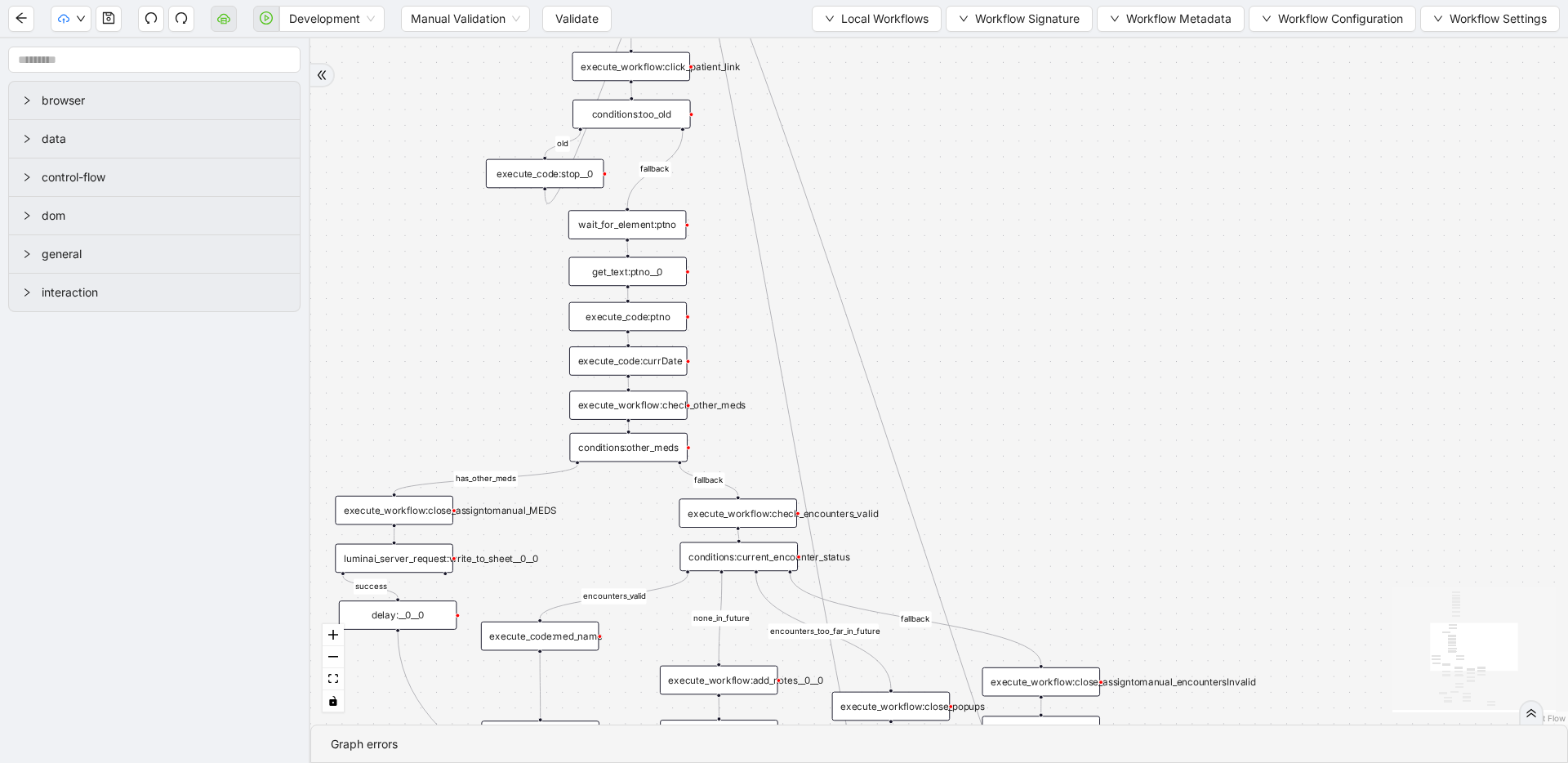
drag, startPoint x: 597, startPoint y: 302, endPoint x: 459, endPoint y: 256, distance: 145.5
drag, startPoint x: 851, startPoint y: 20, endPoint x: 848, endPoint y: 42, distance: 22.2
click at [851, 20] on span "Local Workflows" at bounding box center [885, 19] width 88 height 18
click at [847, 47] on span "Select" at bounding box center [872, 51] width 105 height 18
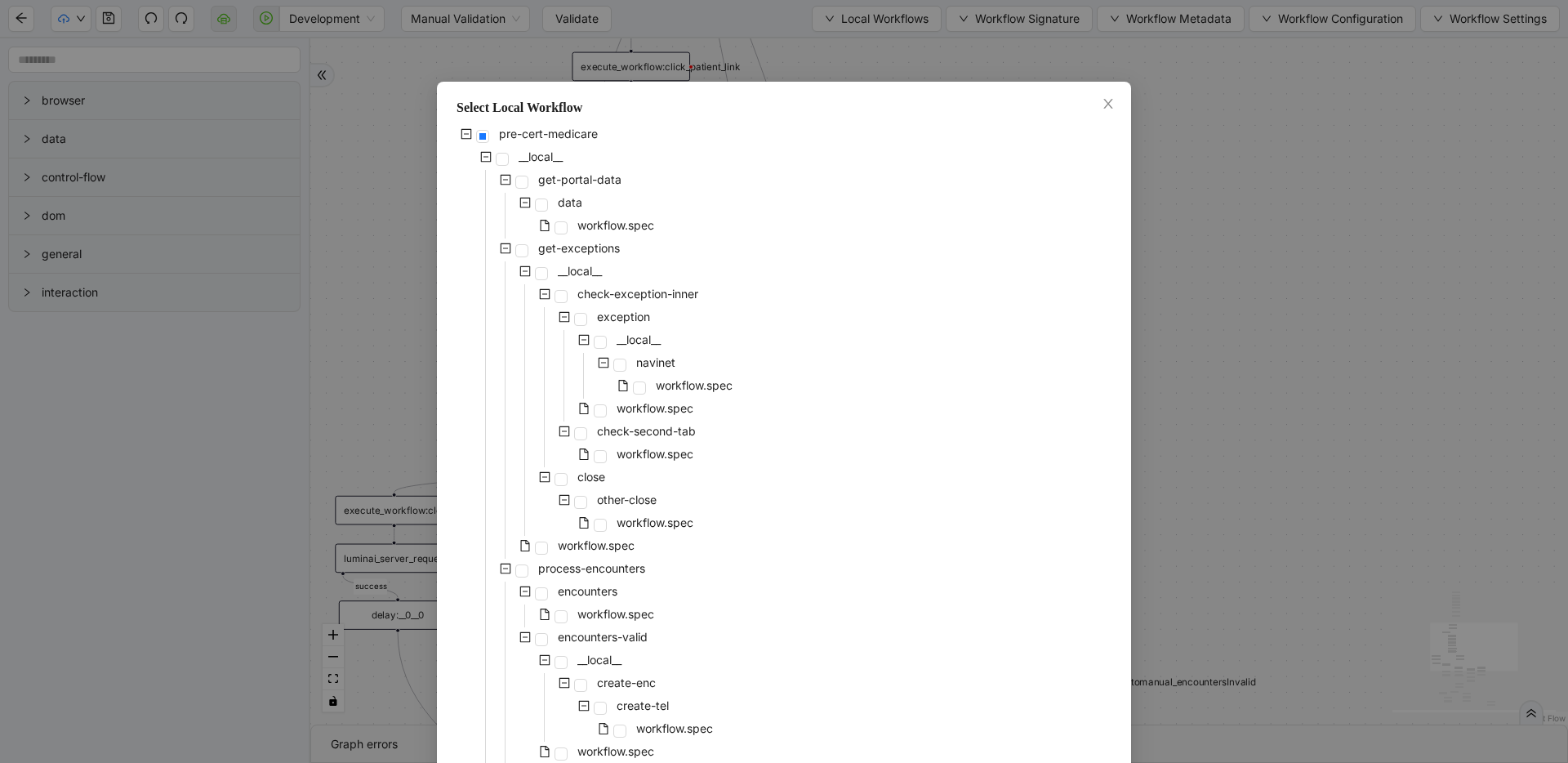
click at [695, 347] on div "pre-cert-medicare __local__ get-portal-data data workflow.spec get-exceptions _…" at bounding box center [784, 742] width 655 height 1236
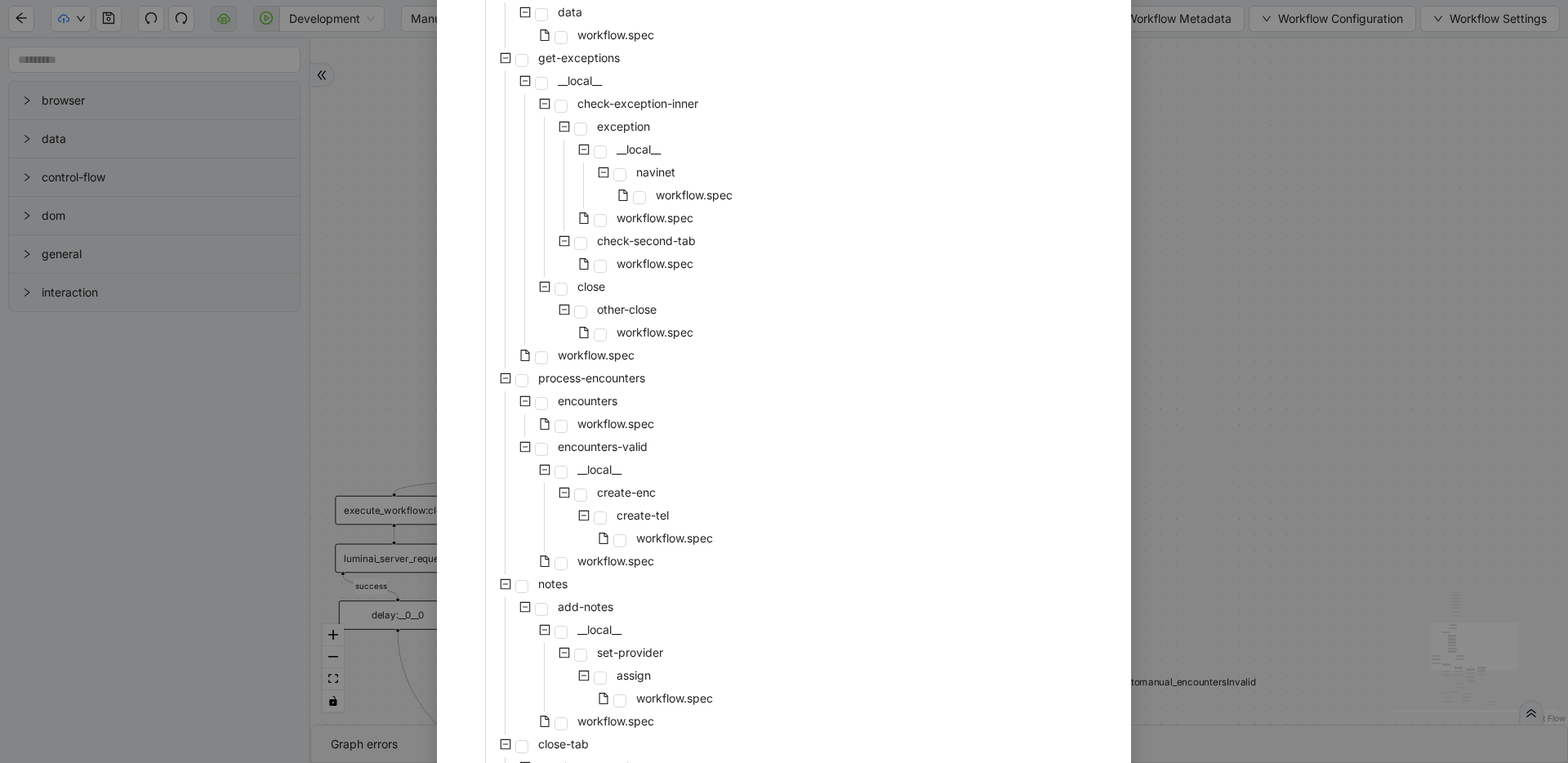
scroll to position [219, 0]
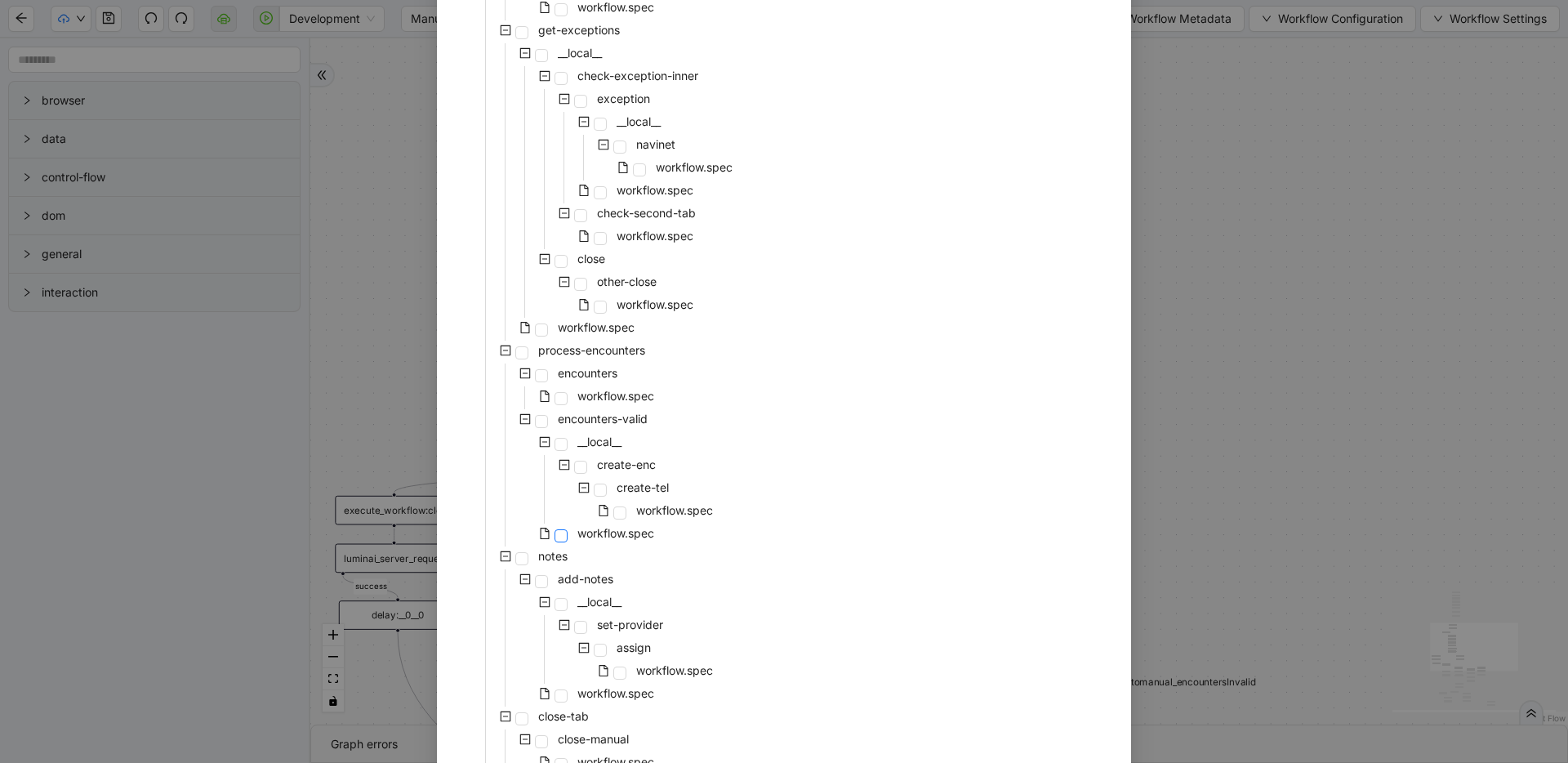
click at [555, 540] on span at bounding box center [561, 536] width 13 height 13
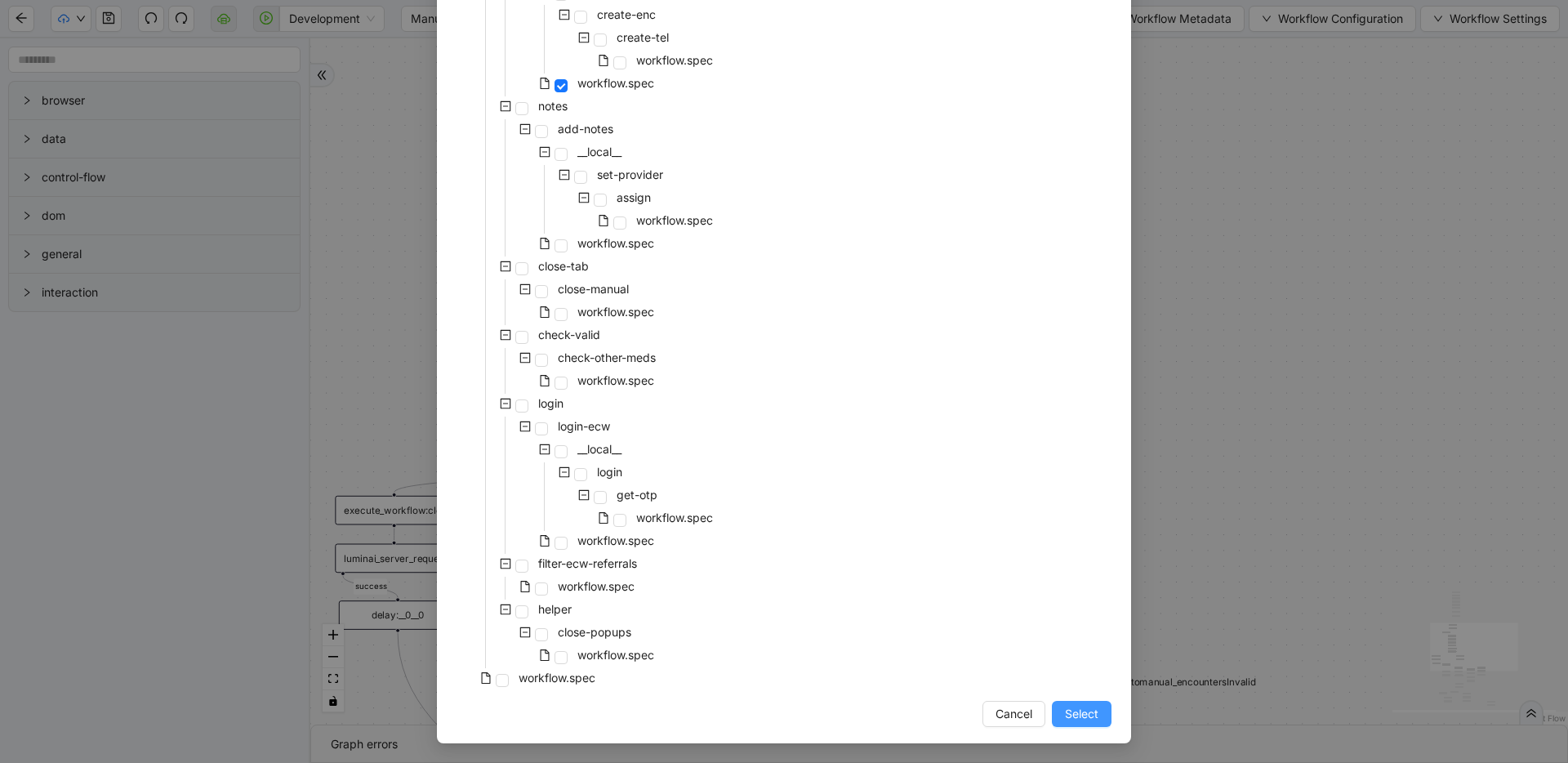
click at [1065, 707] on span "Select" at bounding box center [1081, 714] width 33 height 18
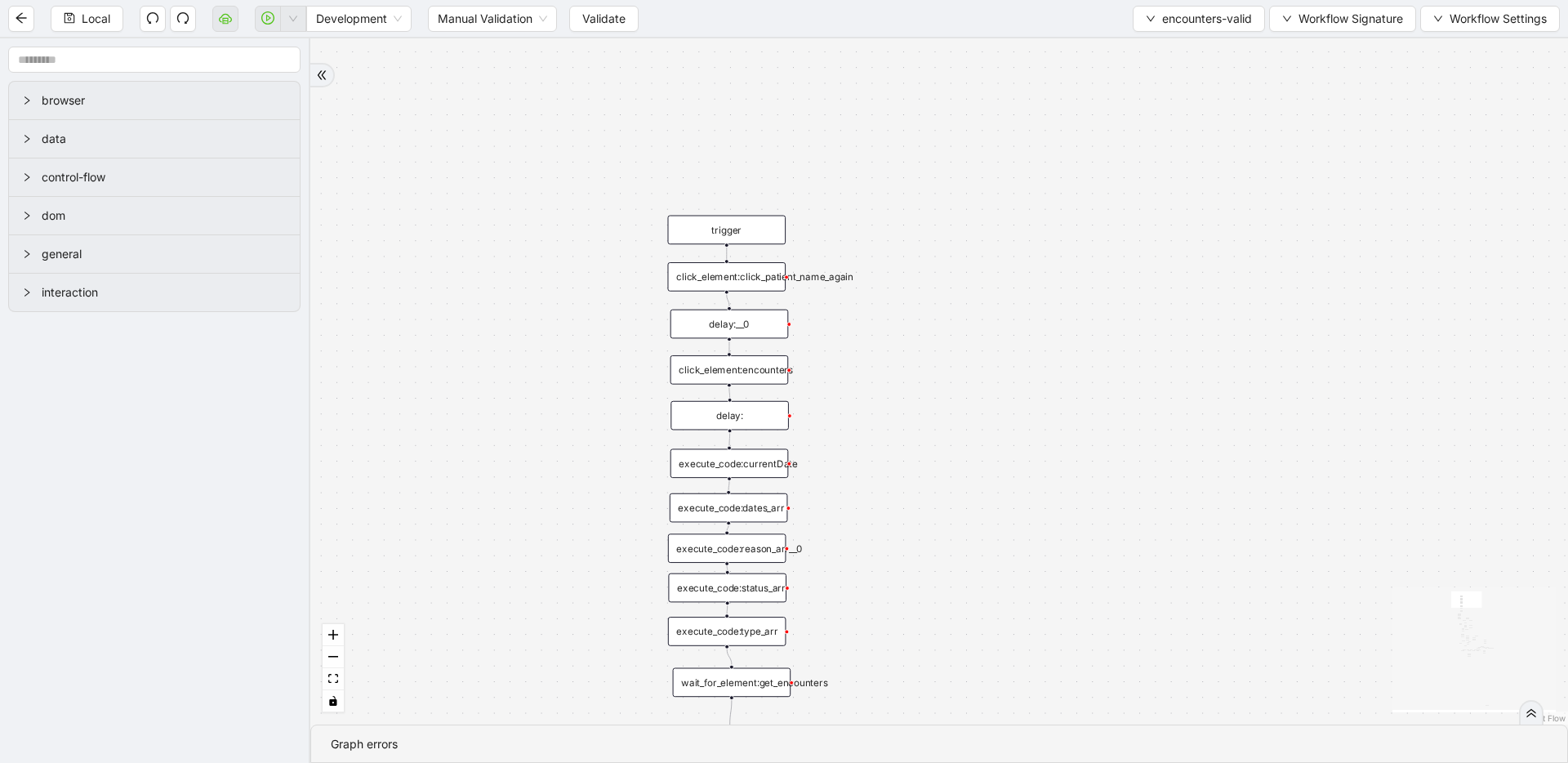
drag, startPoint x: 689, startPoint y: 414, endPoint x: 763, endPoint y: 56, distance: 365.6
click at [763, 56] on div "fallback inPast hasInPast fallback wrong_body inNewYear fallback fallback allIn…" at bounding box center [939, 382] width 1257 height 686
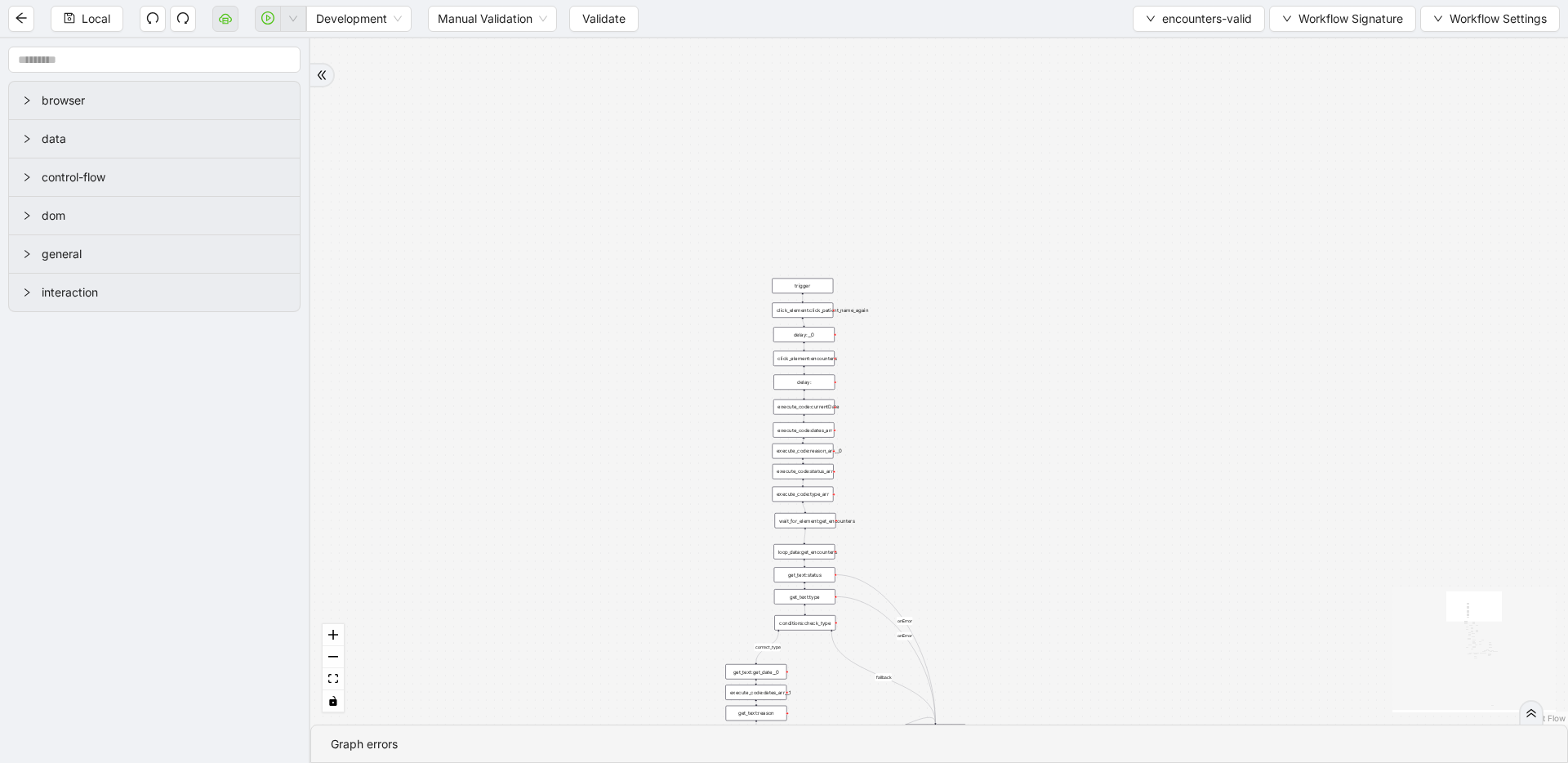
drag, startPoint x: 898, startPoint y: 451, endPoint x: 902, endPoint y: 113, distance: 338.0
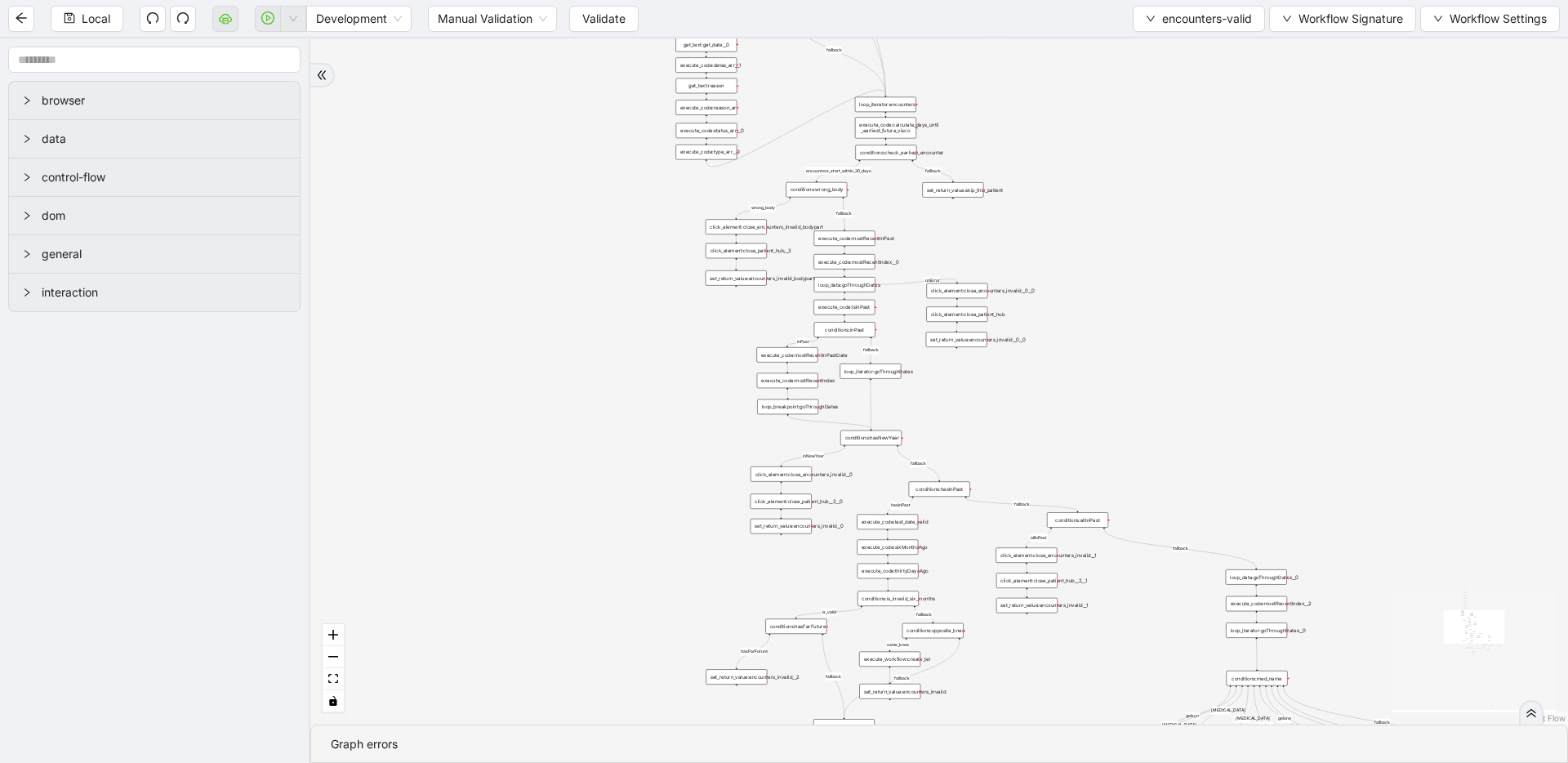
drag, startPoint x: 657, startPoint y: 630, endPoint x: 602, endPoint y: 296, distance: 338.5
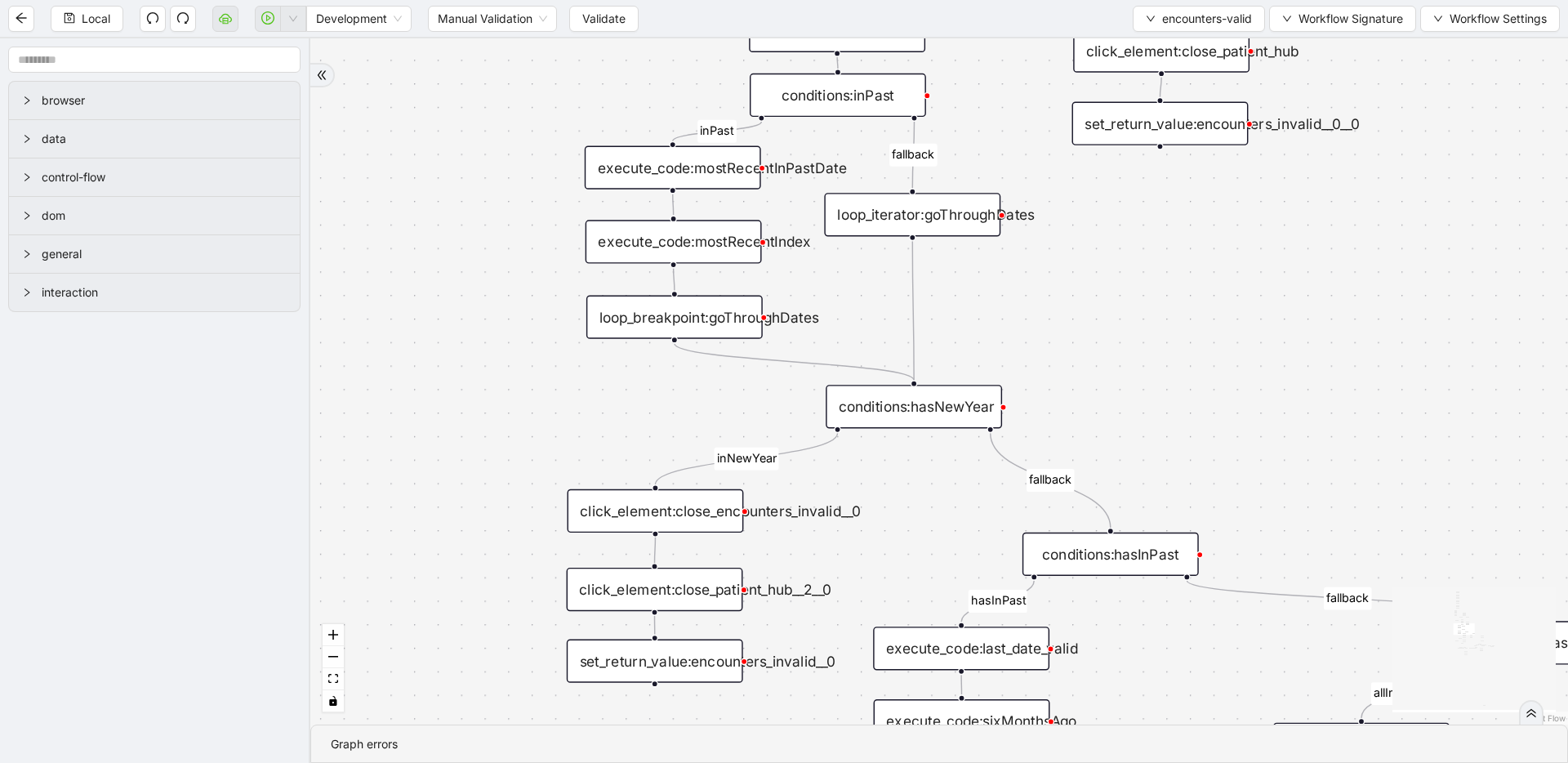
drag, startPoint x: 575, startPoint y: 446, endPoint x: 518, endPoint y: 120, distance: 330.9
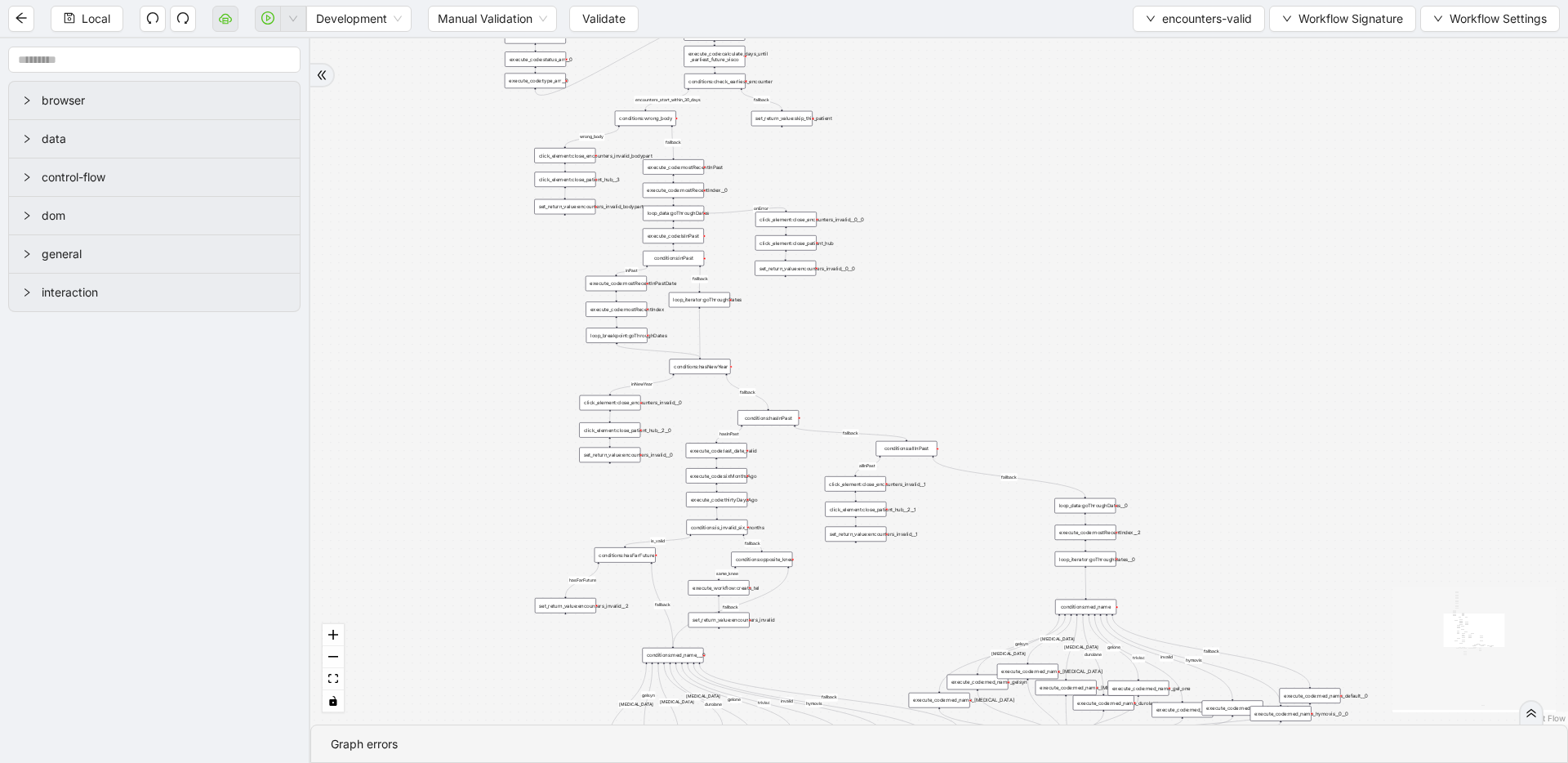
drag, startPoint x: 567, startPoint y: 436, endPoint x: 592, endPoint y: 544, distance: 110.9
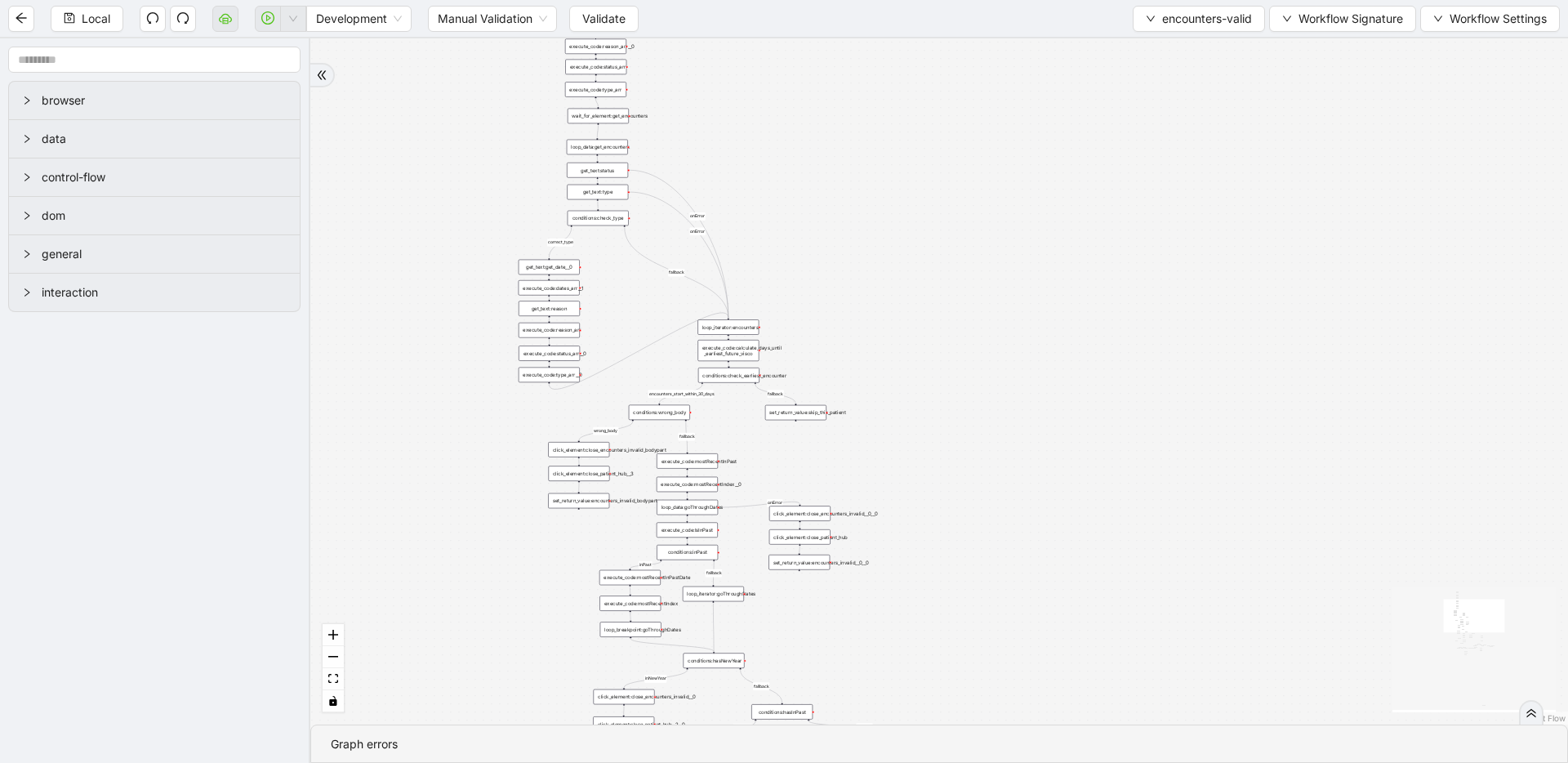
drag, startPoint x: 551, startPoint y: 516, endPoint x: 565, endPoint y: 629, distance: 113.9
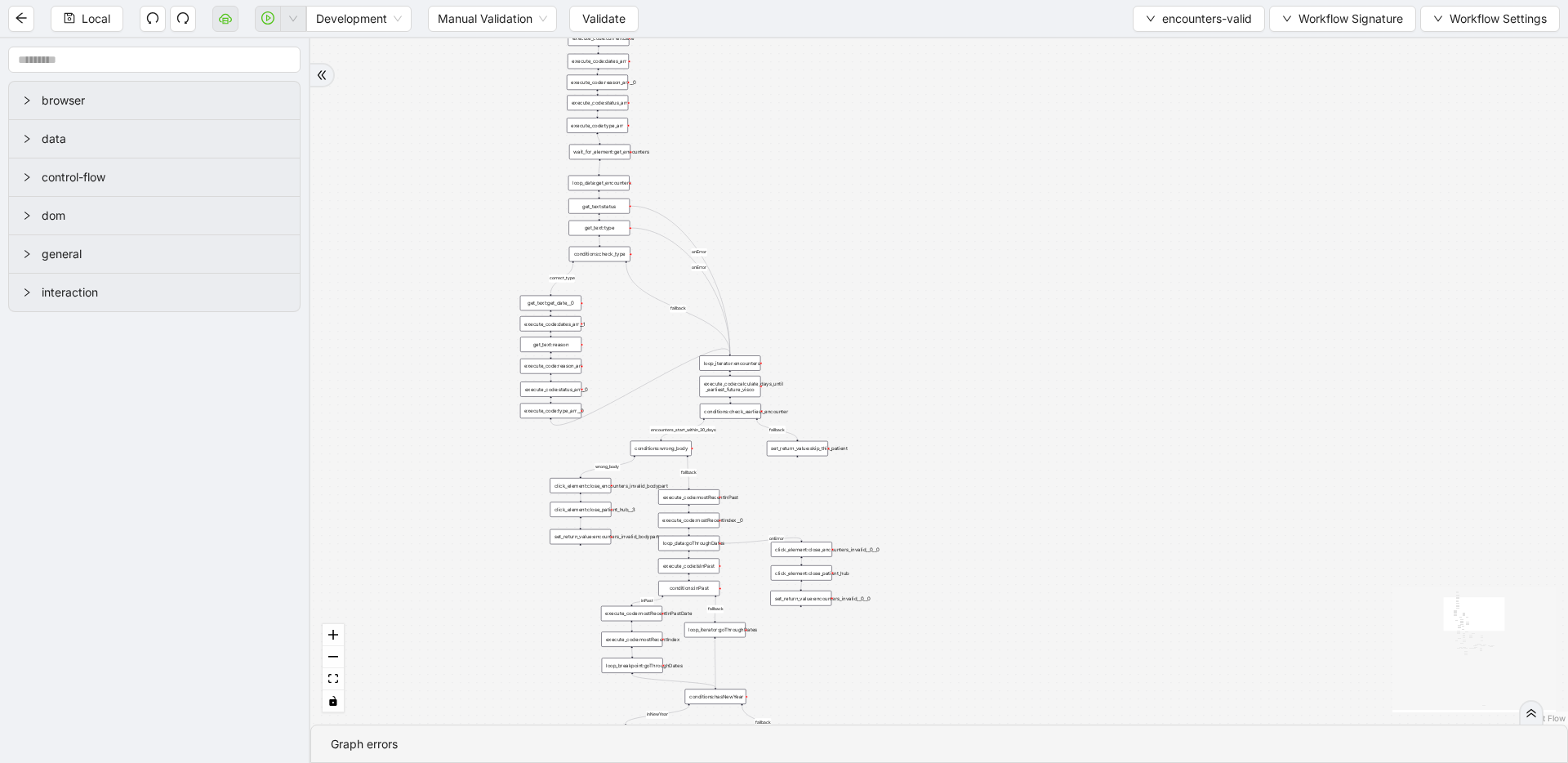
drag, startPoint x: 569, startPoint y: 575, endPoint x: 580, endPoint y: 378, distance: 197.3
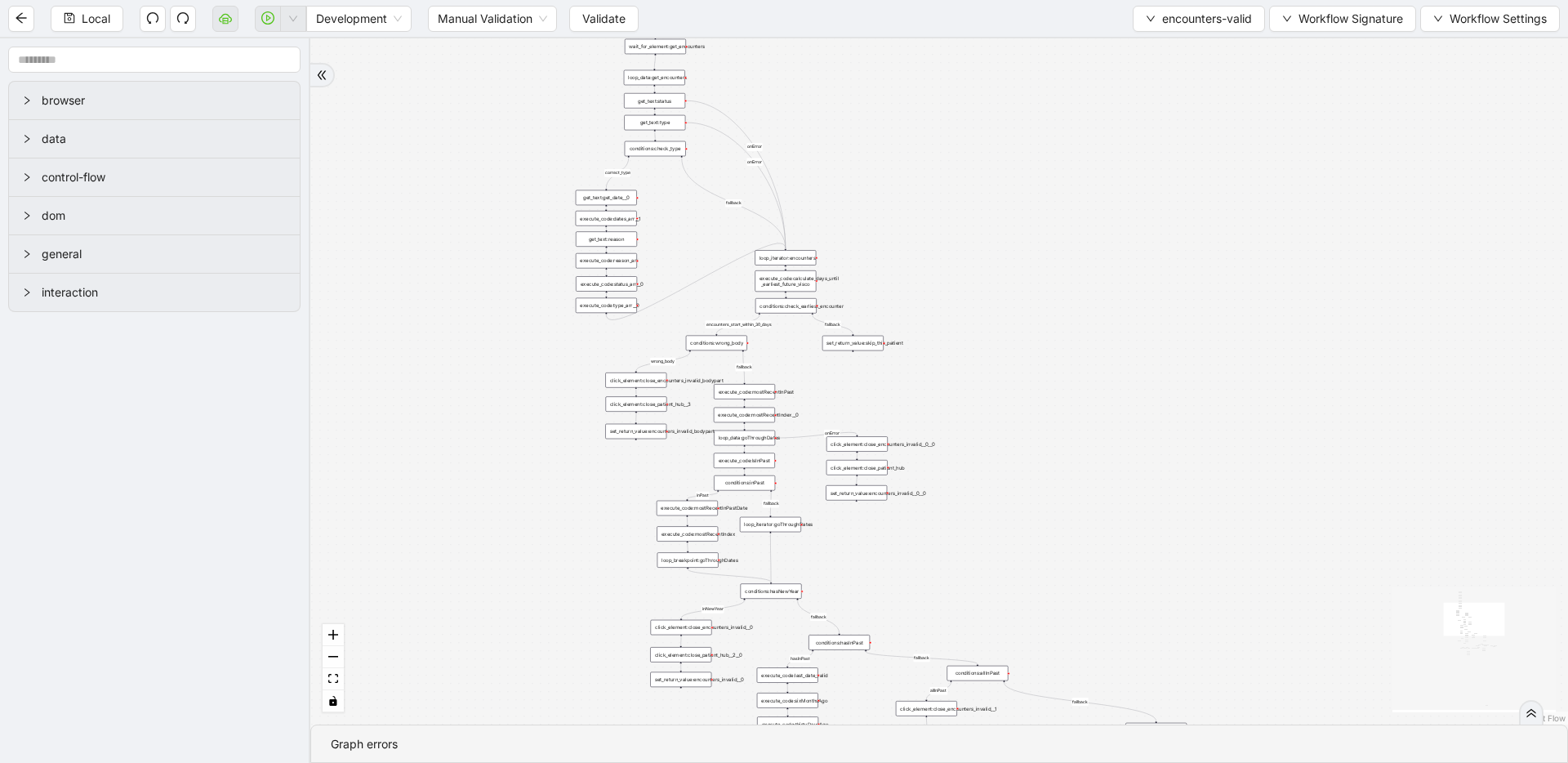
drag, startPoint x: 1098, startPoint y: 395, endPoint x: 1140, endPoint y: 412, distance: 45.3
click at [1136, 424] on div "fallback inPast hasInPast fallback wrong_body inNewYear fallback fallback allIn…" at bounding box center [939, 382] width 1257 height 686
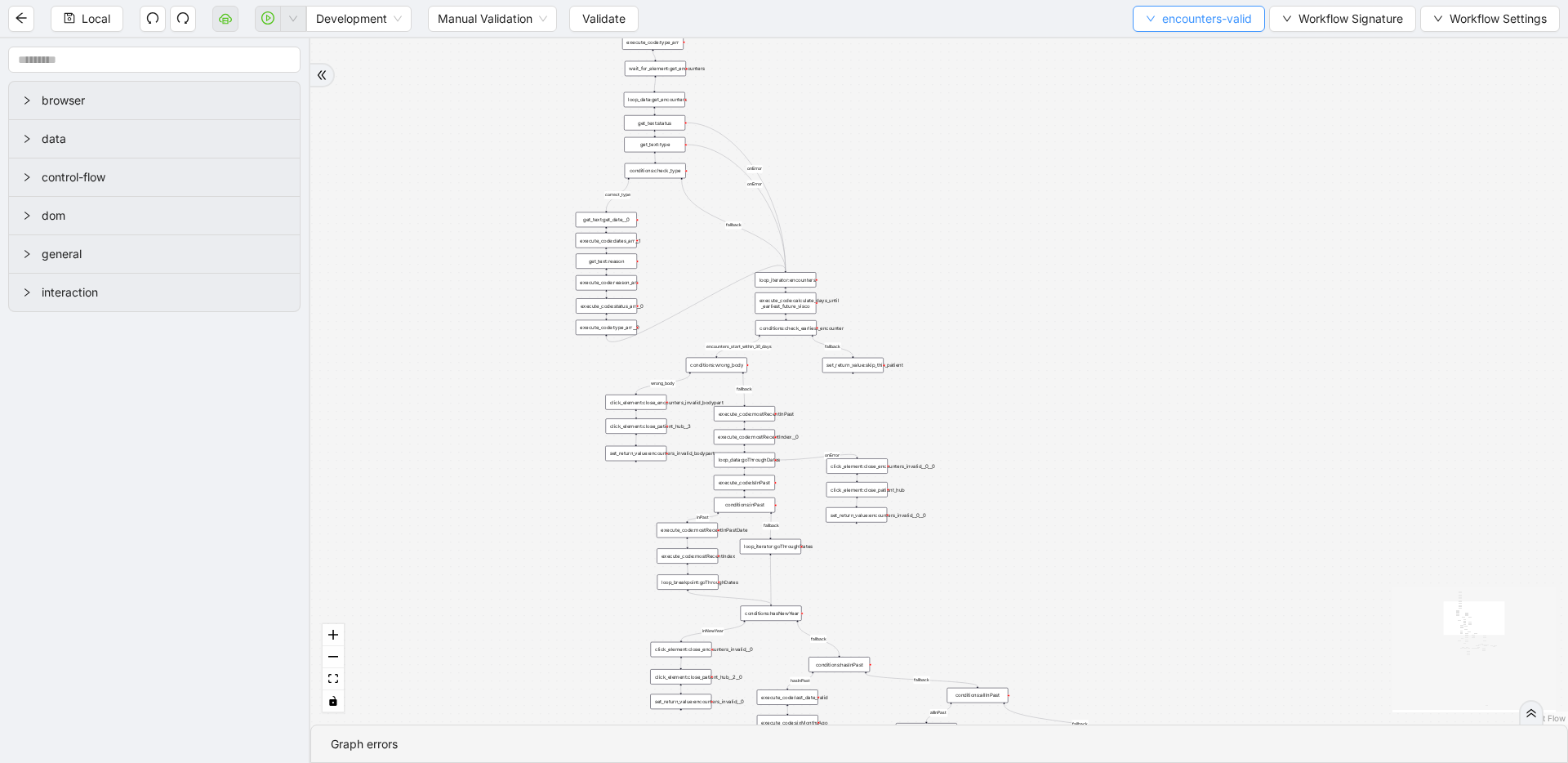
click at [1213, 30] on button "encounters-valid" at bounding box center [1199, 18] width 132 height 26
click at [1197, 59] on span "Select" at bounding box center [1197, 51] width 107 height 18
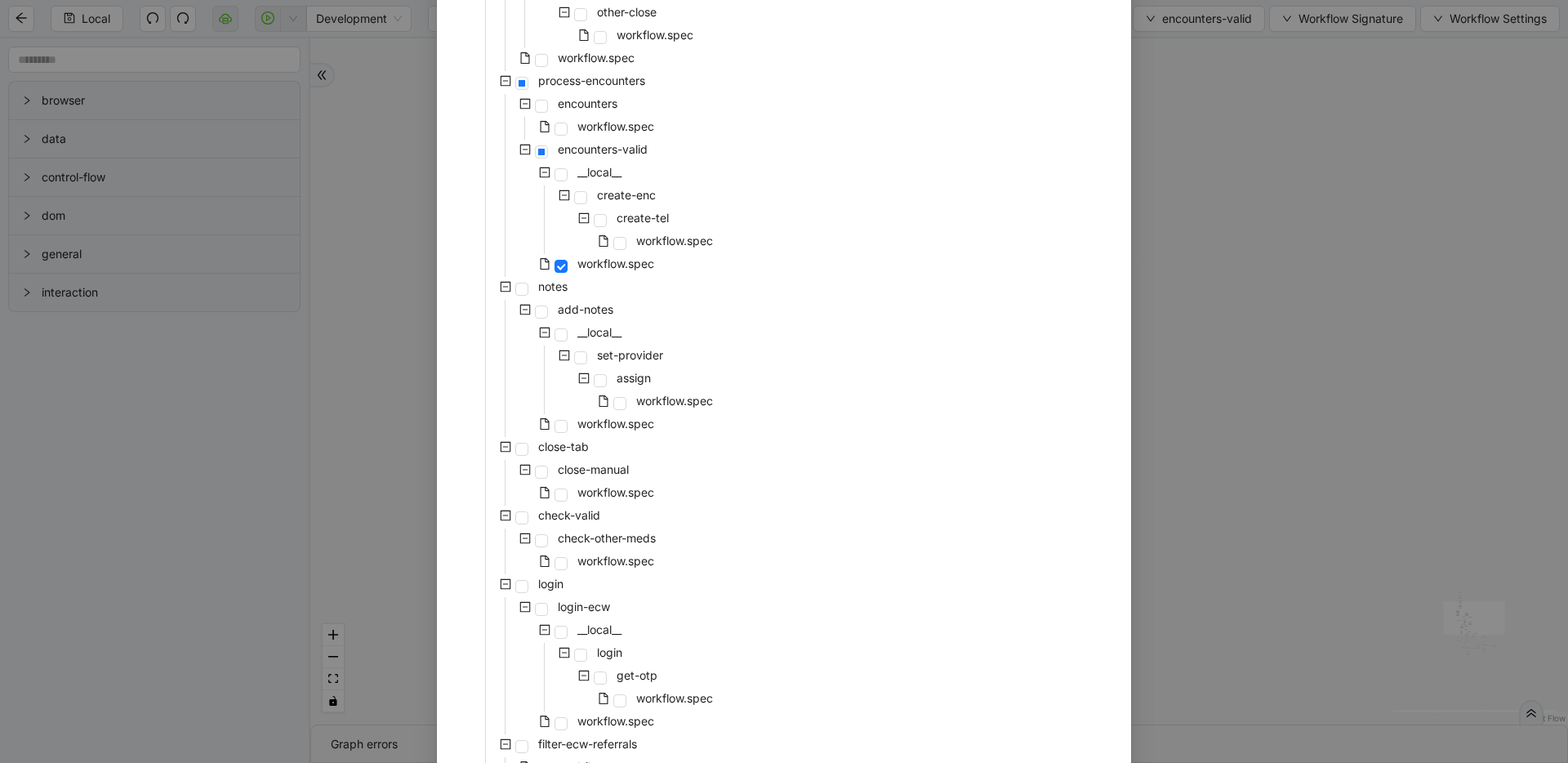
scroll to position [491, 0]
click at [1258, 289] on div "Select Local Workflow pre-cert-medicare __local__ get-portal-data data workflow…" at bounding box center [784, 382] width 1568 height 763
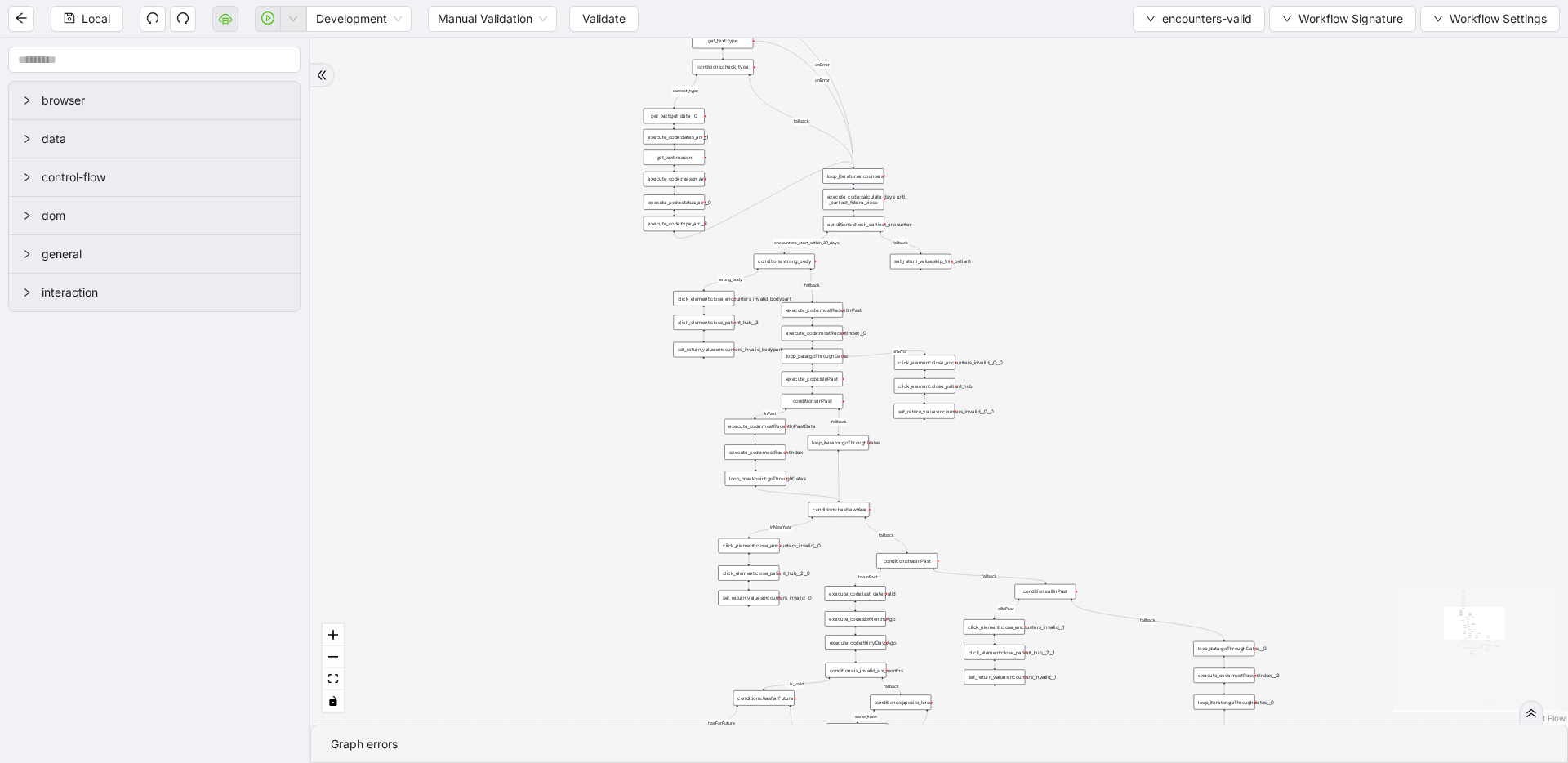
drag, startPoint x: 925, startPoint y: 305, endPoint x: 928, endPoint y: 286, distance: 19.2
click at [928, 287] on div "fallback inPast hasInPast fallback wrong_body inNewYear fallback fallback allIn…" at bounding box center [939, 382] width 1257 height 686
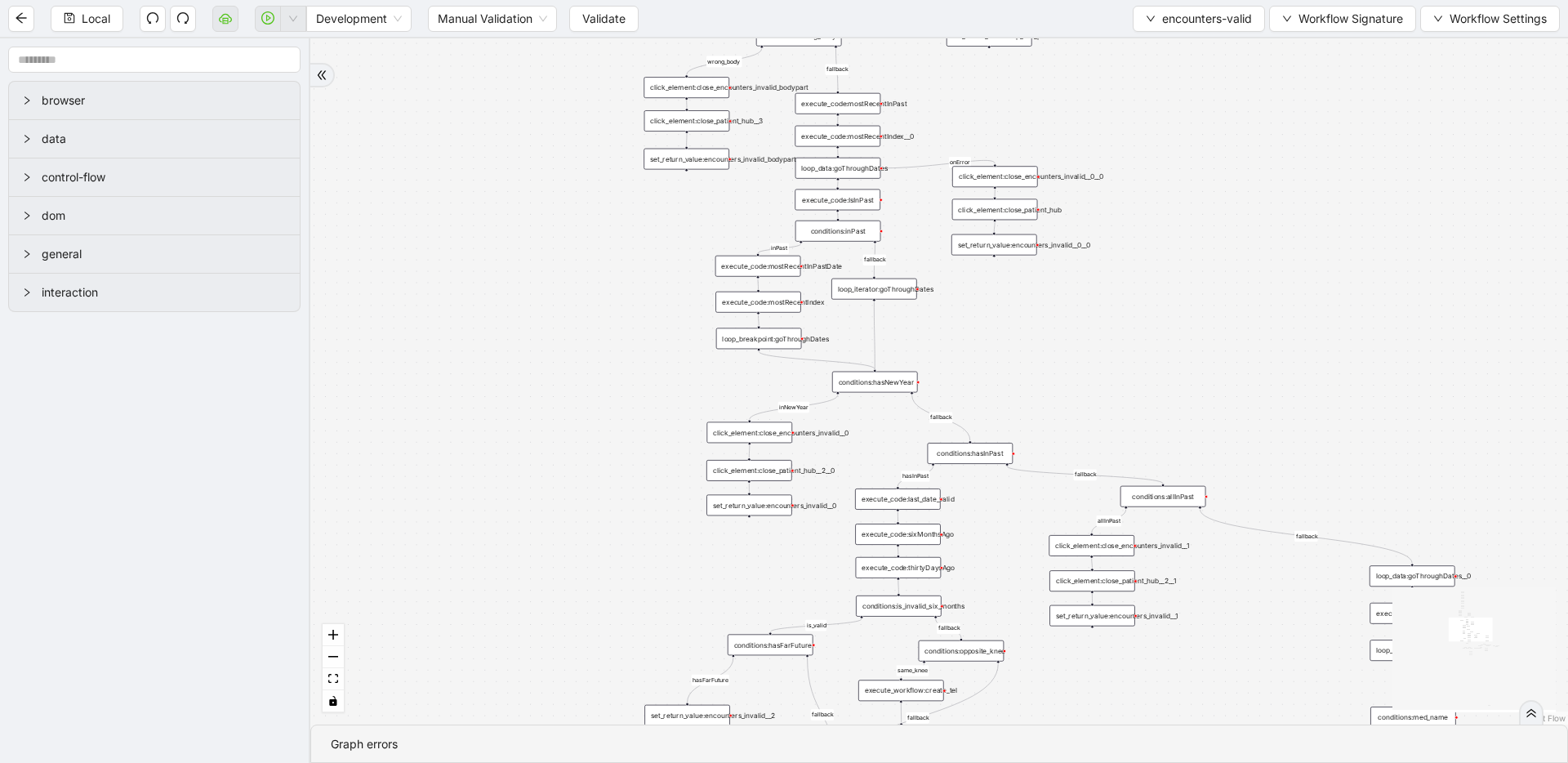
drag, startPoint x: 690, startPoint y: 364, endPoint x: 696, endPoint y: 195, distance: 169.1
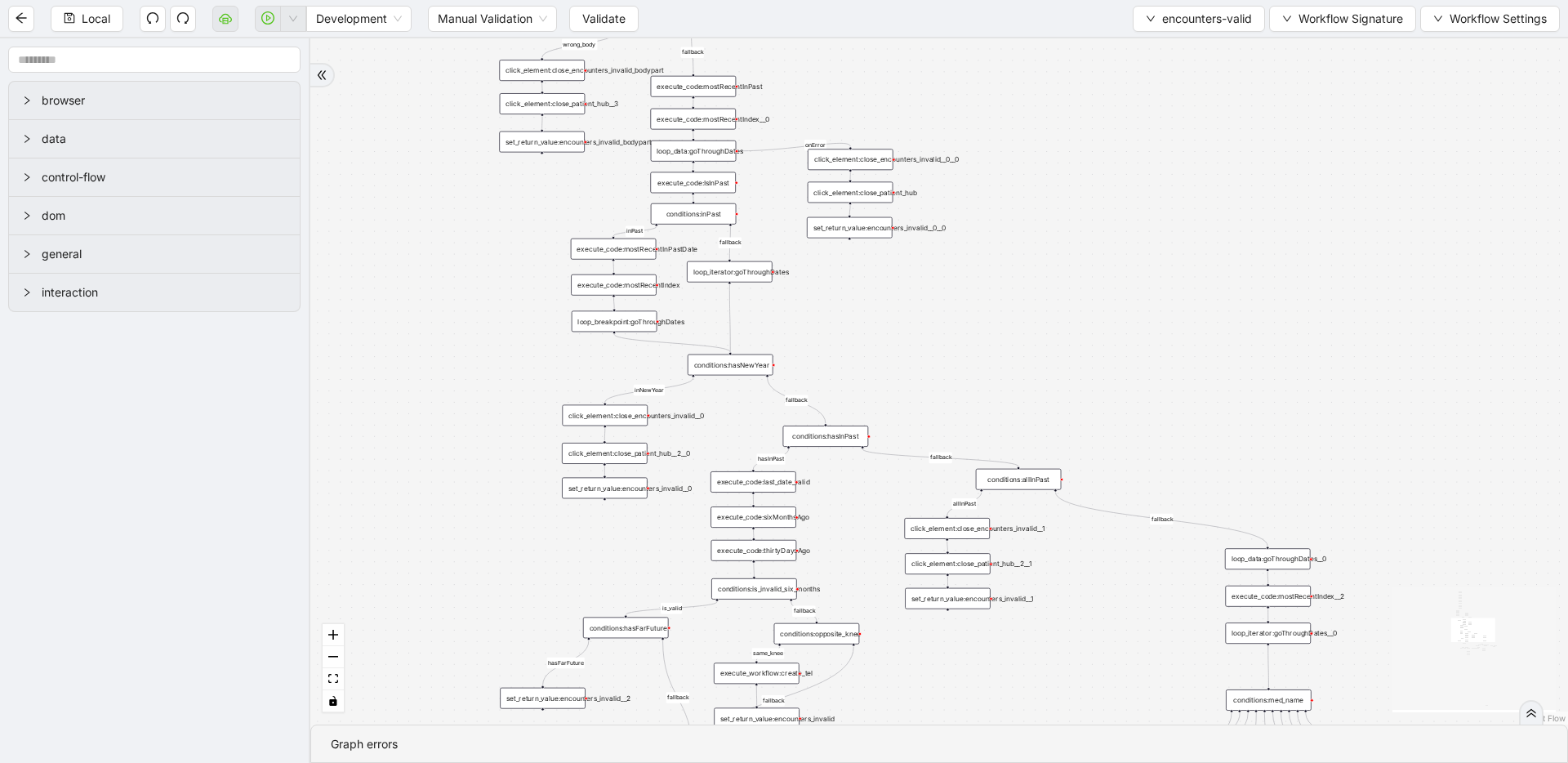
drag, startPoint x: 685, startPoint y: 509, endPoint x: 540, endPoint y: 485, distance: 147.0
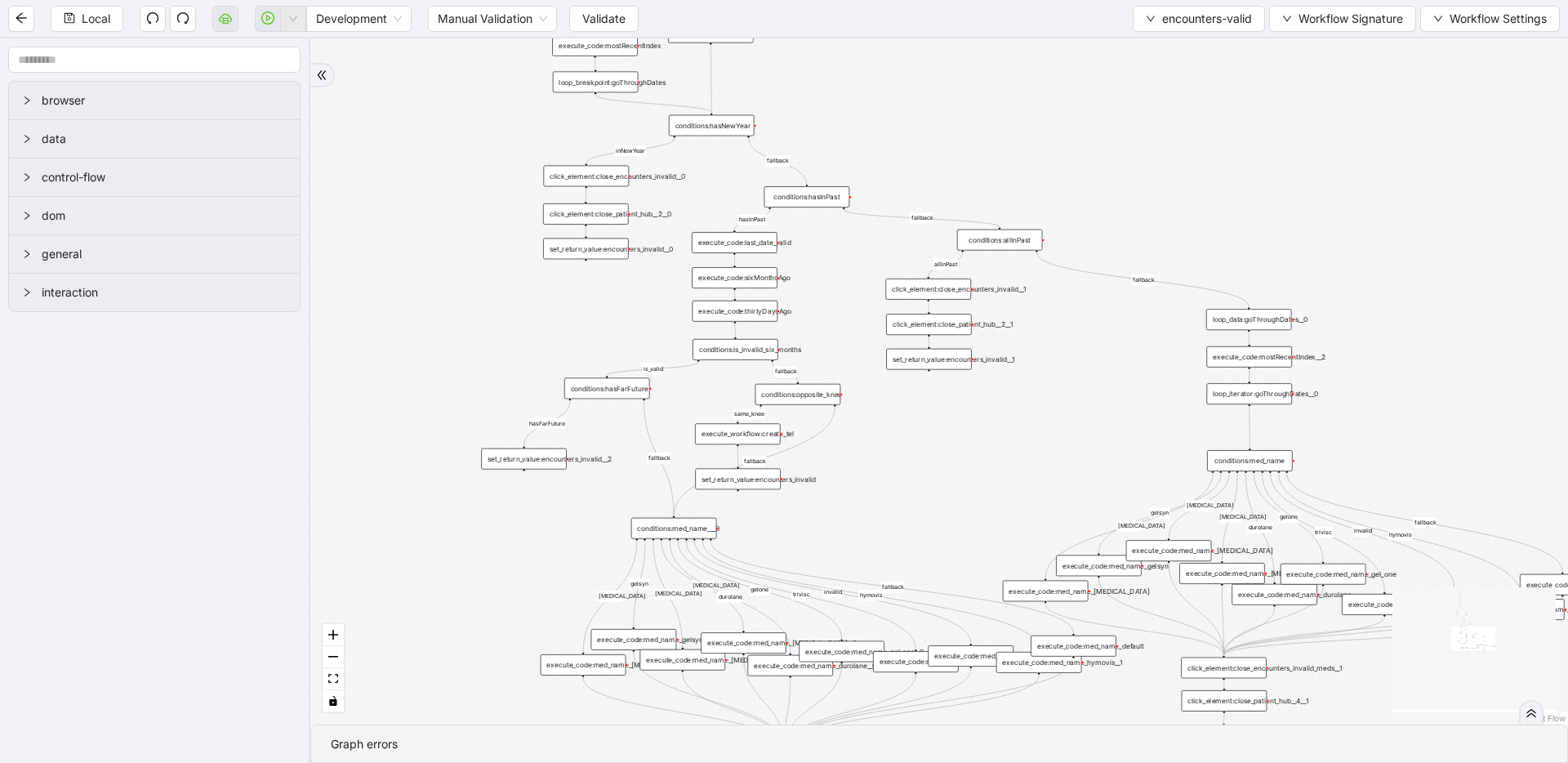
drag, startPoint x: 545, startPoint y: 545, endPoint x: 524, endPoint y: 339, distance: 207.1
click at [524, 339] on div "fallback inPast hasInPast fallback wrong_body inNewYear fallback fallback allIn…" at bounding box center [939, 382] width 1257 height 686
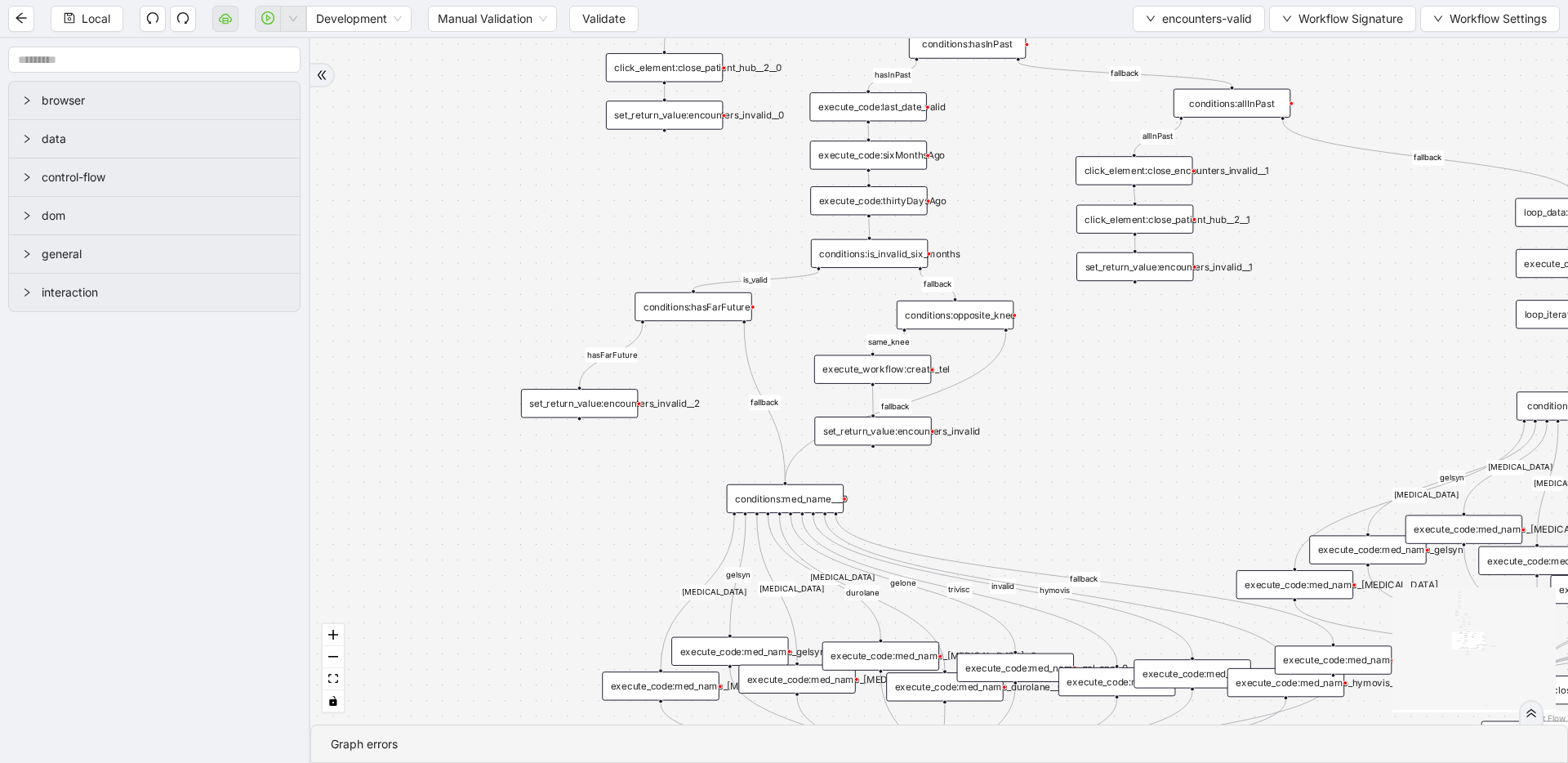
drag, startPoint x: 520, startPoint y: 331, endPoint x: 594, endPoint y: 285, distance: 87.1
click at [554, 285] on div "fallback inPast hasInPast fallback wrong_body inNewYear fallback fallback allIn…" at bounding box center [939, 382] width 1257 height 686
click at [678, 304] on div "conditions:hasFarFuture" at bounding box center [694, 307] width 116 height 29
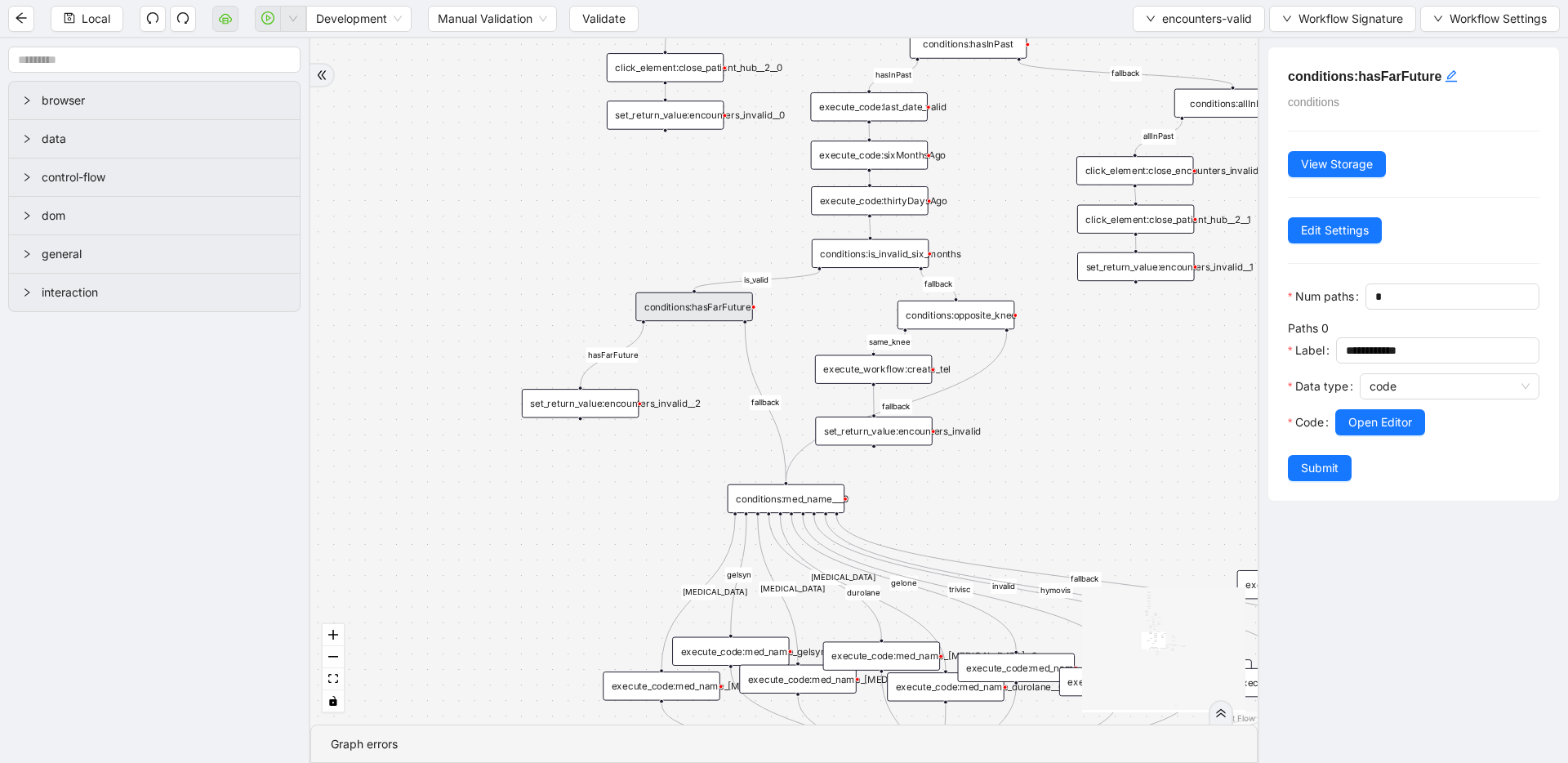
click at [1384, 407] on div at bounding box center [1449, 404] width 180 height 10
click at [1376, 418] on span "Open Editor" at bounding box center [1380, 423] width 64 height 18
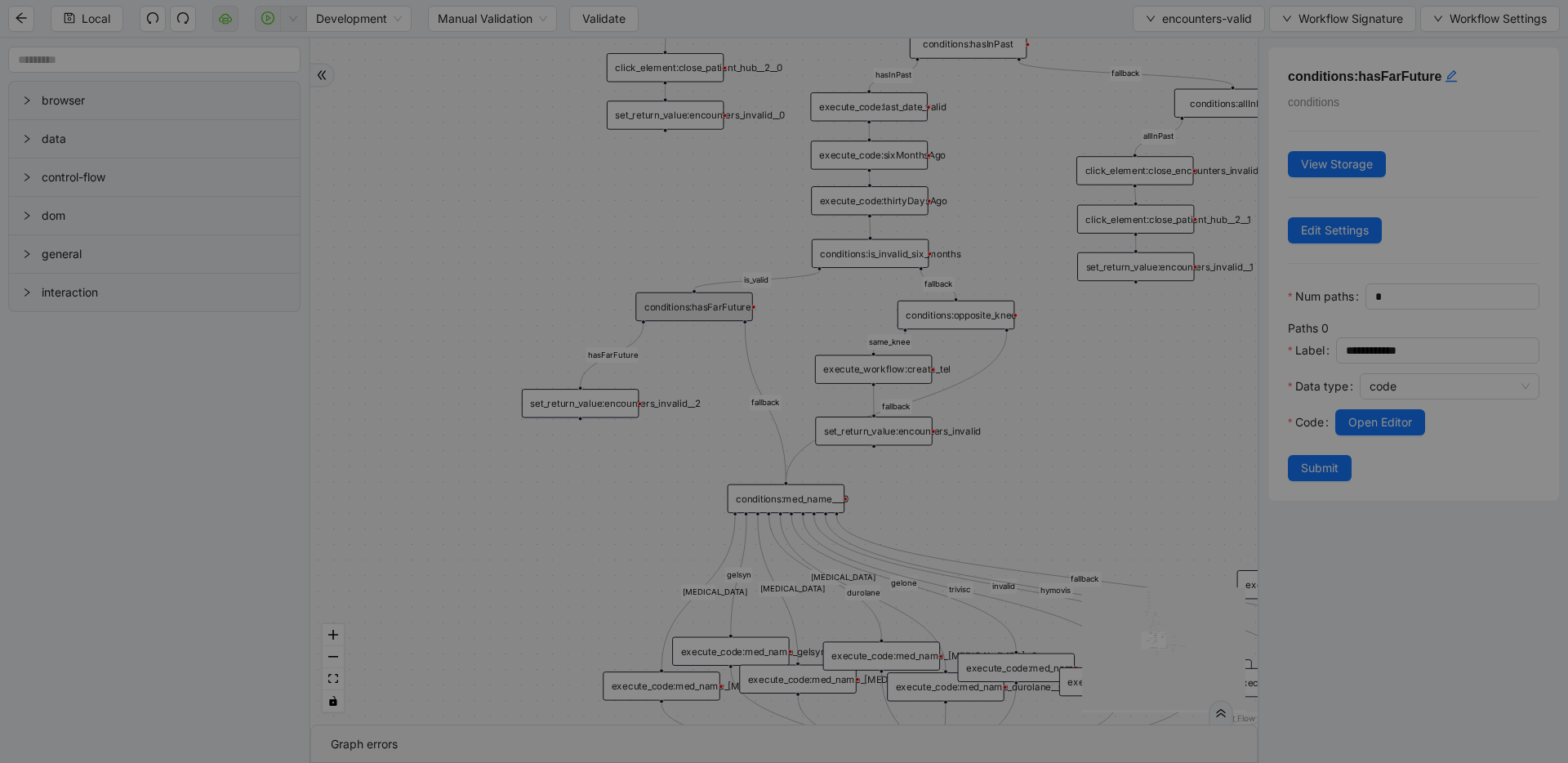
scroll to position [245, 0]
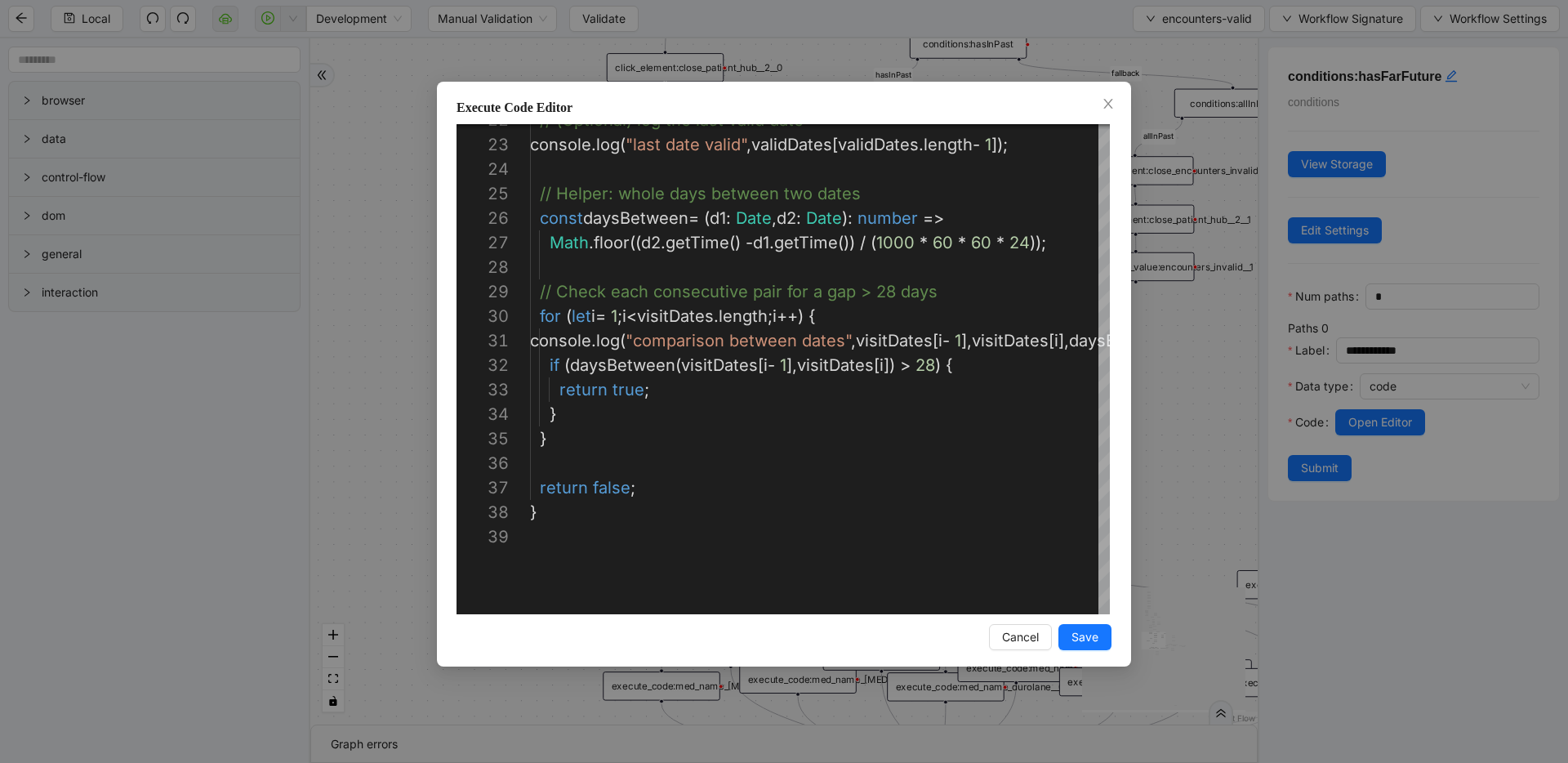
click at [422, 348] on div "Execute Code Editor 22 23 24 25 26 27 28 29 30 31 32 33 34 35 36 37 38 39 // (O…" at bounding box center [784, 382] width 1568 height 763
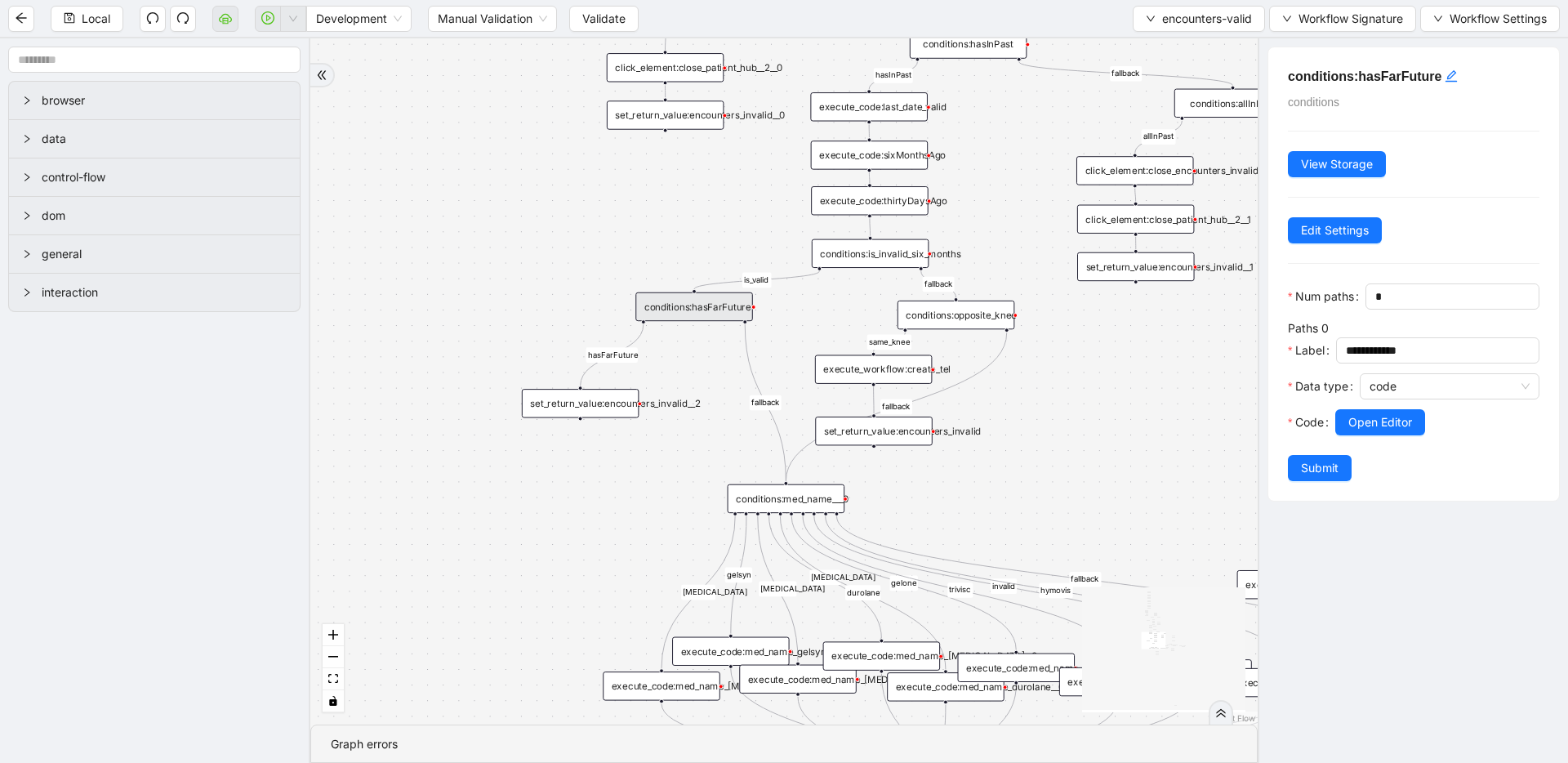
click at [548, 401] on div "set_return_value:encounters_invalid__2" at bounding box center [580, 403] width 116 height 29
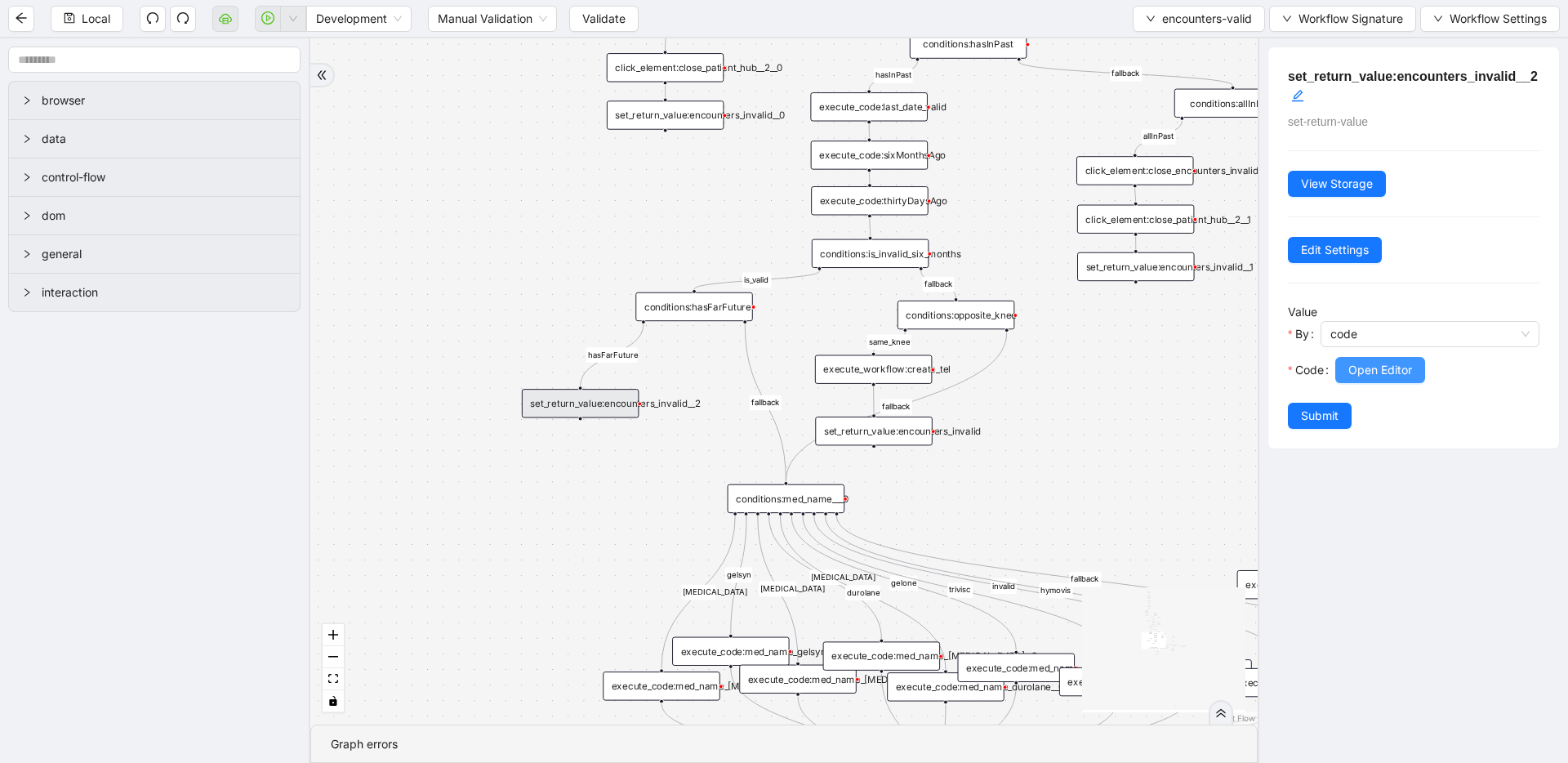
click at [1407, 380] on button "Open Editor" at bounding box center [1380, 370] width 89 height 26
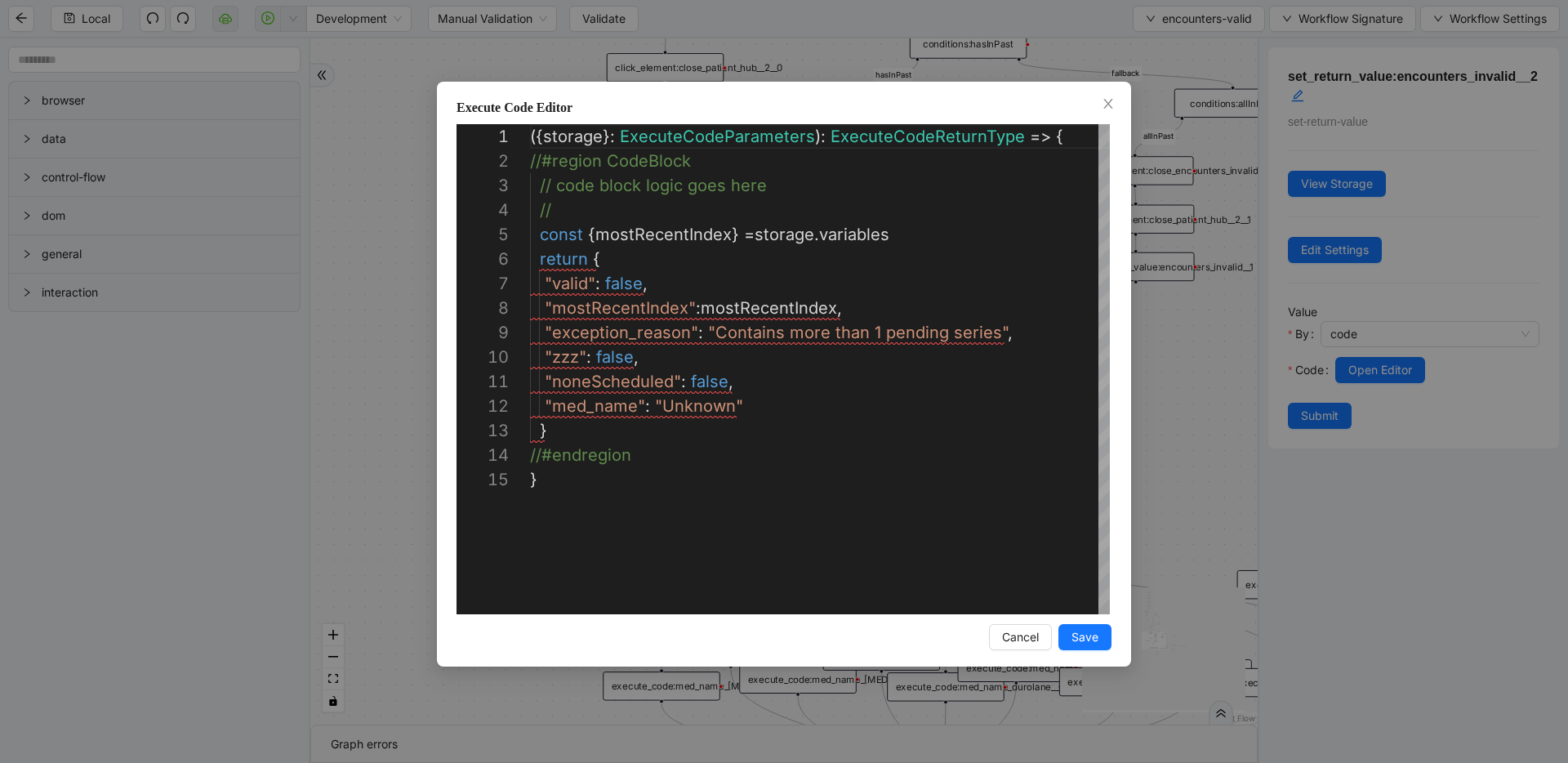
click at [376, 324] on div "**********" at bounding box center [784, 382] width 1568 height 763
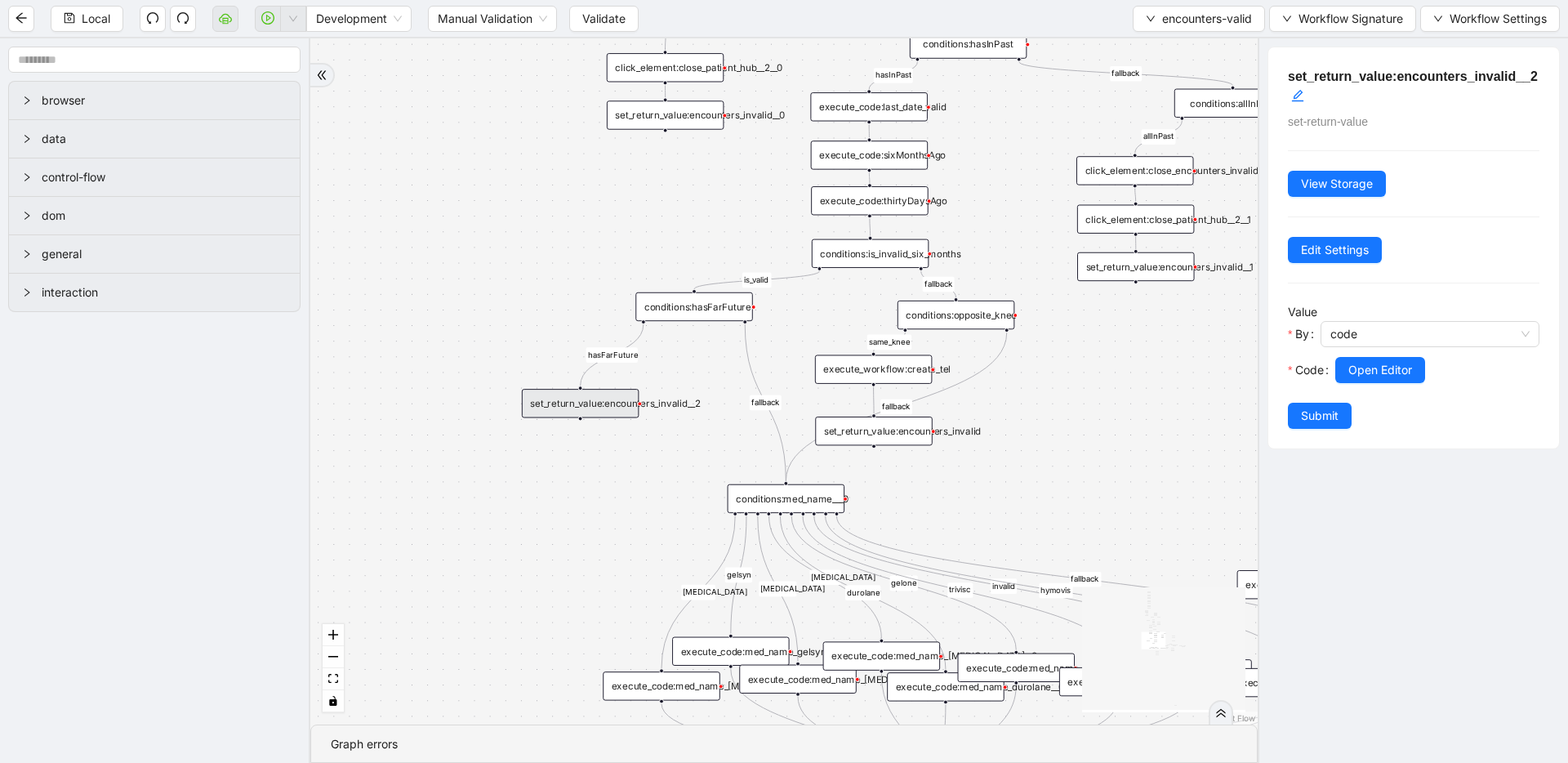
click at [687, 314] on div "conditions:hasFarFuture" at bounding box center [694, 307] width 116 height 29
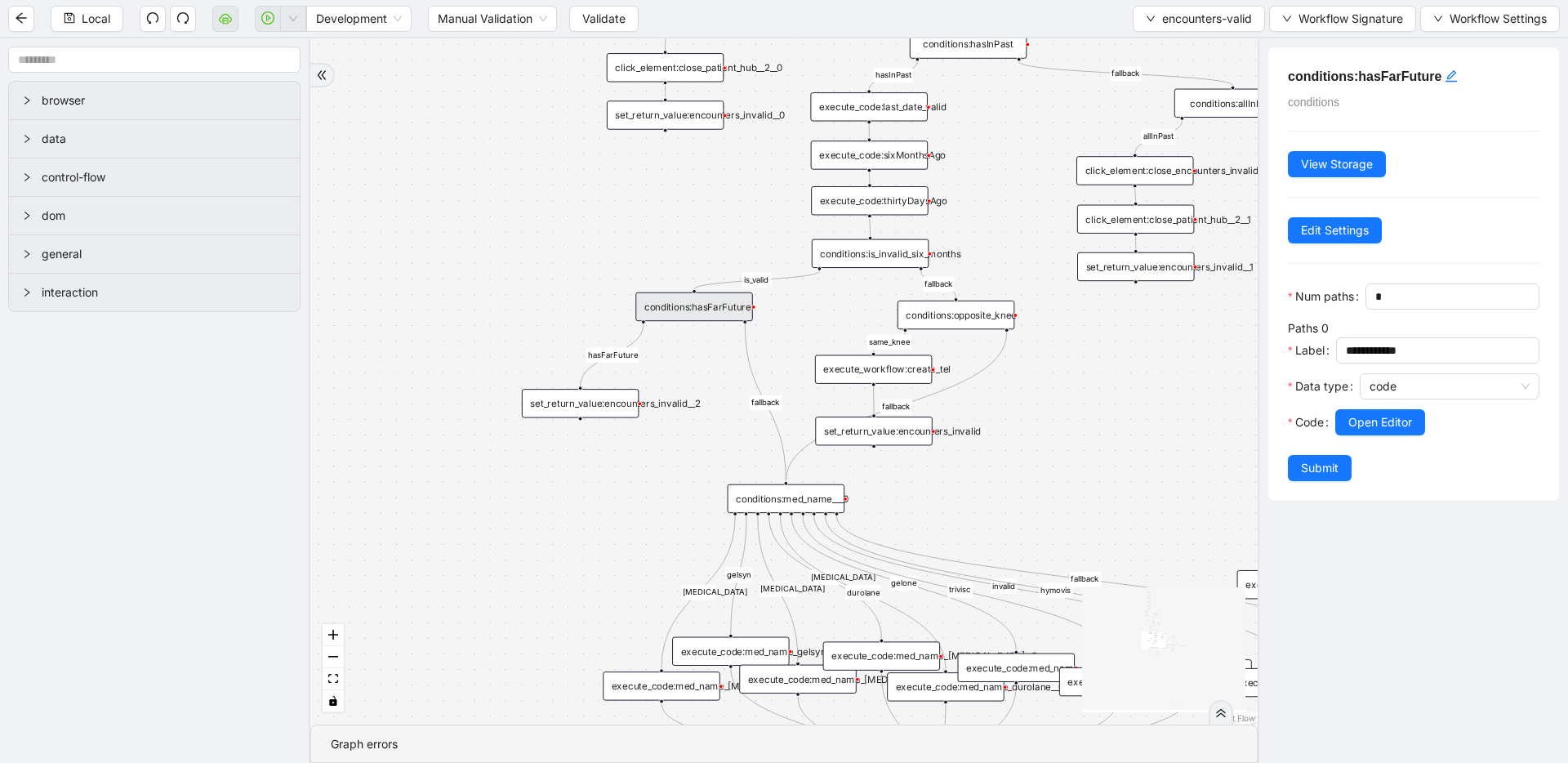
click at [882, 261] on div "conditions:is_invalid_six_months" at bounding box center [870, 253] width 116 height 29
click at [1382, 417] on span "Open Editor" at bounding box center [1380, 423] width 64 height 18
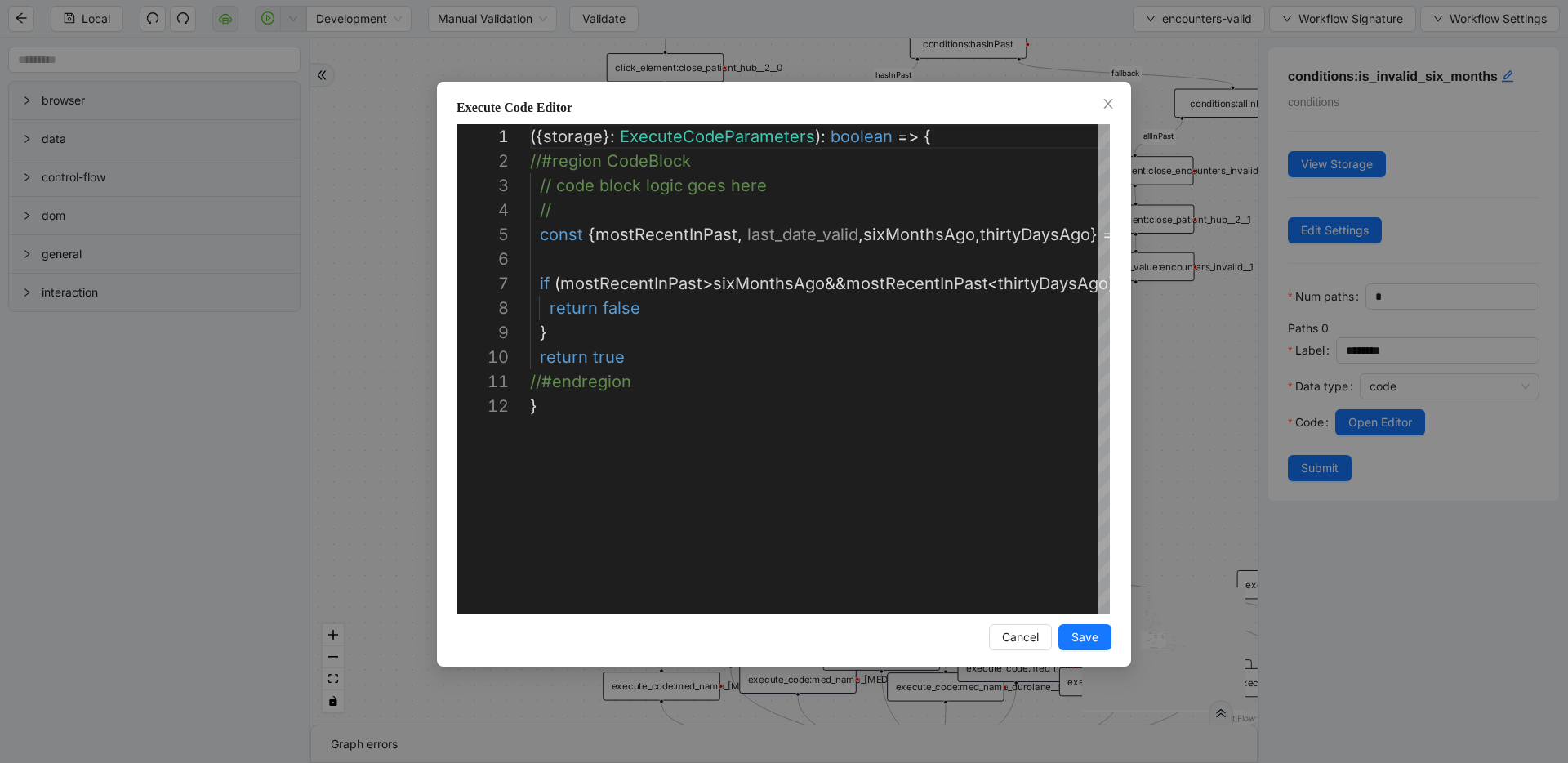
click at [1147, 293] on div "**********" at bounding box center [784, 382] width 1568 height 763
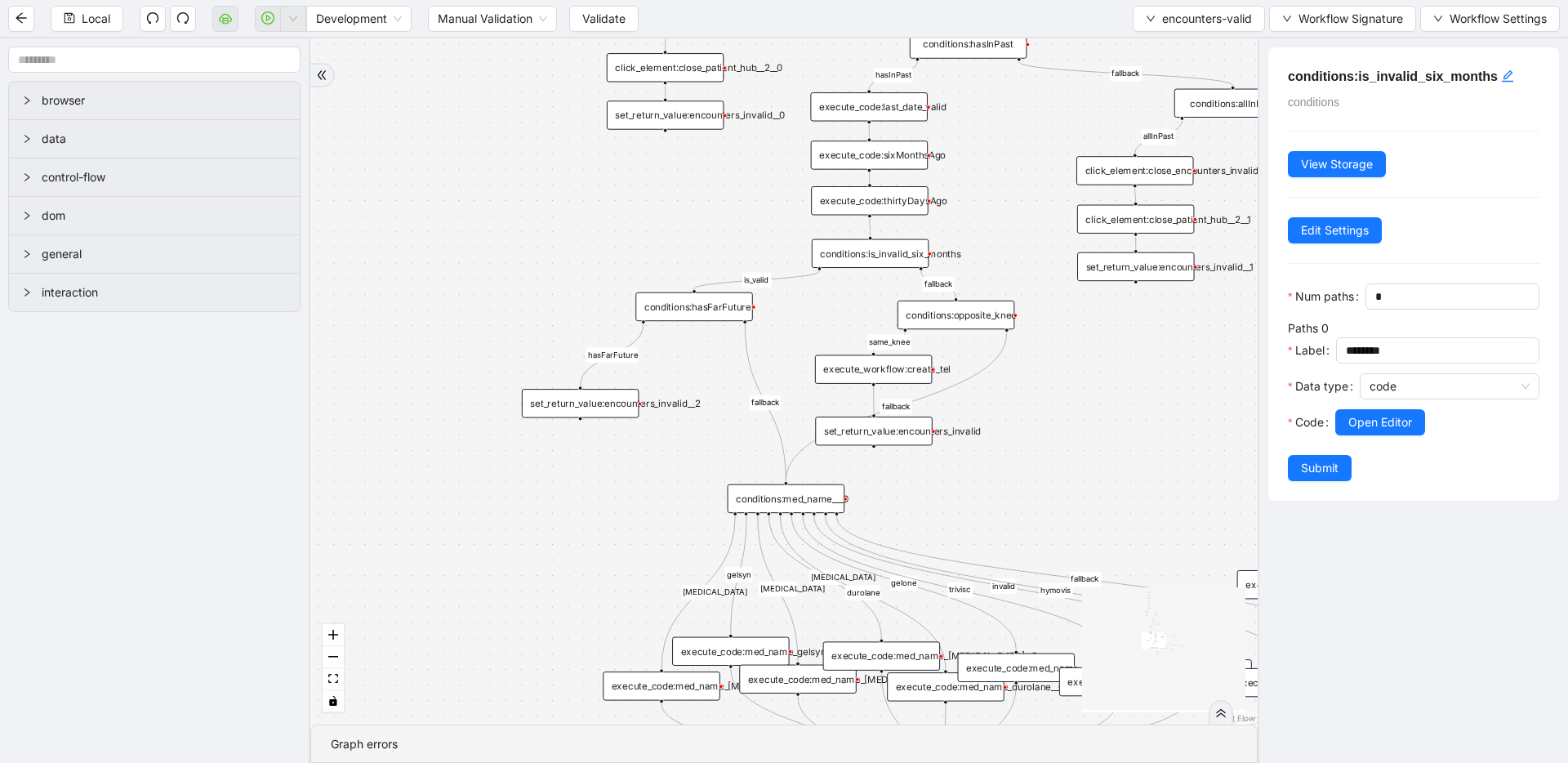
click at [677, 304] on div "conditions:hasFarFuture" at bounding box center [694, 307] width 116 height 29
click at [1395, 424] on span "Open Editor" at bounding box center [1380, 423] width 64 height 18
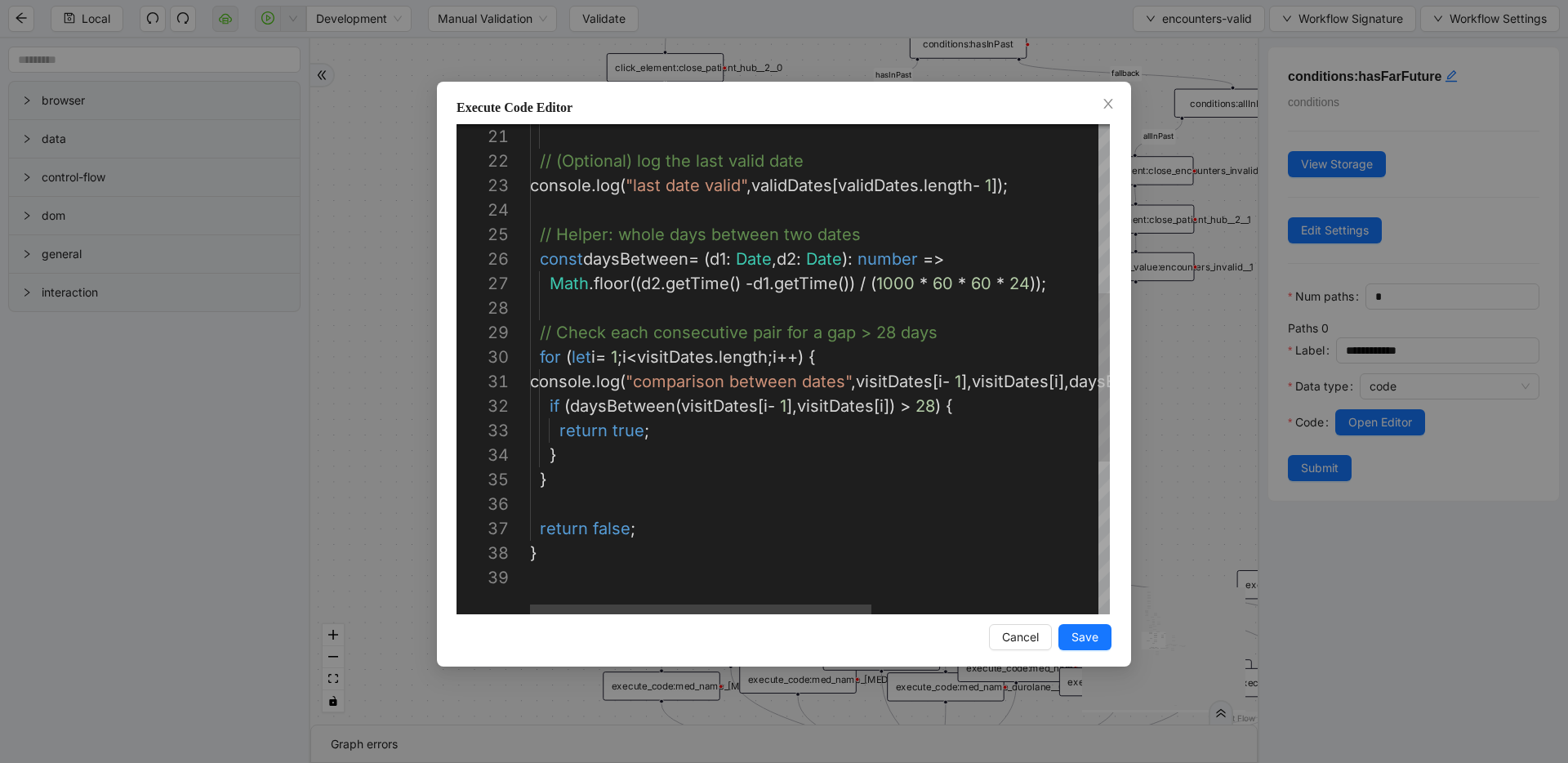
click at [882, 280] on div "// (Optional) log the last valid date console . log ( "last date valid" , valid…" at bounding box center [1012, 345] width 965 height 1422
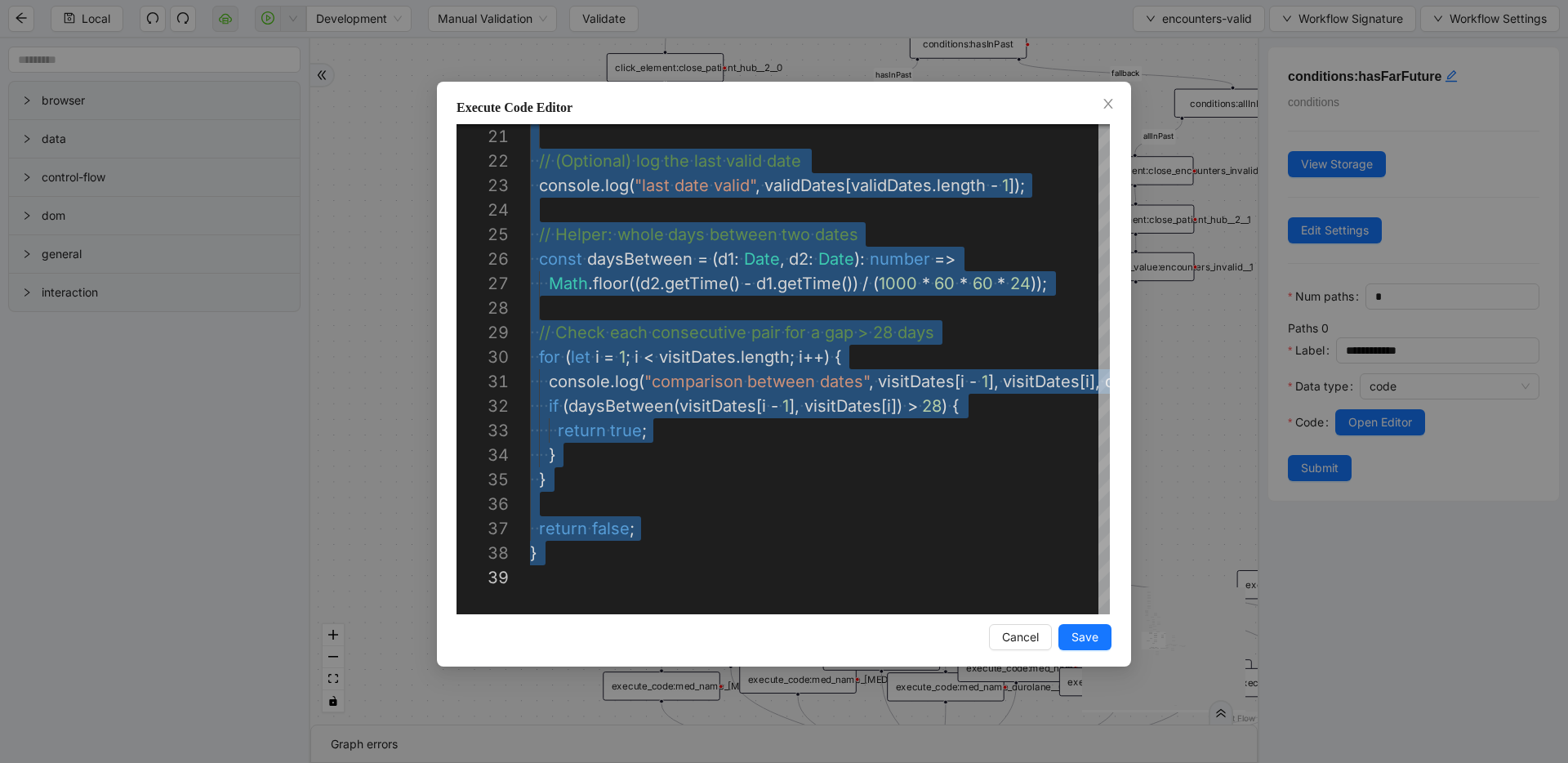
click at [396, 285] on div "Execute Code Editor 21 22 23 24 25 26 27 28 29 30 31 32 33 34 35 36 37 38 39 ·‌…" at bounding box center [784, 382] width 1568 height 763
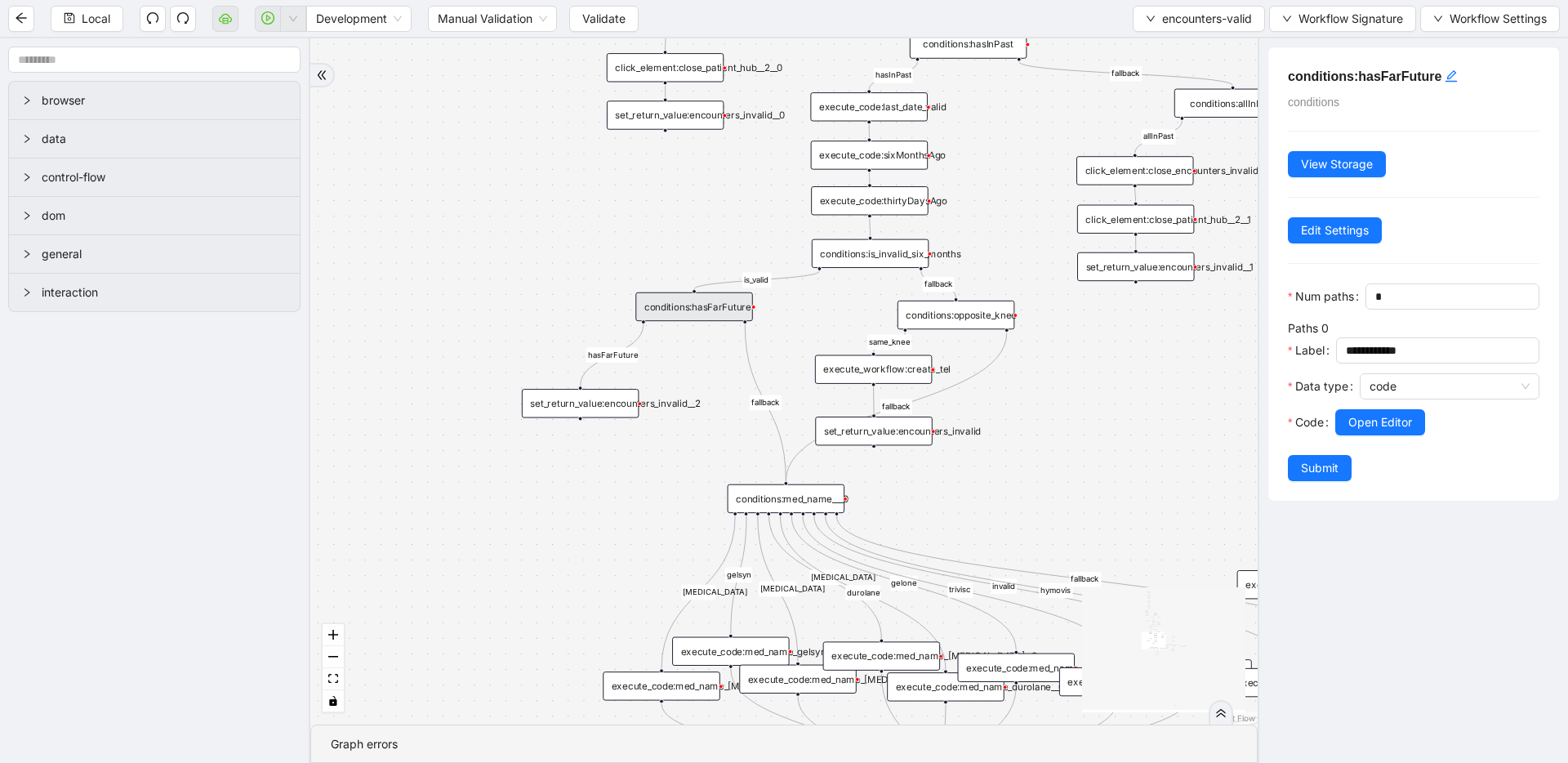
click at [655, 306] on div "conditions:hasFarFuture" at bounding box center [694, 307] width 116 height 29
click at [1337, 424] on button "Open Editor" at bounding box center [1380, 422] width 89 height 26
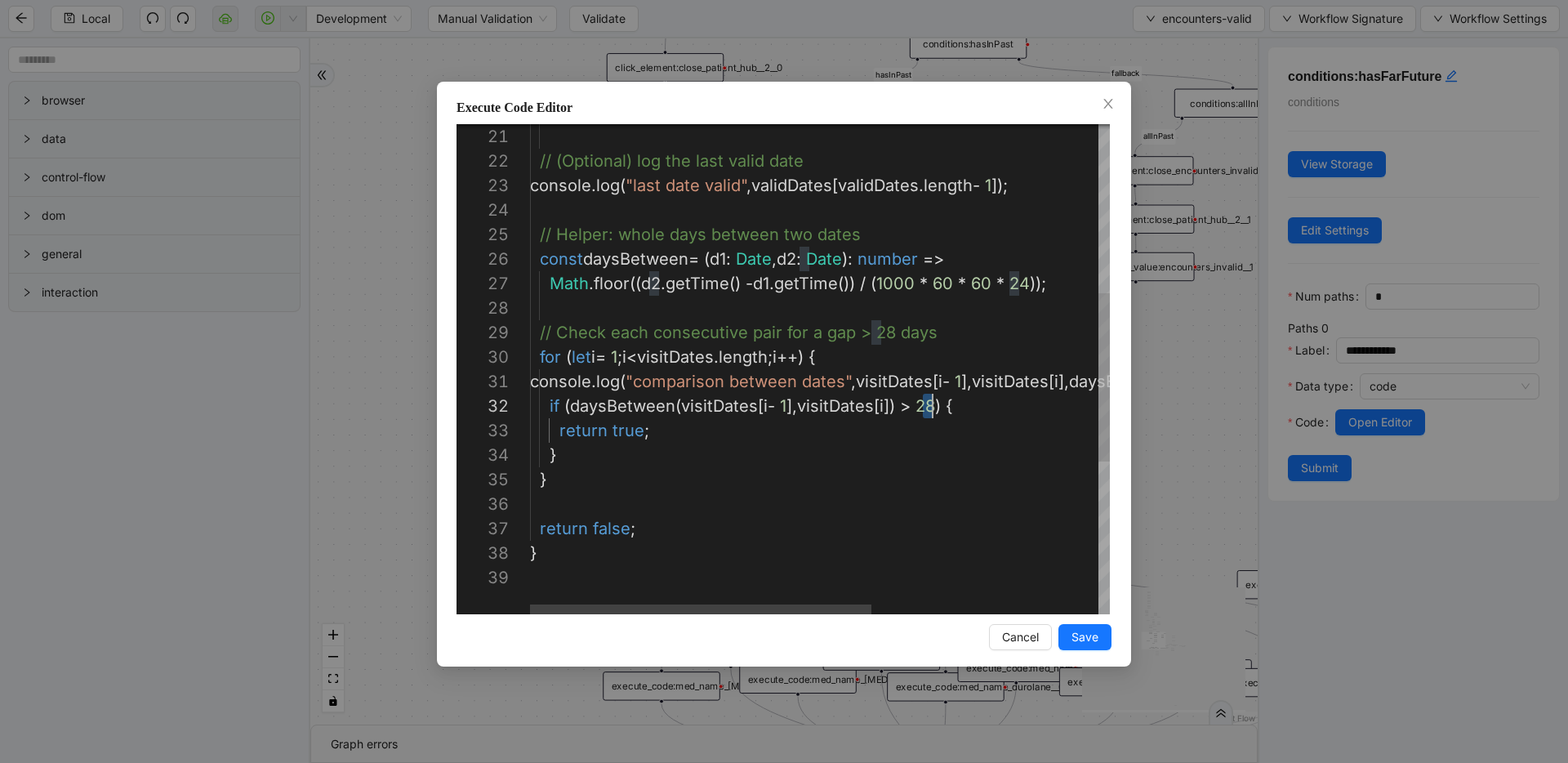
scroll to position [24, 413]
drag, startPoint x: 925, startPoint y: 404, endPoint x: 939, endPoint y: 407, distance: 14.3
type textarea "**********"
click at [1097, 640] on span "Save" at bounding box center [1085, 638] width 27 height 18
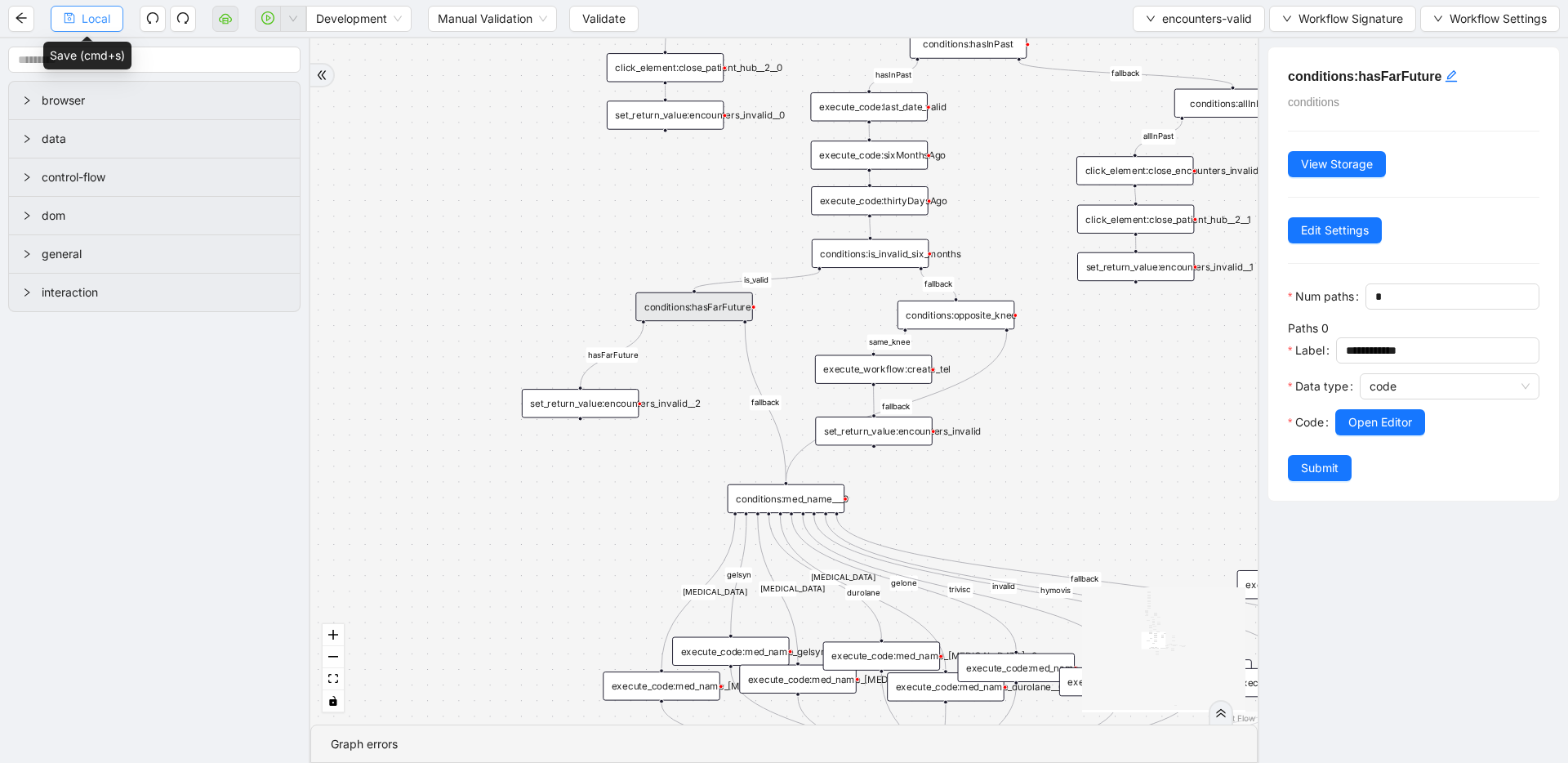
click at [80, 17] on button "Local" at bounding box center [87, 18] width 72 height 26
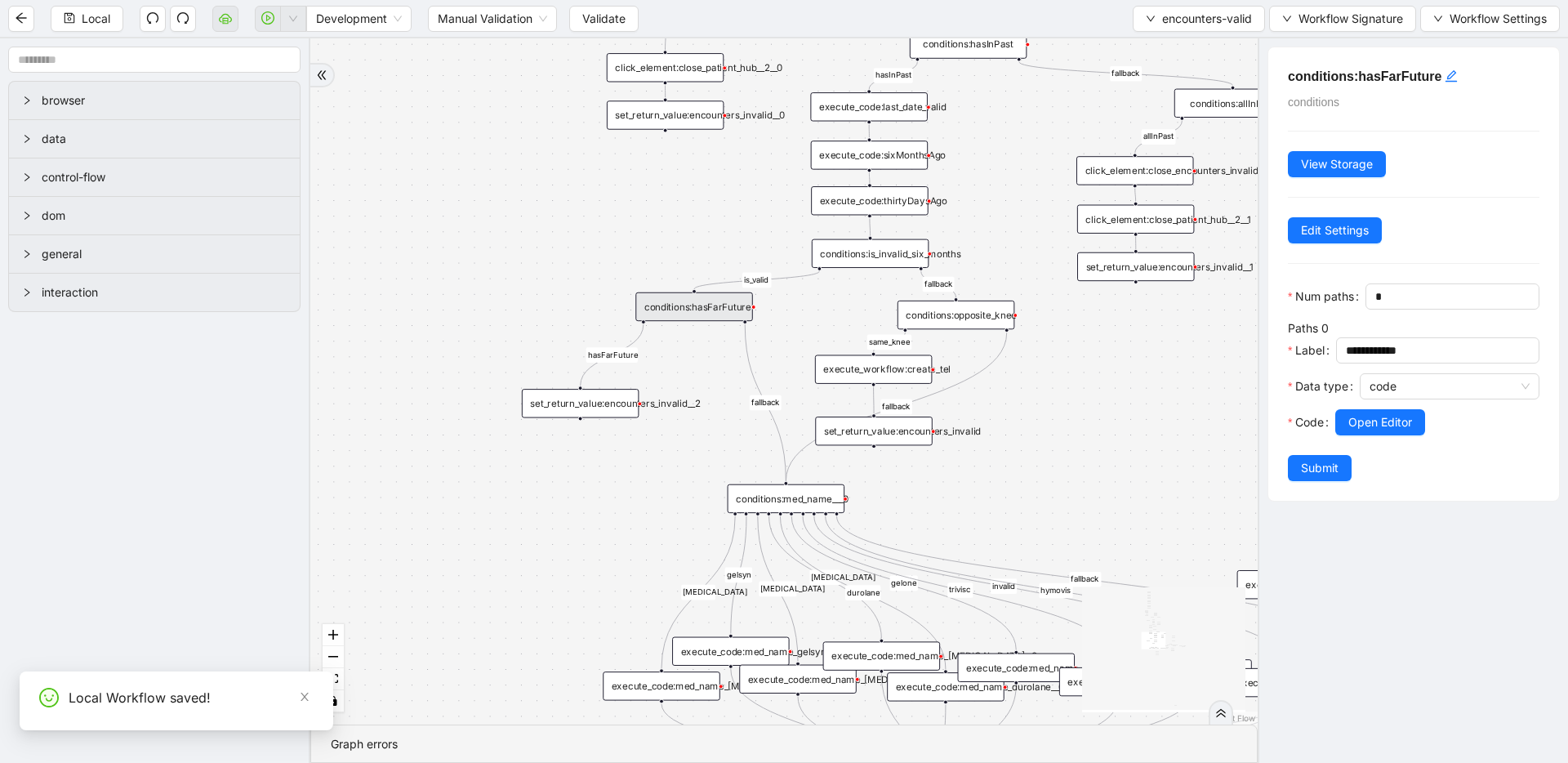
click at [665, 304] on div "conditions:hasFarFuture" at bounding box center [694, 307] width 116 height 29
click at [1396, 425] on span "Open Editor" at bounding box center [1380, 423] width 64 height 18
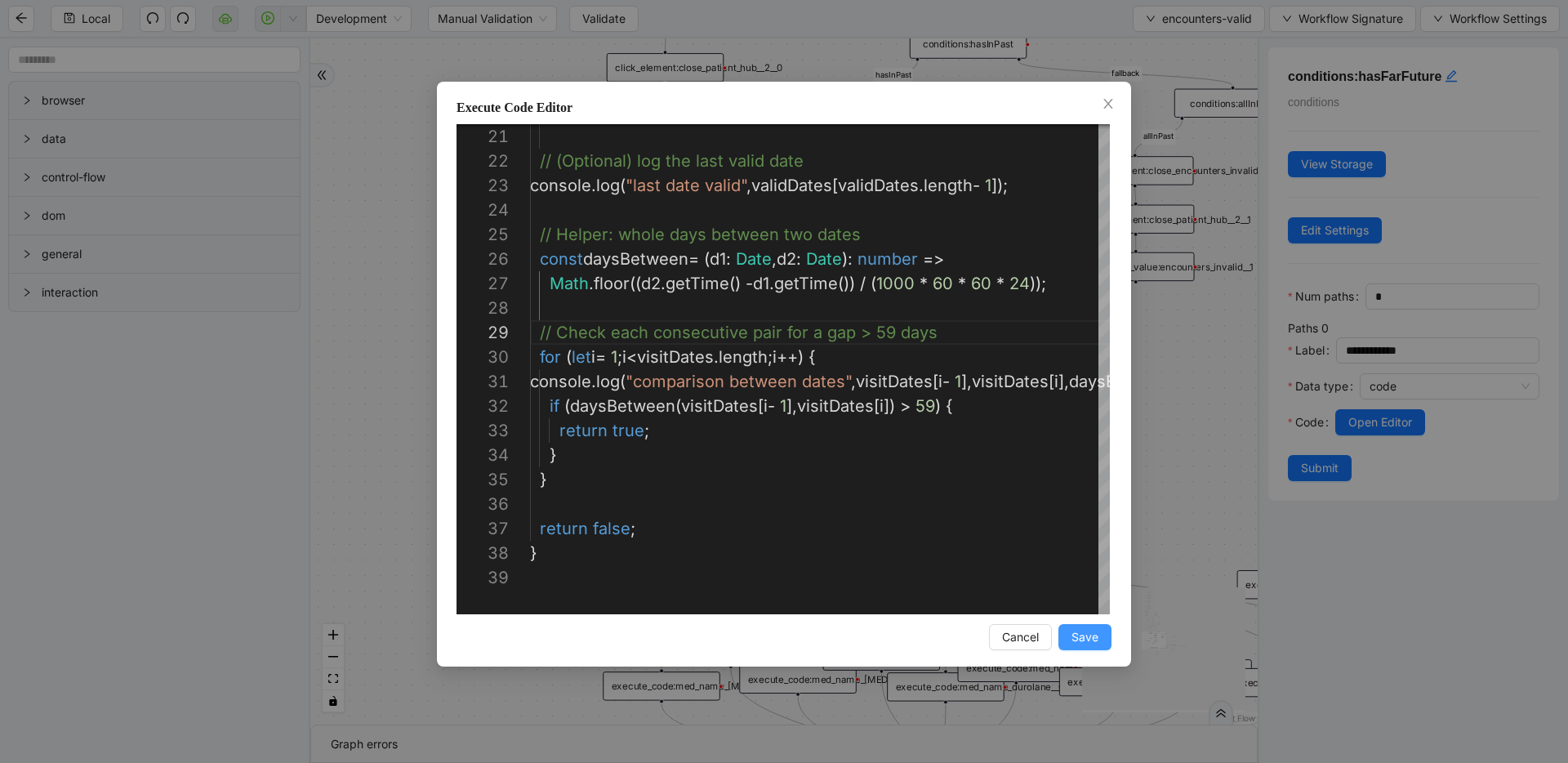
click at [1096, 639] on span "Save" at bounding box center [1085, 638] width 27 height 18
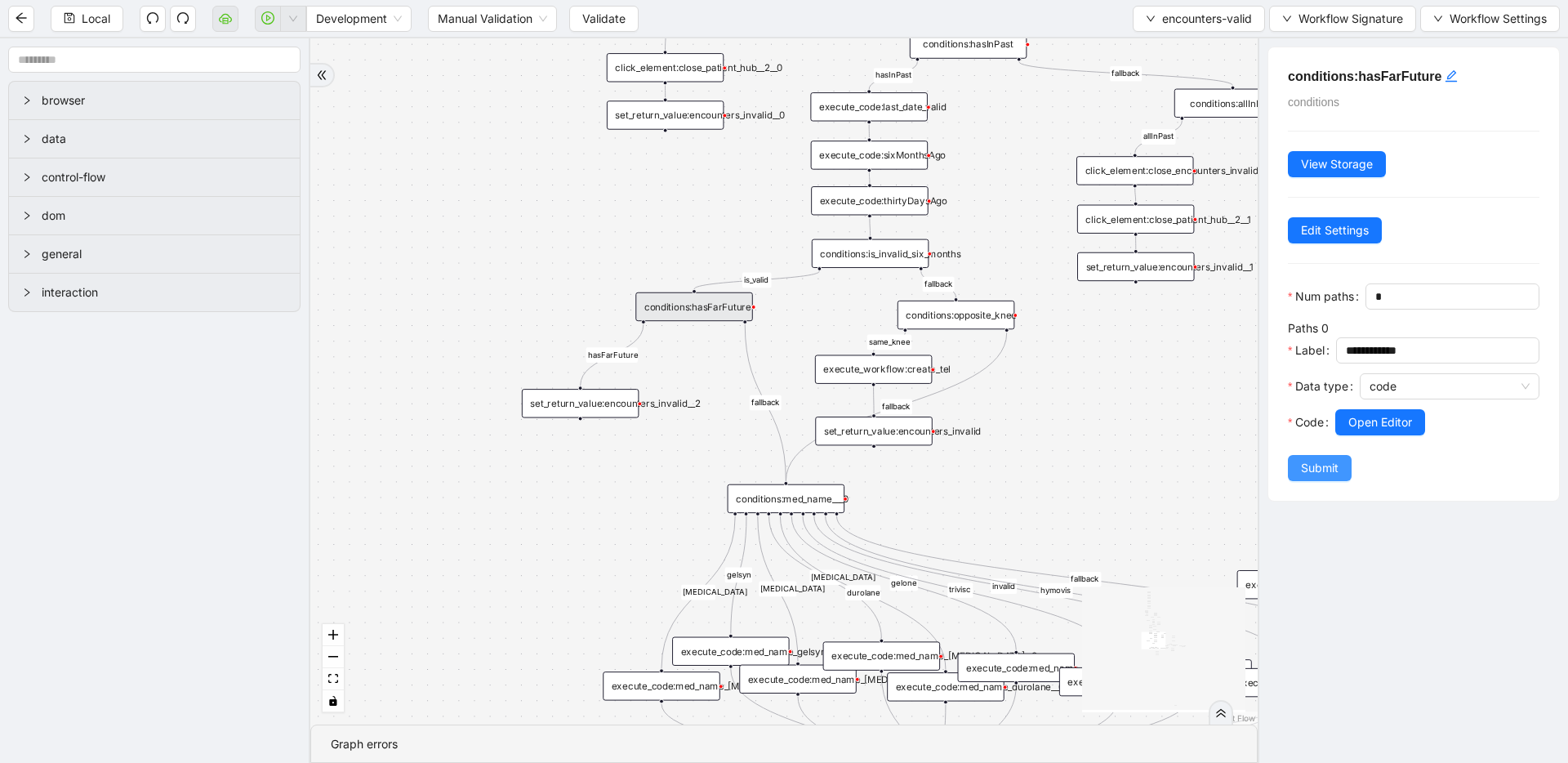
click at [1326, 467] on span "Submit" at bounding box center [1320, 468] width 38 height 18
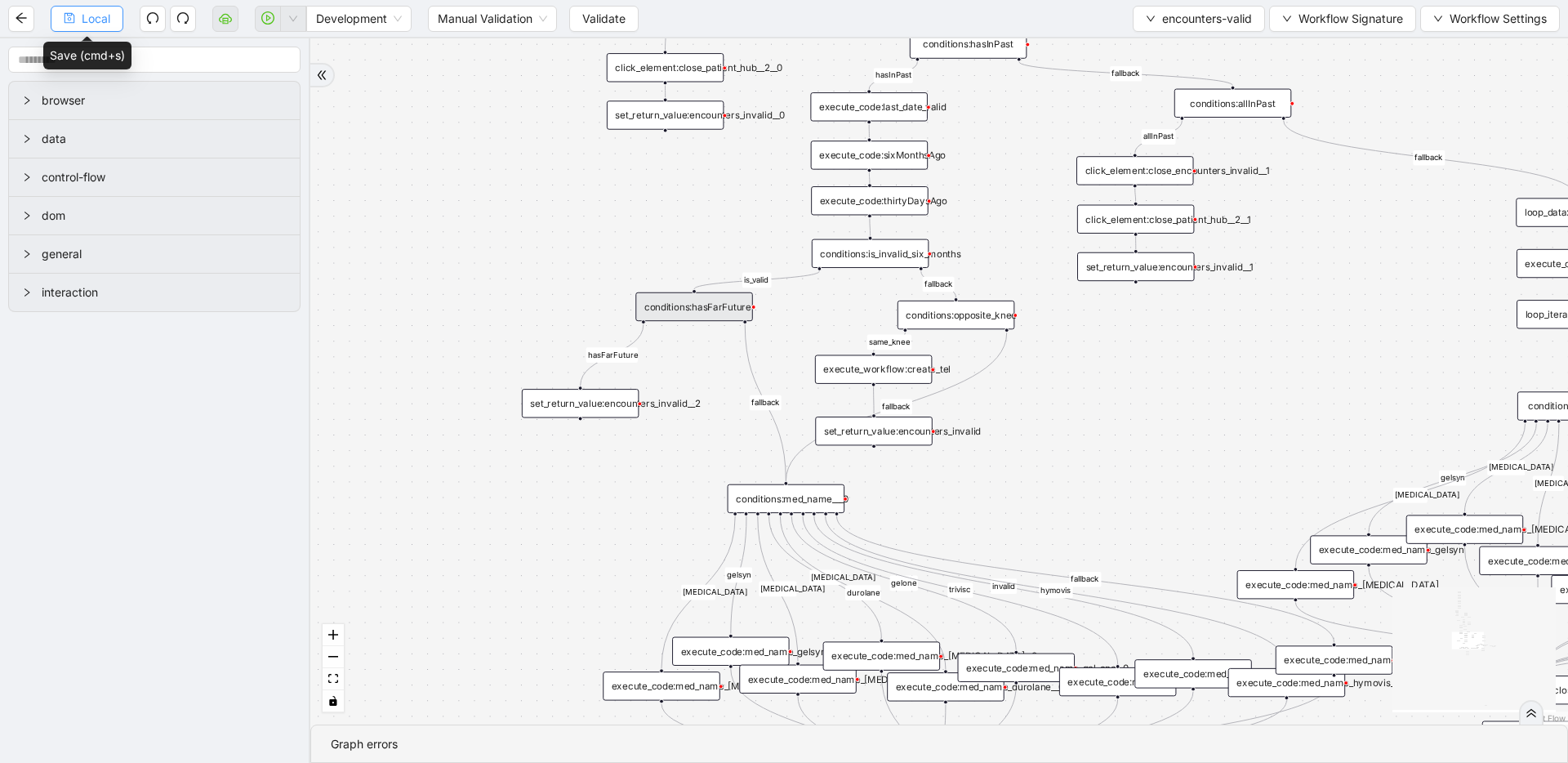
click at [88, 21] on span "Local" at bounding box center [96, 19] width 29 height 18
click at [1178, 14] on span "encounters-valid" at bounding box center [1206, 19] width 89 height 18
click at [1171, 42] on span "Select" at bounding box center [1197, 51] width 107 height 18
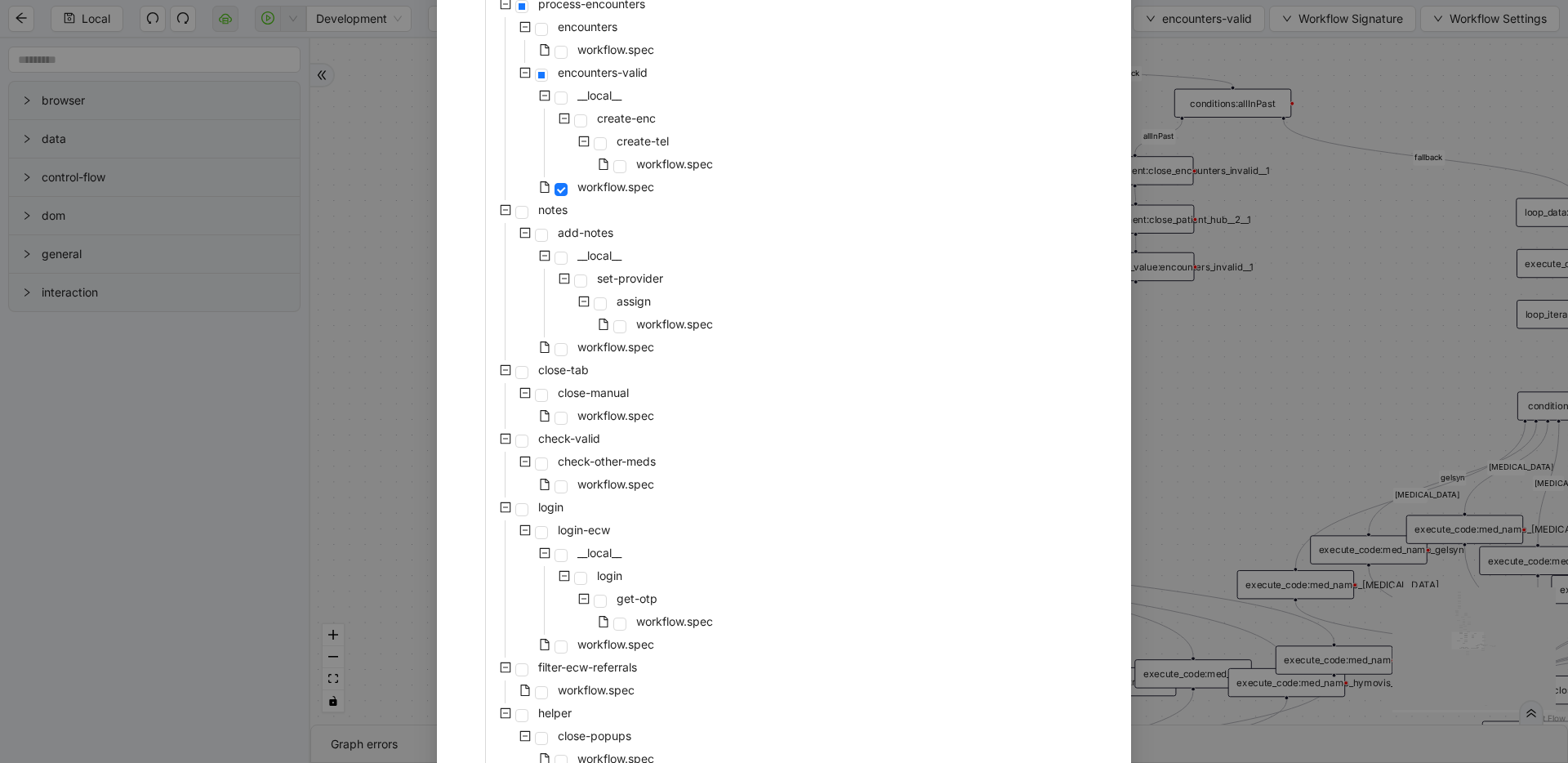
scroll to position [668, 0]
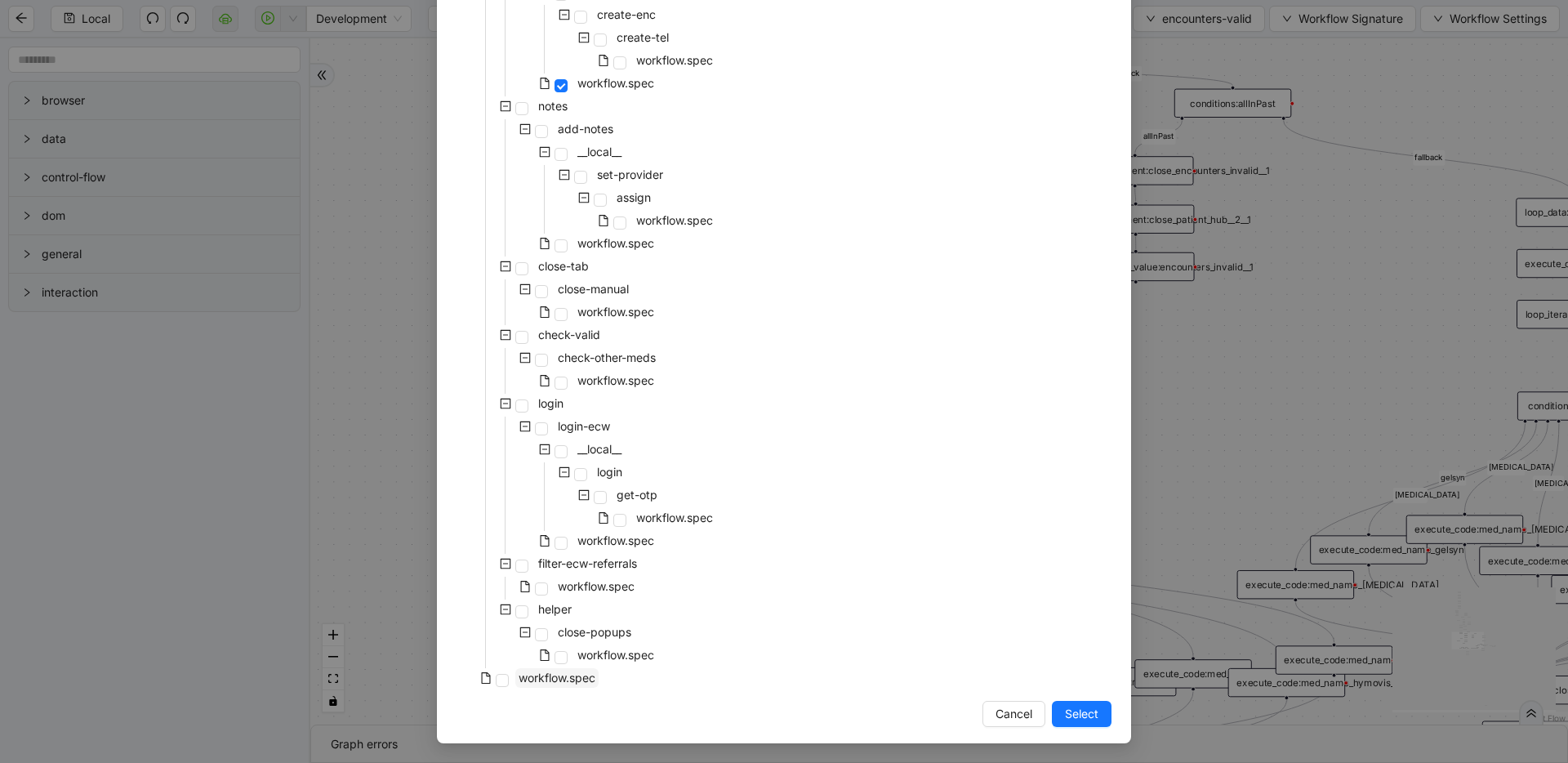
click at [571, 682] on span "workflow.spec" at bounding box center [557, 678] width 77 height 14
click at [1078, 716] on span "Select" at bounding box center [1081, 714] width 33 height 18
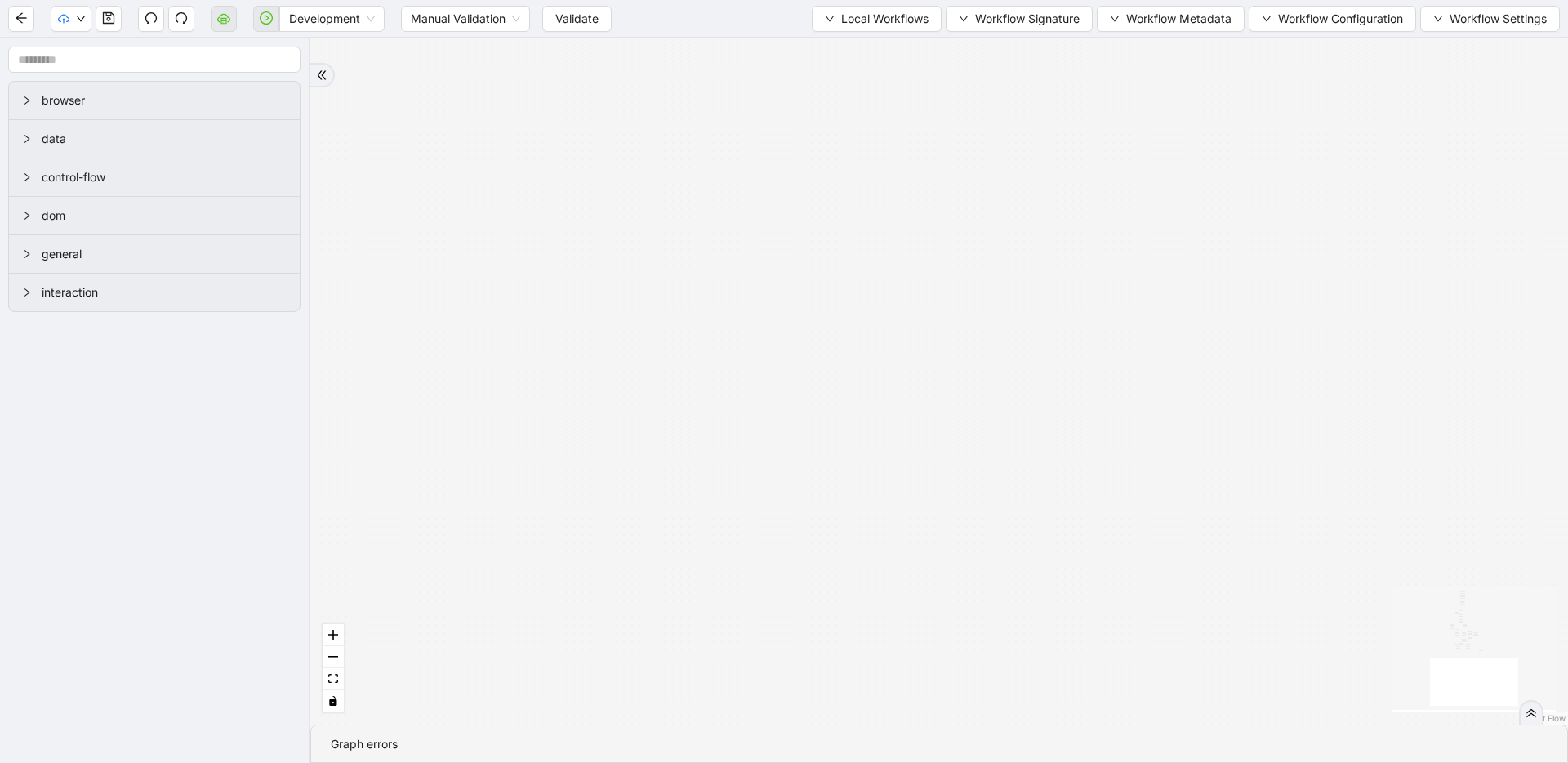
drag, startPoint x: 1162, startPoint y: 407, endPoint x: 1046, endPoint y: 699, distance: 314.2
drag, startPoint x: 1060, startPoint y: 382, endPoint x: 1091, endPoint y: 584, distance: 204.4
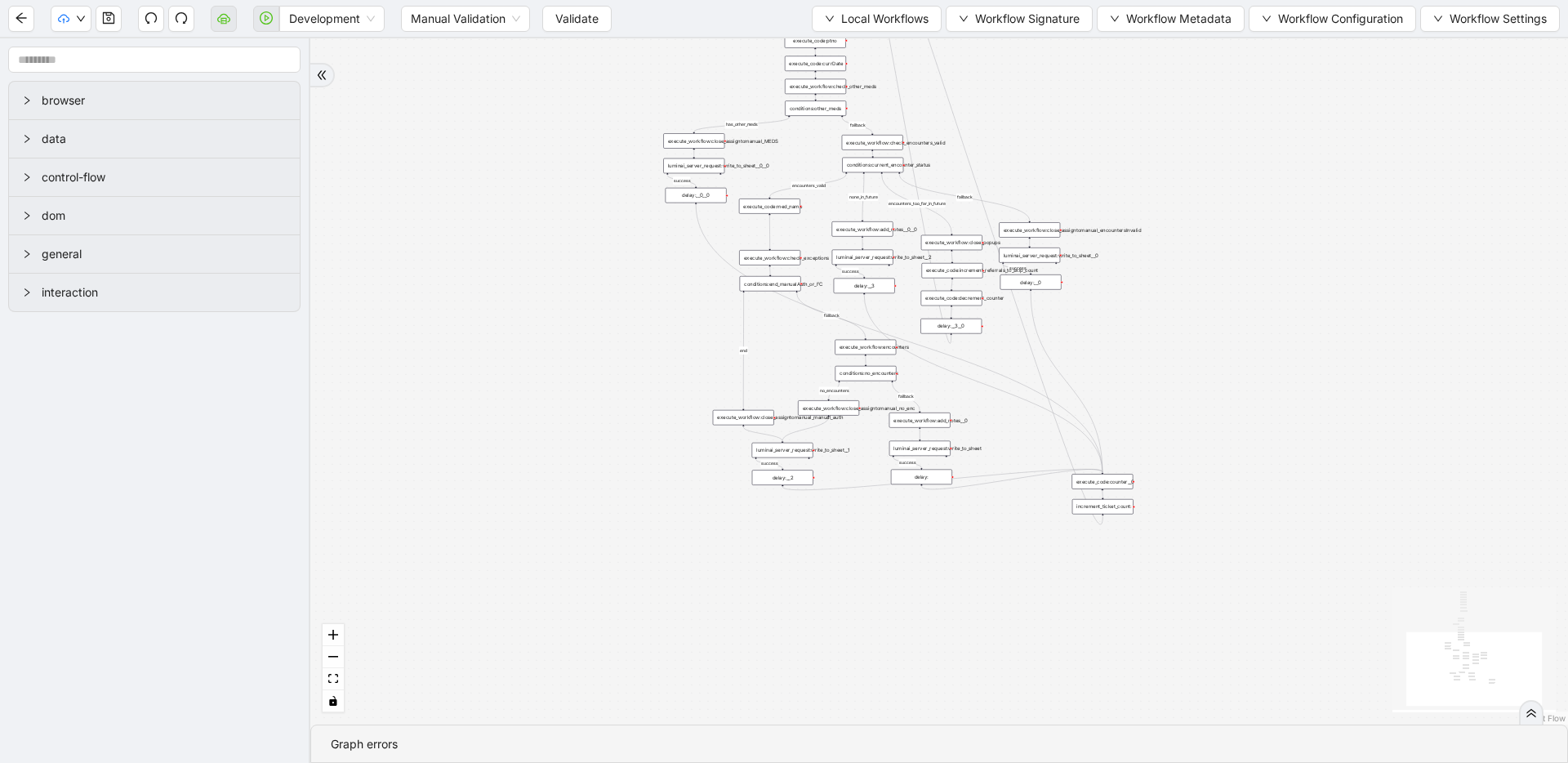
drag, startPoint x: 1025, startPoint y: 606, endPoint x: 1022, endPoint y: 651, distance: 45.1
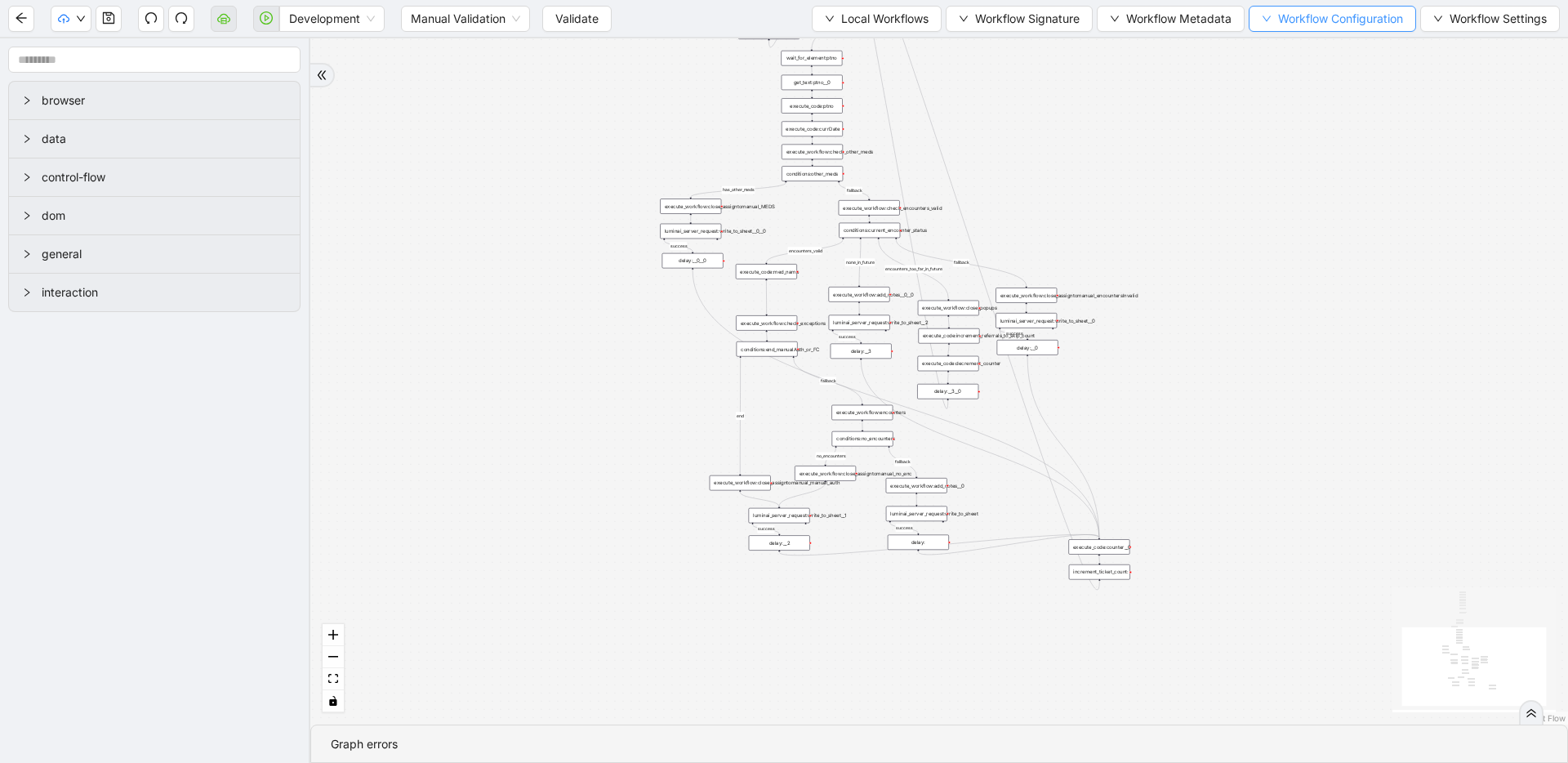
click at [1278, 18] on span "Workflow Configuration" at bounding box center [1341, 19] width 125 height 18
click at [1287, 83] on span "Value" at bounding box center [1330, 77] width 143 height 18
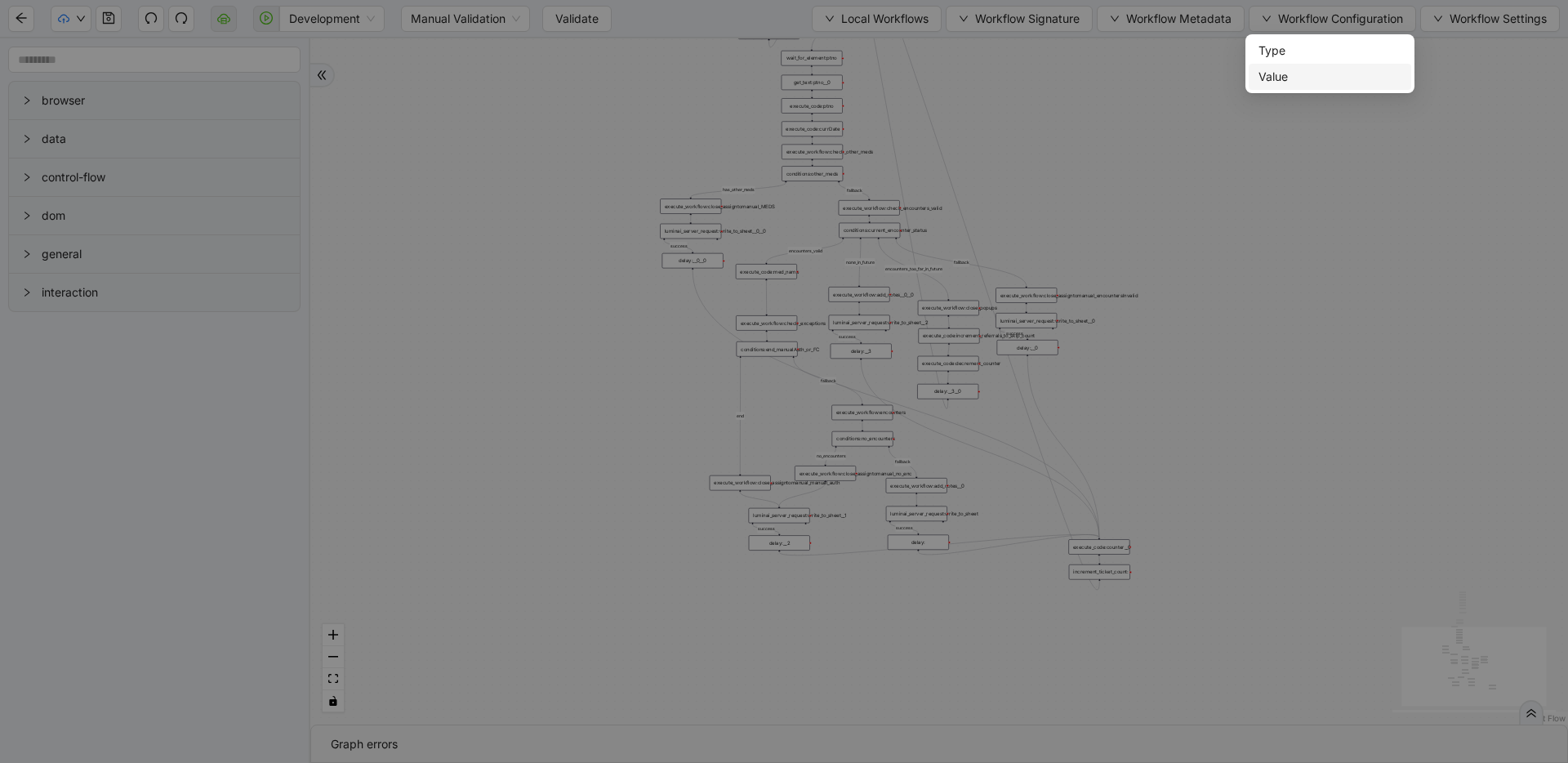
scroll to position [245, 0]
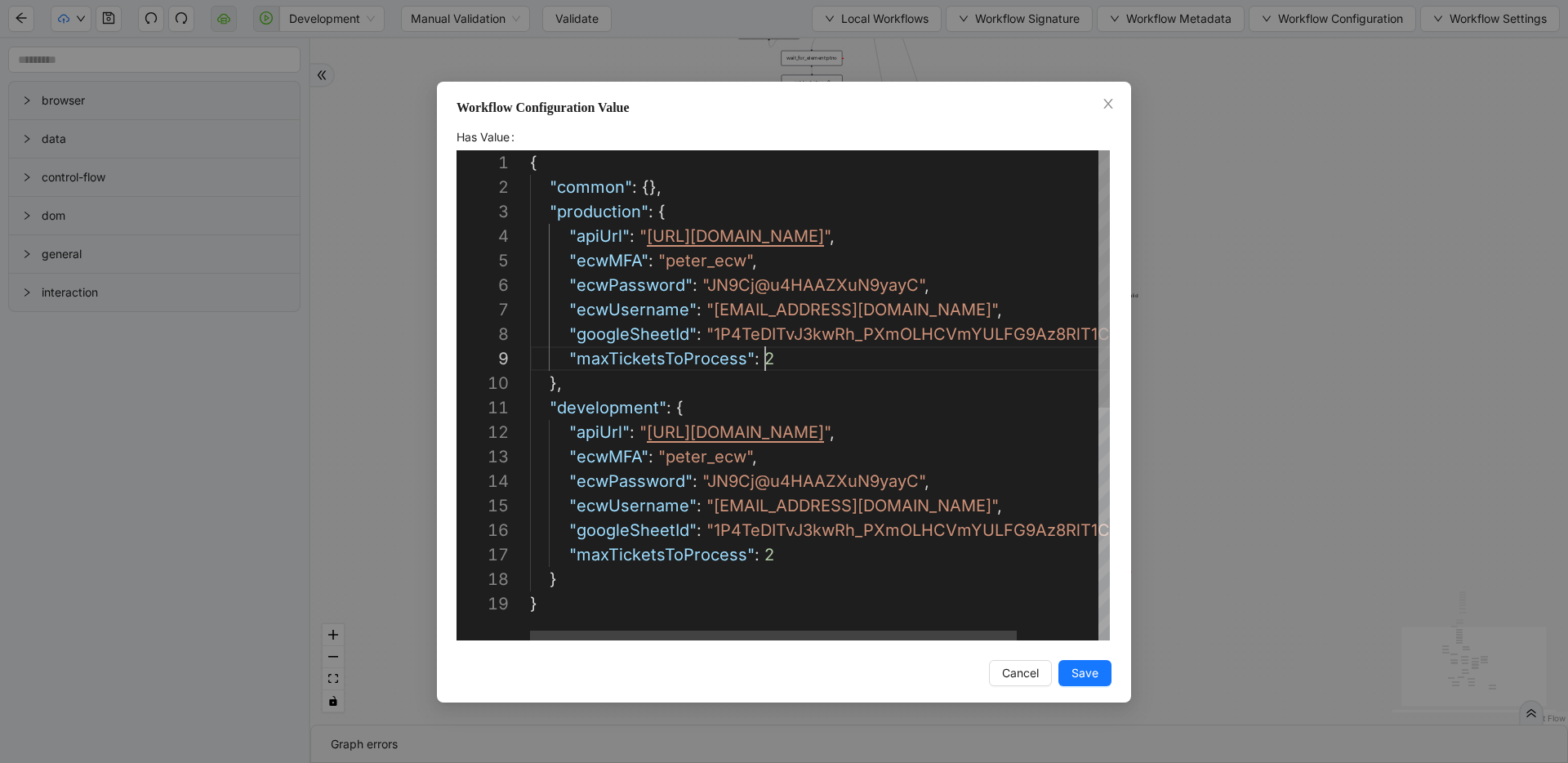
click at [775, 357] on div "{ "common" : {}, "production" : { "apiUrl" : " [URL][DOMAIN_NAME] " , "ecwMFA" …" at bounding box center [868, 616] width 677 height 931
type textarea "**********"
click at [1103, 676] on button "Save" at bounding box center [1085, 673] width 53 height 26
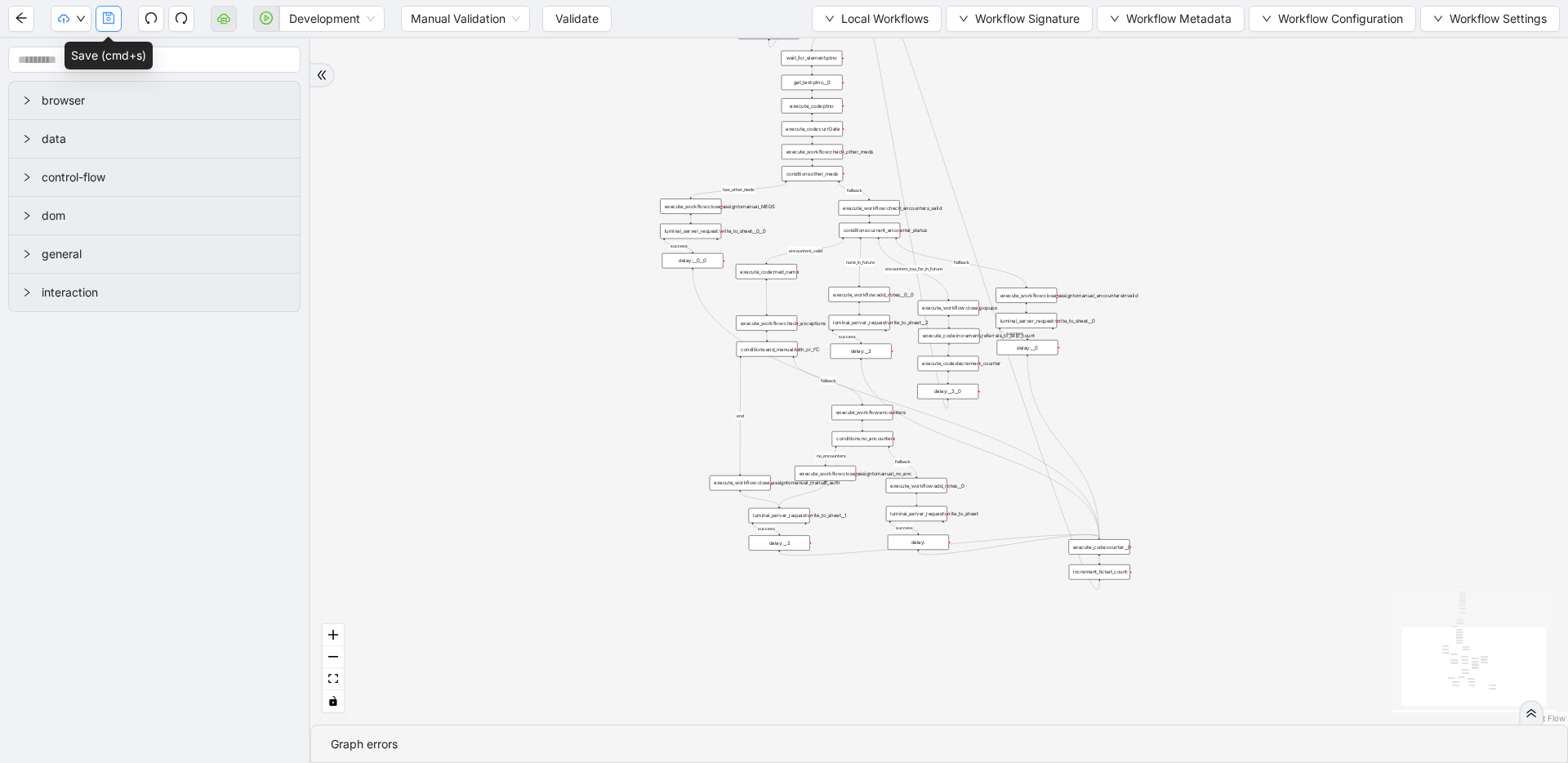
click at [115, 11] on button "button" at bounding box center [108, 18] width 26 height 26
click at [877, 21] on span "Local Workflows" at bounding box center [885, 19] width 88 height 18
click at [827, 56] on span "Select" at bounding box center [872, 51] width 105 height 18
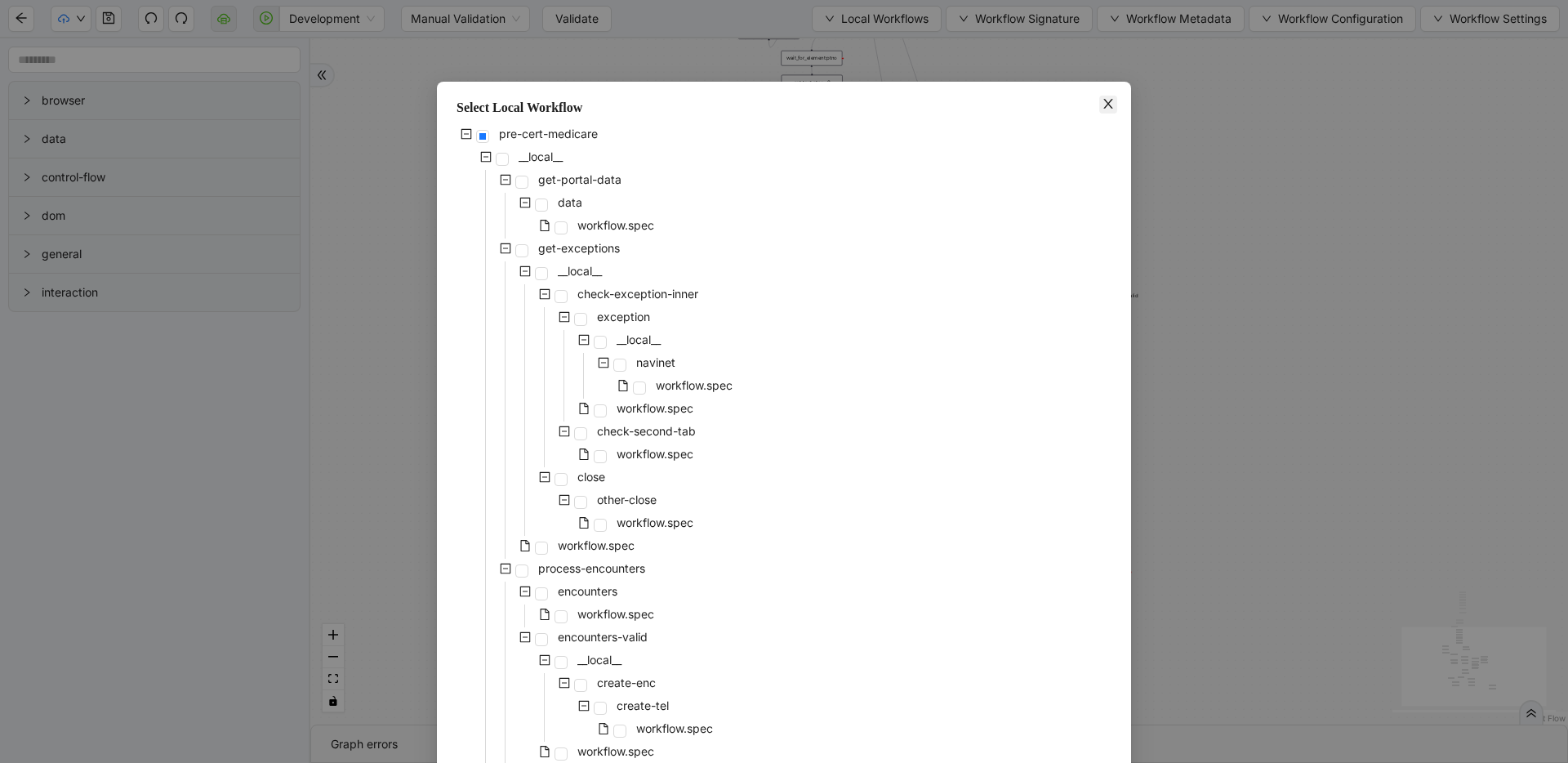
click at [1108, 108] on icon "close" at bounding box center [1108, 104] width 13 height 13
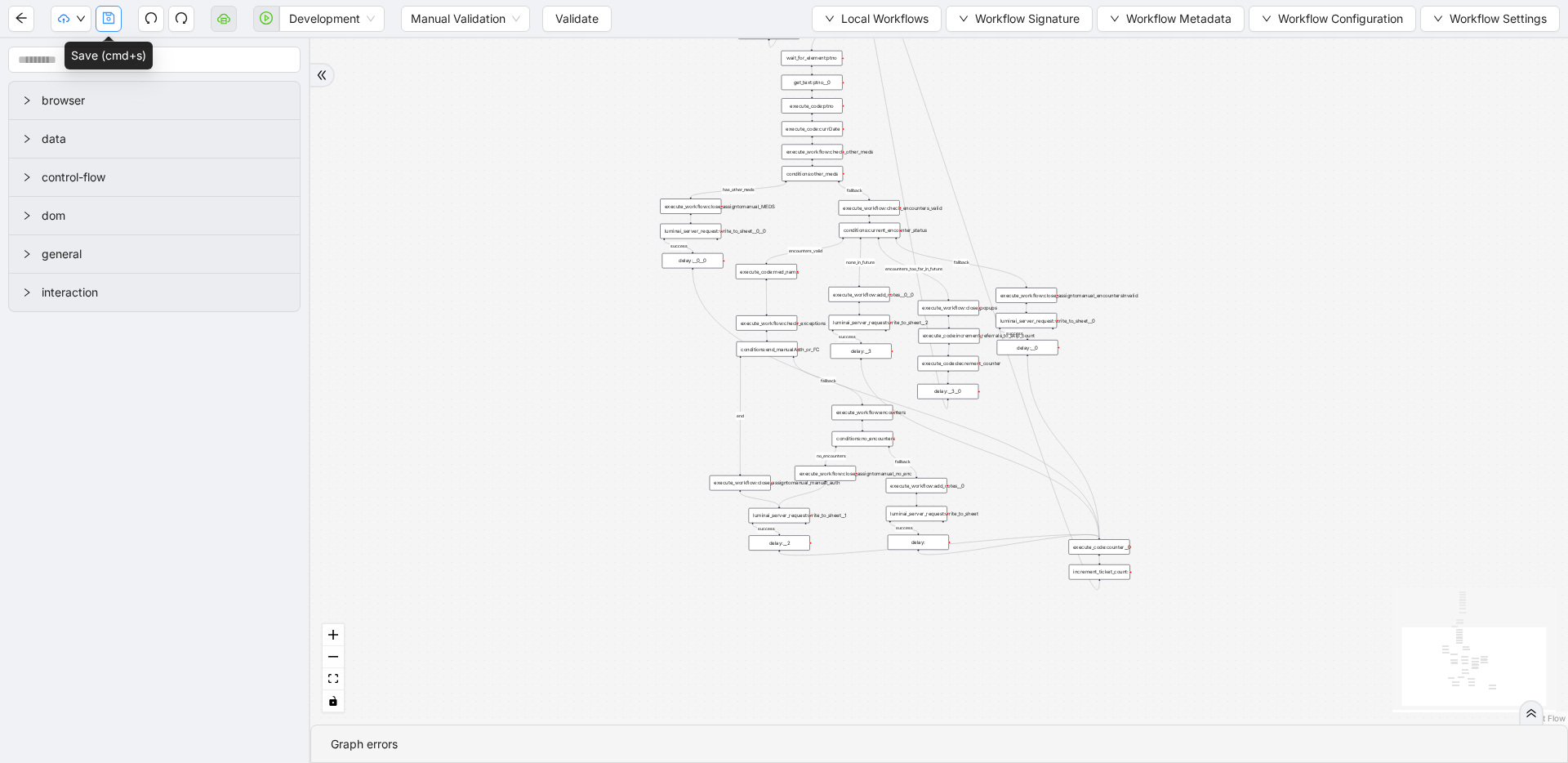
click at [115, 21] on button "button" at bounding box center [108, 18] width 26 height 26
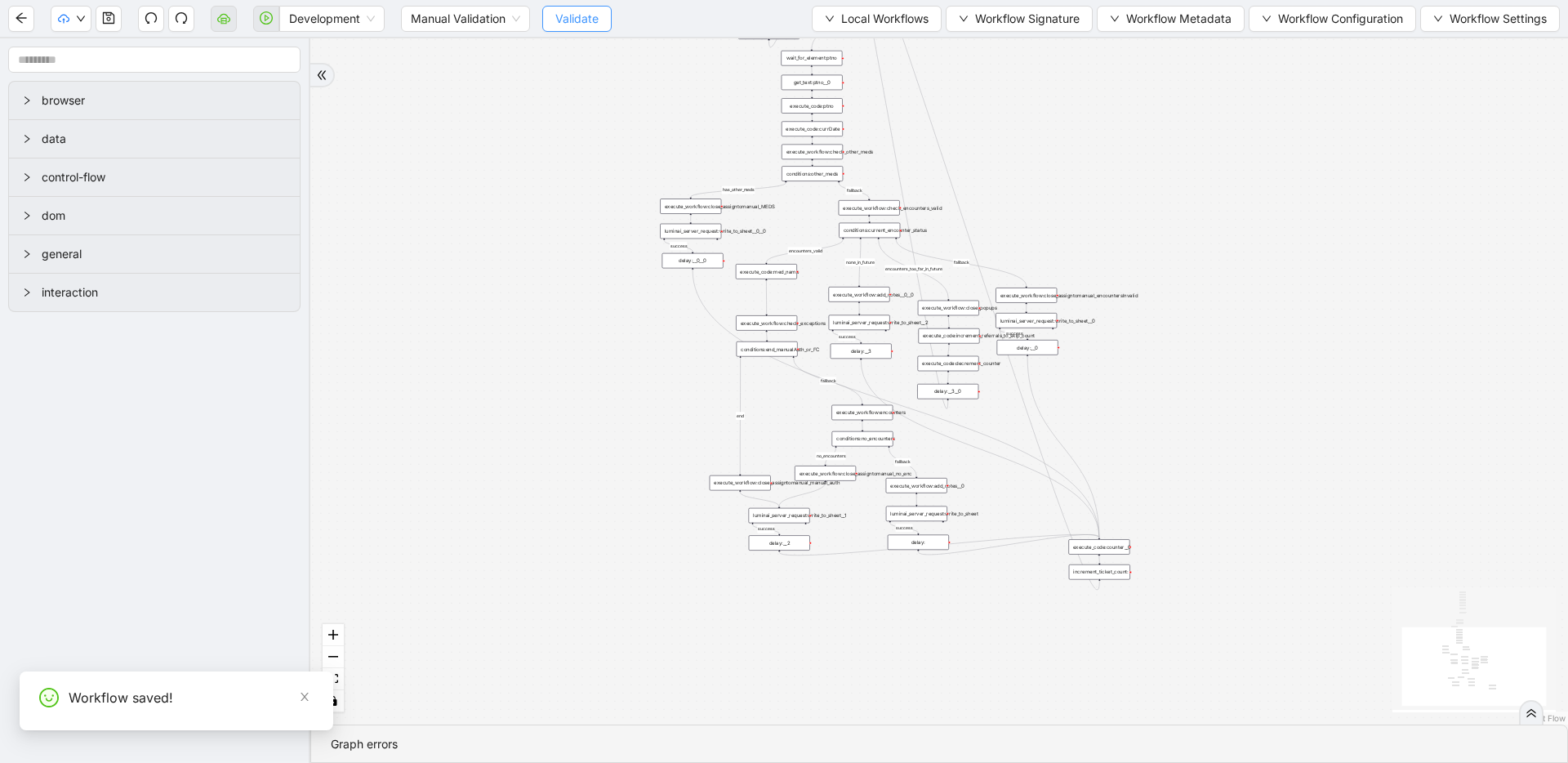
click at [582, 21] on span "Validate" at bounding box center [576, 19] width 43 height 18
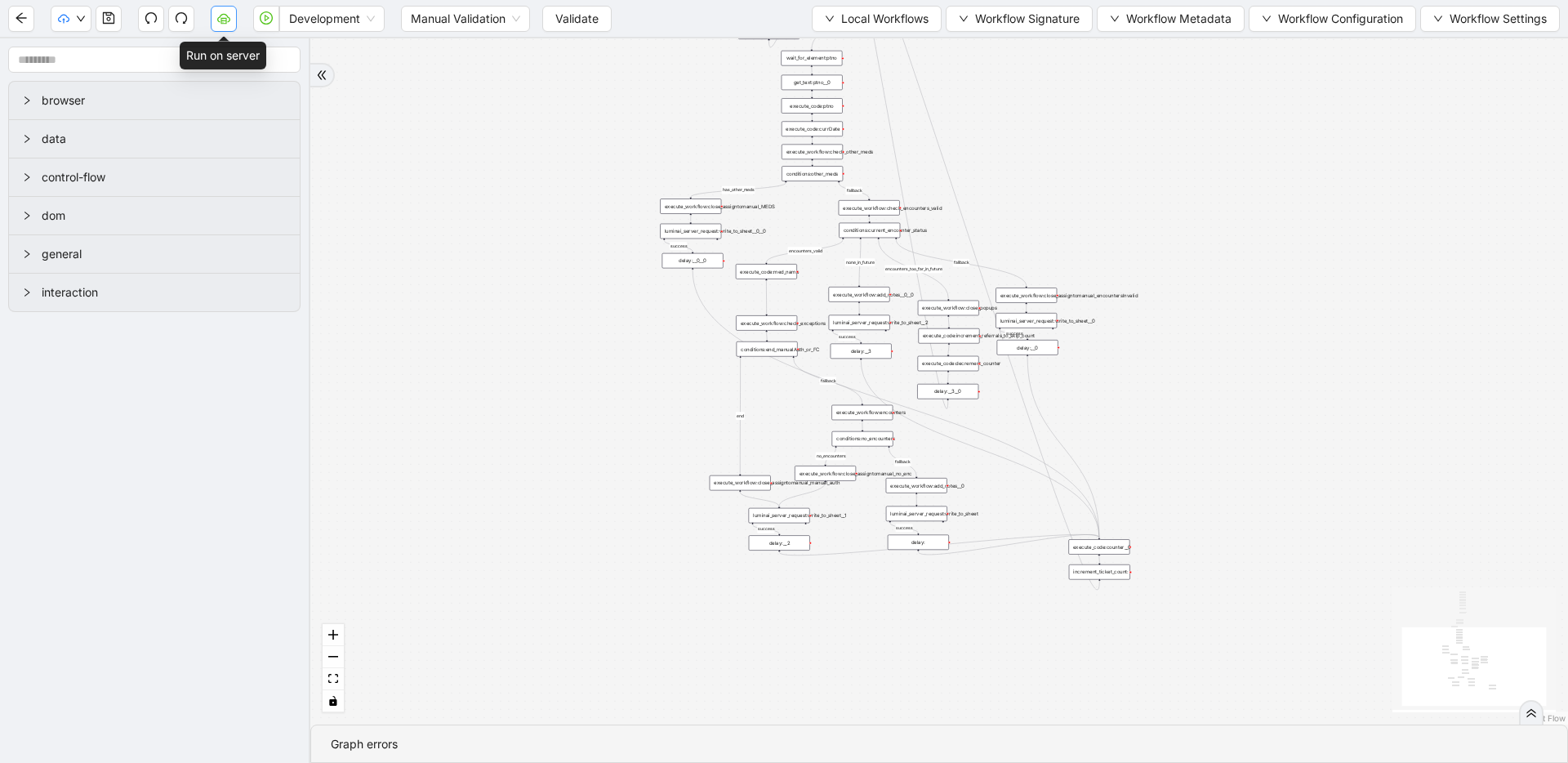
click at [224, 16] on icon "cloud-server" at bounding box center [224, 18] width 13 height 13
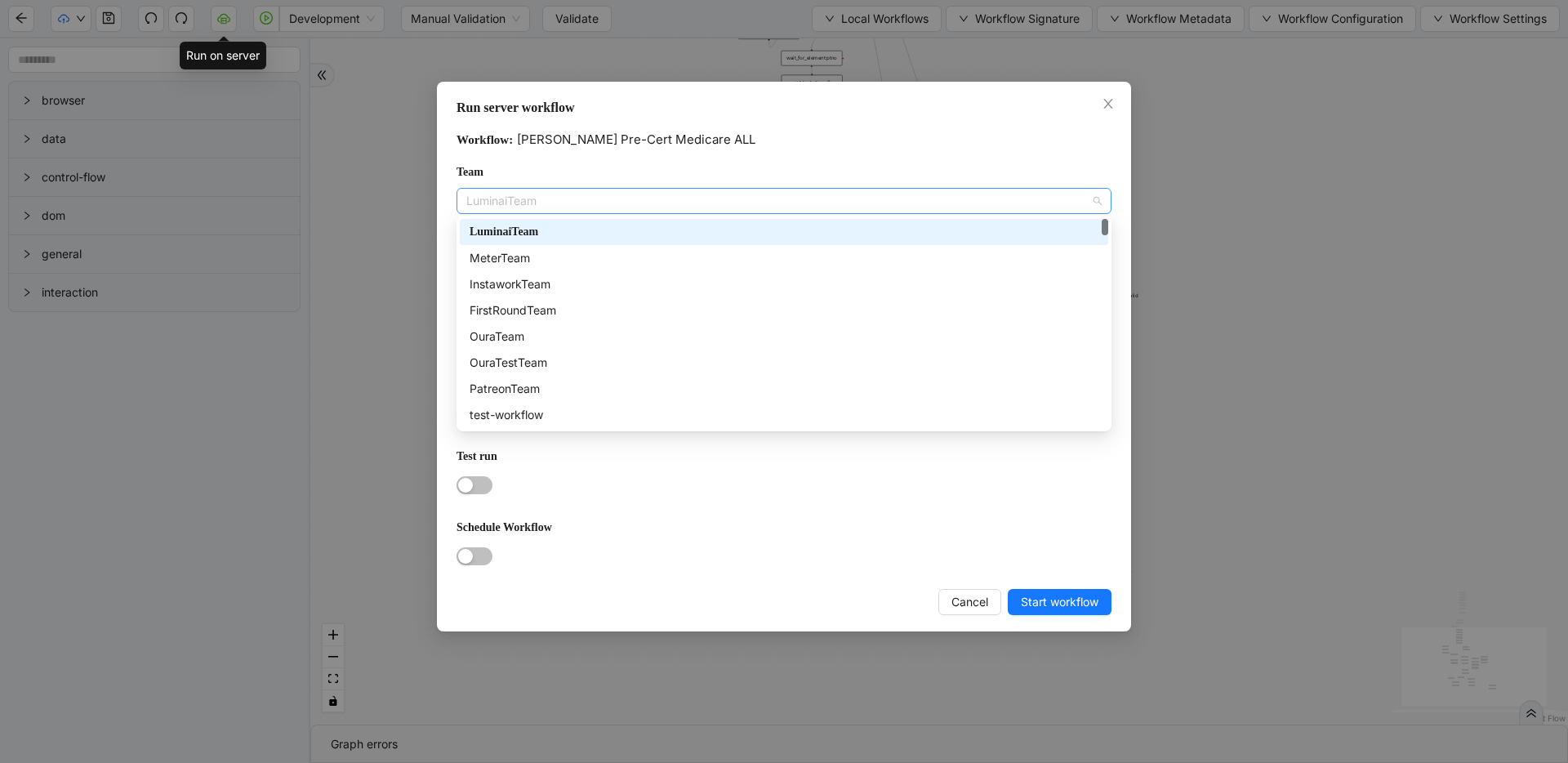
click at [559, 200] on span "LuminaiTeam" at bounding box center [784, 201] width 635 height 24
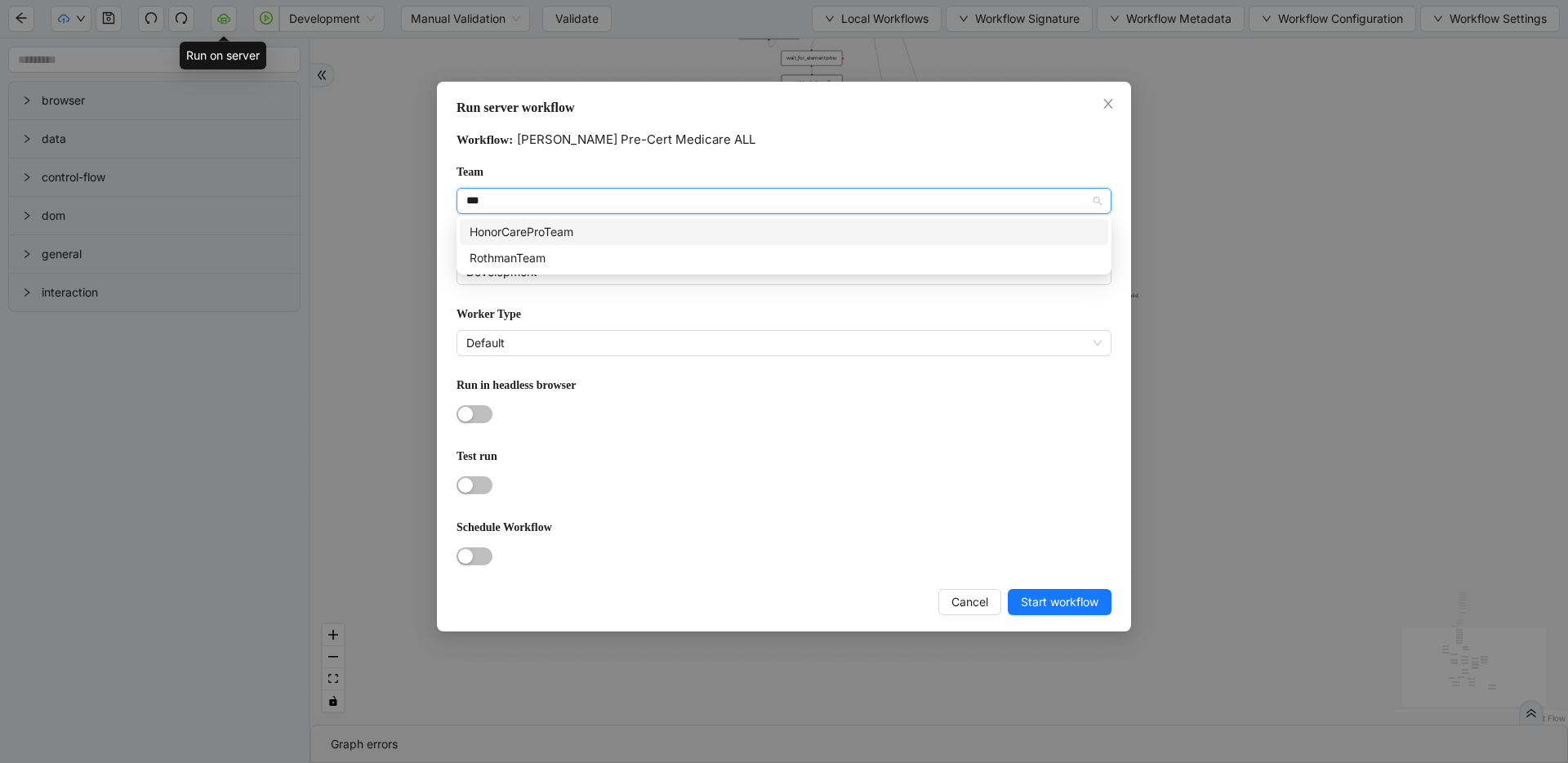
type input "****"
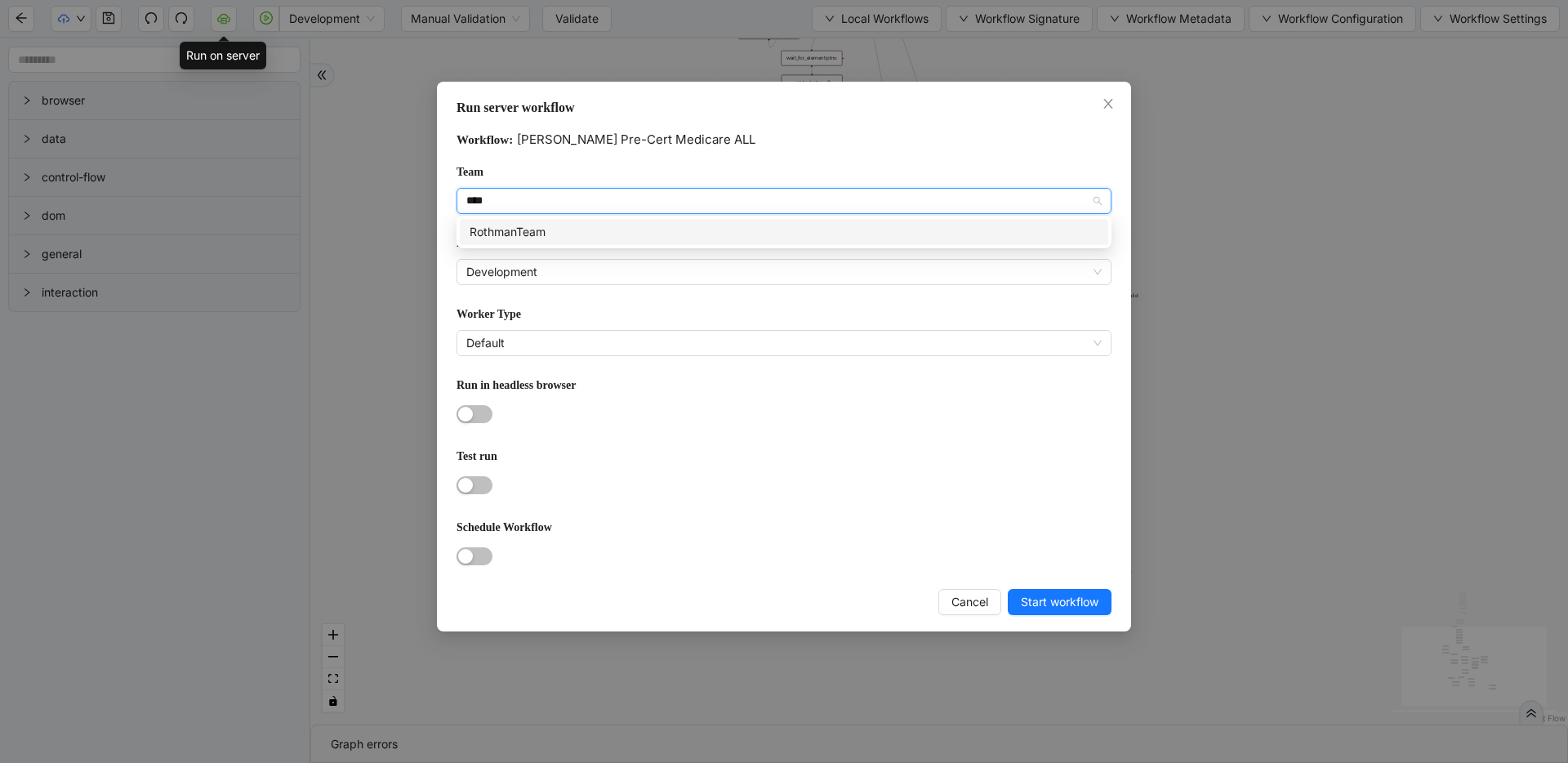
click at [575, 228] on div "RothmanTeam" at bounding box center [784, 232] width 629 height 18
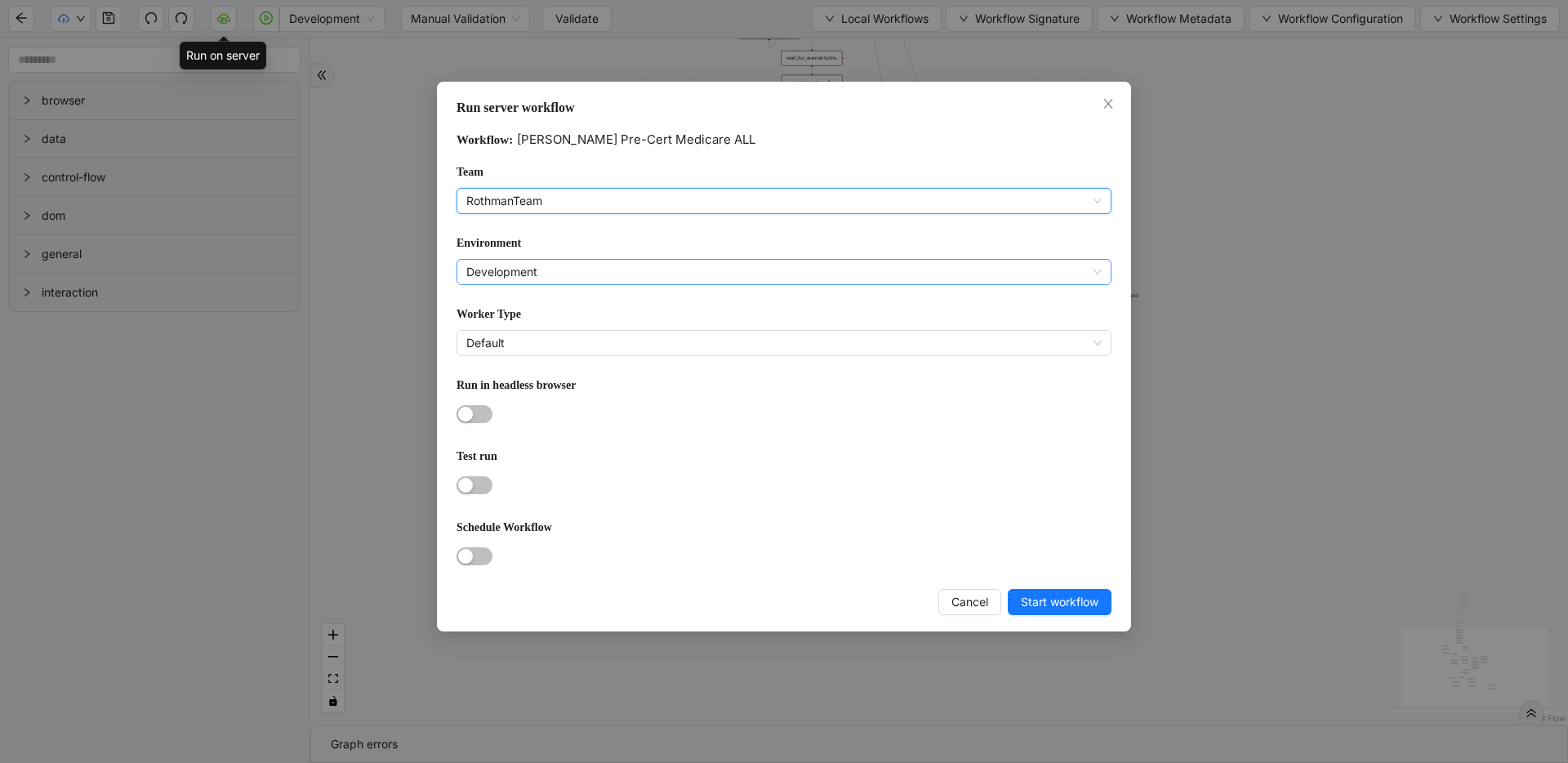
click at [566, 270] on span "Development" at bounding box center [784, 271] width 635 height 24
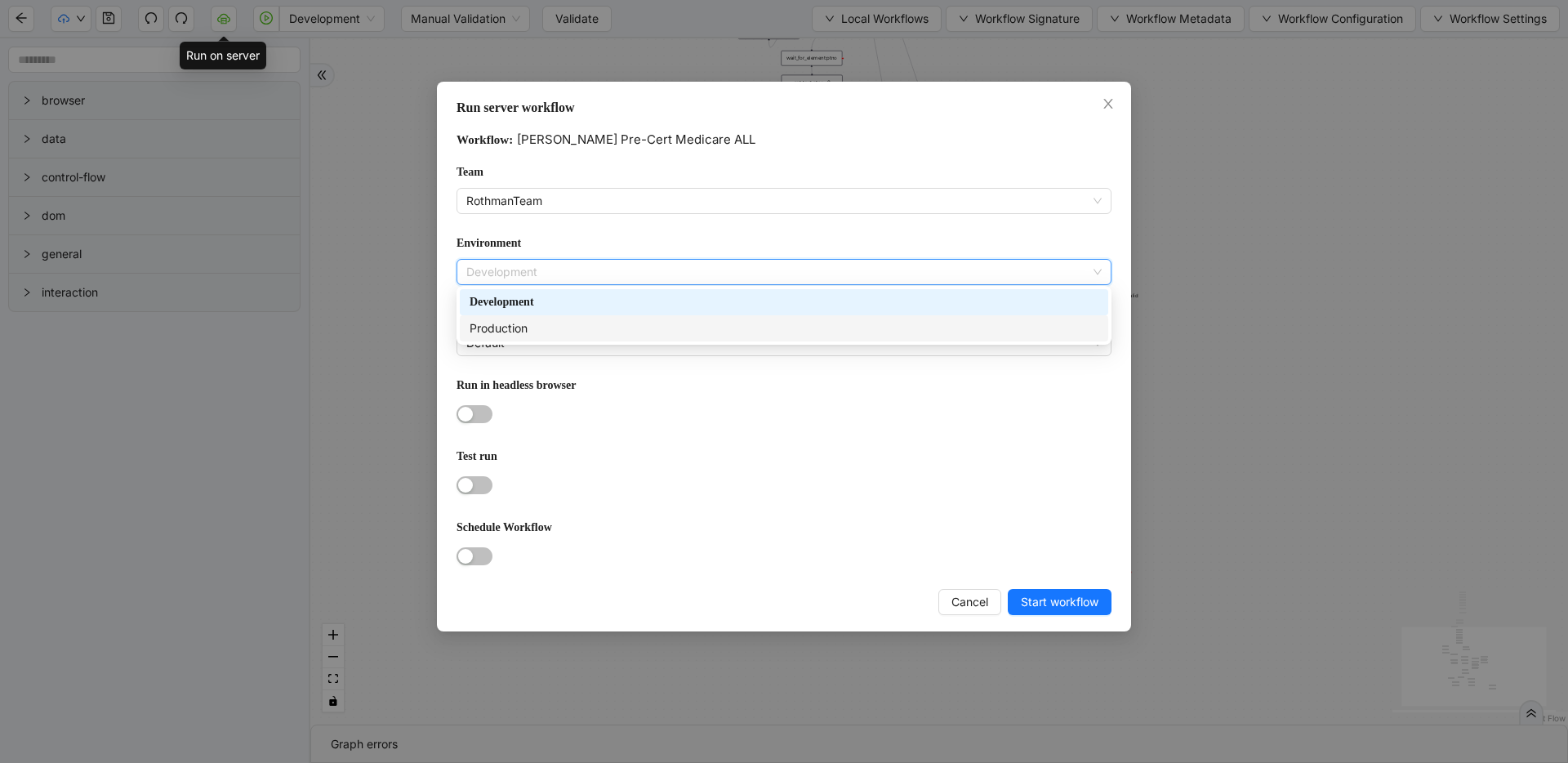
click at [565, 321] on div "Production" at bounding box center [784, 329] width 629 height 18
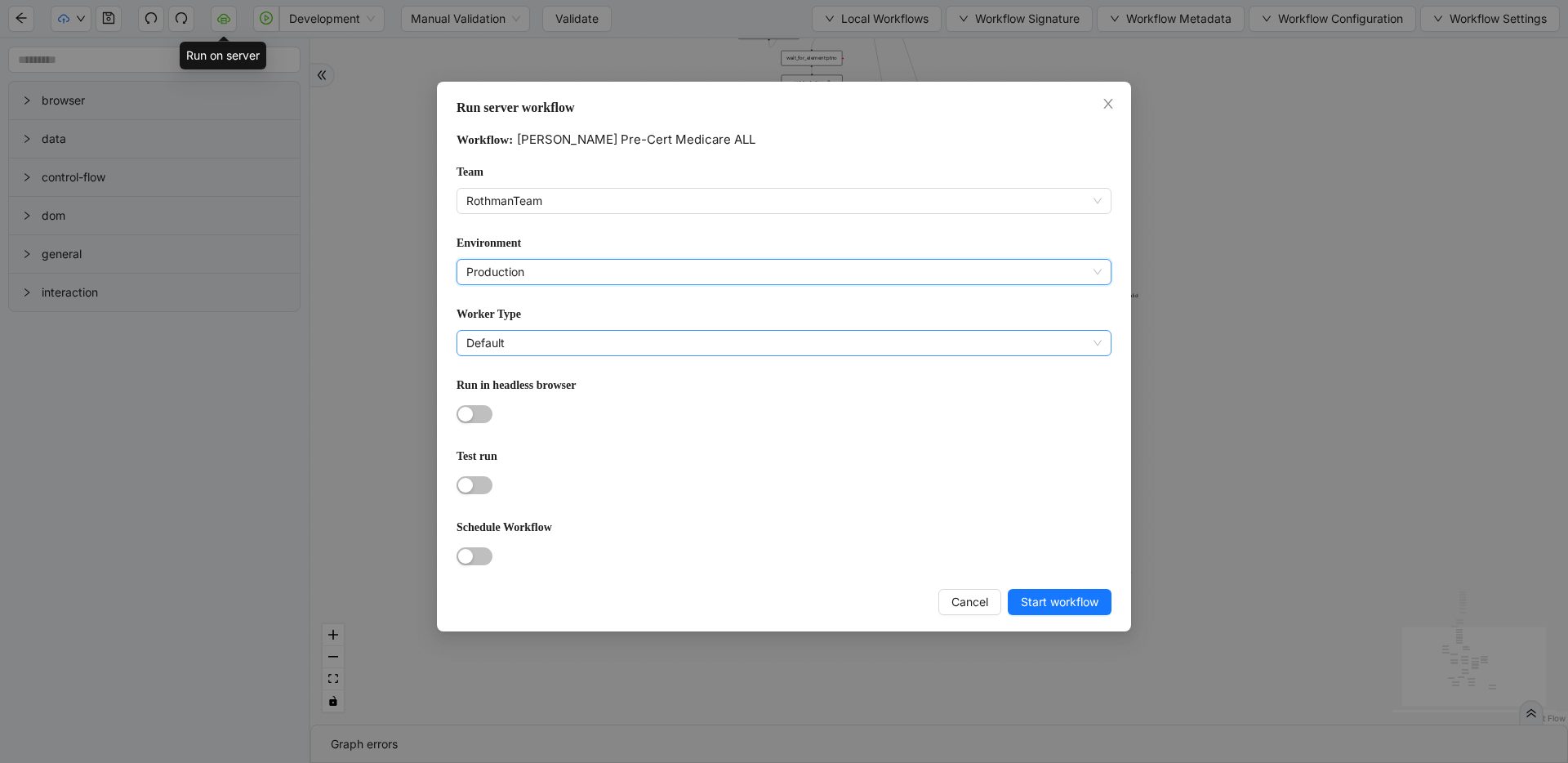
click at [563, 333] on span "Default" at bounding box center [784, 343] width 635 height 24
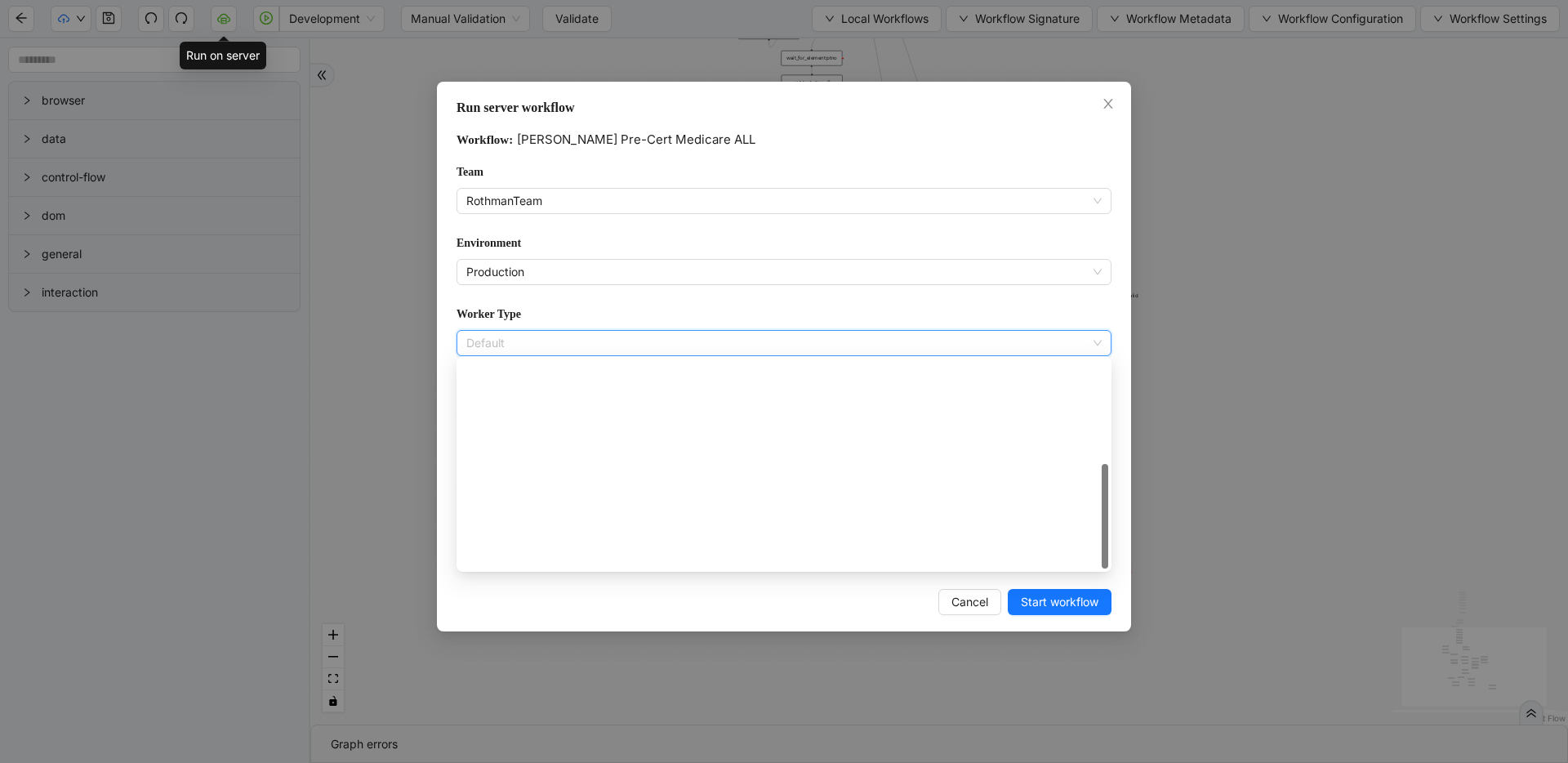
scroll to position [236, 0]
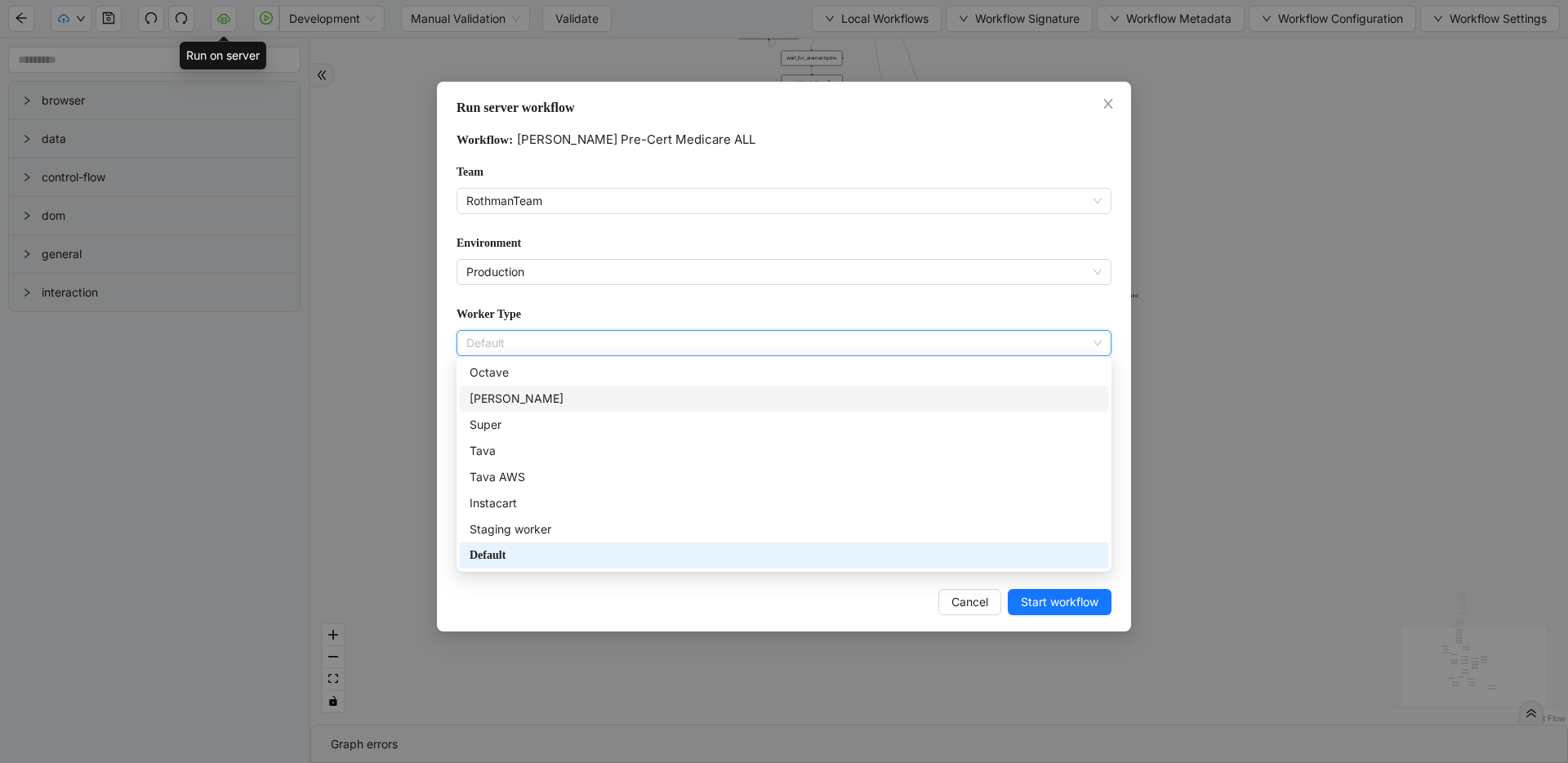
click at [555, 400] on div "[PERSON_NAME]" at bounding box center [784, 399] width 629 height 18
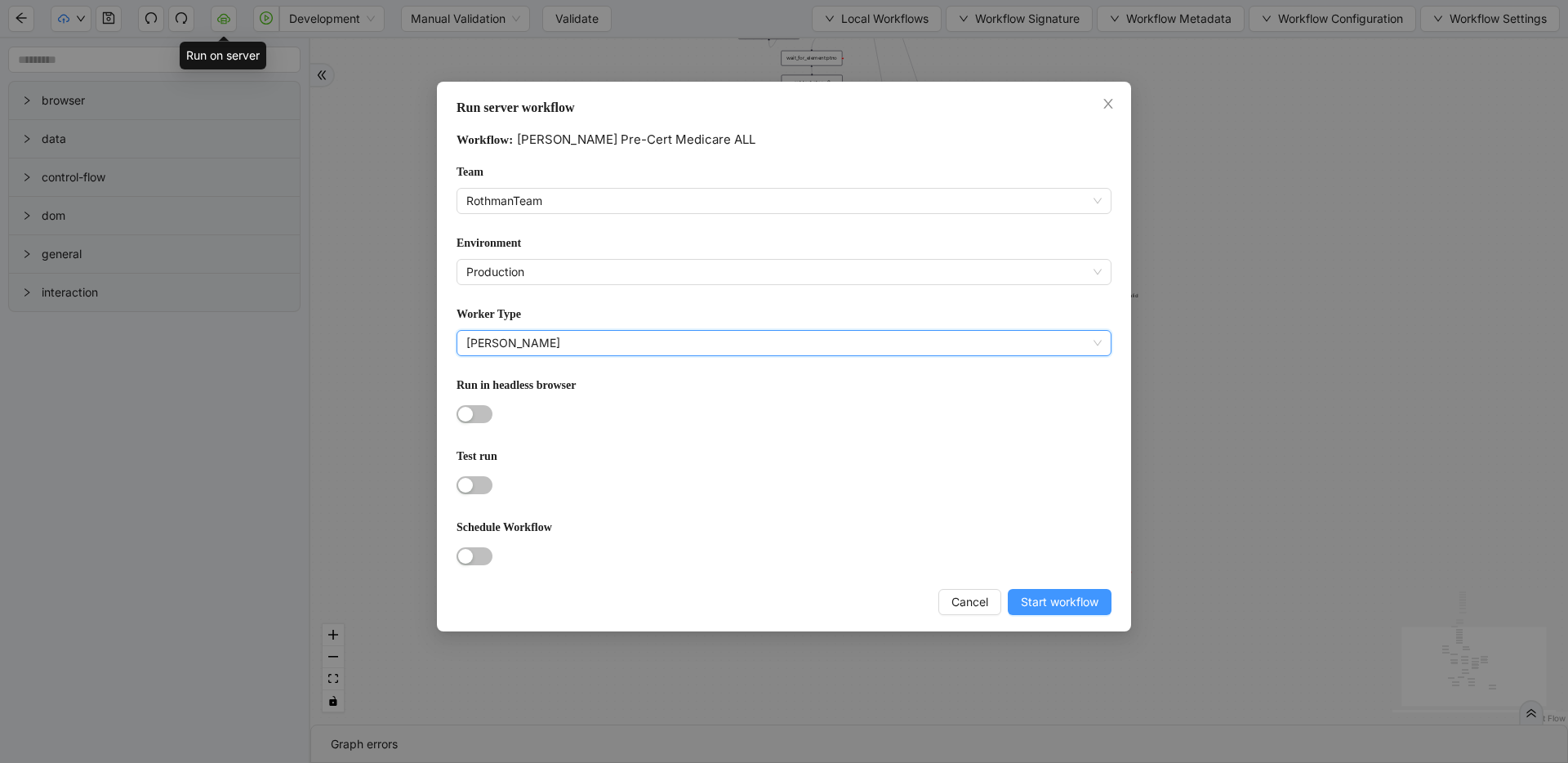
click at [1039, 593] on span "Start workflow" at bounding box center [1060, 602] width 78 height 18
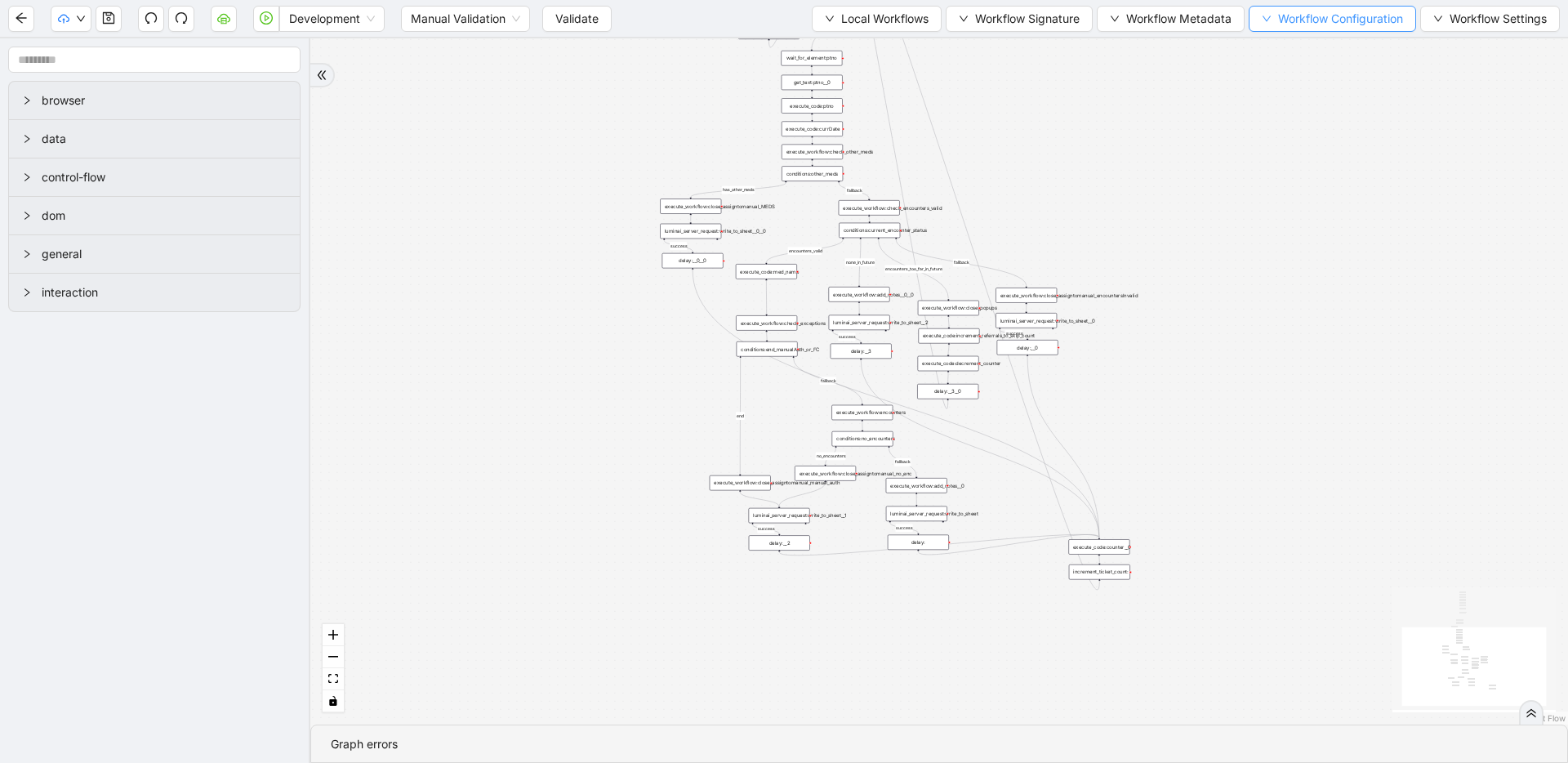
click at [1305, 16] on span "Workflow Configuration" at bounding box center [1341, 19] width 125 height 18
click at [1307, 73] on span "Value" at bounding box center [1330, 77] width 143 height 18
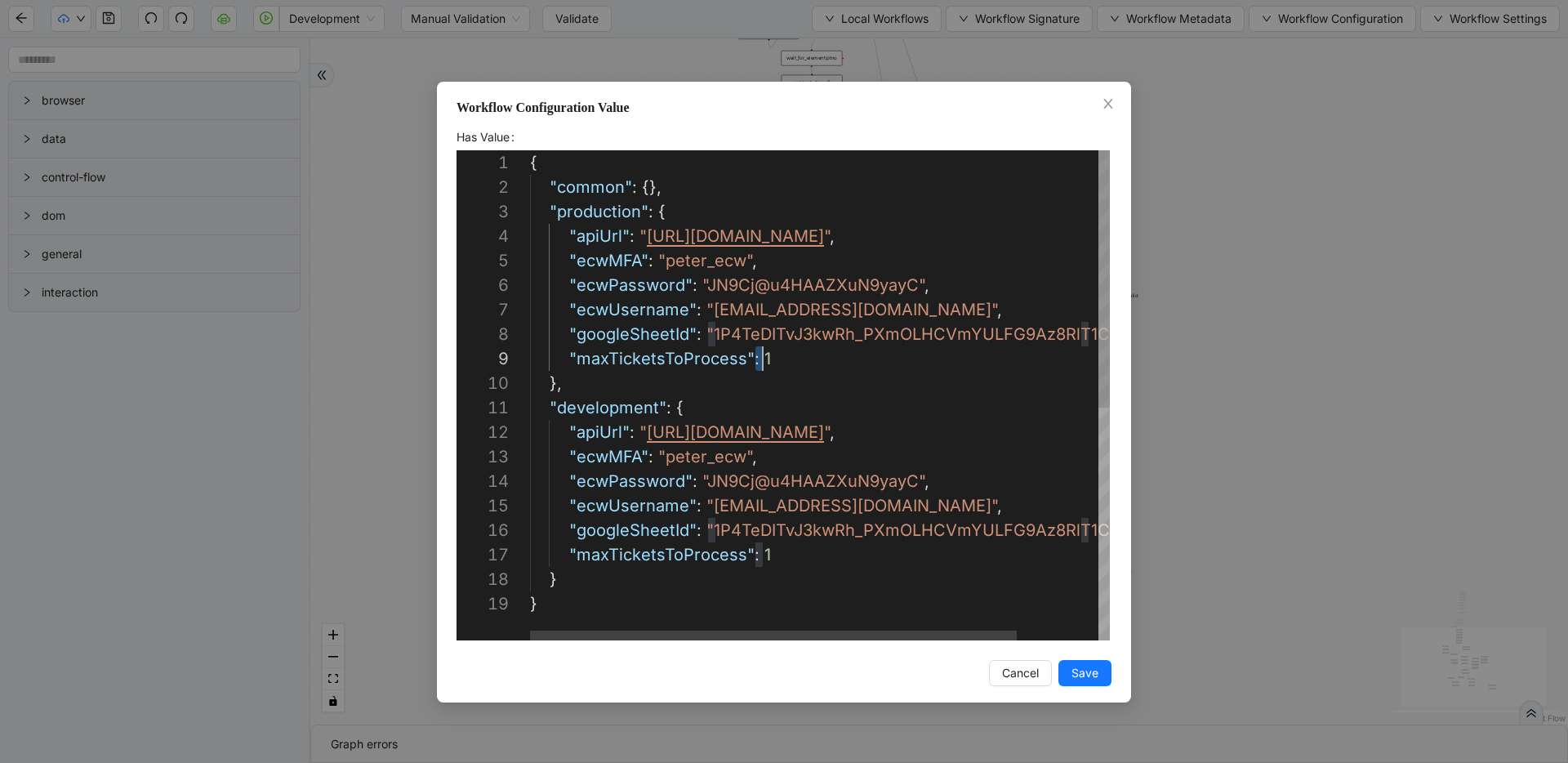
scroll to position [196, 233]
drag, startPoint x: 756, startPoint y: 363, endPoint x: 765, endPoint y: 363, distance: 9.0
drag, startPoint x: 754, startPoint y: 360, endPoint x: 764, endPoint y: 360, distance: 10.0
drag, startPoint x: 756, startPoint y: 557, endPoint x: 767, endPoint y: 556, distance: 11.0
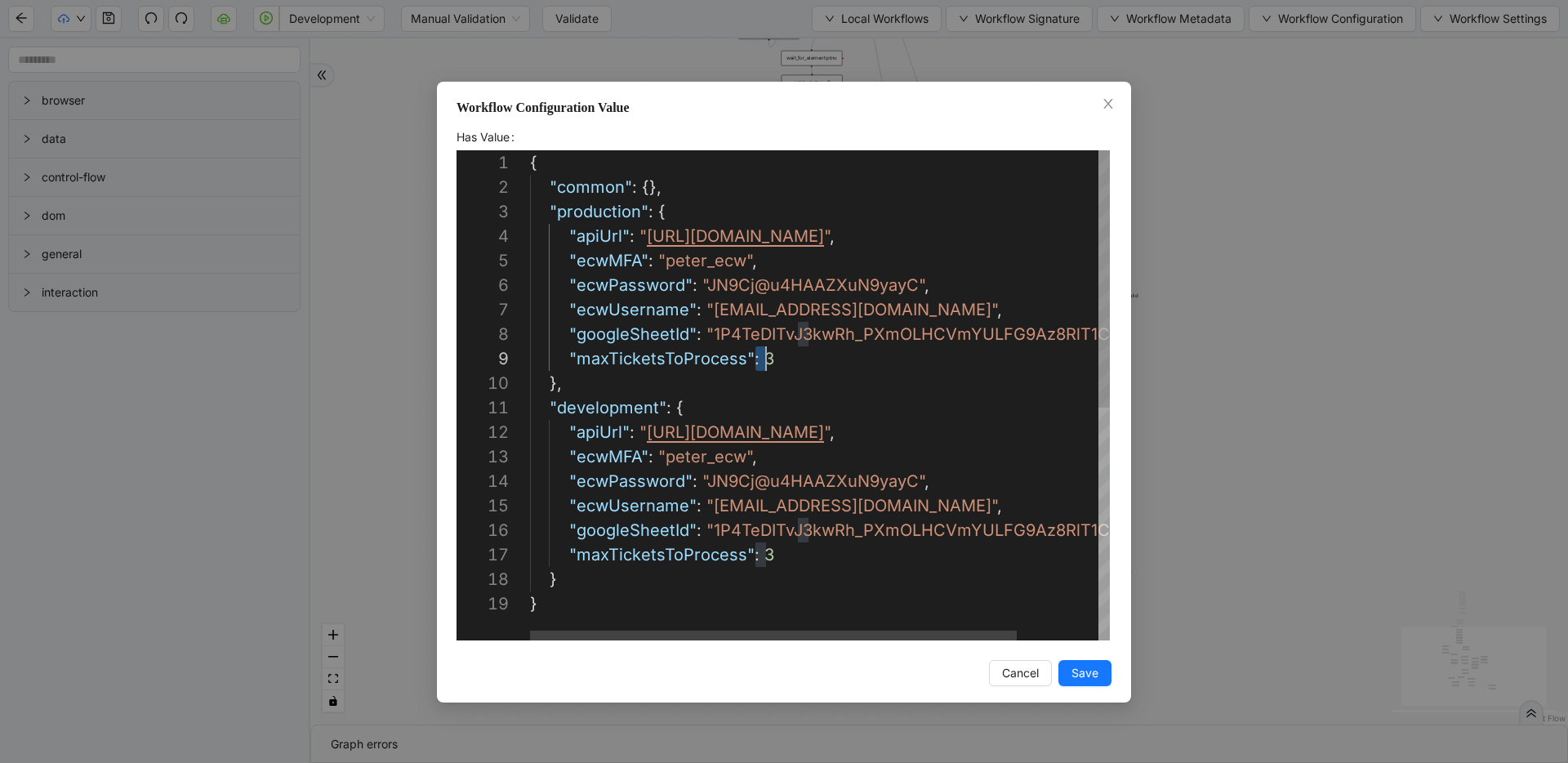
drag, startPoint x: 757, startPoint y: 357, endPoint x: 766, endPoint y: 357, distance: 9.0
type textarea "**********"
click at [1102, 672] on button "Save" at bounding box center [1085, 673] width 53 height 26
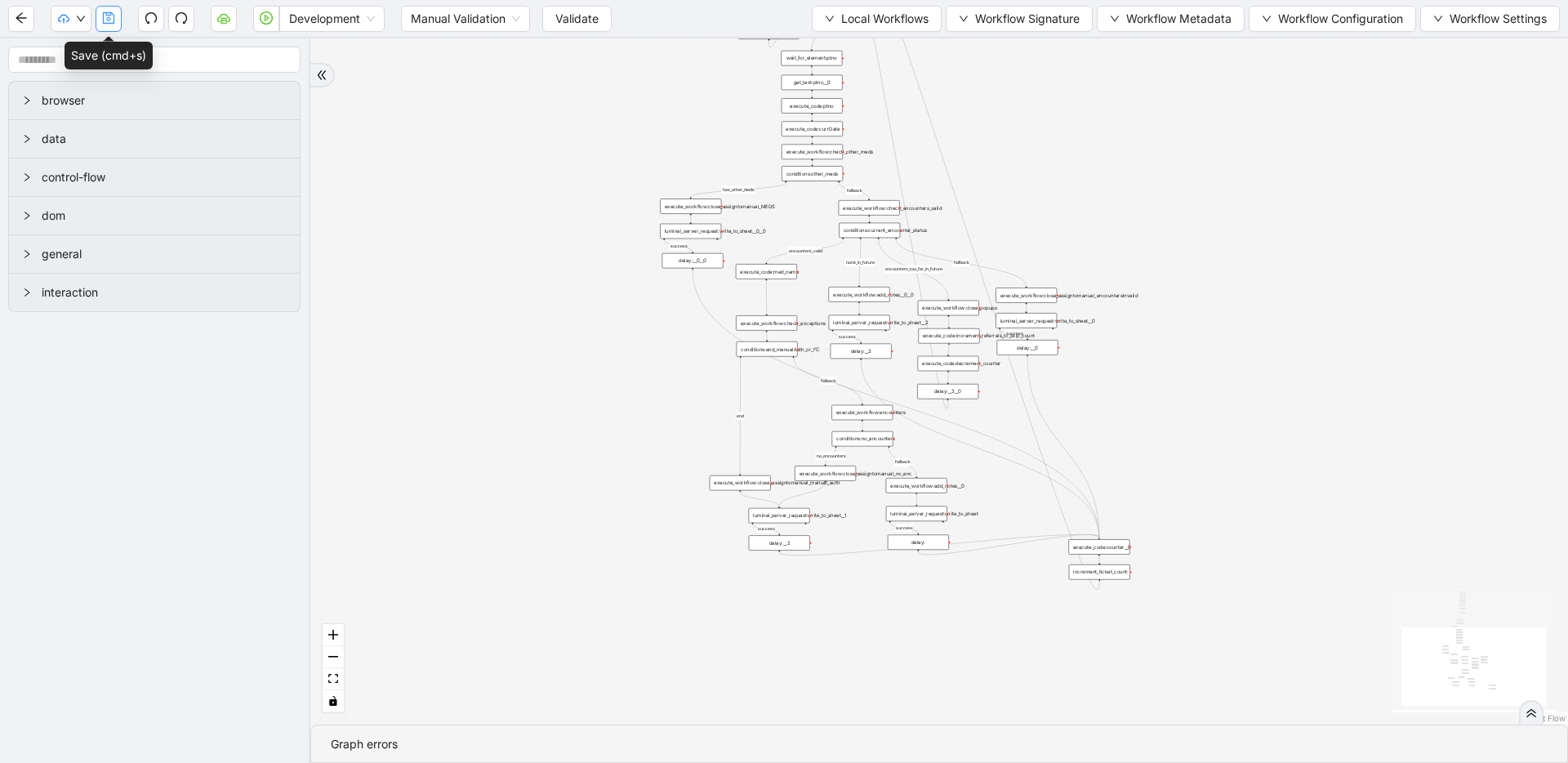
click at [116, 17] on button "button" at bounding box center [108, 18] width 26 height 26
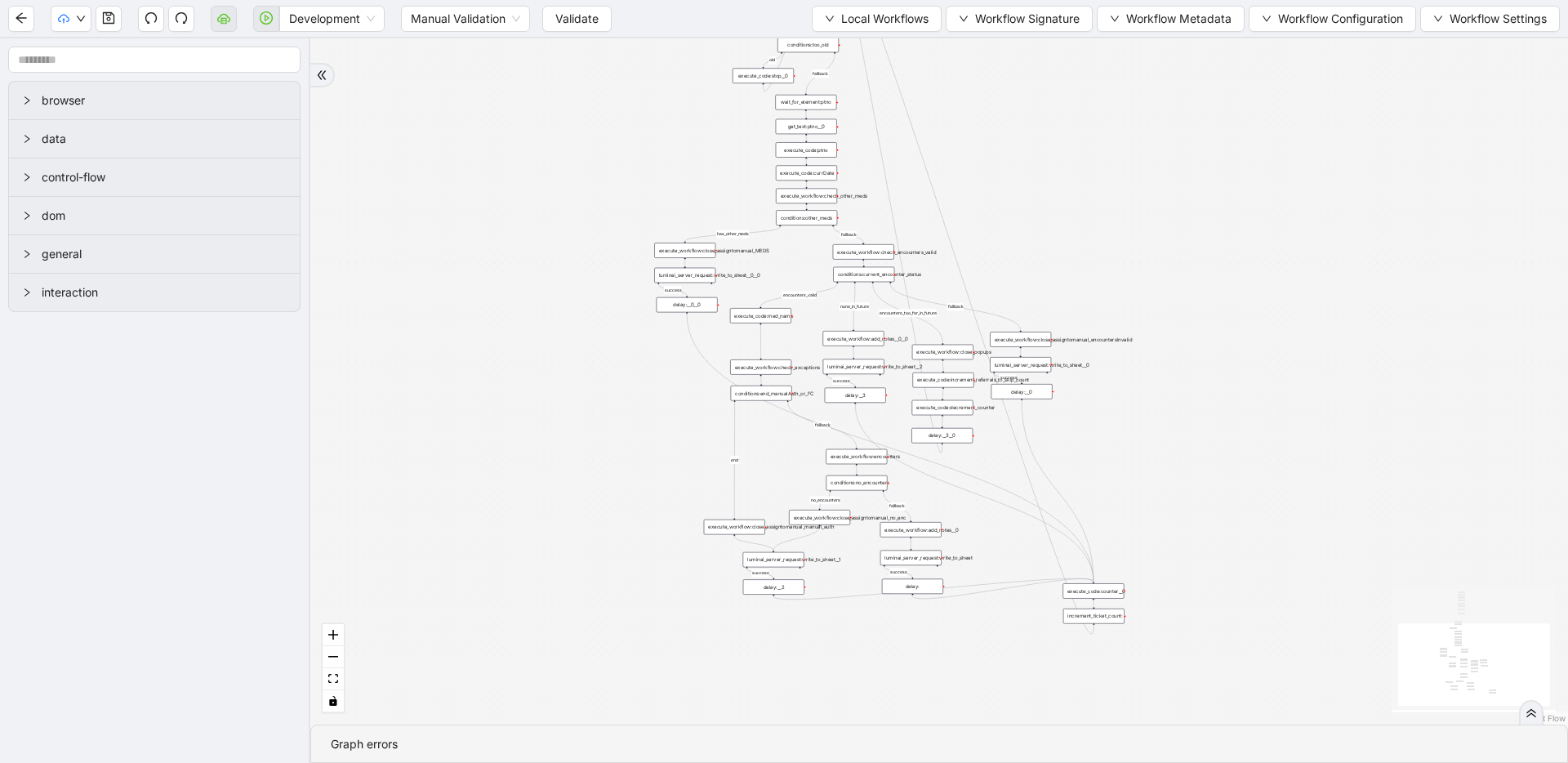
drag, startPoint x: 1095, startPoint y: 124, endPoint x: 1089, endPoint y: 167, distance: 43.4
click at [1089, 167] on div "fallback success success fallback no_encounters end success success success old…" at bounding box center [939, 382] width 1257 height 686
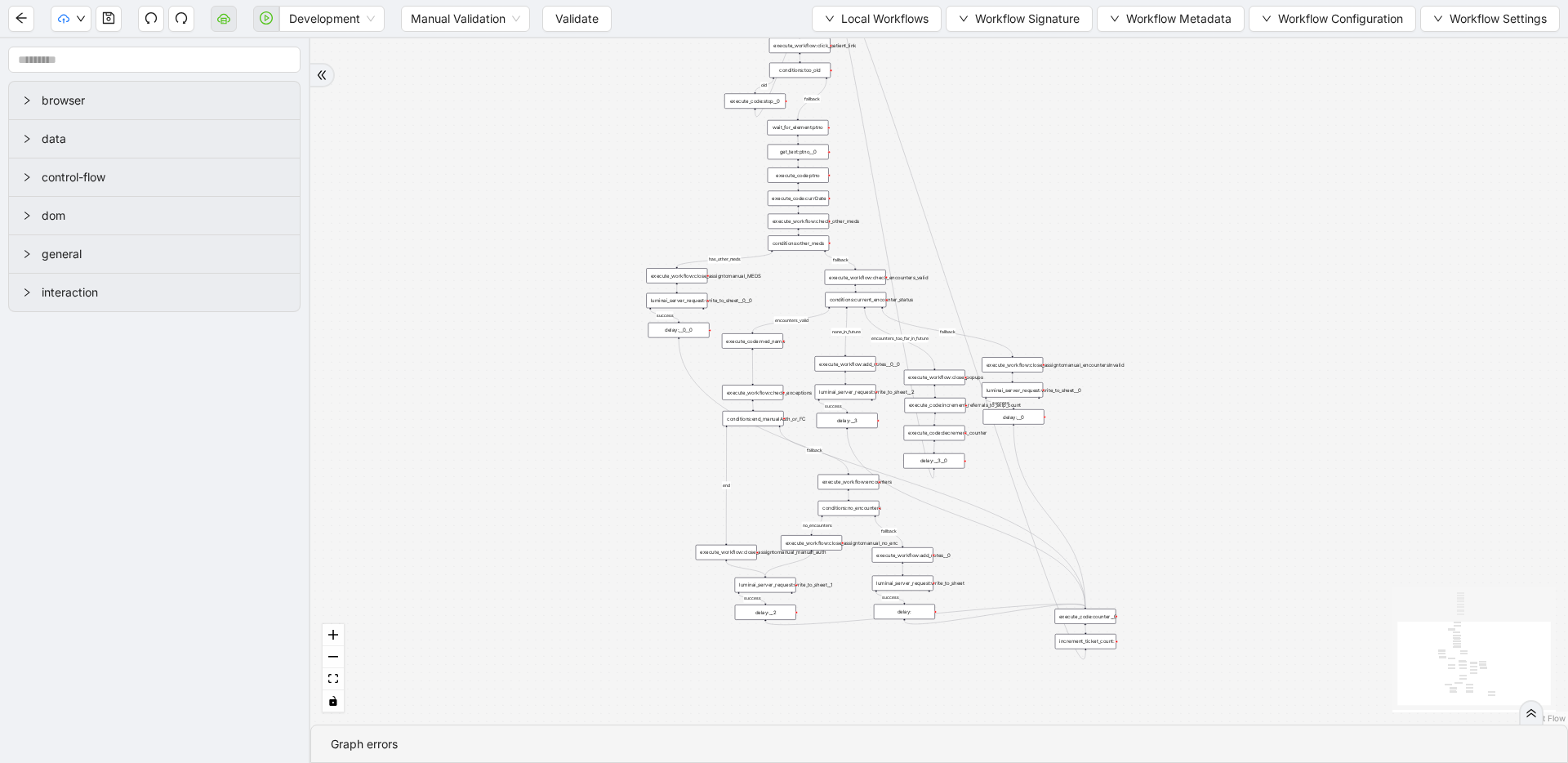
drag, startPoint x: 1134, startPoint y: 276, endPoint x: 1126, endPoint y: 302, distance: 27.2
click at [1126, 302] on div "fallback success success fallback no_encounters end success success success old…" at bounding box center [939, 382] width 1257 height 686
